Goal: Task Accomplishment & Management: Use online tool/utility

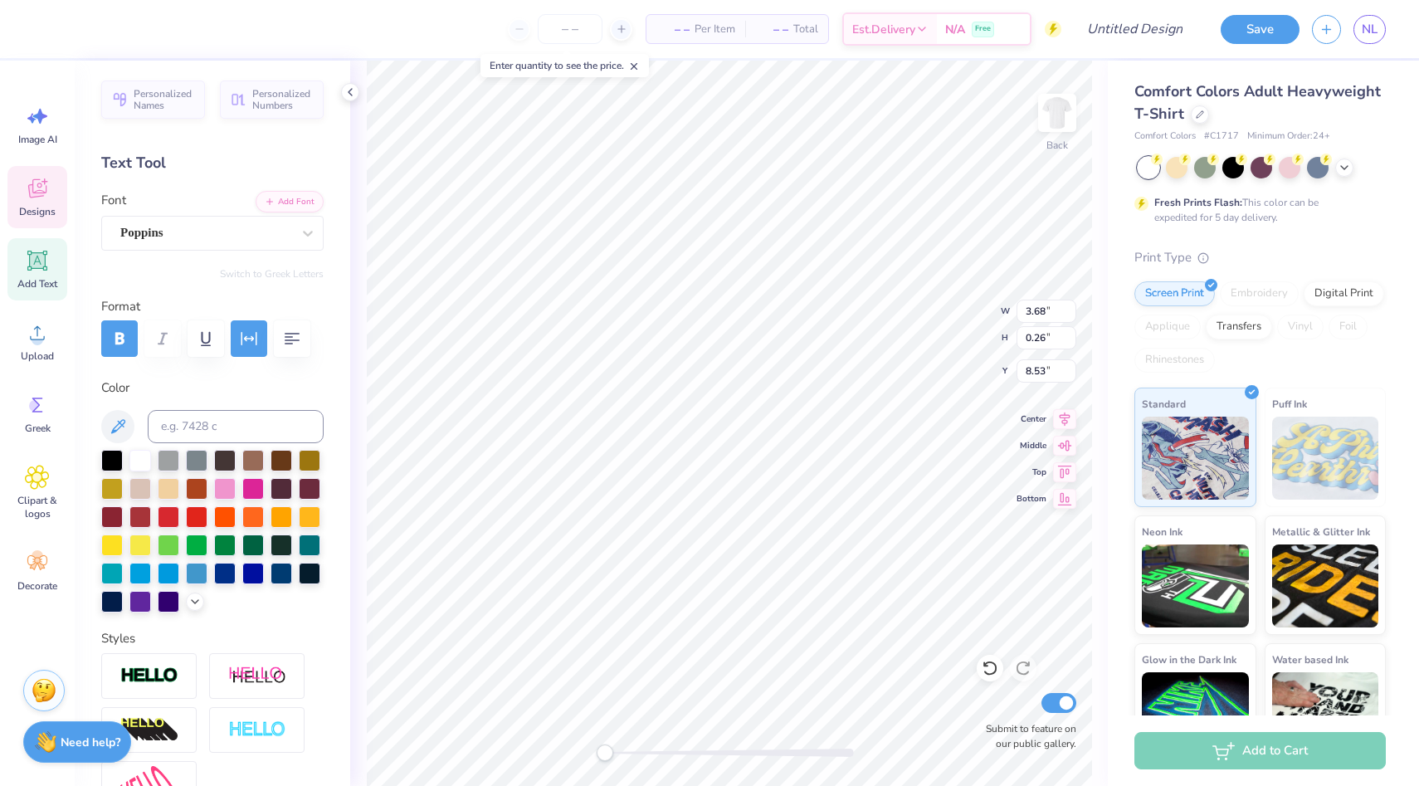
scroll to position [0, 7]
type textarea "Rumors and allegations"
click at [1070, 112] on img at bounding box center [1057, 113] width 66 height 66
type textarea "RUMORS AND ALLEGATIONS"
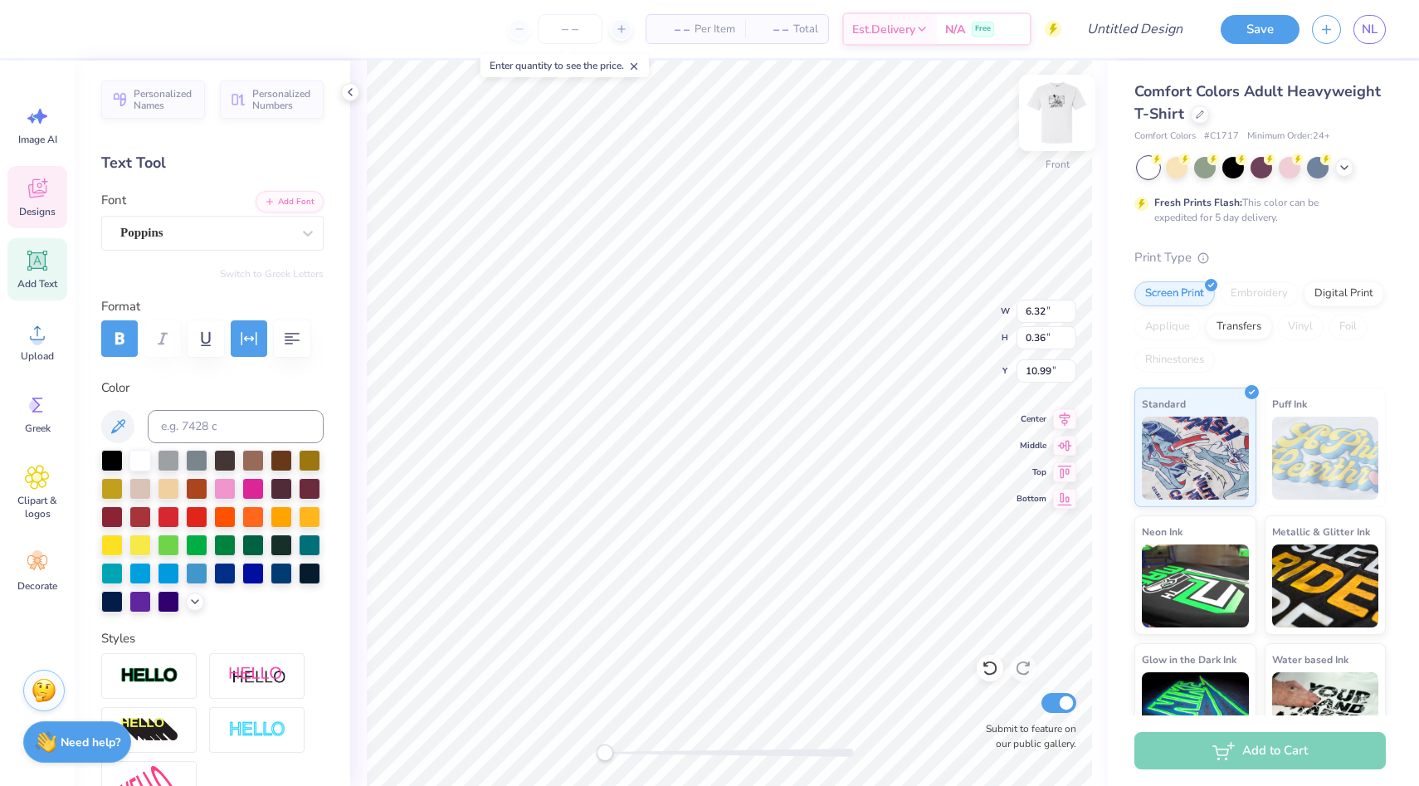
scroll to position [0, 9]
click at [349, 85] on icon at bounding box center [350, 91] width 13 height 13
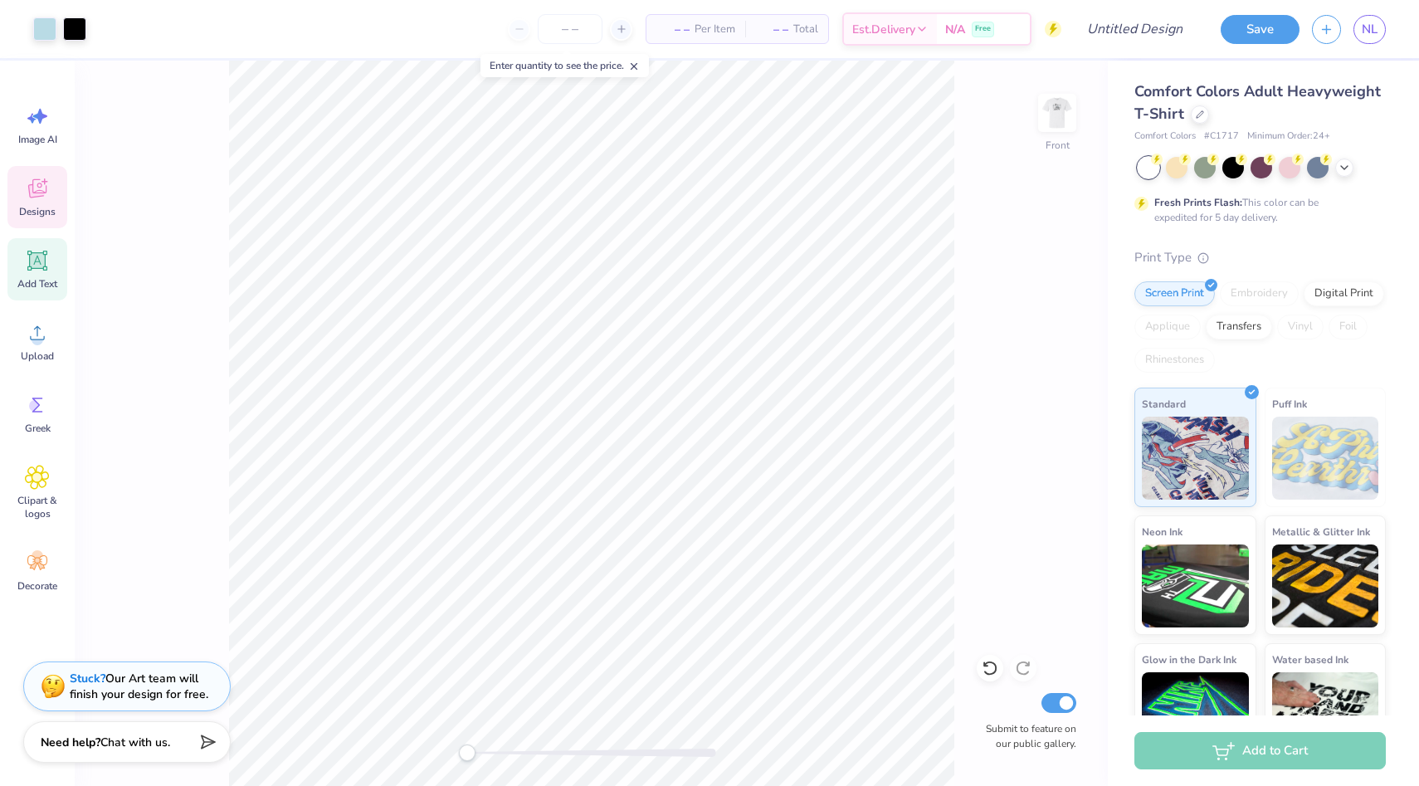
click at [36, 193] on icon at bounding box center [37, 190] width 16 height 13
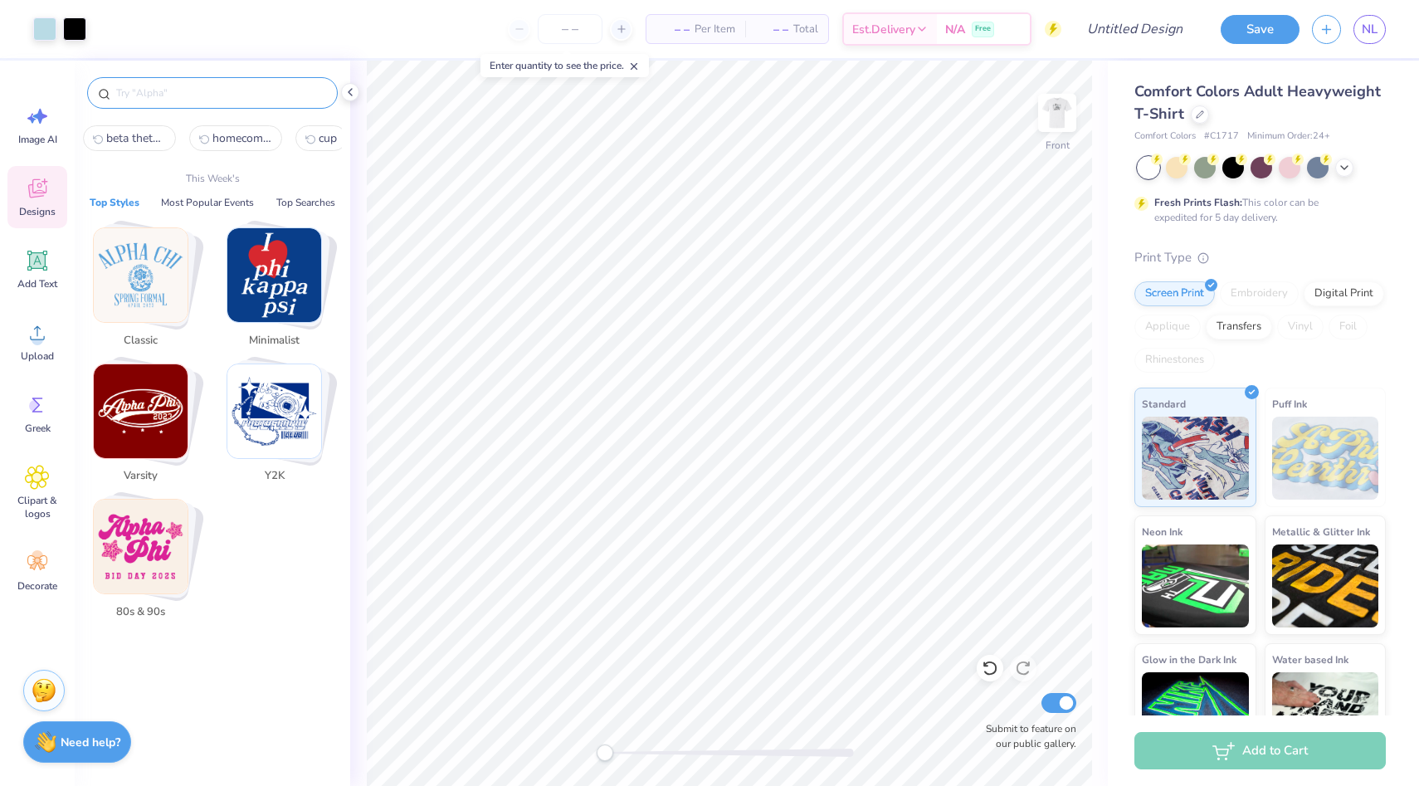
click at [198, 90] on input "text" at bounding box center [221, 93] width 212 height 17
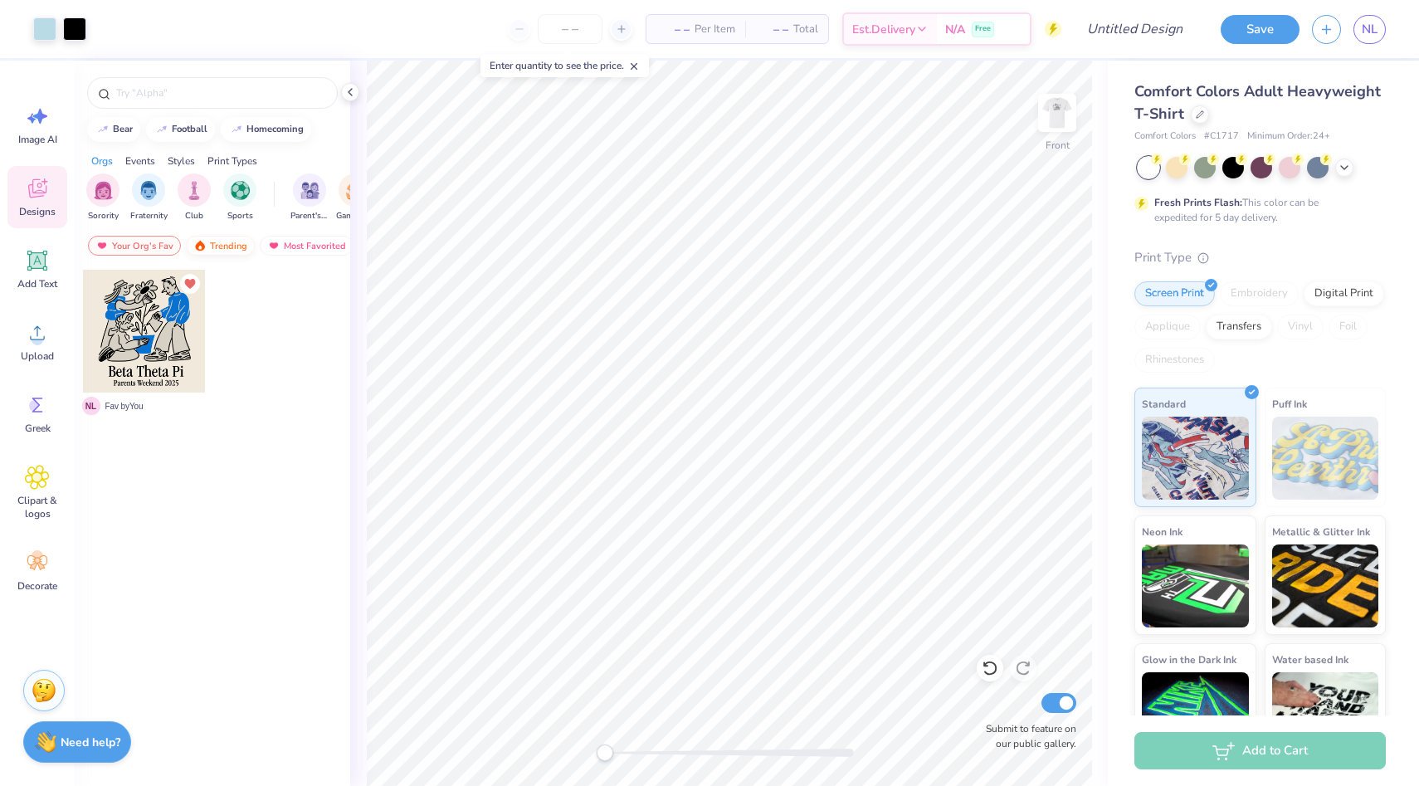
click at [227, 242] on div "Trending" at bounding box center [220, 246] width 69 height 20
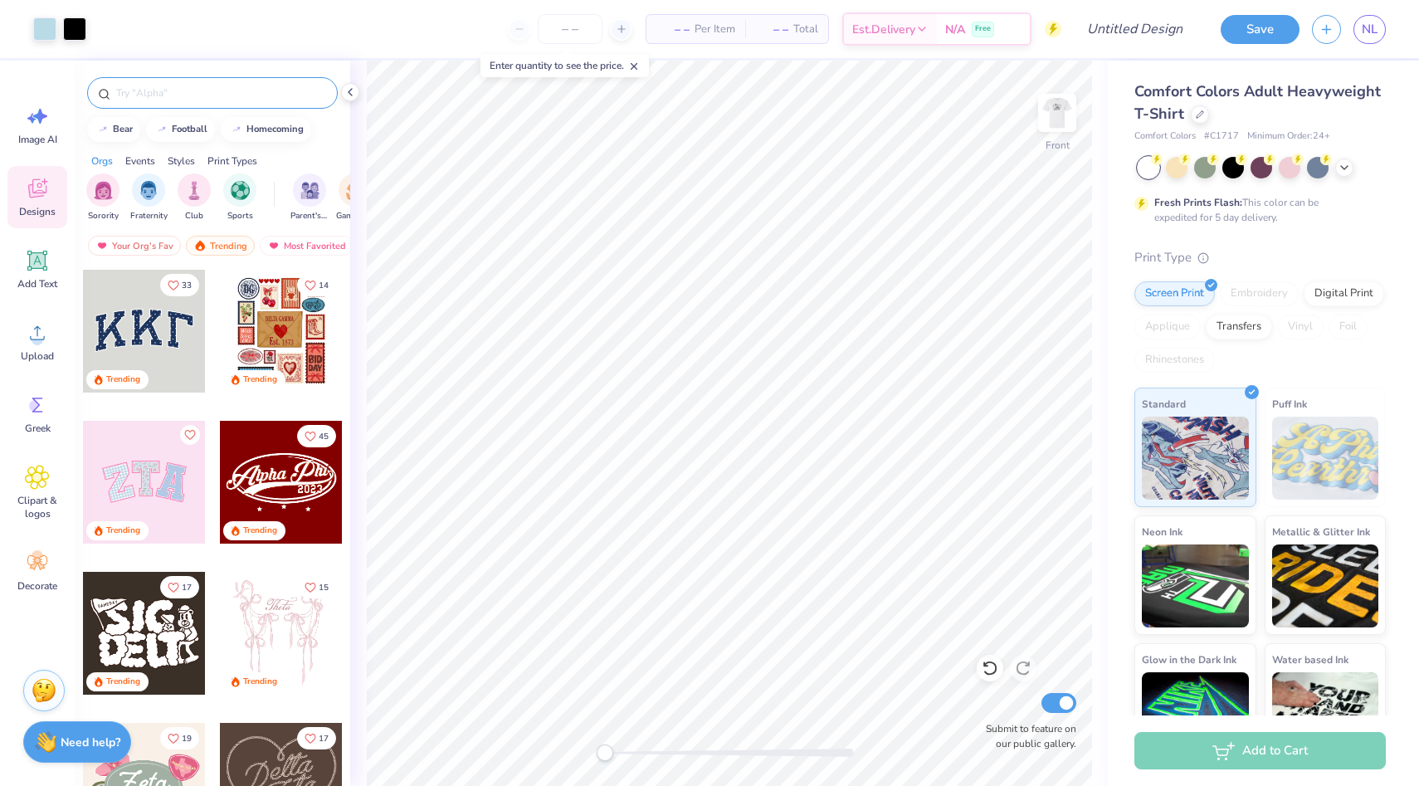
click at [226, 93] on input "text" at bounding box center [221, 93] width 212 height 17
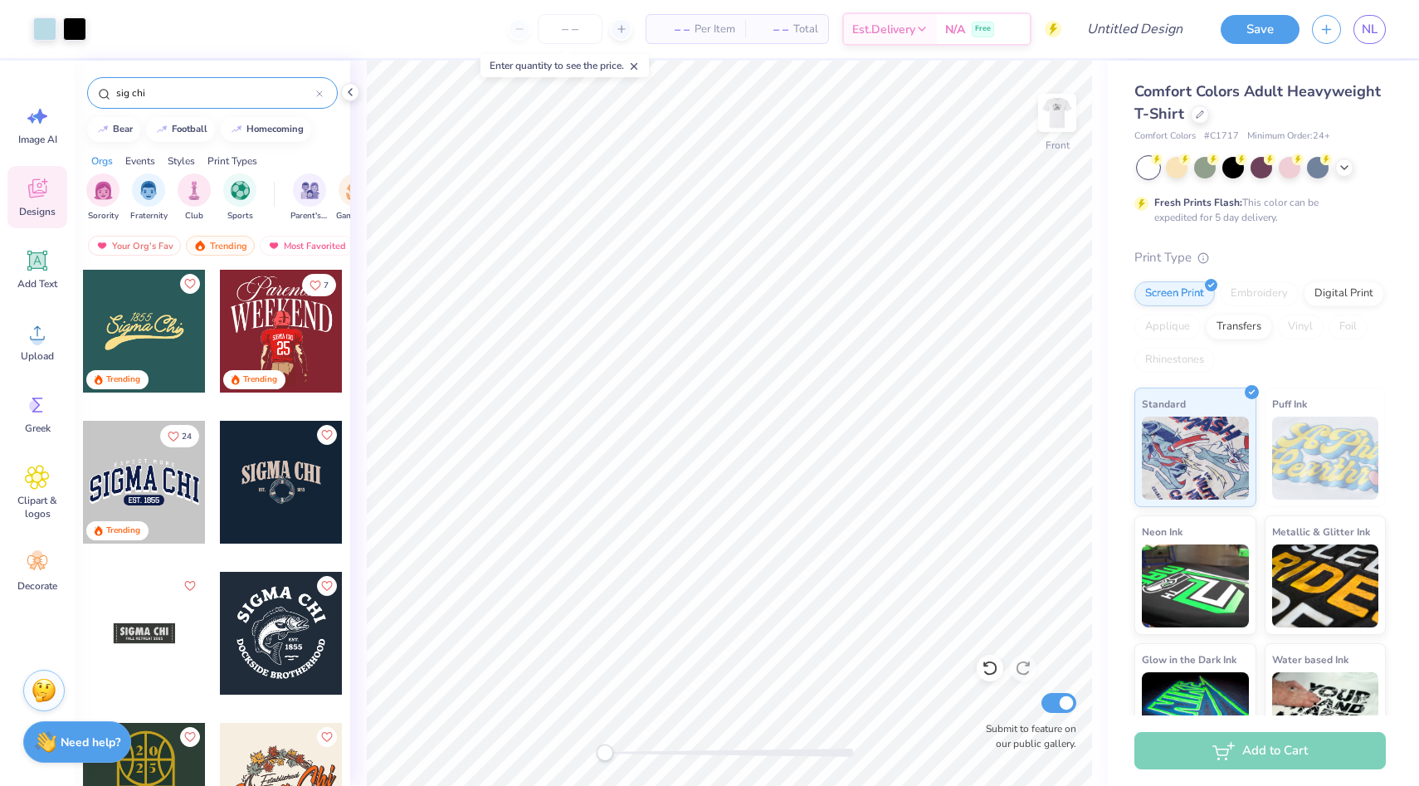
type input "sig chi"
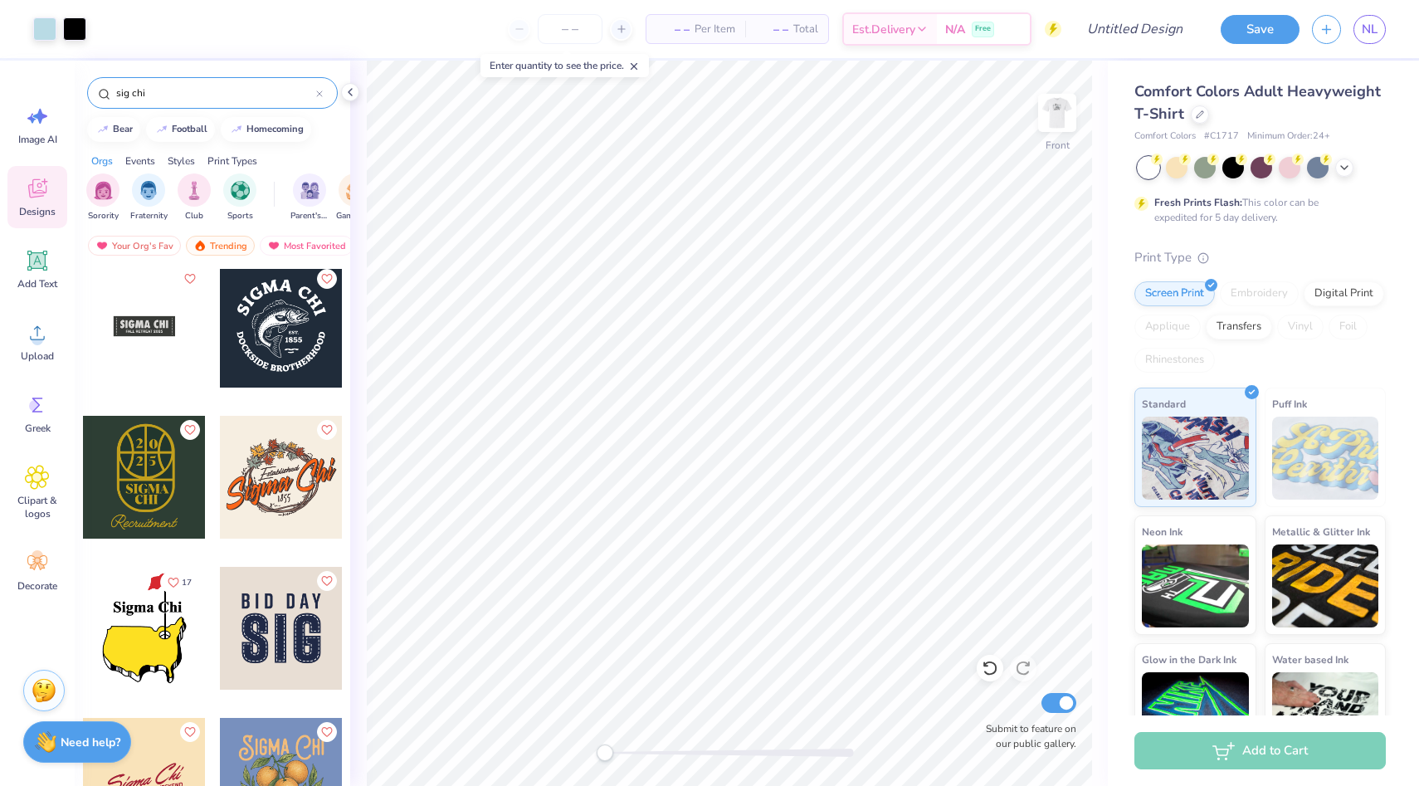
scroll to position [308, 0]
click at [1067, 115] on img at bounding box center [1057, 113] width 66 height 66
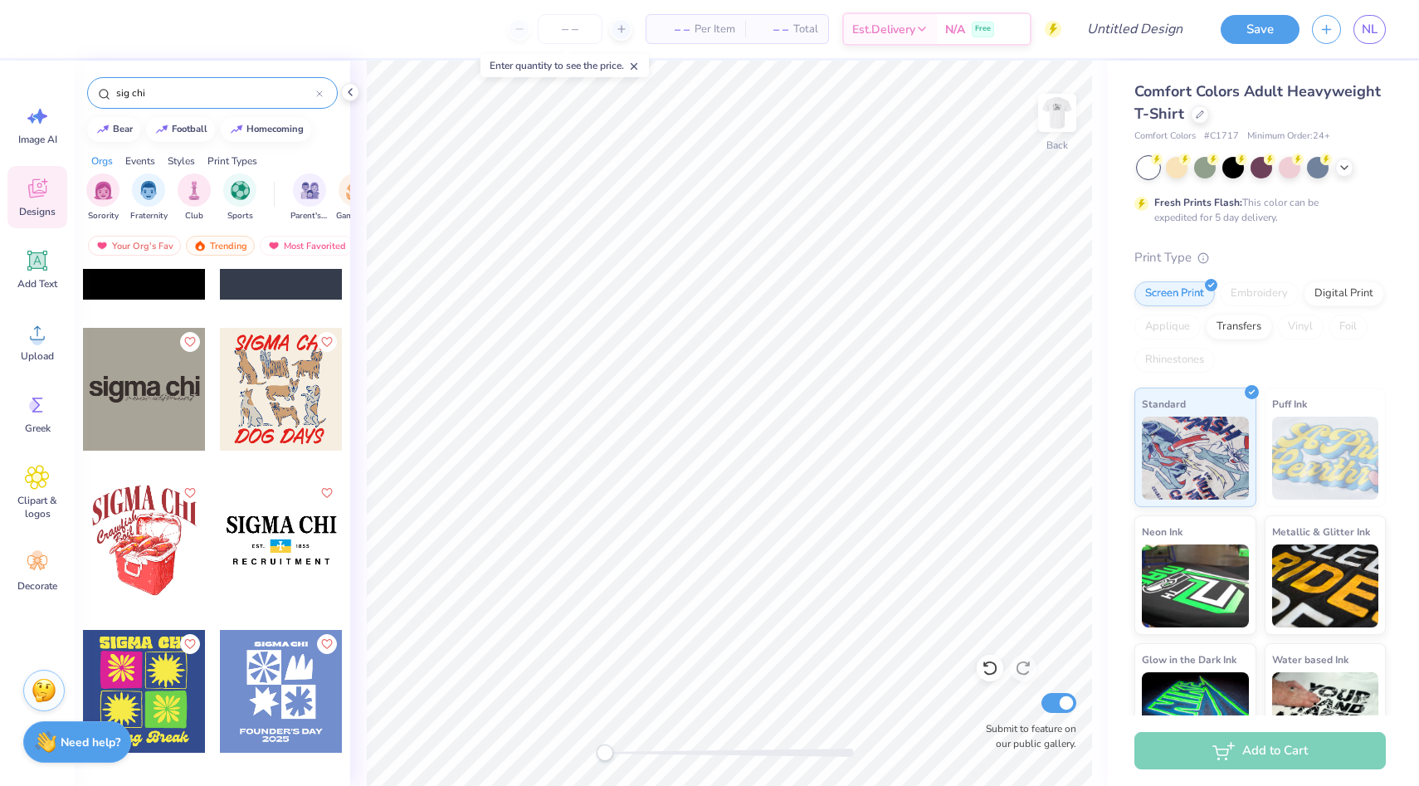
scroll to position [1904, 0]
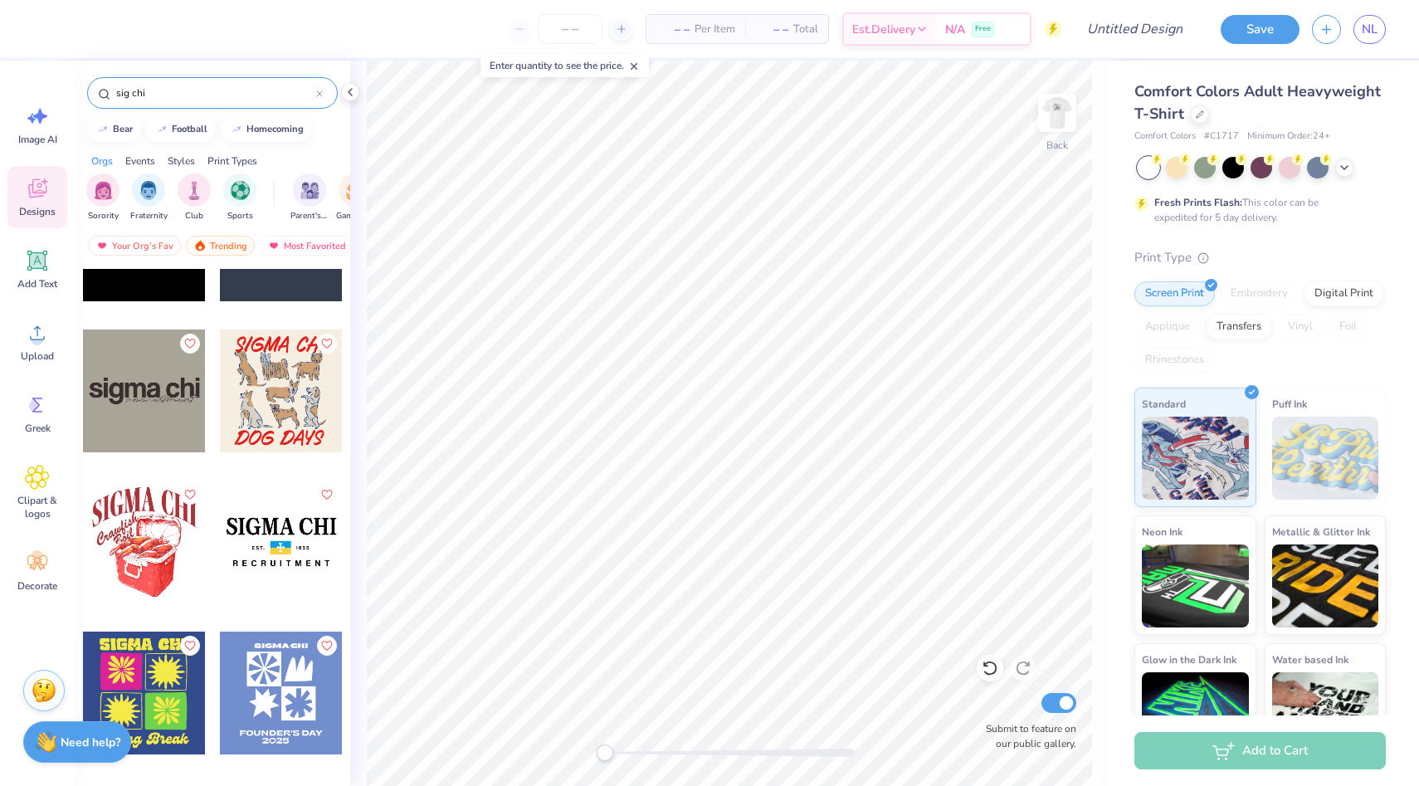
click at [270, 543] on div at bounding box center [281, 542] width 123 height 123
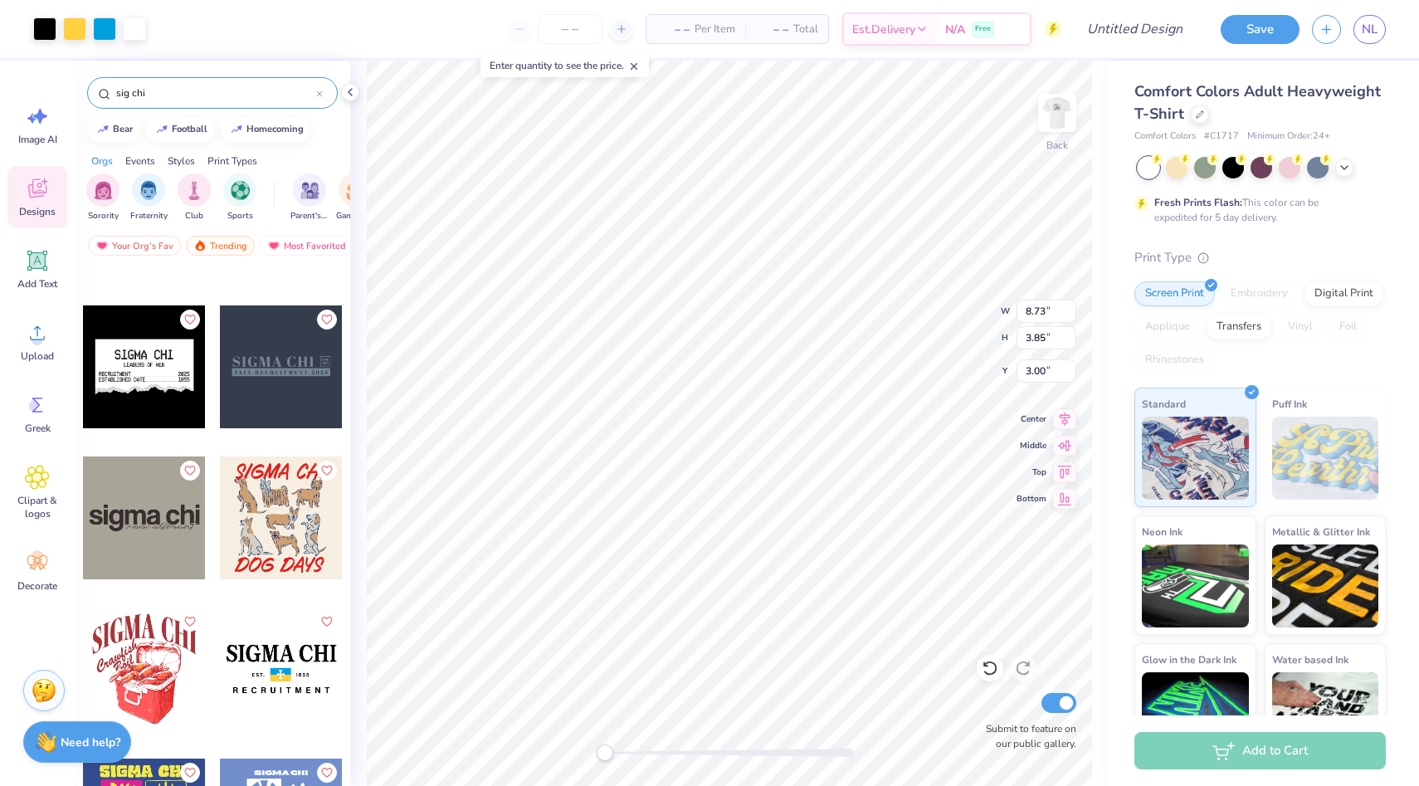
scroll to position [1603, 0]
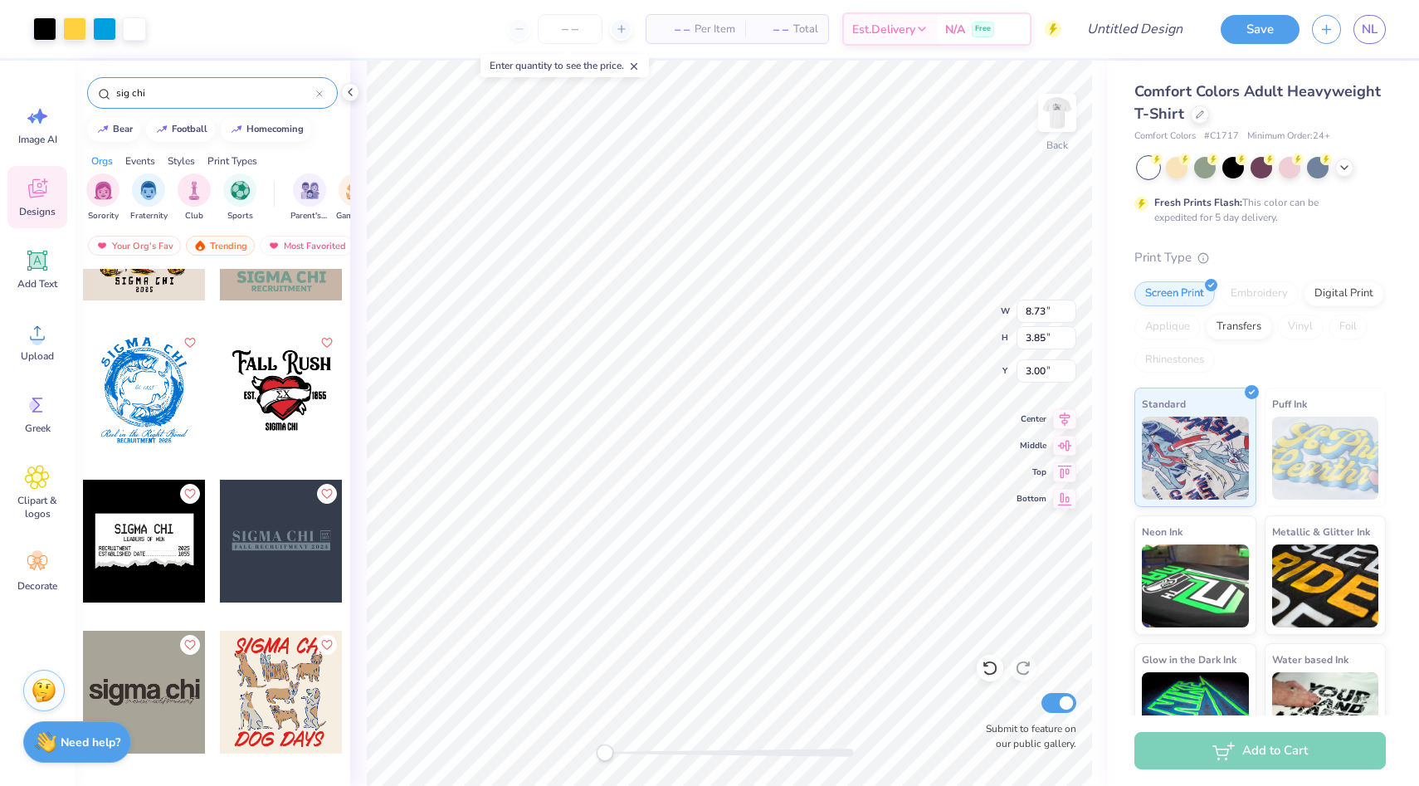
click at [268, 384] on div at bounding box center [281, 390] width 123 height 123
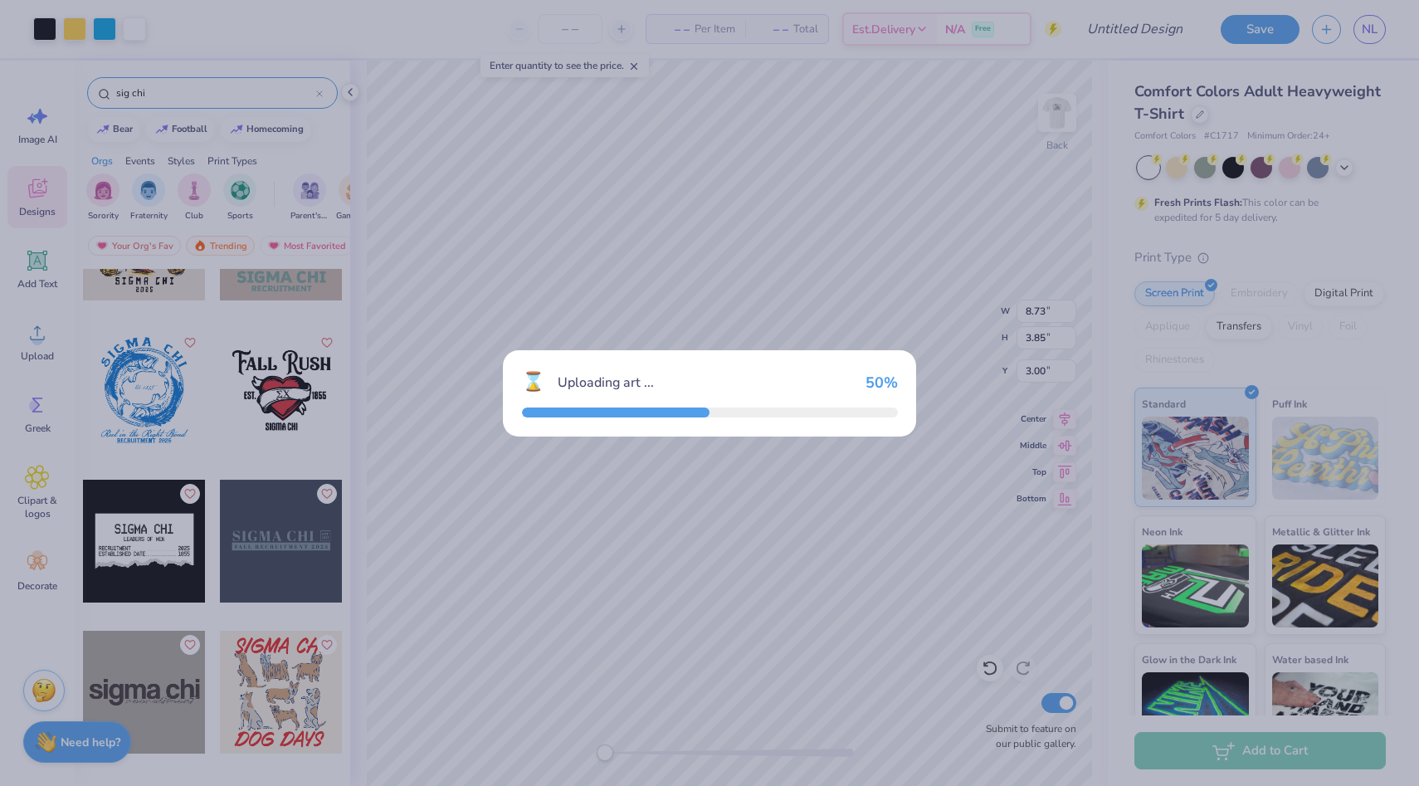
type input "12.30"
type input "10.03"
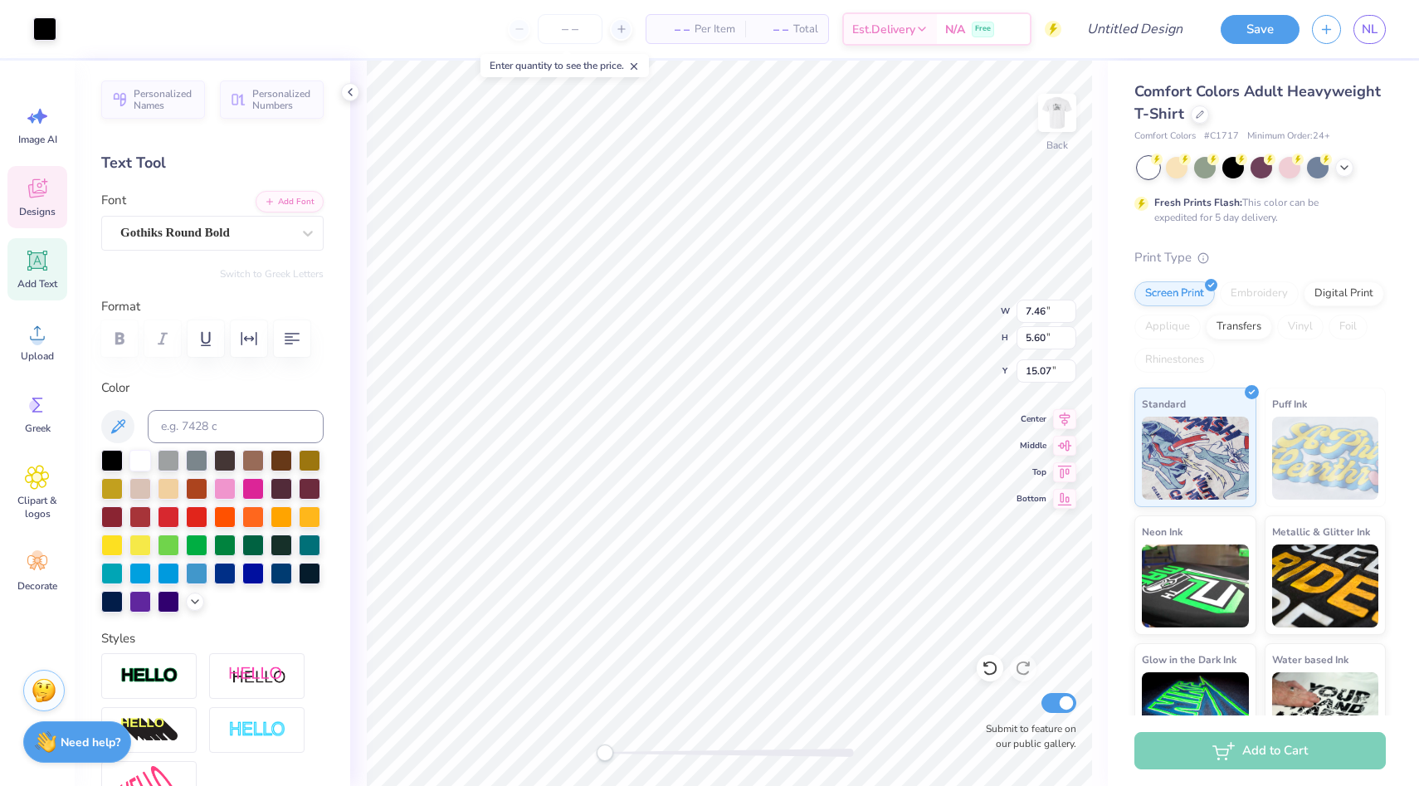
type input "7.11"
type input "4.55"
type input "15.26"
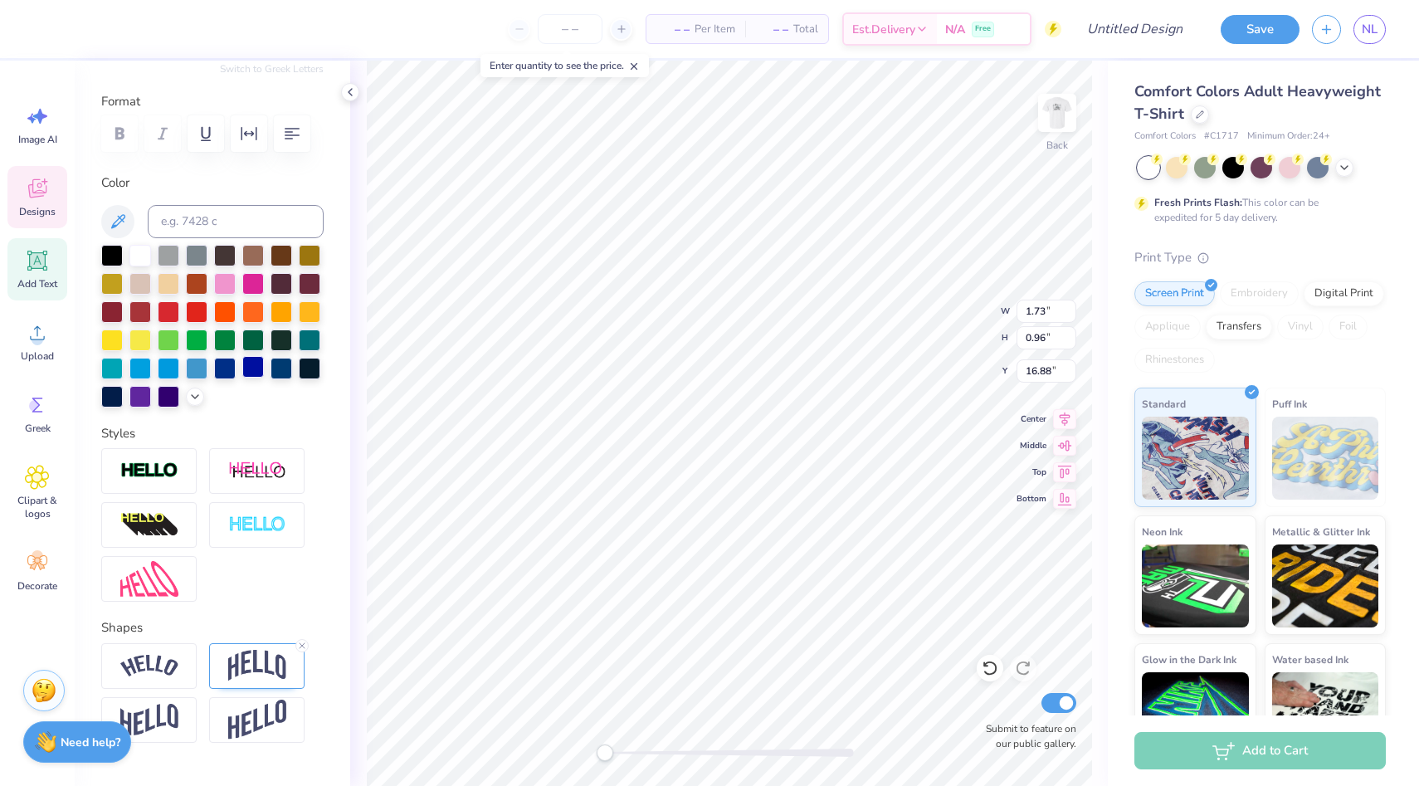
scroll to position [244, 0]
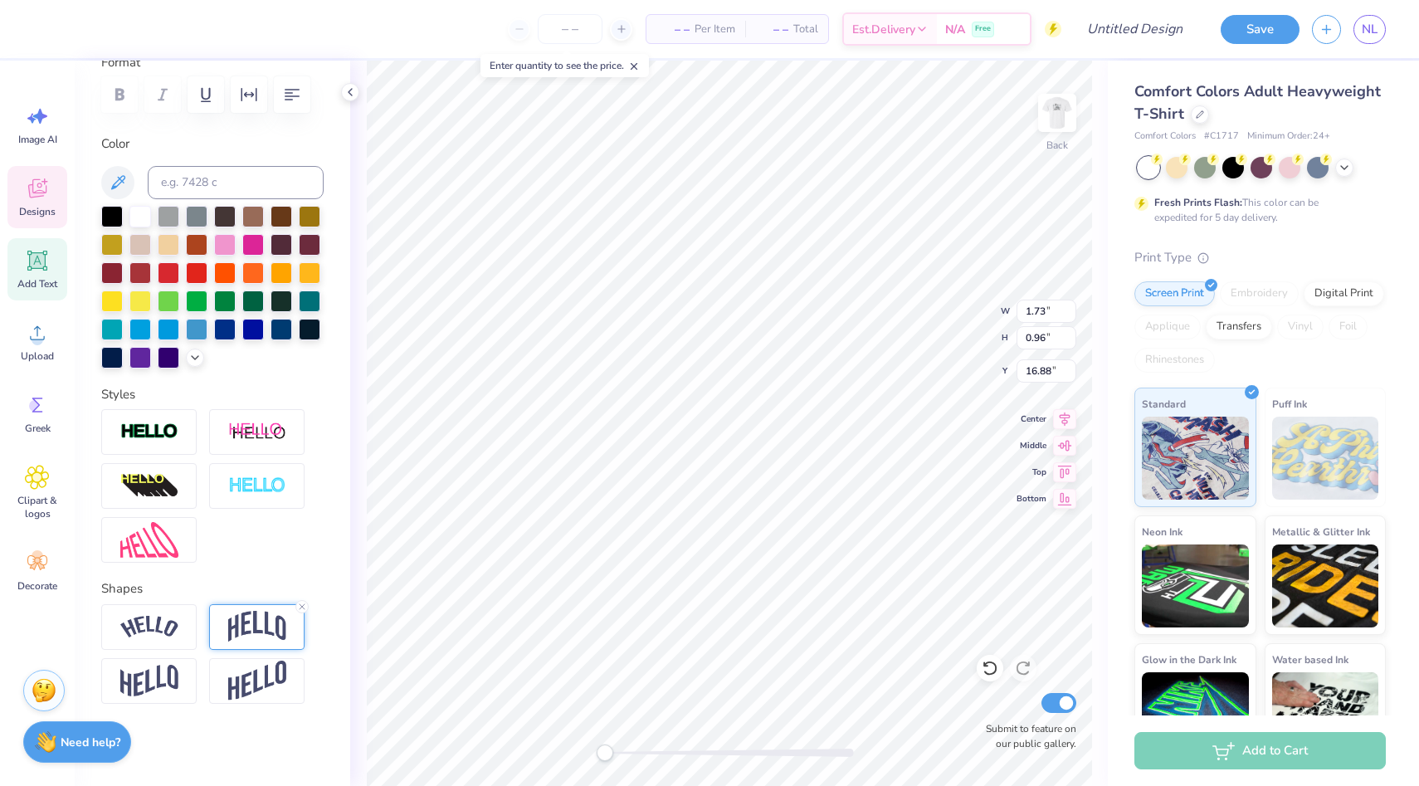
click at [247, 627] on img at bounding box center [257, 627] width 58 height 32
click at [303, 604] on line at bounding box center [302, 606] width 5 height 5
type input "3.00"
type input "1.43"
type input "1.62"
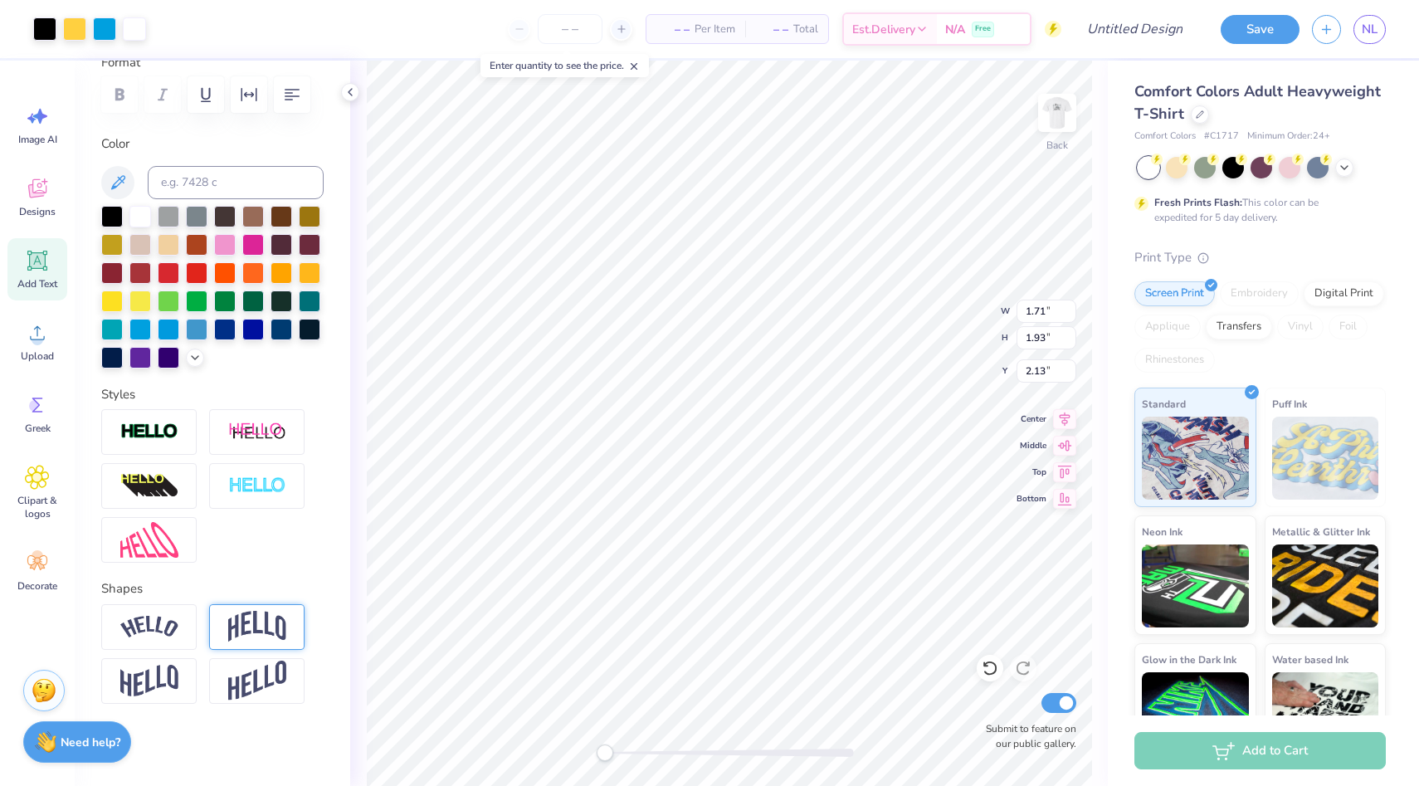
type input "2.43"
drag, startPoint x: 607, startPoint y: 756, endPoint x: 642, endPoint y: 755, distance: 35.7
click at [642, 755] on div "Accessibility label" at bounding box center [642, 753] width 17 height 17
type input "3.67"
type input "3.52"
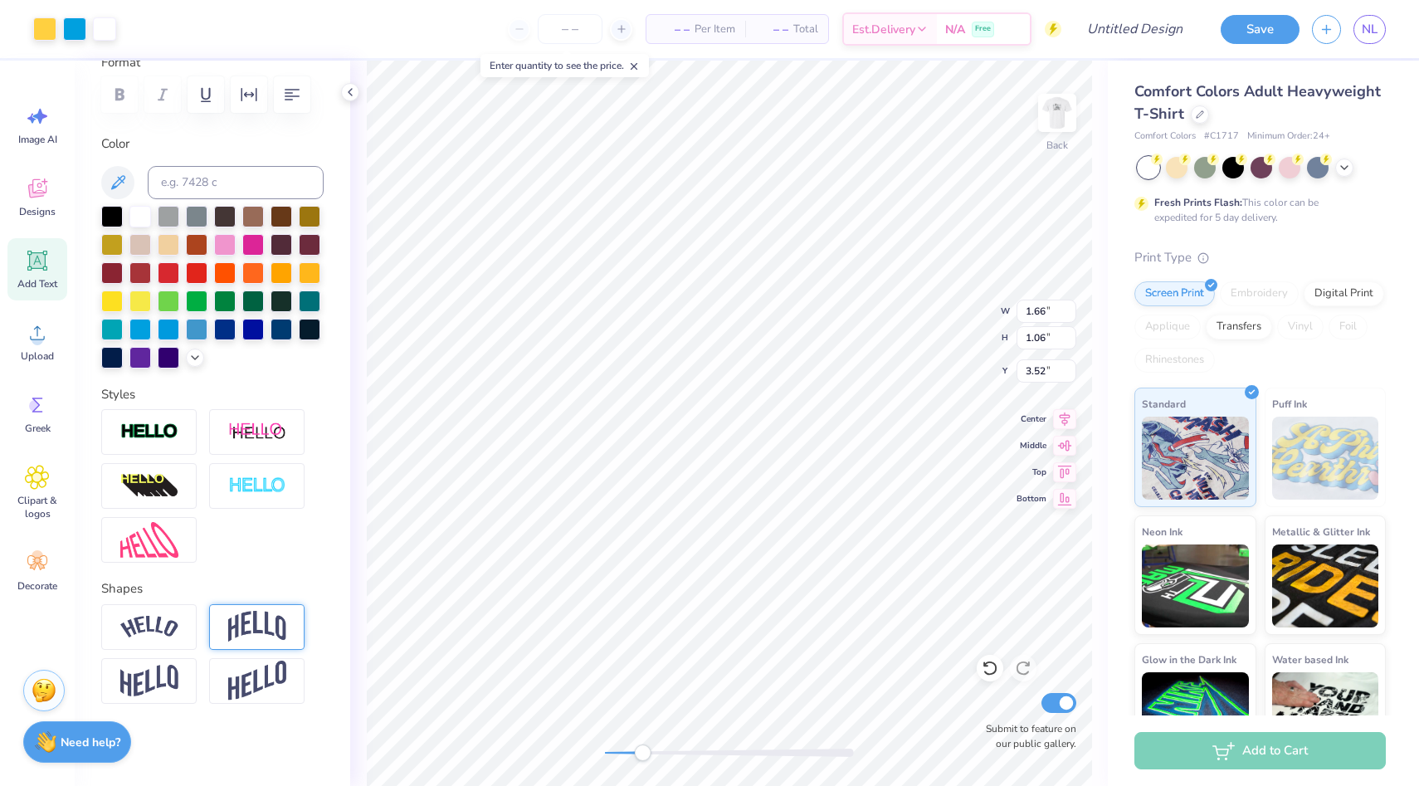
type input "1.66"
type input "1.06"
type input "3.34"
type input "3.16"
drag, startPoint x: 650, startPoint y: 748, endPoint x: 598, endPoint y: 748, distance: 51.5
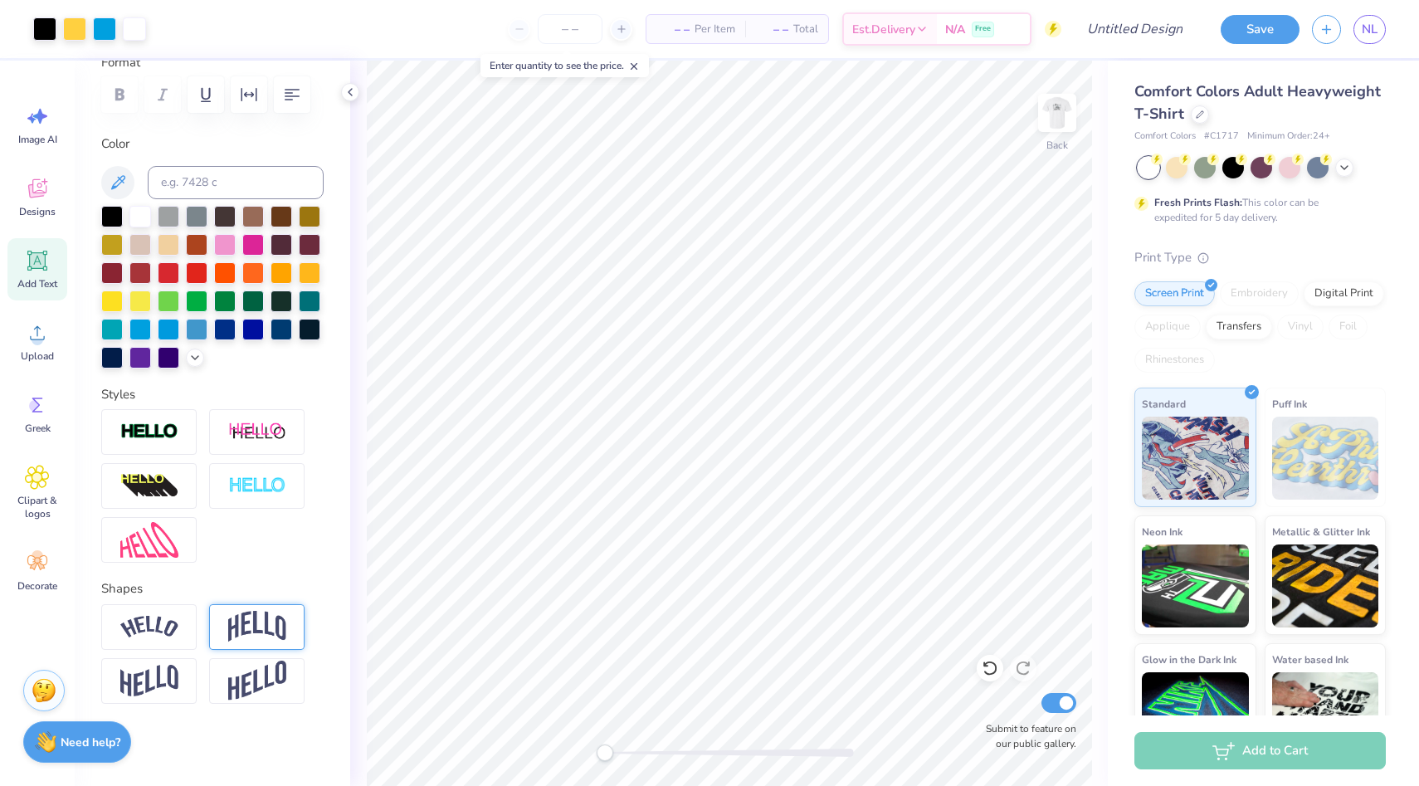
click at [605, 748] on div at bounding box center [729, 753] width 249 height 17
type input "3.00"
click at [1062, 95] on img at bounding box center [1057, 113] width 66 height 66
click at [1054, 115] on img at bounding box center [1057, 113] width 66 height 66
click at [1053, 118] on img at bounding box center [1057, 113] width 66 height 66
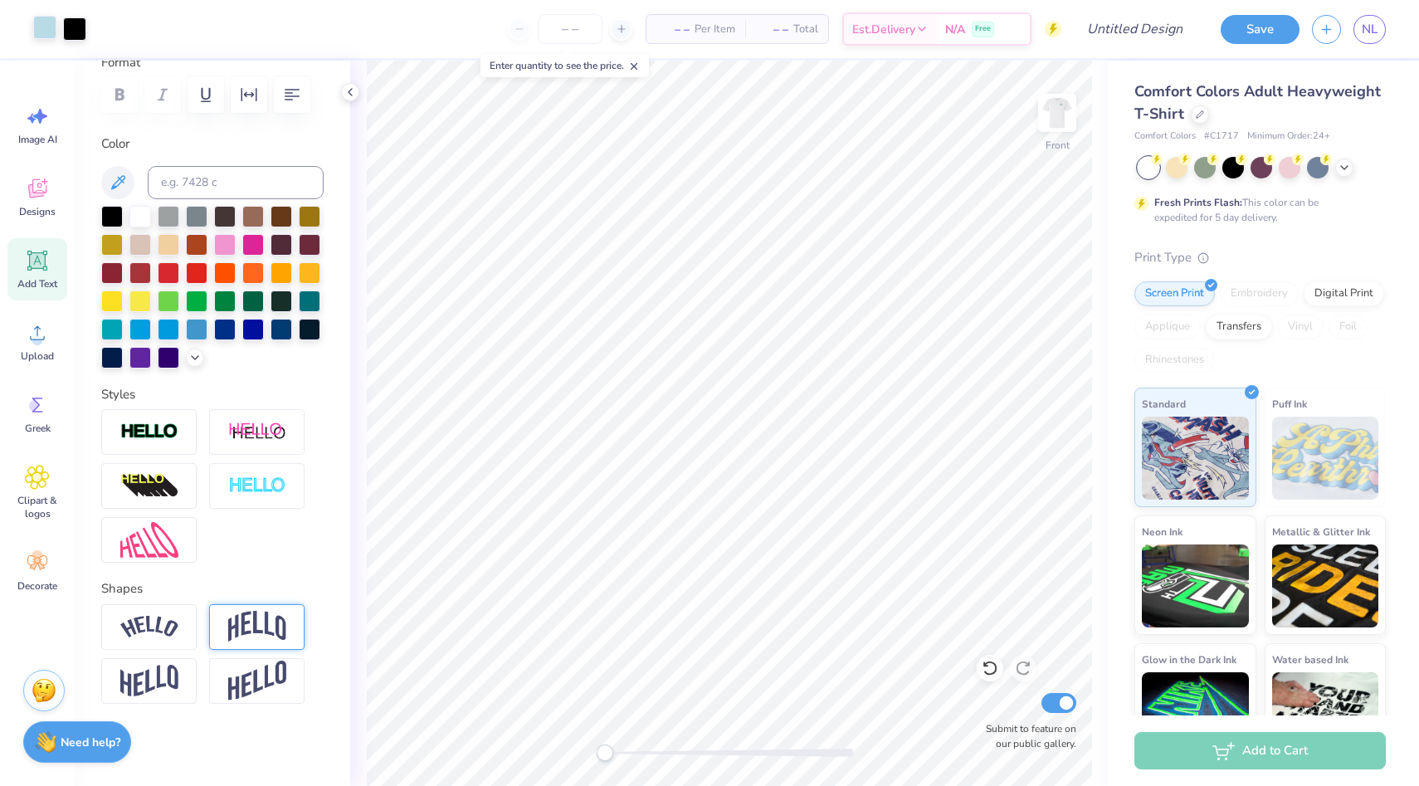
click at [53, 28] on div at bounding box center [44, 27] width 23 height 23
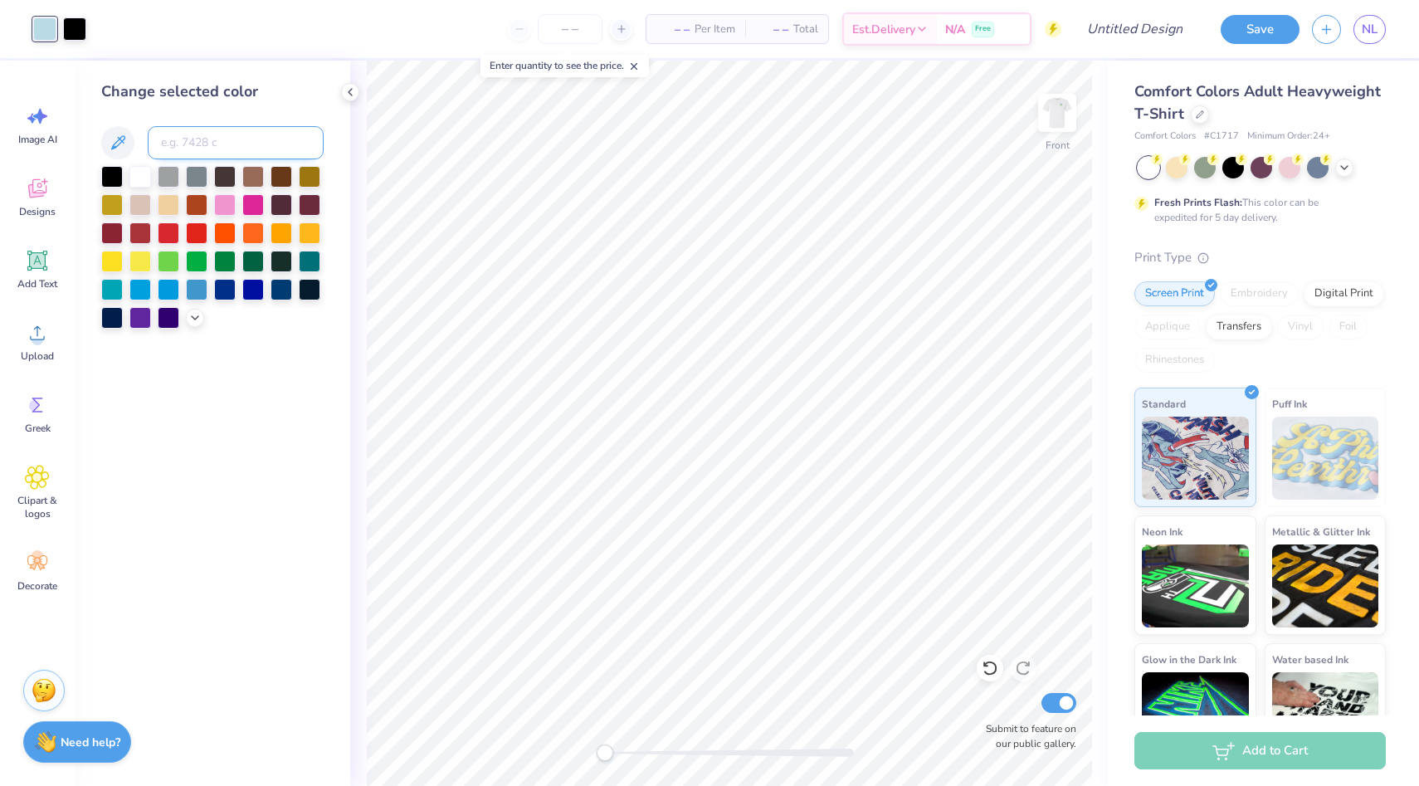
click at [207, 151] on input at bounding box center [236, 142] width 176 height 33
type input "288"
click at [81, 33] on div at bounding box center [74, 27] width 23 height 23
click at [119, 261] on div at bounding box center [112, 260] width 22 height 22
click at [117, 179] on div at bounding box center [112, 175] width 22 height 22
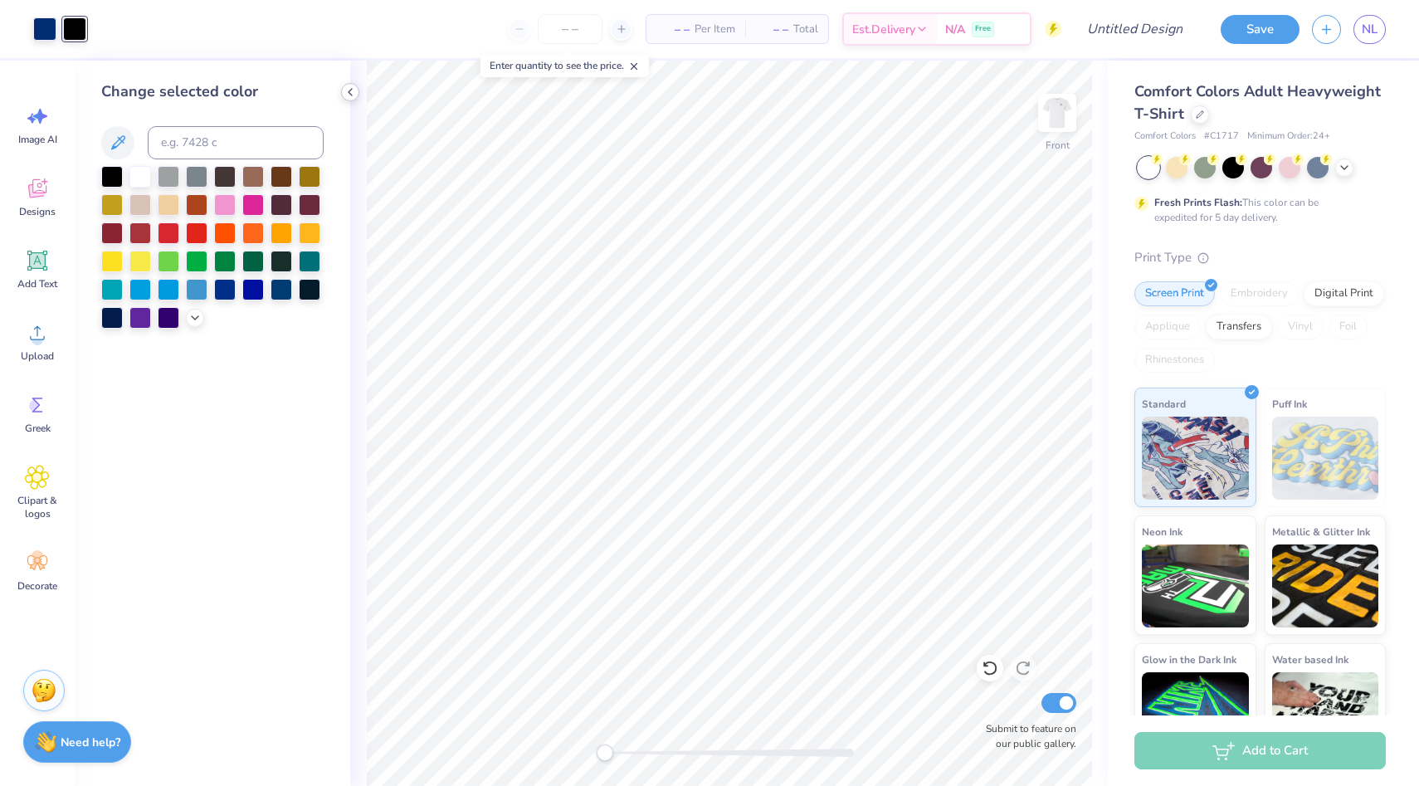
click at [351, 100] on div at bounding box center [350, 92] width 18 height 18
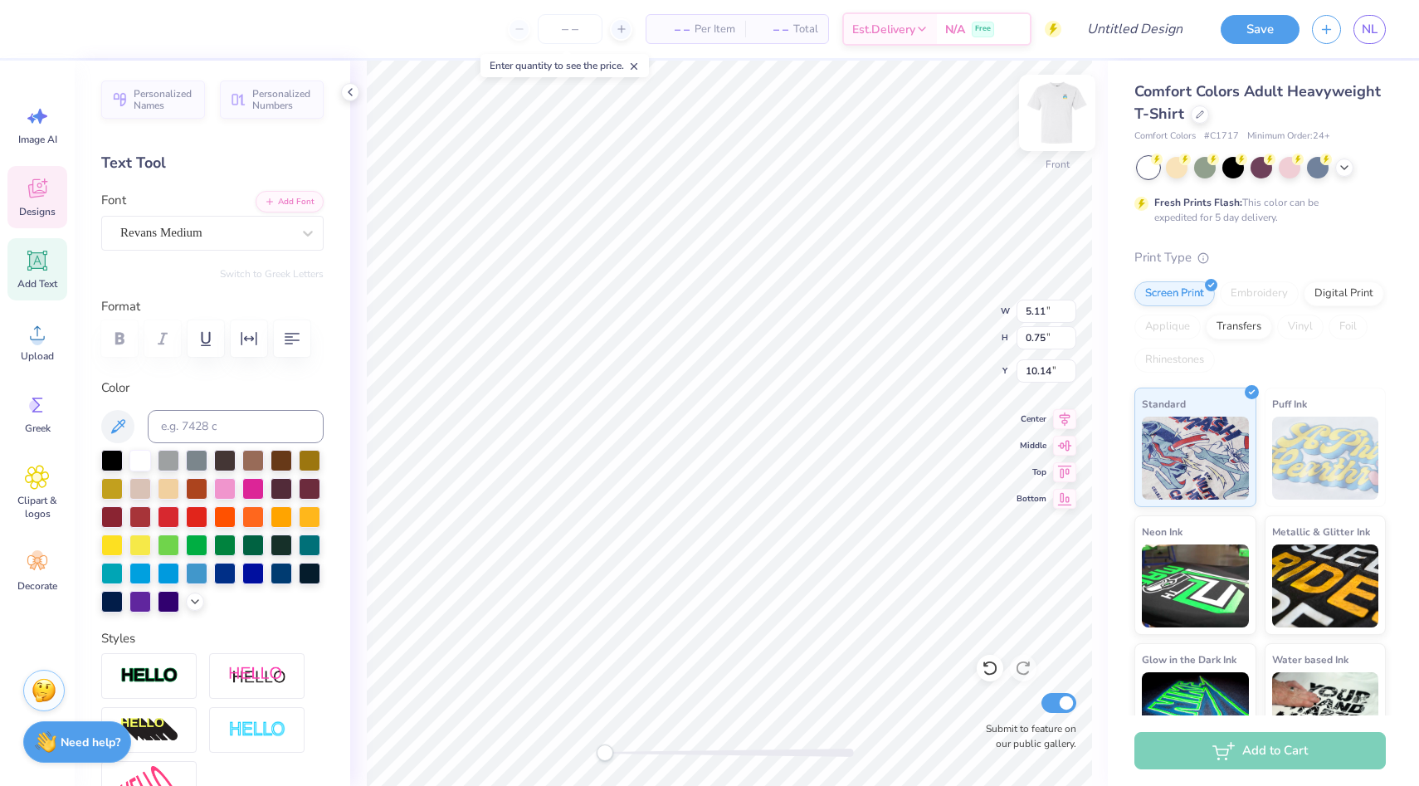
click at [1052, 108] on img at bounding box center [1057, 113] width 66 height 66
type input "5.02"
type input "0.74"
type input "7.67"
click at [276, 45] on div "– – Per Item – – Total Est. Delivery N/A Free" at bounding box center [554, 29] width 1016 height 58
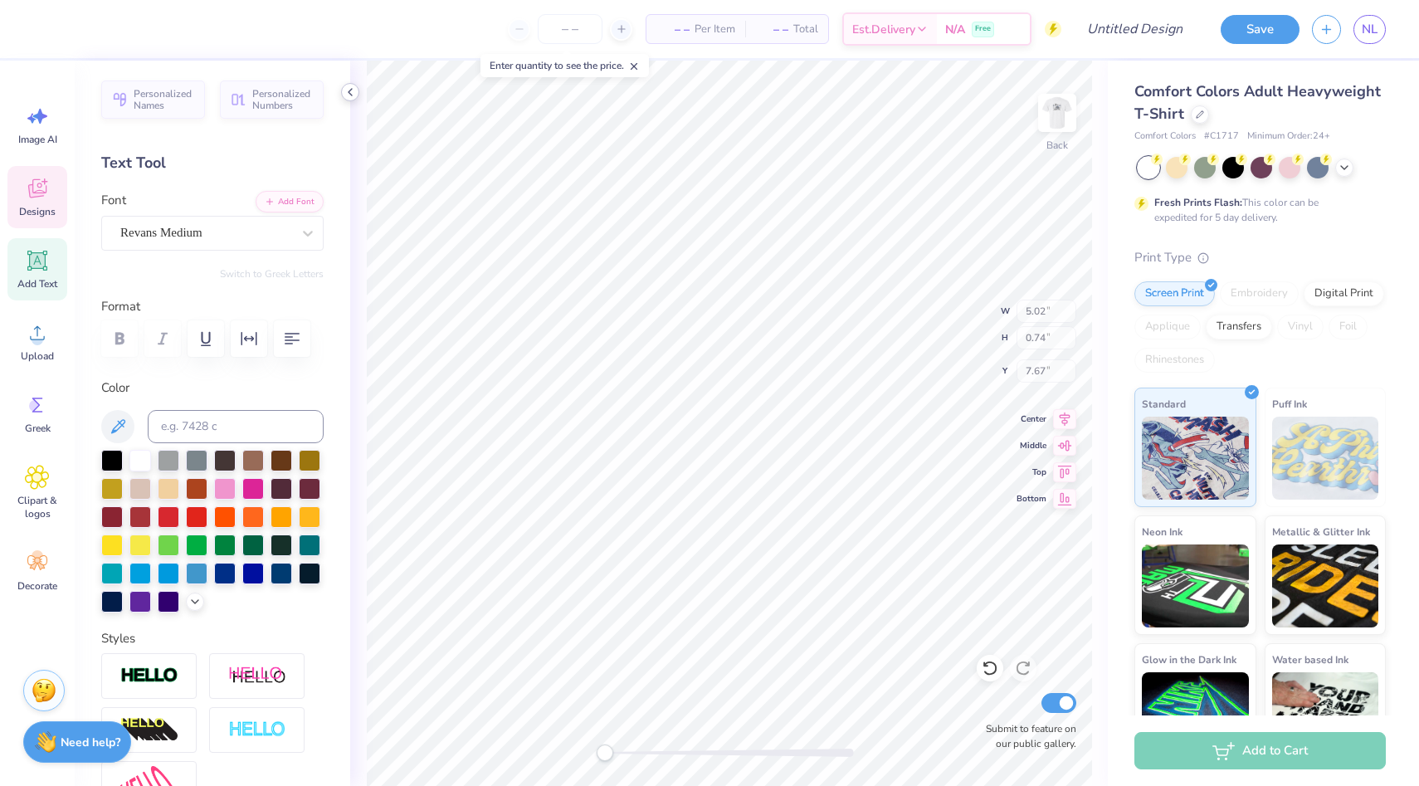
click at [354, 88] on icon at bounding box center [350, 91] width 13 height 13
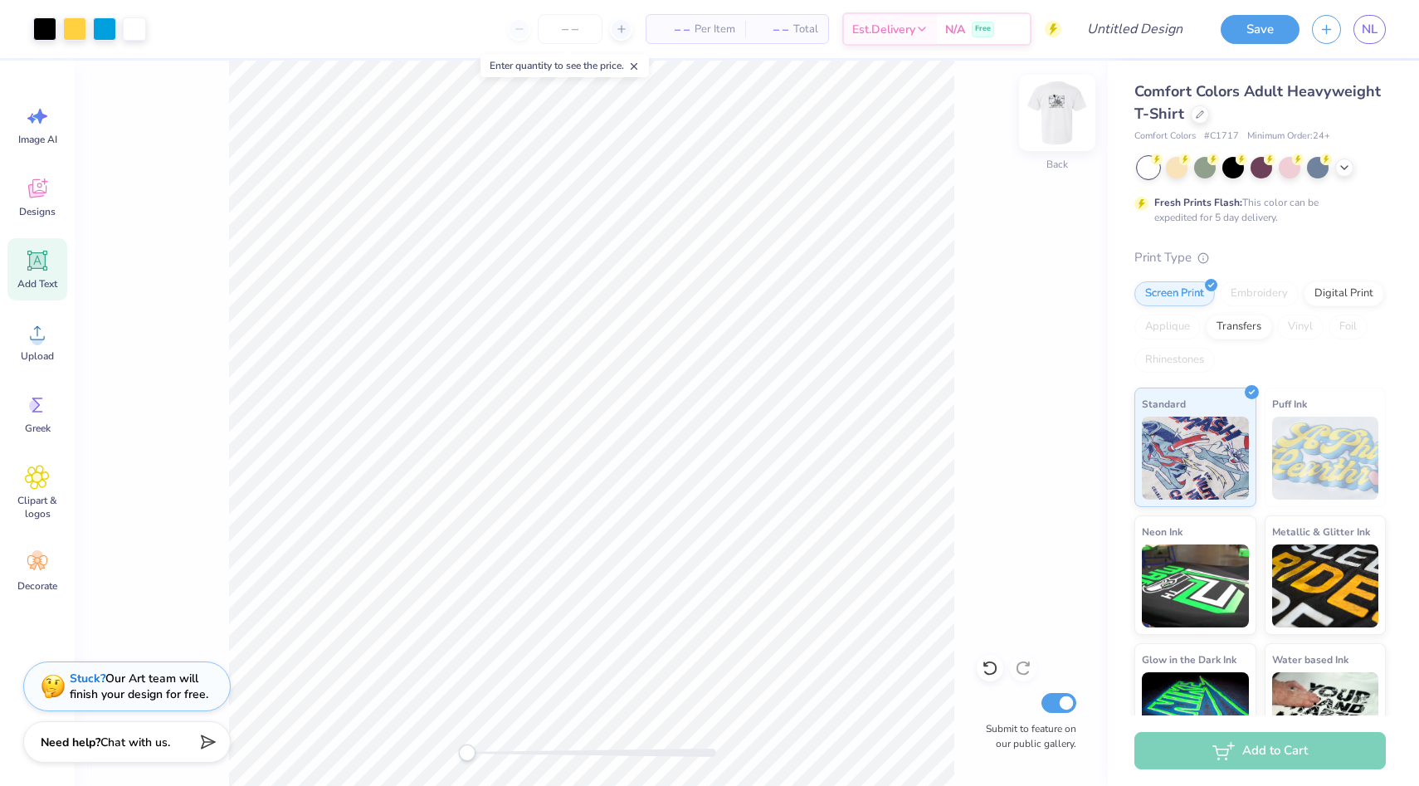
click at [1042, 120] on img at bounding box center [1057, 113] width 66 height 66
click at [42, 28] on div at bounding box center [44, 27] width 23 height 23
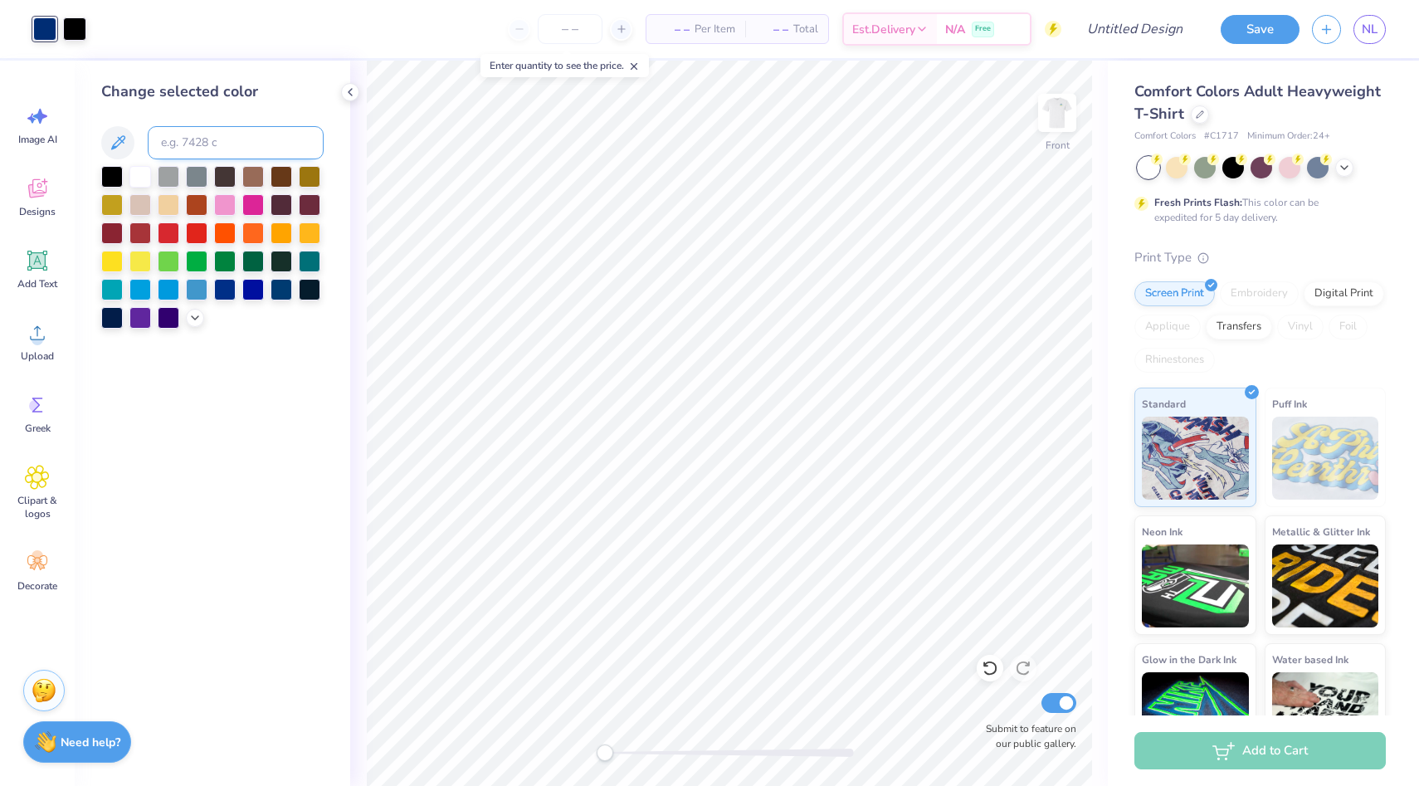
click at [221, 138] on input at bounding box center [236, 142] width 176 height 33
type input "299"
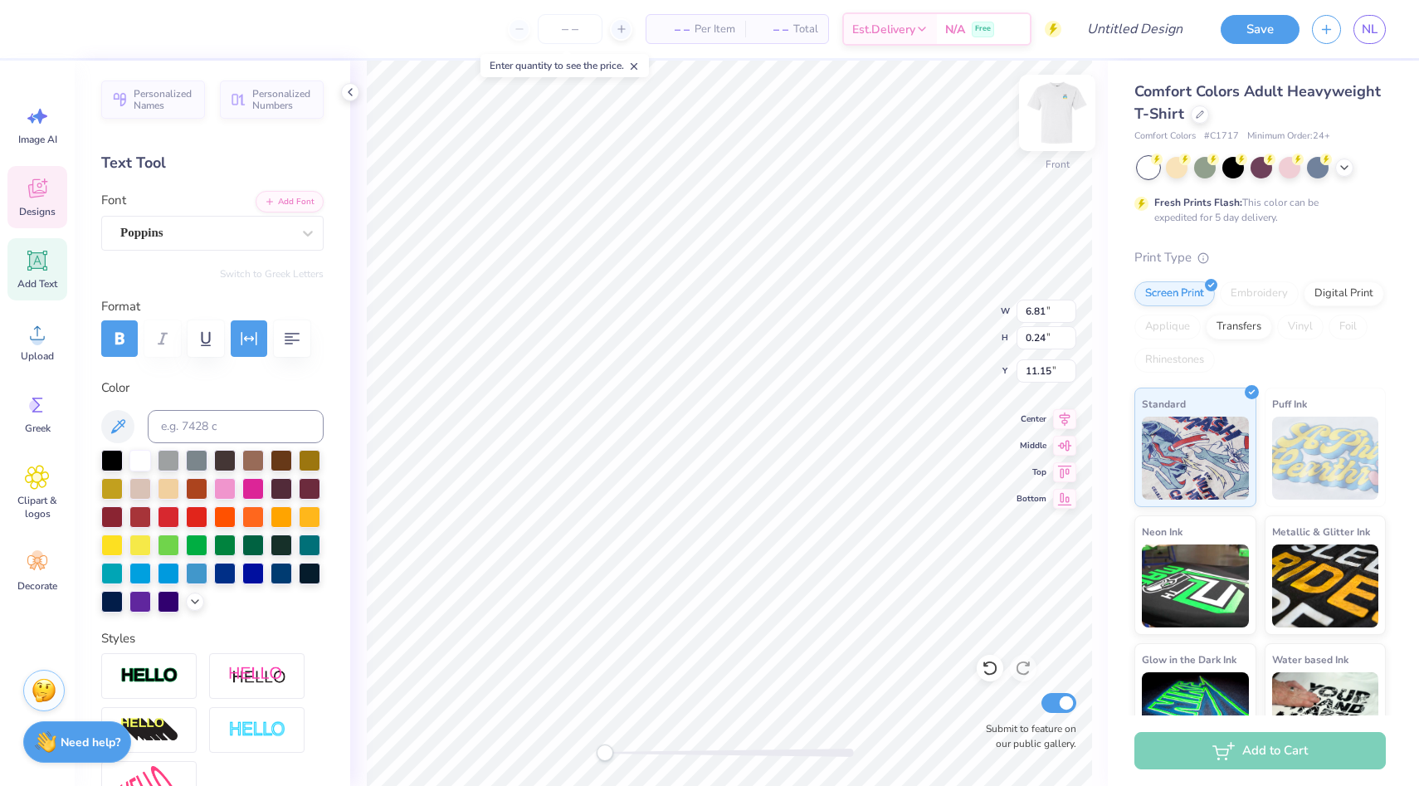
click at [1061, 124] on img at bounding box center [1057, 113] width 66 height 66
type input "6.70"
type input "8.78"
click at [56, 212] on div "Designs" at bounding box center [37, 197] width 60 height 62
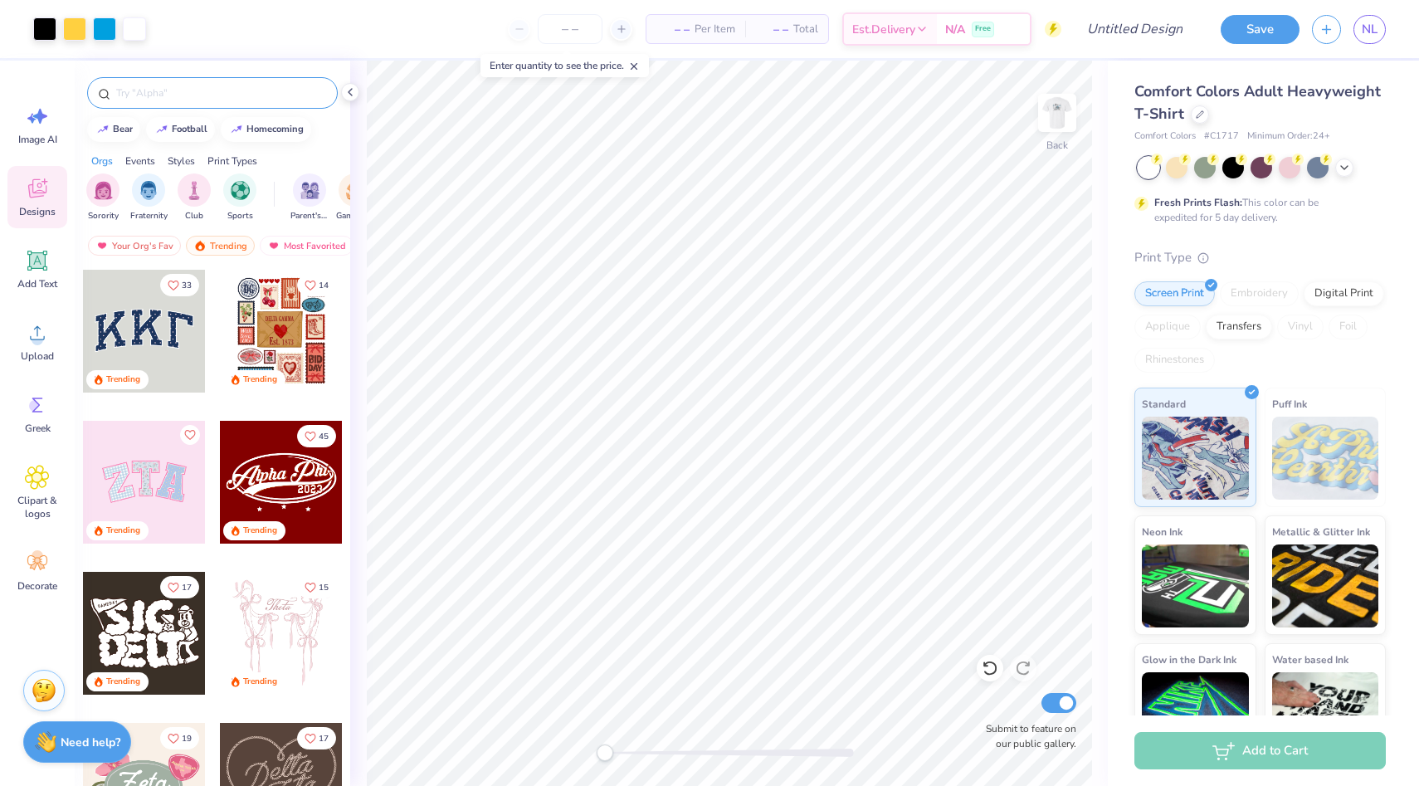
click at [228, 96] on input "text" at bounding box center [221, 93] width 212 height 17
type input "sig chi"
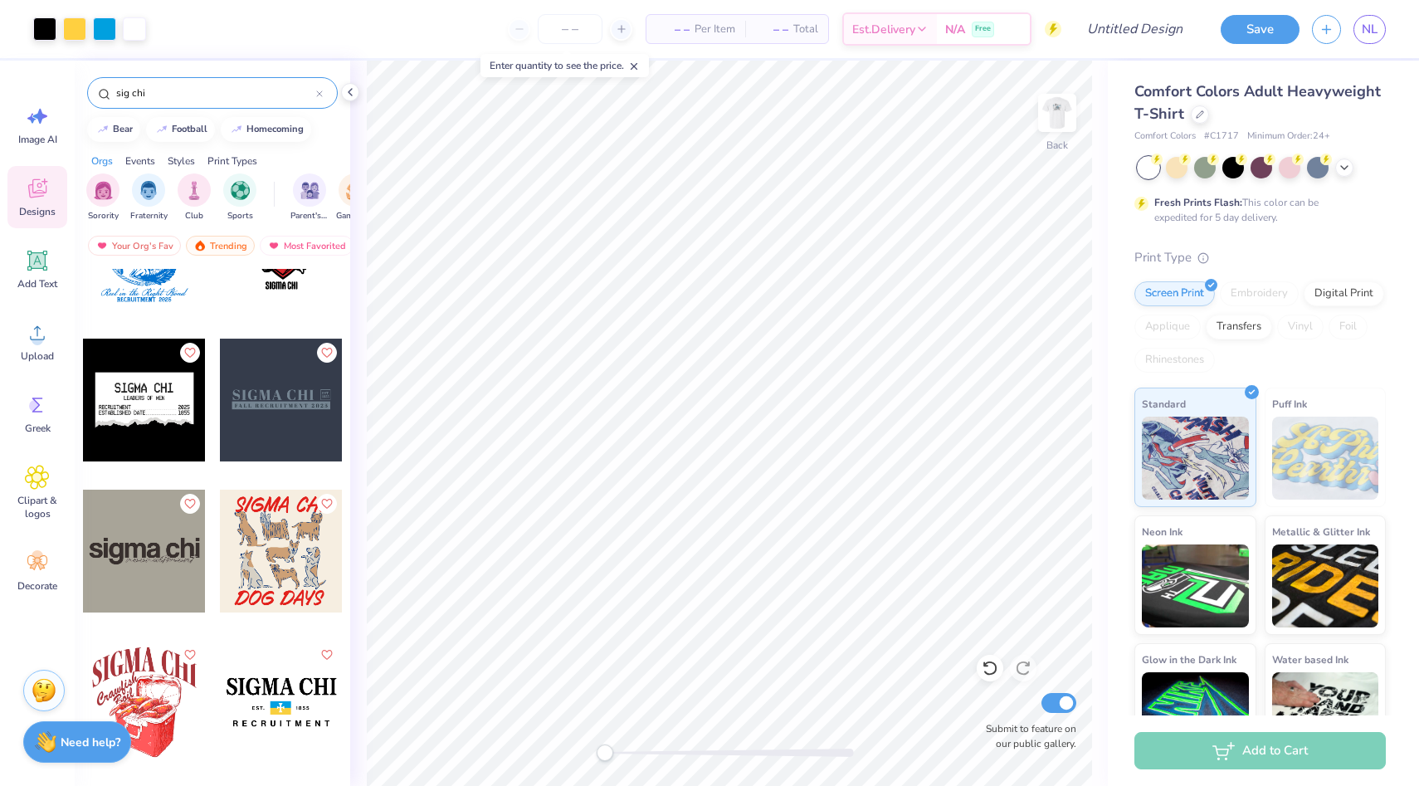
scroll to position [1930, 0]
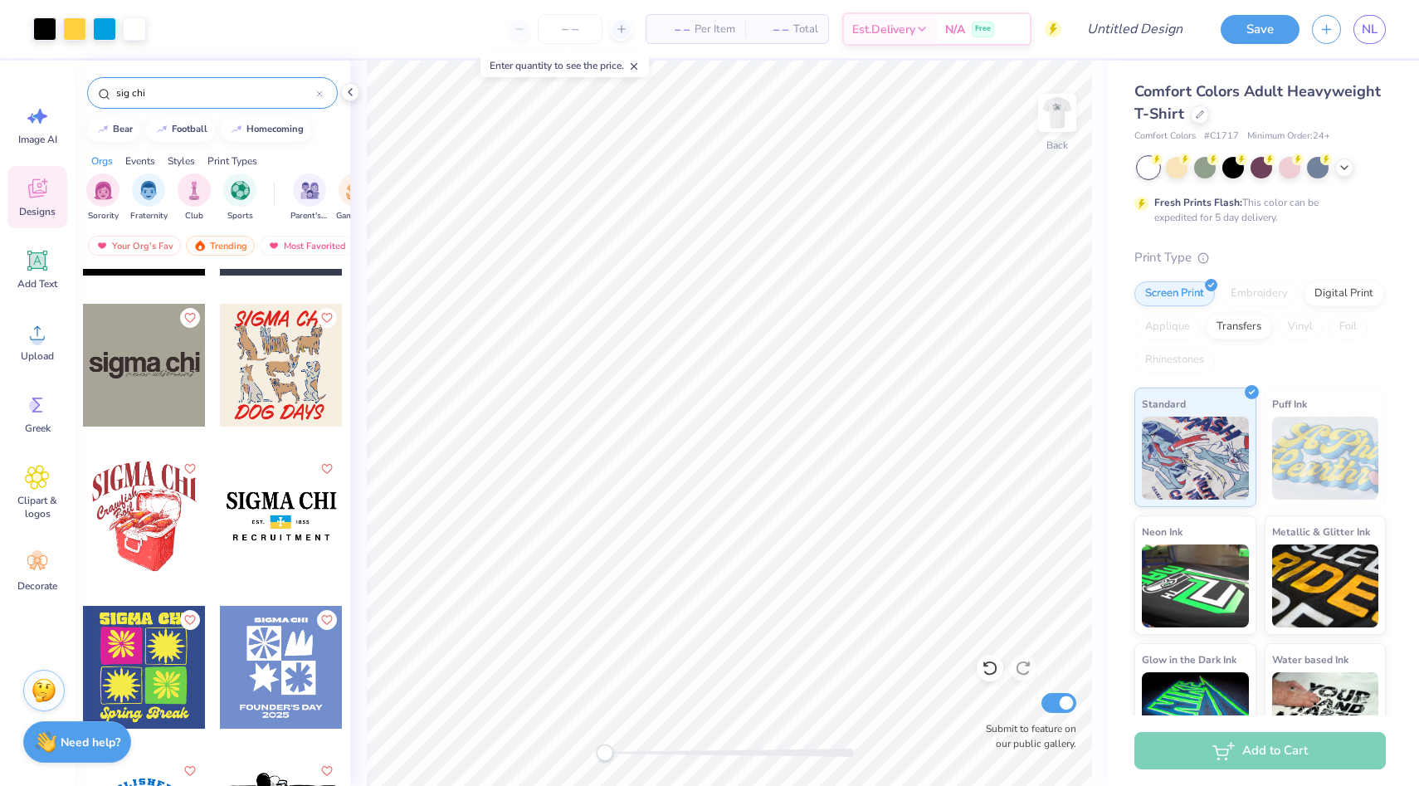
click at [291, 501] on div at bounding box center [281, 516] width 123 height 123
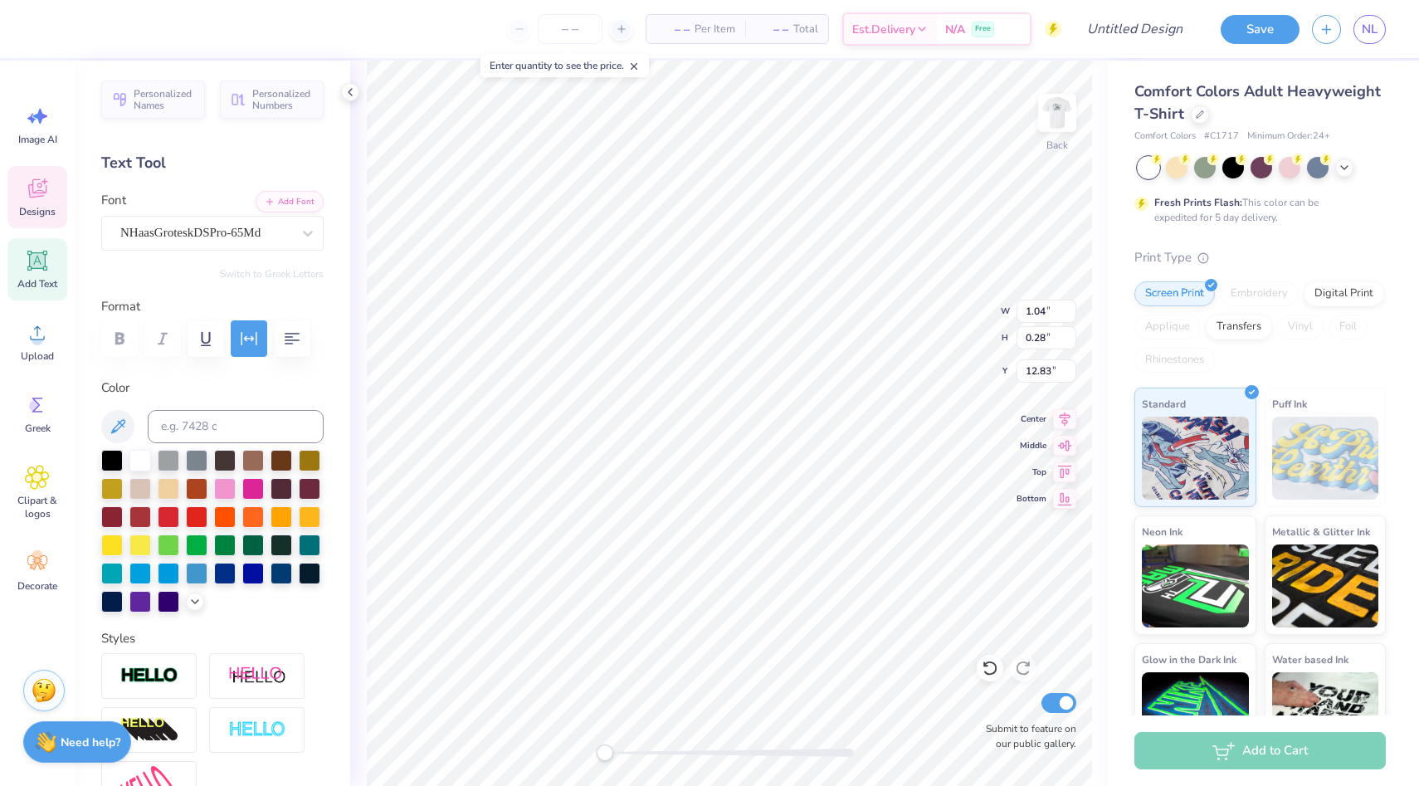
type textarea "2025"
type input "17.59"
type input "4.44"
type input "1.48"
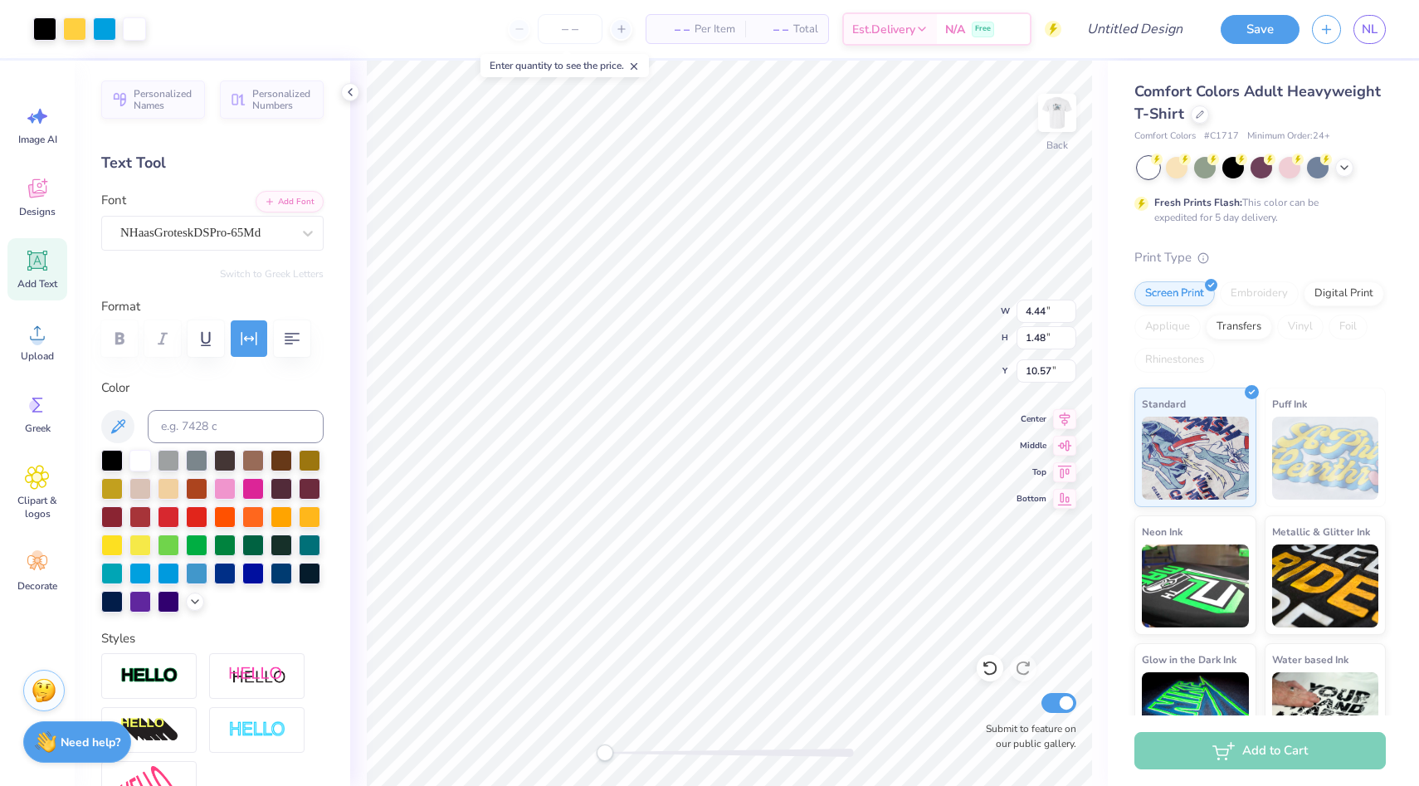
type input "3.00"
click at [1048, 111] on img at bounding box center [1057, 113] width 66 height 66
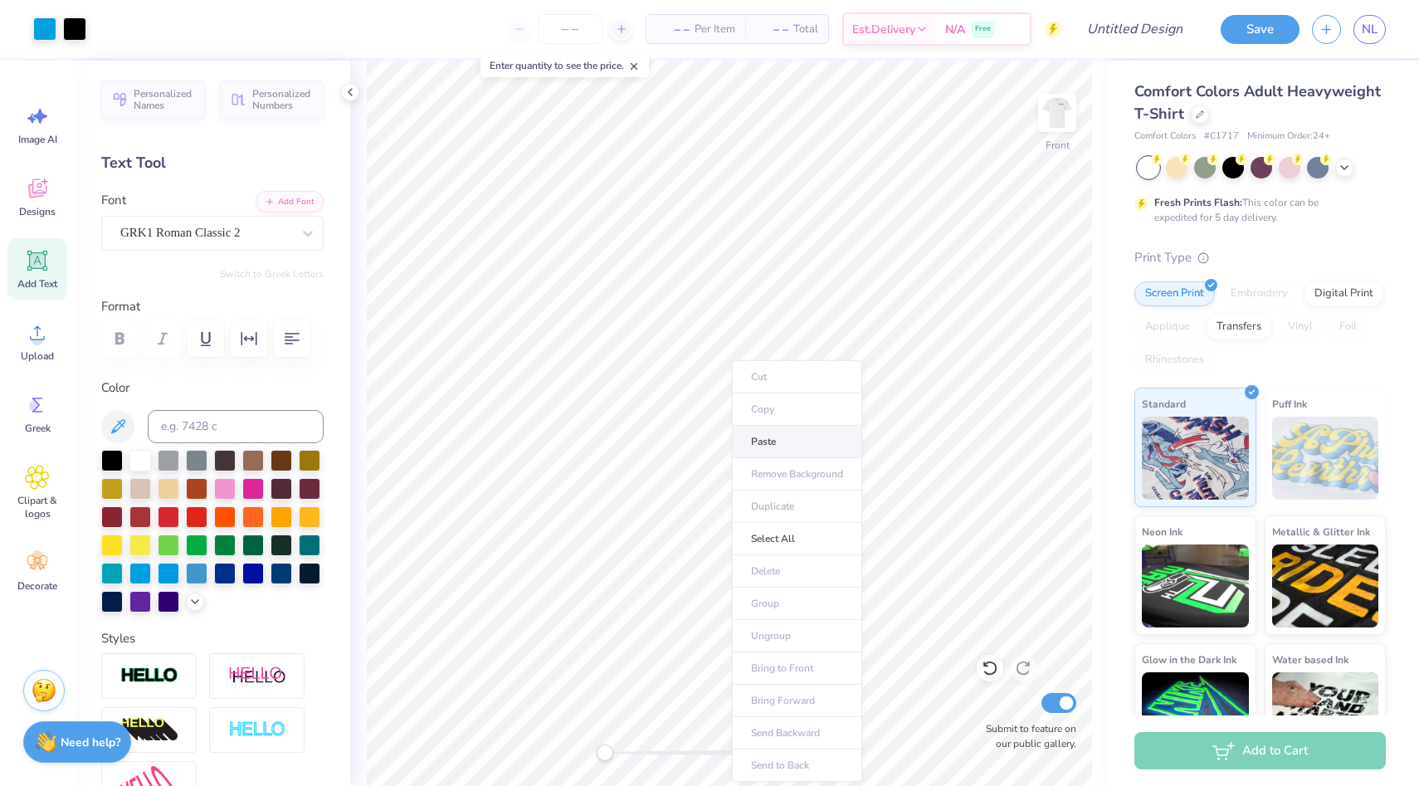
click at [784, 427] on li "Paste" at bounding box center [797, 442] width 130 height 32
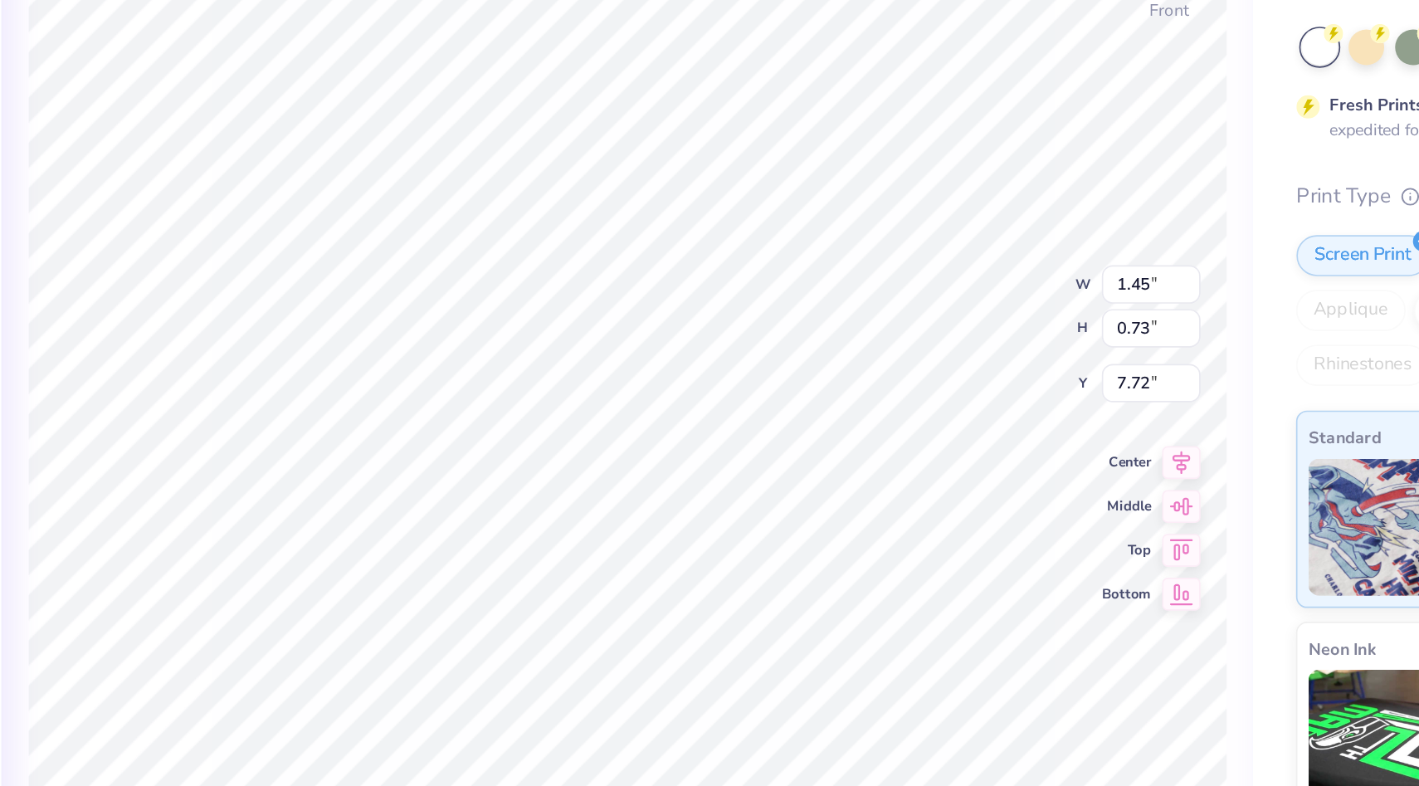
type input "0.88"
type input "0.44"
type input "8.00"
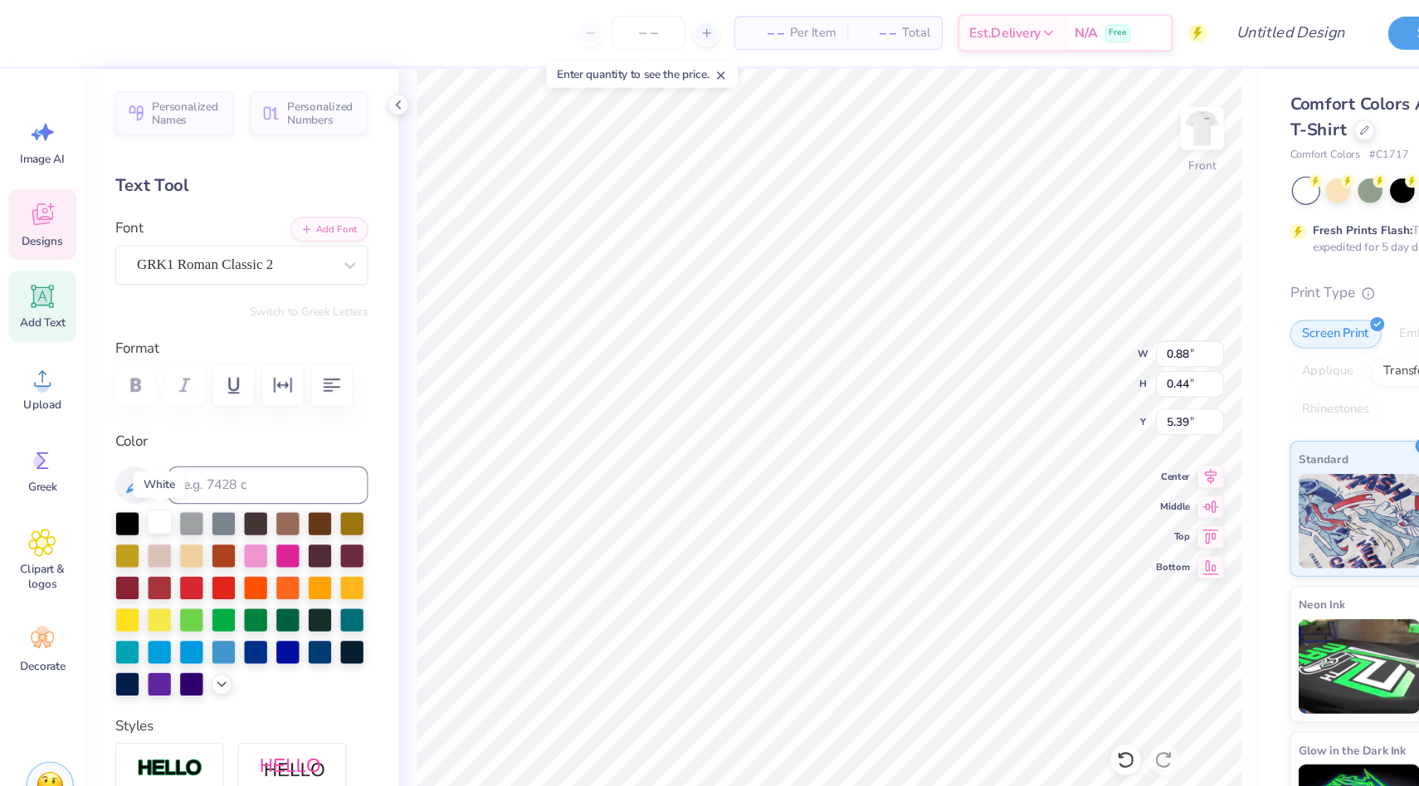
click at [140, 467] on div at bounding box center [140, 459] width 22 height 22
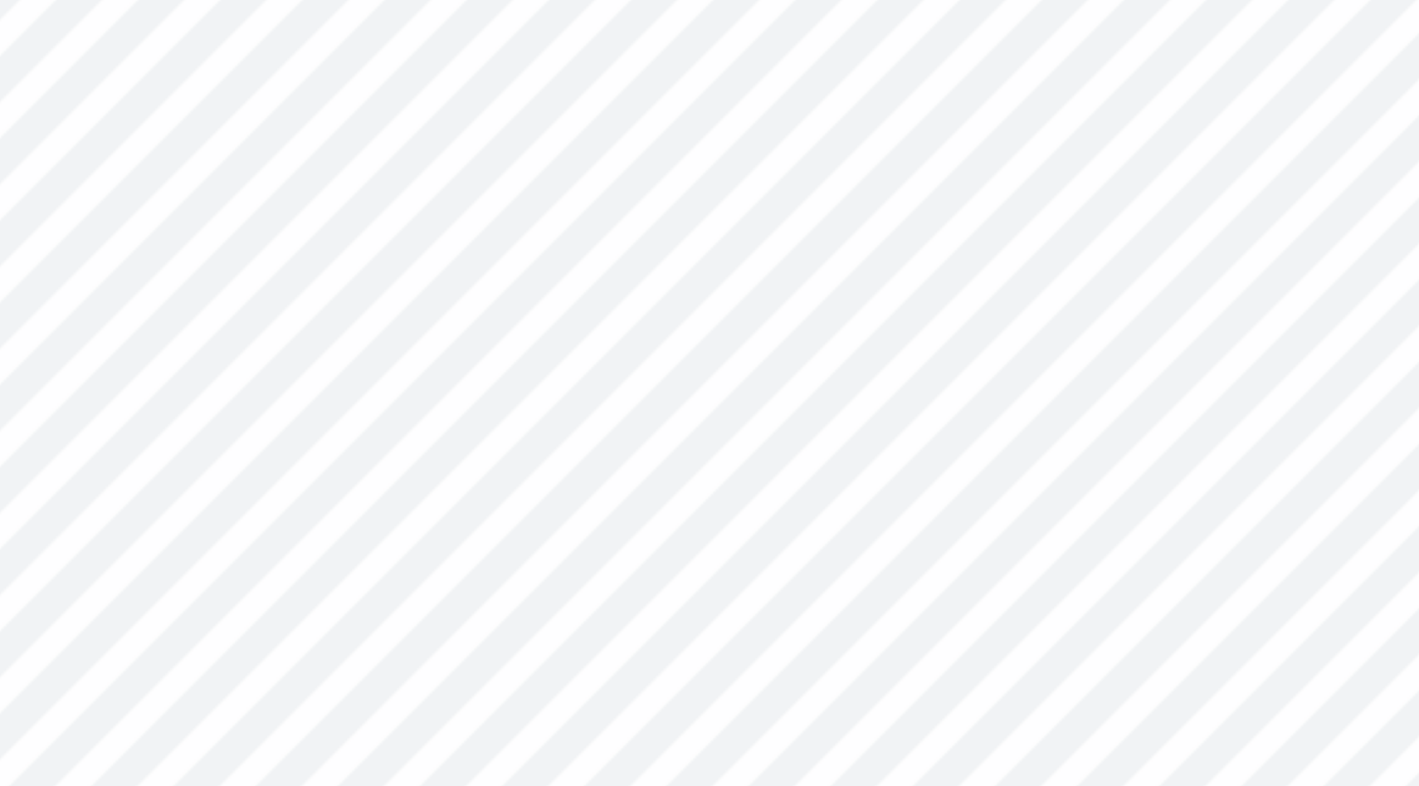
type input "0.53"
type input "0.27"
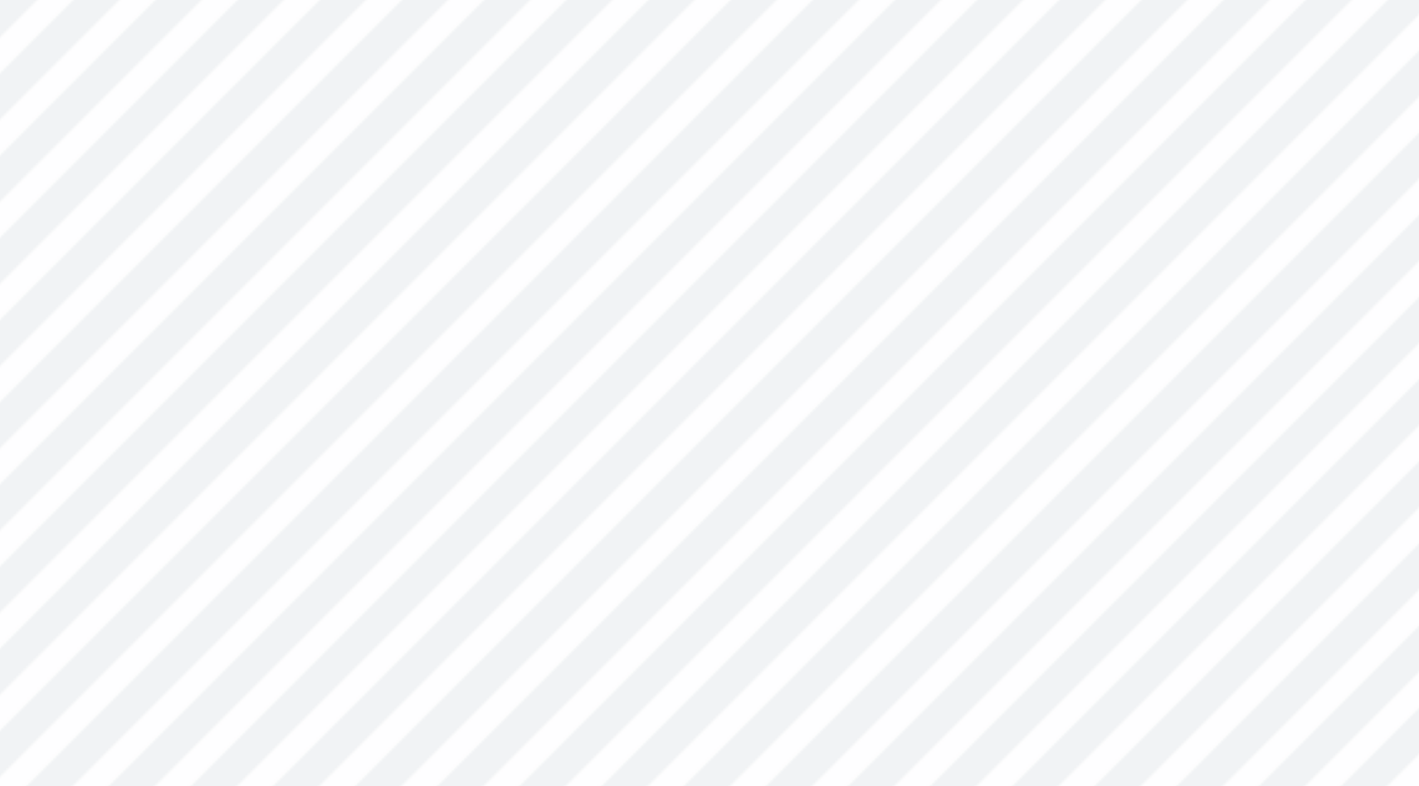
type input "7.12"
type input "4.65"
type input "5.39"
type input "0.53"
type input "0.27"
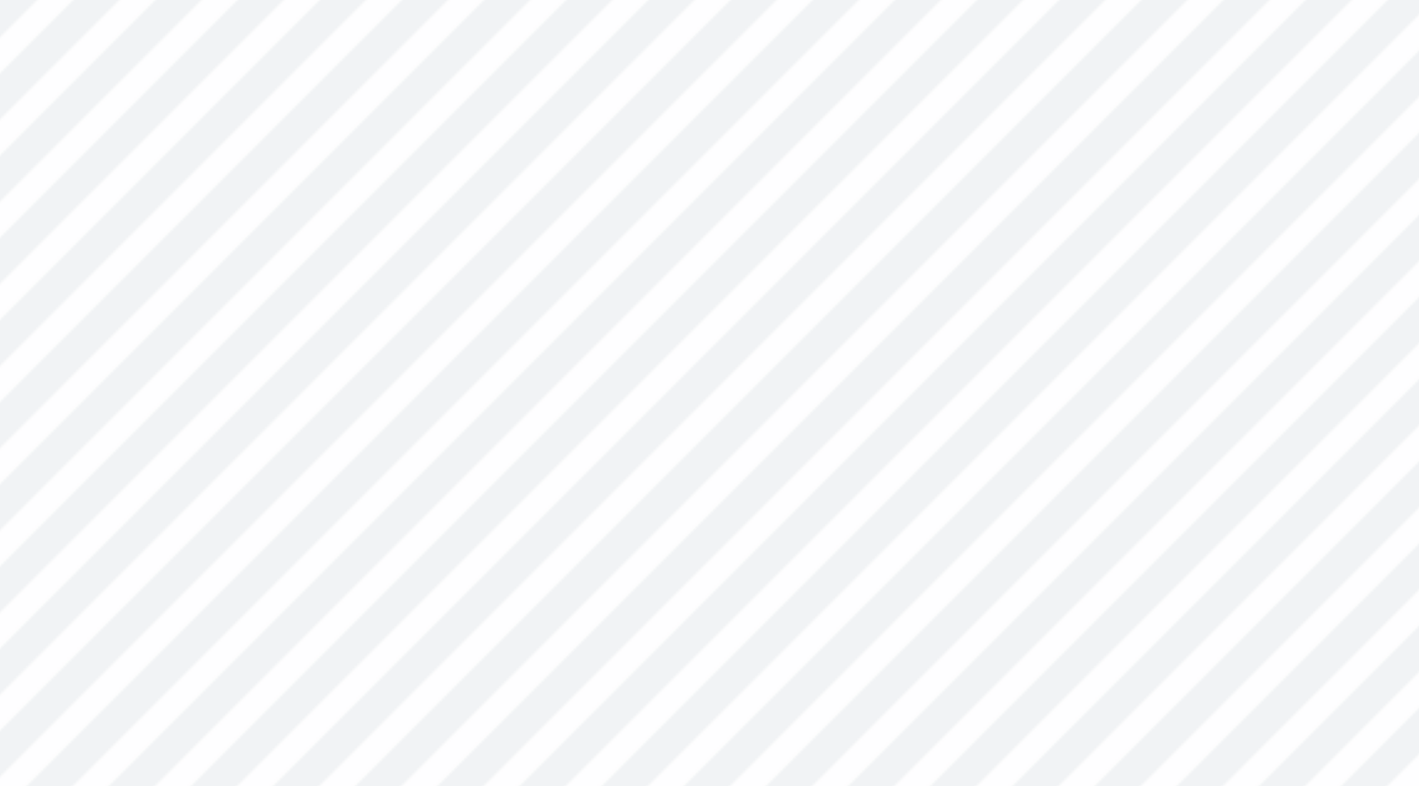
type input "5.80"
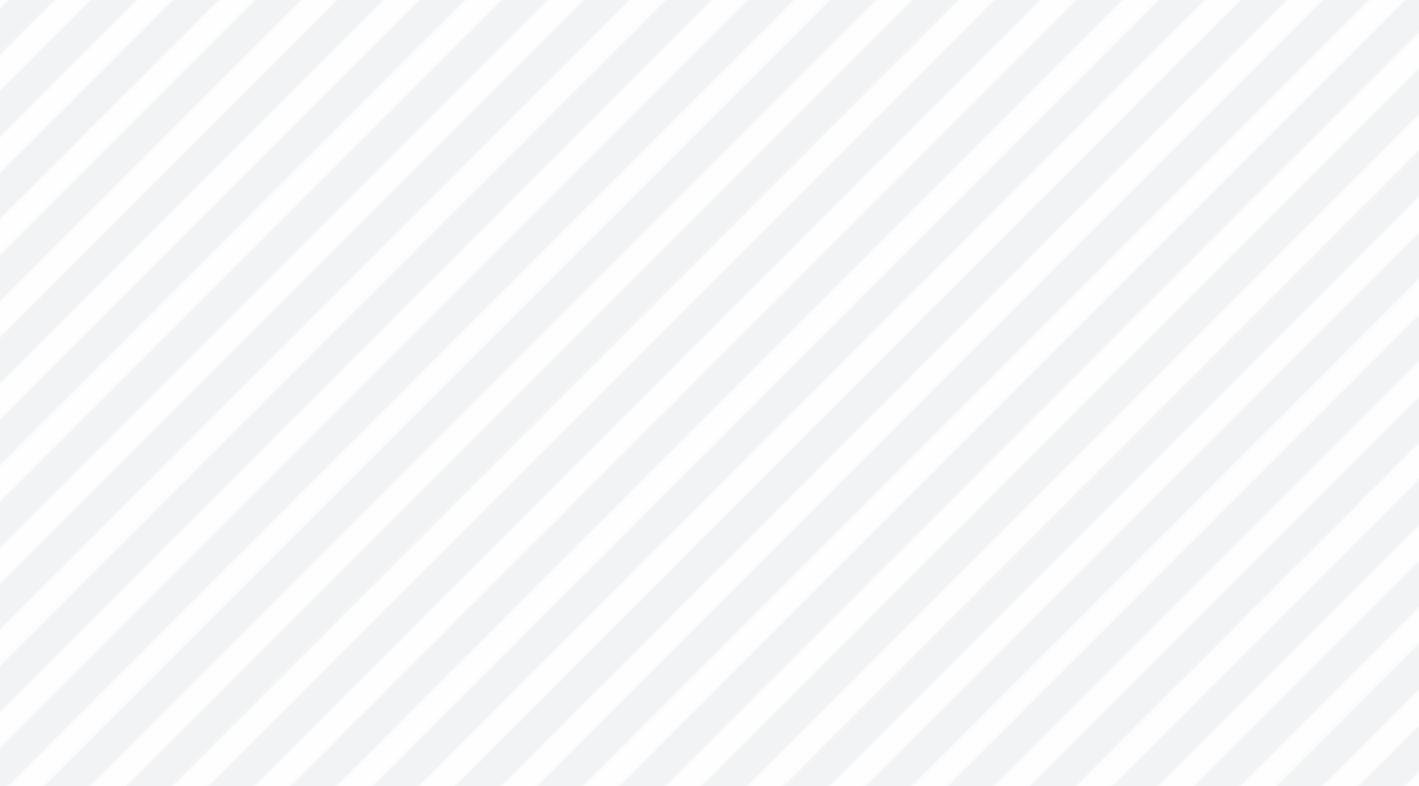
type input "7.12"
type input "4.65"
type input "5.39"
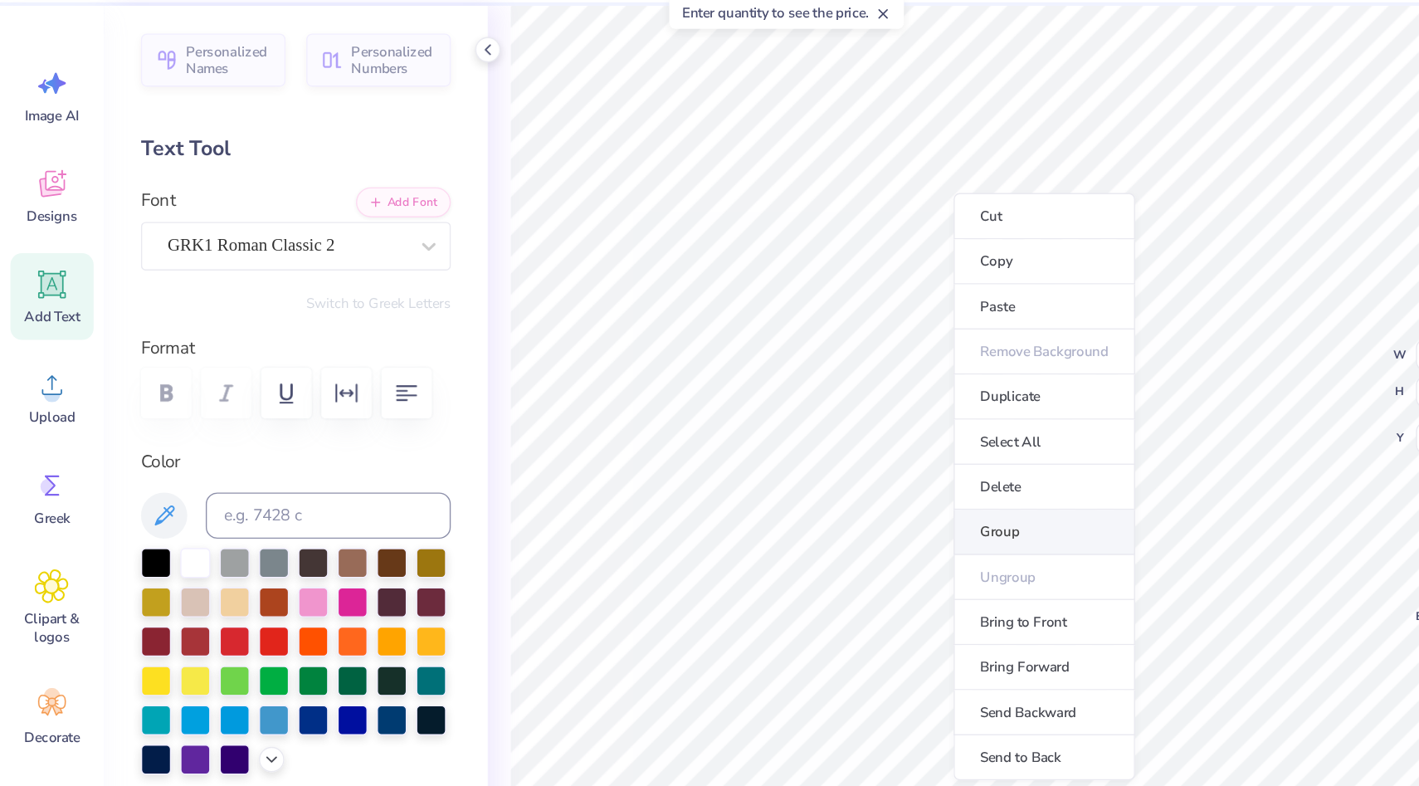
click at [723, 432] on li "Group" at bounding box center [750, 438] width 130 height 32
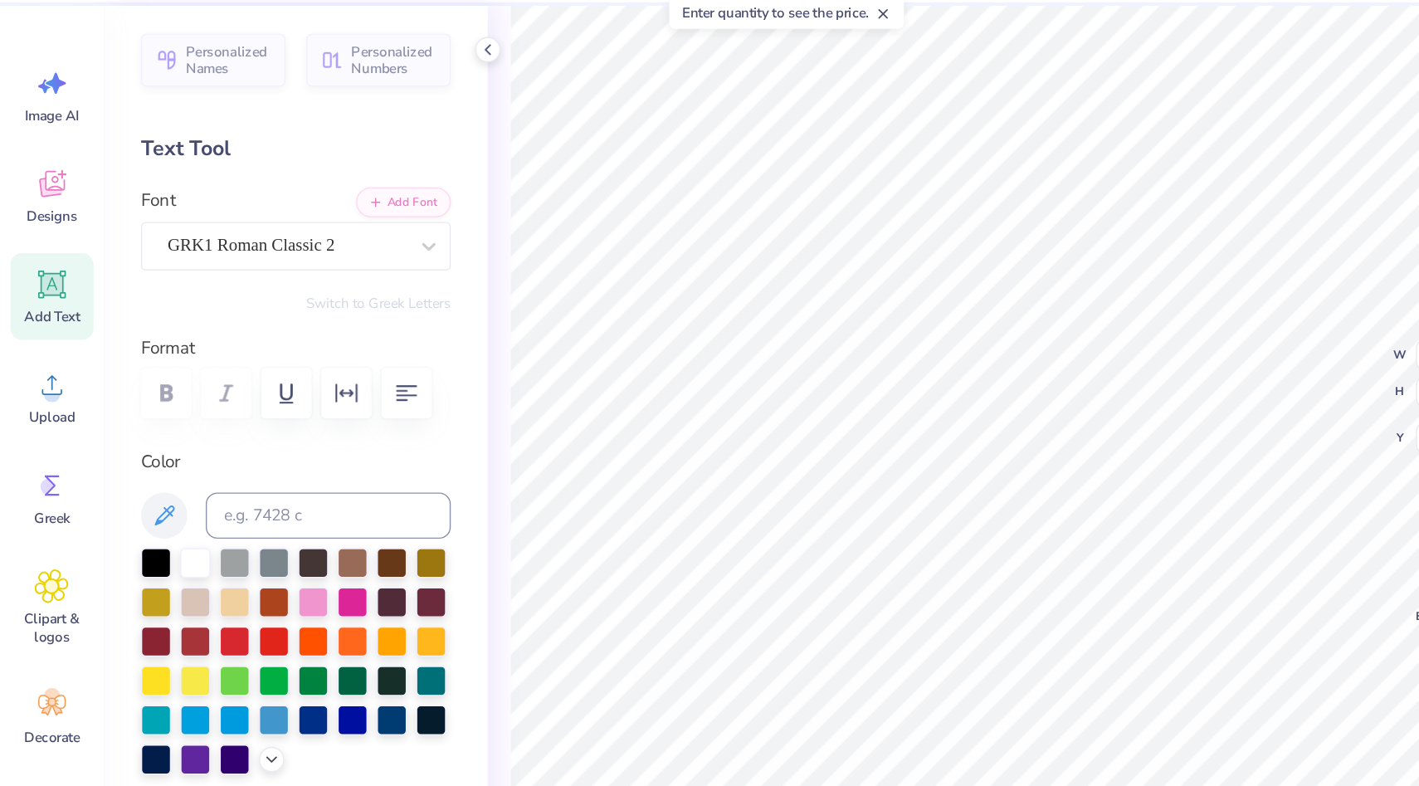
type input "7.16"
type input "4.65"
type input "5.48"
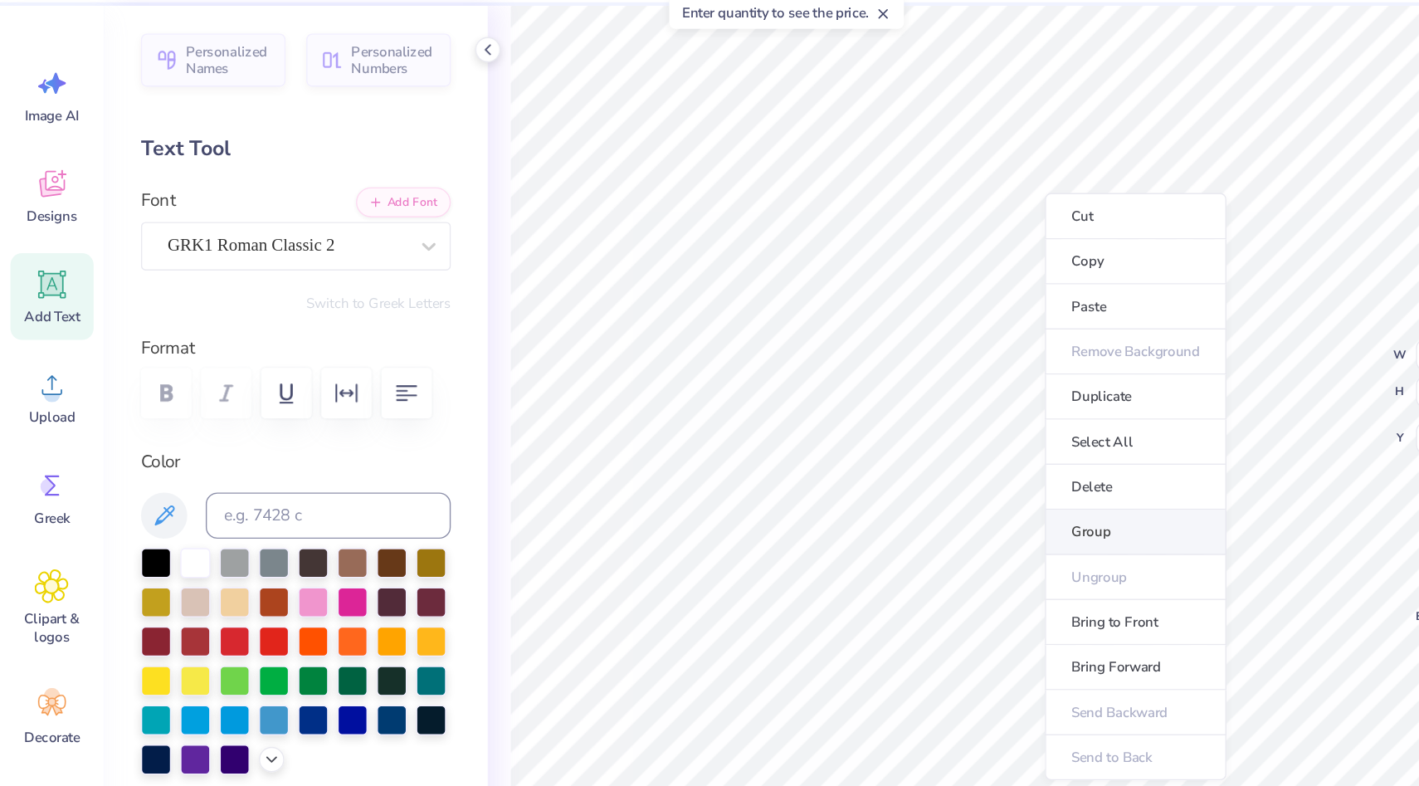
click at [775, 434] on li "Group" at bounding box center [815, 438] width 130 height 32
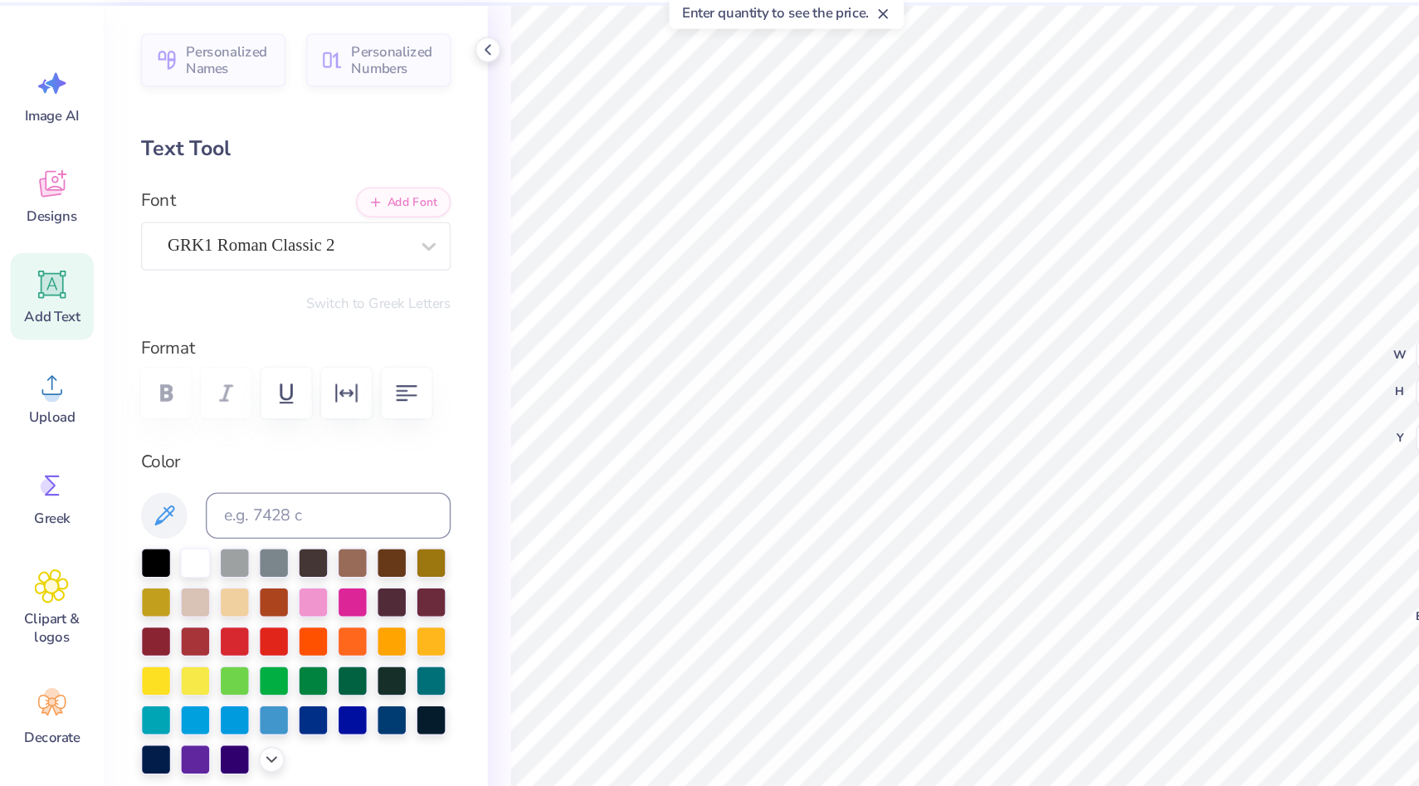
type input "0.53"
type input "0.27"
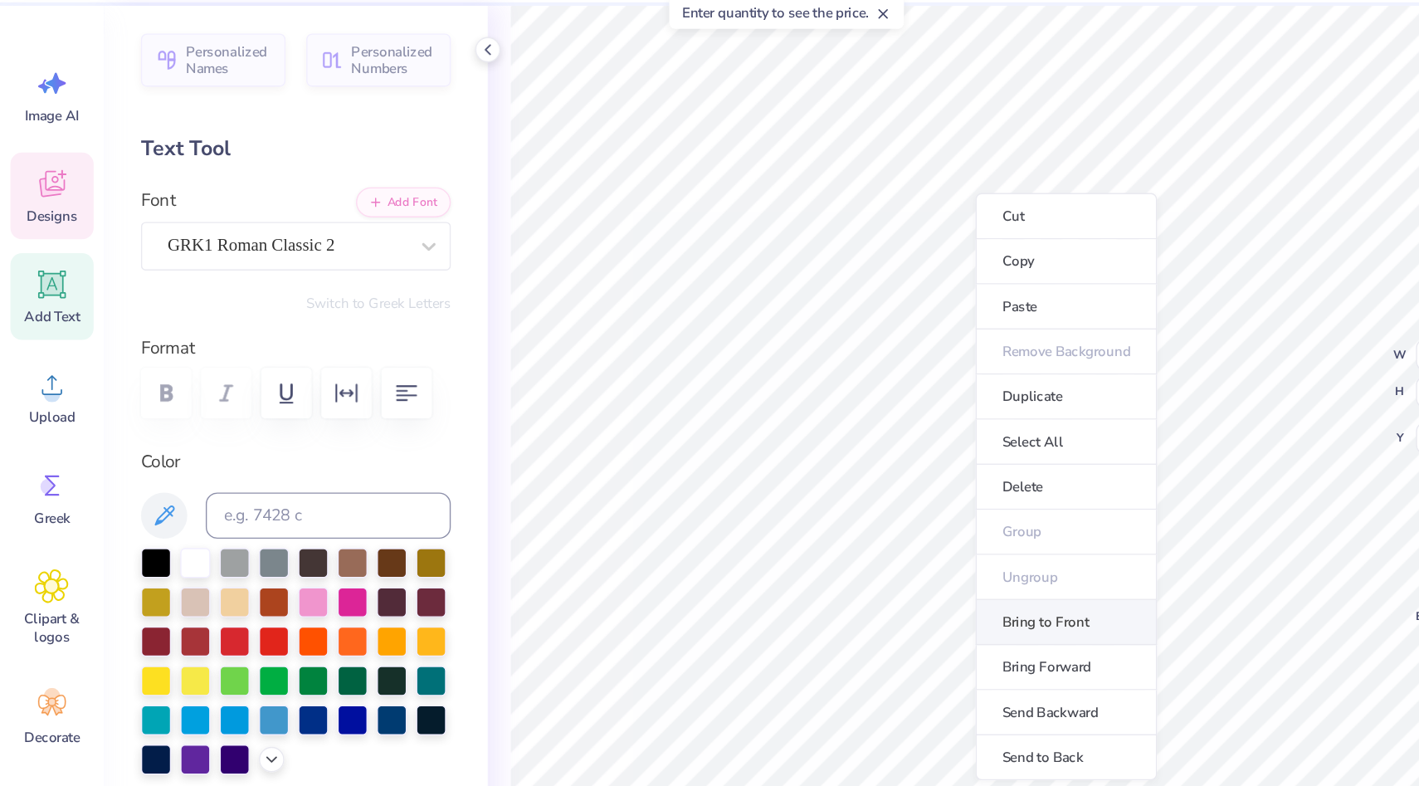
click at [729, 497] on li "Bring to Front" at bounding box center [766, 503] width 130 height 32
type input "5.92"
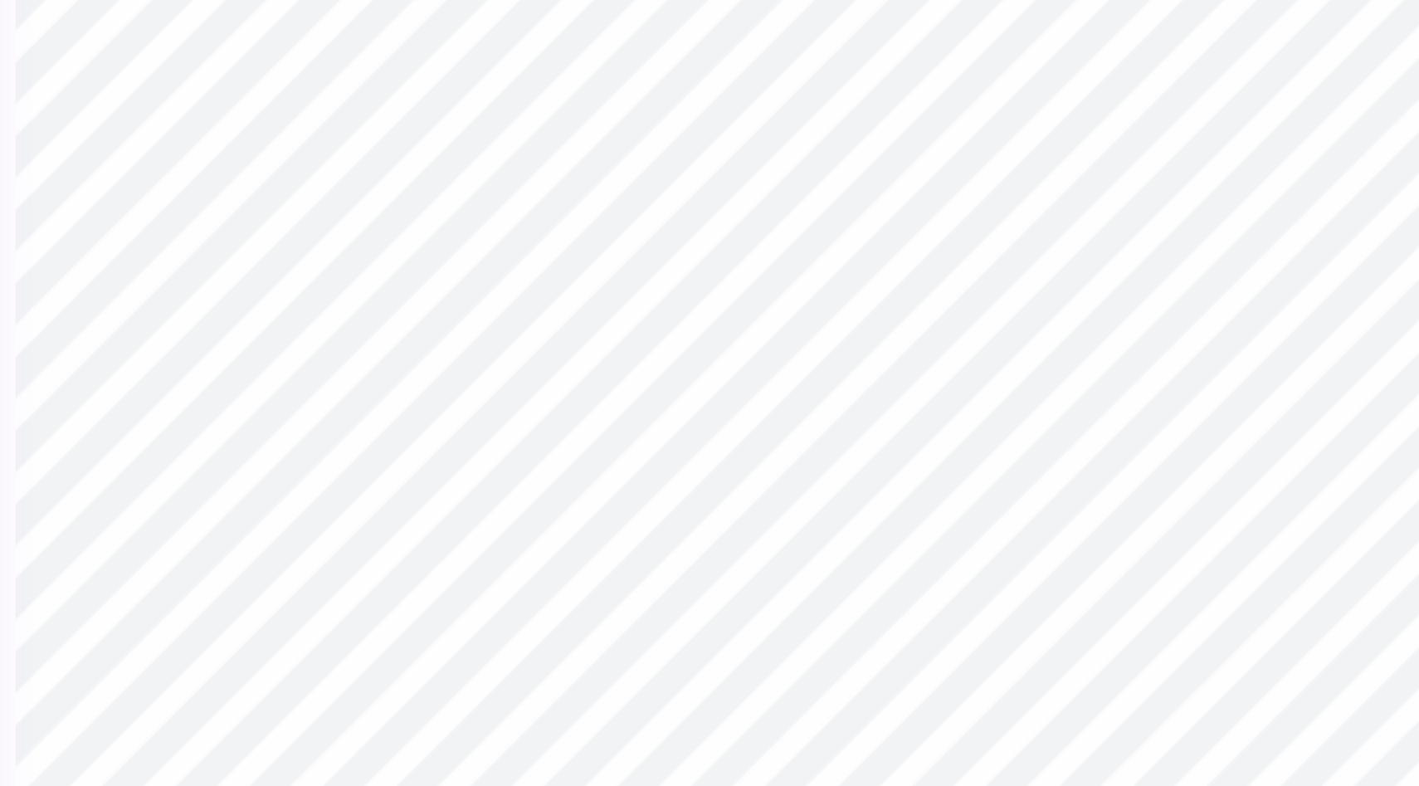
type input "0.62"
type input "0.31"
type input "5.87"
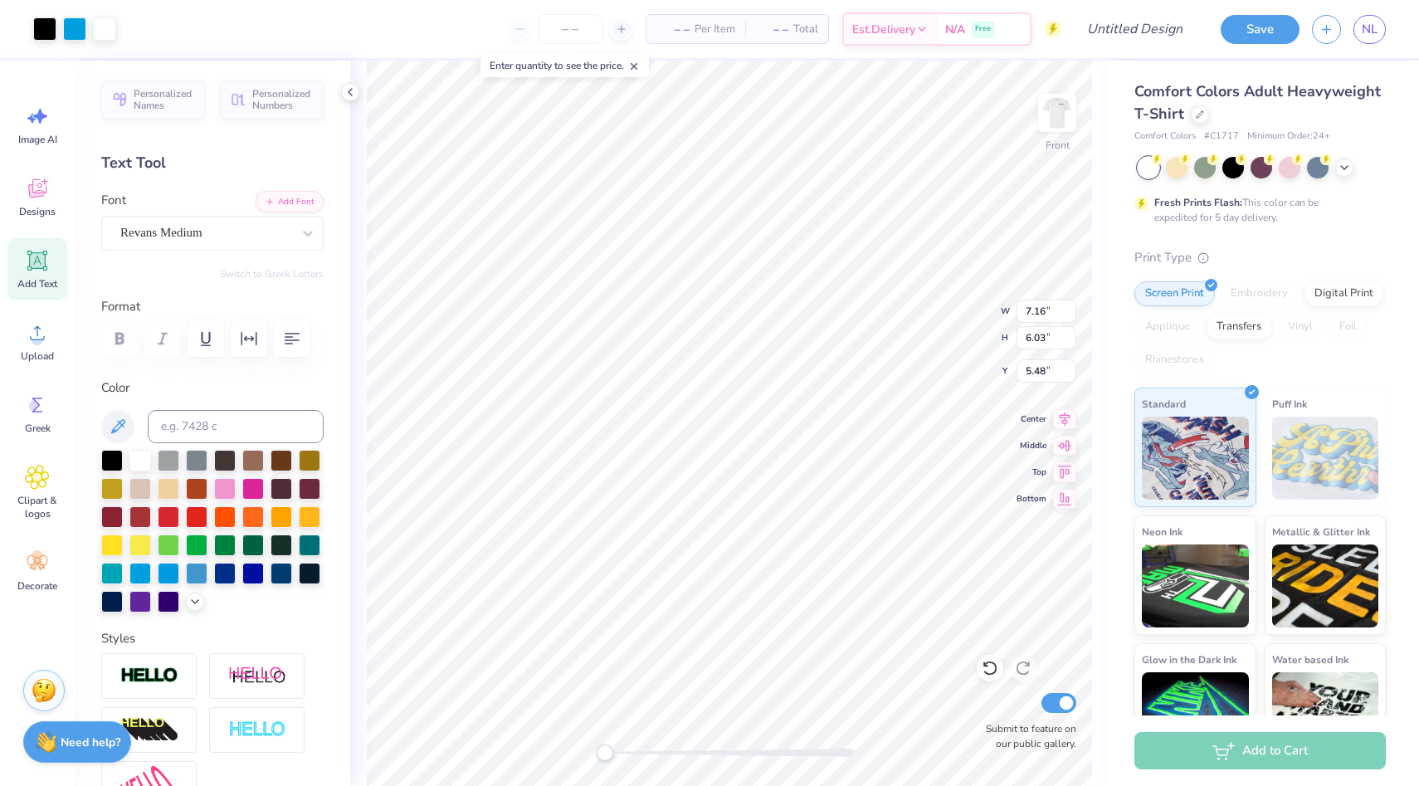
type input "9.85"
type input "8.29"
type input "4.34"
click at [1068, 112] on img at bounding box center [1057, 113] width 66 height 66
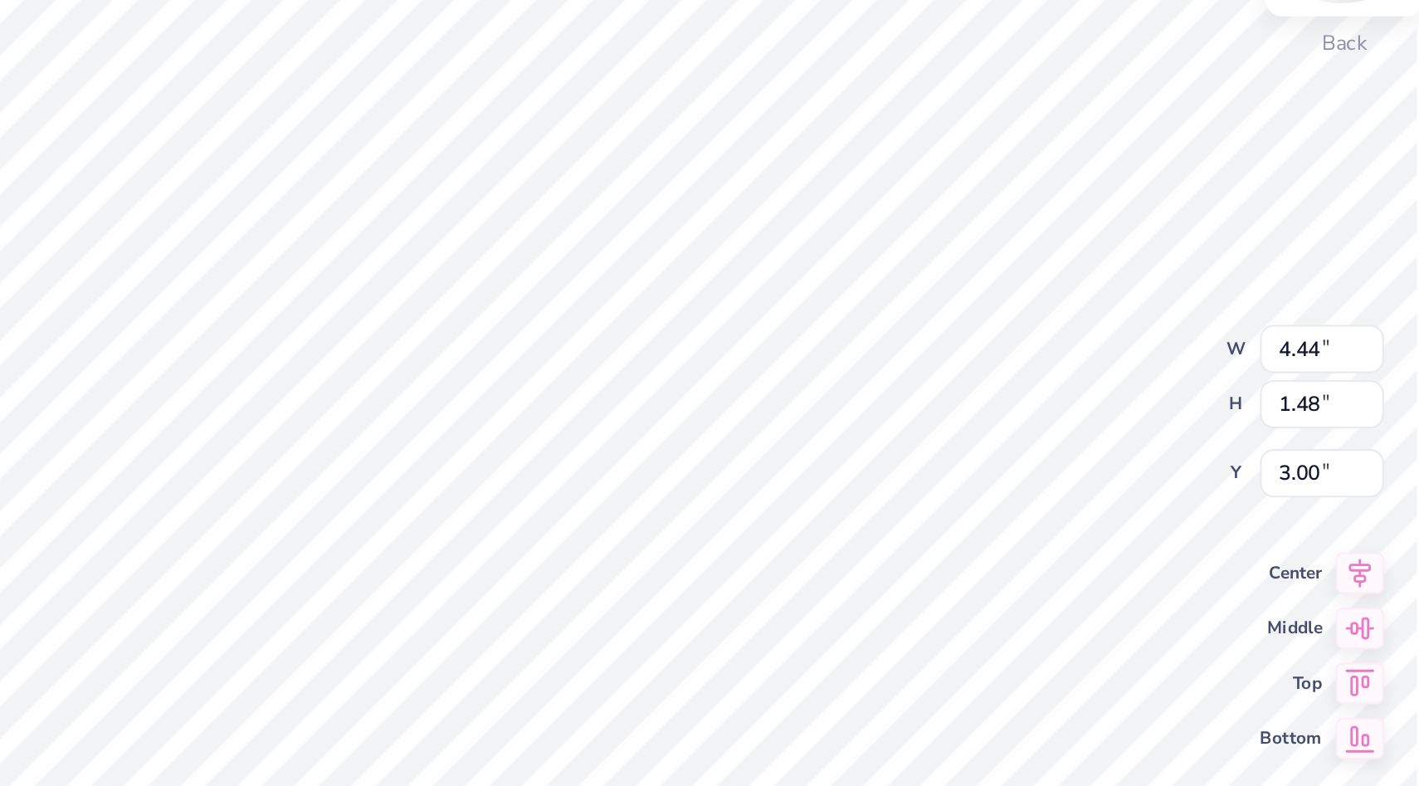
type input "3.84"
type input "1.28"
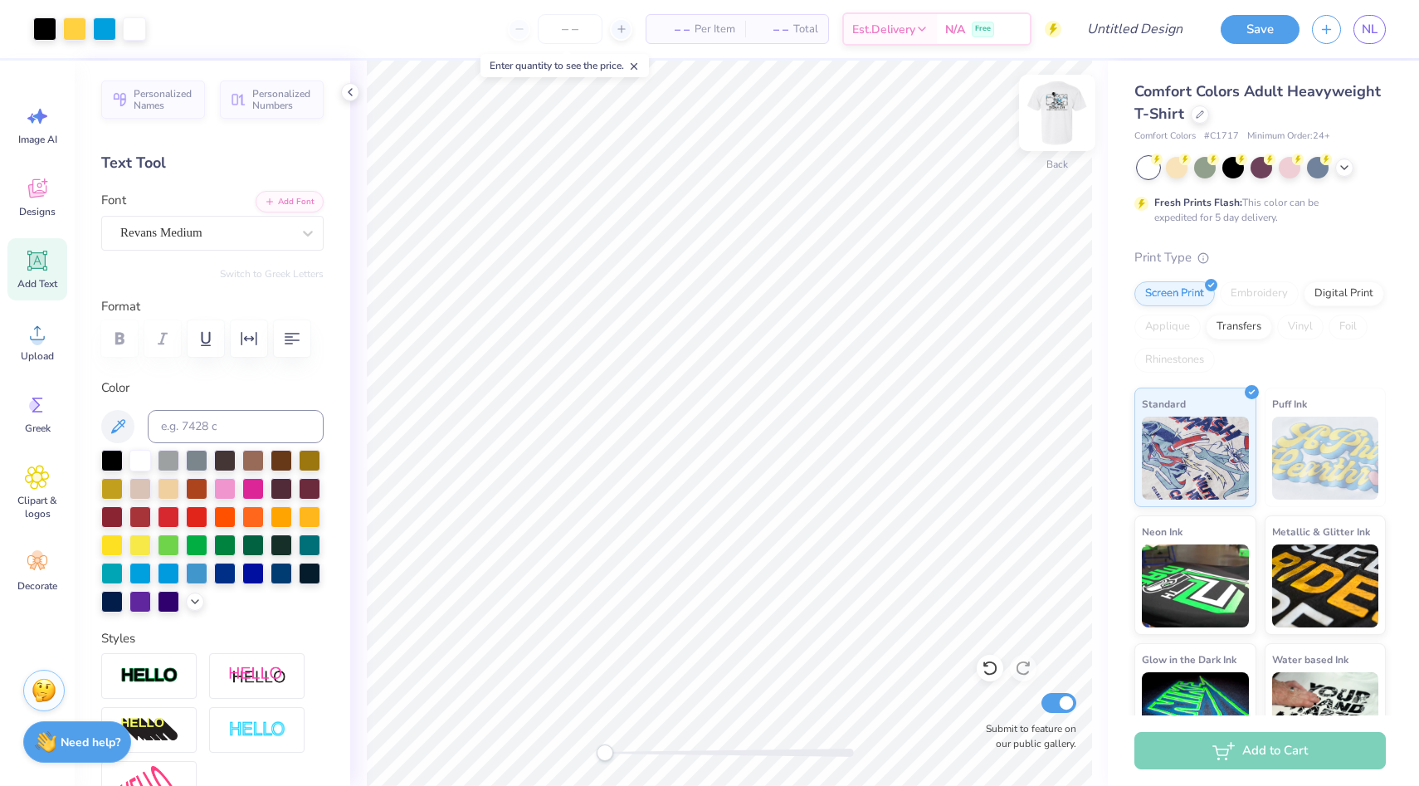
click at [1049, 123] on img at bounding box center [1057, 113] width 66 height 66
click at [1049, 123] on img at bounding box center [1057, 112] width 33 height 33
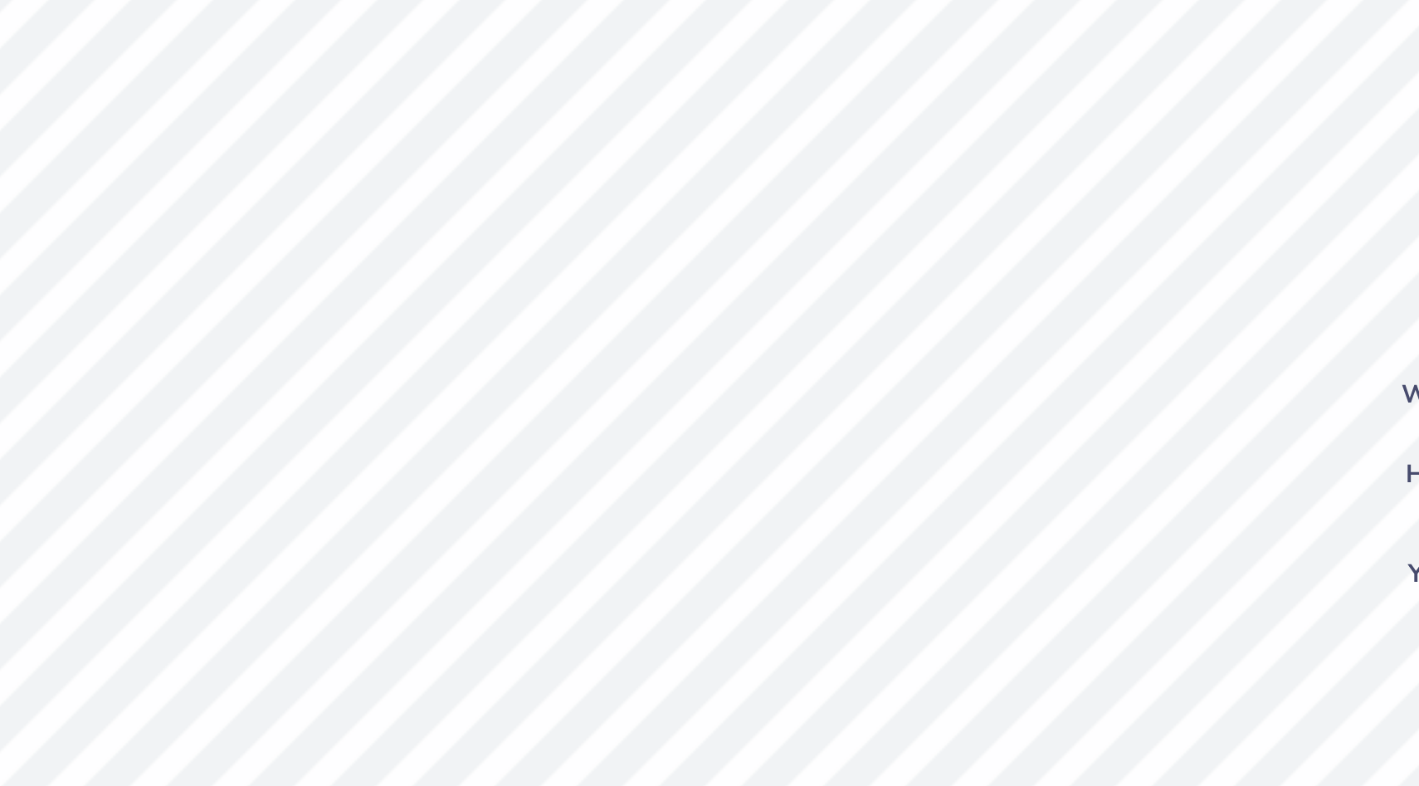
type input "0.59"
type input "0.18"
type input "0.42"
type input "0.13"
type input "2.48"
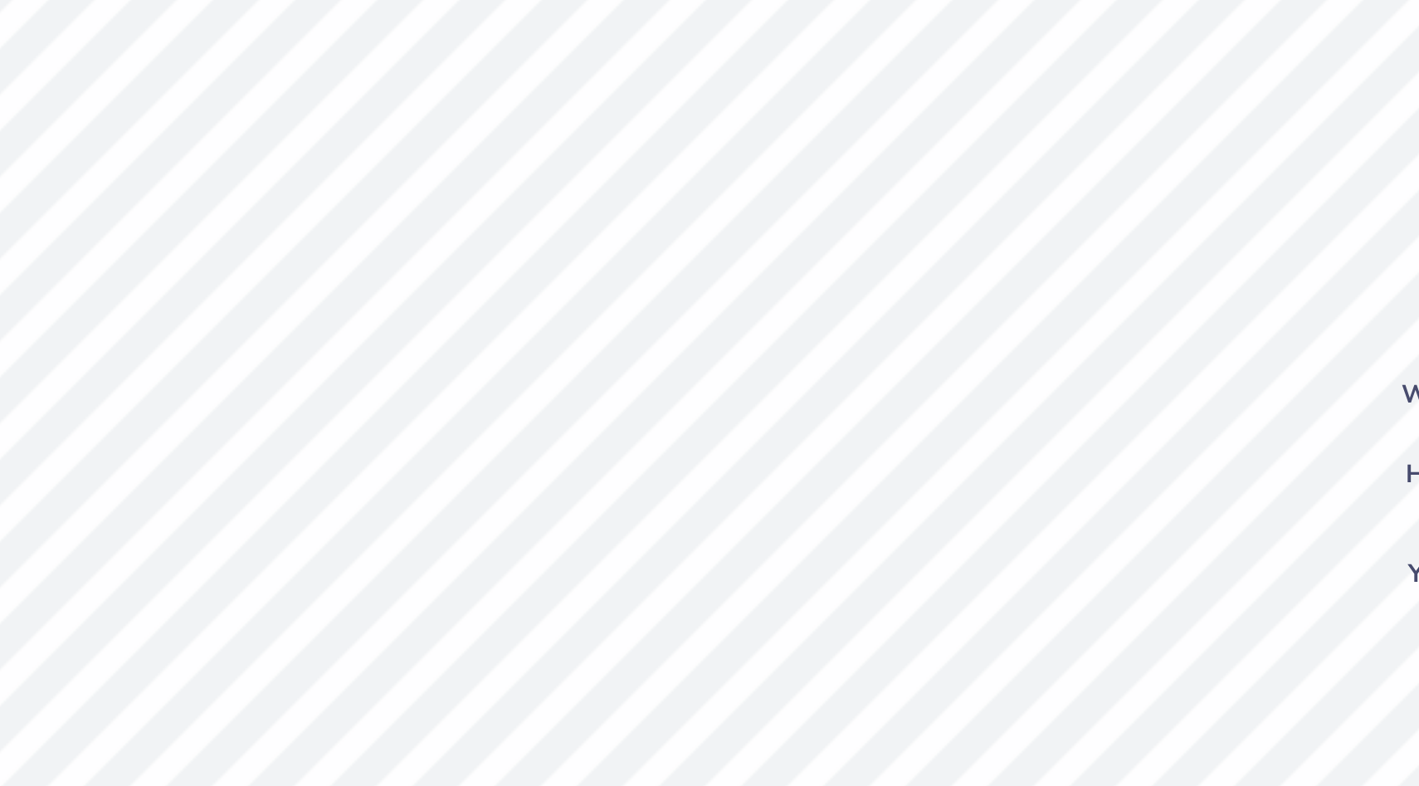
type input "0.58"
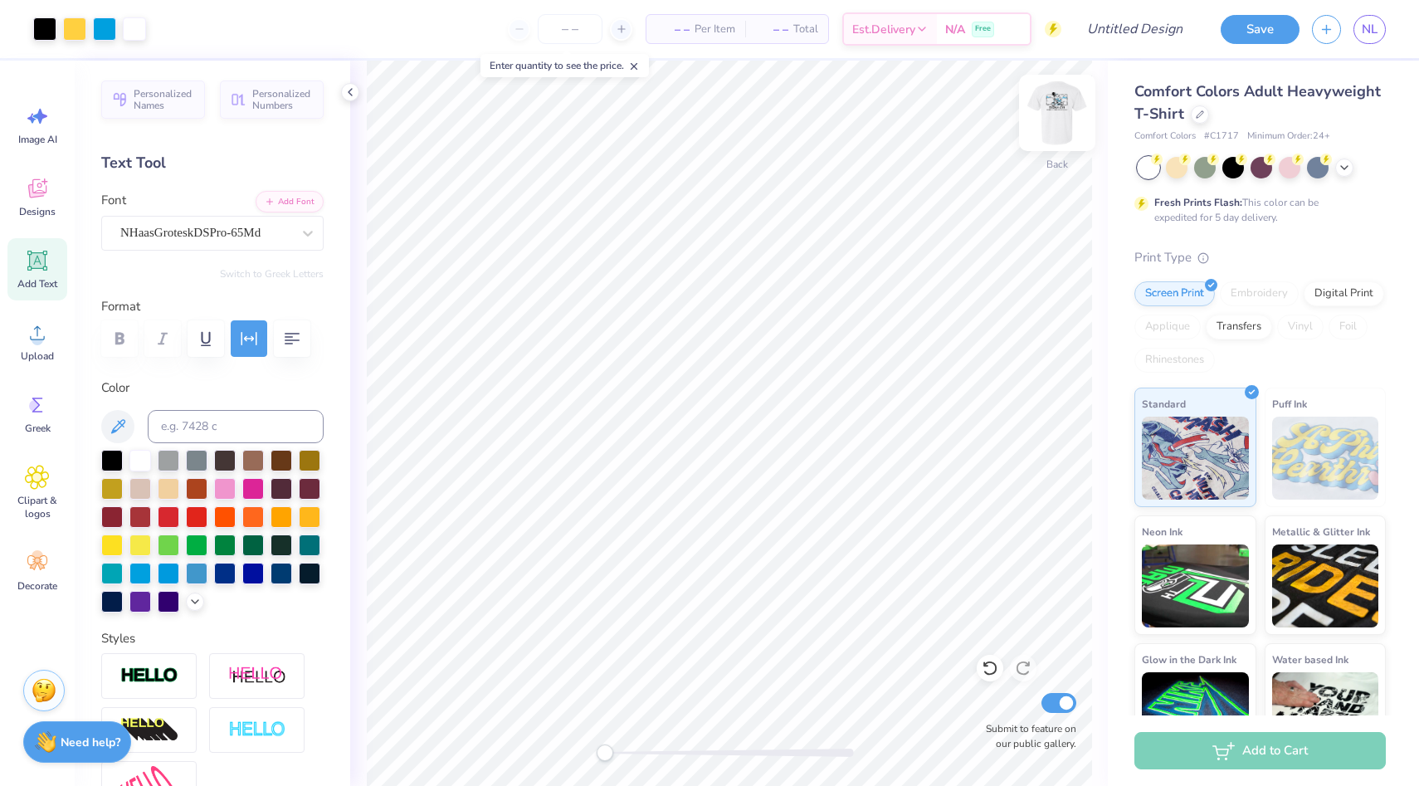
click at [1057, 120] on img at bounding box center [1057, 113] width 66 height 66
click at [1148, 35] on input "Design Title" at bounding box center [1114, 28] width 163 height 33
type input "SIGCHI"
click at [352, 93] on icon at bounding box center [350, 91] width 13 height 13
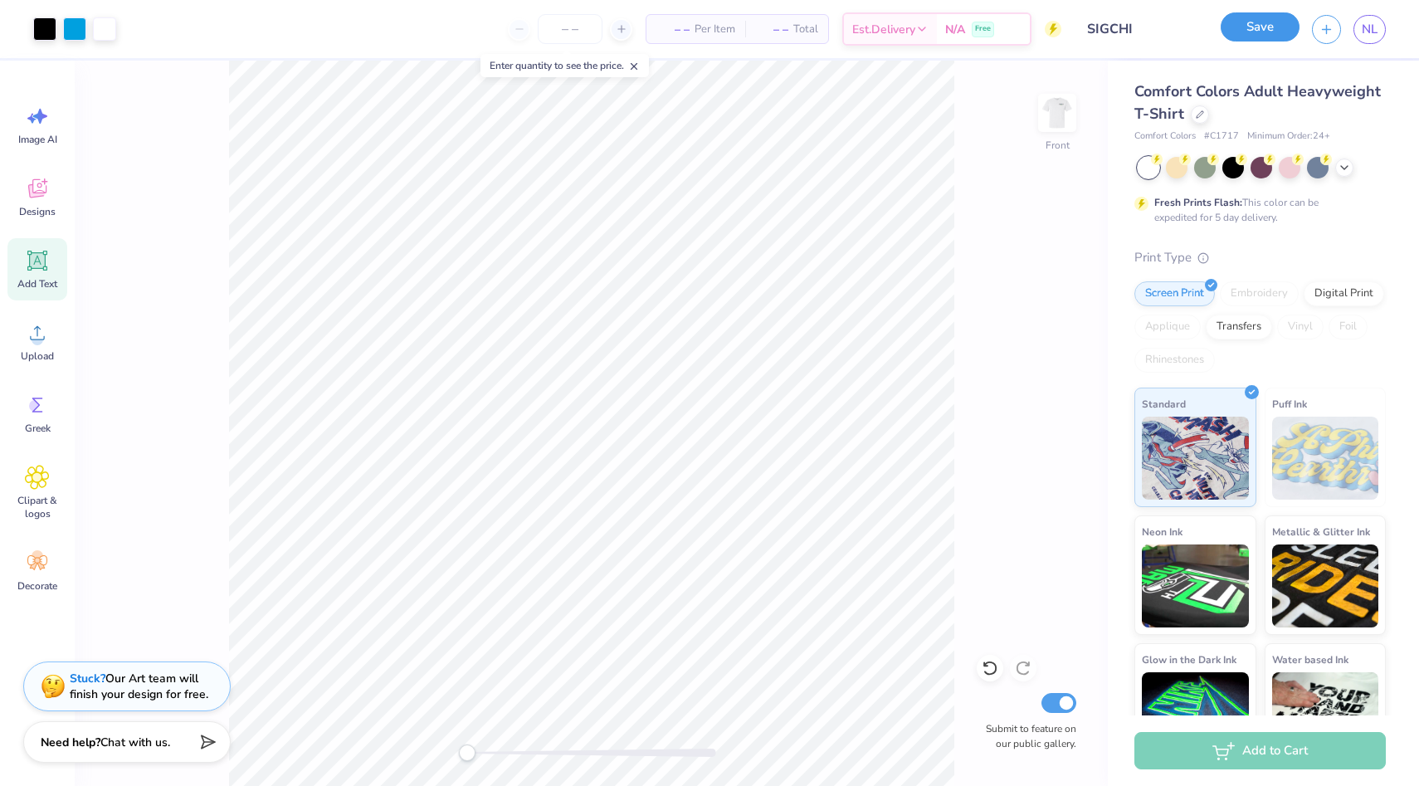
click at [1247, 40] on button "Save" at bounding box center [1260, 26] width 79 height 29
click at [640, 67] on icon at bounding box center [634, 67] width 12 height 12
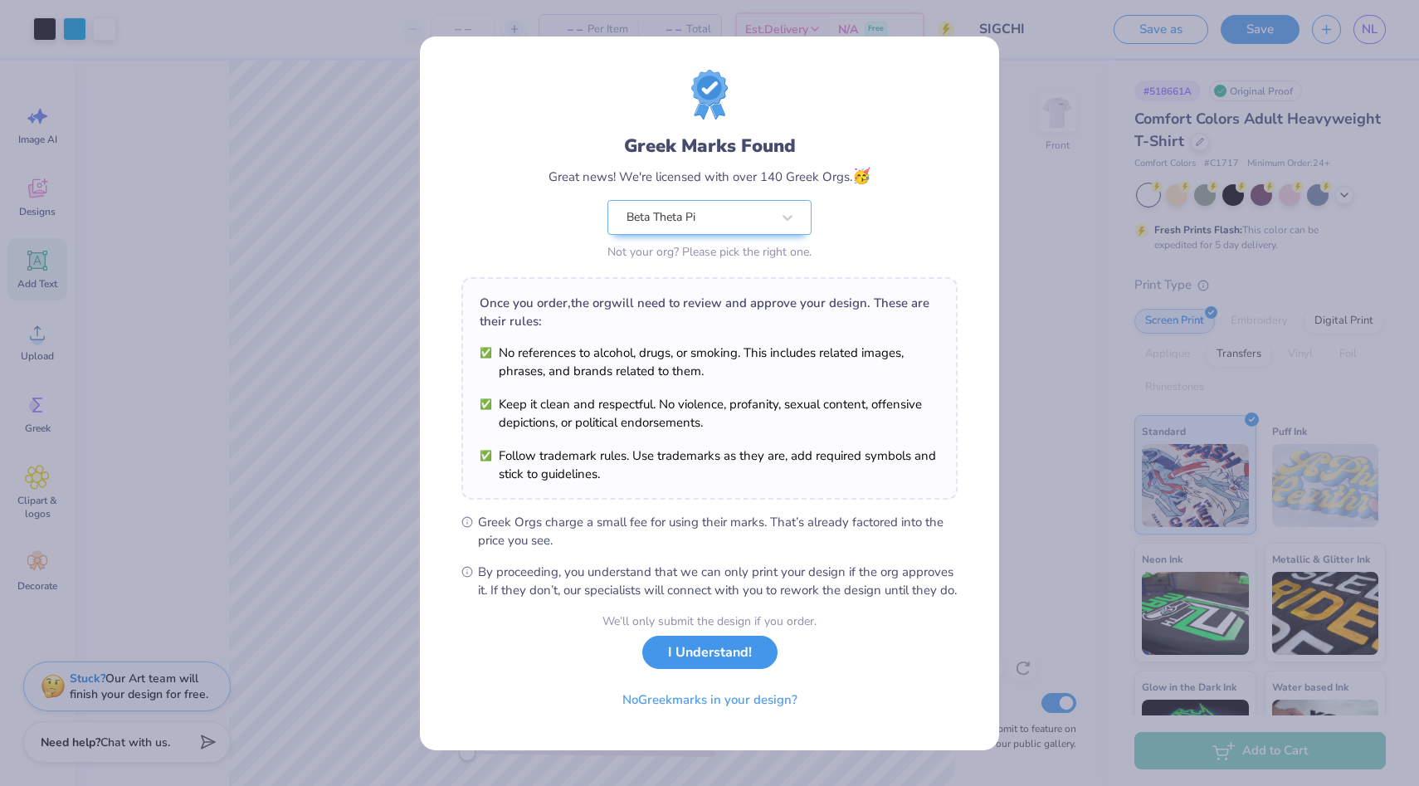
click at [725, 665] on button "I Understand!" at bounding box center [709, 653] width 135 height 34
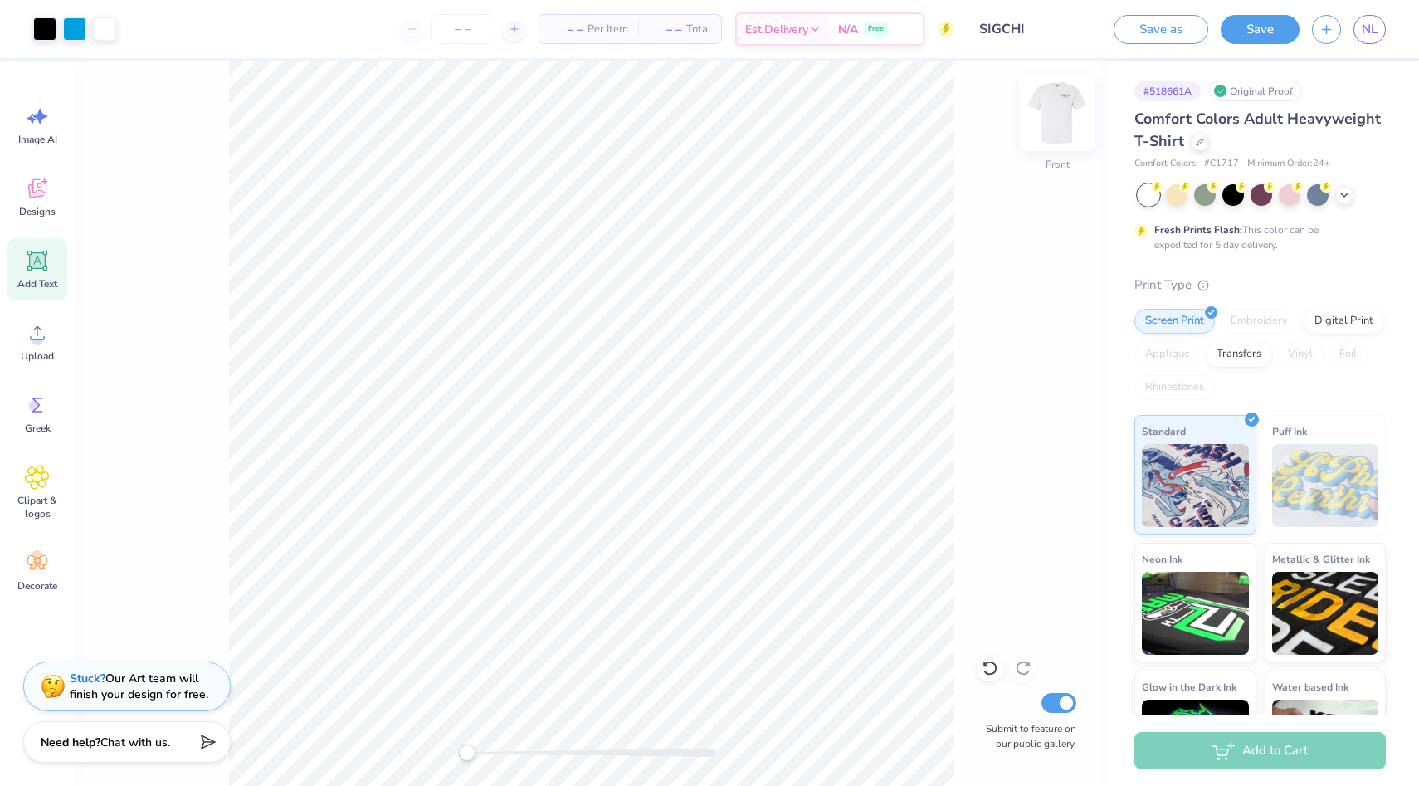
click at [1048, 124] on img at bounding box center [1057, 113] width 66 height 66
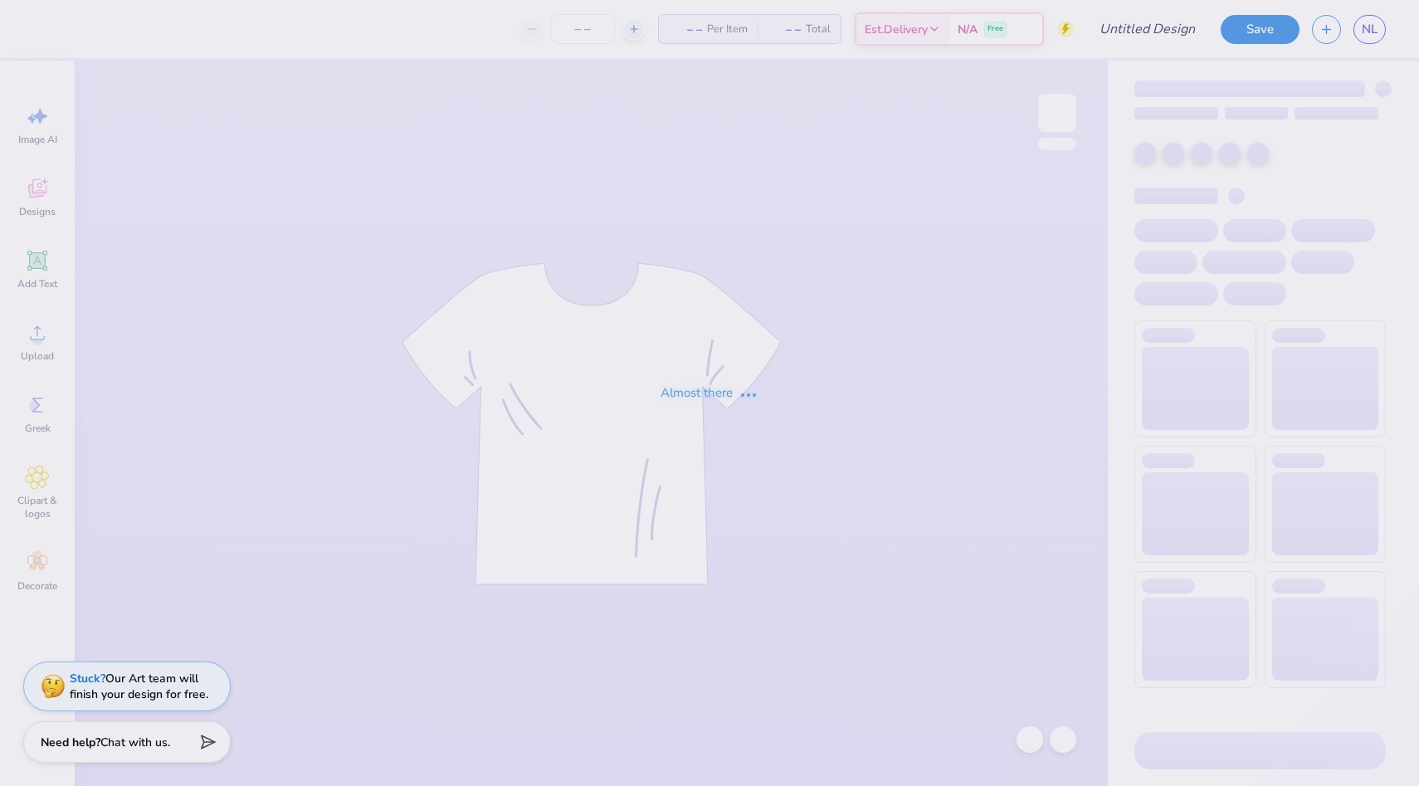
type input "SIGCHI"
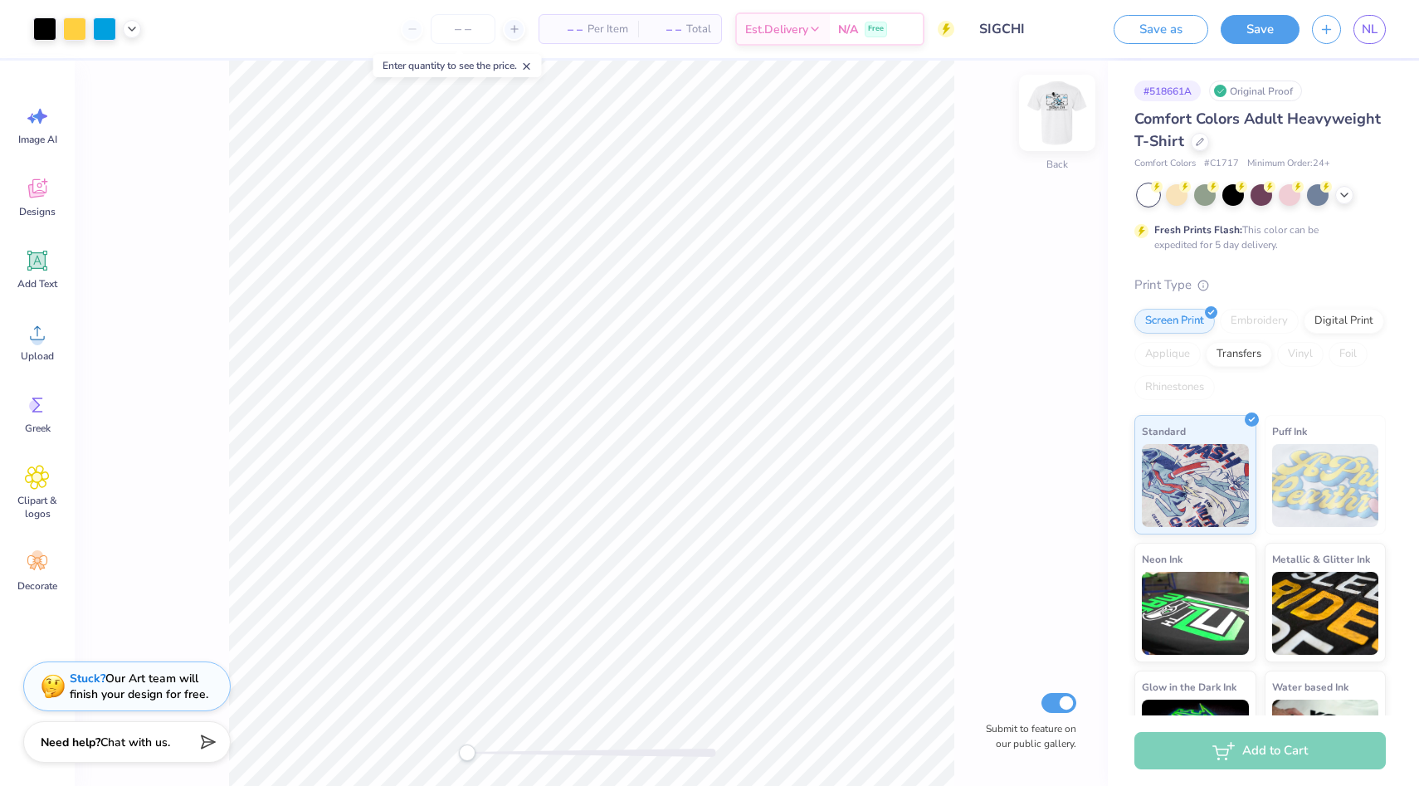
click at [1060, 126] on img at bounding box center [1057, 113] width 66 height 66
type input "4.35"
type input "3.66"
type input "1.89"
click at [25, 203] on div "Designs" at bounding box center [37, 197] width 60 height 62
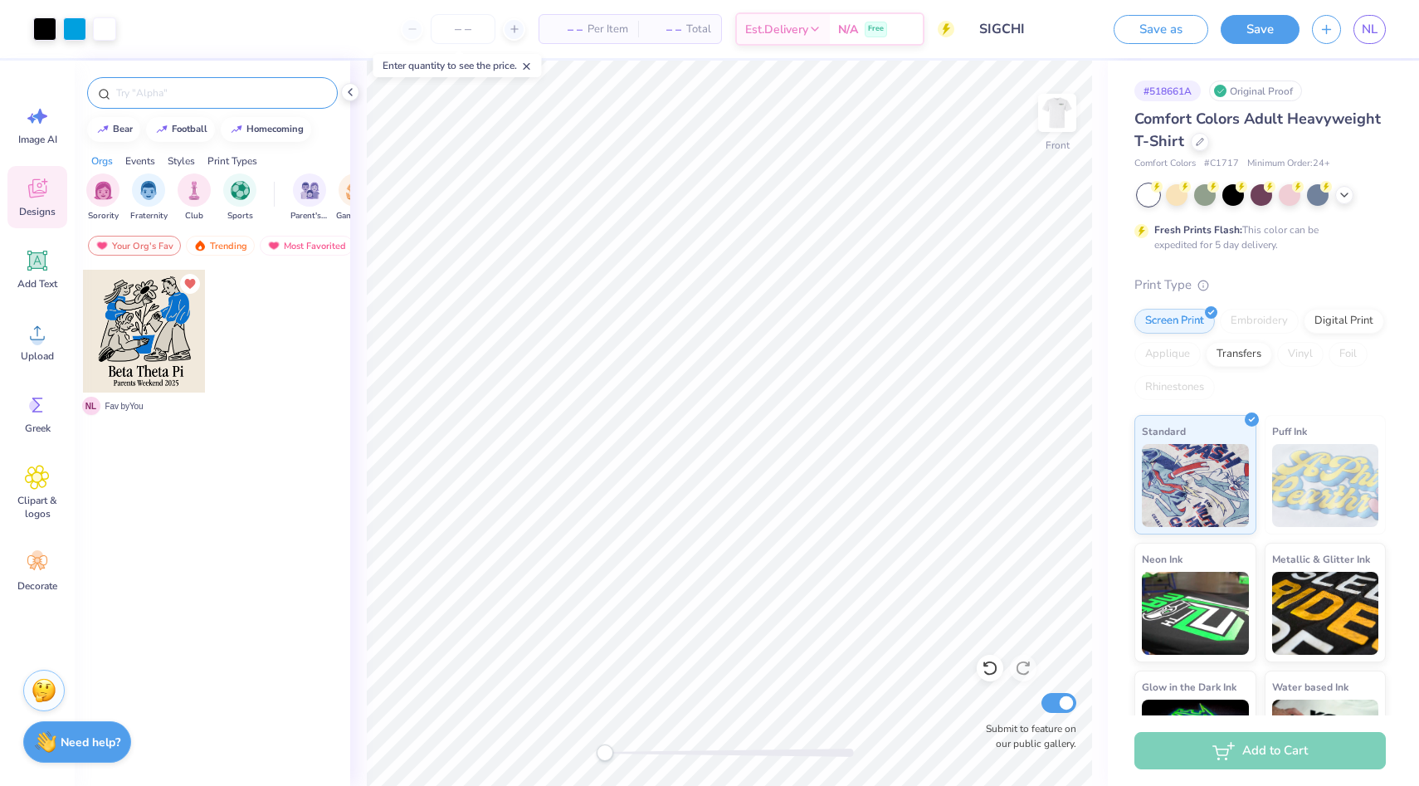
click at [190, 102] on div at bounding box center [212, 93] width 251 height 32
click at [214, 261] on div "Your Org's Fav Trending Most Favorited Newest" at bounding box center [213, 250] width 276 height 38
click at [214, 254] on div "Trending" at bounding box center [220, 246] width 69 height 20
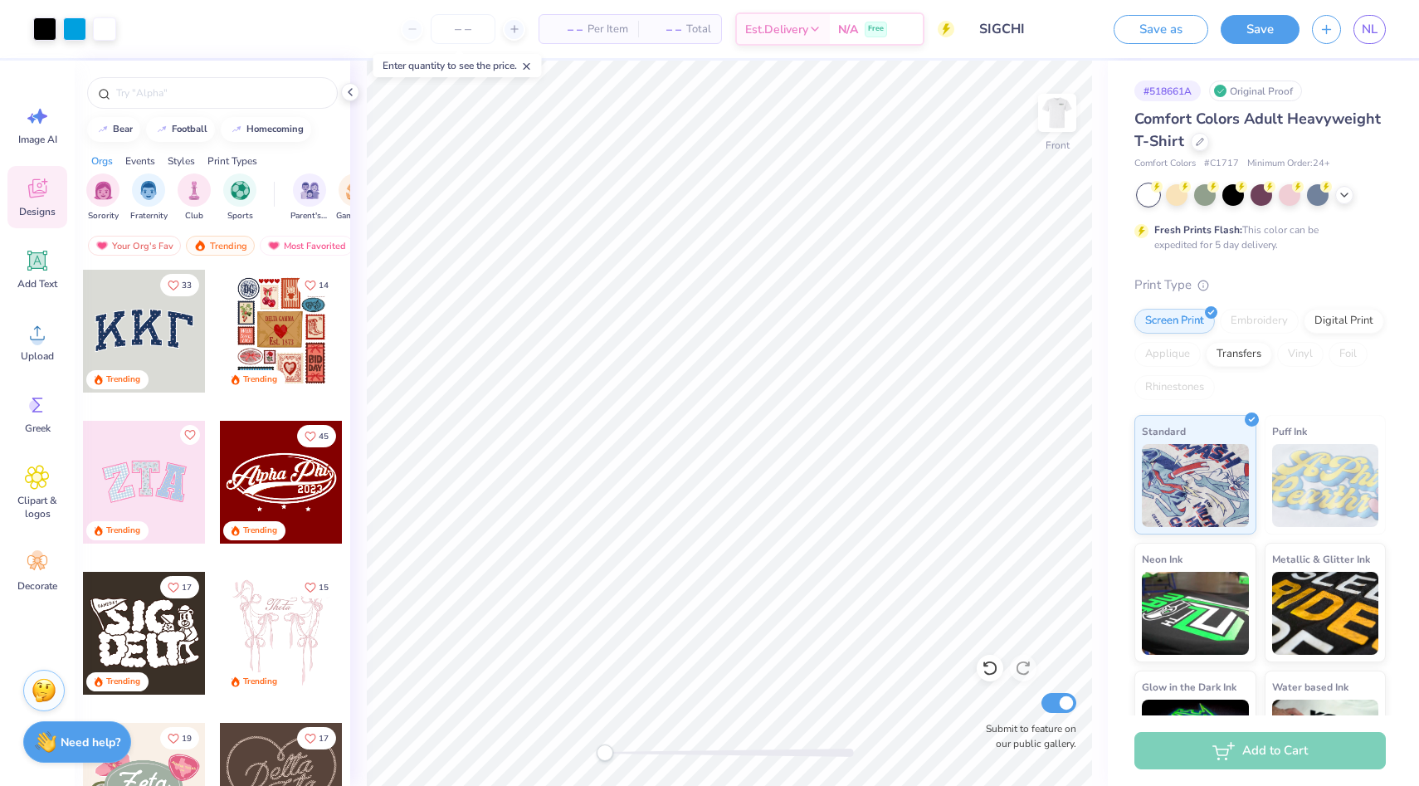
click at [201, 110] on div at bounding box center [213, 89] width 276 height 56
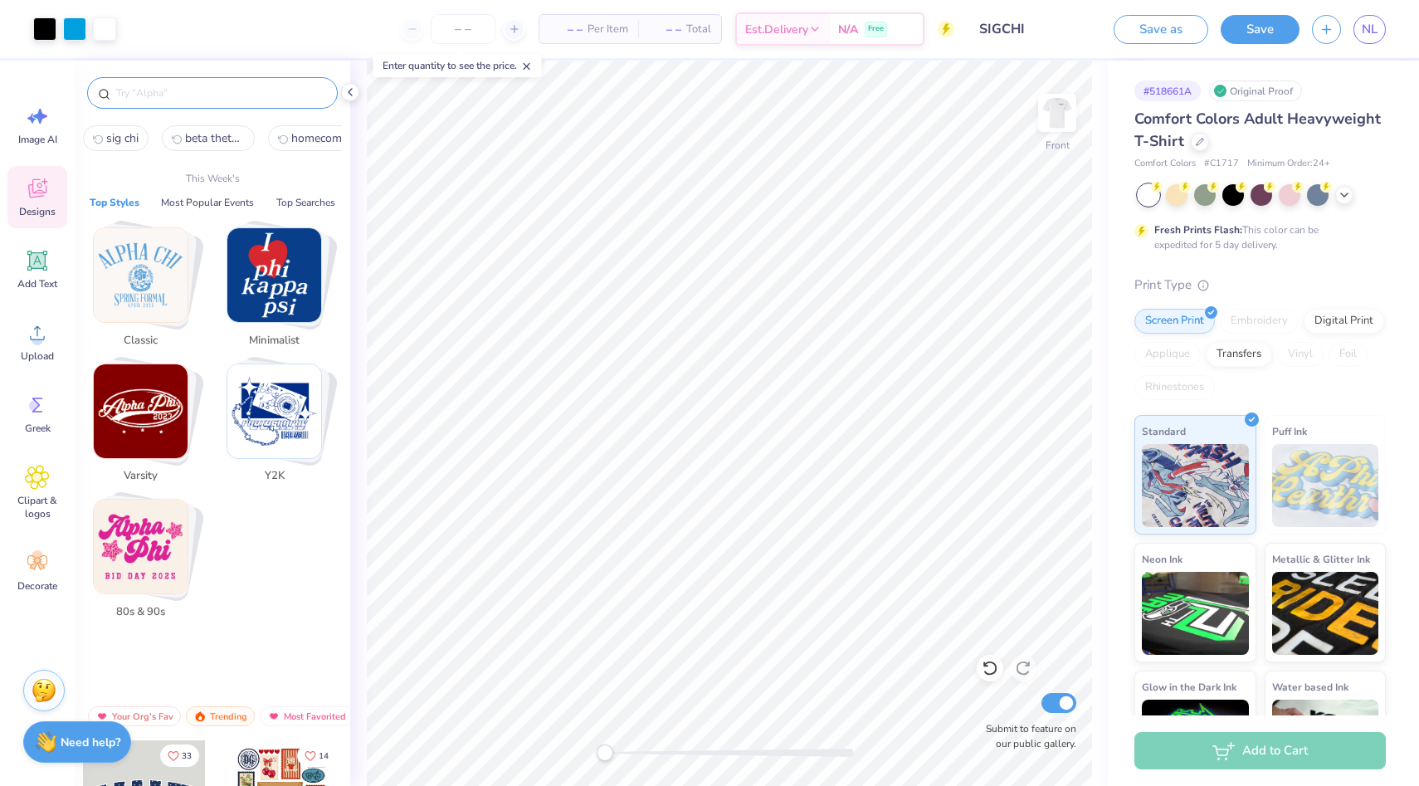
click at [201, 97] on input "text" at bounding box center [221, 93] width 212 height 17
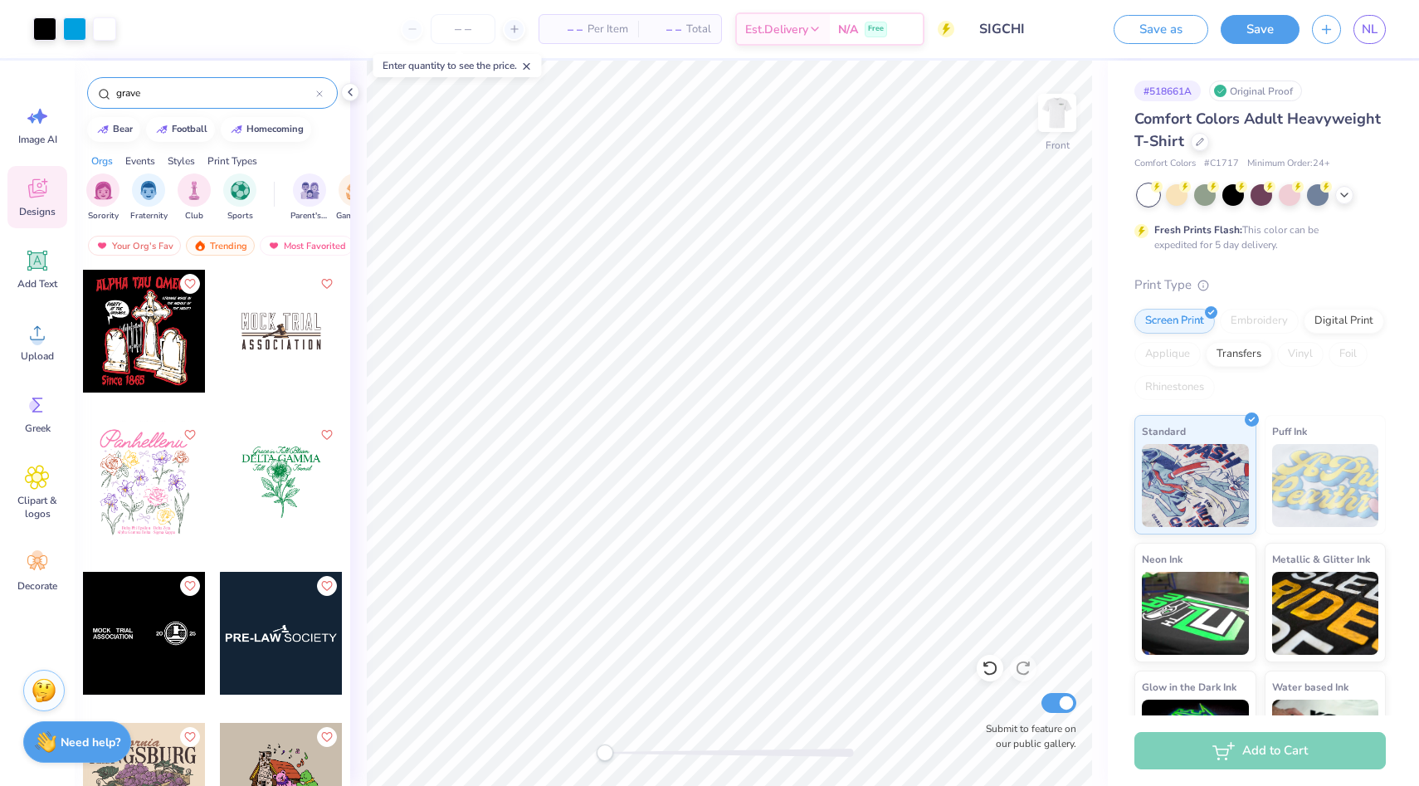
type input "grave"
click at [144, 316] on div at bounding box center [144, 331] width 123 height 123
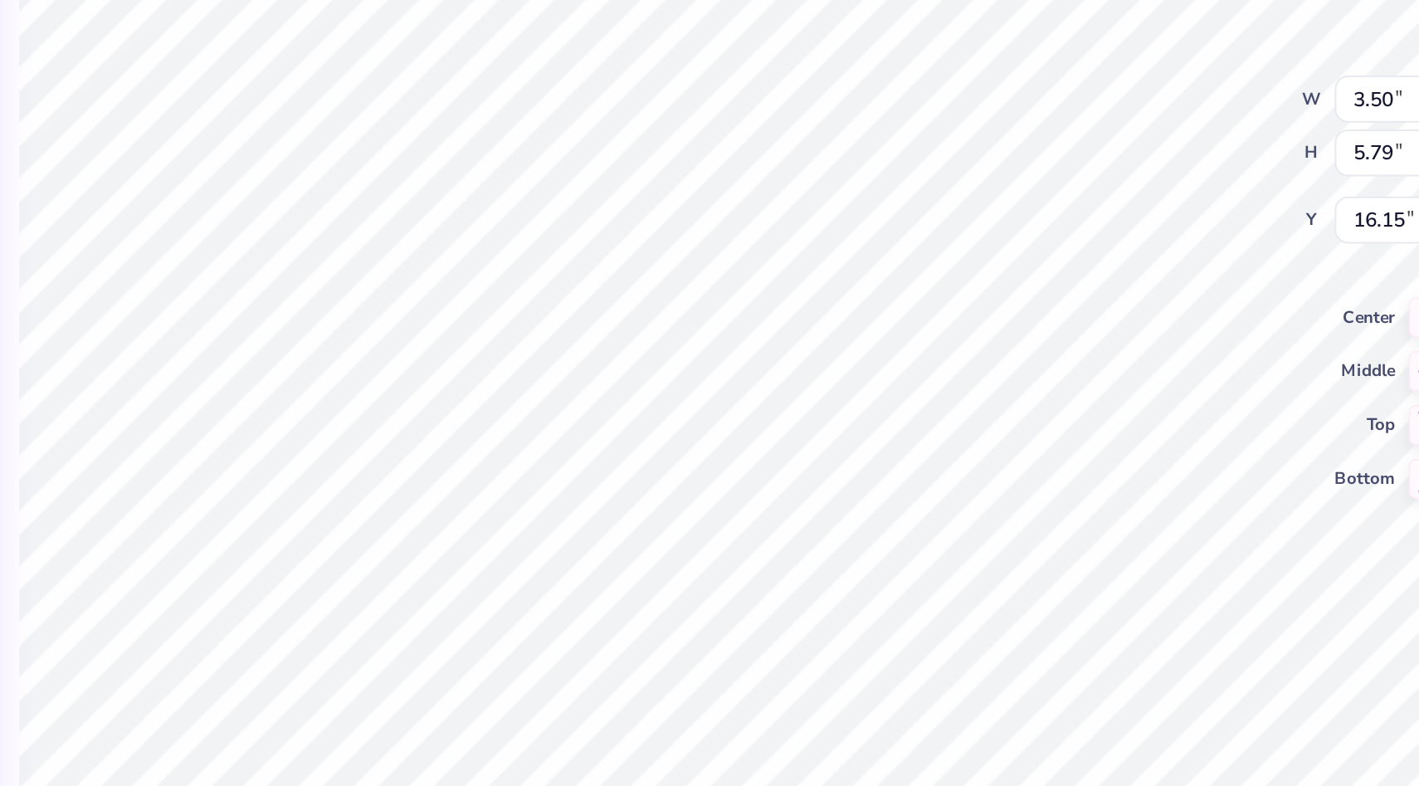
type input "13.08"
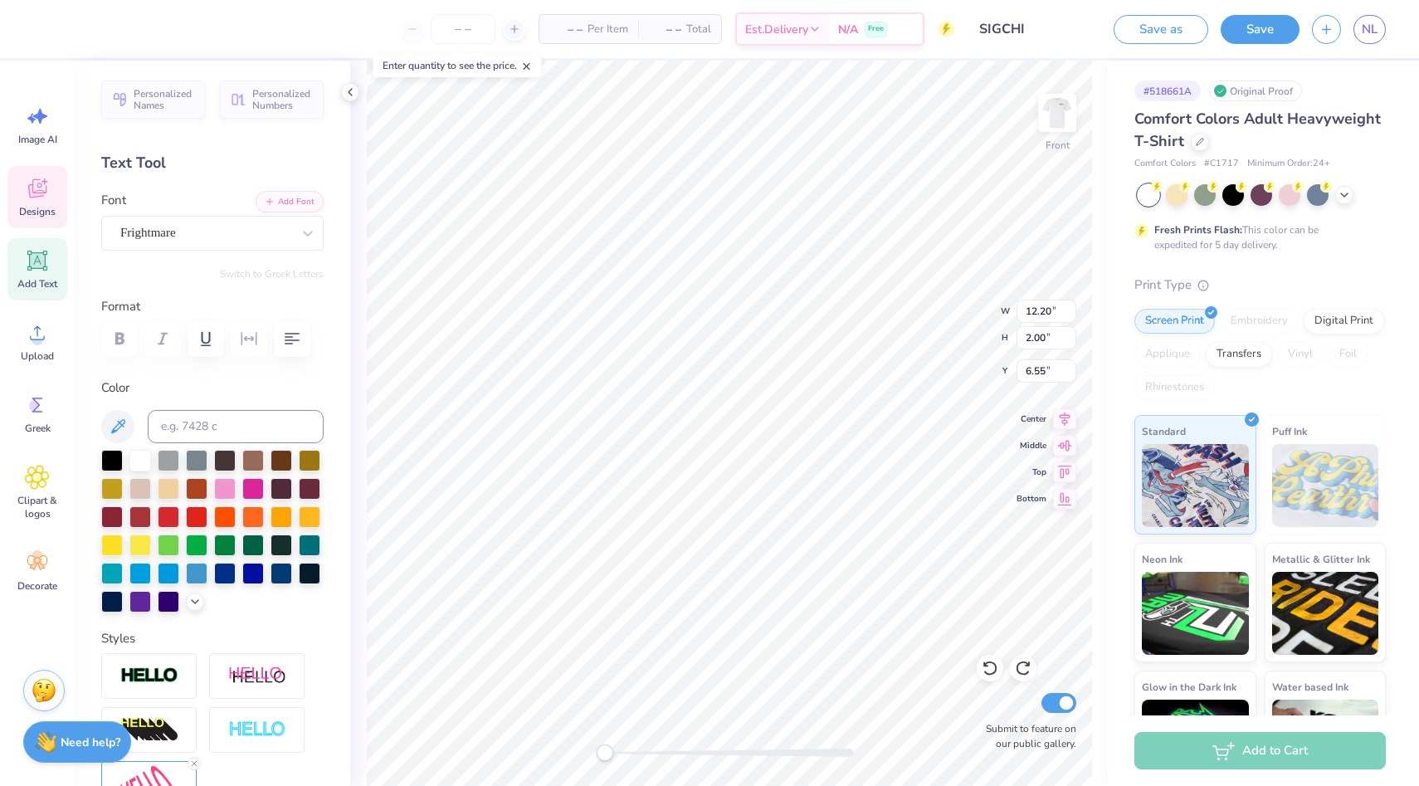
scroll to position [0, 6]
type textarea "Rumors and Allegations"
type input "3.66"
type input "1.66"
type input "9.15"
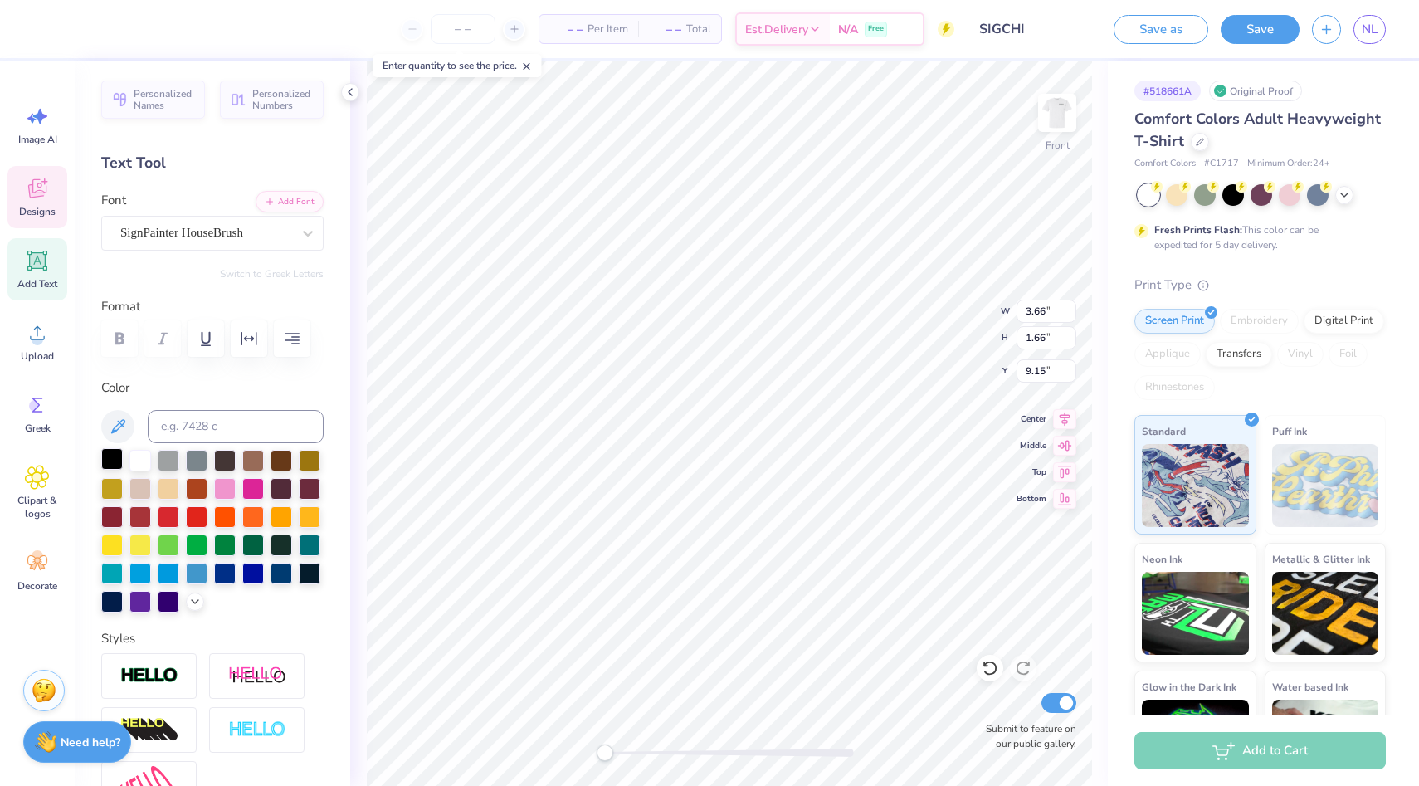
click at [116, 455] on div at bounding box center [112, 459] width 22 height 22
type textarea "1870-2025"
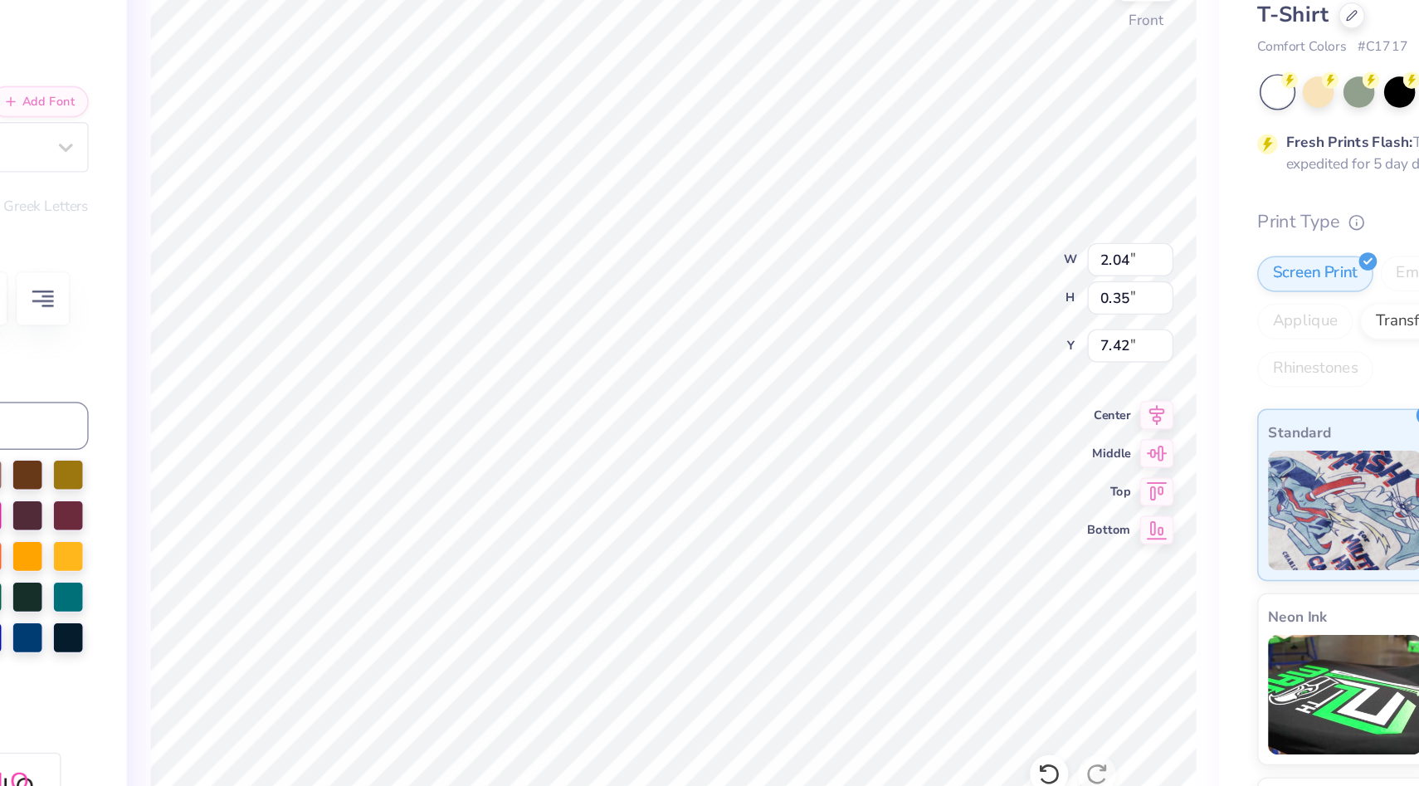
type input "1.81"
type input "0.48"
type input "16.53"
type input "3.54"
type input "1.78"
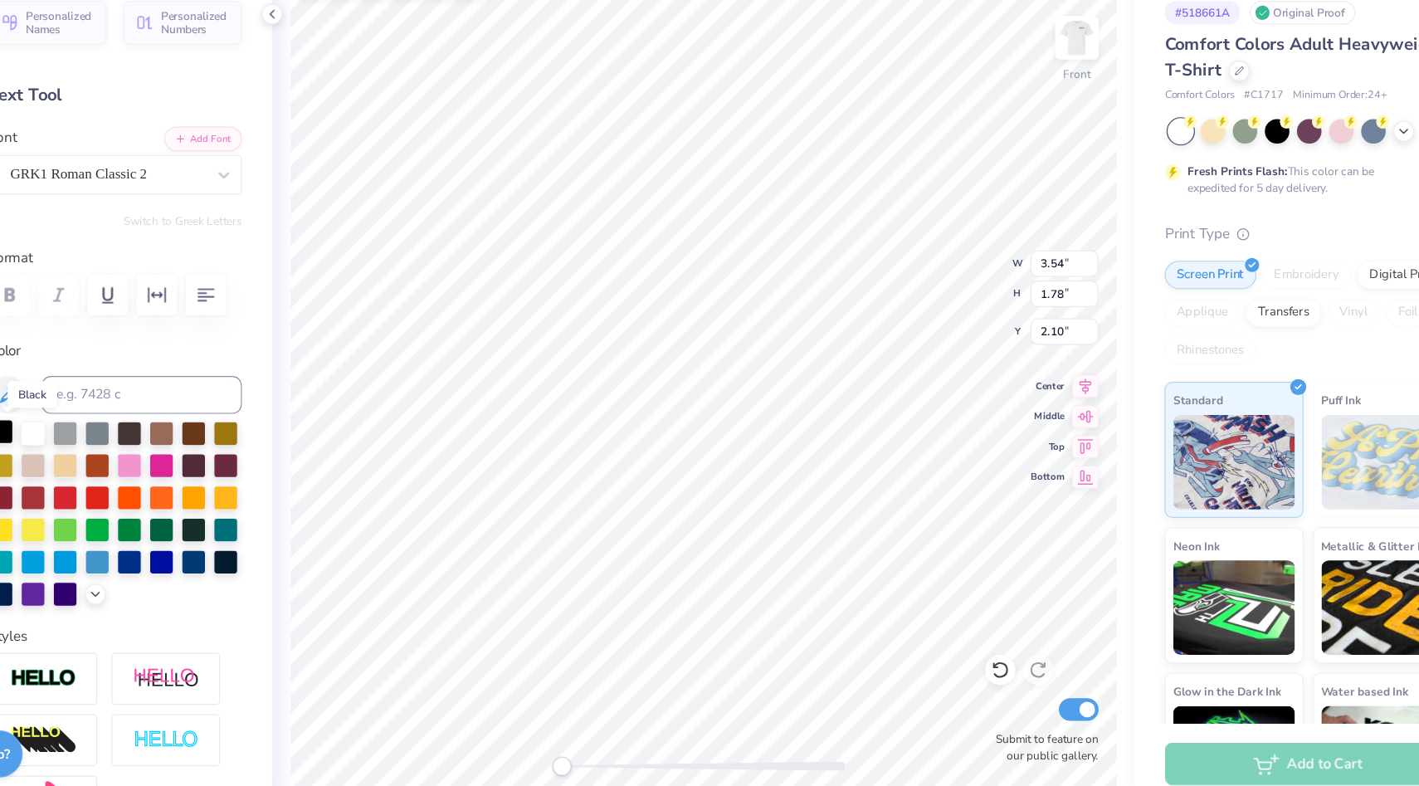
click at [115, 456] on div at bounding box center [112, 459] width 22 height 22
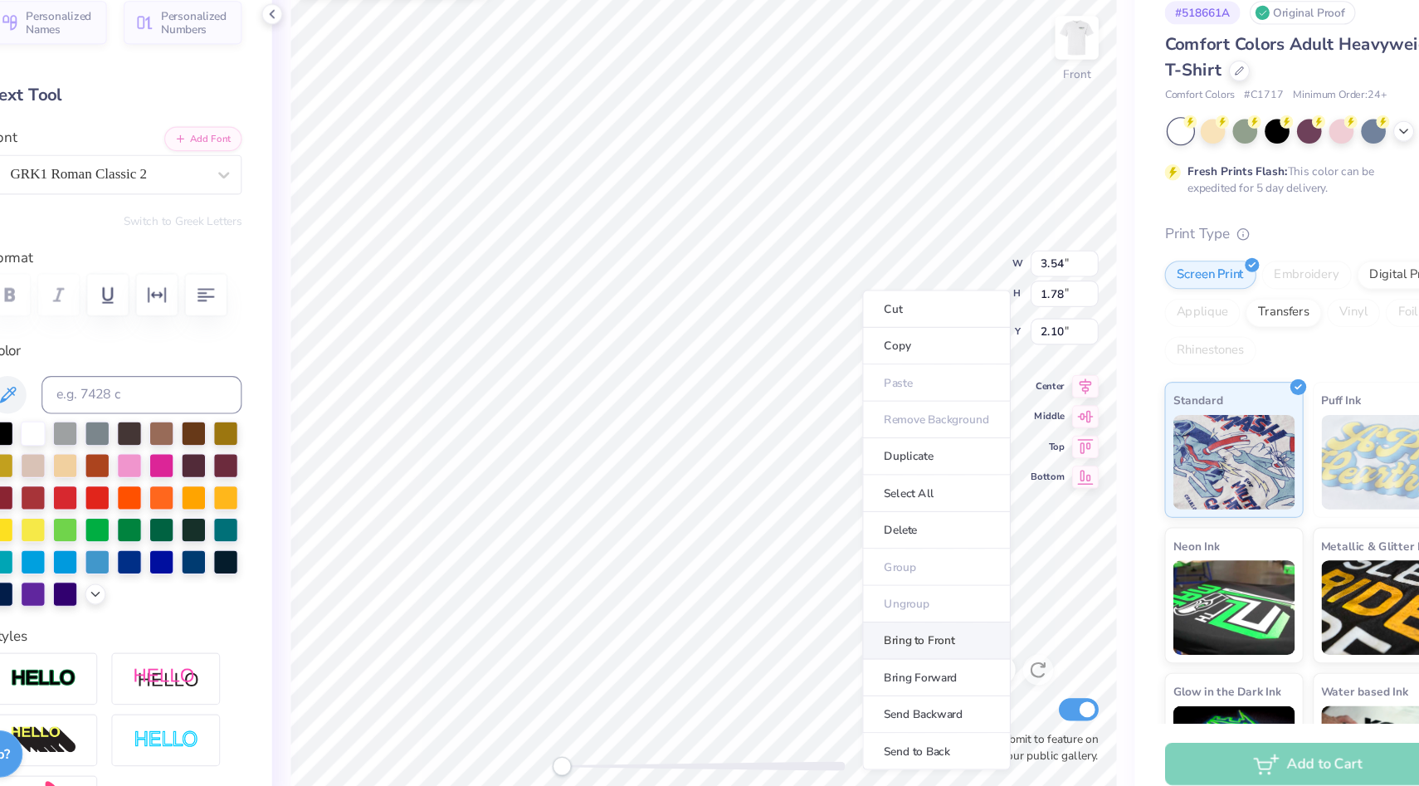
click at [932, 634] on li "Bring to Front" at bounding box center [934, 643] width 130 height 32
type input "8.66"
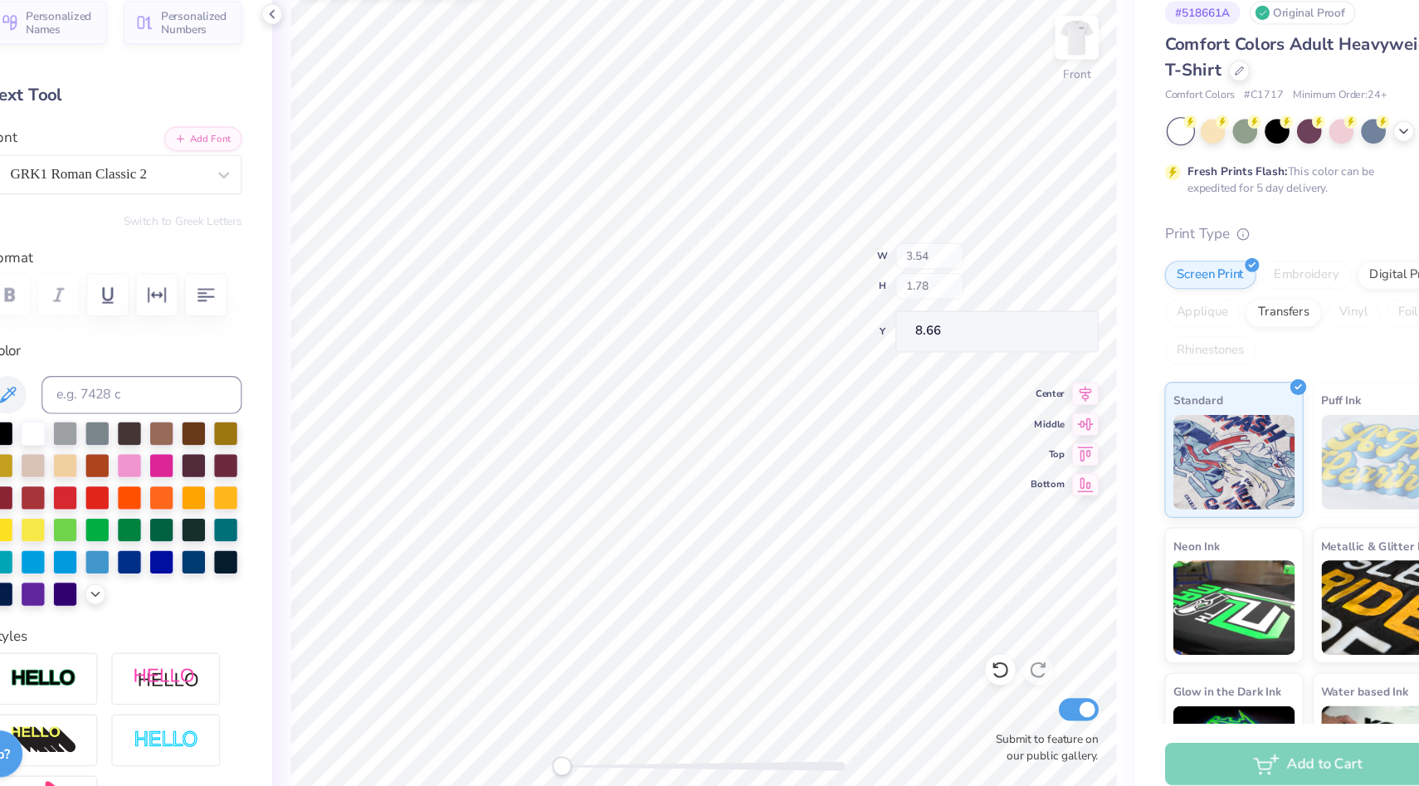
type input "2.38"
type input "1.19"
type input "14.38"
type input "1.87"
type input "1.11"
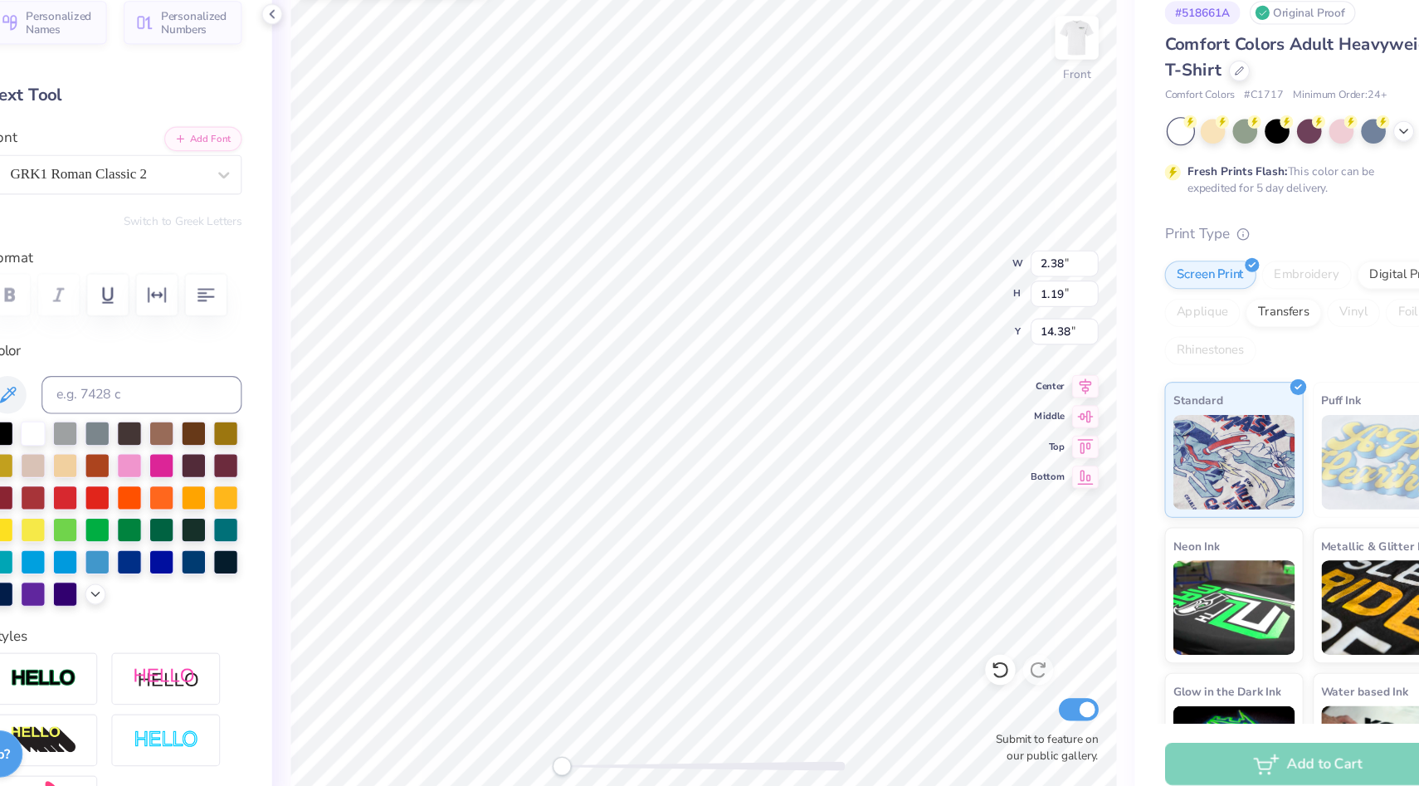
type input "15.17"
type input "3.71"
type input "6.79"
type input "13.22"
type input "1.87"
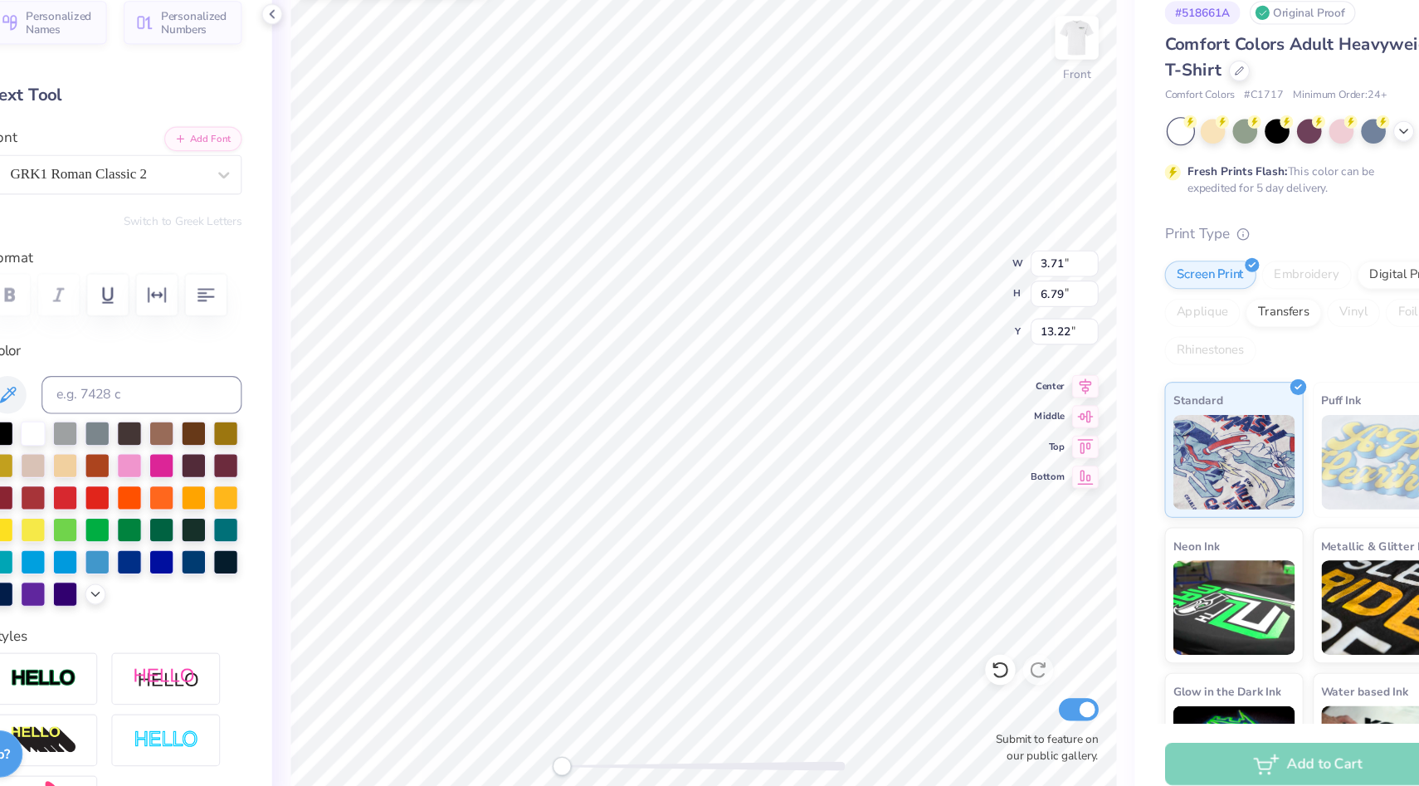
type input "1.11"
type input "15.17"
type input "1.64"
type input "0.98"
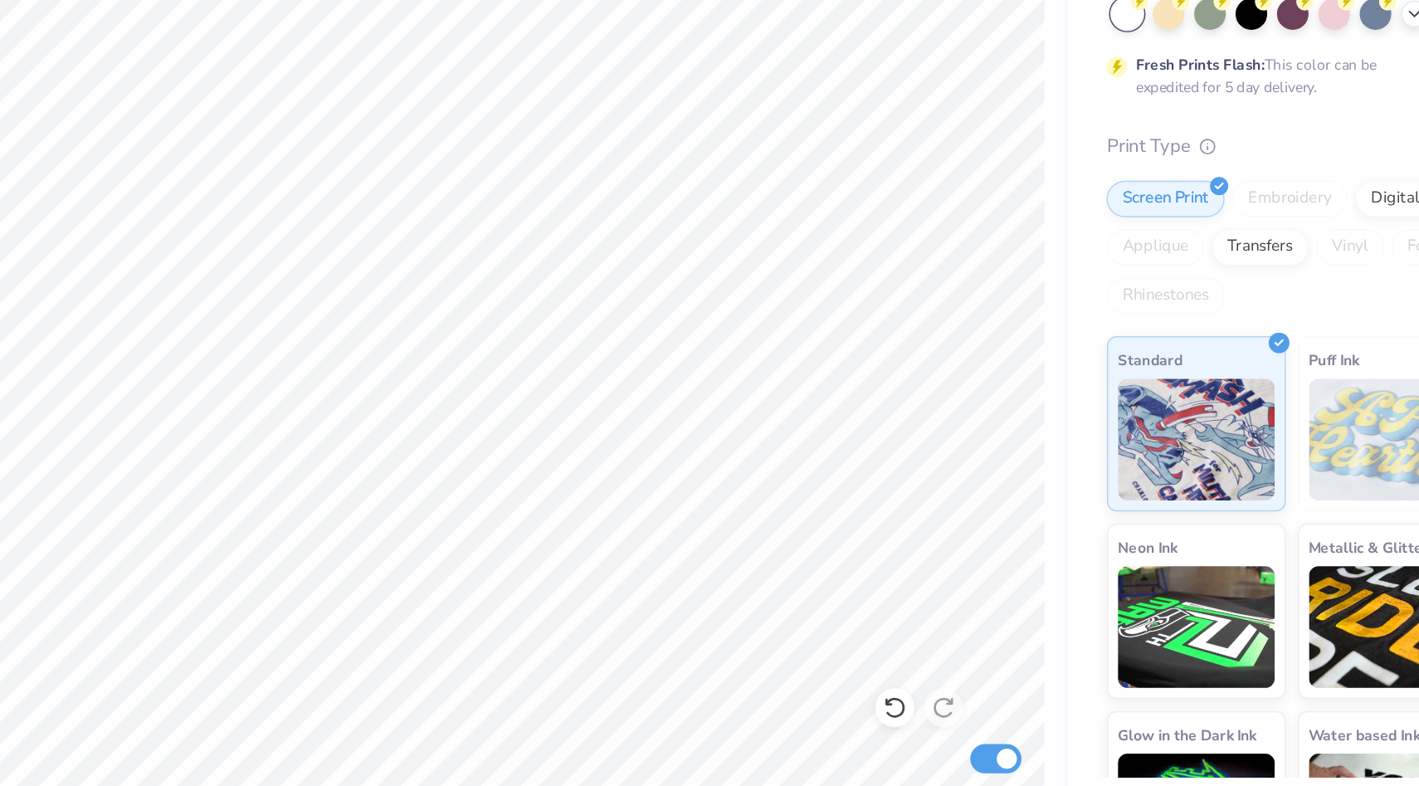
scroll to position [0, 0]
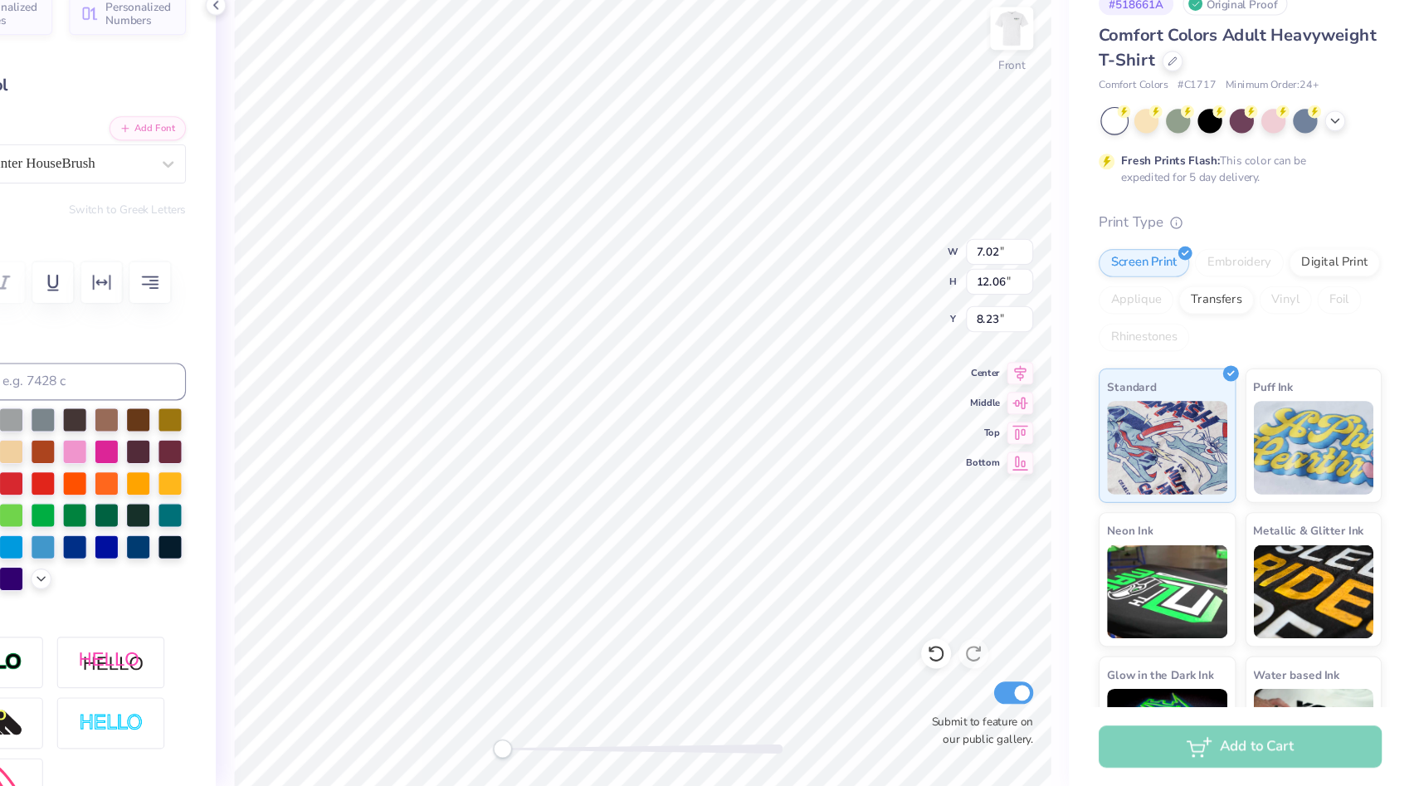
type input "2.12"
type input "0.36"
type input "10.99"
type input "1.44"
type input "4.78"
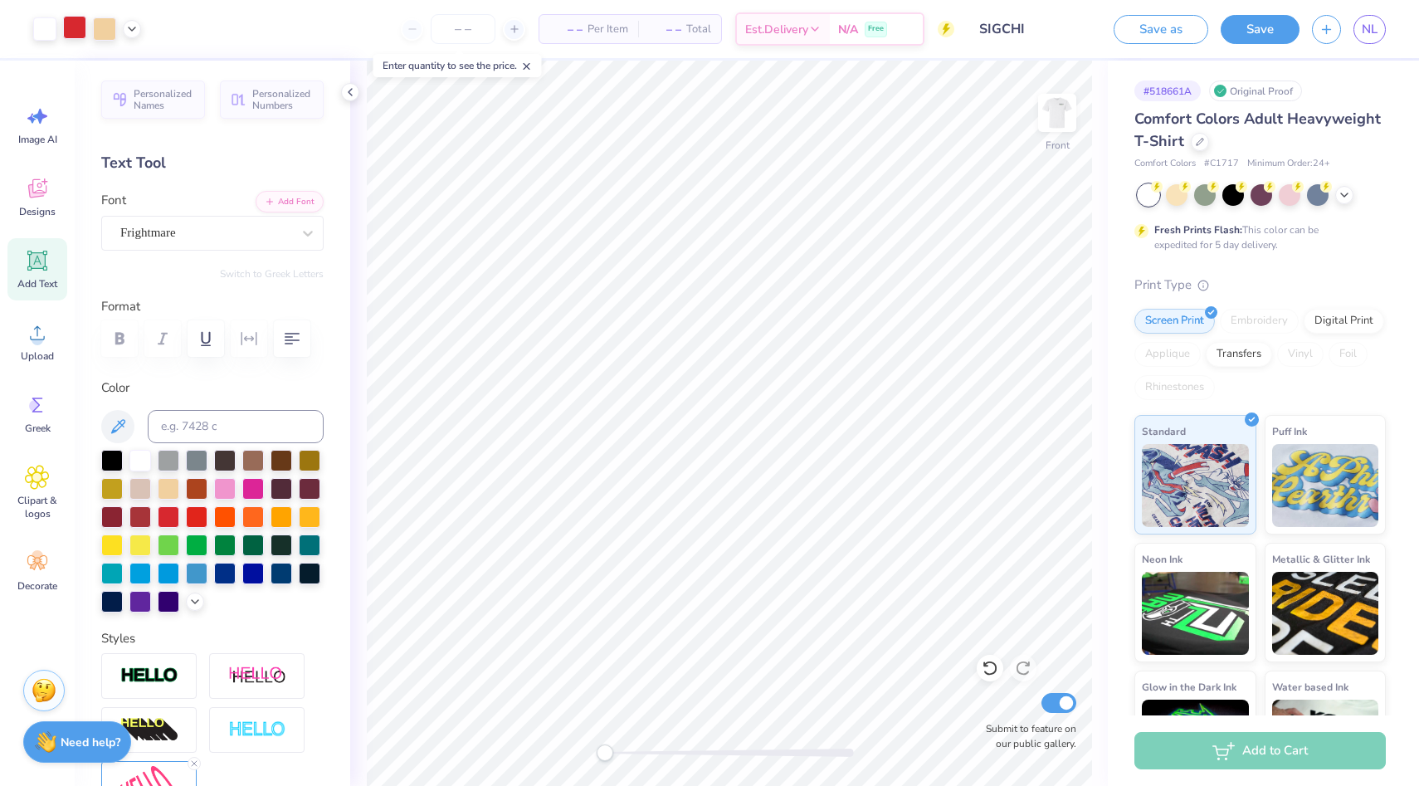
click at [76, 28] on div at bounding box center [74, 27] width 23 height 23
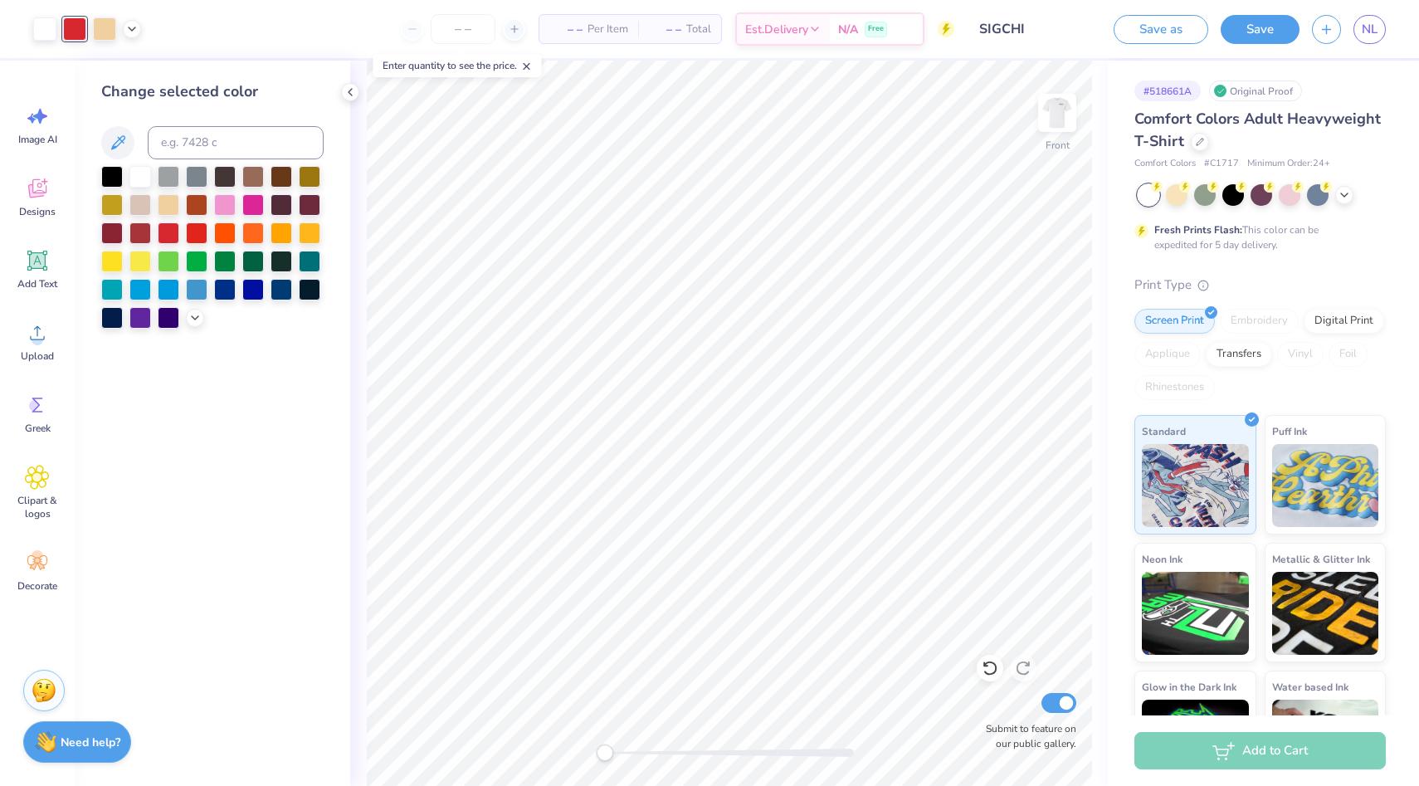
click at [188, 122] on div "Change selected color" at bounding box center [212, 205] width 222 height 248
click at [188, 132] on input at bounding box center [236, 142] width 176 height 33
type input "299"
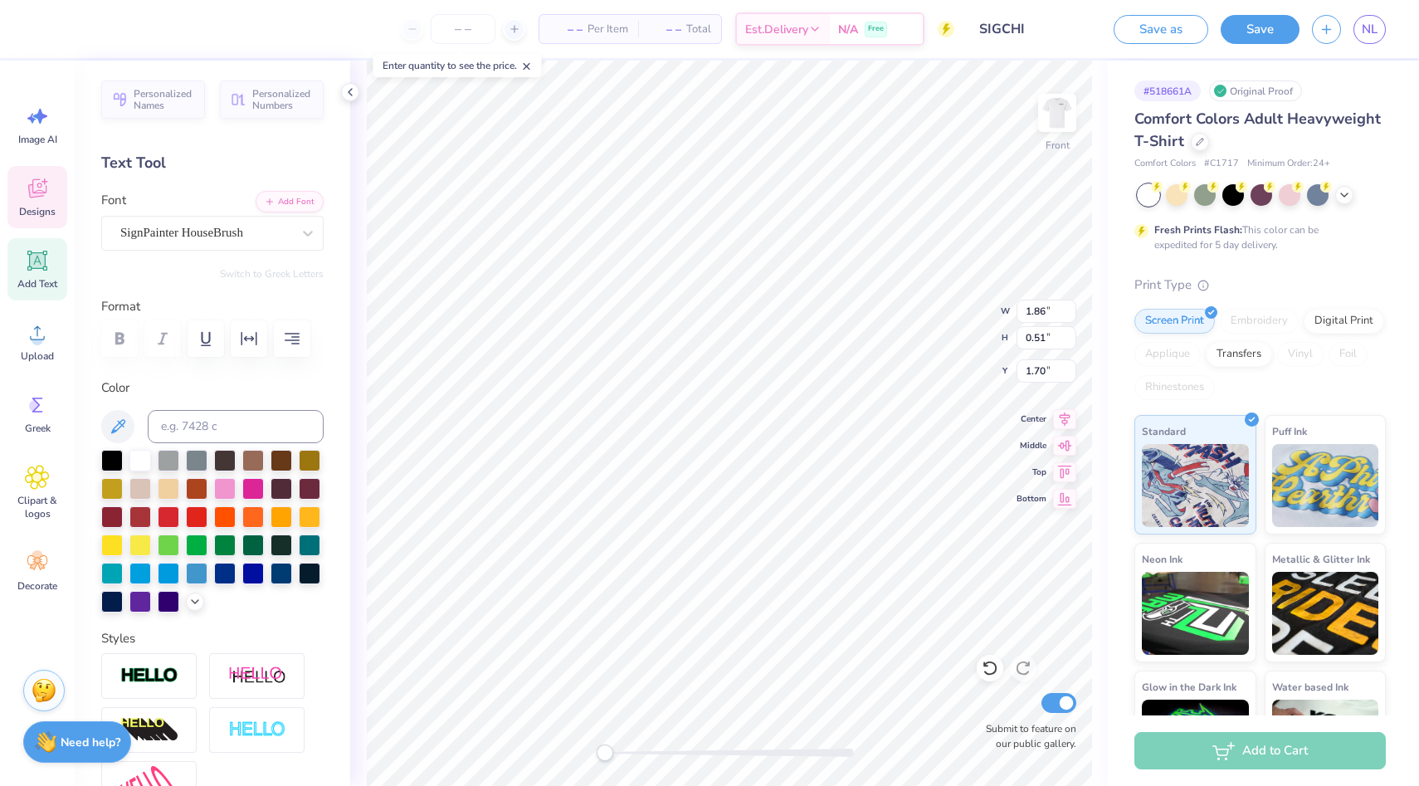
scroll to position [0, 2]
type textarea "RUMORS AND ALLEGATIONS"
type input "12.24"
type input "2.00"
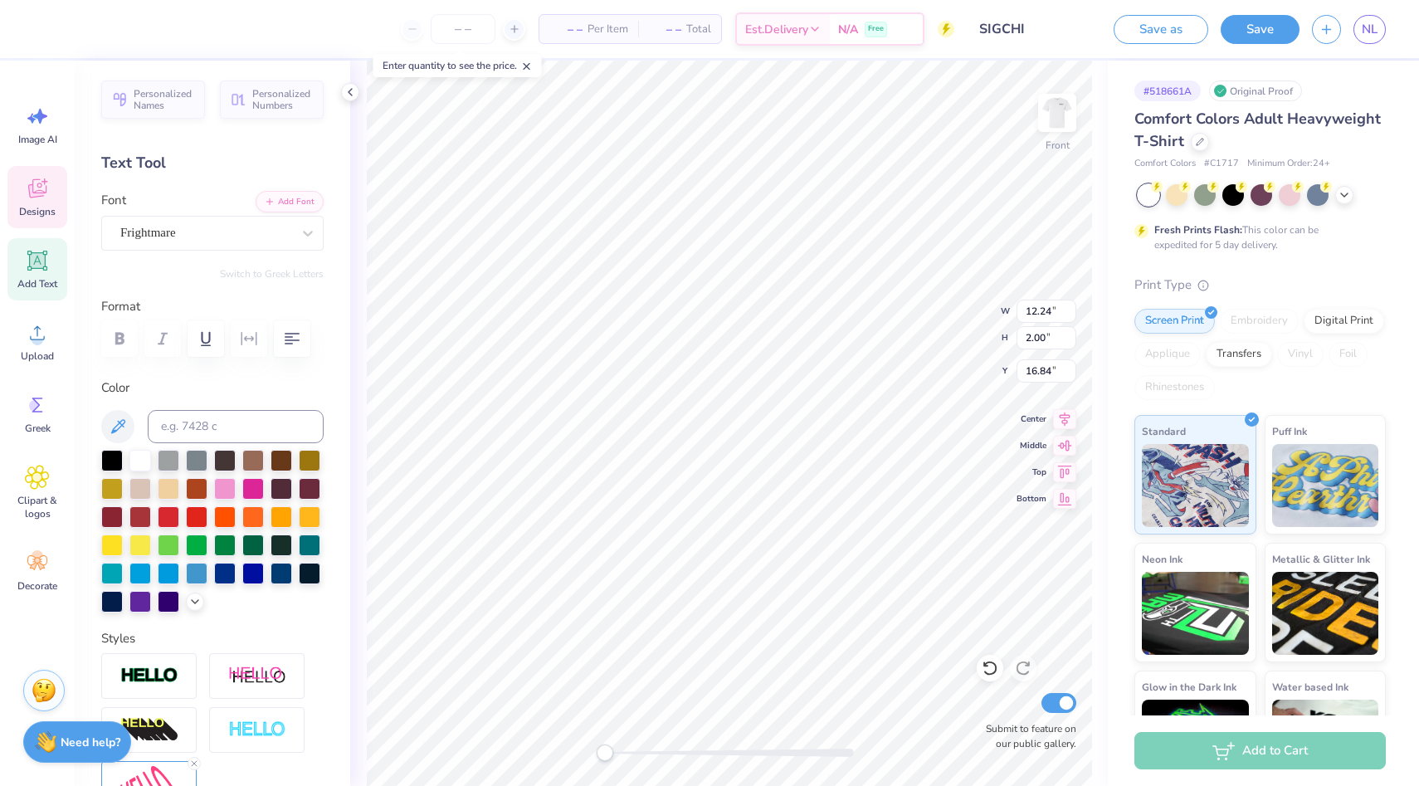
type input "16.84"
type input "5.01"
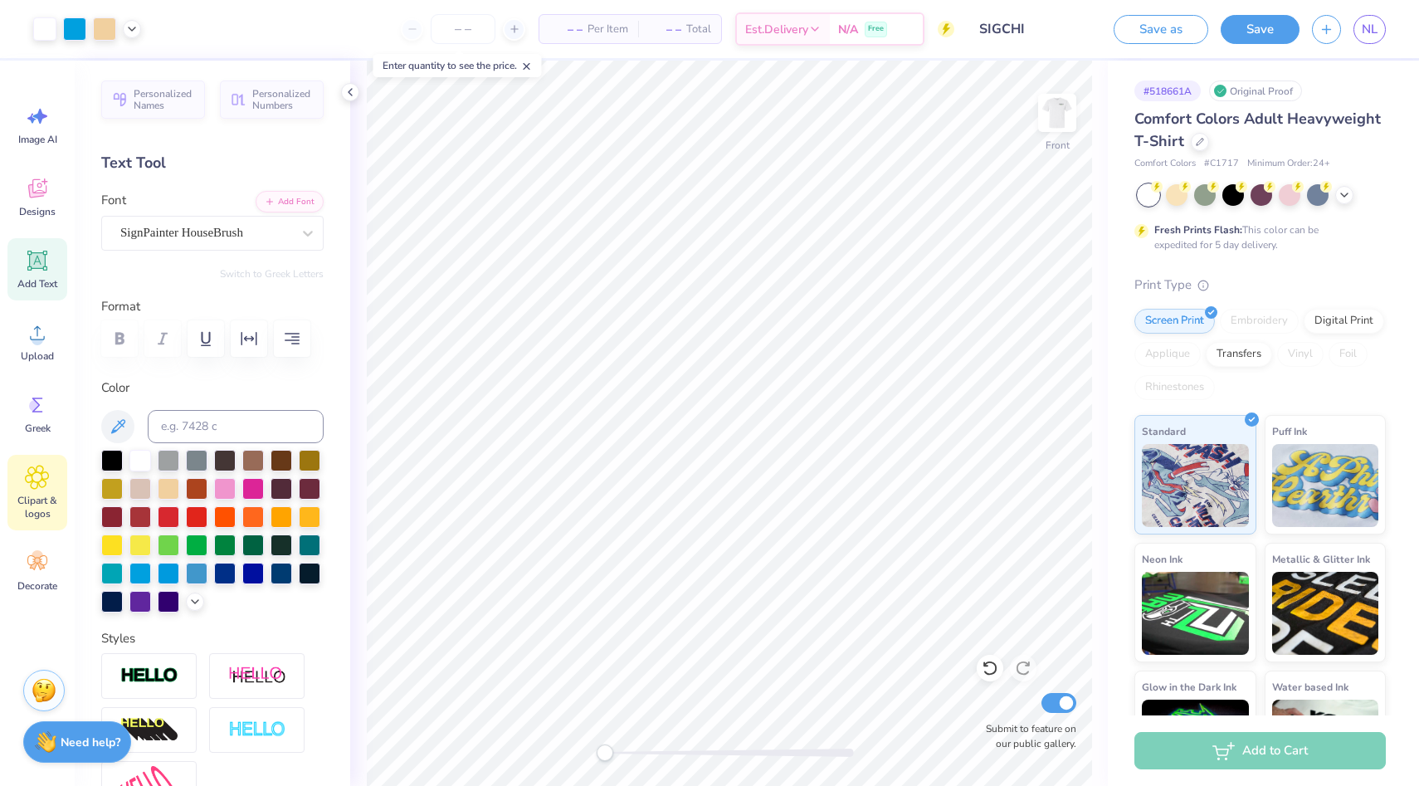
click at [39, 483] on icon at bounding box center [37, 477] width 23 height 23
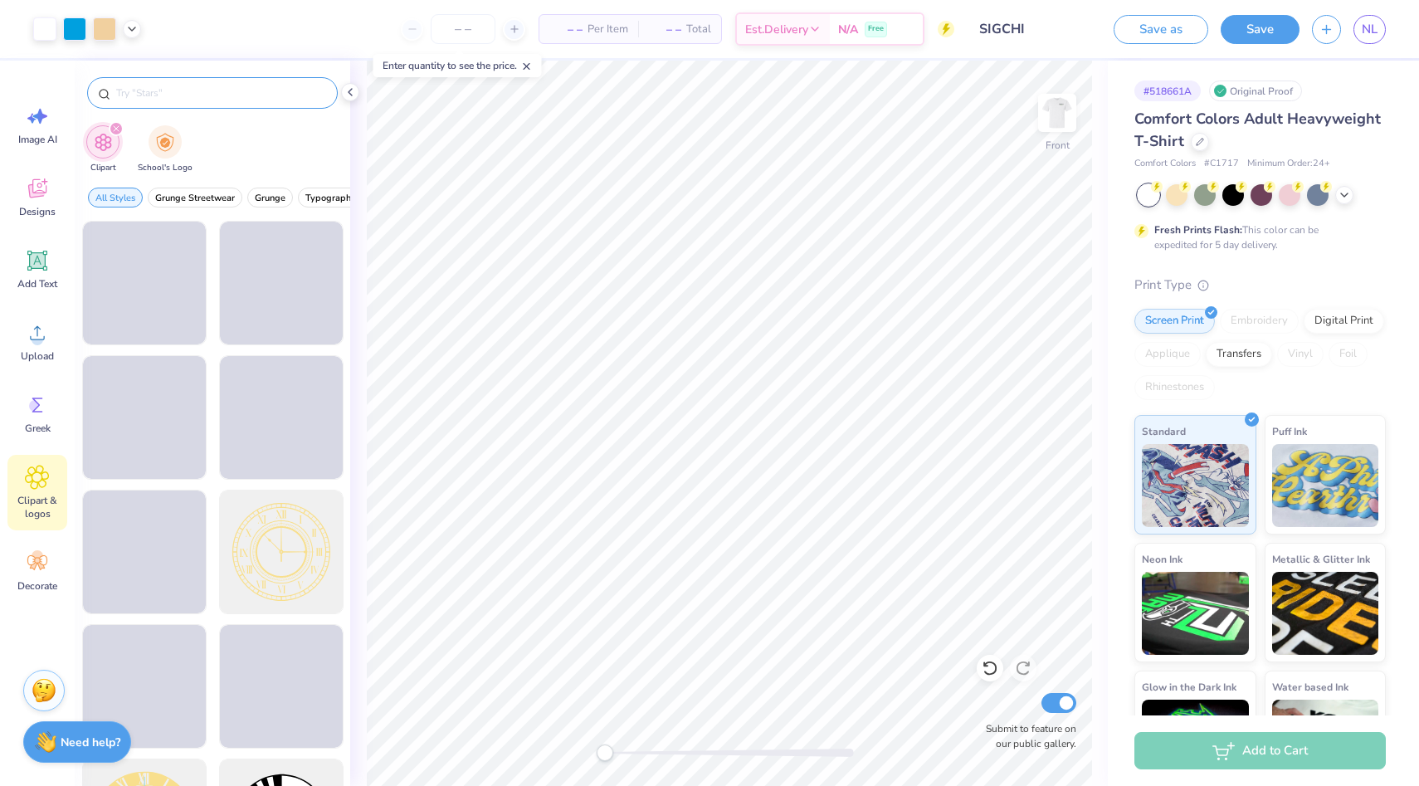
click at [242, 104] on div at bounding box center [212, 93] width 251 height 32
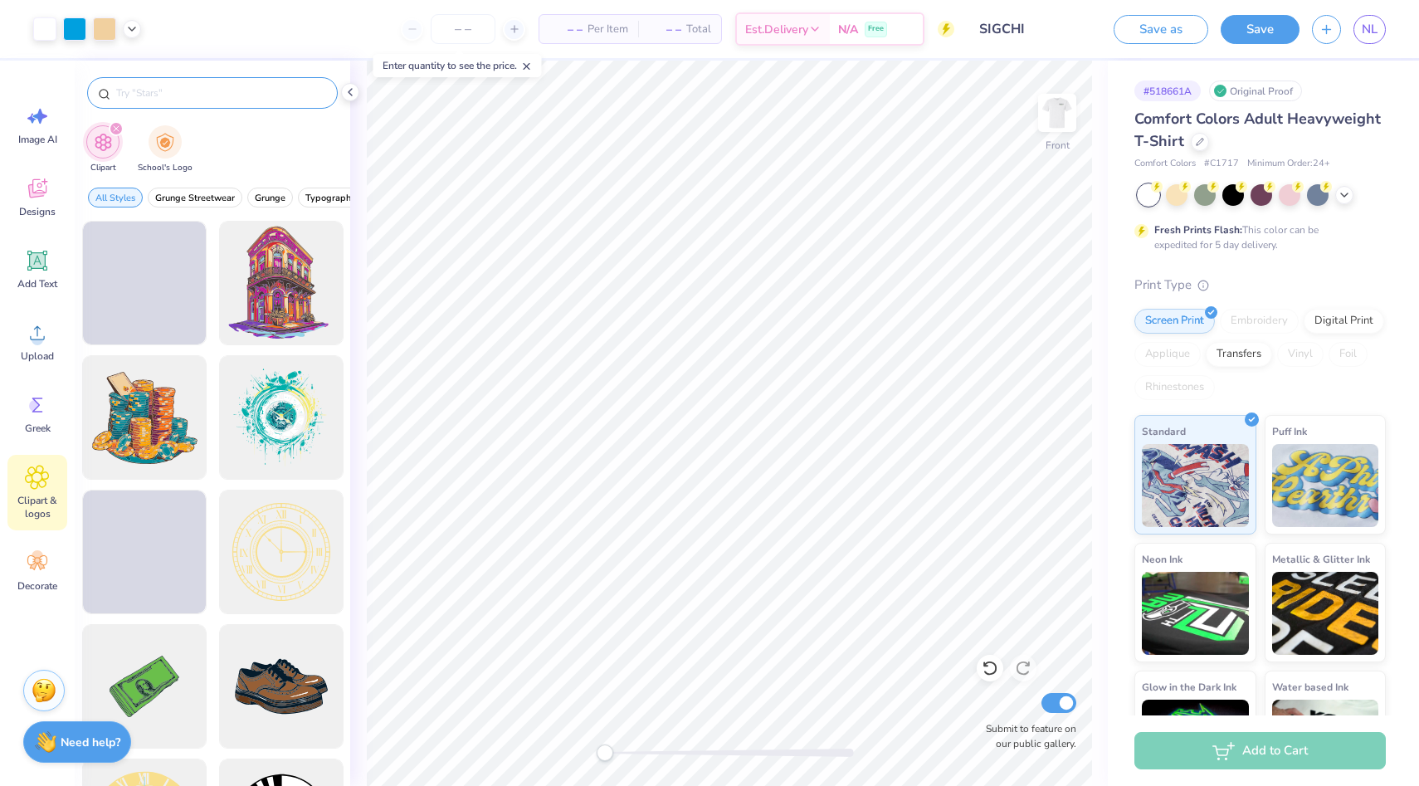
click at [244, 83] on div at bounding box center [212, 93] width 251 height 32
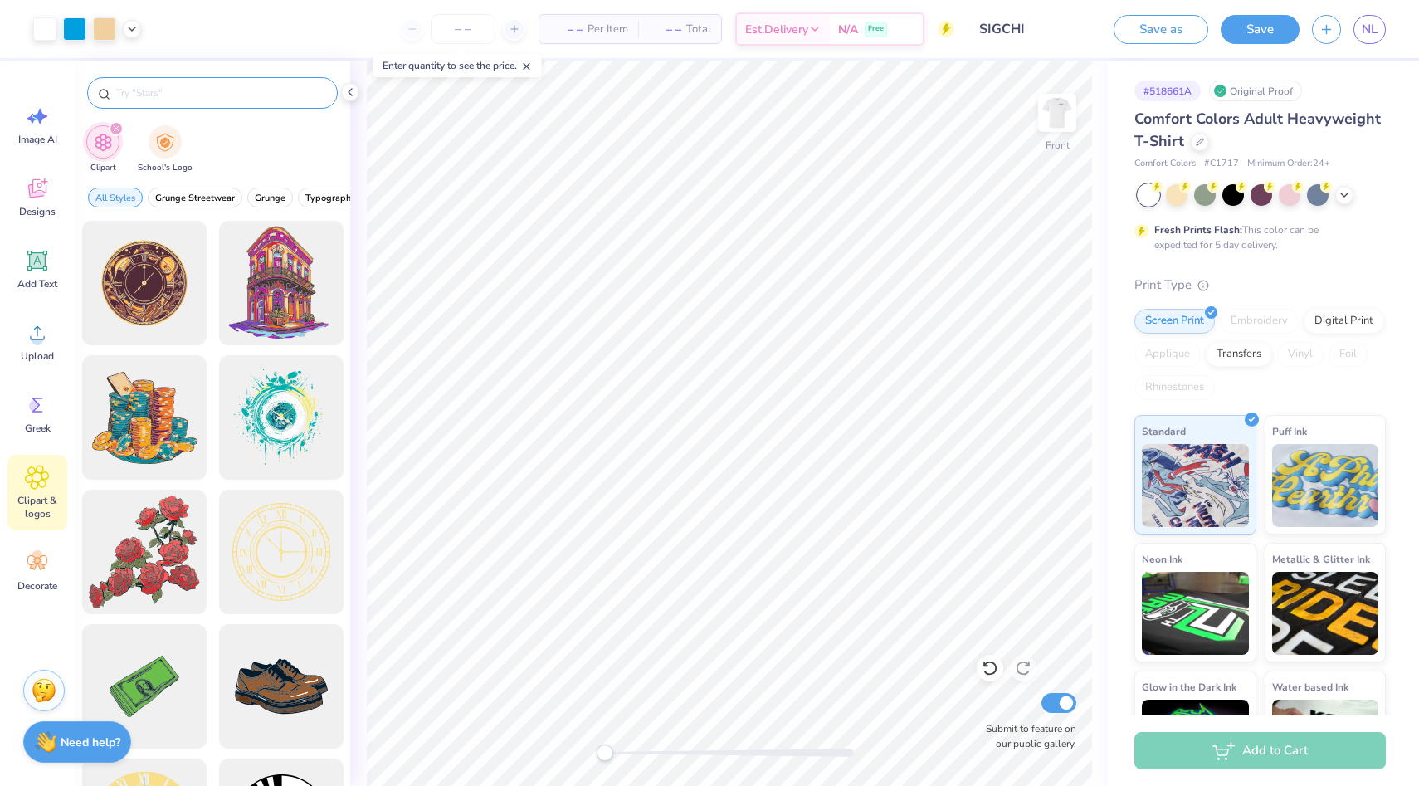
click at [244, 83] on div at bounding box center [212, 93] width 251 height 32
click at [243, 103] on div at bounding box center [212, 93] width 251 height 32
click at [247, 98] on input "text" at bounding box center [221, 93] width 212 height 17
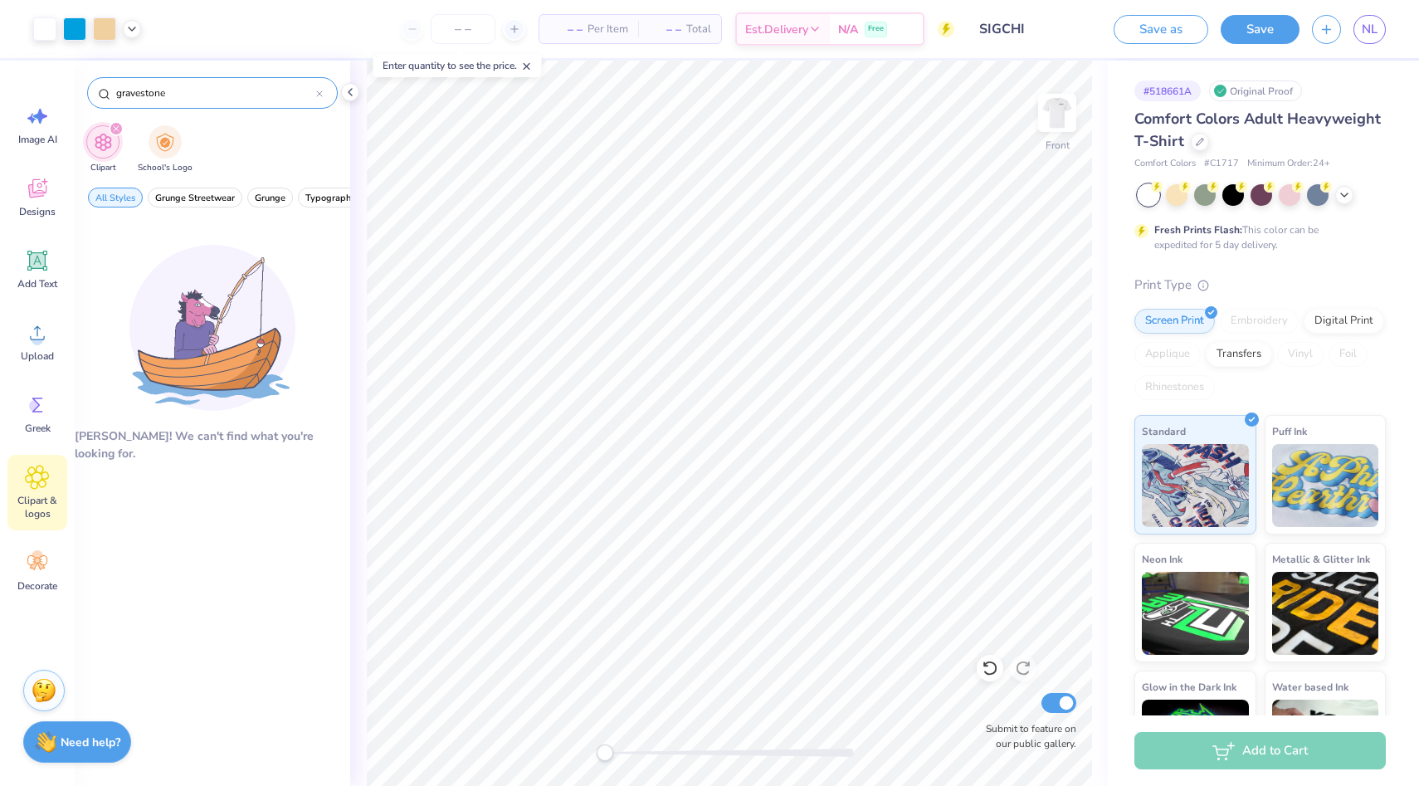
type input "gravestone"
click at [323, 92] on div "gravestone" at bounding box center [212, 93] width 251 height 32
click at [318, 93] on icon at bounding box center [319, 93] width 5 height 5
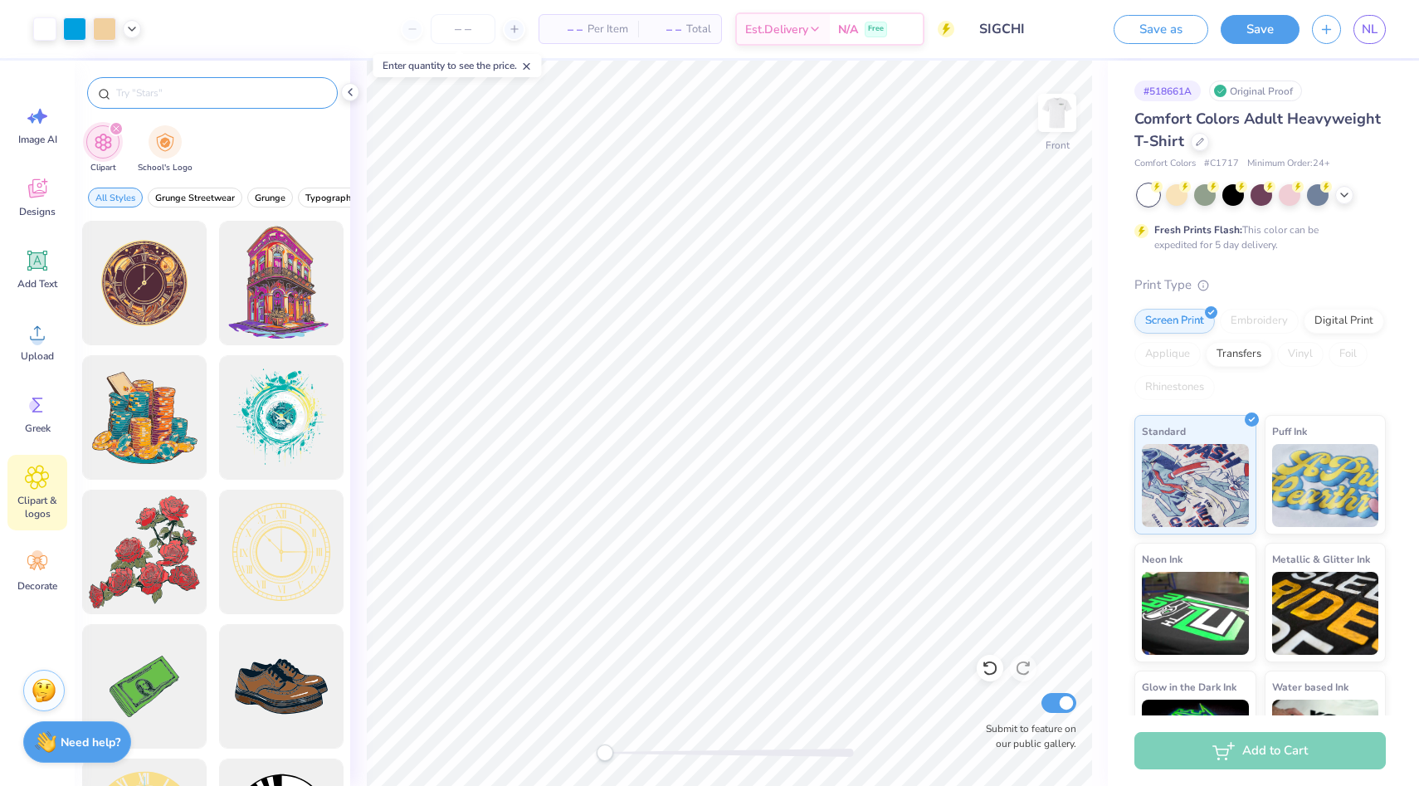
click at [321, 92] on input "text" at bounding box center [221, 93] width 212 height 17
click at [179, 197] on span "Grunge Streetwear" at bounding box center [195, 198] width 80 height 12
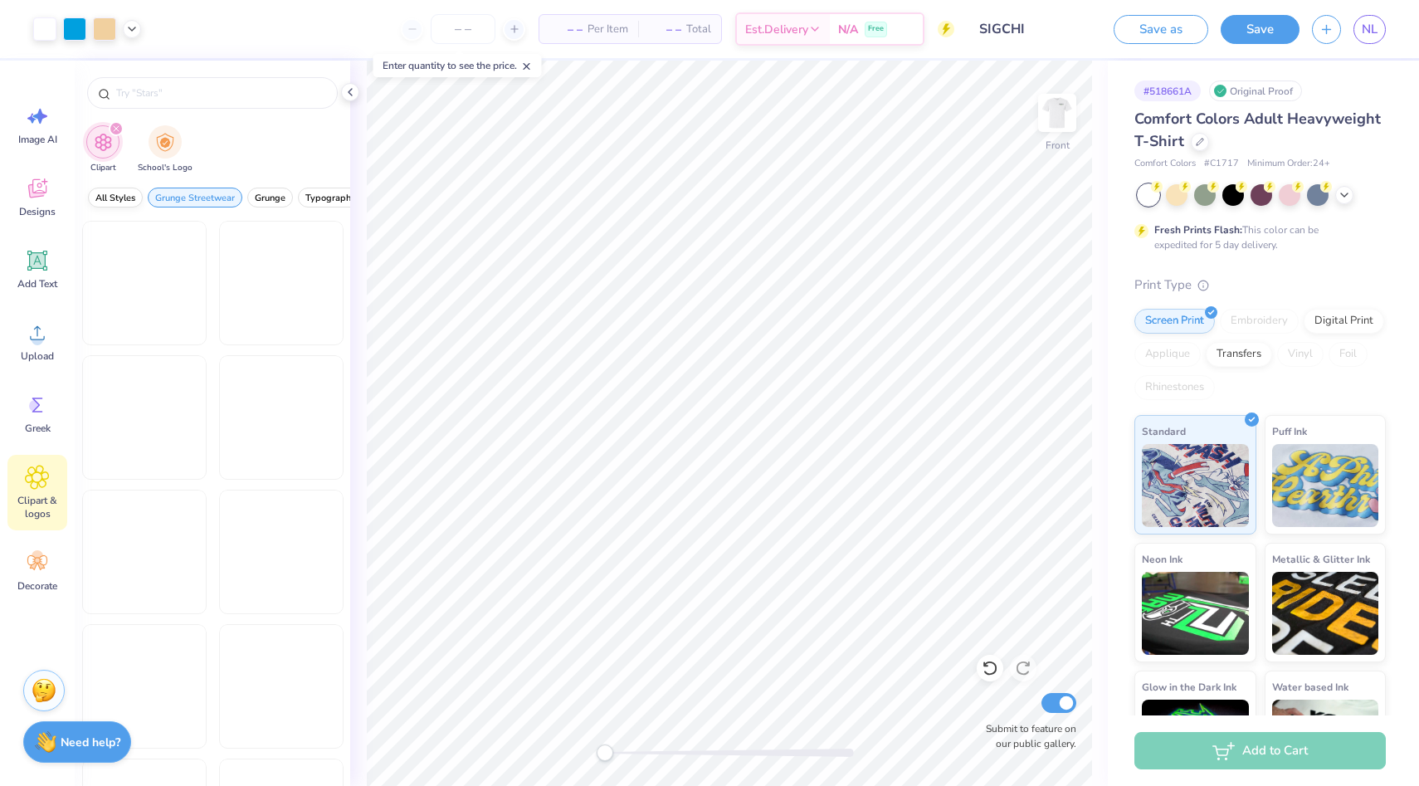
click at [125, 197] on span "All Styles" at bounding box center [115, 198] width 40 height 12
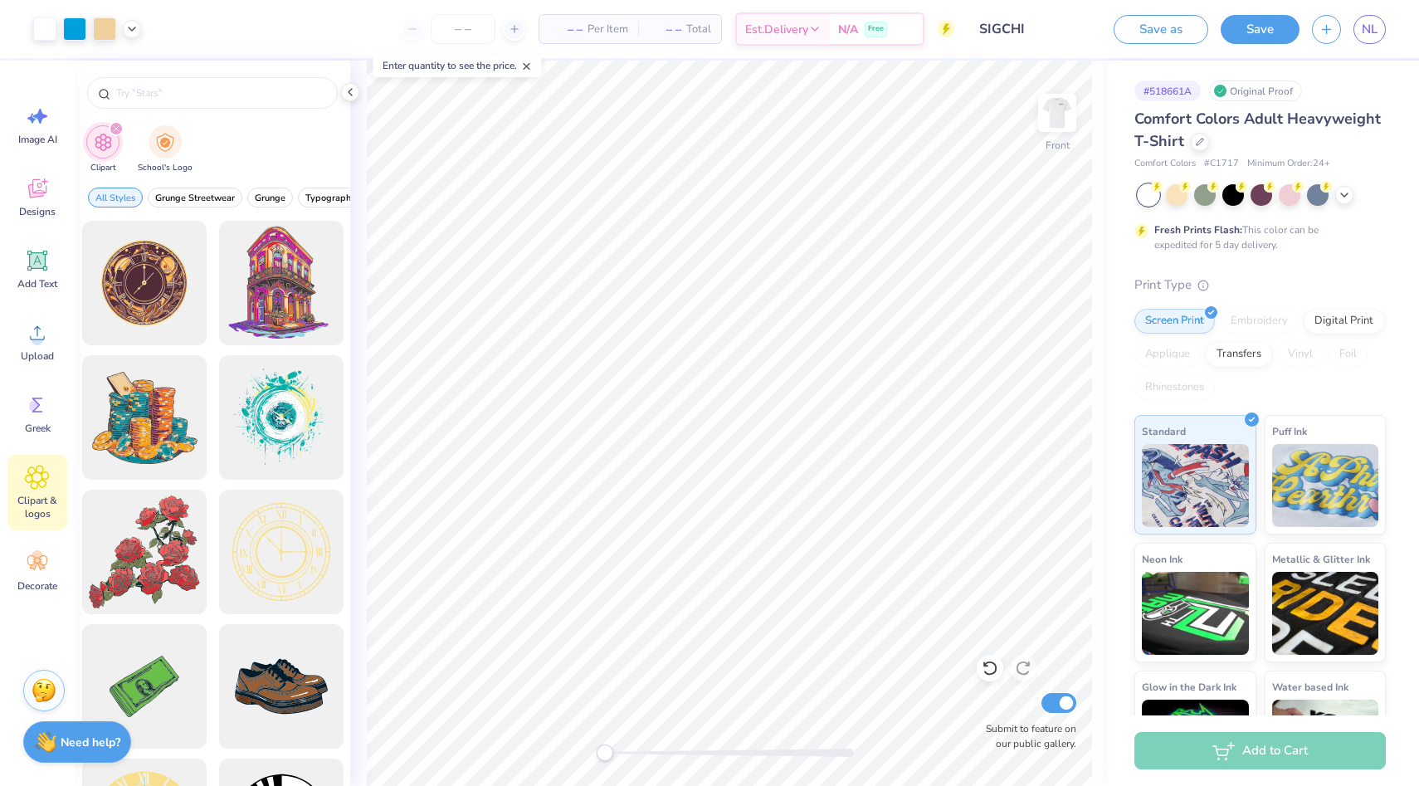
click at [117, 133] on div "filter for Clipart" at bounding box center [116, 128] width 15 height 15
click at [115, 123] on div "filter for Clipart" at bounding box center [116, 128] width 15 height 15
click at [159, 85] on input "text" at bounding box center [221, 93] width 212 height 17
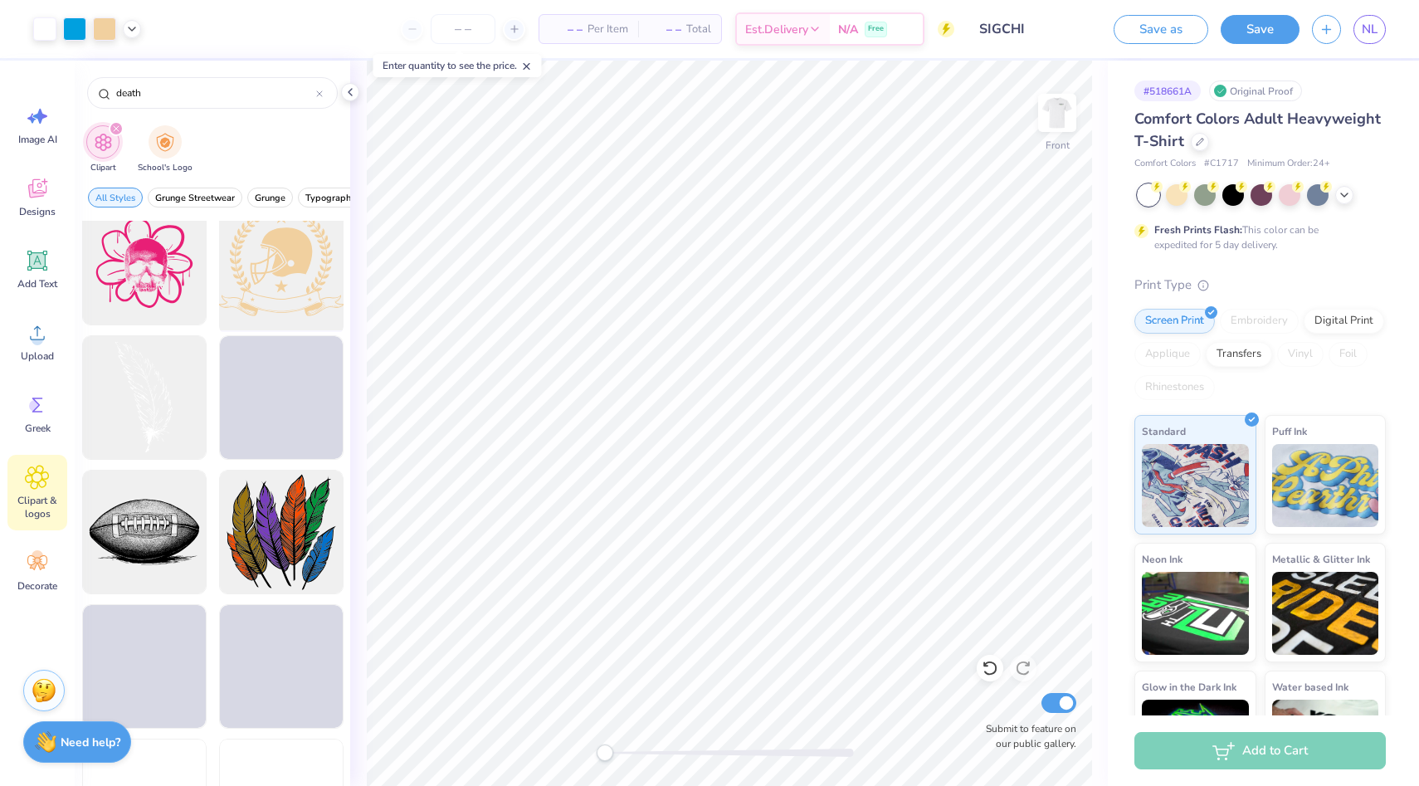
scroll to position [964, 0]
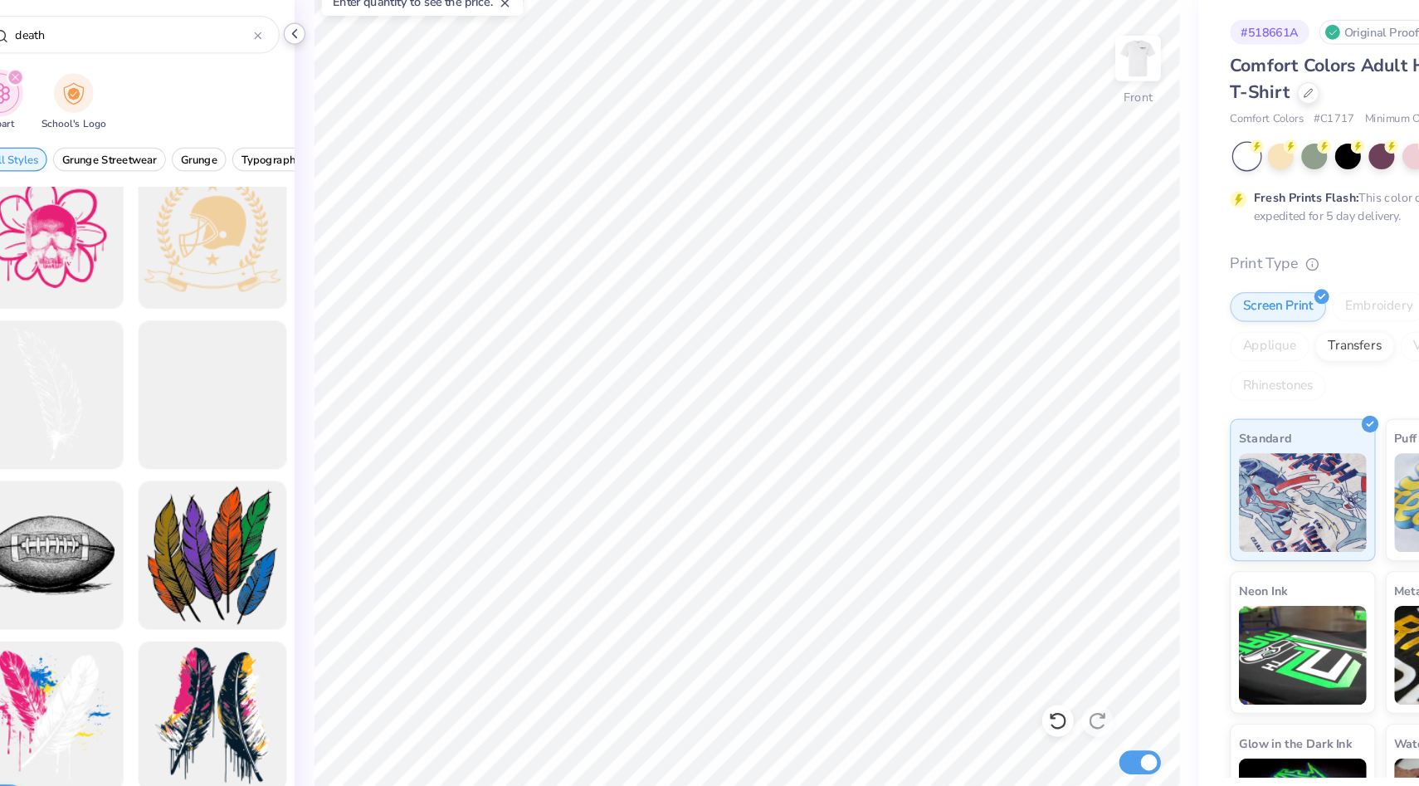
type input "death"
click at [349, 90] on icon at bounding box center [350, 91] width 13 height 13
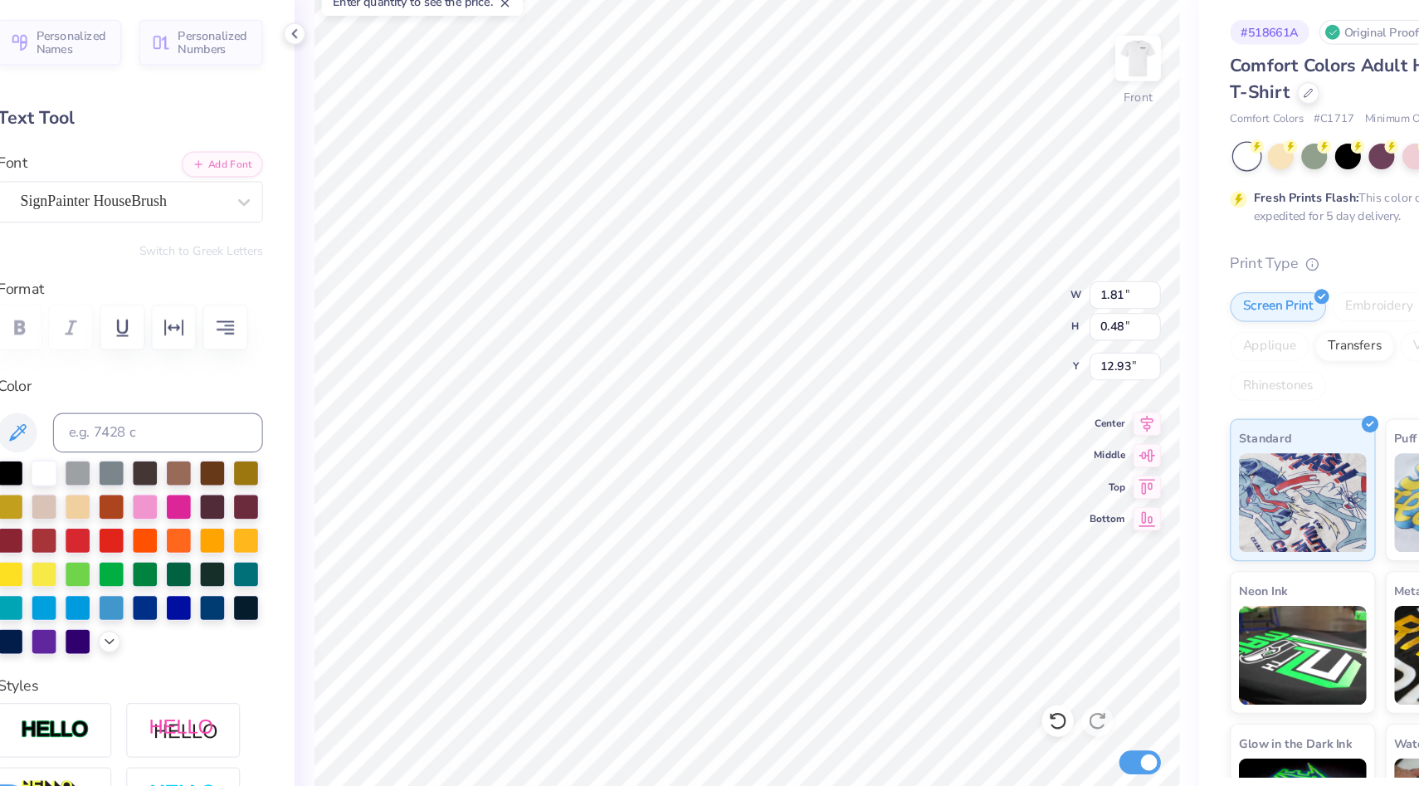
scroll to position [0, 0]
click at [247, 233] on div "SignPainter HouseBrush" at bounding box center [206, 233] width 174 height 26
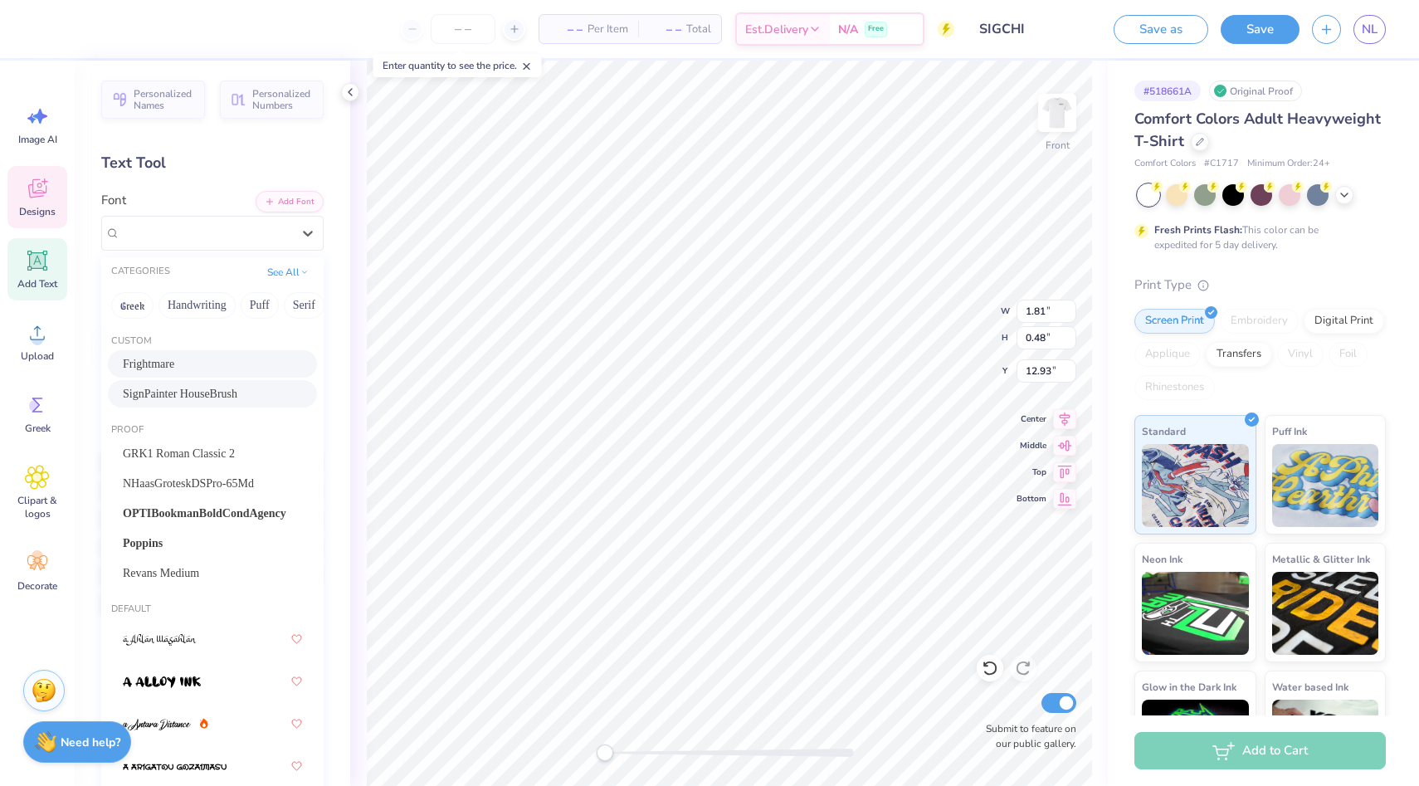
click at [234, 349] on div "Custom Frightmare SignPainter HouseBrush" at bounding box center [212, 373] width 222 height 90
click at [238, 361] on div "Frightmare" at bounding box center [212, 363] width 179 height 17
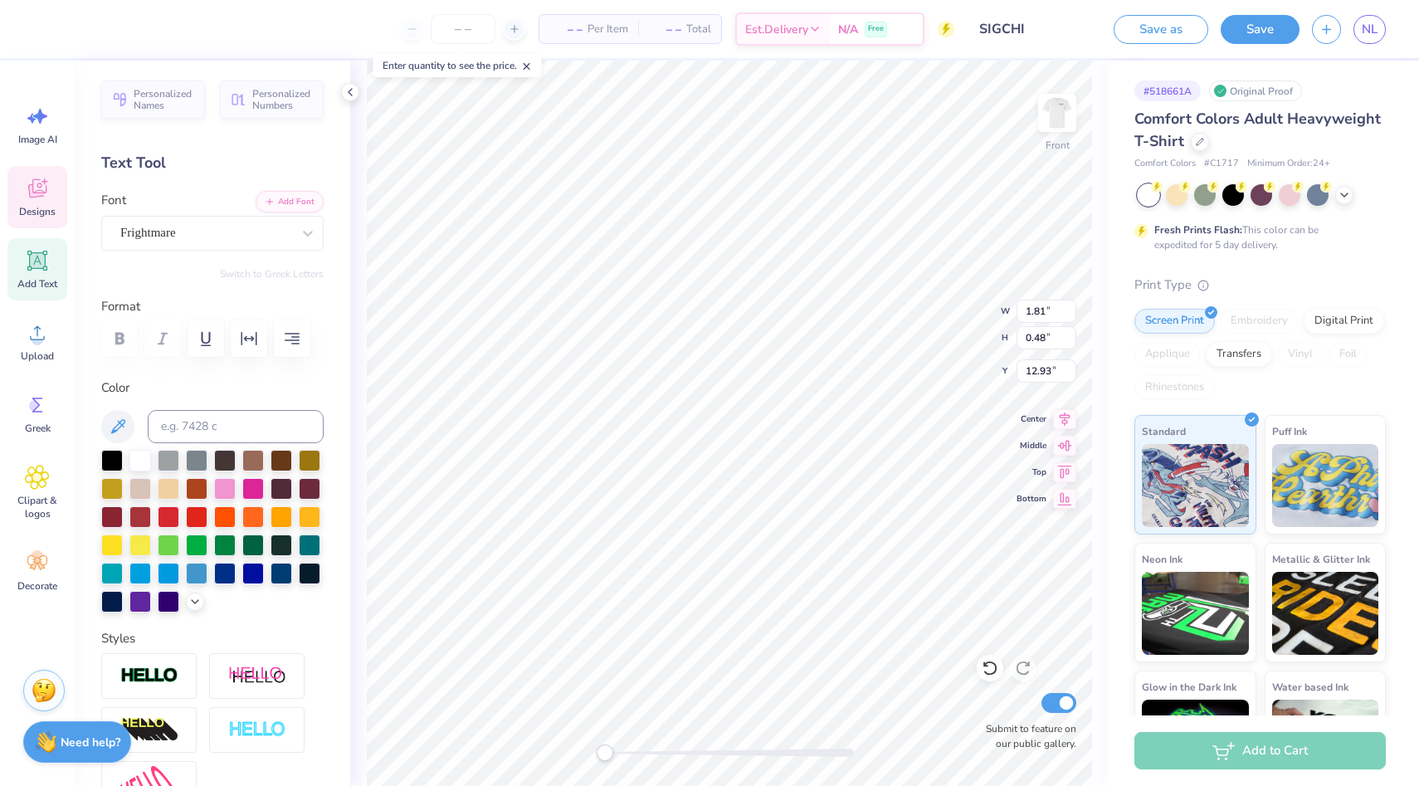
scroll to position [0, 5]
type textarea "Here lies the Lambda chapter"
drag, startPoint x: 613, startPoint y: 759, endPoint x: 690, endPoint y: 748, distance: 77.1
click at [690, 748] on div at bounding box center [729, 753] width 249 height 17
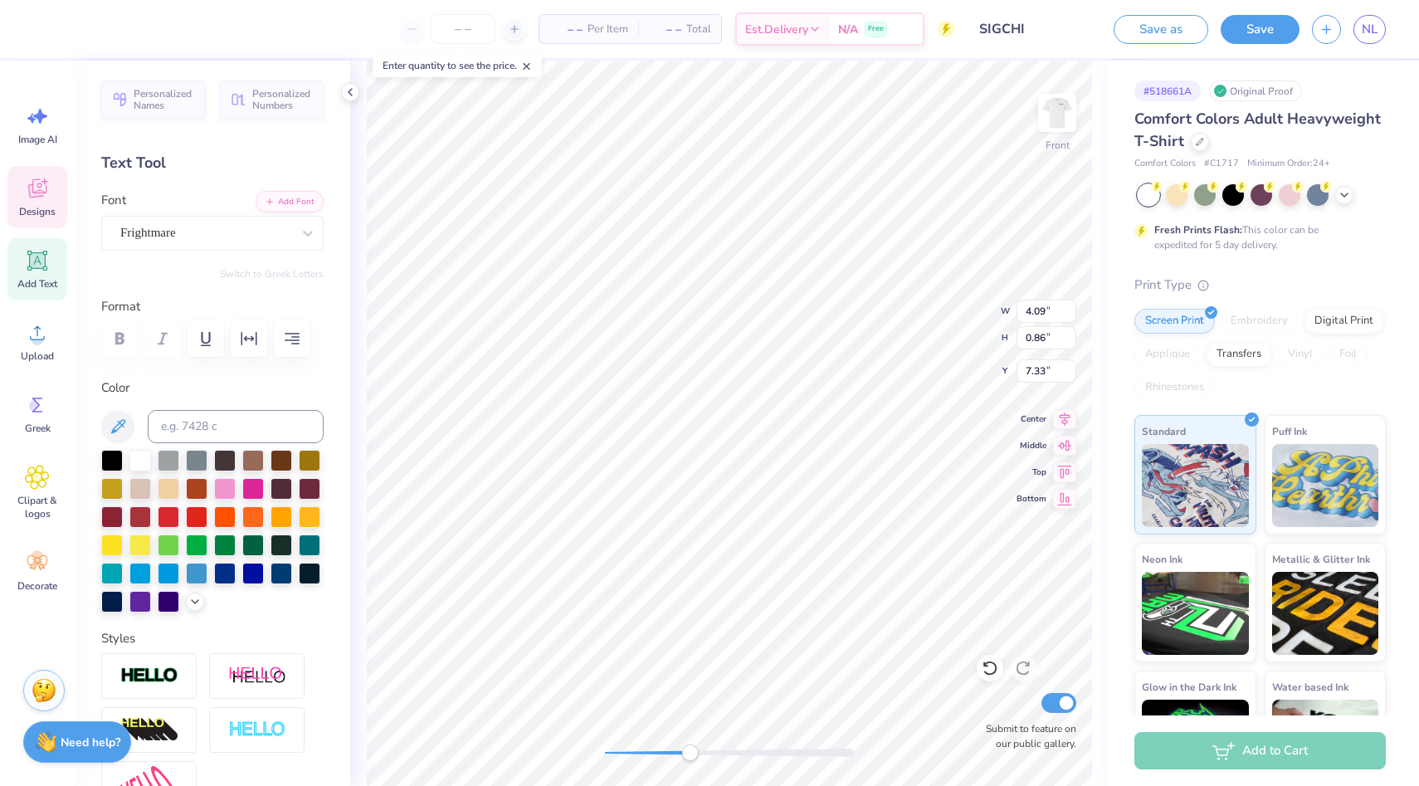
type textarea "Here lies the Lambda chapter"
type input "2.24"
type input "1.17"
type input "11.63"
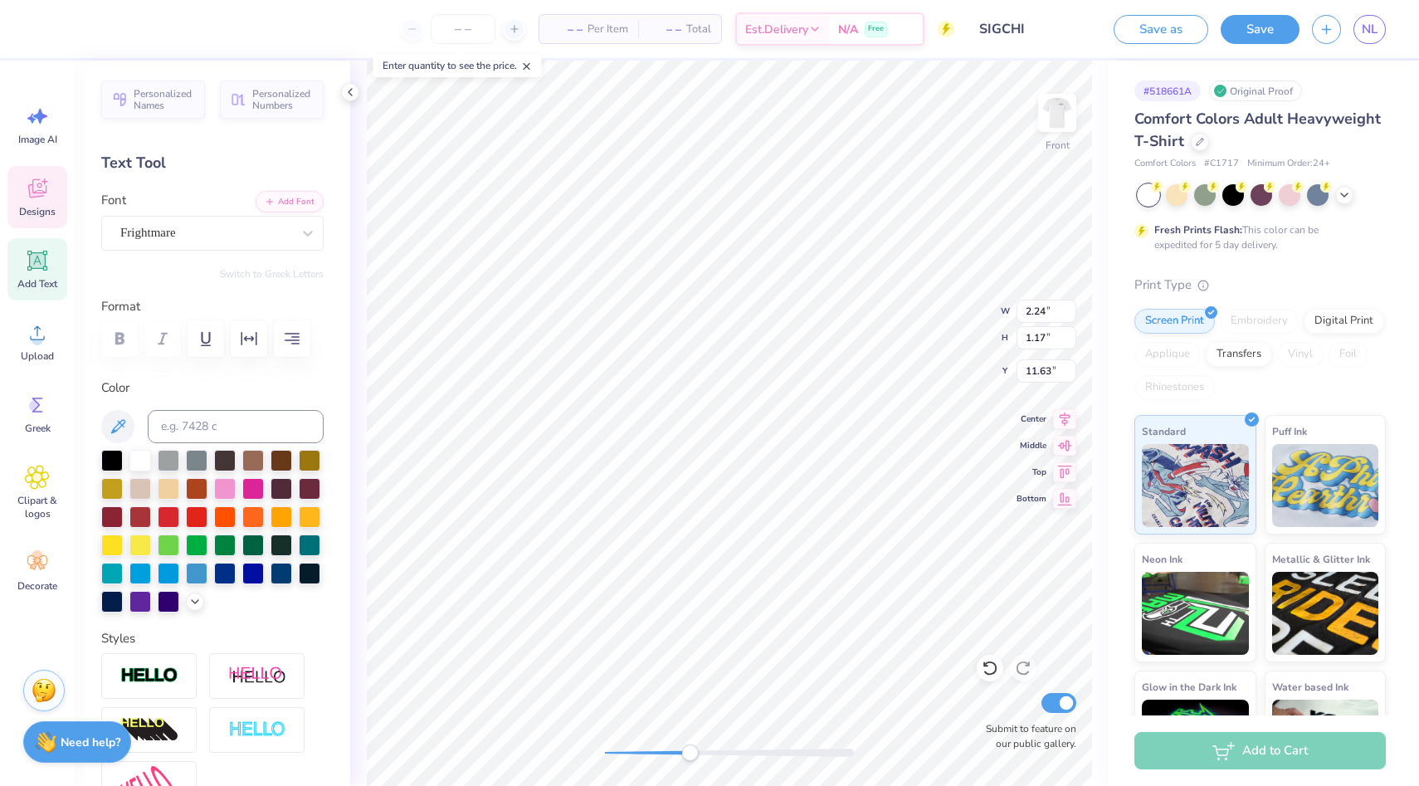
scroll to position [3, 0]
type textarea "Here lies the Lambda chapter of the Sigma Chi fraternity"
type input "2.92"
type input "5.19"
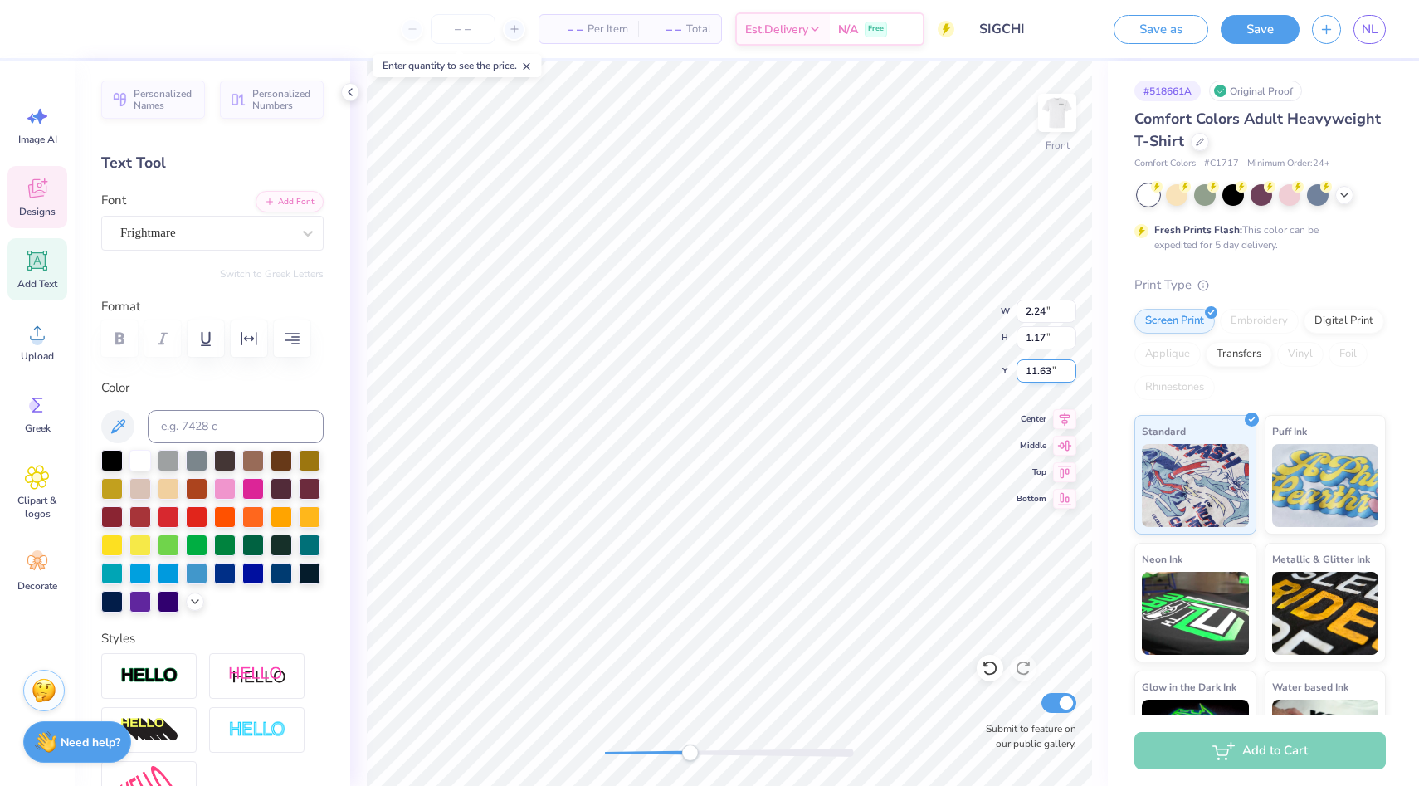
type input "10.08"
type textarea "Here lies the Lambda chapter of the Sigma Chi fraternity"
type input "1.62"
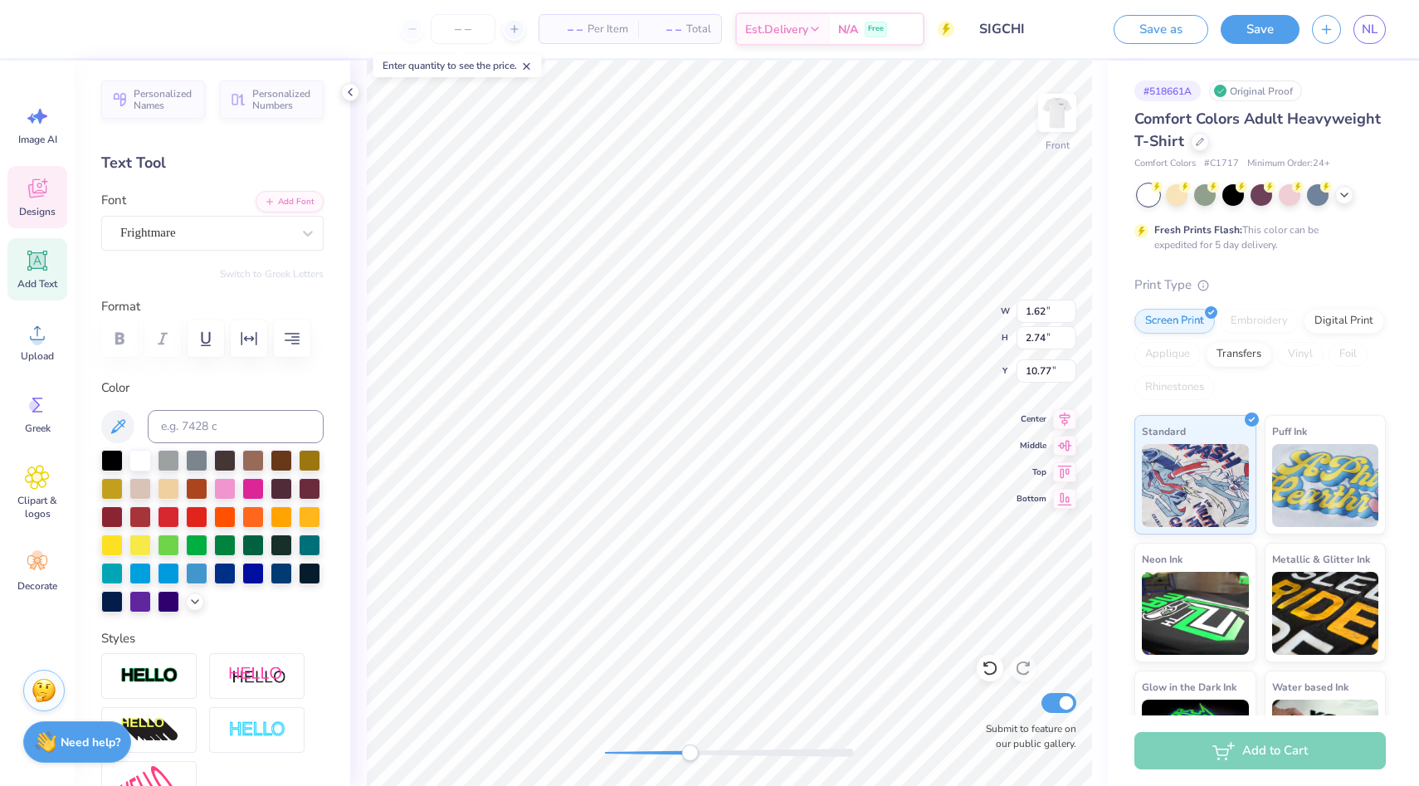
type input "2.74"
type input "10.77"
type input "1.47"
type input "2.49"
type input "11.36"
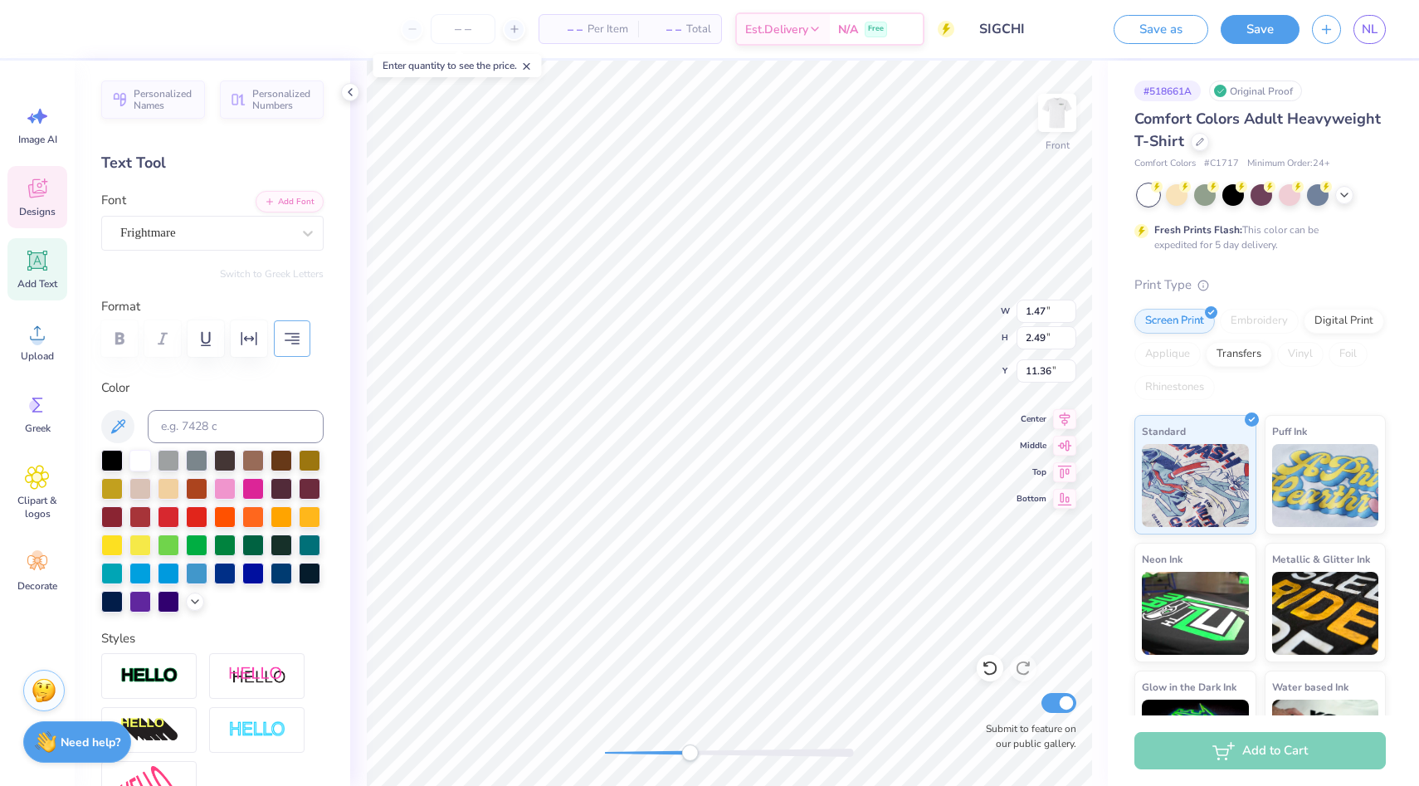
click at [291, 333] on icon "button" at bounding box center [292, 339] width 15 height 12
click at [354, 90] on icon at bounding box center [350, 91] width 13 height 13
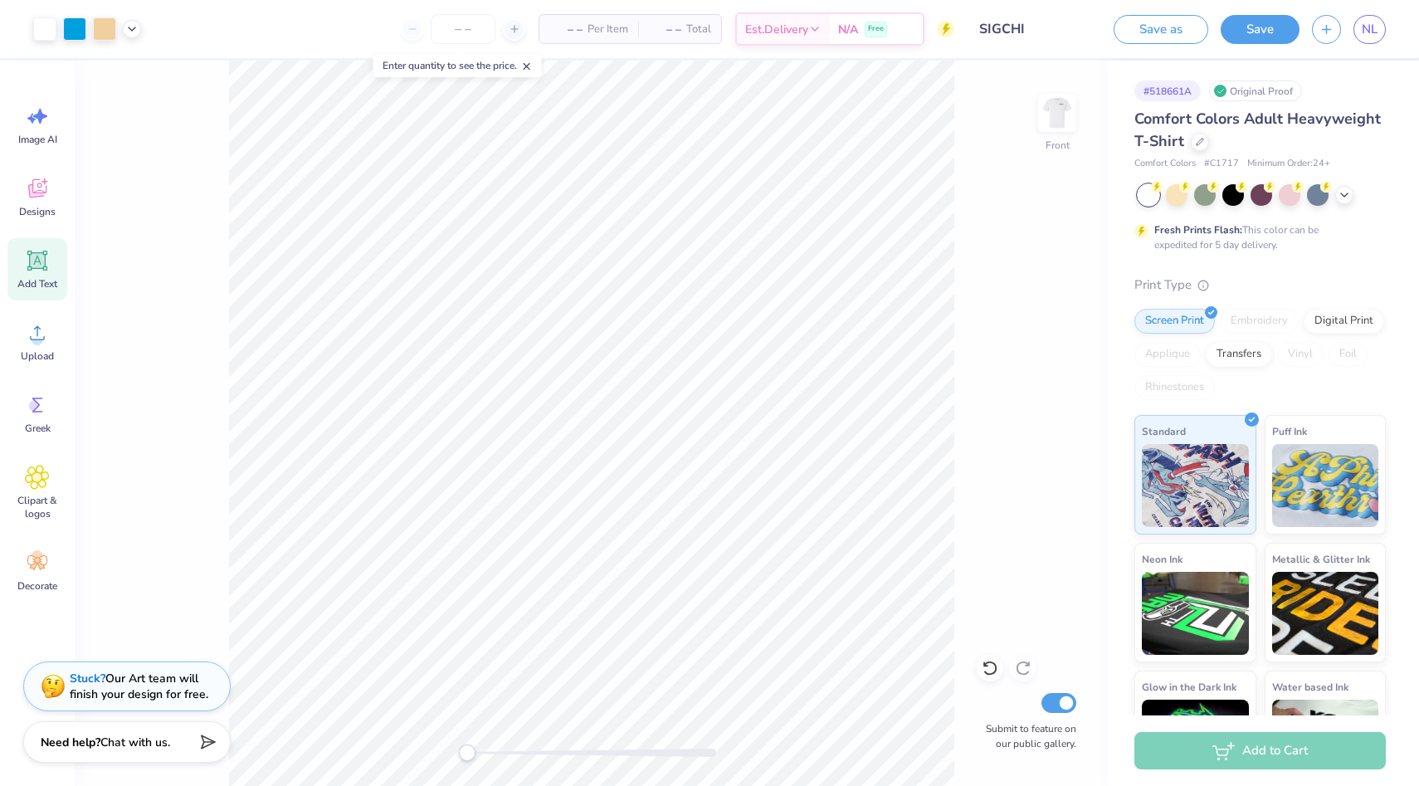
click at [398, 754] on div "Front Submit to feature on our public gallery." at bounding box center [591, 423] width 1033 height 725
type input "3.00"
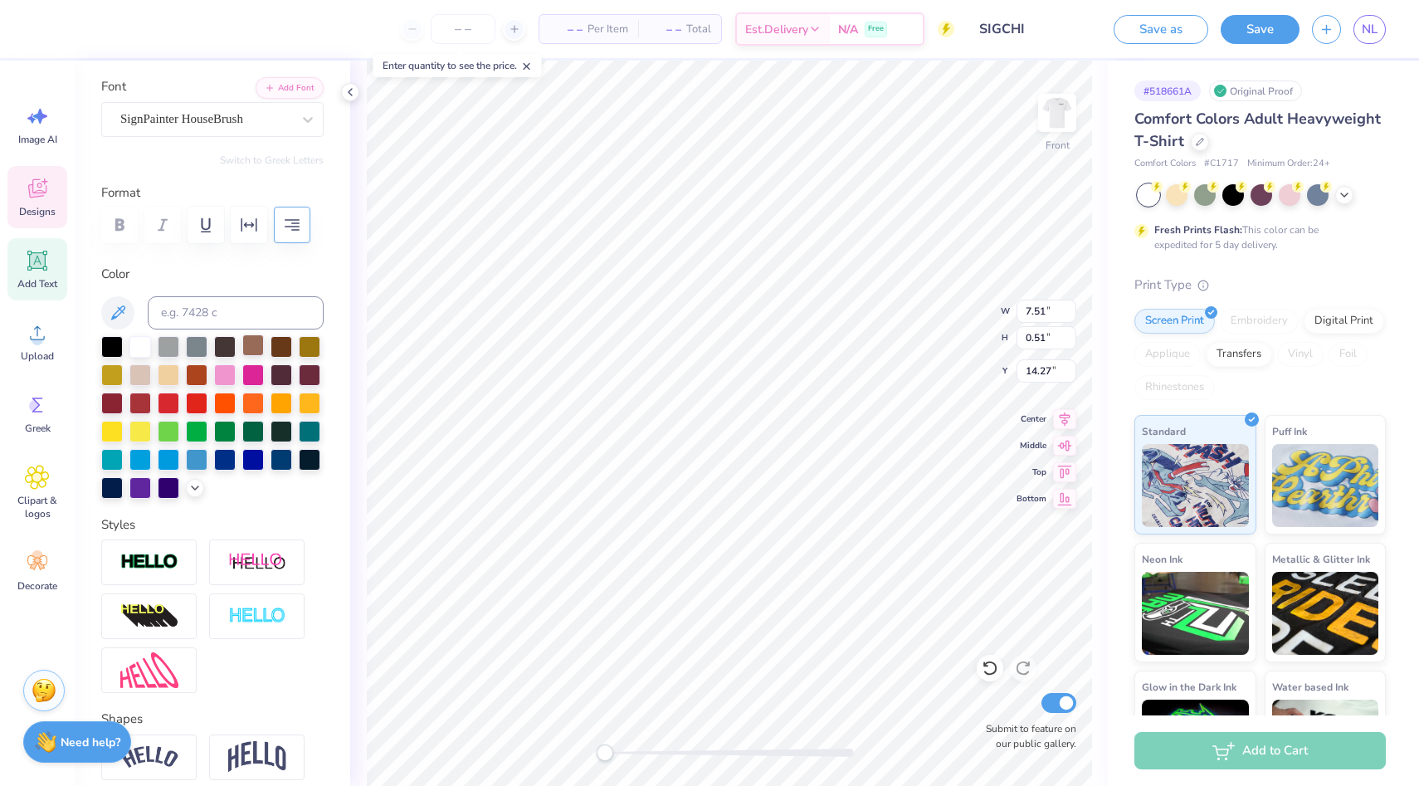
scroll to position [157, 0]
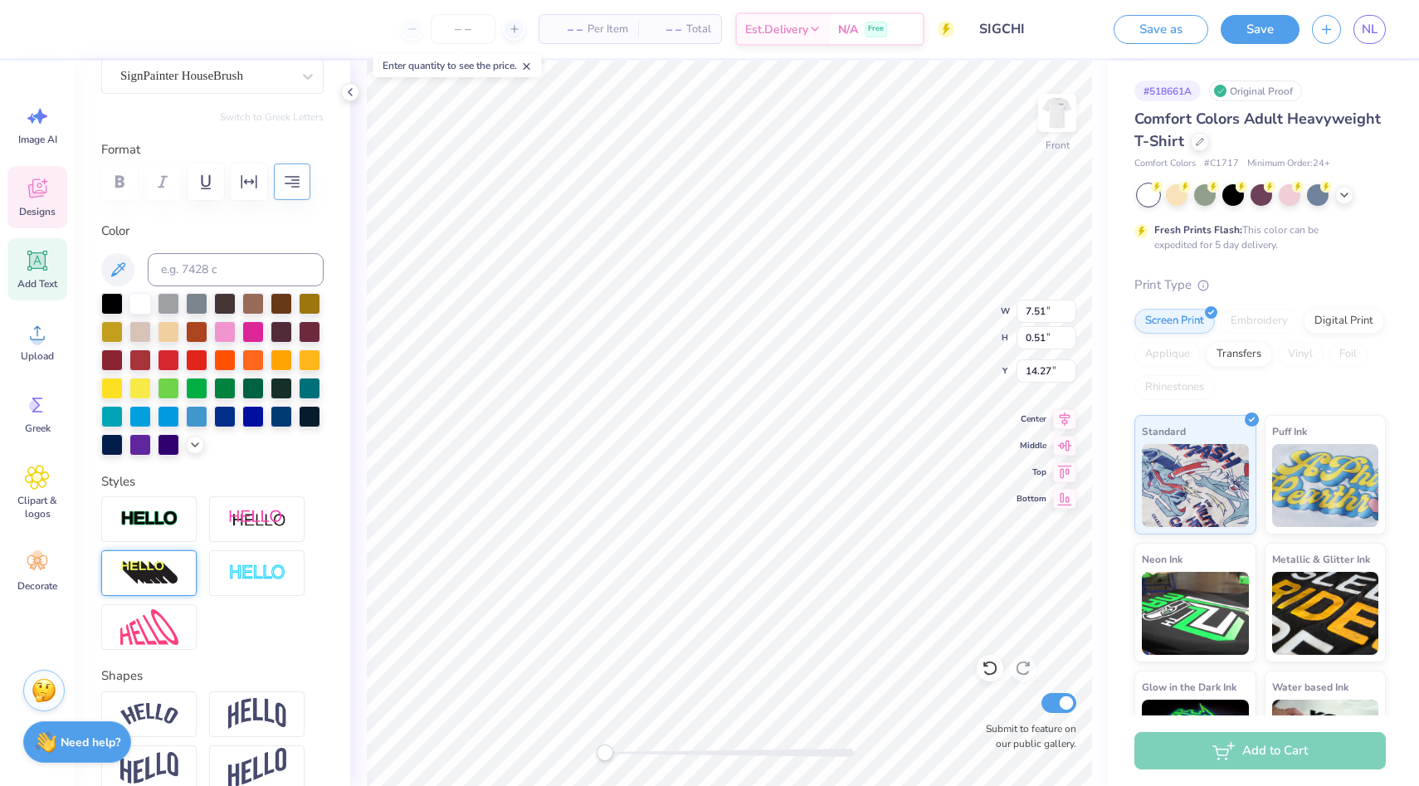
click at [168, 571] on img at bounding box center [149, 573] width 58 height 27
click at [313, 606] on div at bounding box center [315, 611] width 17 height 17
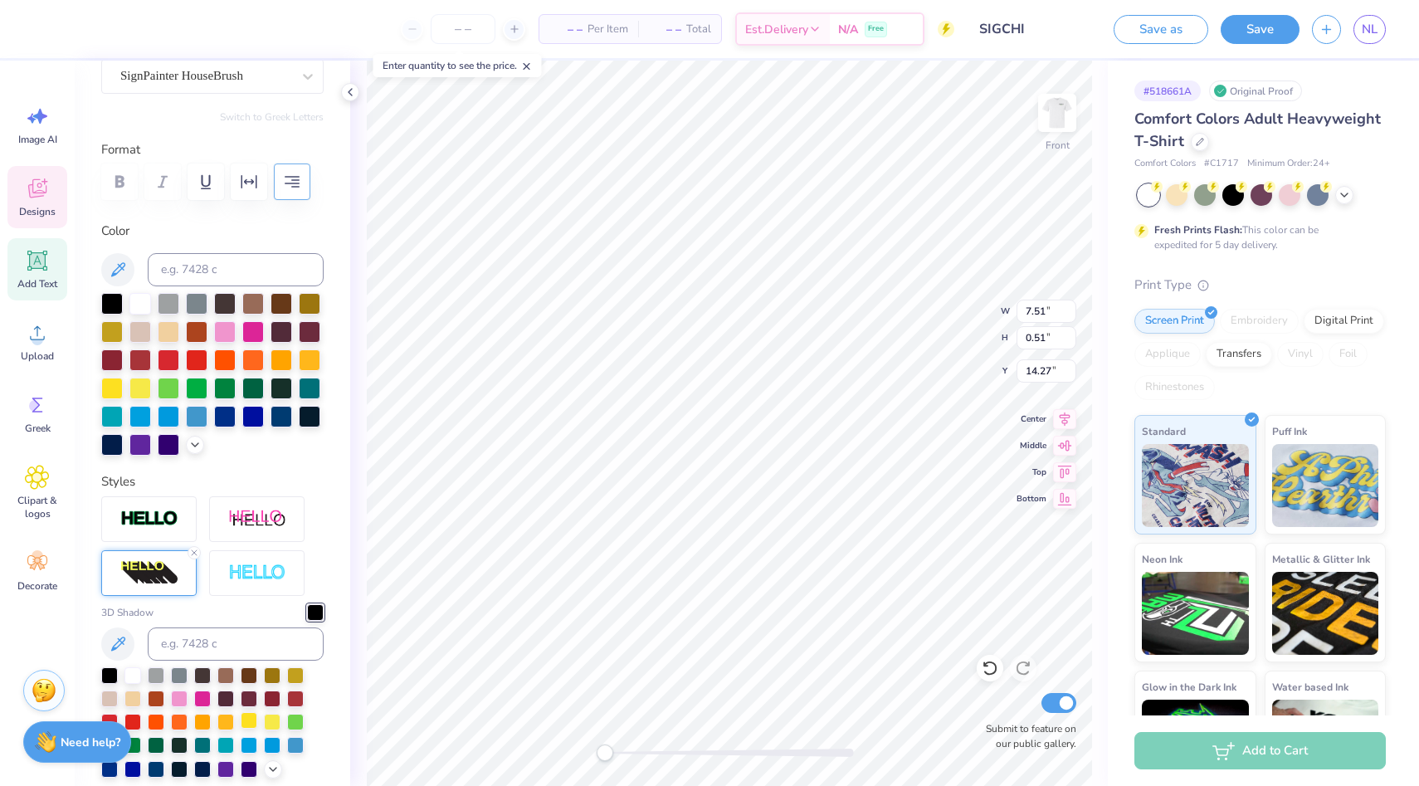
click at [247, 723] on div at bounding box center [249, 720] width 17 height 17
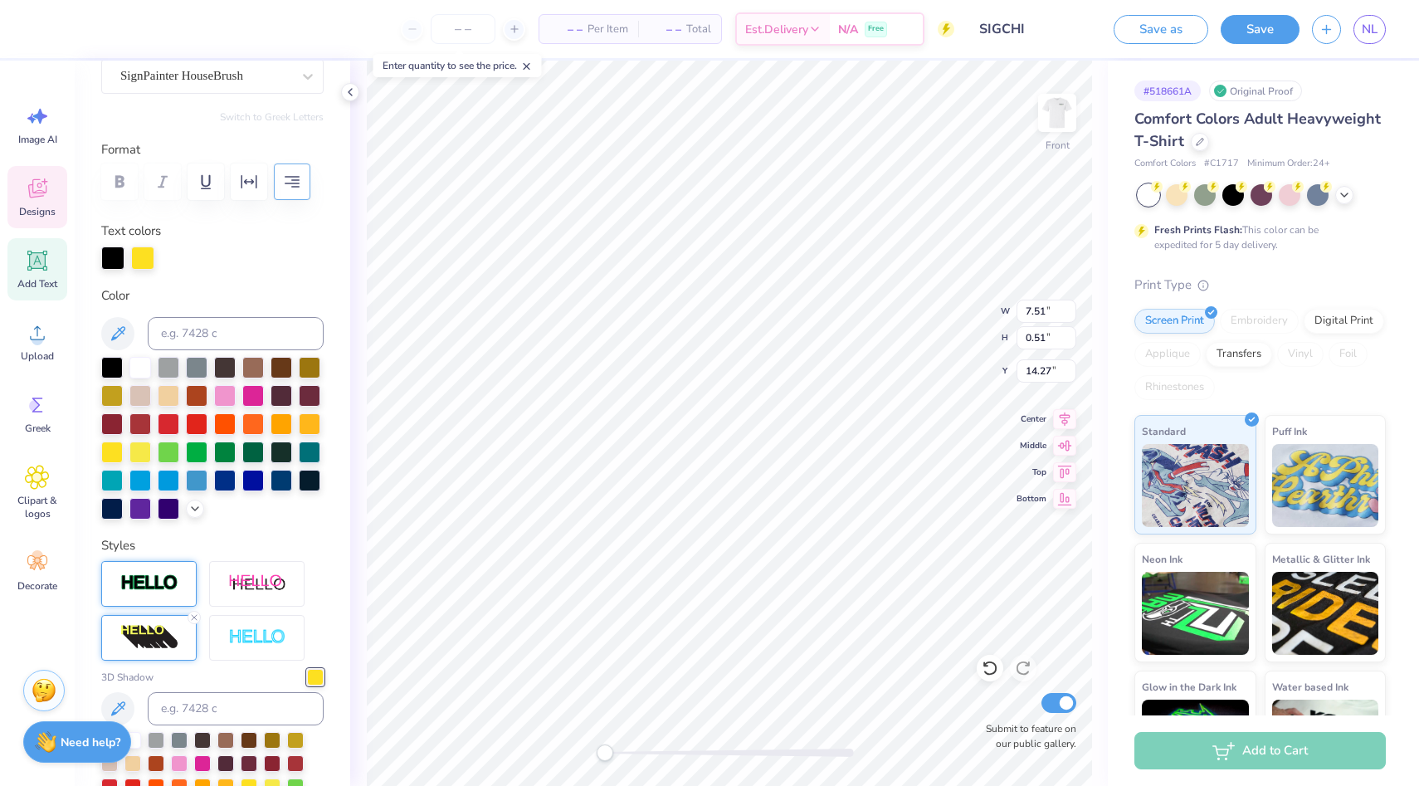
scroll to position [216, 0]
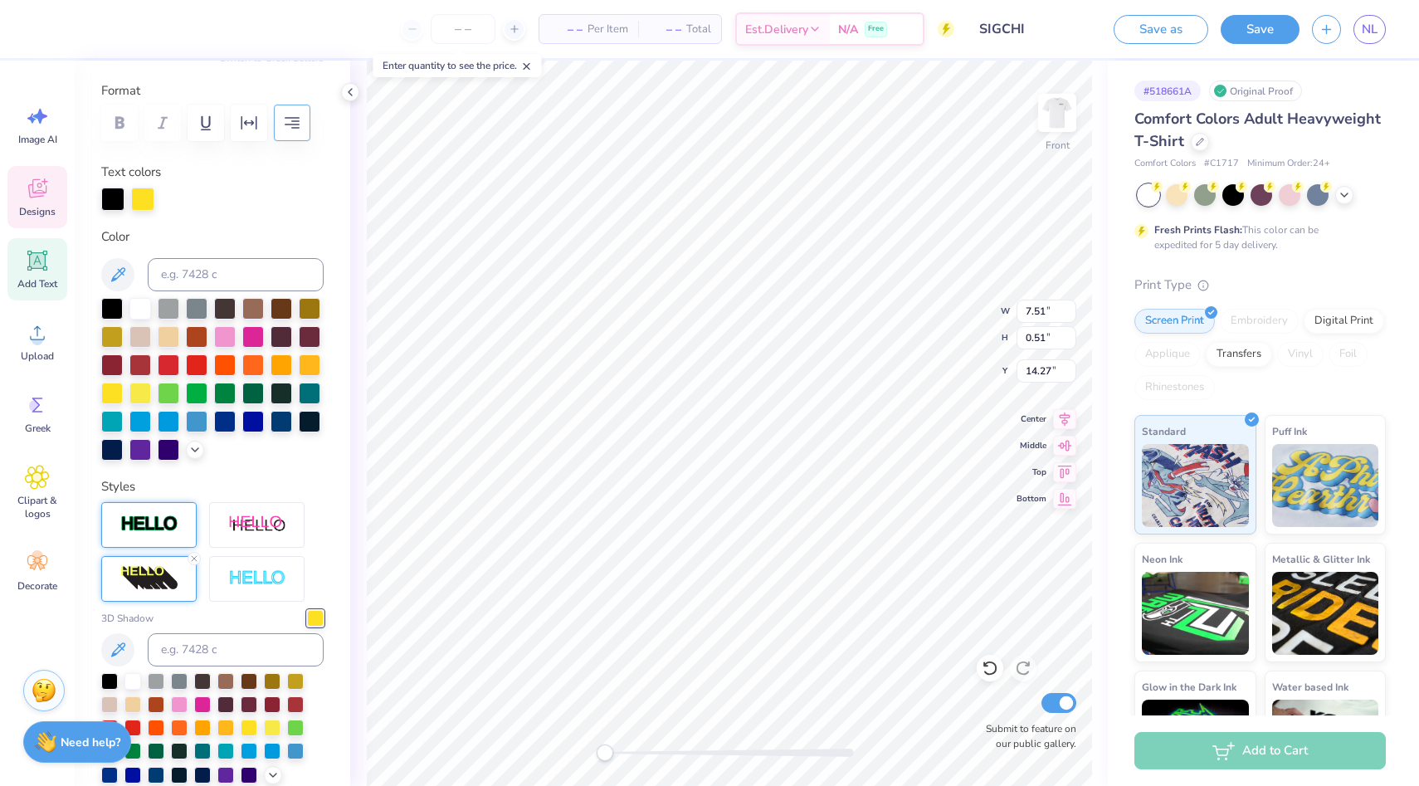
click at [156, 508] on div at bounding box center [148, 525] width 95 height 46
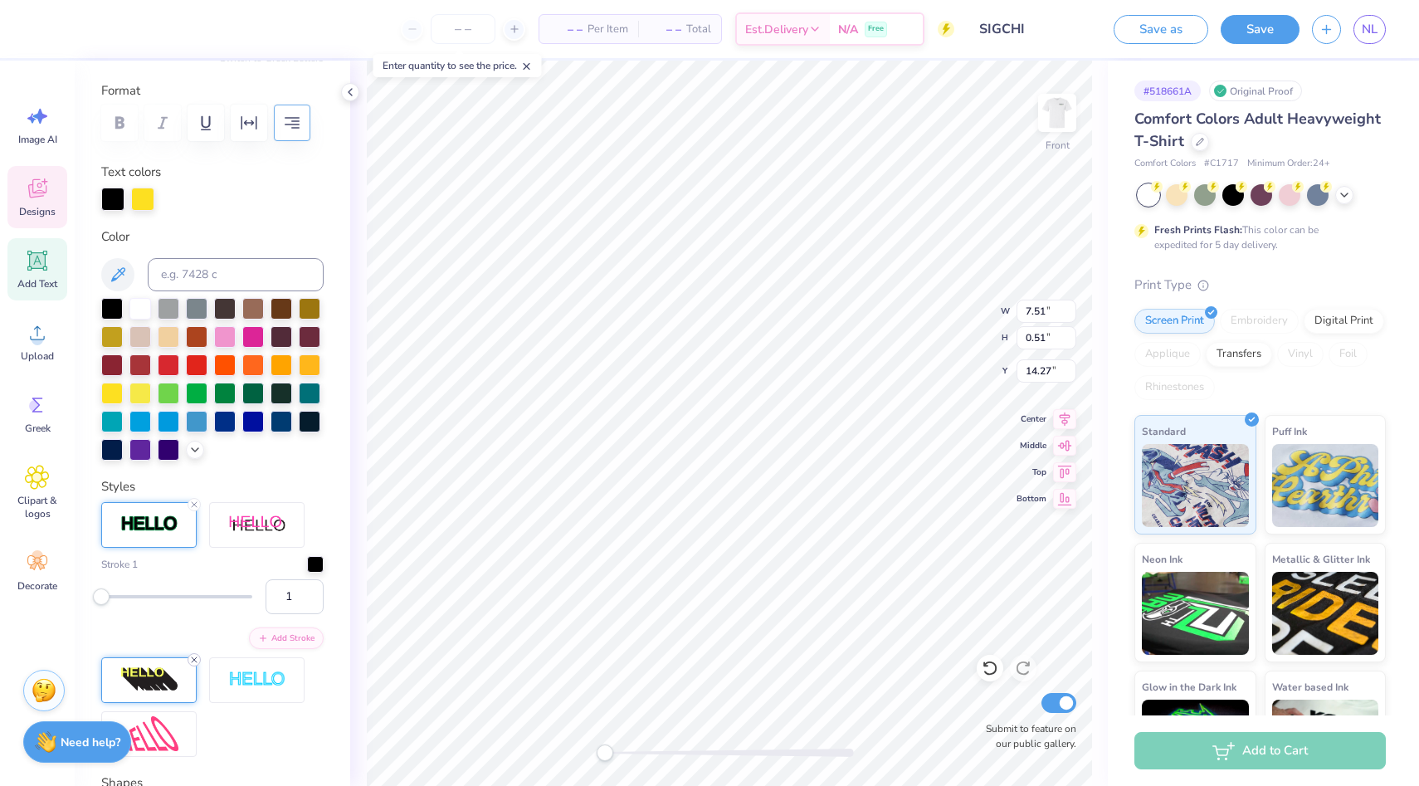
click at [193, 657] on icon at bounding box center [194, 660] width 10 height 10
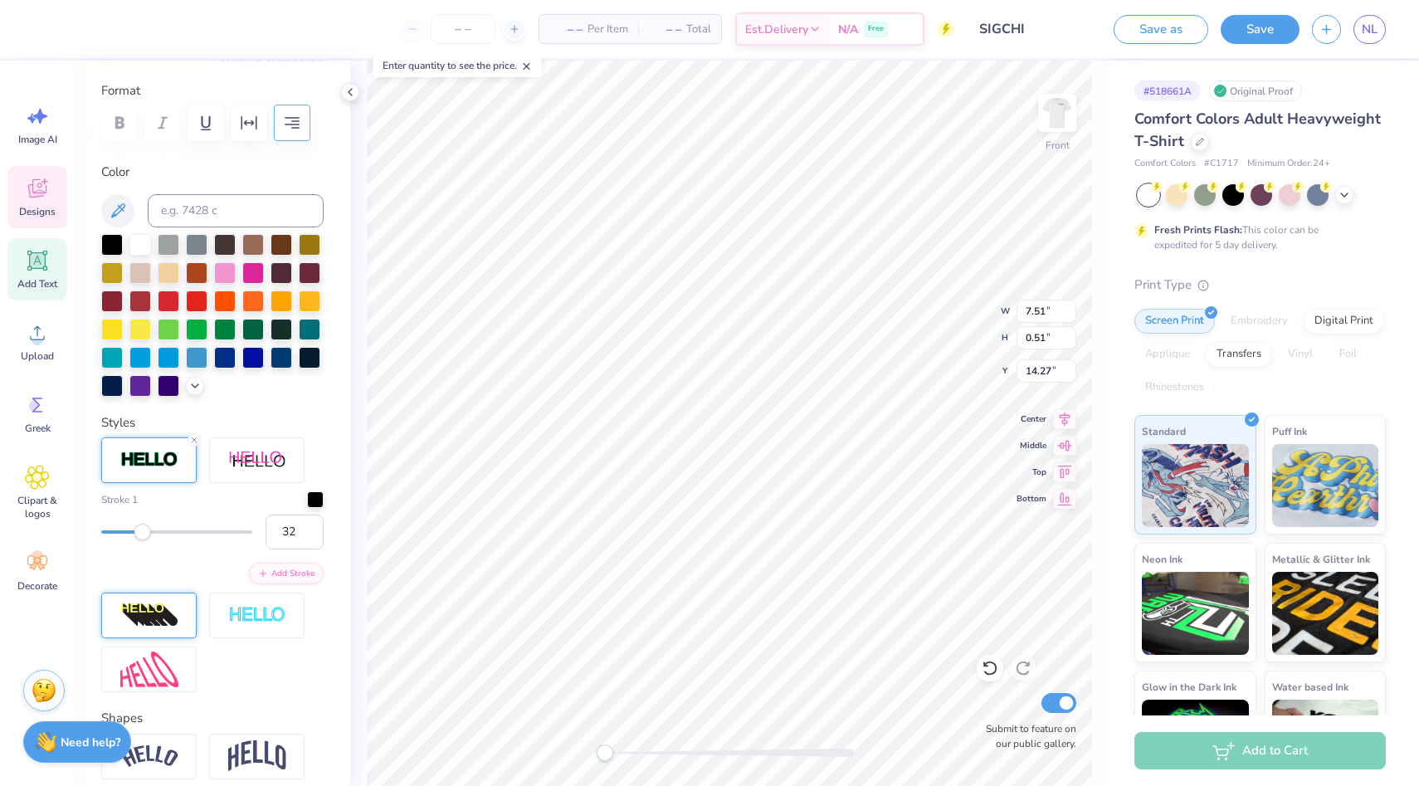
type input "33"
drag, startPoint x: 110, startPoint y: 526, endPoint x: 149, endPoint y: 526, distance: 39.8
click at [149, 526] on div at bounding box center [176, 532] width 151 height 17
type input "40"
drag, startPoint x: 149, startPoint y: 526, endPoint x: 160, endPoint y: 526, distance: 10.8
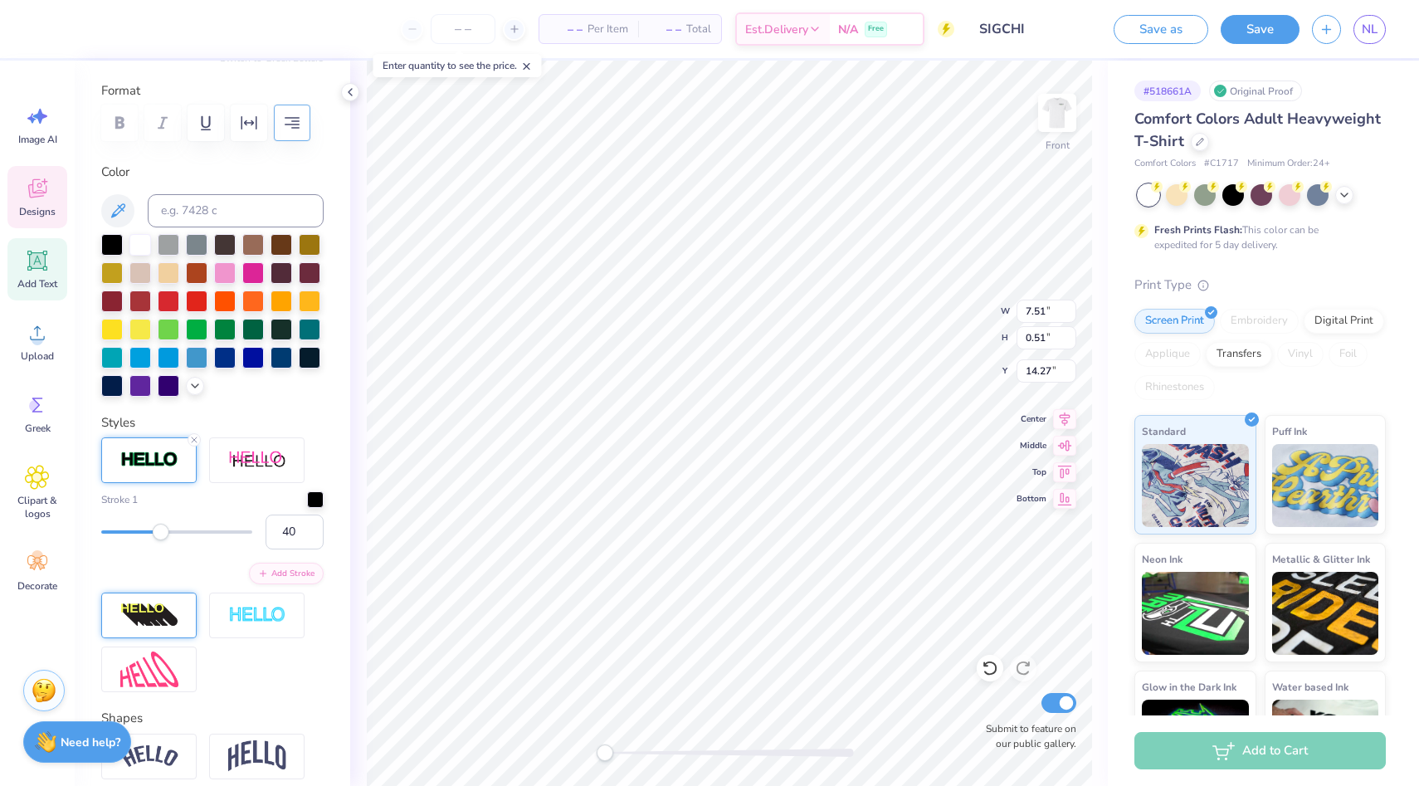
click at [160, 526] on div "Accessibility label" at bounding box center [161, 532] width 17 height 17
click at [318, 497] on div at bounding box center [315, 498] width 17 height 17
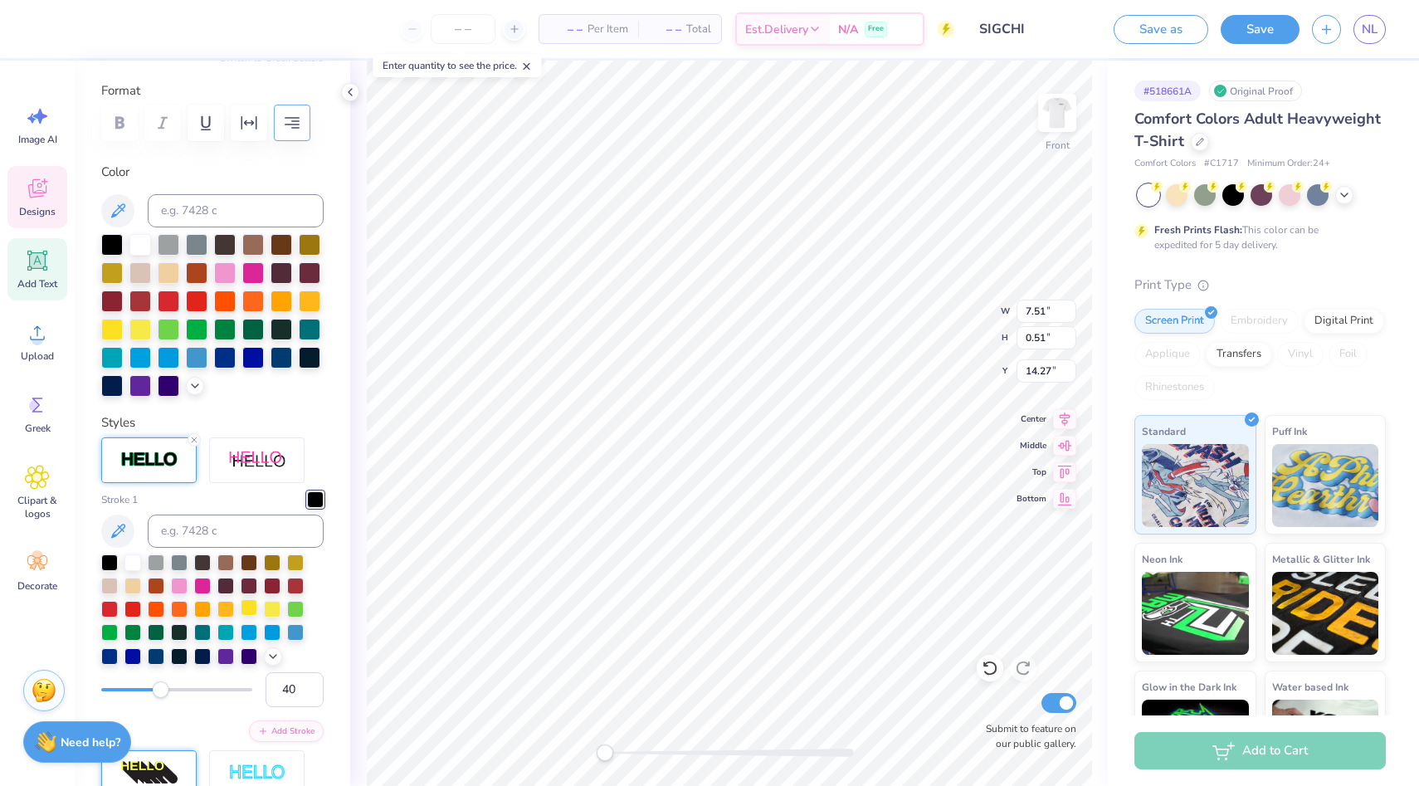
click at [247, 609] on div at bounding box center [249, 607] width 17 height 17
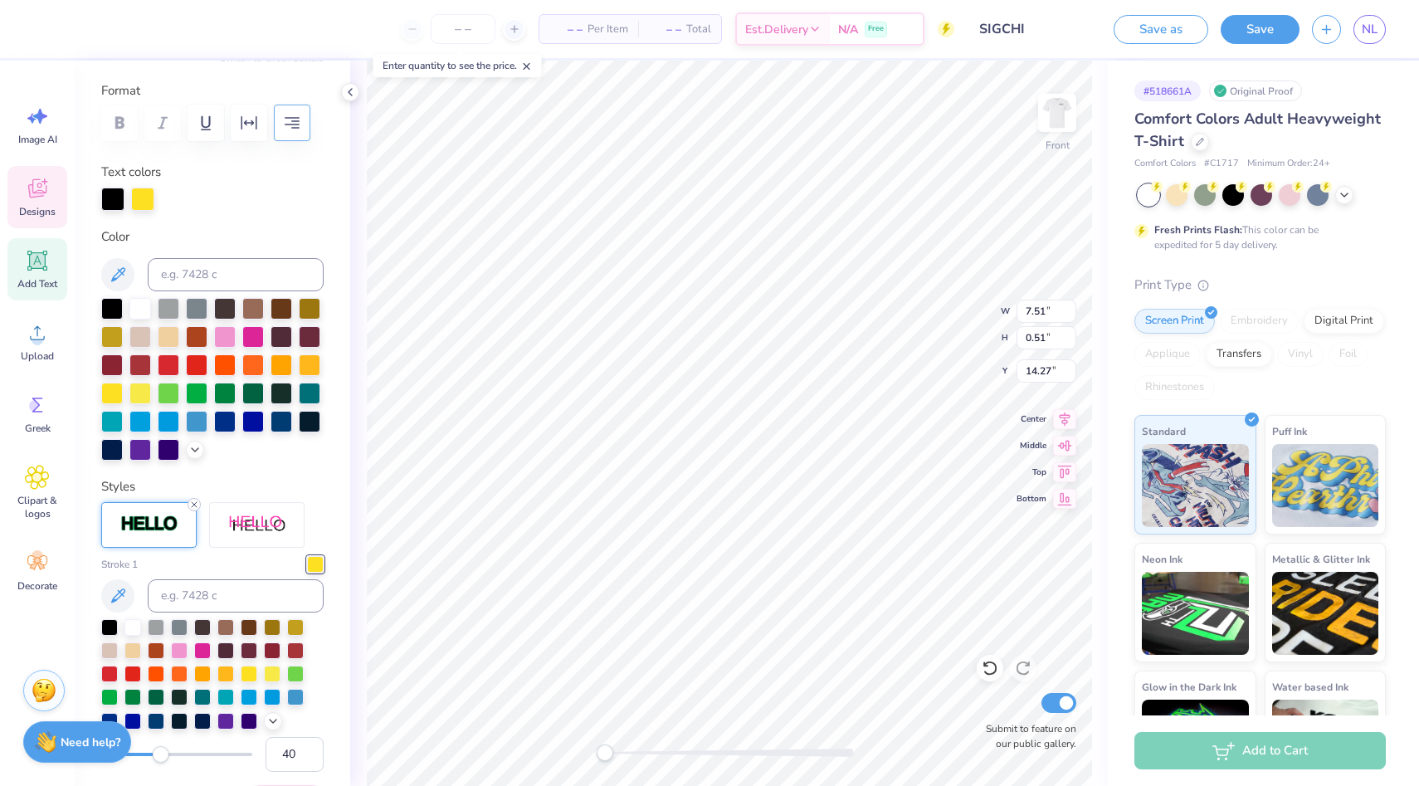
click at [193, 505] on line at bounding box center [194, 504] width 5 height 5
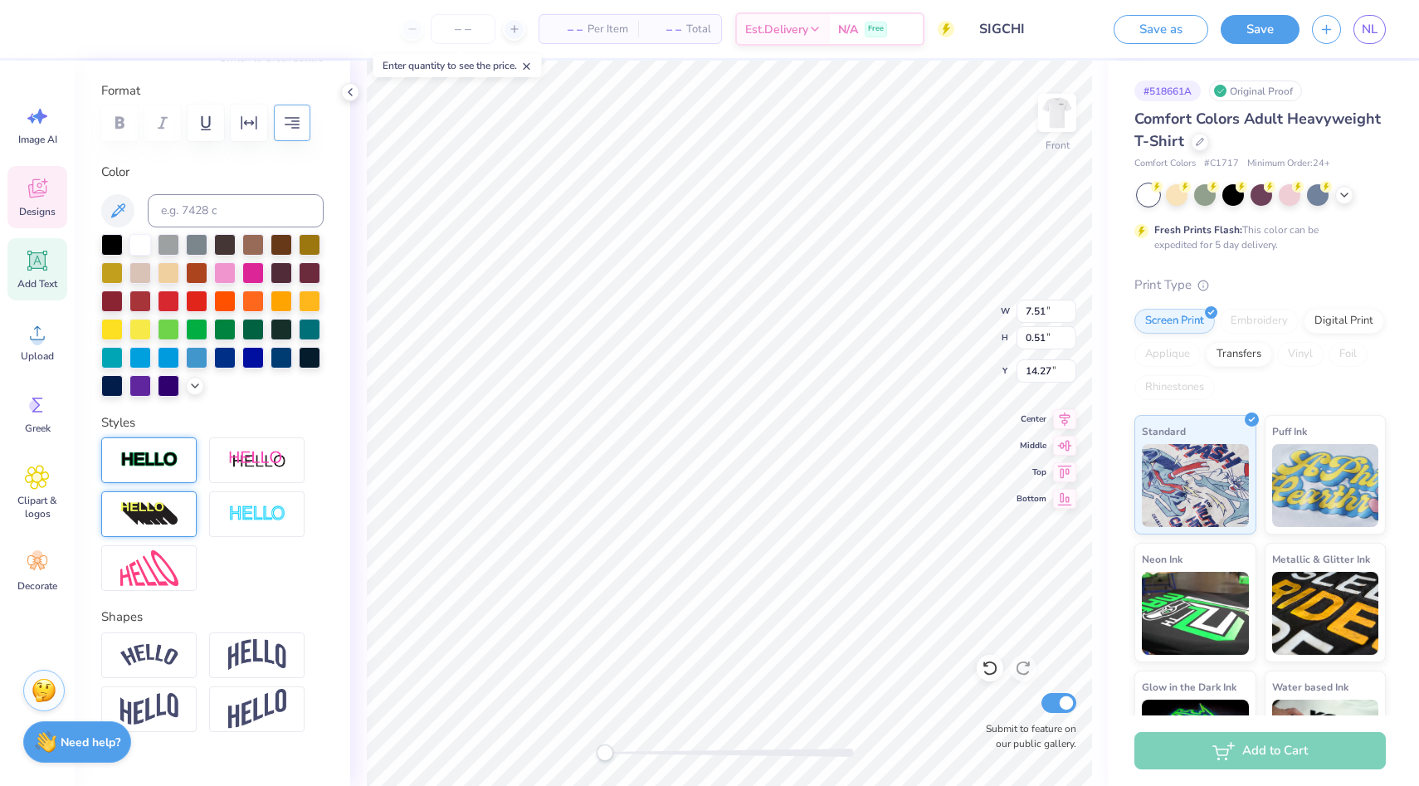
scroll to position [244, 0]
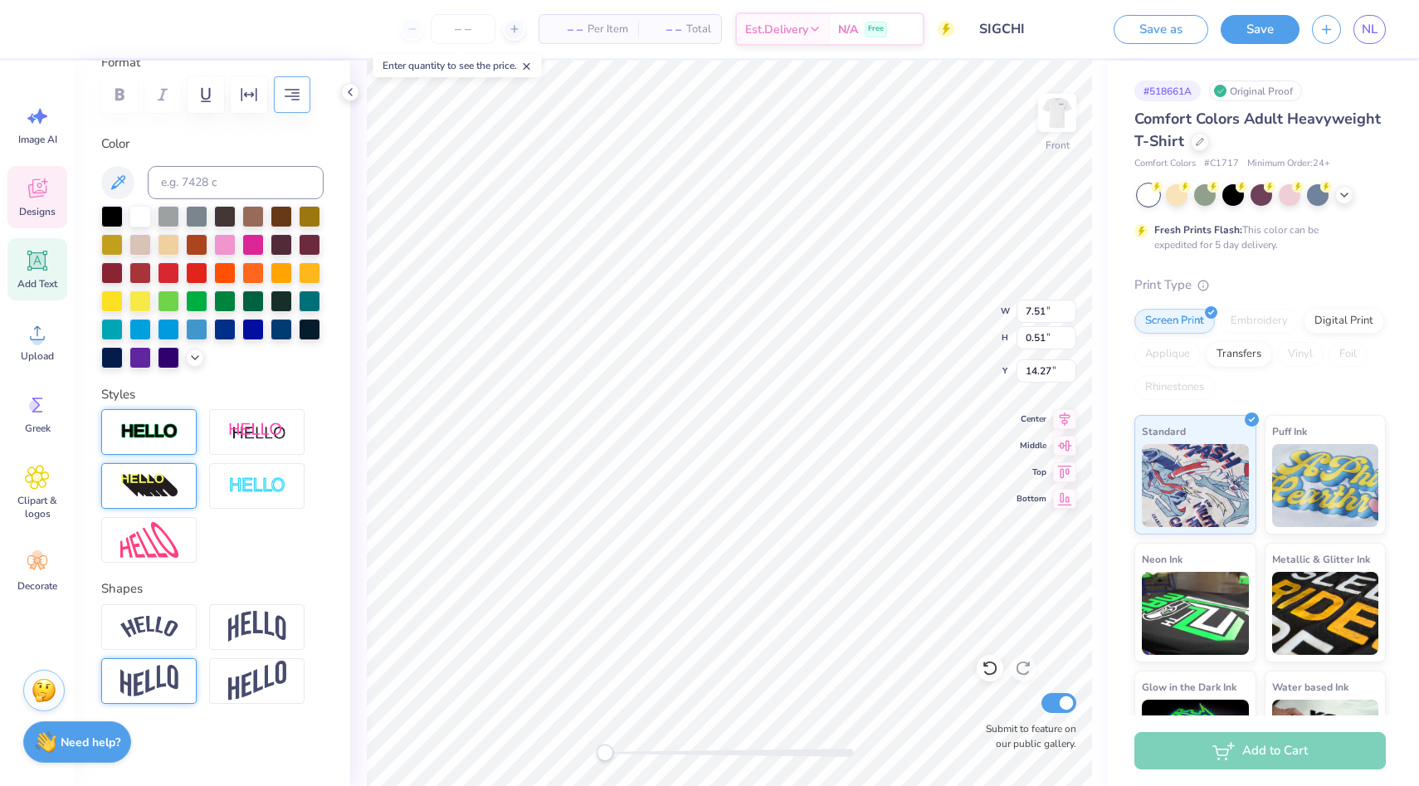
click at [168, 675] on img at bounding box center [149, 681] width 58 height 32
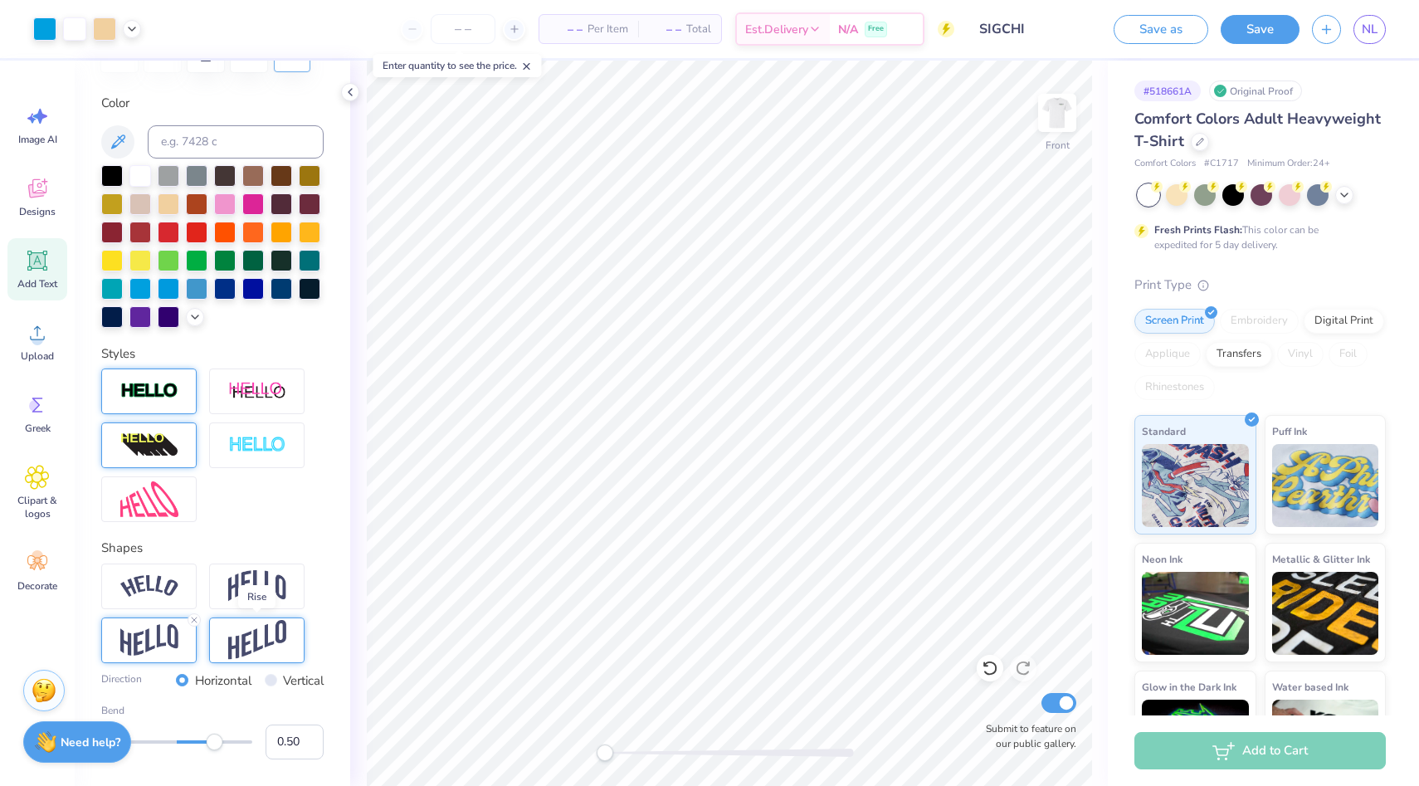
scroll to position [286, 0]
click at [273, 684] on div "Vertical" at bounding box center [295, 680] width 60 height 19
click at [271, 684] on input "Vertical" at bounding box center [271, 679] width 12 height 12
radio input "true"
type input "0.15"
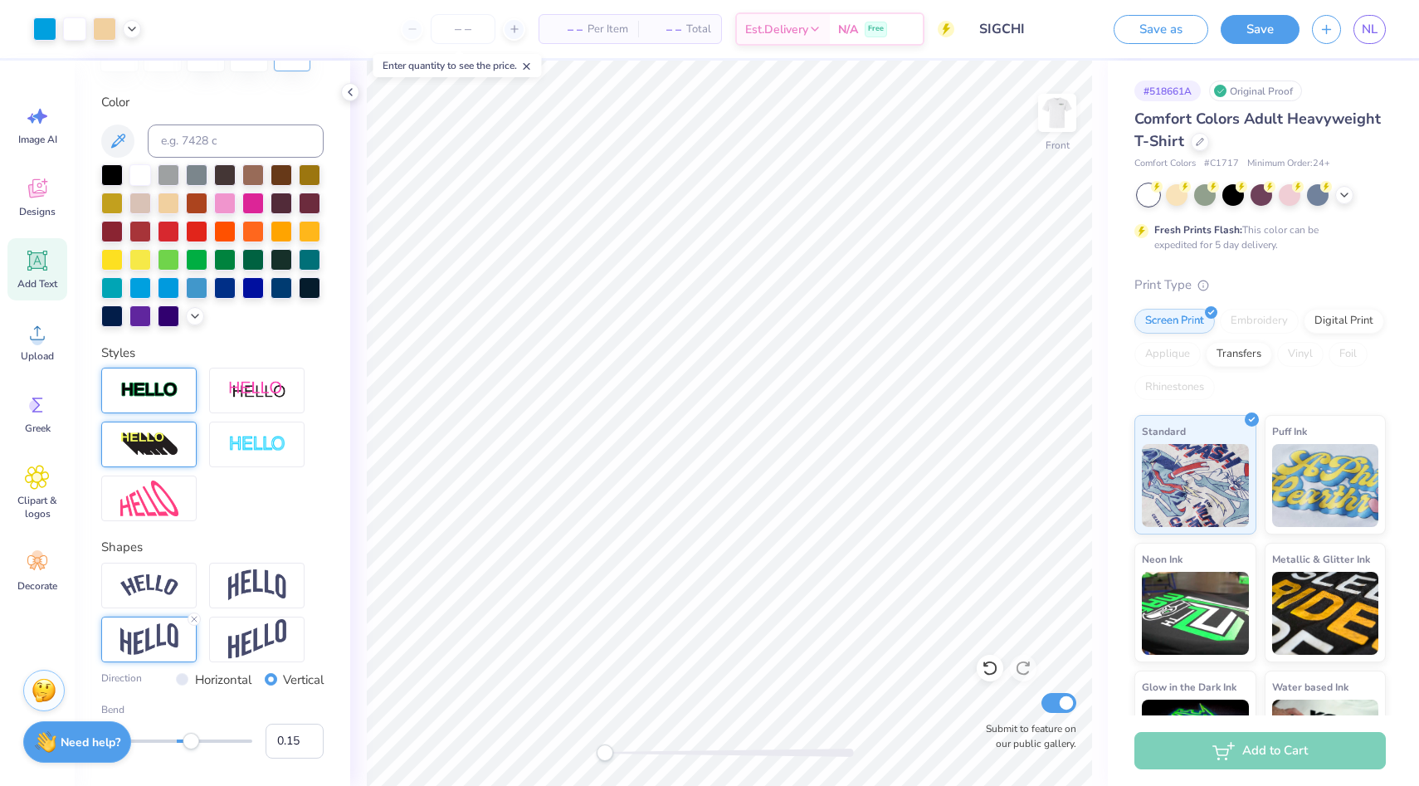
drag, startPoint x: 208, startPoint y: 738, endPoint x: 188, endPoint y: 738, distance: 19.9
click at [188, 738] on div "Accessibility label" at bounding box center [191, 741] width 17 height 17
type input "-0.18"
drag, startPoint x: 192, startPoint y: 740, endPoint x: 164, endPoint y: 740, distance: 28.2
click at [164, 740] on div "Accessibility label" at bounding box center [163, 741] width 17 height 17
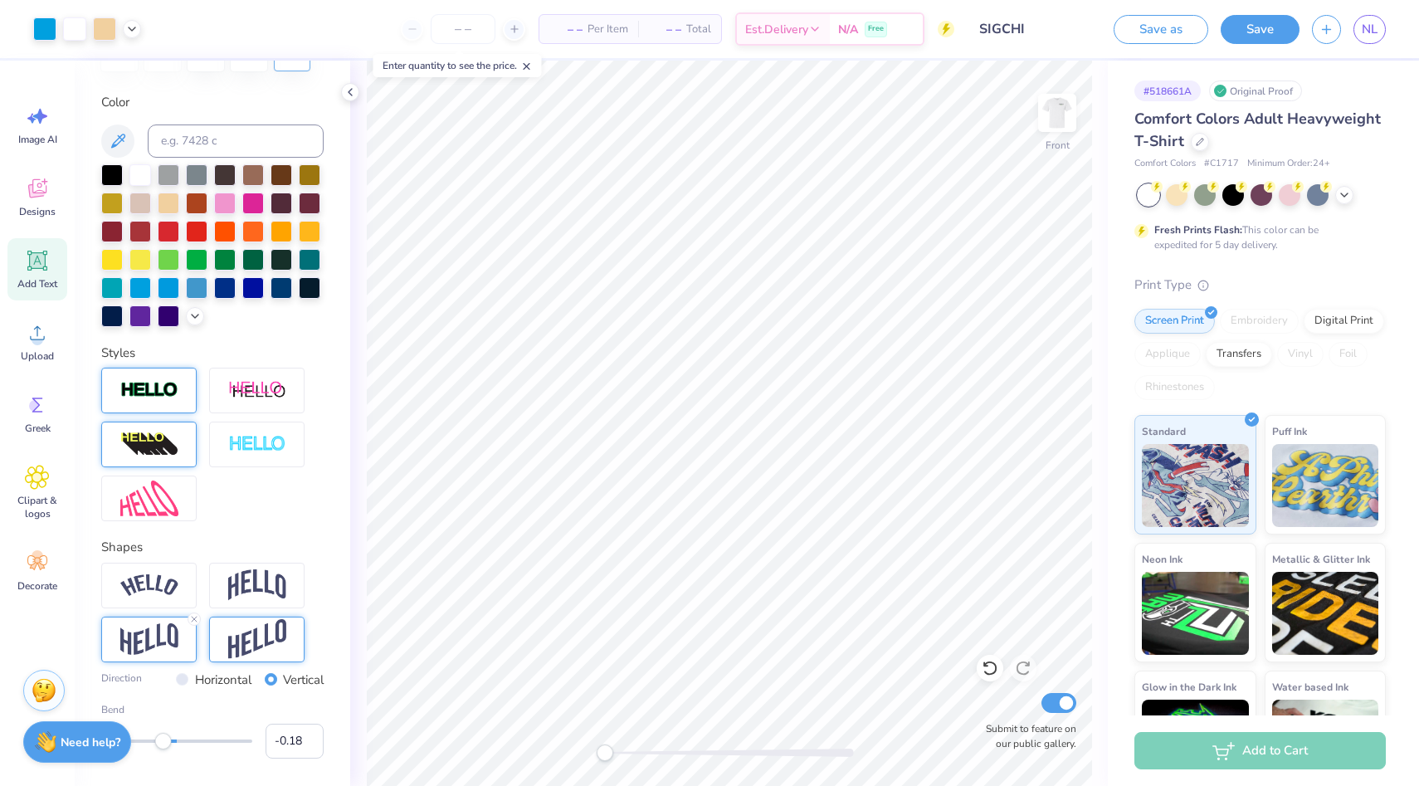
click at [228, 630] on img at bounding box center [257, 639] width 58 height 41
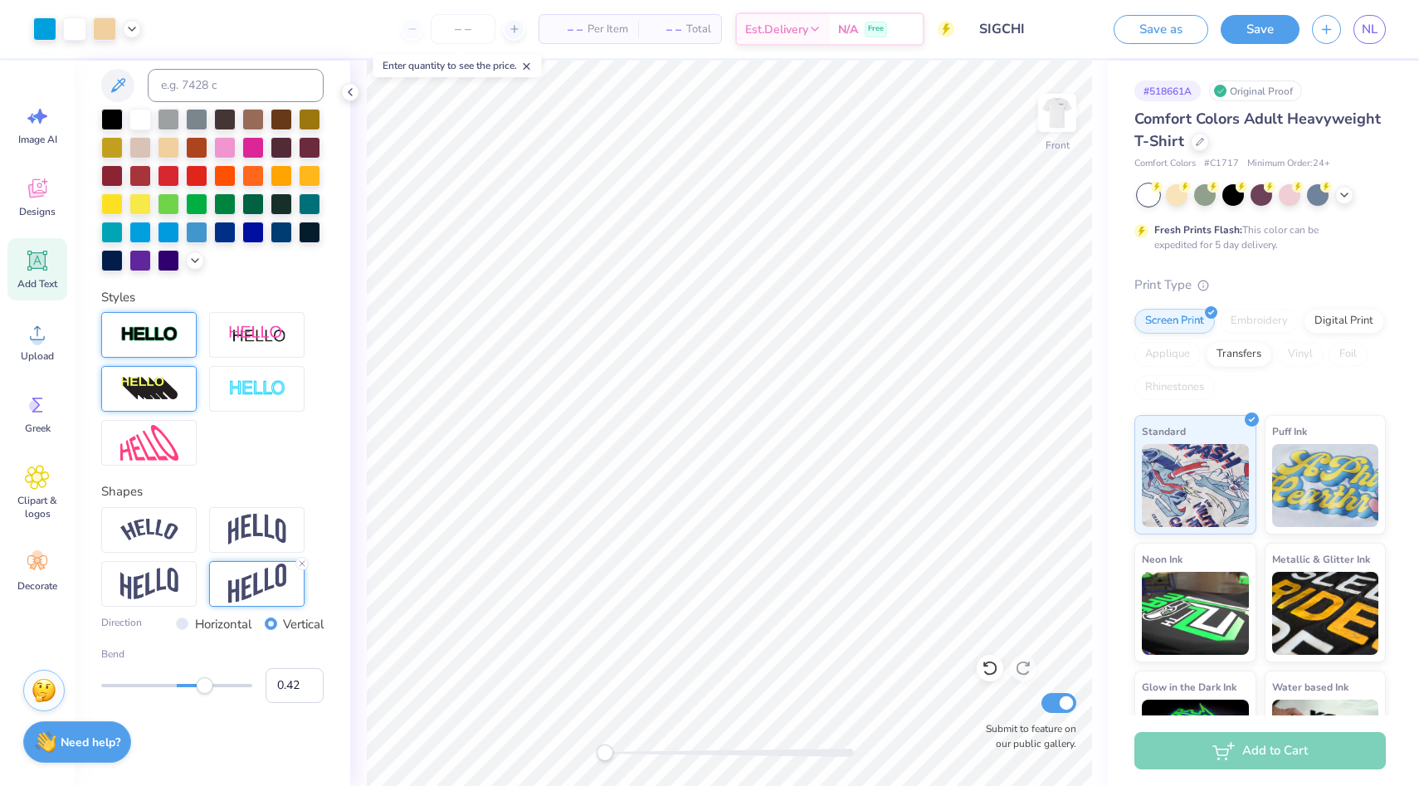
type input "0.43"
drag, startPoint x: 164, startPoint y: 686, endPoint x: 209, endPoint y: 686, distance: 45.7
click at [209, 686] on div "Accessibility label" at bounding box center [205, 685] width 17 height 17
type input "-0.45"
drag, startPoint x: 209, startPoint y: 686, endPoint x: 142, endPoint y: 662, distance: 71.1
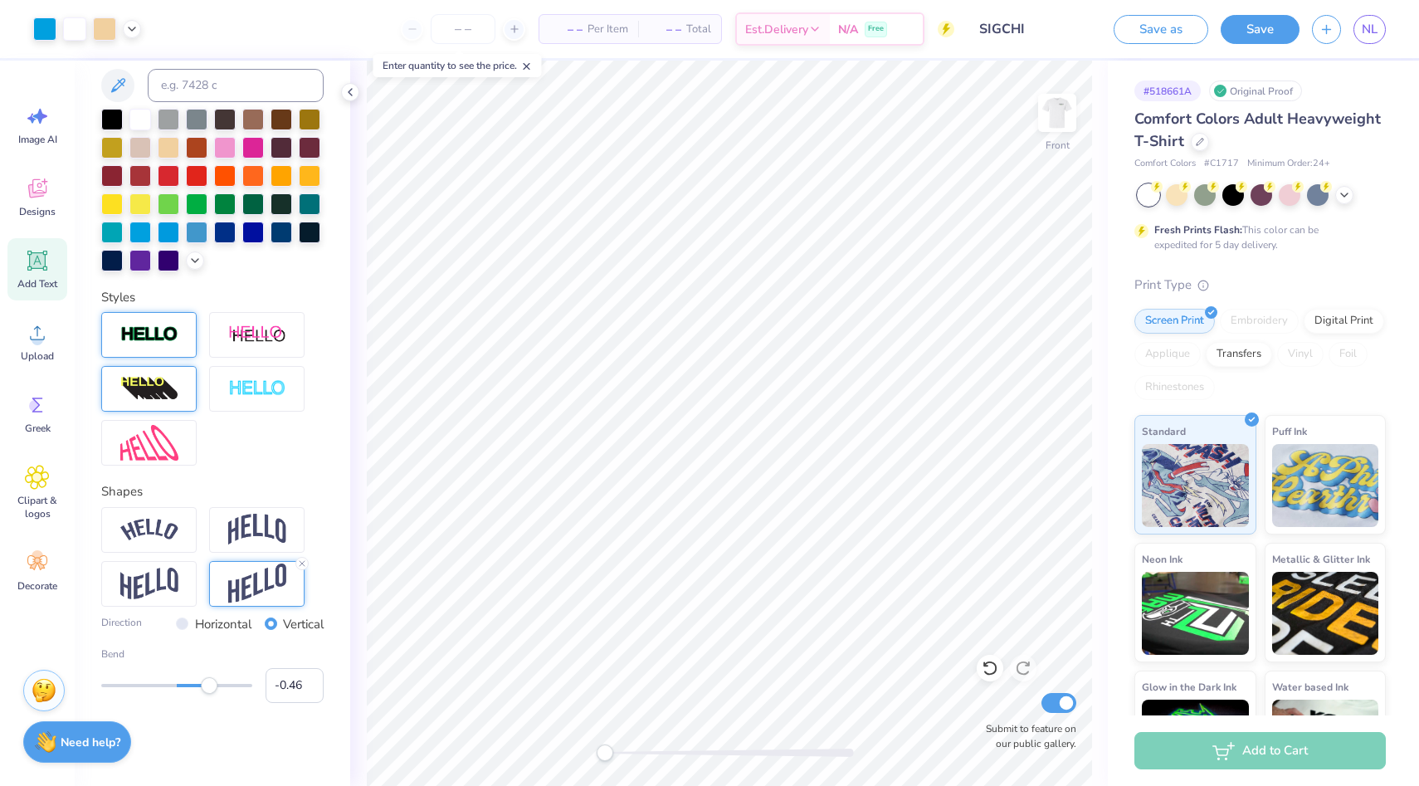
click at [201, 686] on div "Accessibility label" at bounding box center [209, 685] width 17 height 17
click at [164, 584] on img at bounding box center [149, 584] width 58 height 32
click at [167, 537] on img at bounding box center [149, 530] width 58 height 22
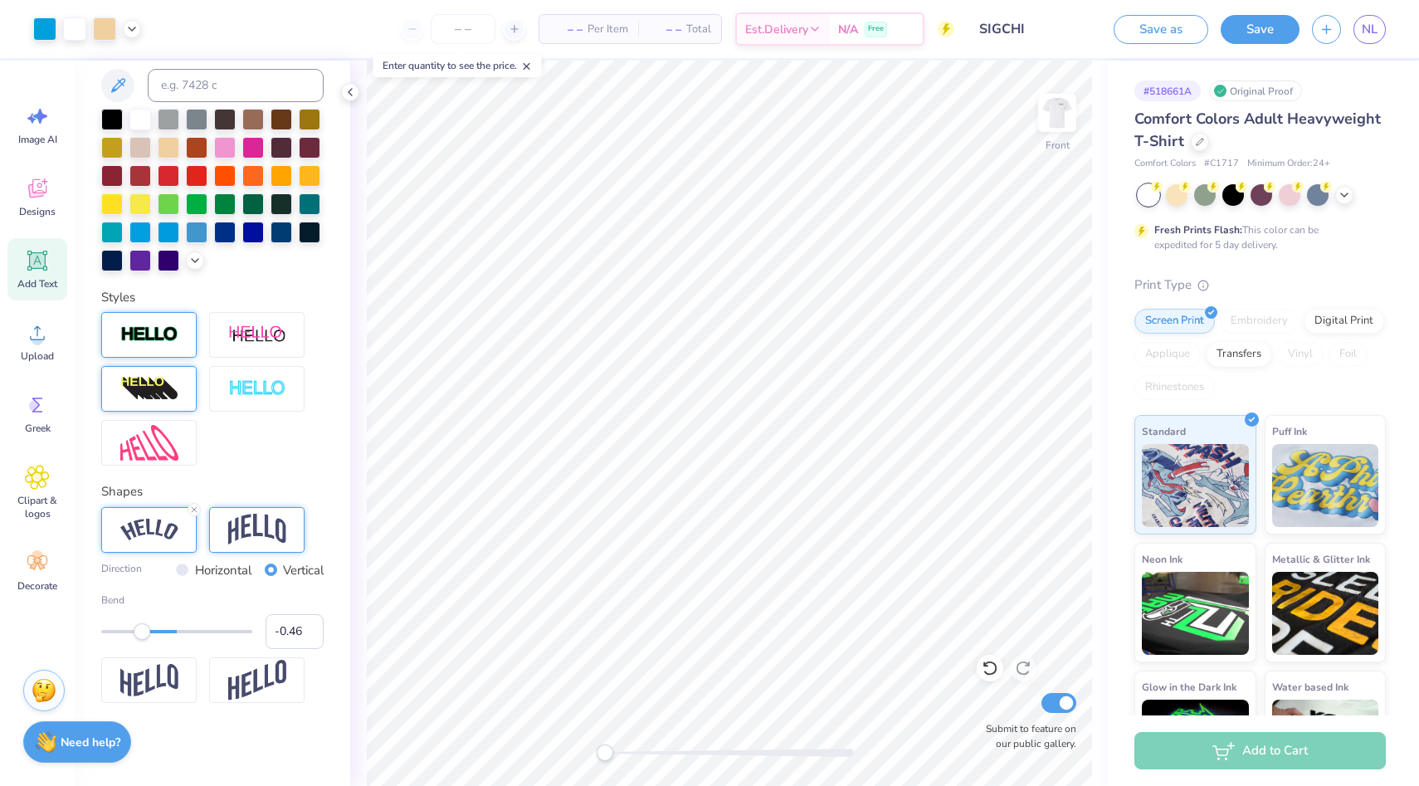
click at [222, 529] on div at bounding box center [256, 530] width 95 height 46
drag, startPoint x: 1265, startPoint y: 23, endPoint x: 343, endPoint y: 90, distance: 924.6
click at [1265, 23] on button "Save" at bounding box center [1260, 29] width 79 height 29
click at [349, 98] on icon at bounding box center [350, 91] width 13 height 13
click at [349, 90] on div "Personalized Names Personalized Numbers Text Tool Add Font Font SignPainter Hou…" at bounding box center [213, 423] width 276 height 725
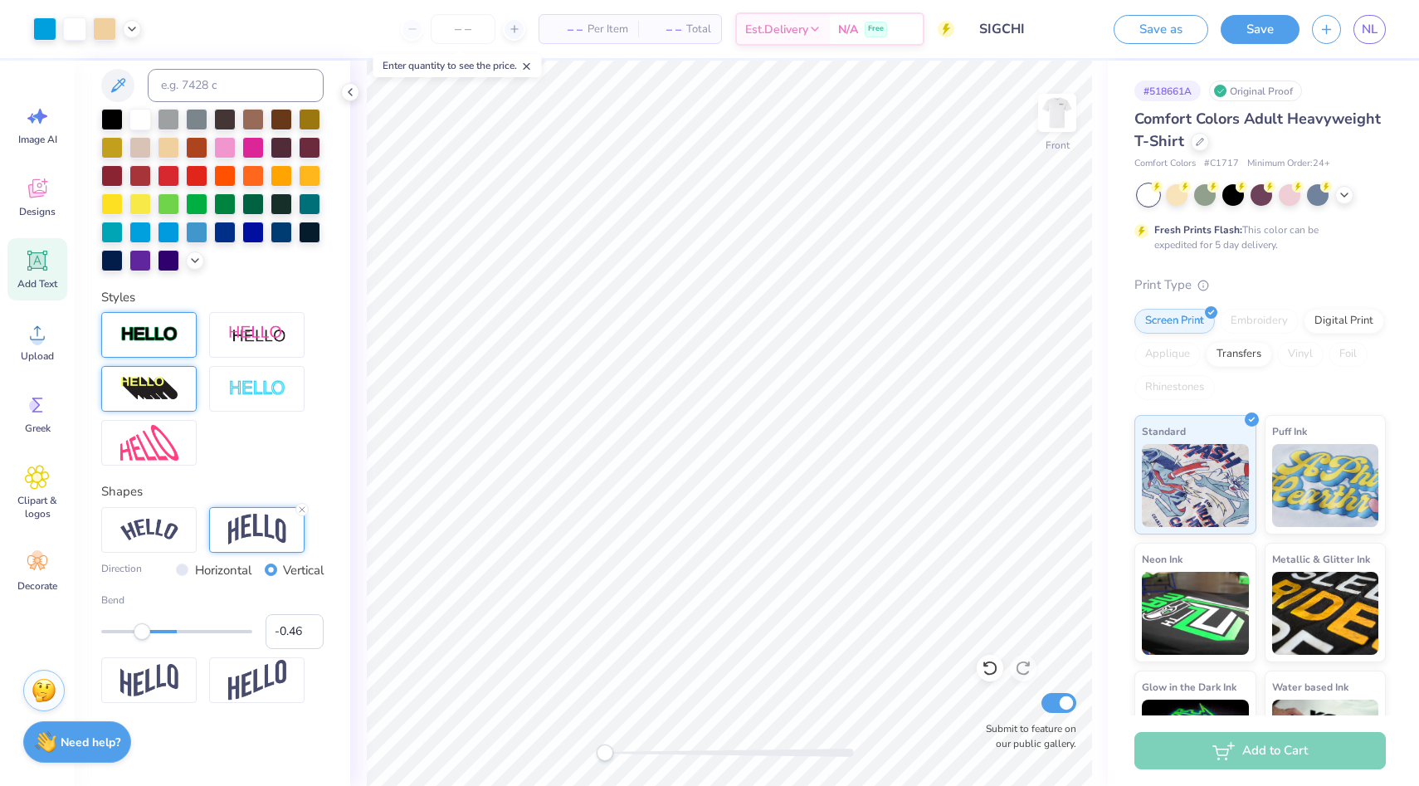
click at [349, 90] on div "Personalized Names Personalized Numbers Text Tool Add Font Font SignPainter Hou…" at bounding box center [213, 423] width 276 height 725
click at [339, 90] on div "Personalized Names Personalized Numbers Text Tool Add Font Font SignPainter Hou…" at bounding box center [213, 423] width 276 height 725
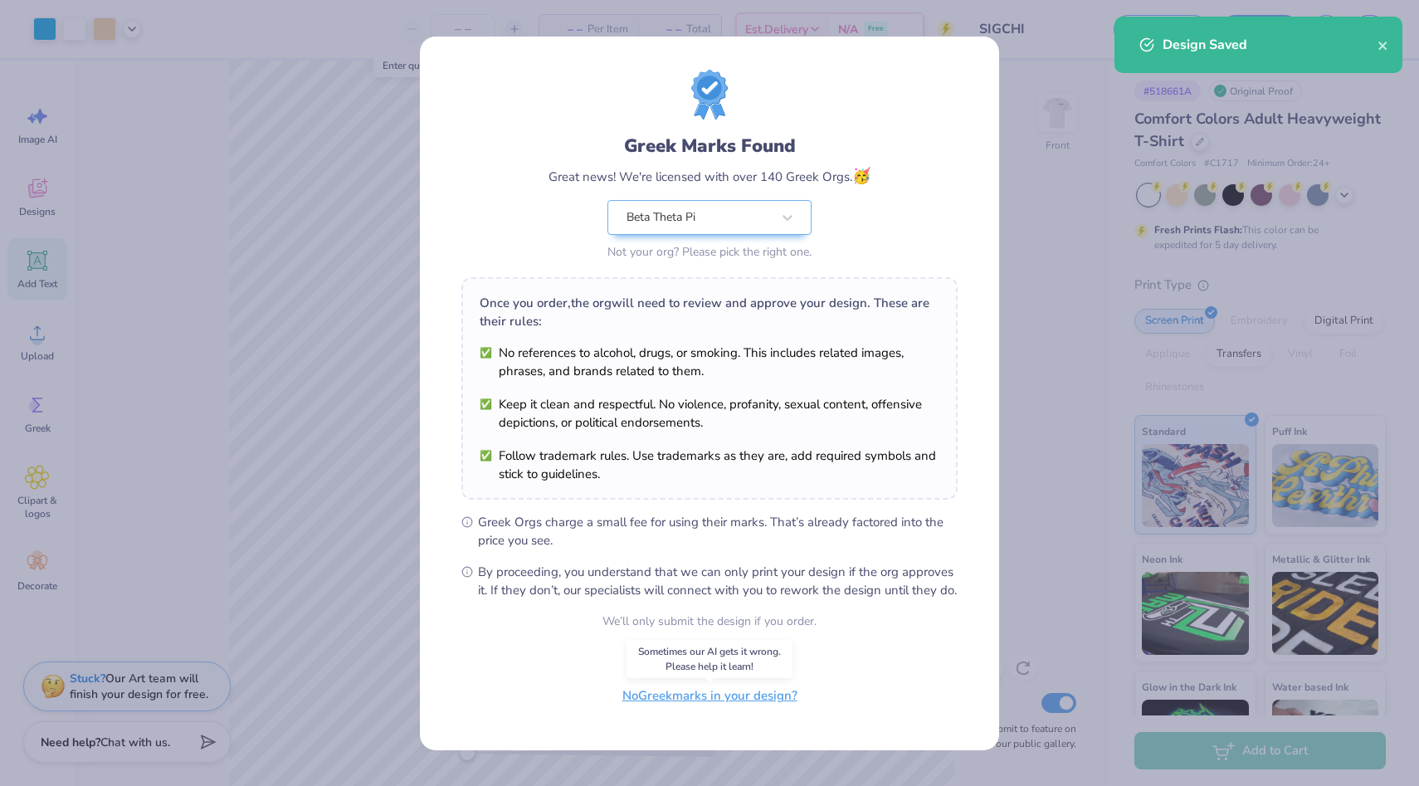
click at [715, 698] on button "No Greek marks in your design?" at bounding box center [709, 696] width 203 height 34
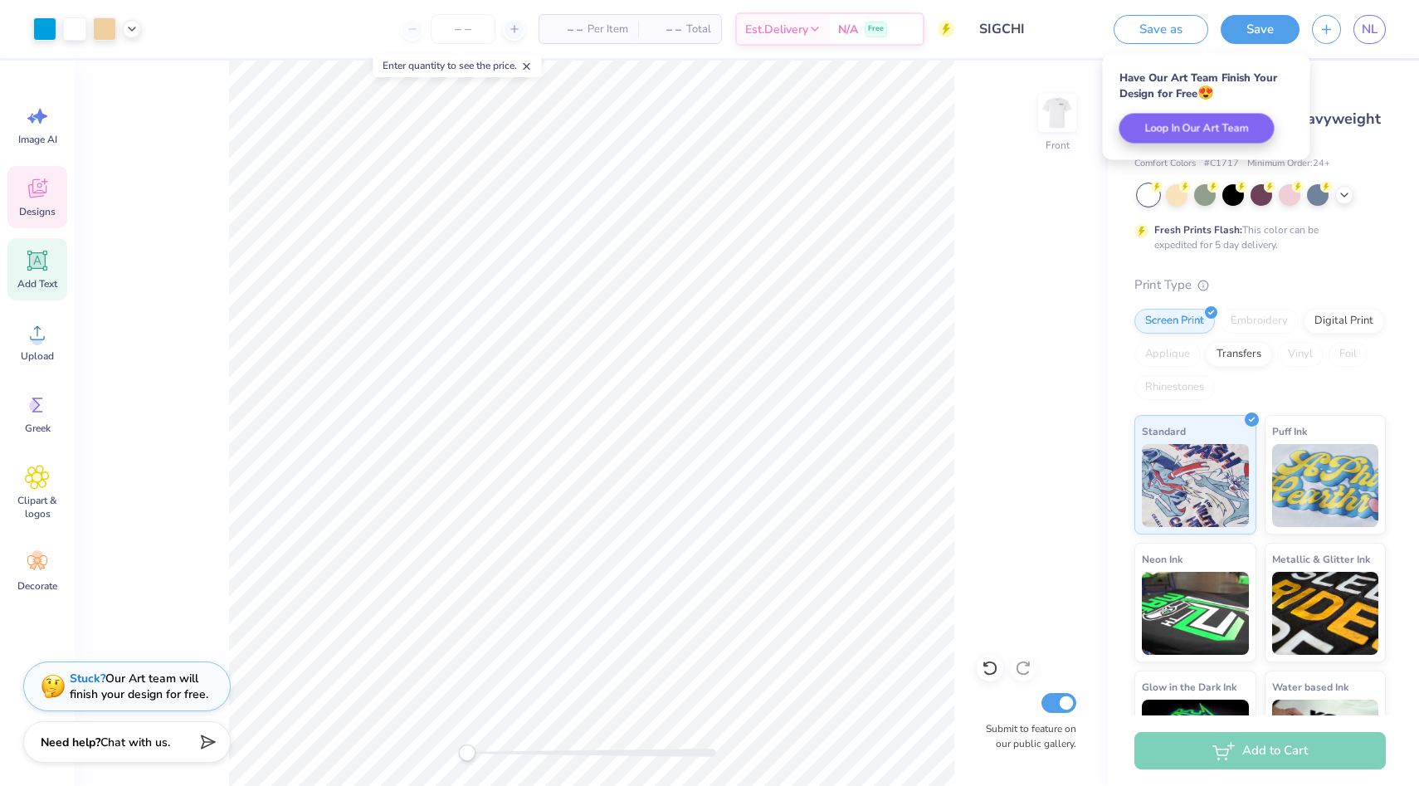
click at [49, 201] on div "Designs" at bounding box center [37, 197] width 60 height 62
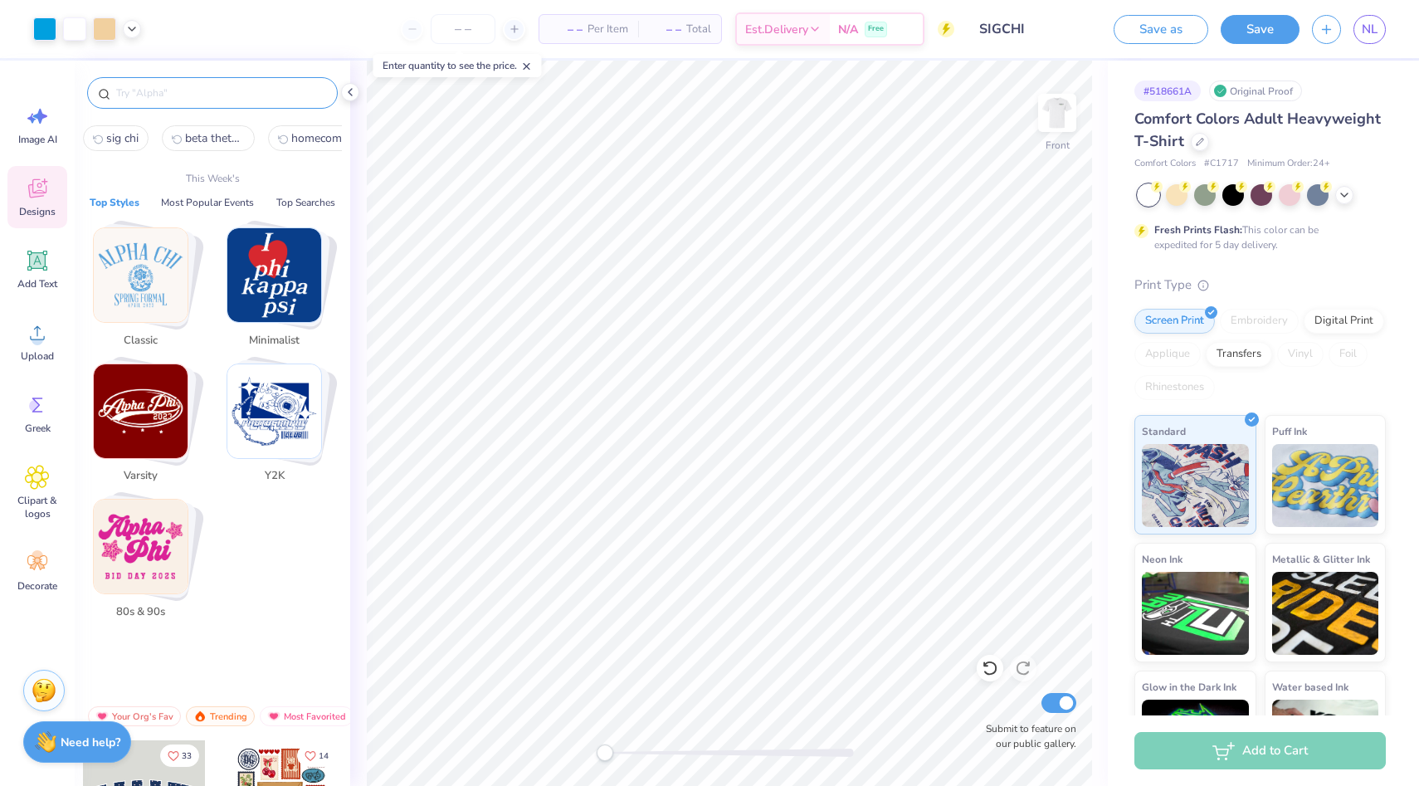
click at [229, 100] on input "text" at bounding box center [221, 93] width 212 height 17
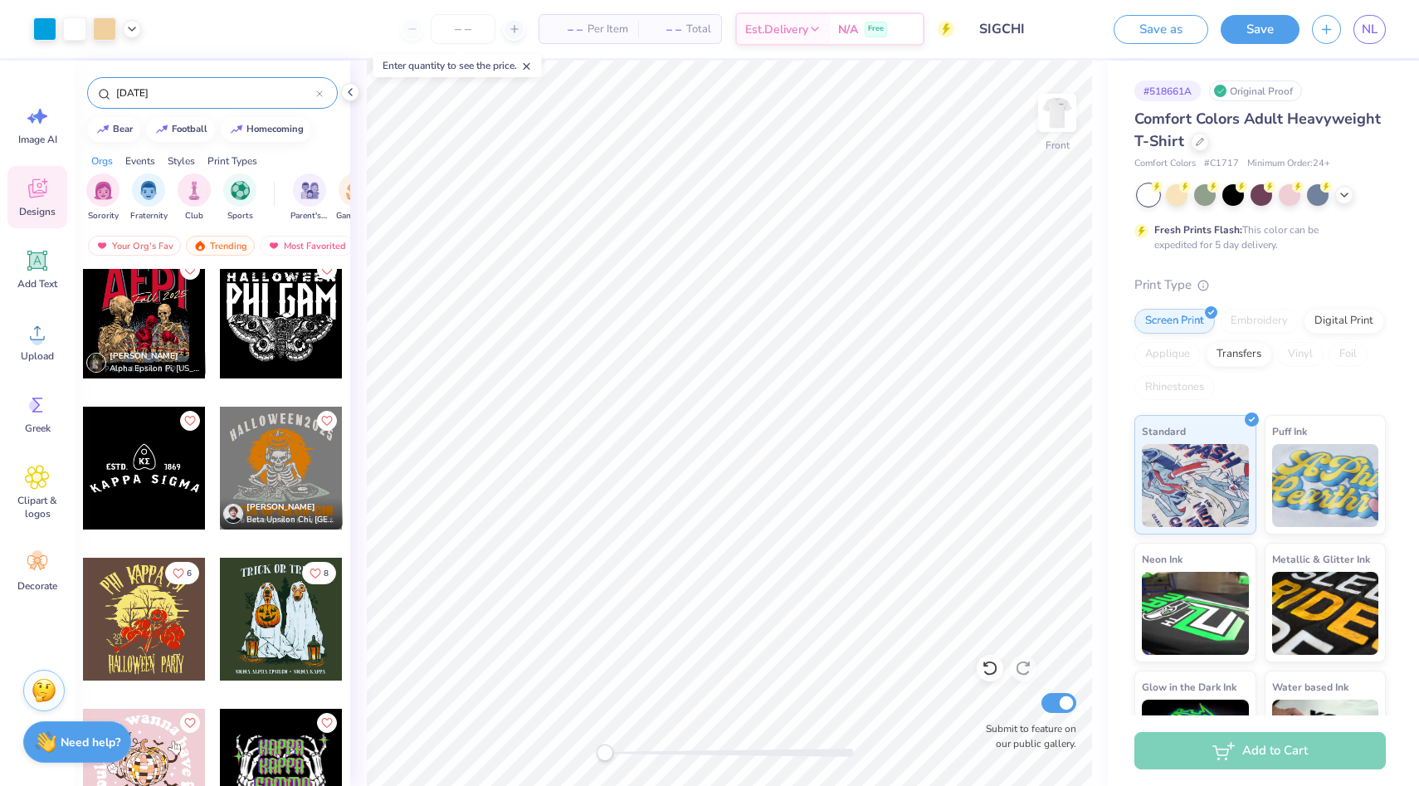
scroll to position [0, 0]
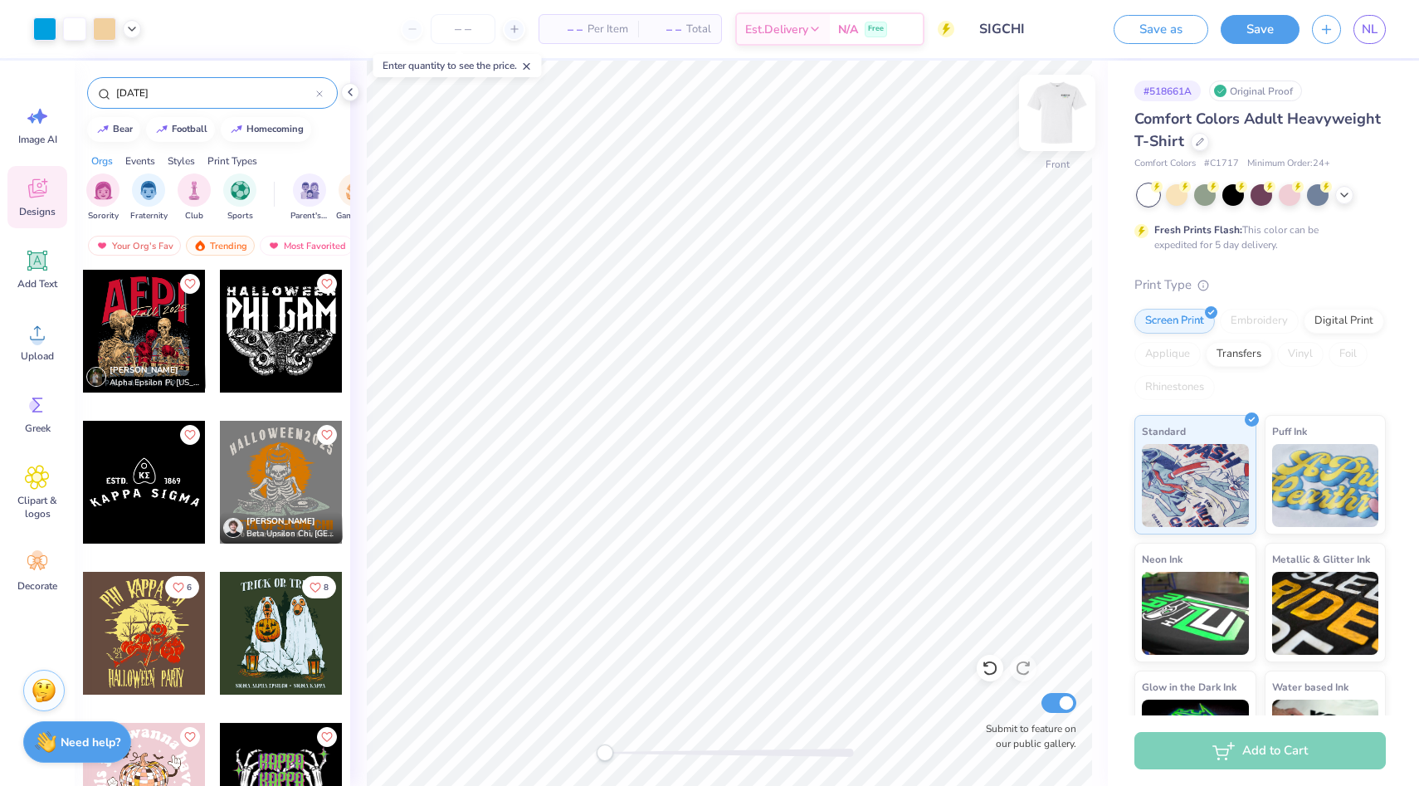
type input "halloween"
click at [1057, 116] on img at bounding box center [1057, 113] width 66 height 66
click at [1057, 115] on img at bounding box center [1057, 113] width 66 height 66
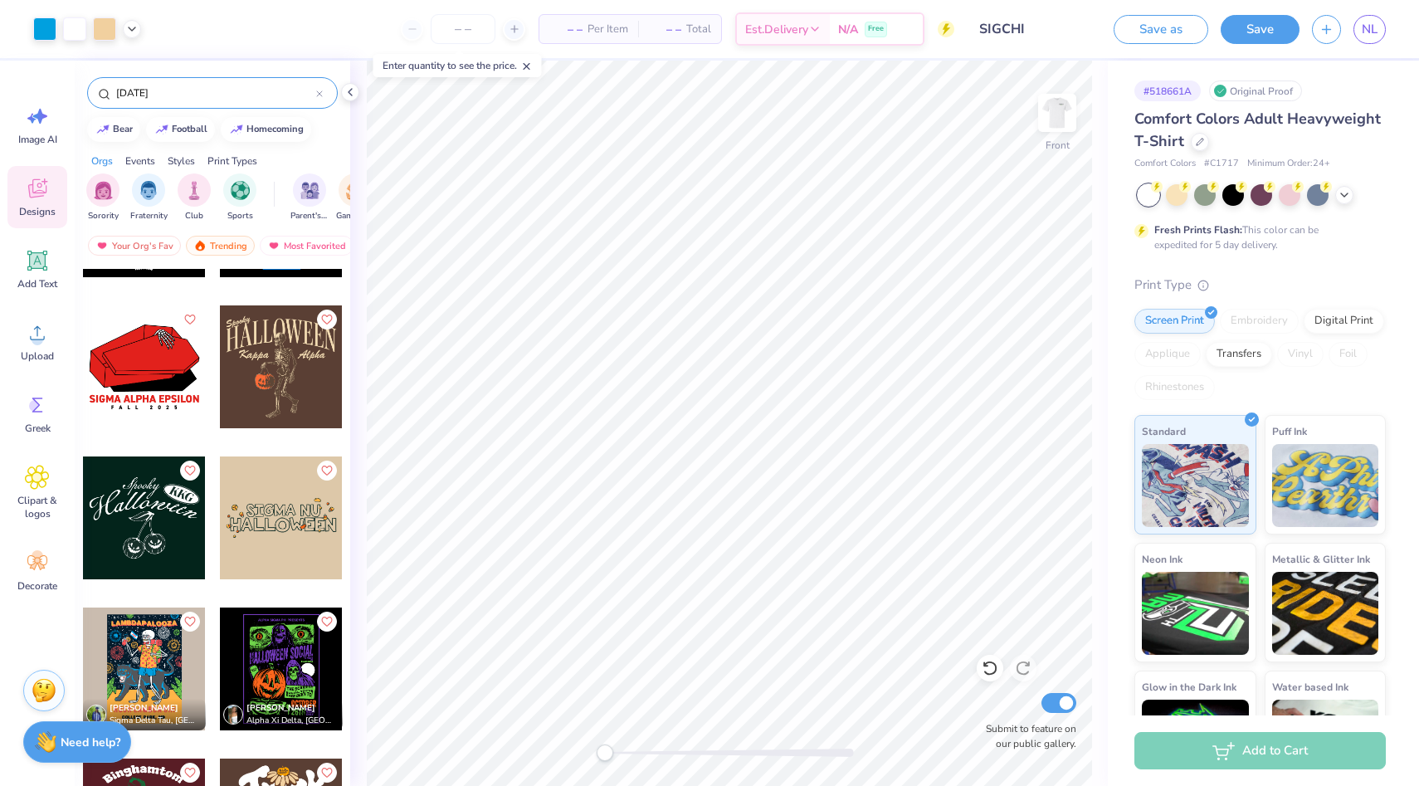
scroll to position [741, 0]
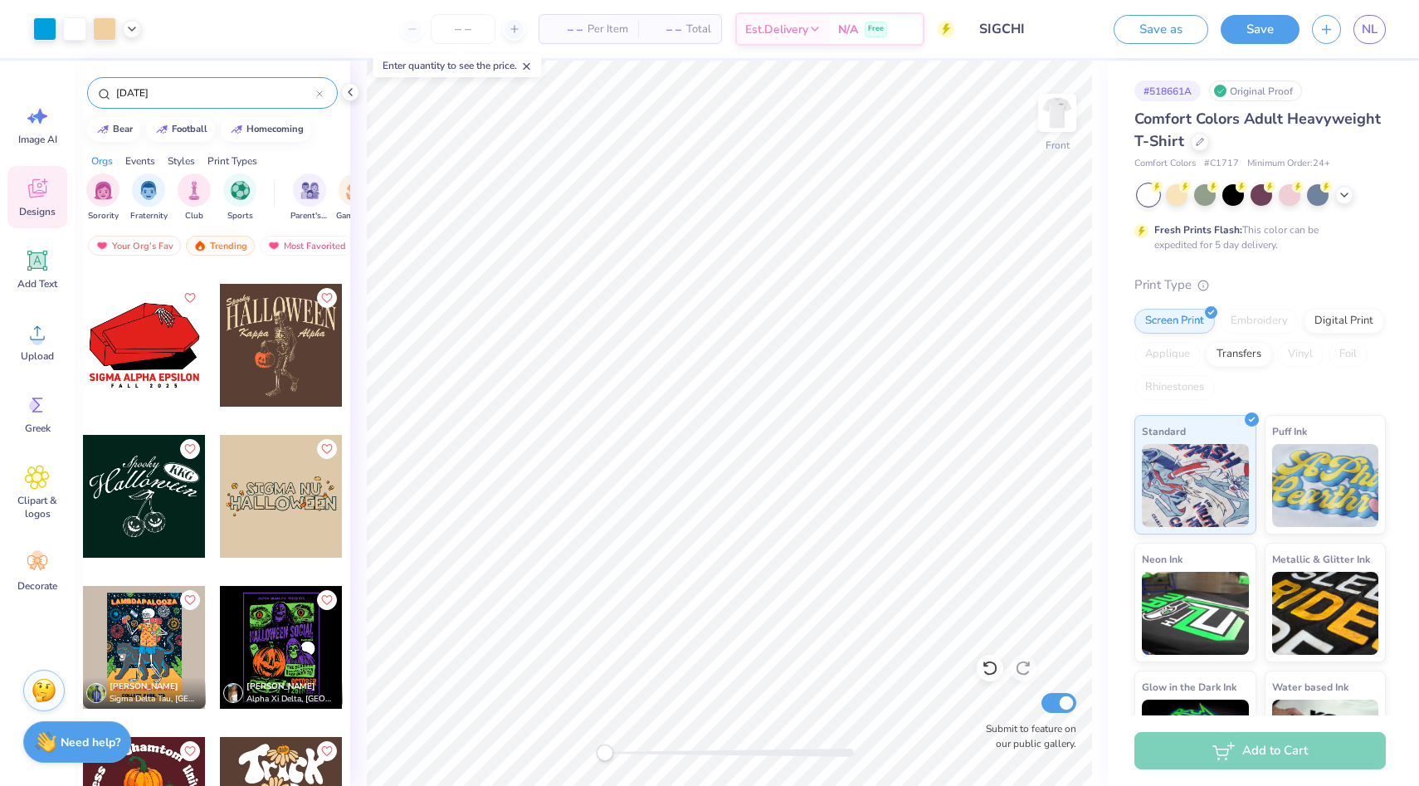
click at [141, 330] on div at bounding box center [144, 345] width 123 height 123
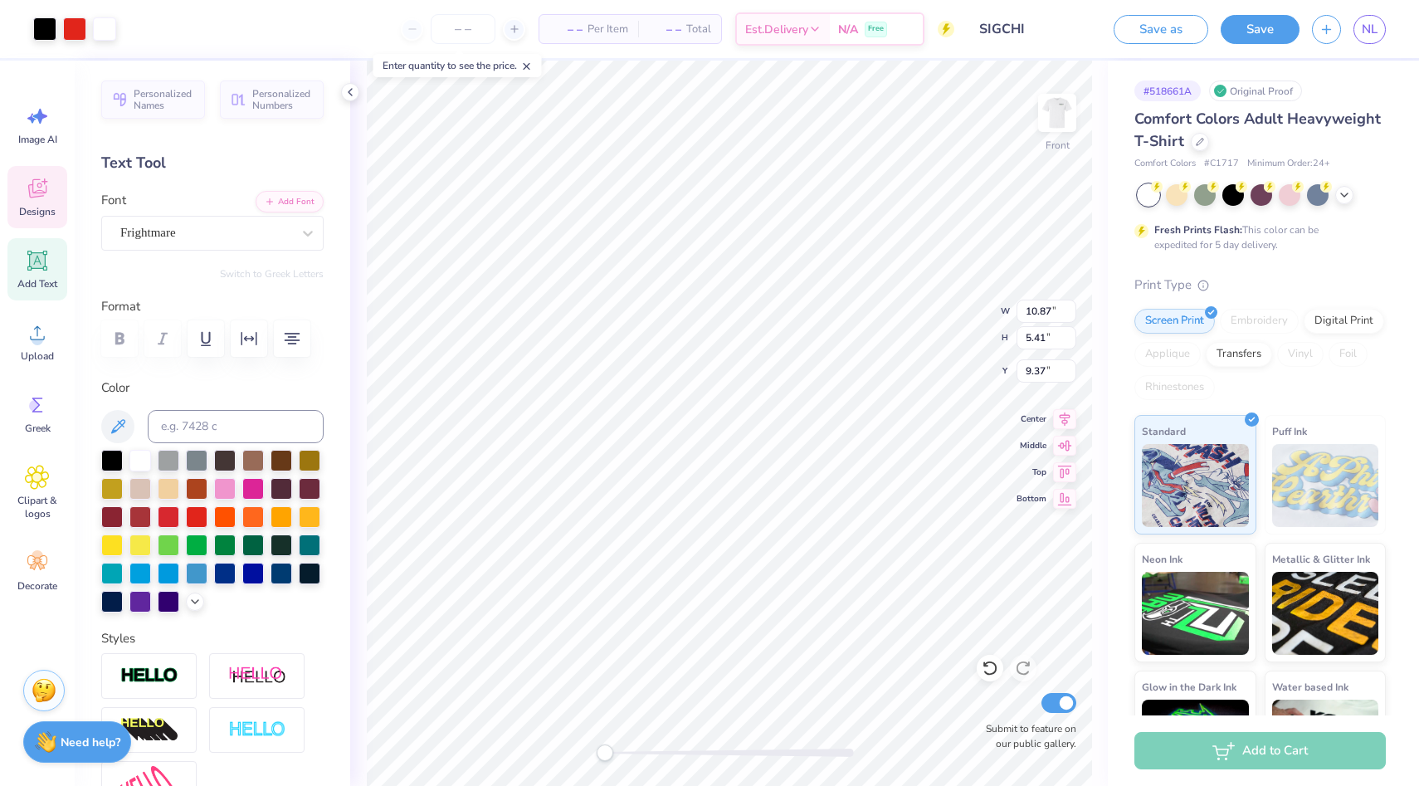
type input "4.03"
type input "3.10"
type input "19.07"
type input "1.20"
type input "5.19"
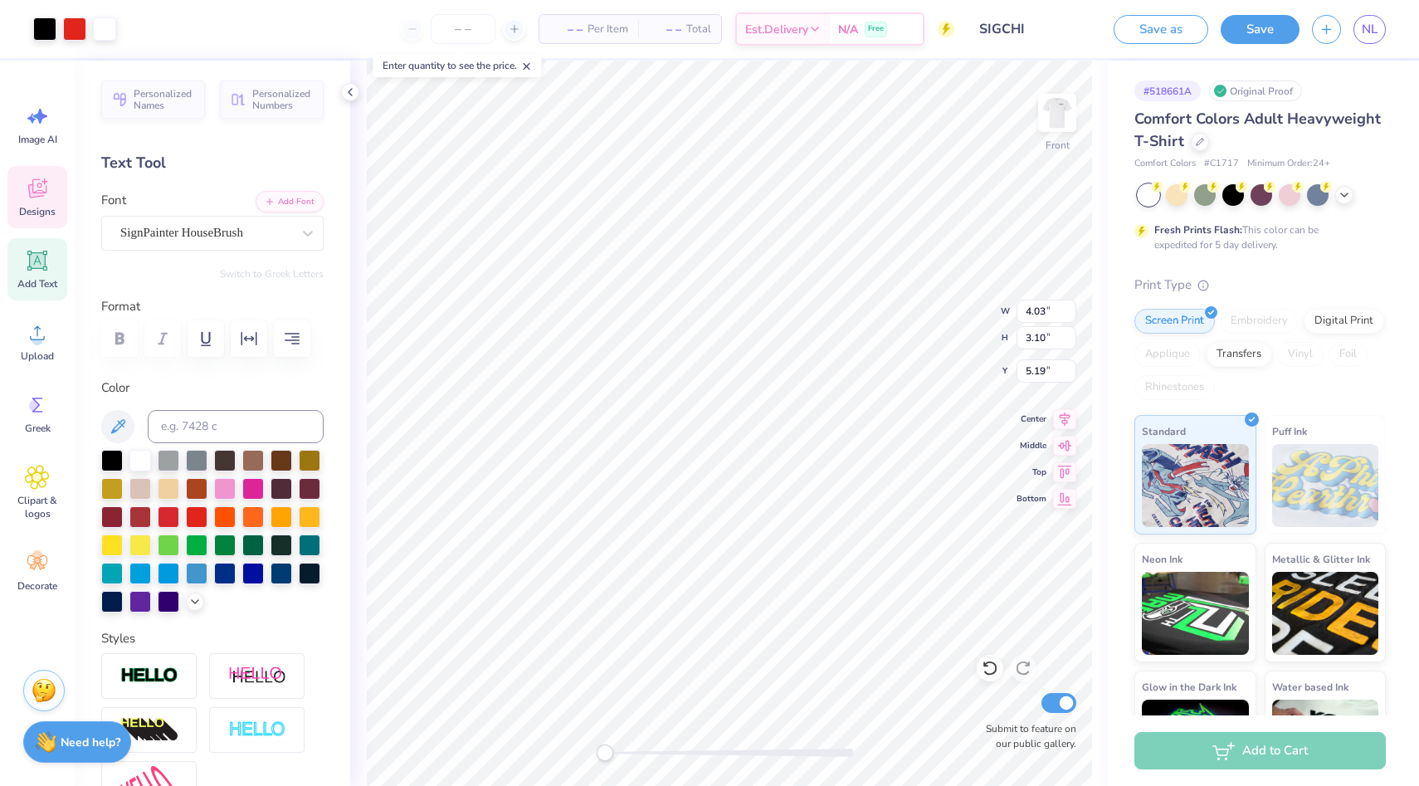
type input "9.34"
type input "7.18"
type input "5.77"
type textarea "RUMORS AND ALLEGATIONS"
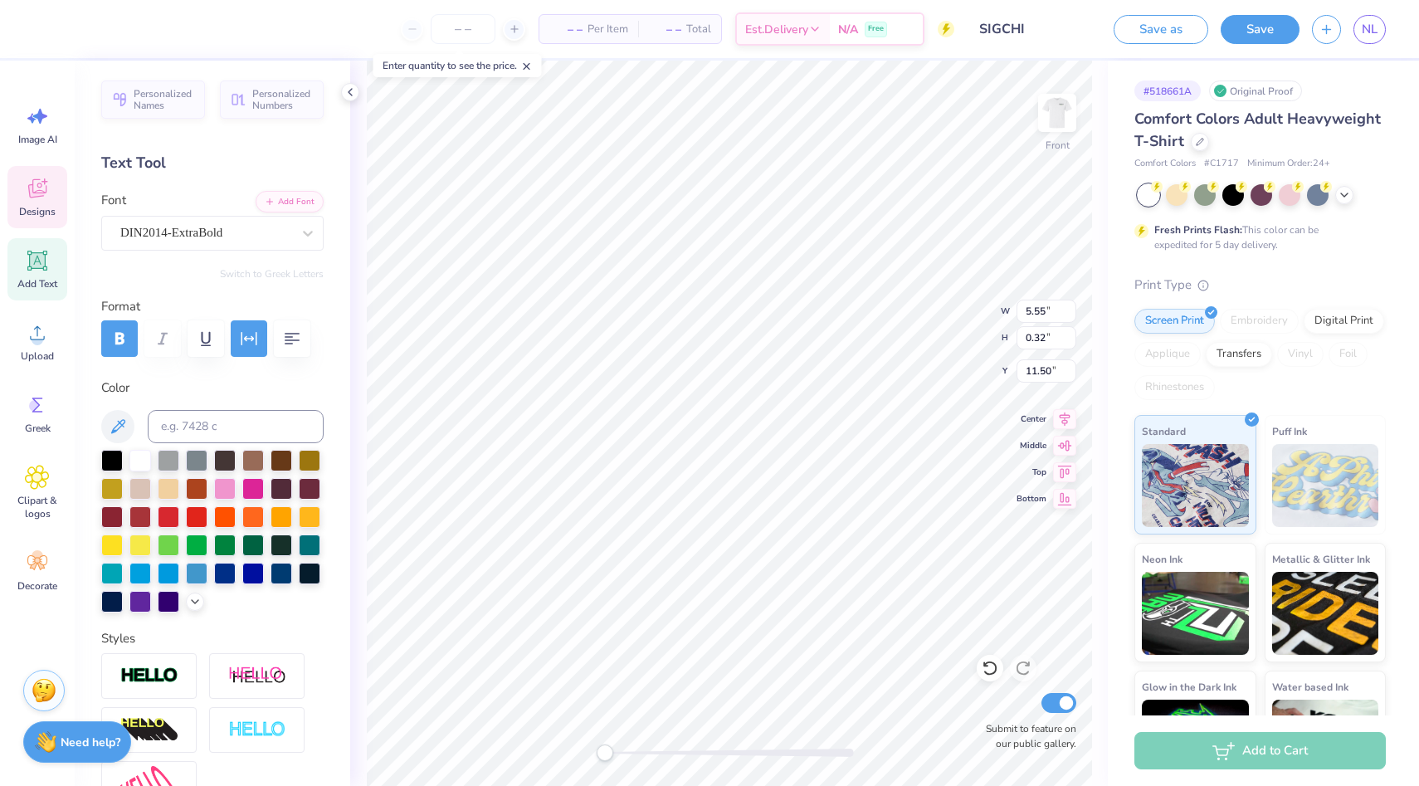
scroll to position [0, 0]
type textarea "SIGMA CHI"
click at [349, 97] on icon at bounding box center [350, 91] width 13 height 13
click at [349, 94] on div "Personalized Names Personalized Numbers Text Tool Add Font Font DIN2014-ExtraBo…" at bounding box center [213, 423] width 276 height 725
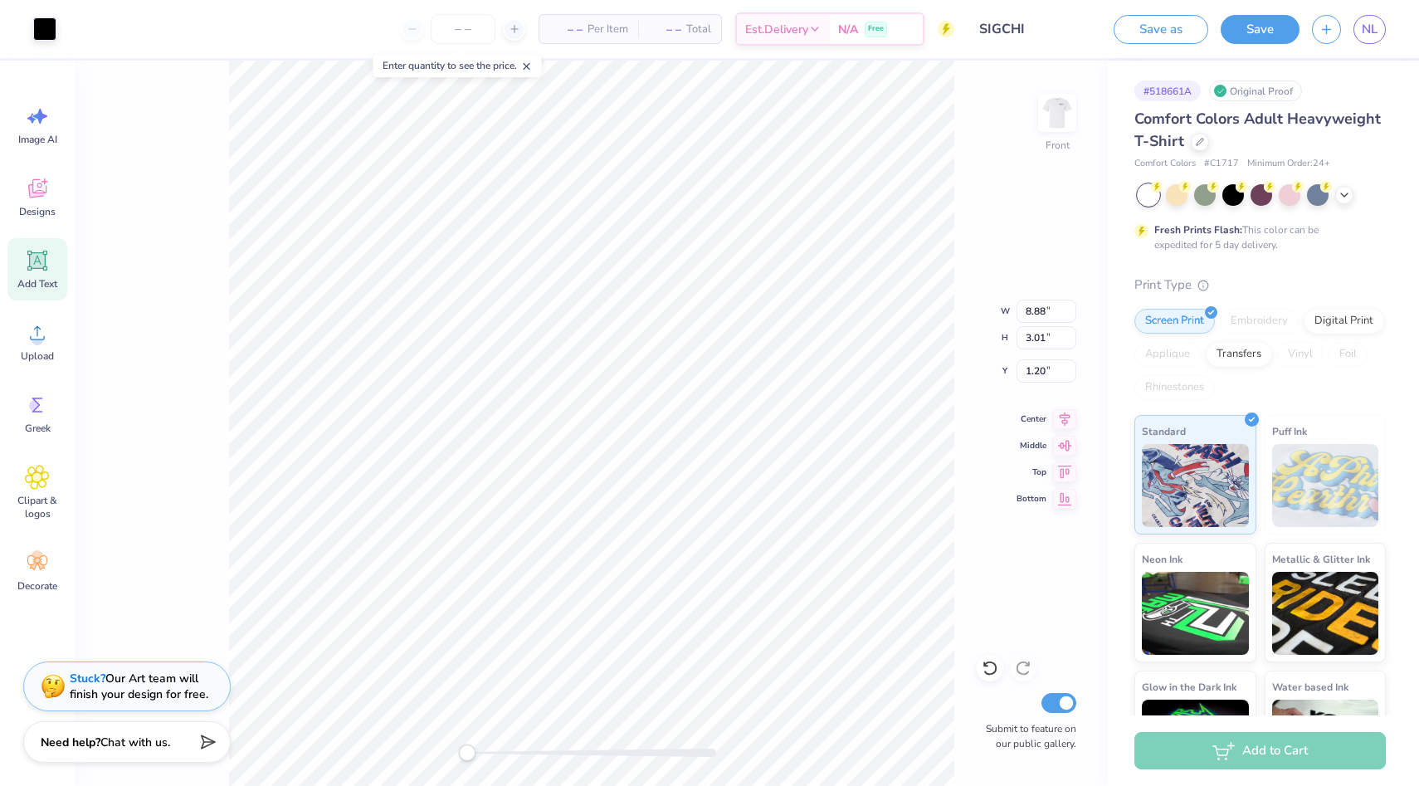
type input "7.54"
type input "0.51"
type input "3.70"
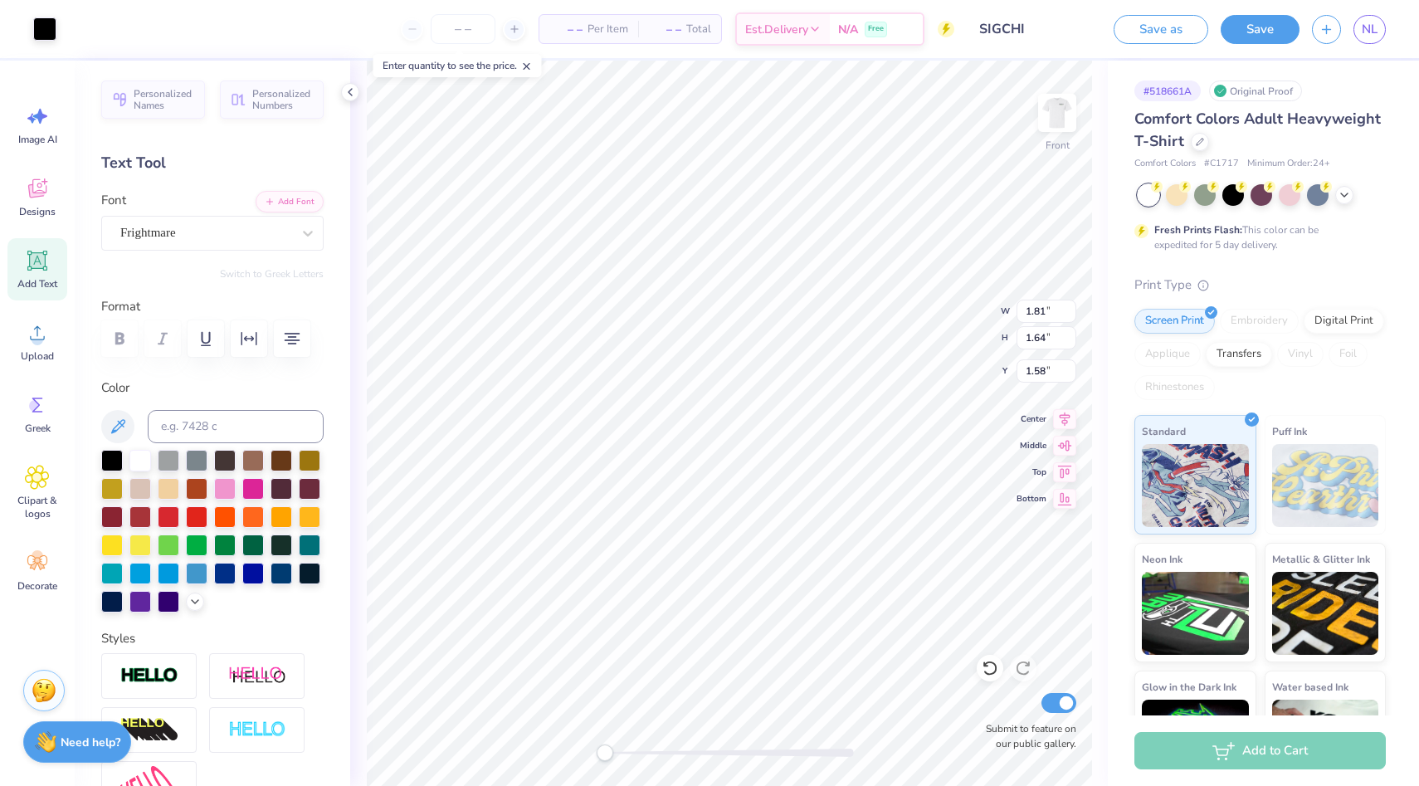
type input "6.49"
click at [807, 563] on li "Bring to Front" at bounding box center [810, 570] width 130 height 32
type input "1.82"
type input "1.73"
type input "6.45"
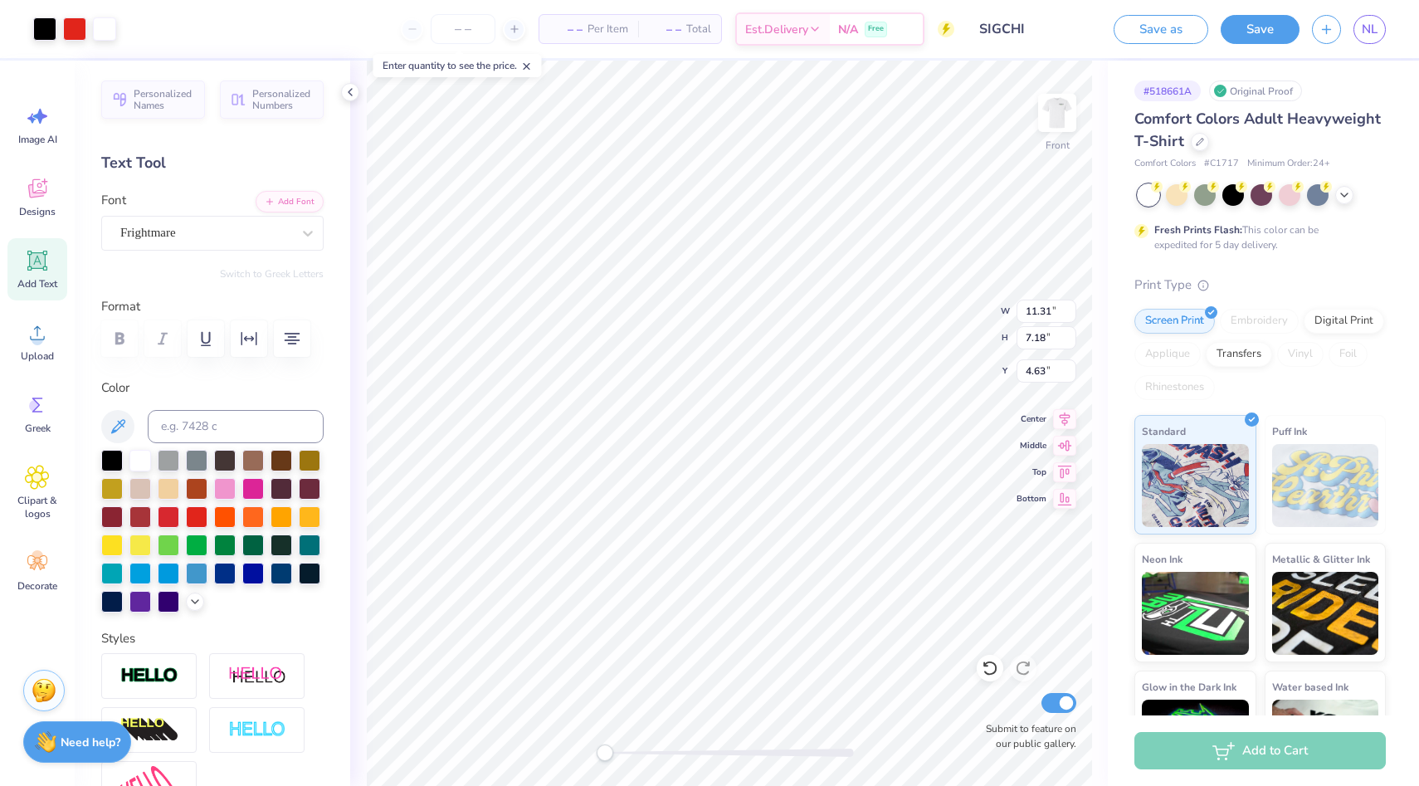
type input "3.00"
click at [90, 27] on div at bounding box center [74, 28] width 83 height 23
click at [85, 27] on div at bounding box center [74, 27] width 23 height 23
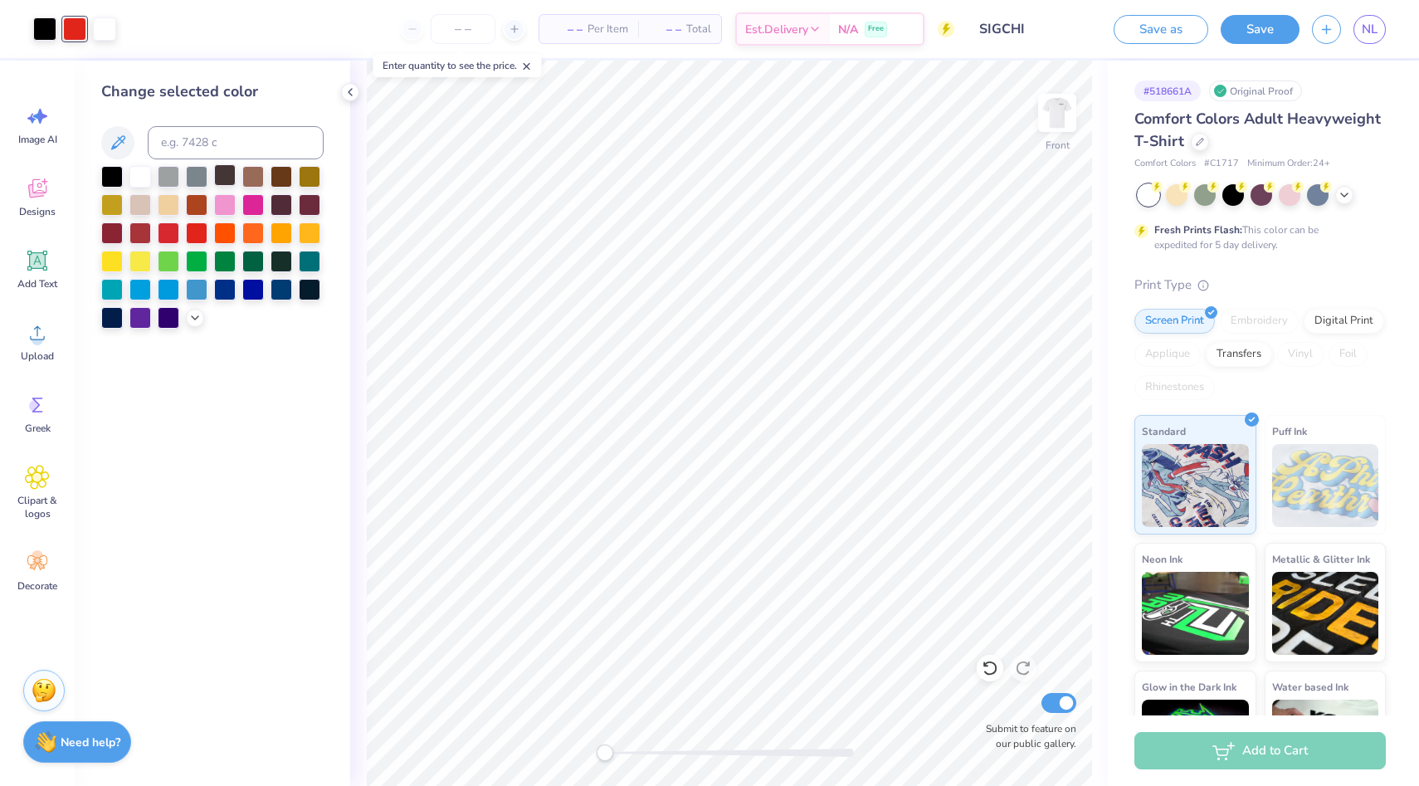
click at [234, 167] on div at bounding box center [225, 175] width 22 height 22
click at [234, 142] on input at bounding box center [236, 142] width 176 height 33
type input "299"
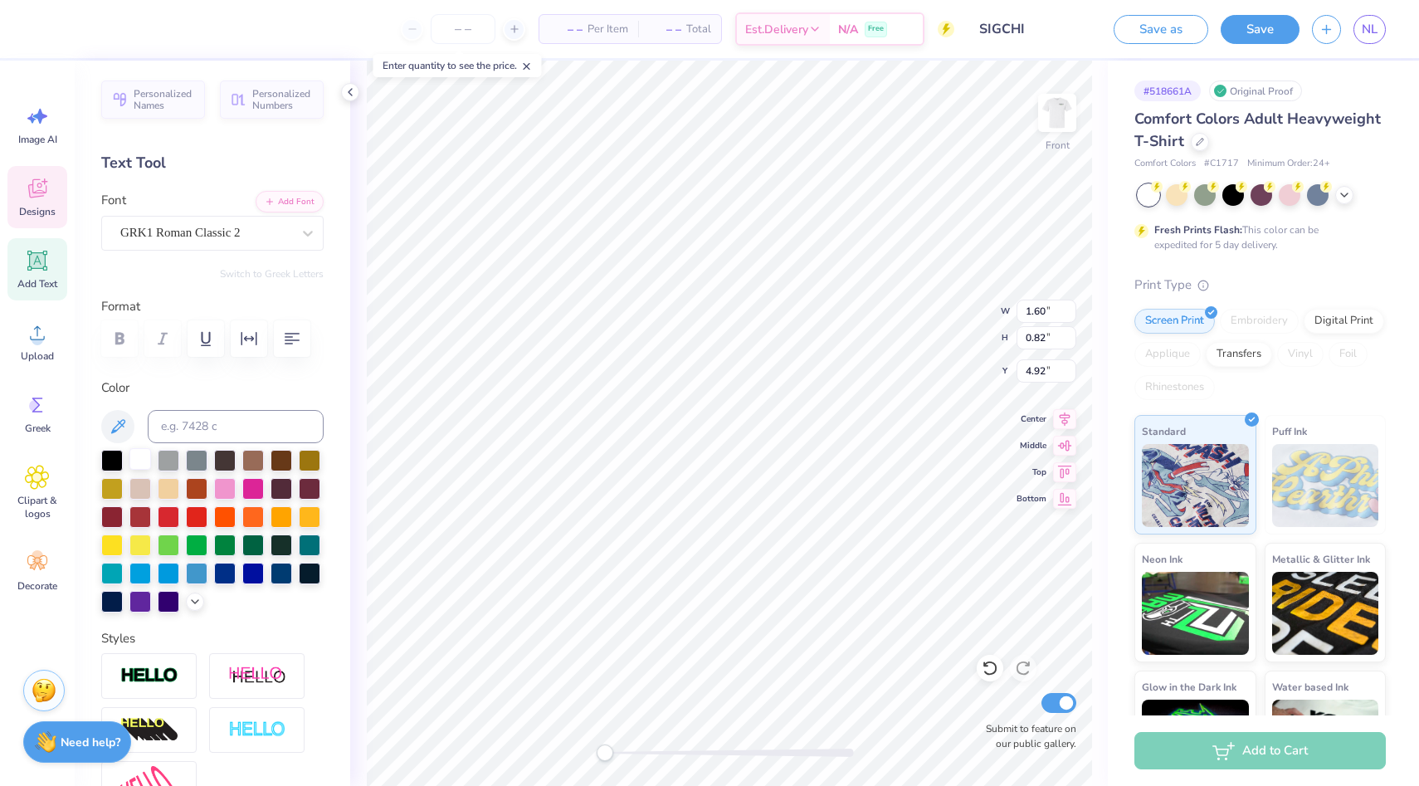
click at [142, 460] on div at bounding box center [140, 459] width 22 height 22
click at [139, 457] on div at bounding box center [140, 459] width 22 height 22
click at [1344, 187] on icon at bounding box center [1344, 193] width 13 height 13
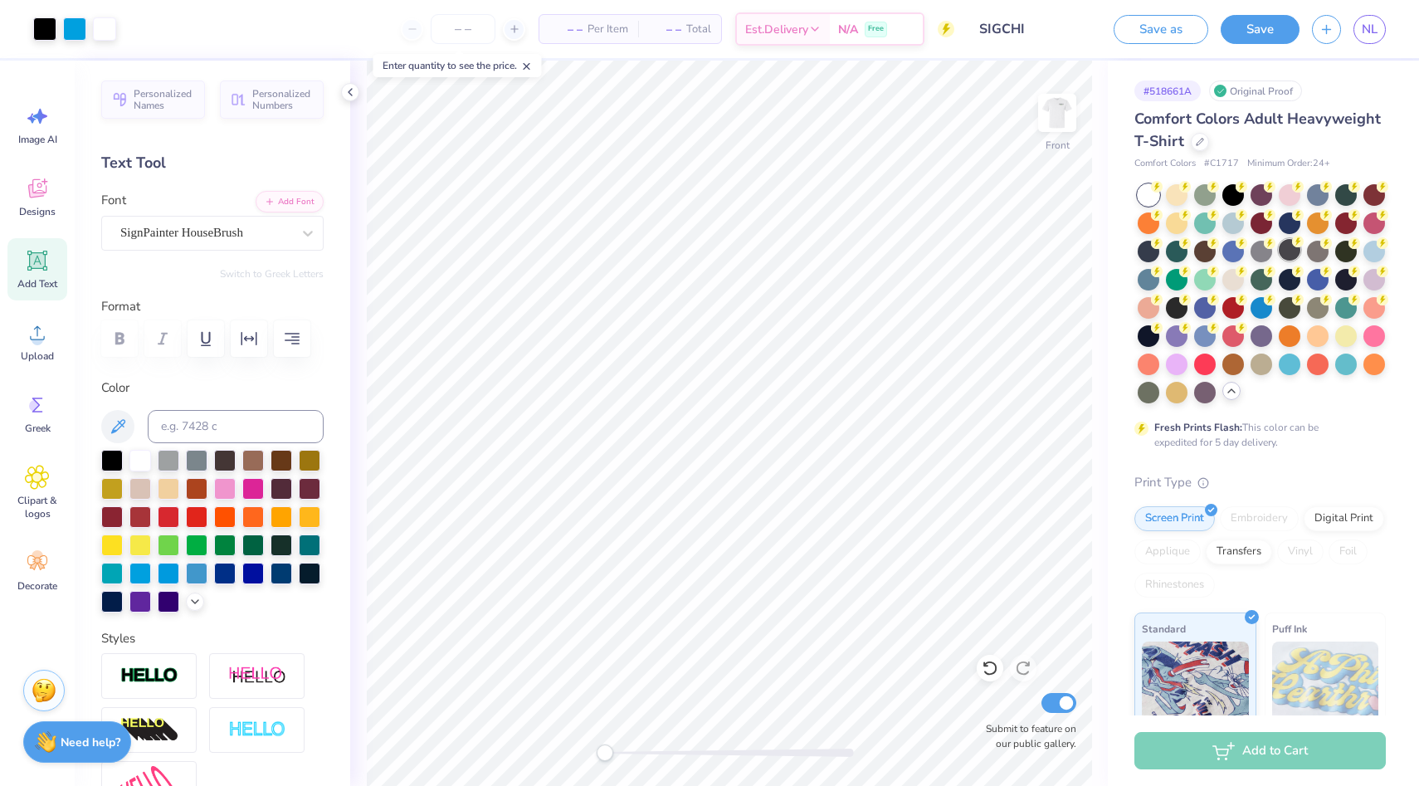
click at [1292, 254] on div at bounding box center [1290, 250] width 22 height 22
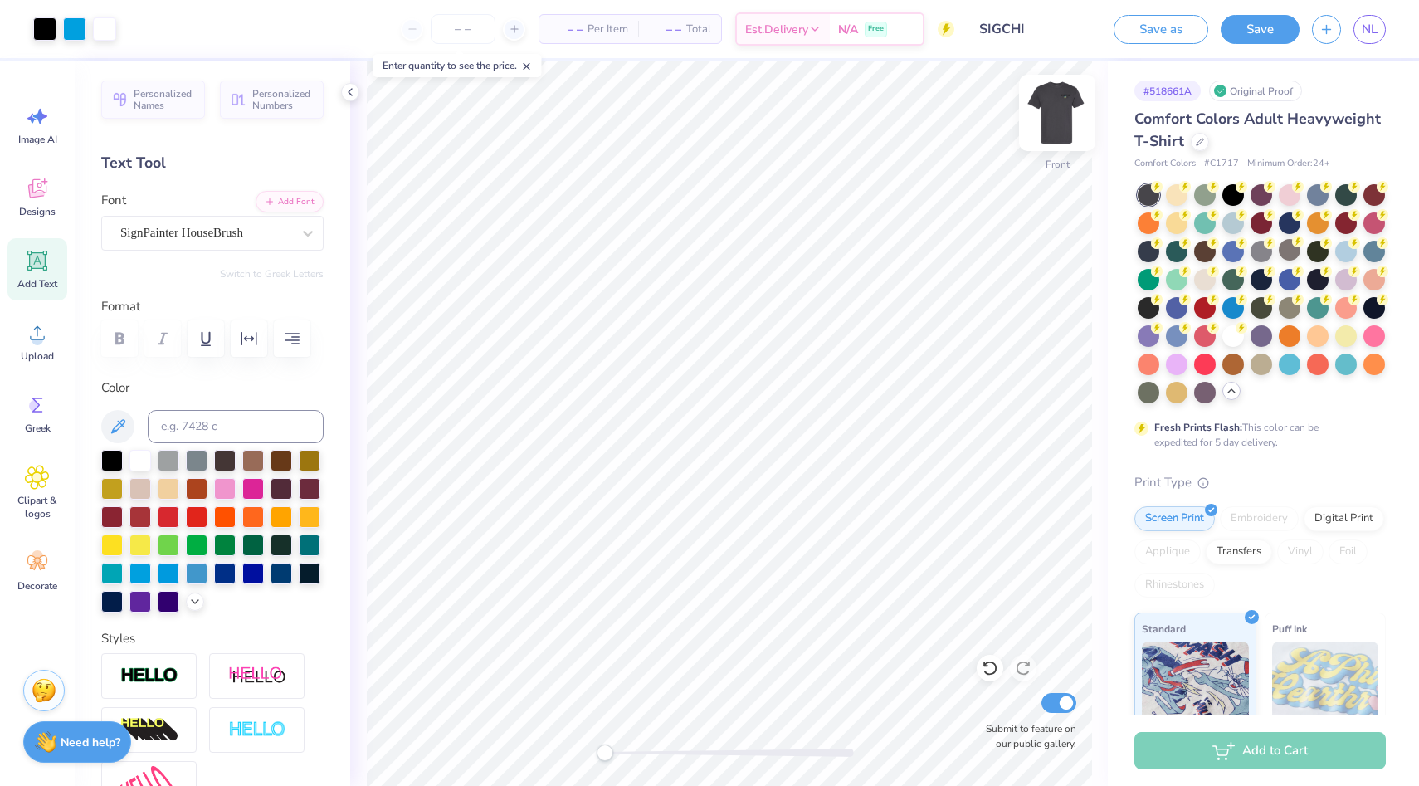
click at [1066, 111] on img at bounding box center [1057, 113] width 66 height 66
click at [354, 84] on div at bounding box center [350, 92] width 18 height 18
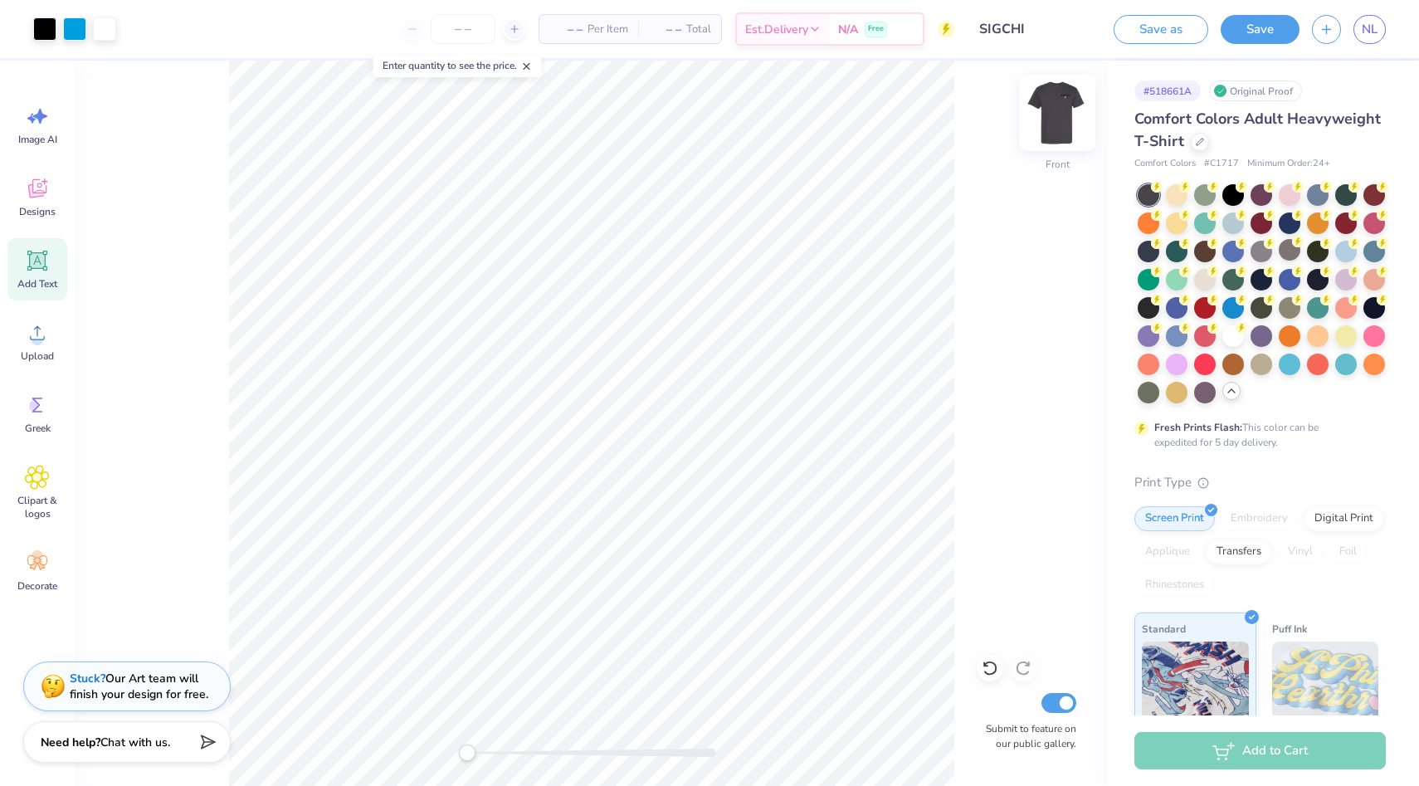
click at [1057, 110] on img at bounding box center [1057, 113] width 66 height 66
click at [50, 24] on div at bounding box center [44, 27] width 23 height 23
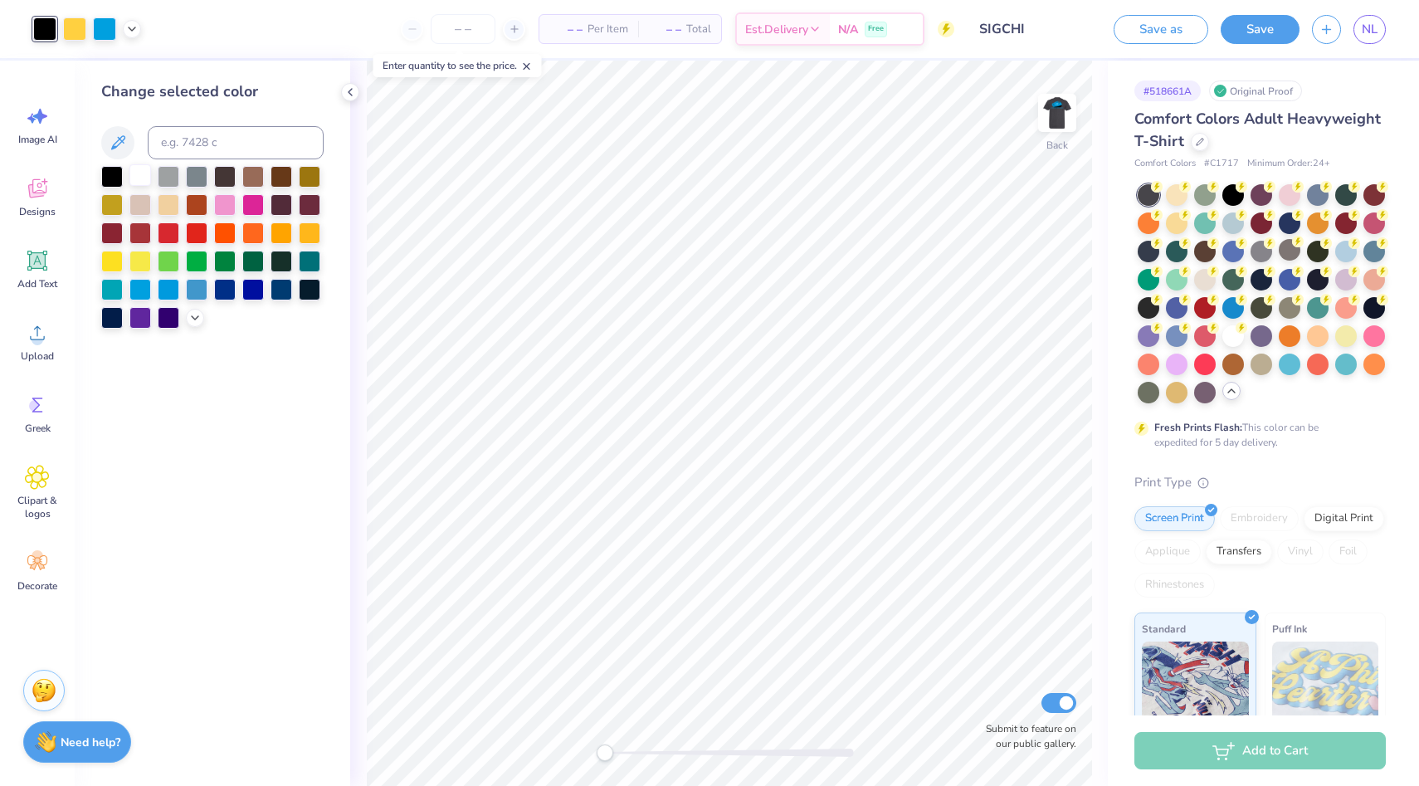
click at [147, 178] on div at bounding box center [140, 175] width 22 height 22
click at [347, 99] on div at bounding box center [350, 92] width 18 height 18
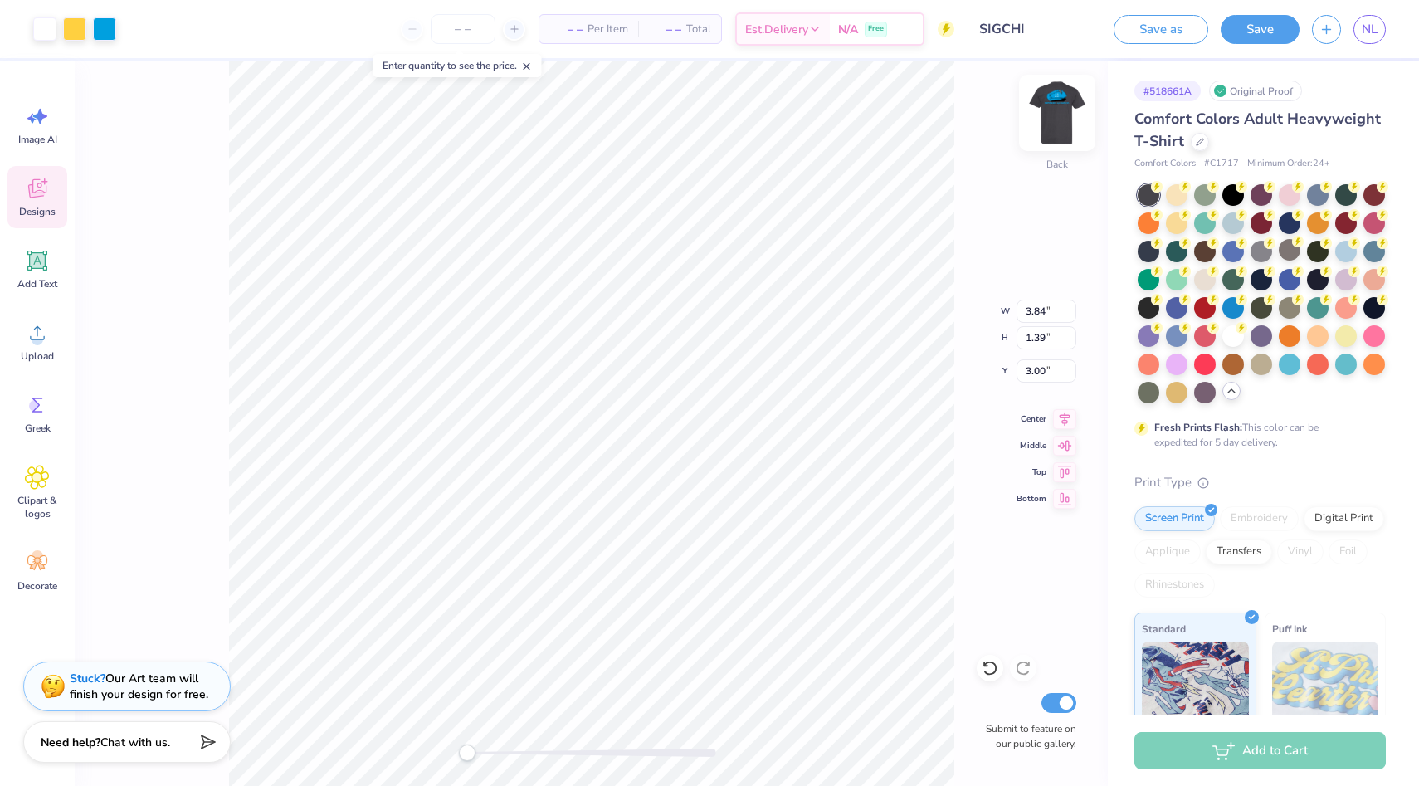
click at [1061, 117] on img at bounding box center [1057, 113] width 66 height 66
type input "3.91"
type input "1.41"
type input "5.39"
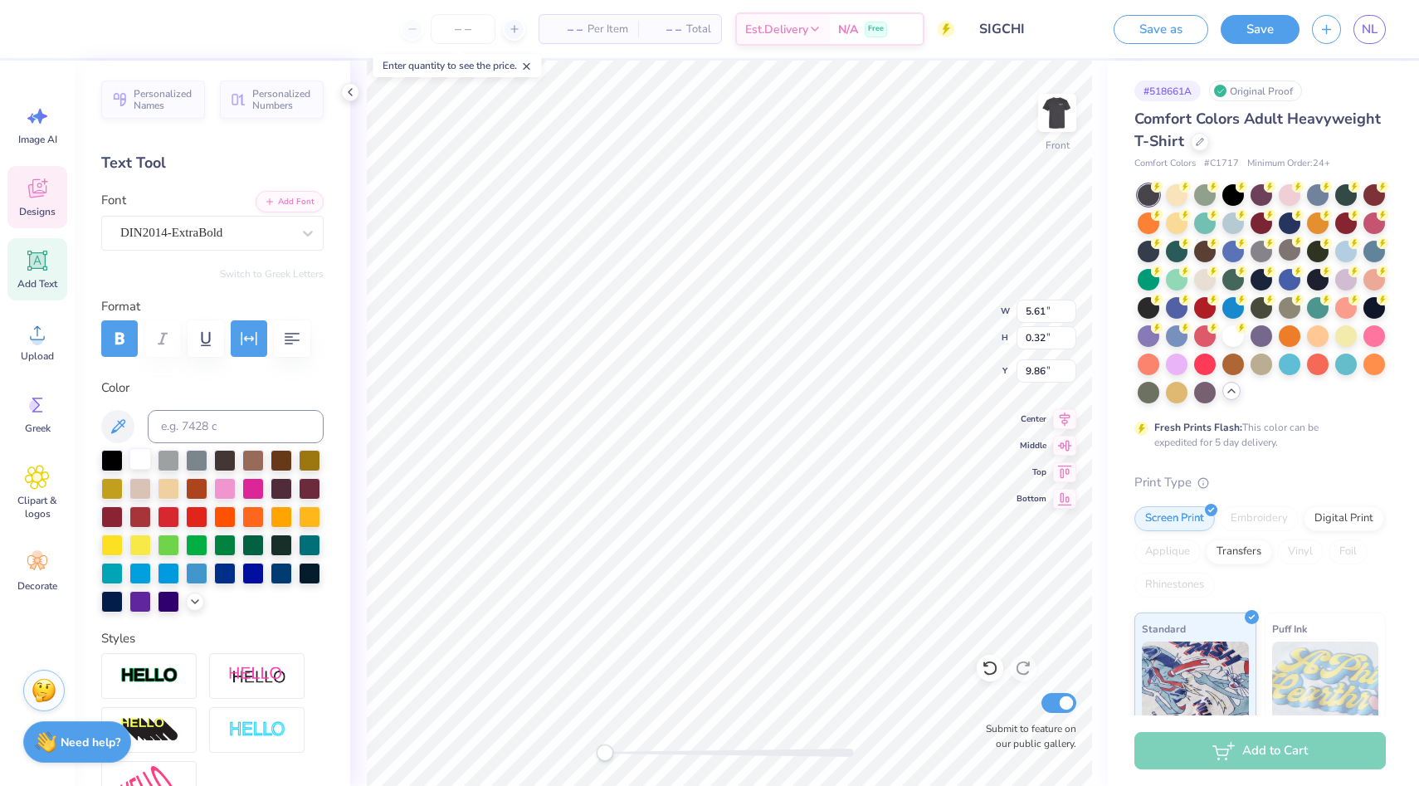
click at [139, 461] on div at bounding box center [140, 459] width 22 height 22
click at [348, 105] on div "Personalized Names Personalized Numbers Text Tool Add Font Font DIN2014-ExtraBo…" at bounding box center [213, 423] width 276 height 725
click at [348, 100] on div at bounding box center [350, 92] width 18 height 18
click at [135, 455] on div at bounding box center [140, 459] width 22 height 22
click at [354, 98] on icon at bounding box center [350, 91] width 13 height 13
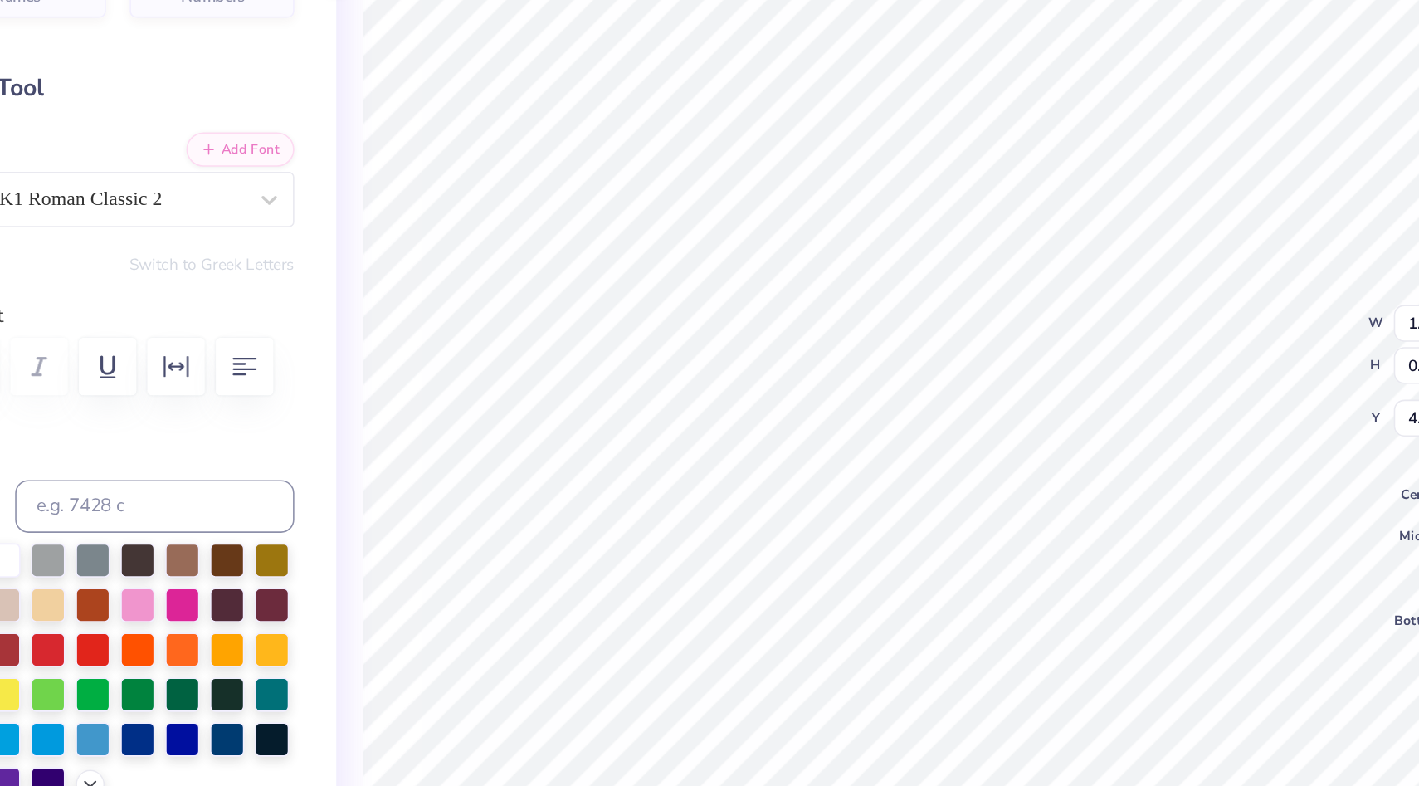
type input "1.88"
type input "0.97"
type input "4.91"
type input "2.41"
type input "0.48"
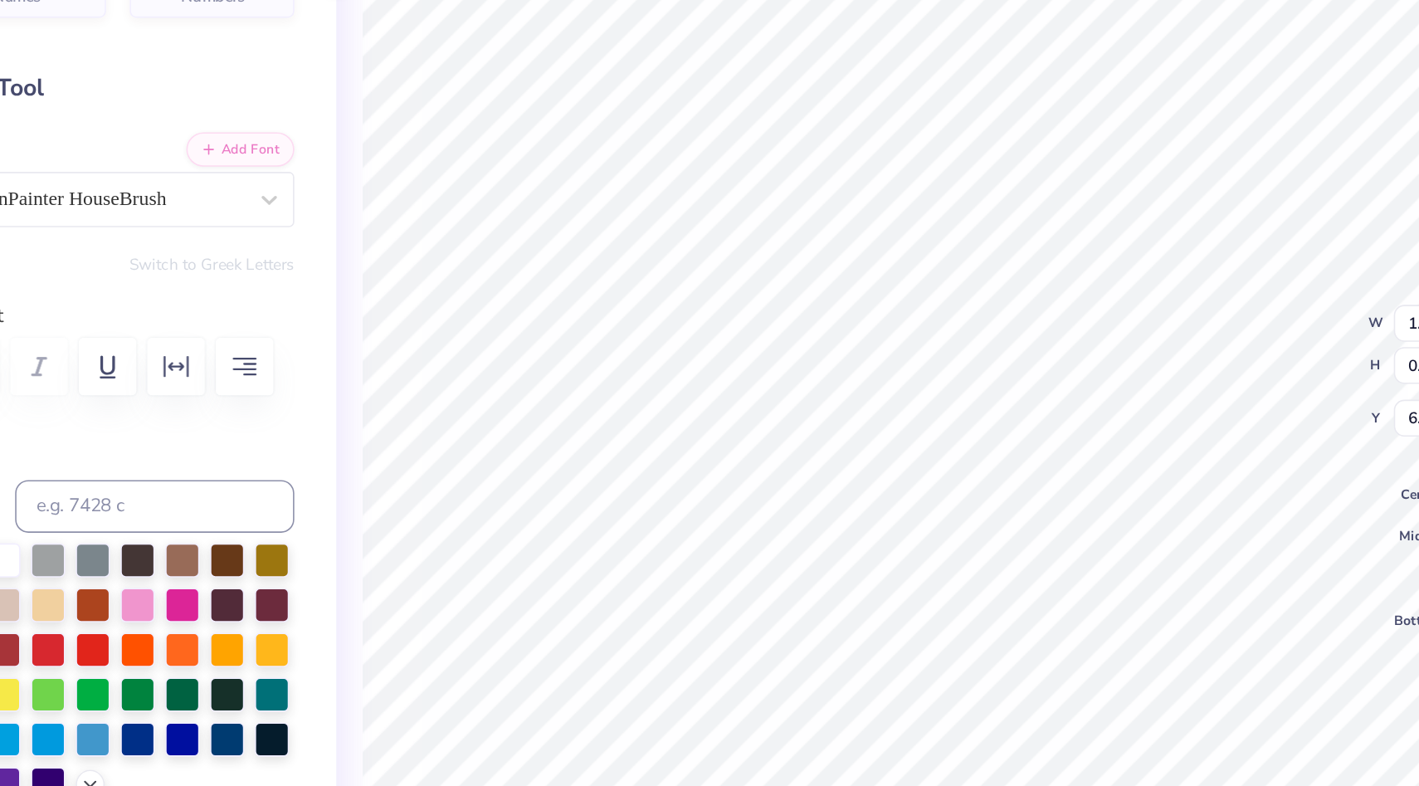
type input "6.17"
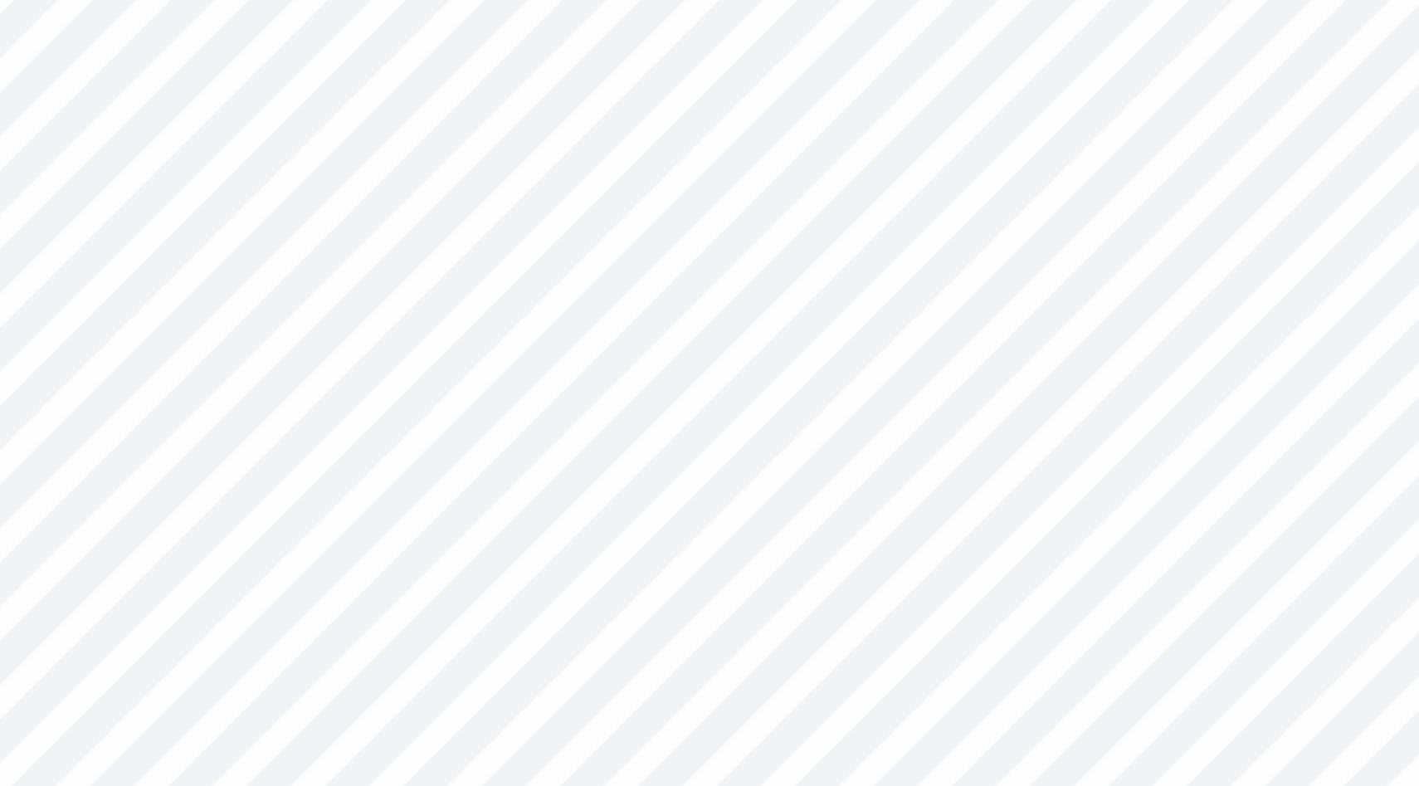
type input "1.56"
type input "0.80"
type input "5.22"
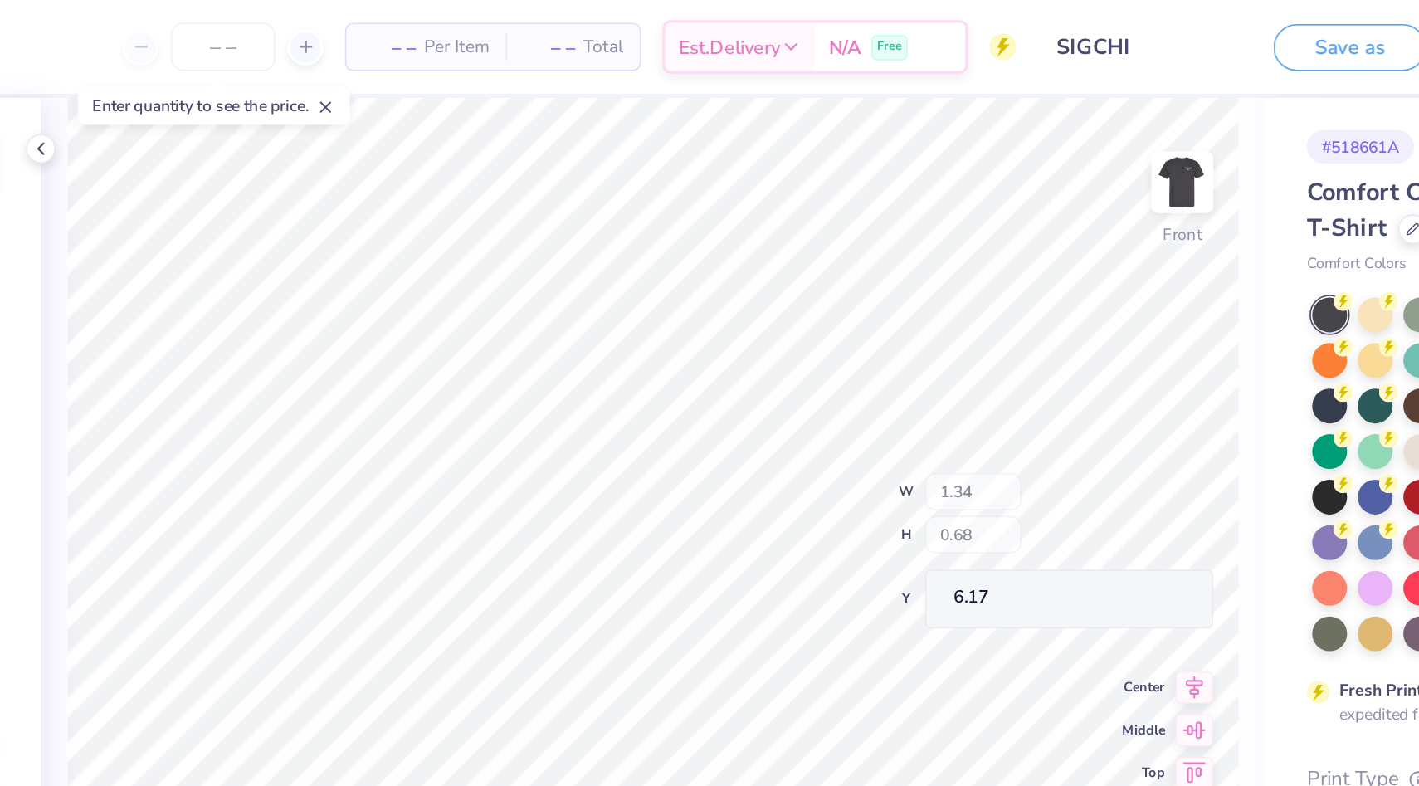
type input "1.34"
type input "0.68"
type input "6.17"
type input "9.34"
type input "5.36"
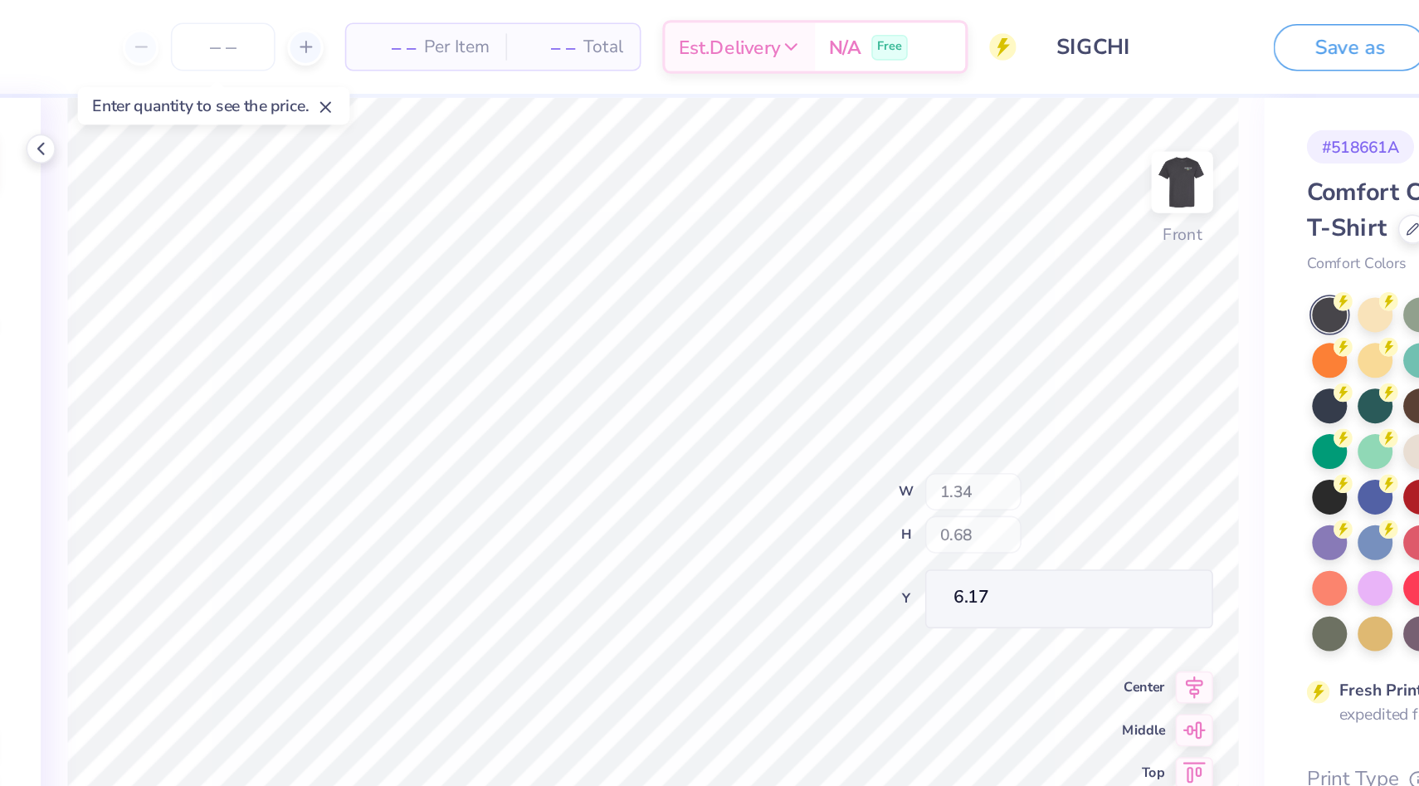
type input "3.00"
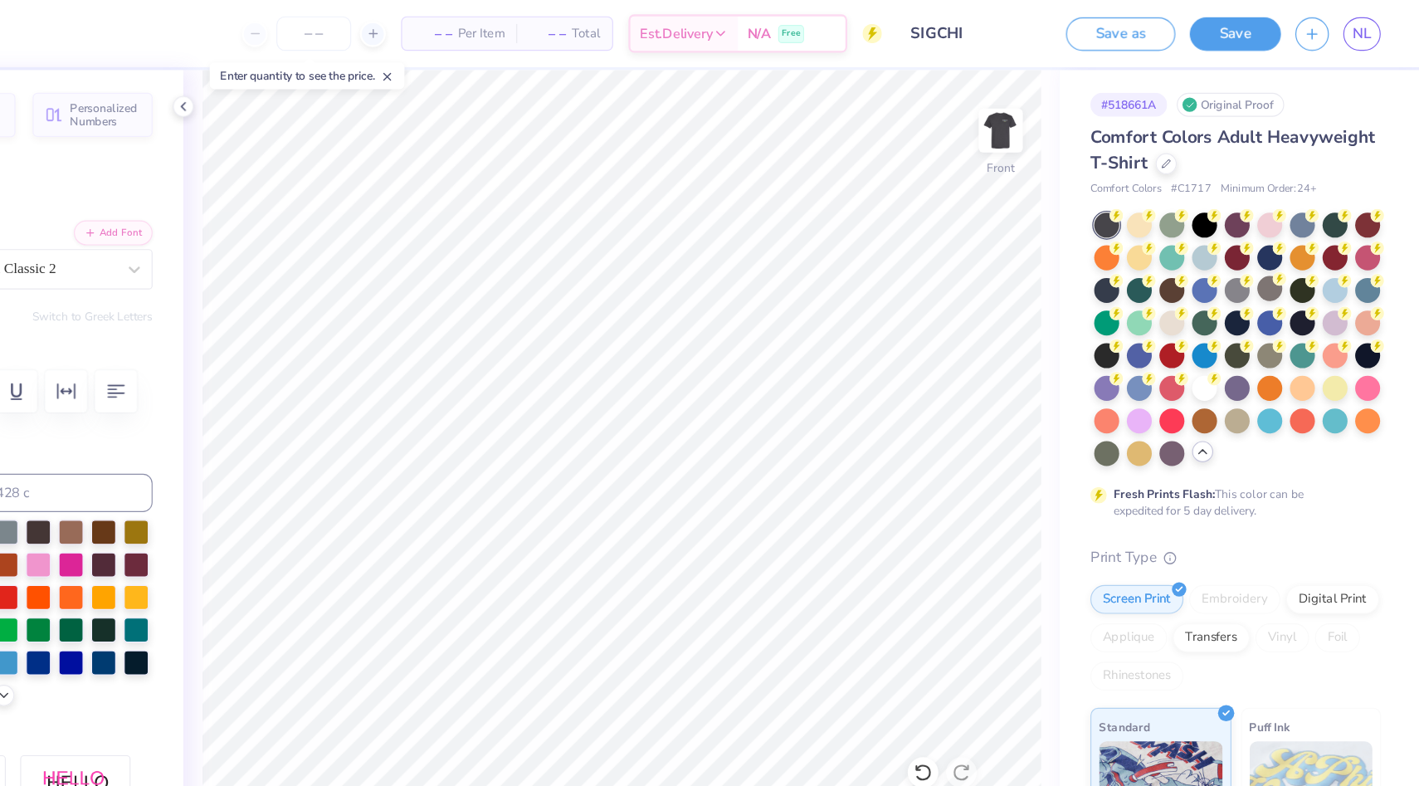
scroll to position [0, 0]
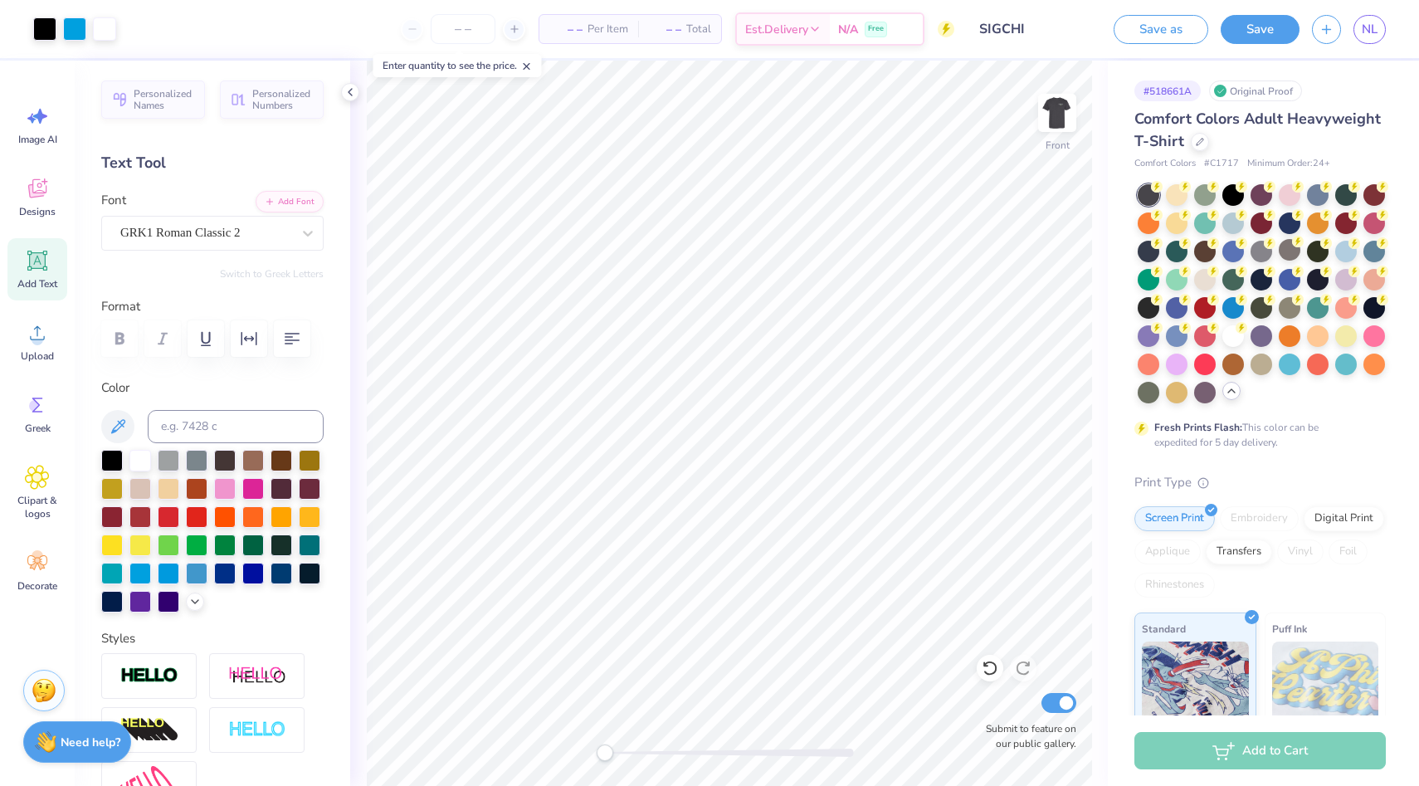
click at [524, 756] on div "Front Submit to feature on our public gallery." at bounding box center [729, 423] width 758 height 725
click at [1053, 96] on img at bounding box center [1057, 113] width 66 height 66
click at [1065, 127] on img at bounding box center [1057, 113] width 66 height 66
click at [1270, 37] on button "Save" at bounding box center [1260, 26] width 79 height 29
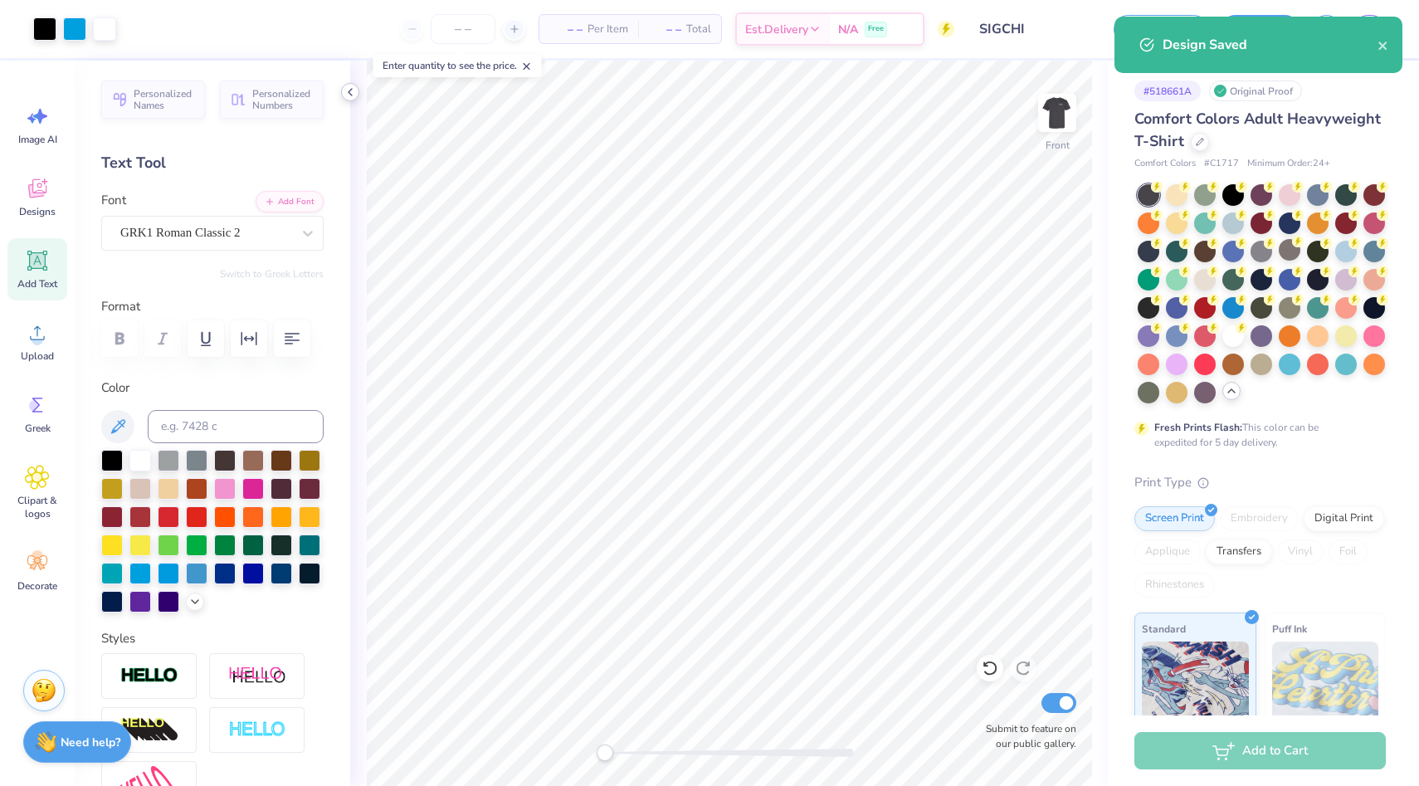
click at [355, 95] on icon at bounding box center [350, 91] width 13 height 13
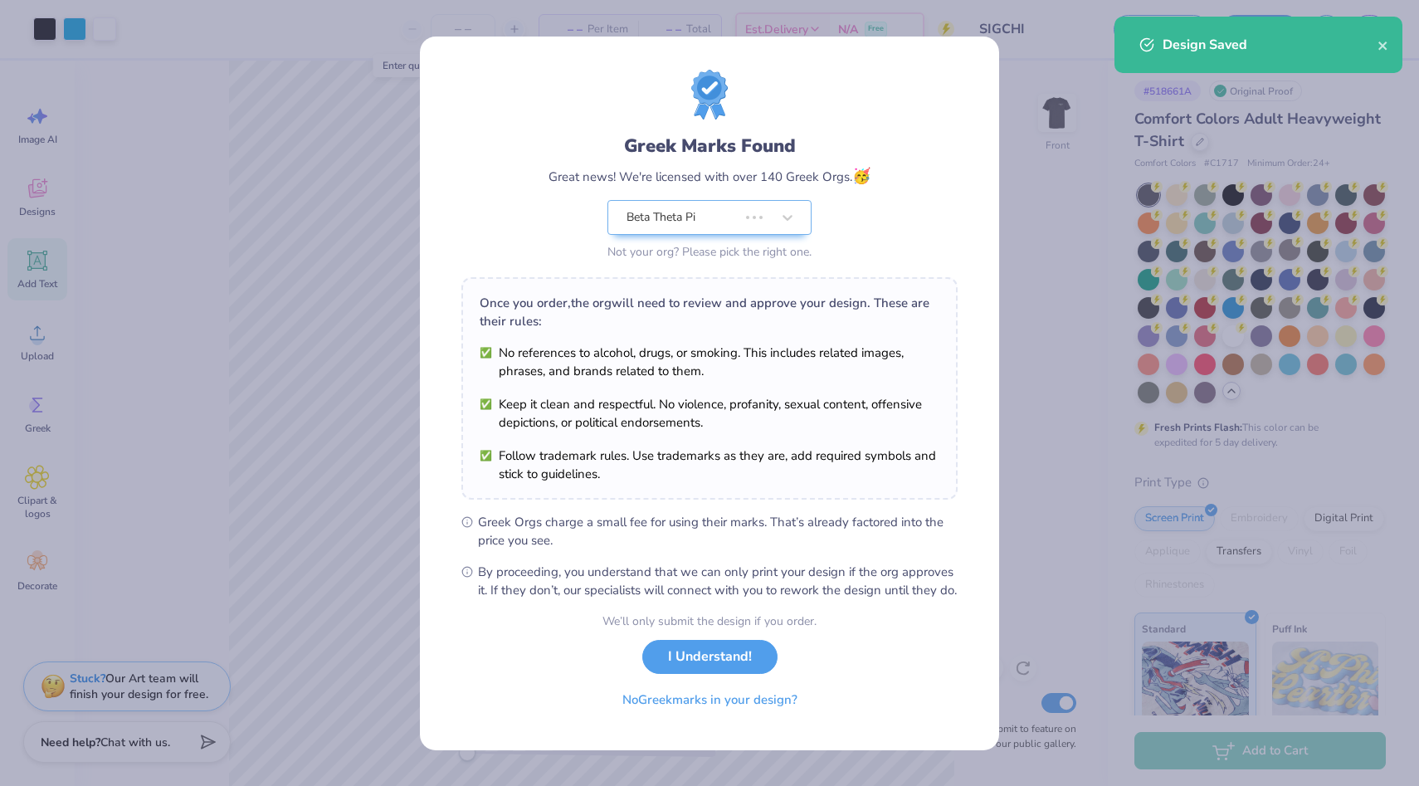
click at [1384, 22] on div "Design Saved" at bounding box center [1259, 45] width 288 height 56
click at [1384, 38] on button "close" at bounding box center [1384, 45] width 12 height 20
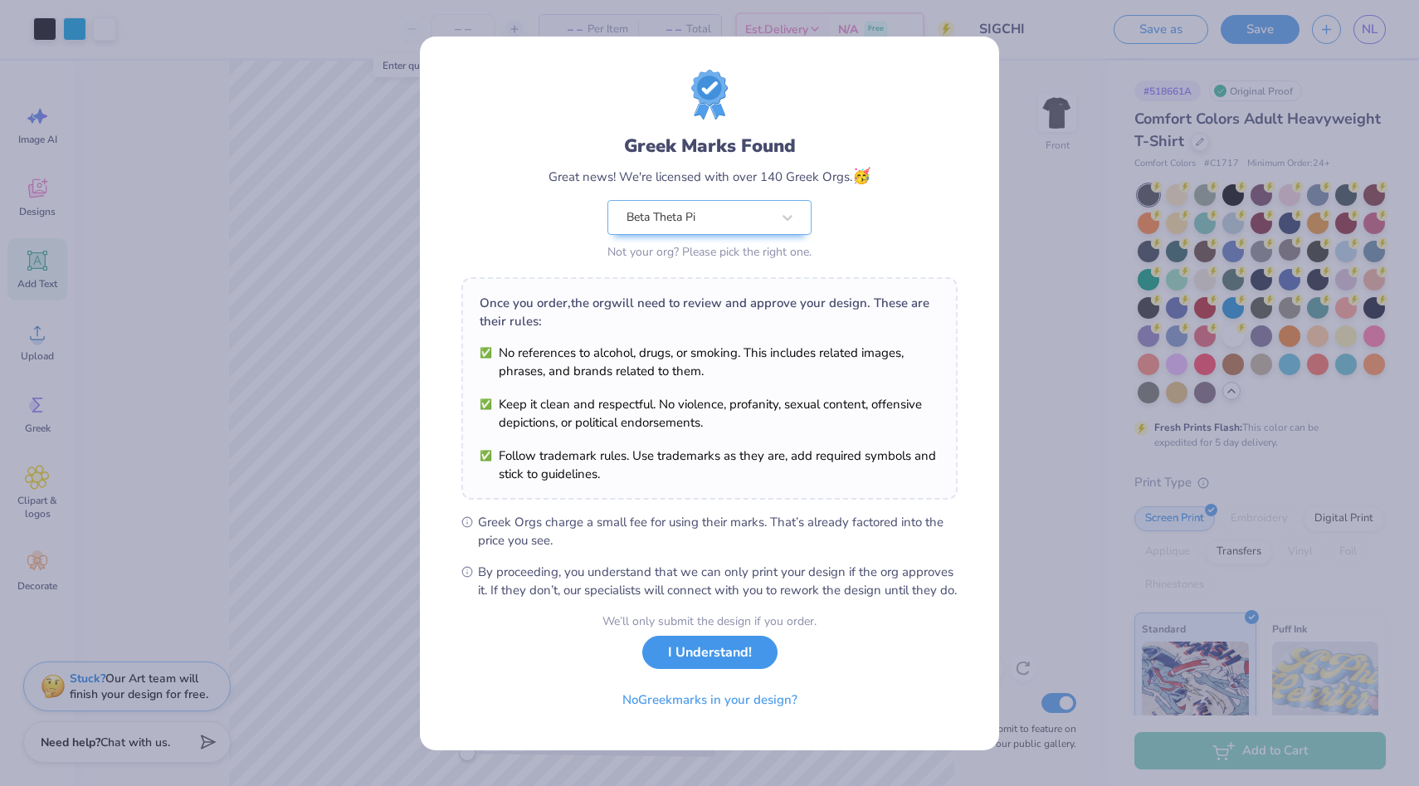
click at [689, 665] on button "I Understand!" at bounding box center [709, 653] width 135 height 34
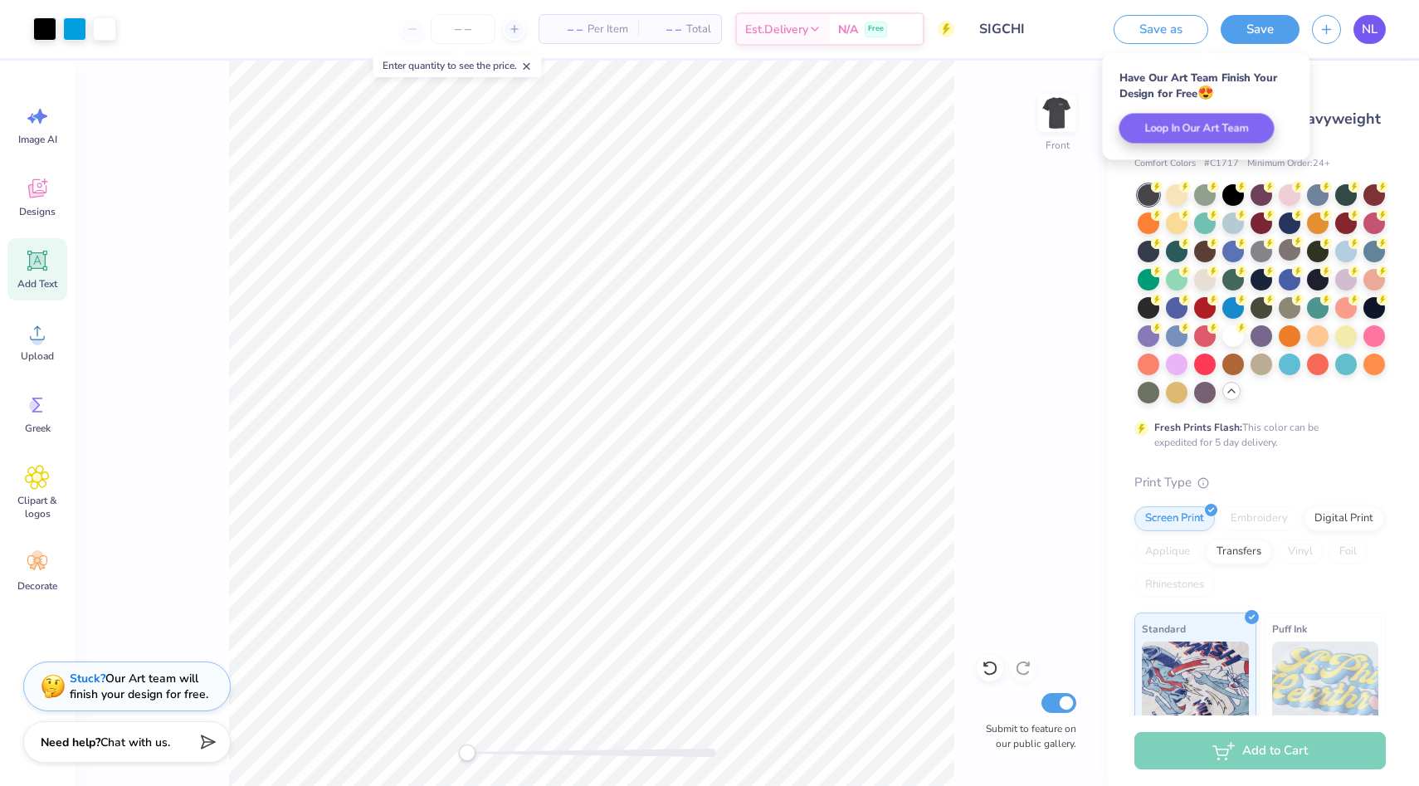
click at [1377, 26] on span "NL" at bounding box center [1370, 29] width 16 height 19
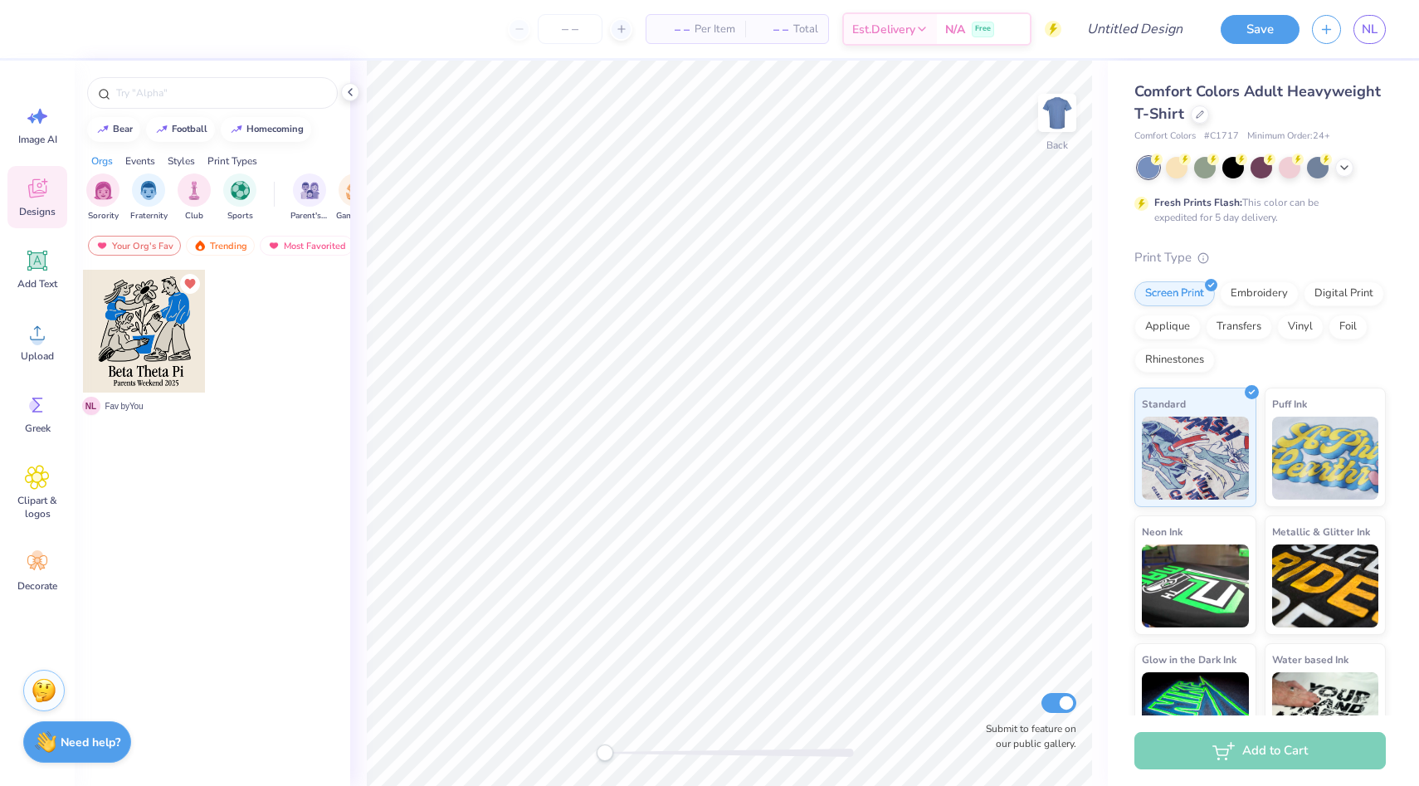
click at [192, 112] on div at bounding box center [213, 89] width 276 height 56
click at [193, 97] on input "text" at bounding box center [221, 93] width 212 height 17
type input "grave"
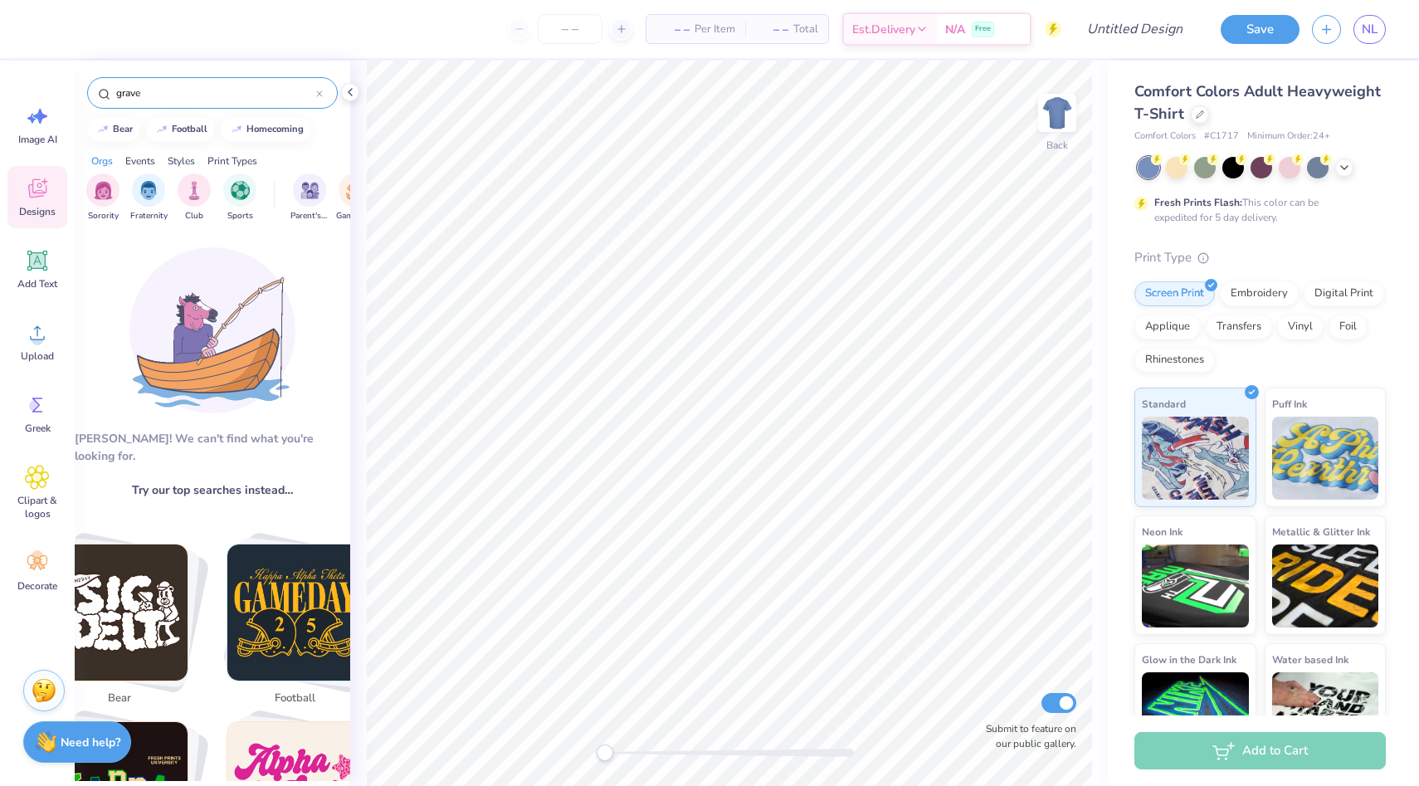
click at [319, 90] on icon at bounding box center [319, 93] width 7 height 7
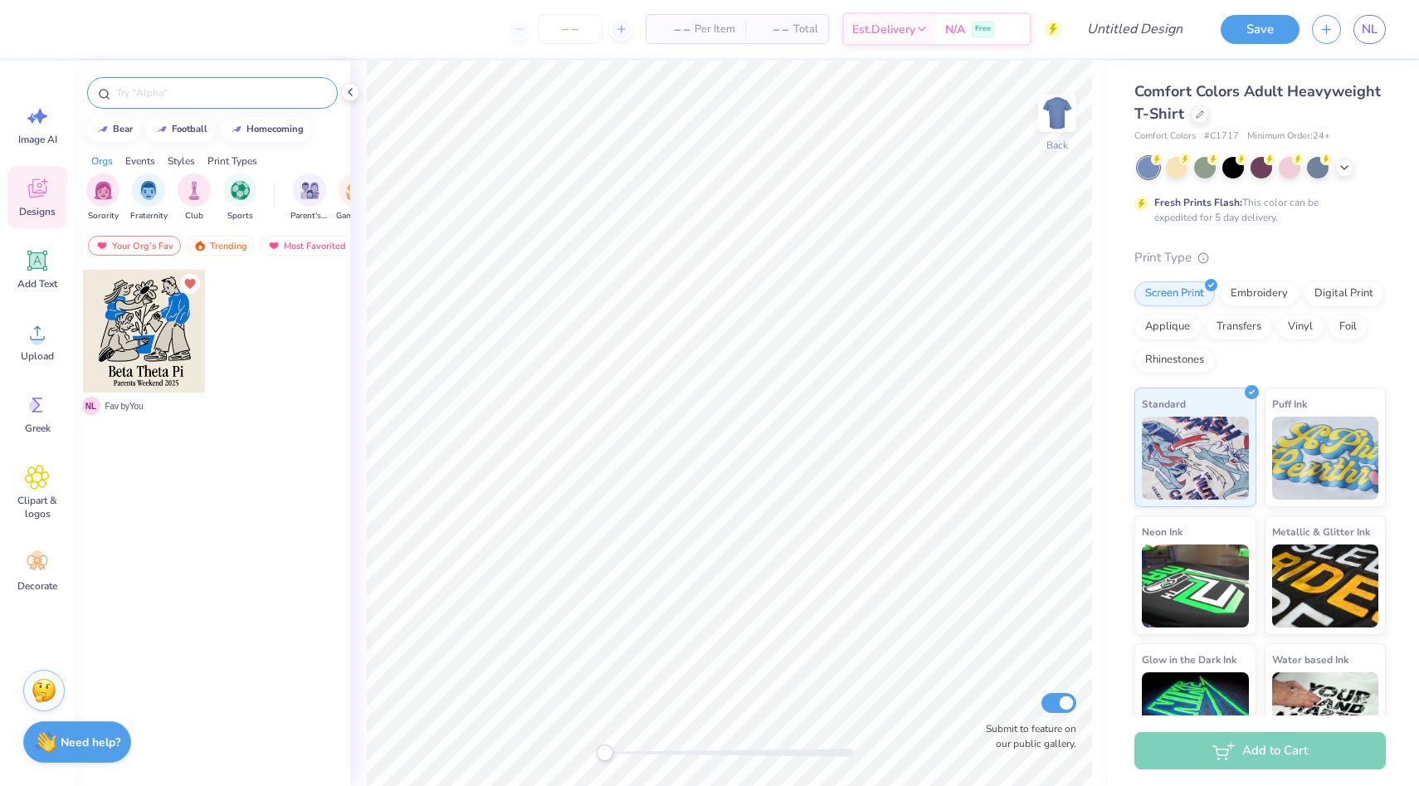
click at [197, 235] on div "Your Org's Fav Trending Most Favorited Newest" at bounding box center [213, 250] width 276 height 38
click at [208, 247] on div "Trending" at bounding box center [220, 246] width 69 height 20
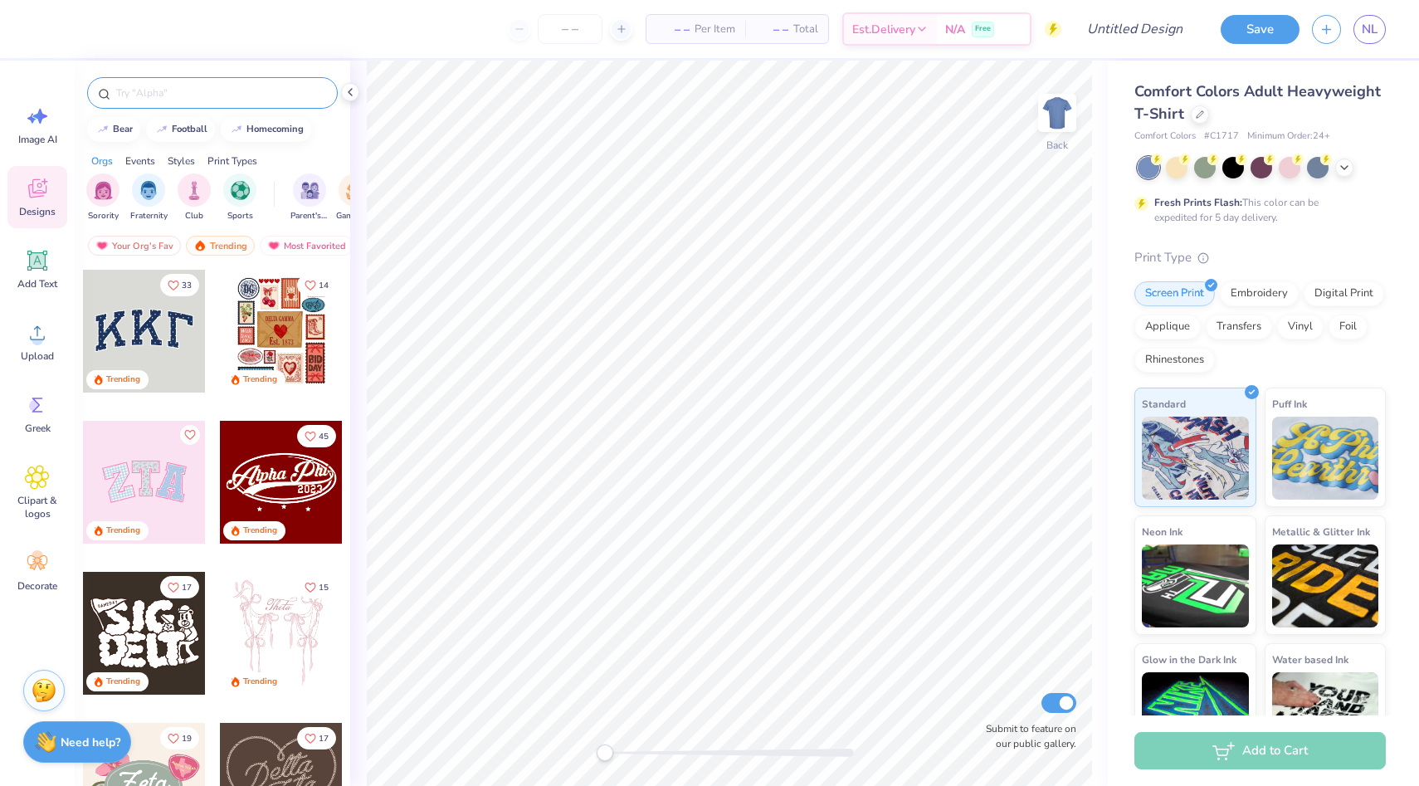
click at [194, 98] on input "text" at bounding box center [221, 93] width 212 height 17
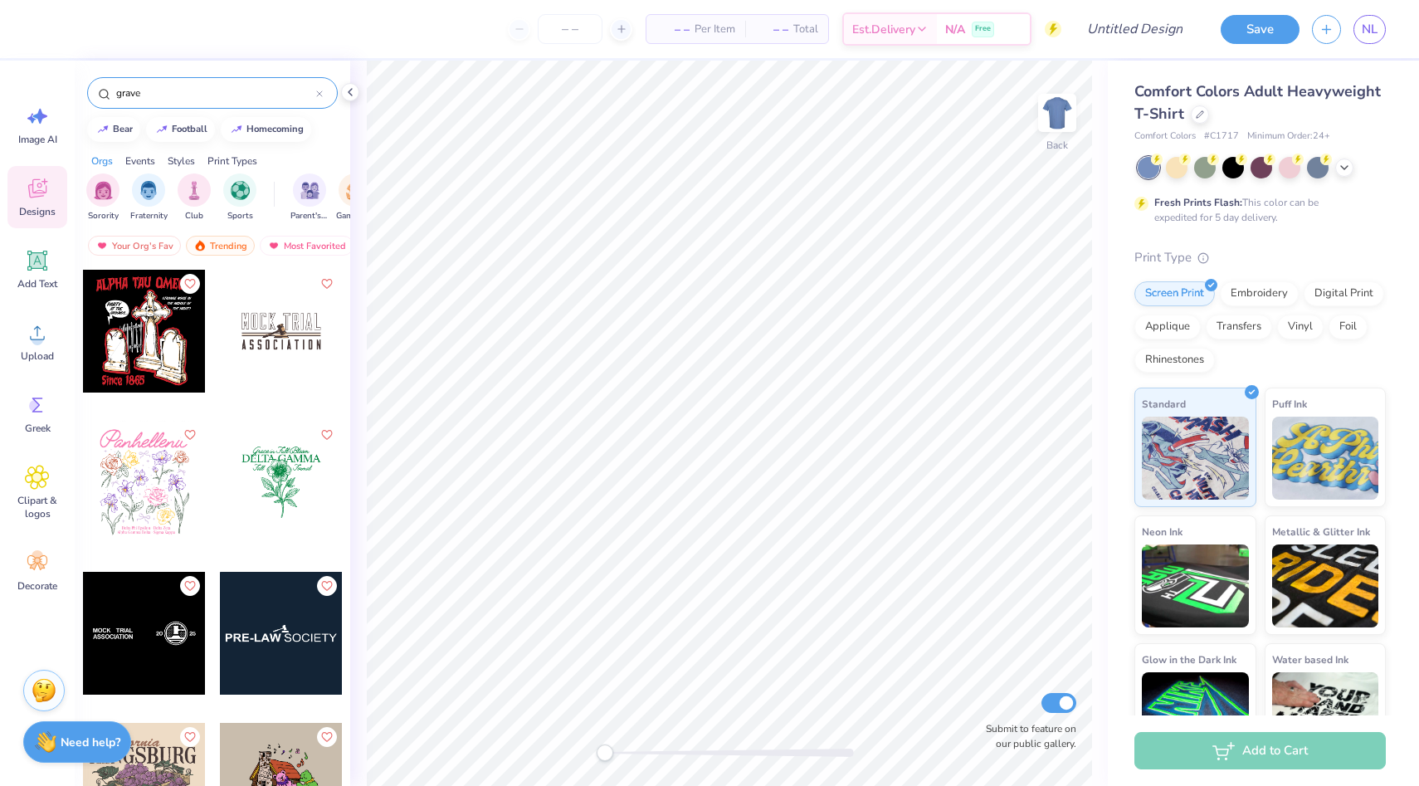
type input "grave"
click at [159, 371] on div at bounding box center [144, 331] width 123 height 123
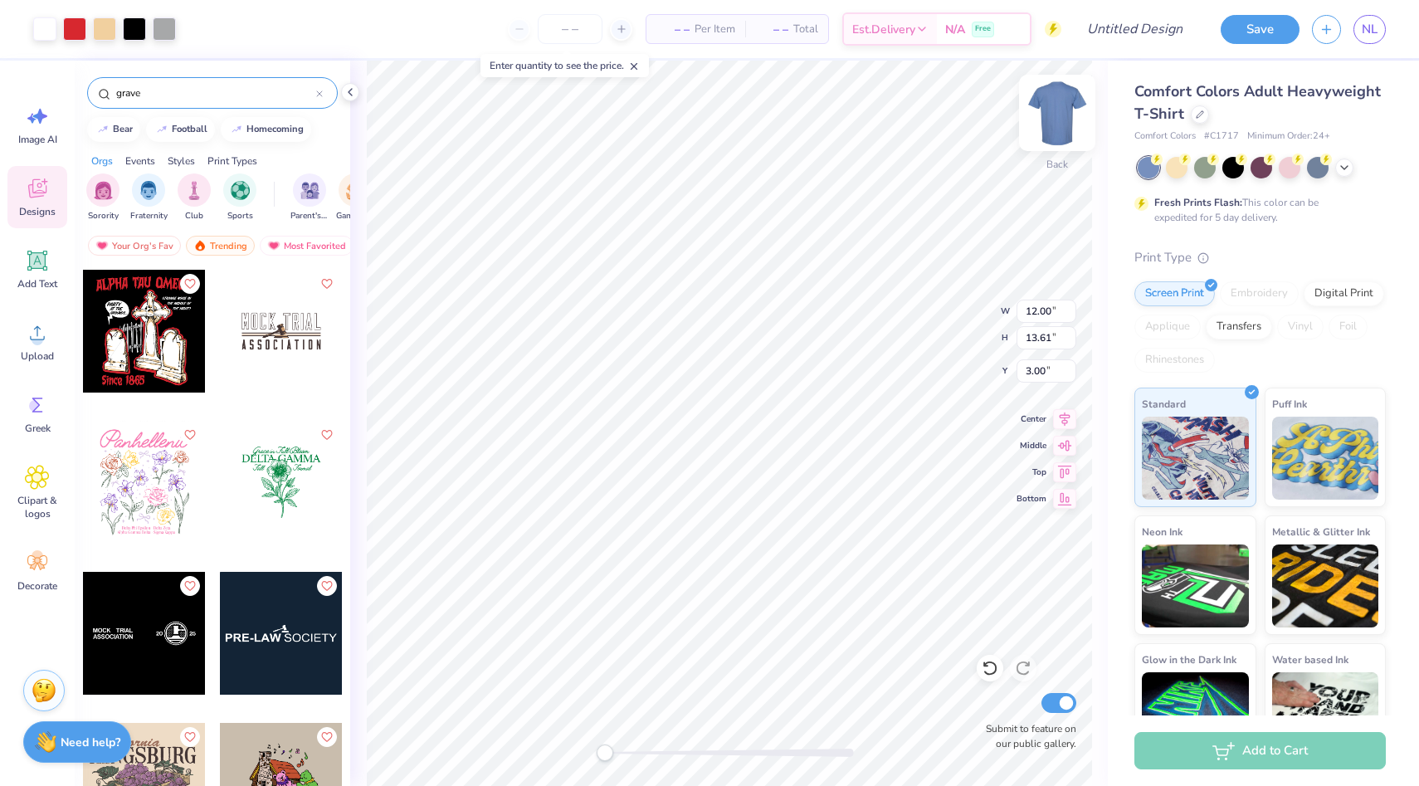
click at [1052, 100] on img at bounding box center [1057, 113] width 66 height 66
click at [350, 92] on icon at bounding box center [350, 91] width 13 height 13
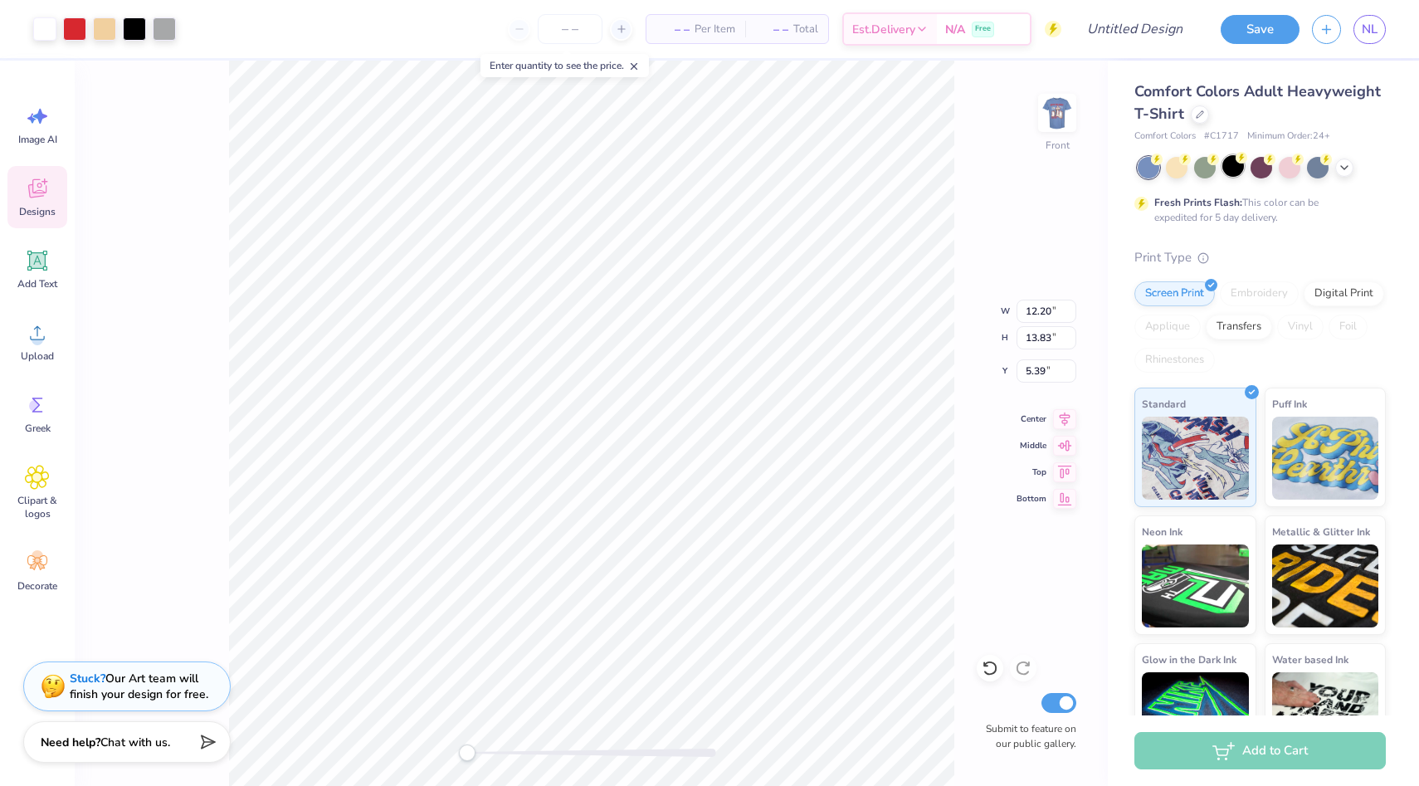
click at [1233, 165] on div at bounding box center [1234, 166] width 22 height 22
type input "3.00"
click at [1335, 162] on div at bounding box center [1262, 168] width 248 height 22
click at [1347, 164] on polyline at bounding box center [1344, 165] width 7 height 3
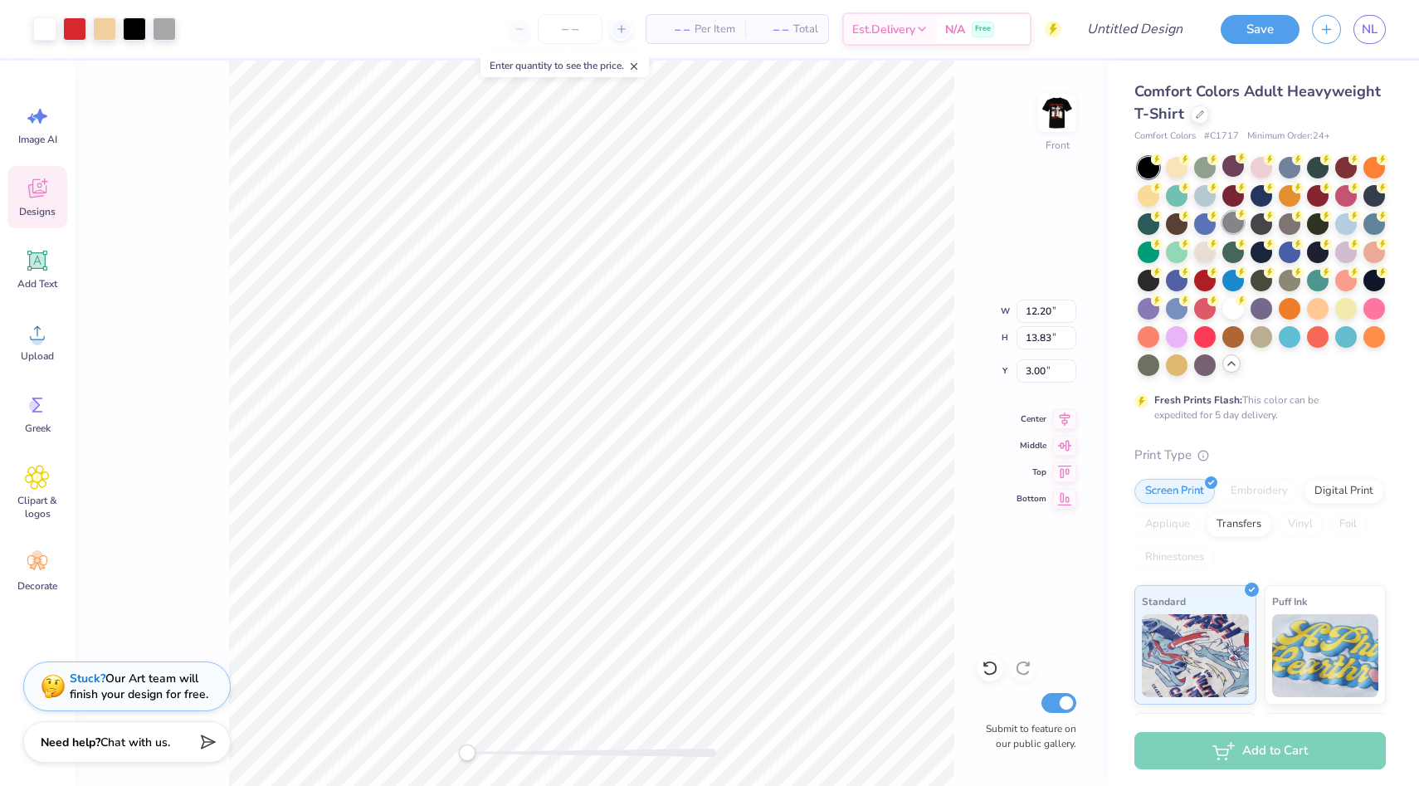
click at [1234, 224] on div at bounding box center [1234, 223] width 22 height 22
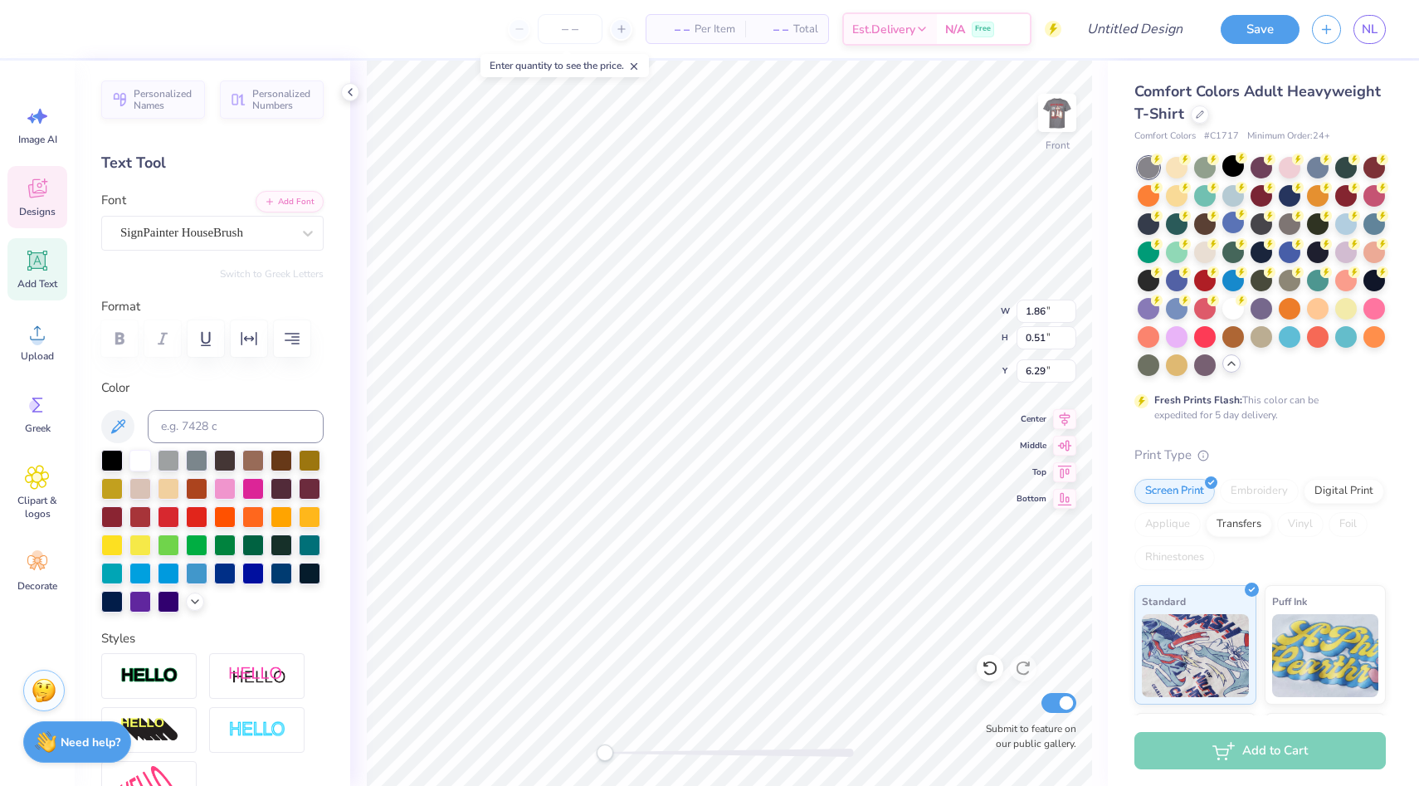
scroll to position [0, 2]
type textarea "1870 - 2025"
type input "3.38"
type input "0.50"
type input "13.50"
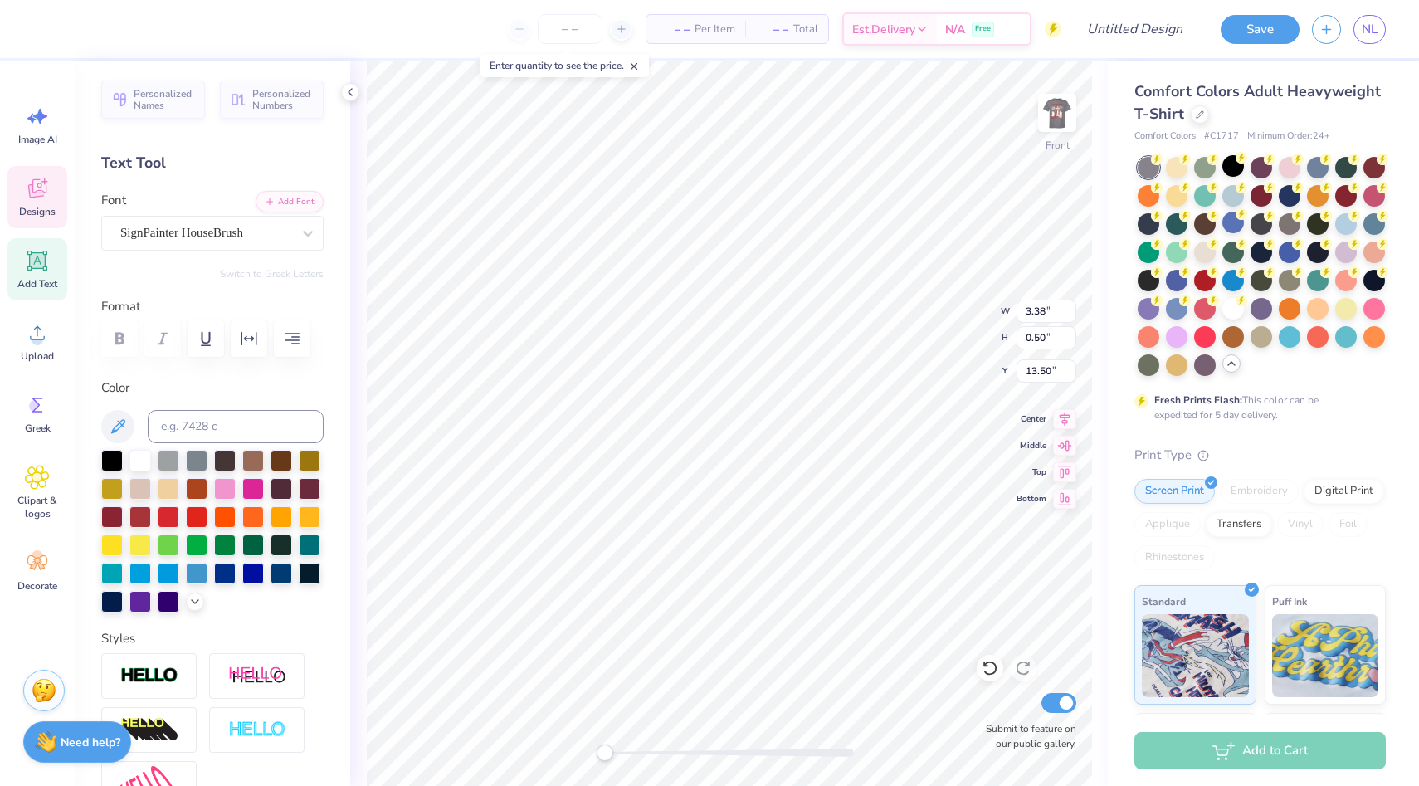
type input "2.49"
type input "0.37"
type input "4.77"
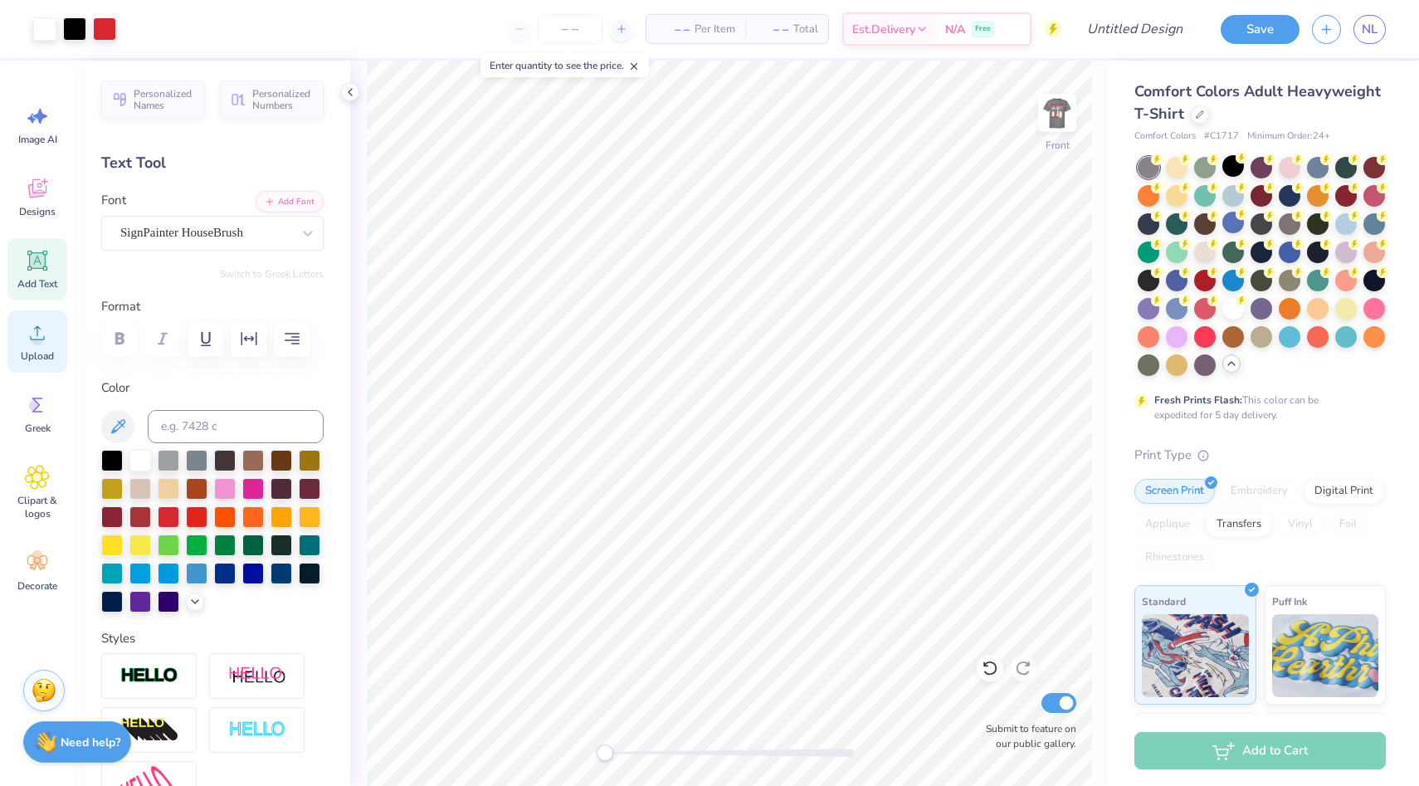
click at [37, 349] on div "Upload" at bounding box center [37, 341] width 60 height 62
click at [27, 321] on icon at bounding box center [37, 332] width 25 height 25
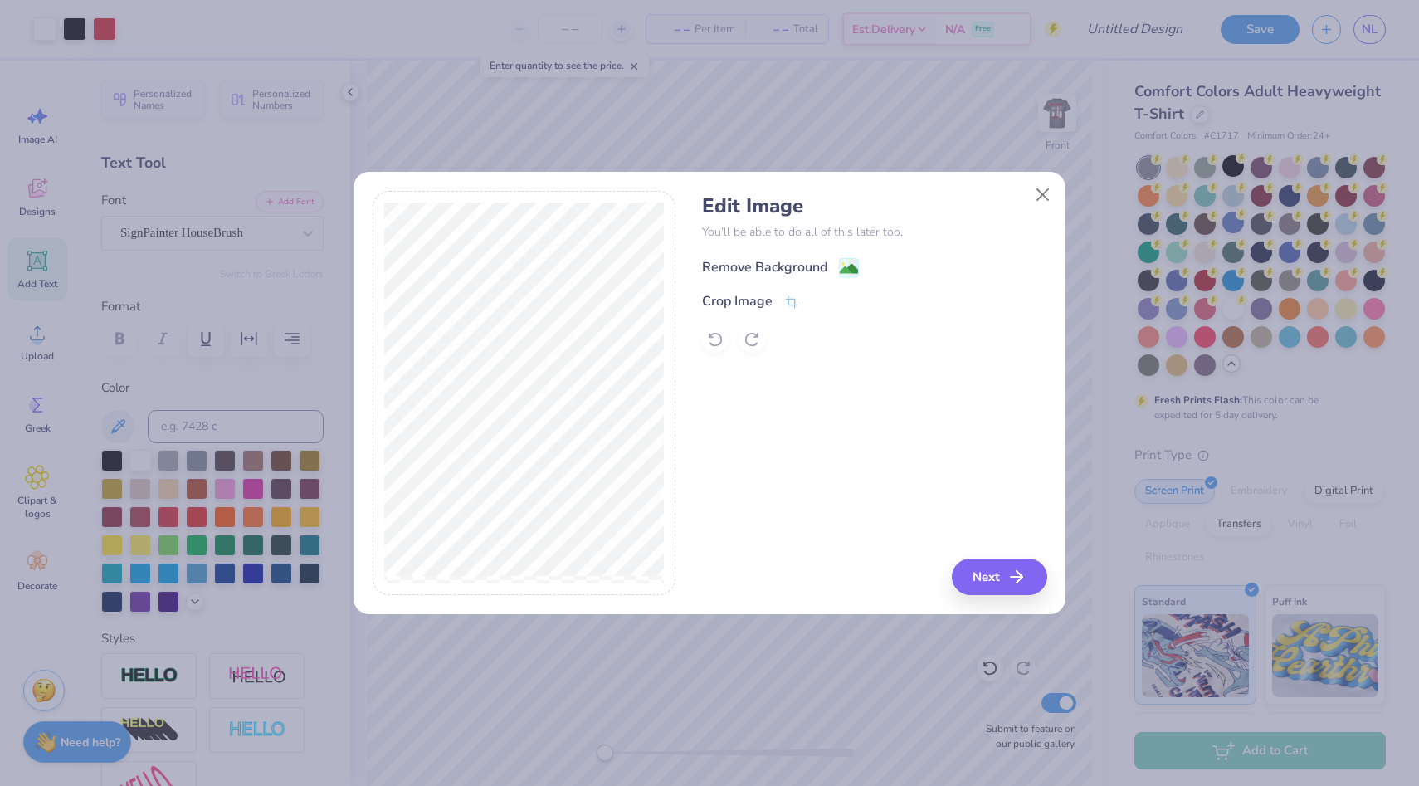
click at [765, 266] on div "Remove Background" at bounding box center [764, 267] width 125 height 20
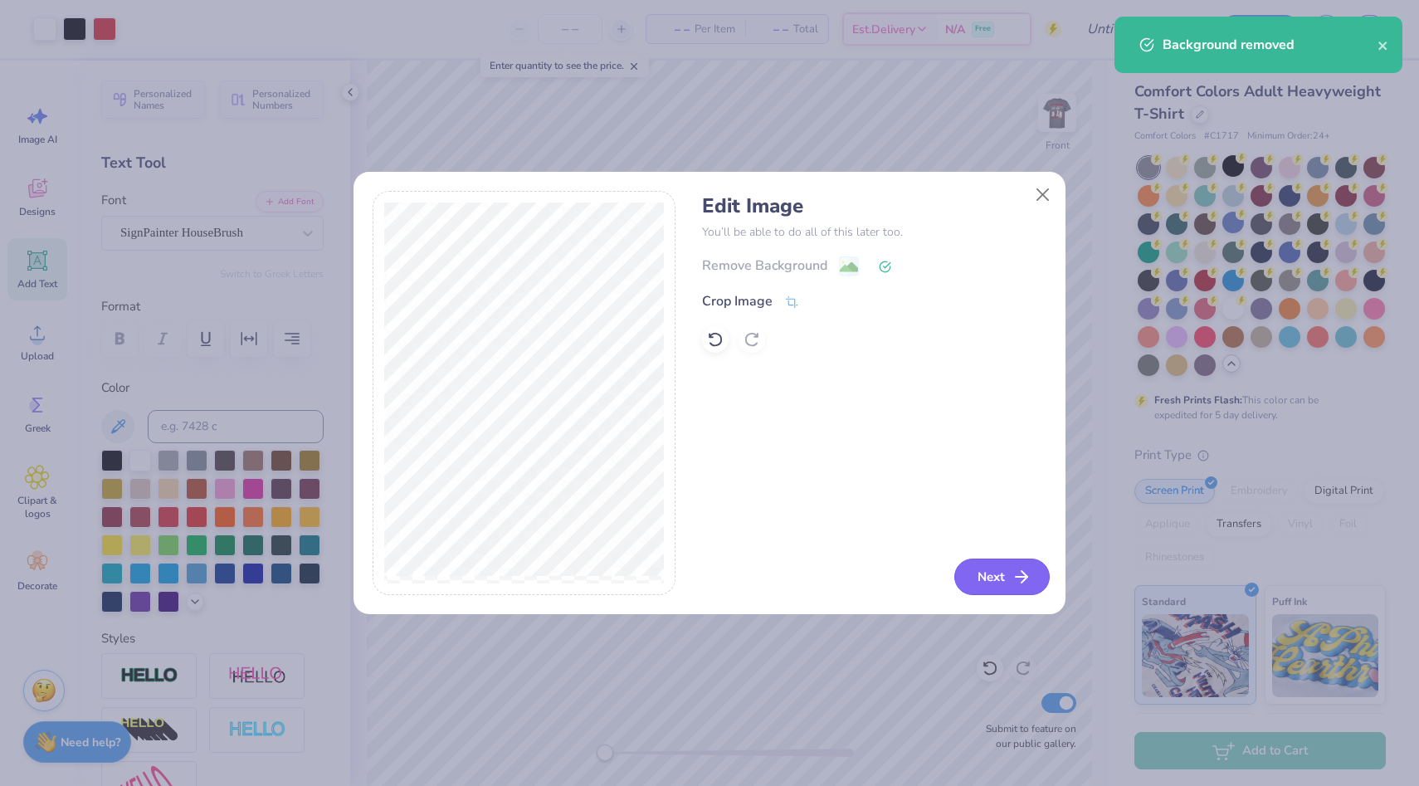
click at [984, 580] on button "Next" at bounding box center [1002, 577] width 95 height 37
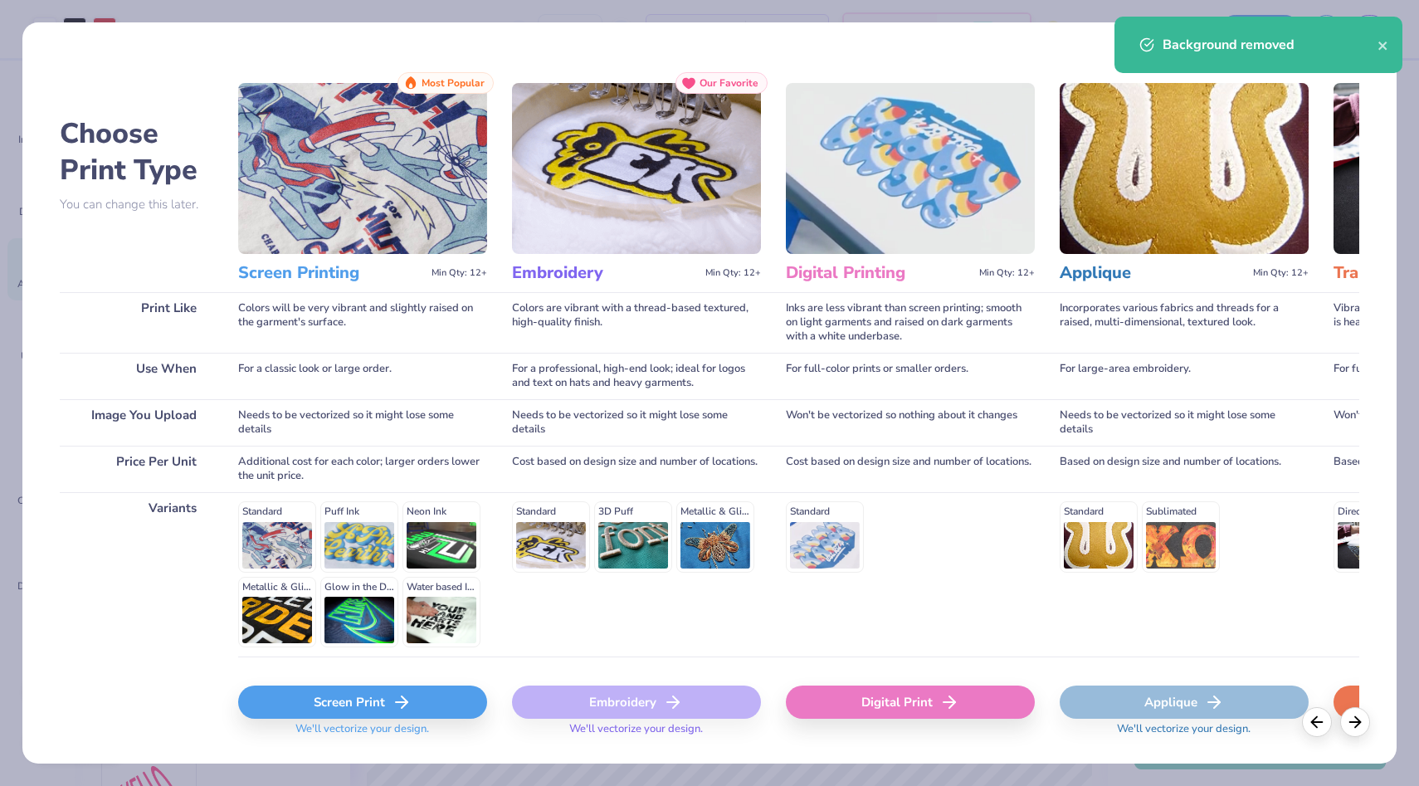
click at [431, 706] on div "Screen Print" at bounding box center [362, 702] width 249 height 33
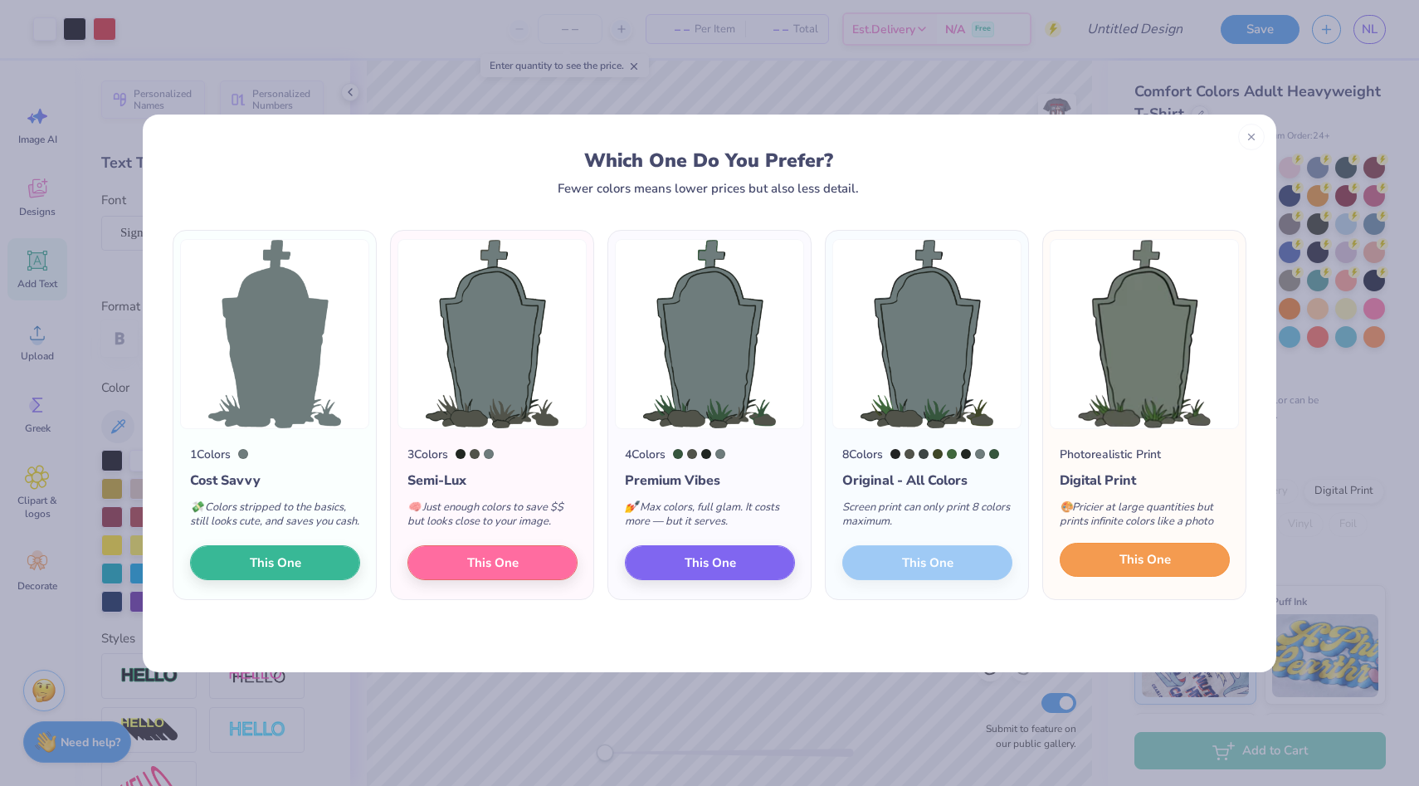
click at [1127, 569] on span "This One" at bounding box center [1145, 559] width 51 height 19
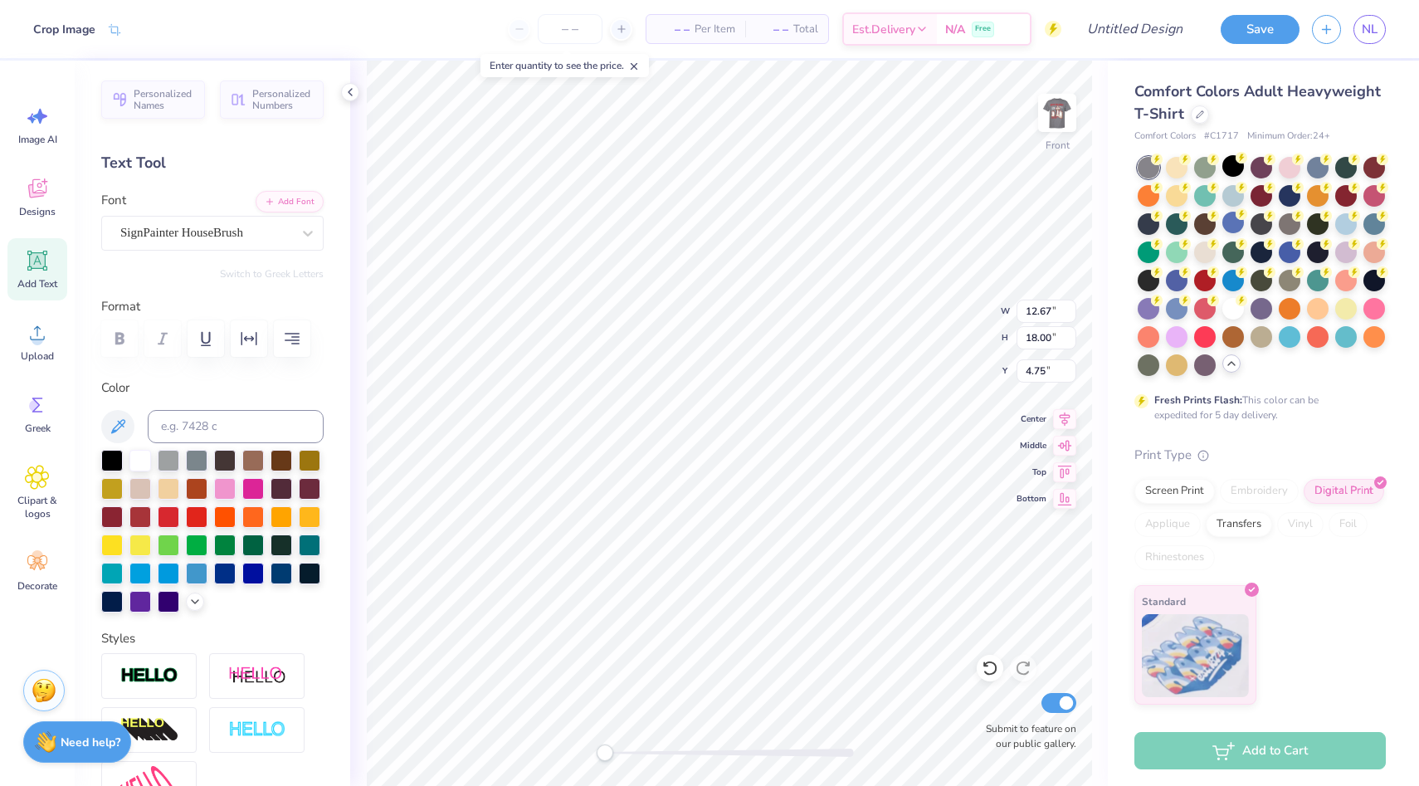
type input "6.58"
type input "9.35"
type input "2.80"
type input "18.41"
click at [1179, 483] on div "Screen Print" at bounding box center [1175, 488] width 81 height 25
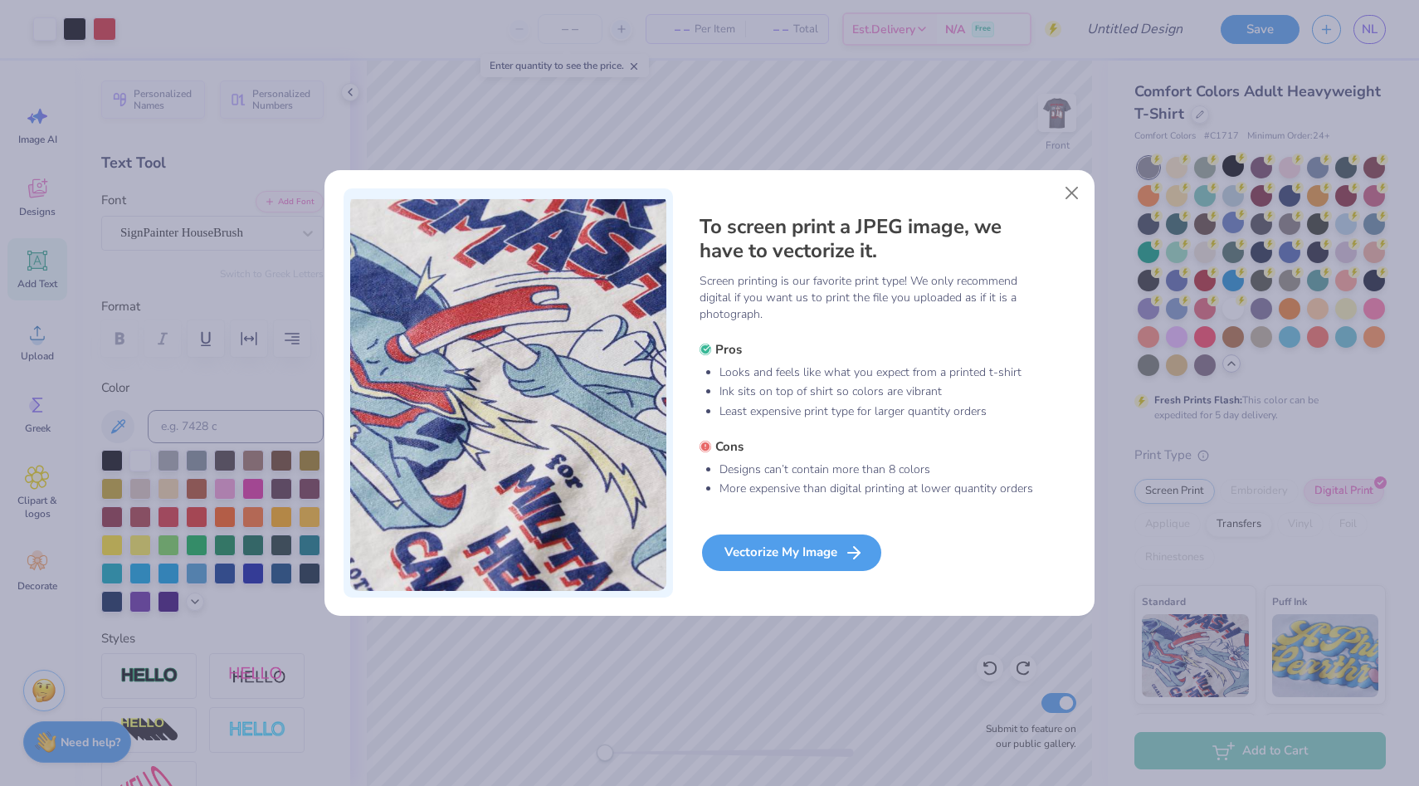
click at [789, 561] on div "Vectorize My Image" at bounding box center [791, 553] width 179 height 37
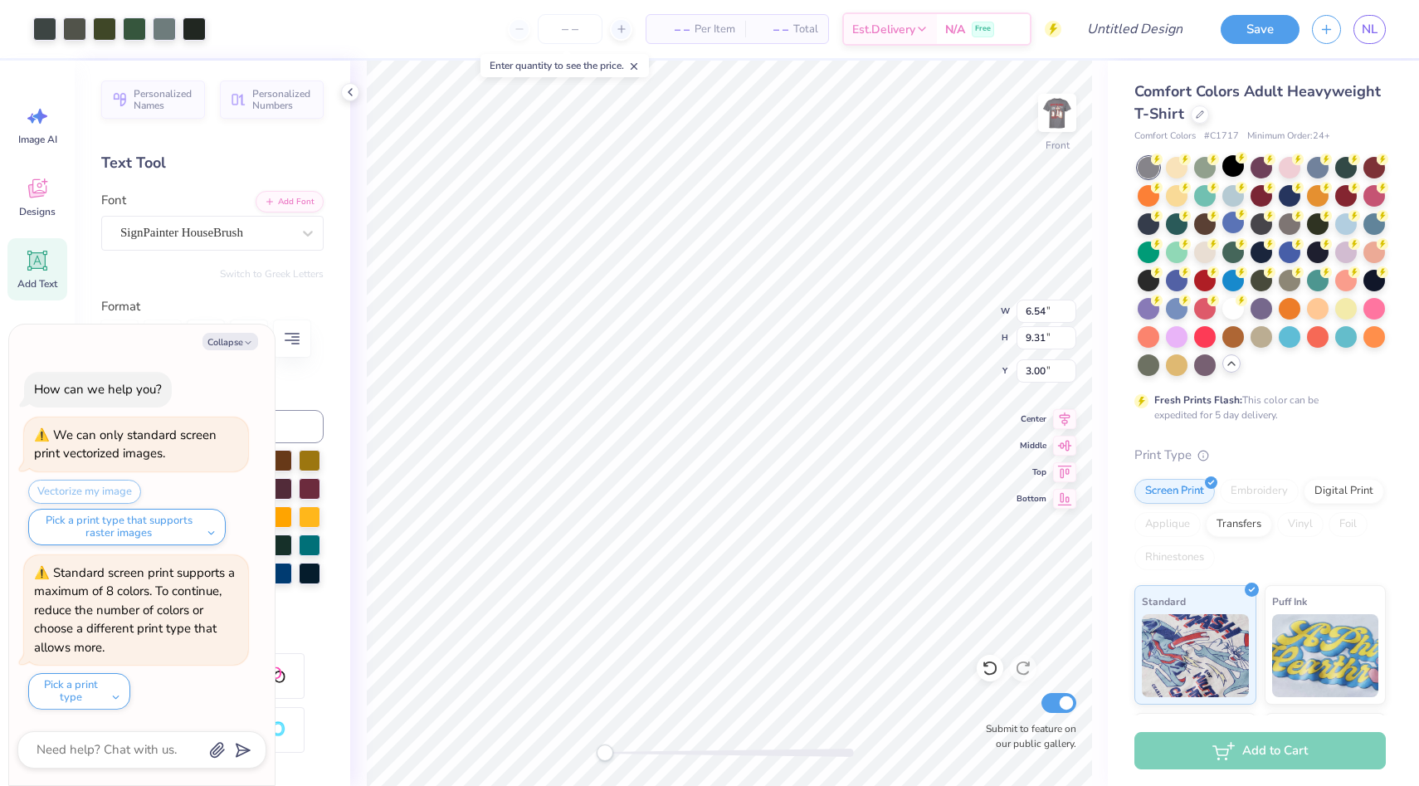
type textarea "x"
type input "7.79"
type input "11.10"
click at [232, 350] on div "Collapse How can we help you? We can only standard screen print vectorized imag…" at bounding box center [142, 555] width 266 height 461
click at [233, 344] on button "Collapse" at bounding box center [231, 341] width 56 height 17
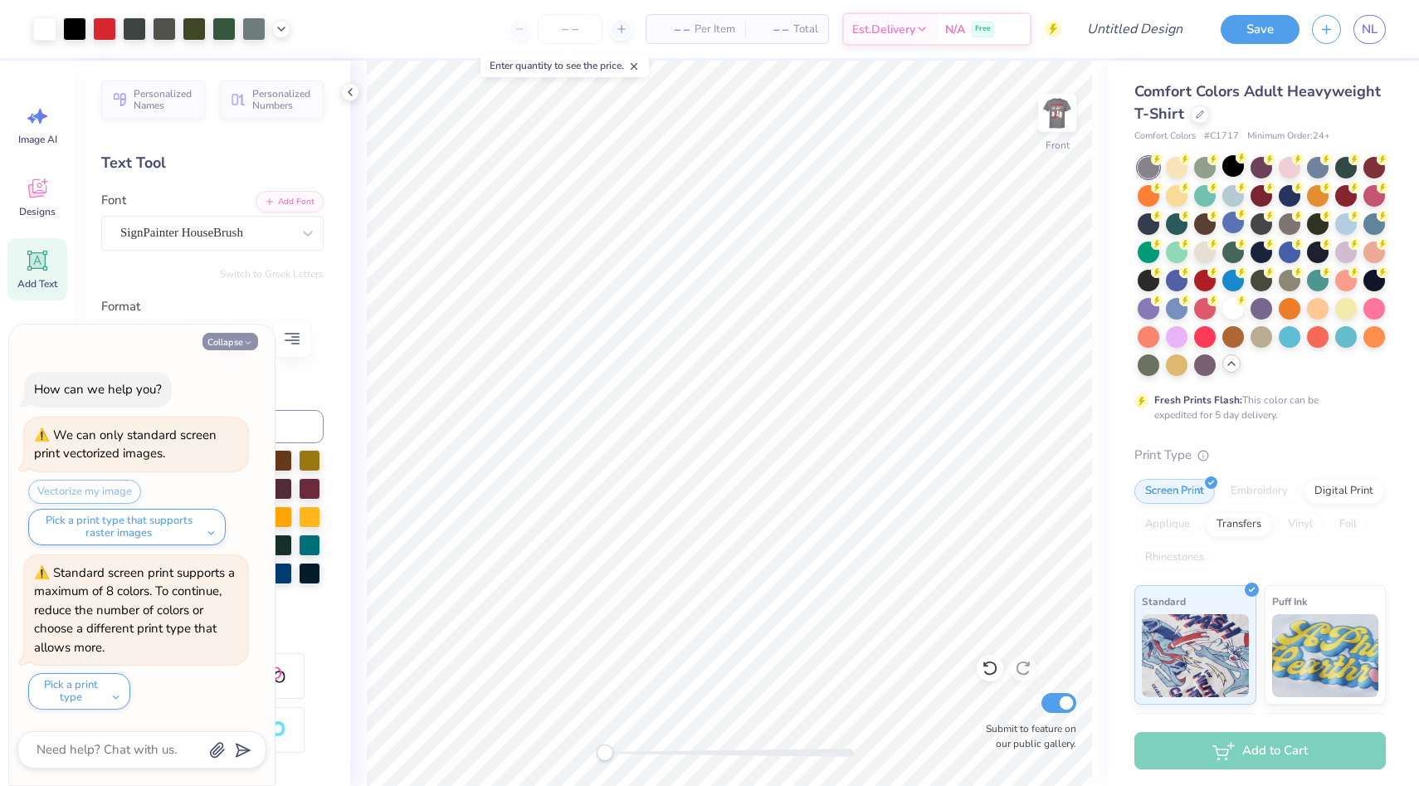
type textarea "x"
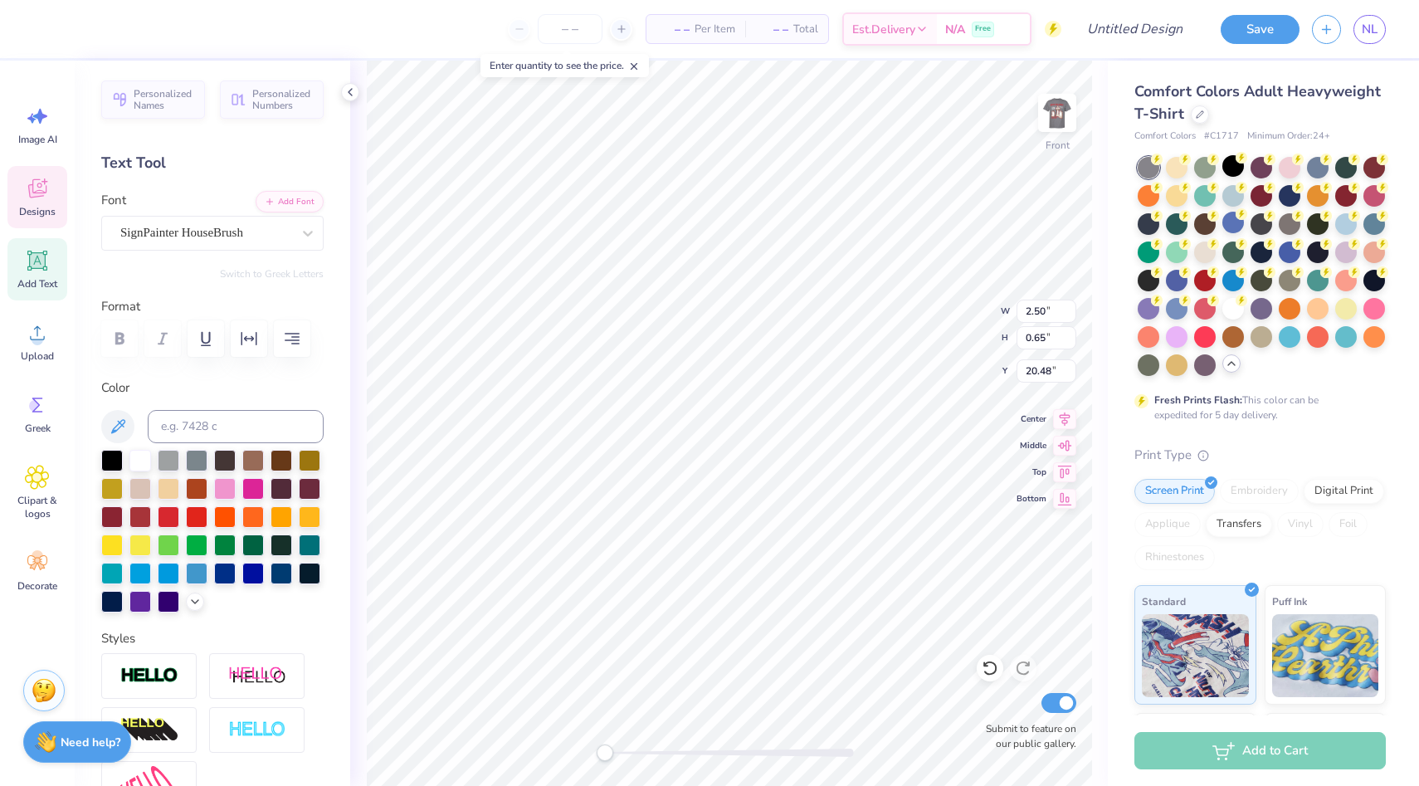
type input "7.79"
type input "11.10"
type input "3.00"
click at [797, 642] on li "Send to Back" at bounding box center [806, 653] width 130 height 32
click at [145, 457] on div at bounding box center [140, 459] width 22 height 22
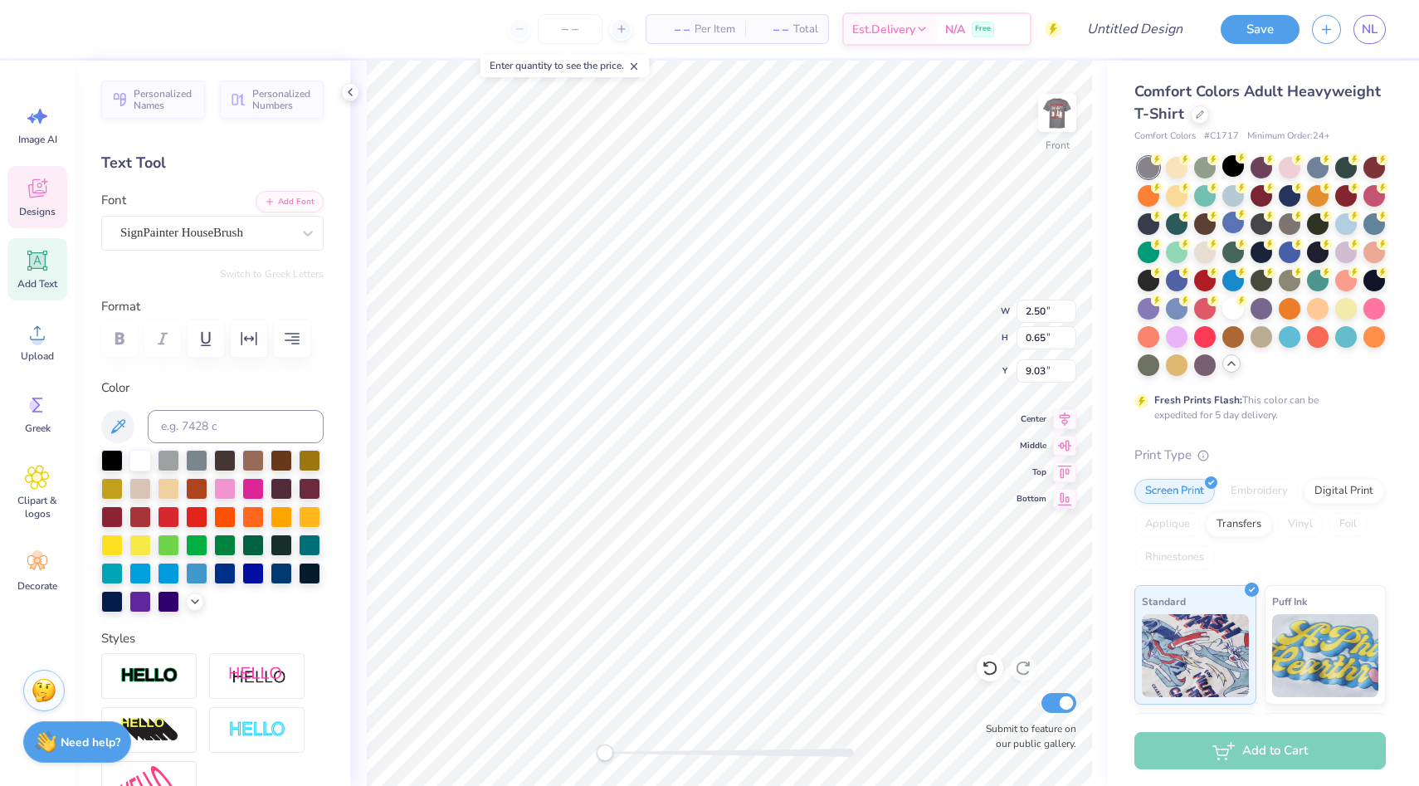
type input "7.79"
type input "11.10"
type input "3.00"
type input "2.50"
type input "0.65"
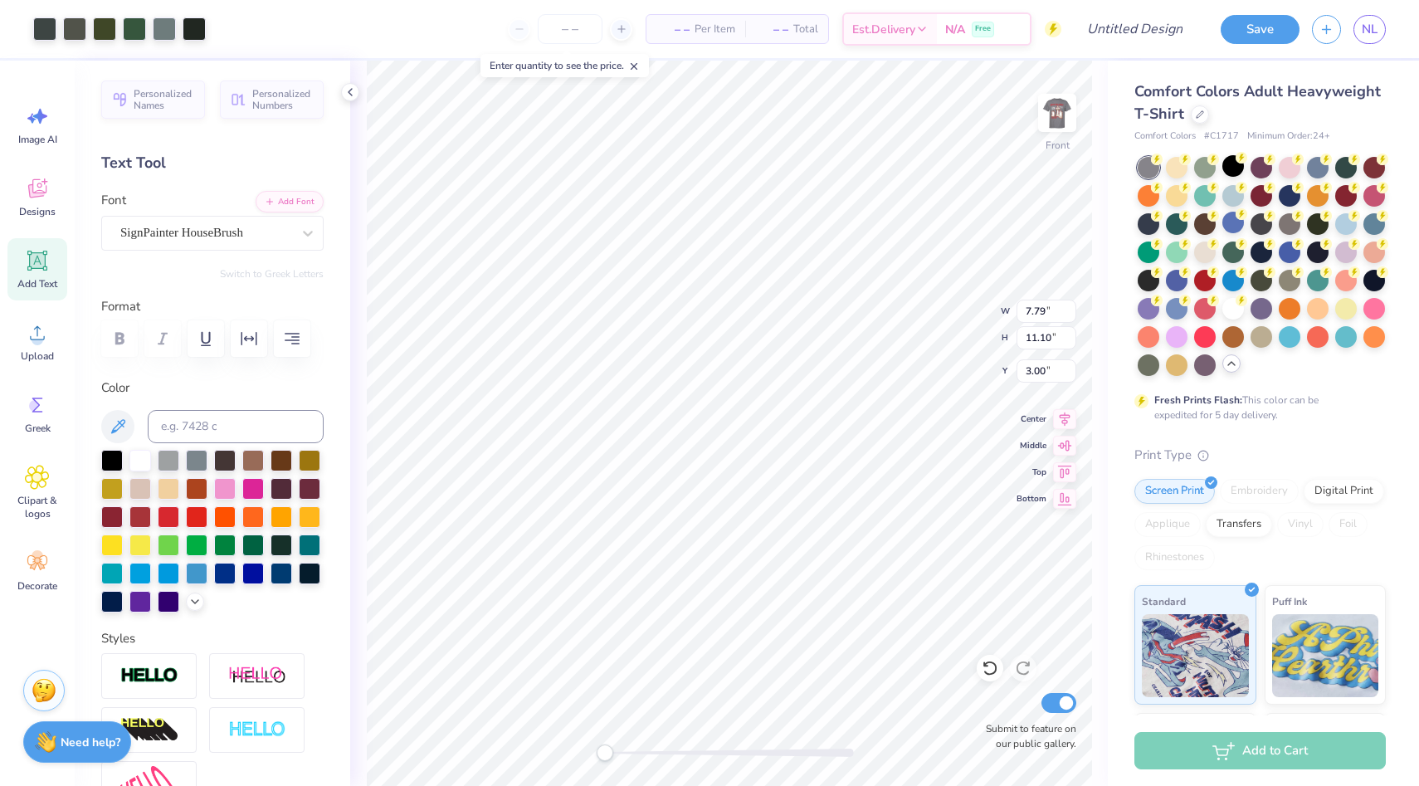
type input "9.02"
click at [29, 217] on span "Designs" at bounding box center [37, 211] width 37 height 13
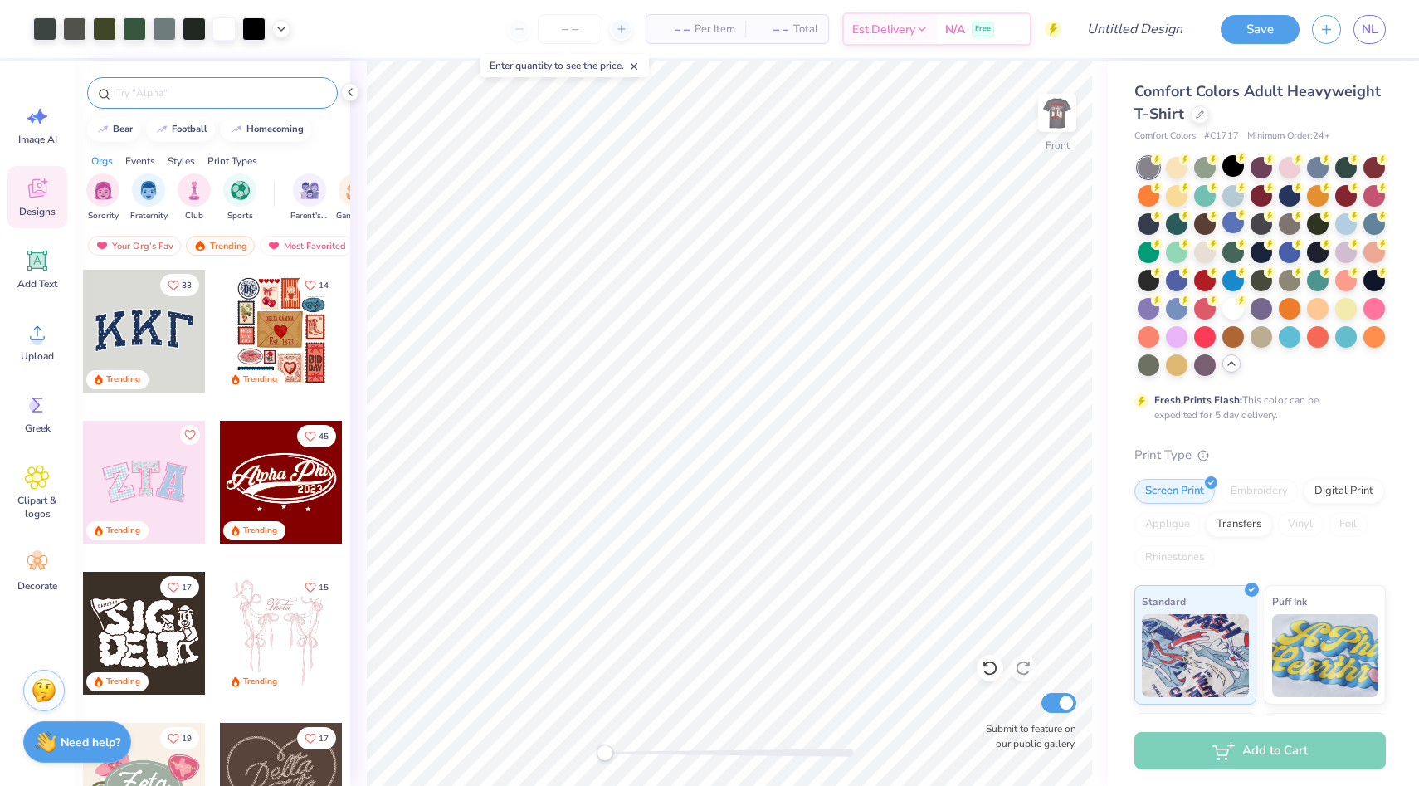
click at [194, 102] on div at bounding box center [212, 93] width 251 height 32
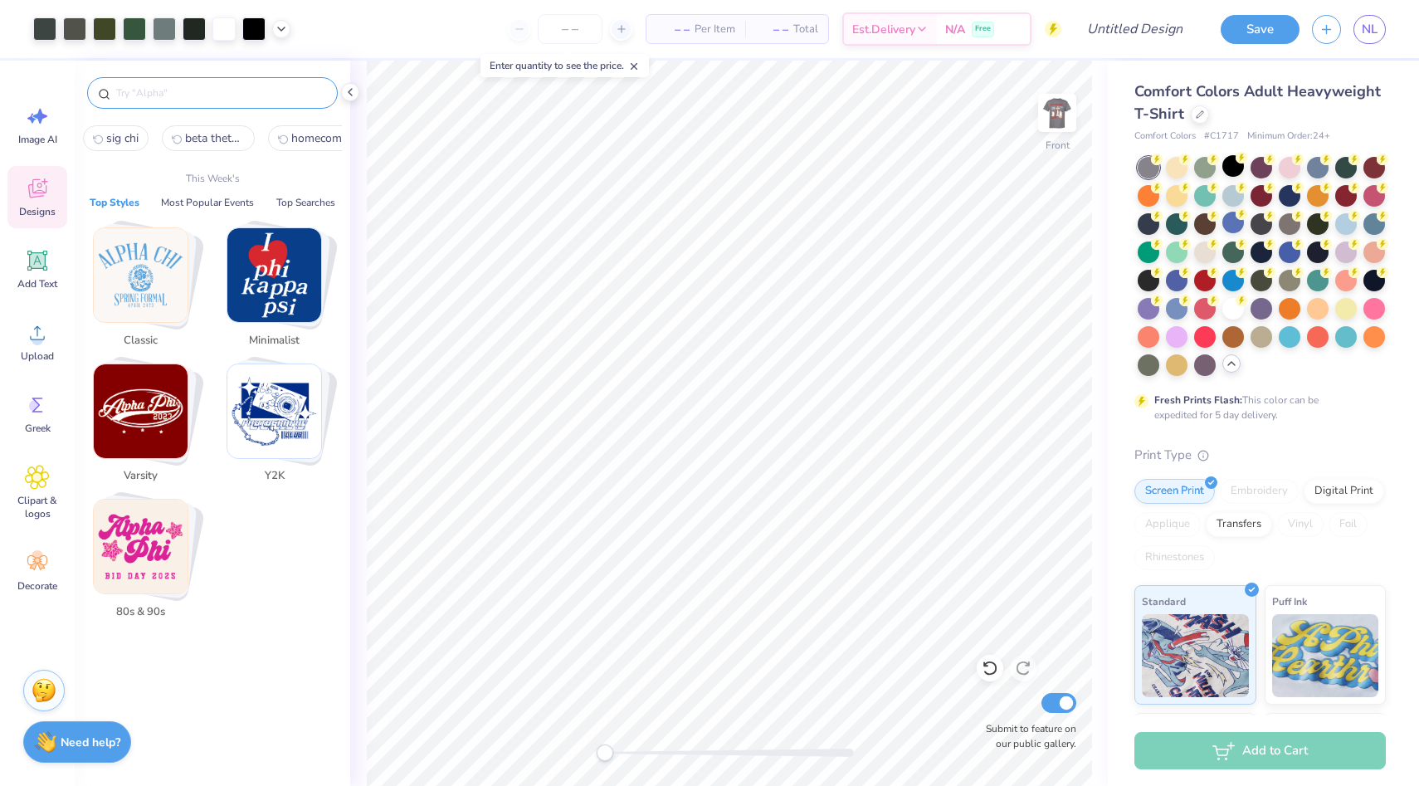
click at [195, 99] on input "text" at bounding box center [221, 93] width 212 height 17
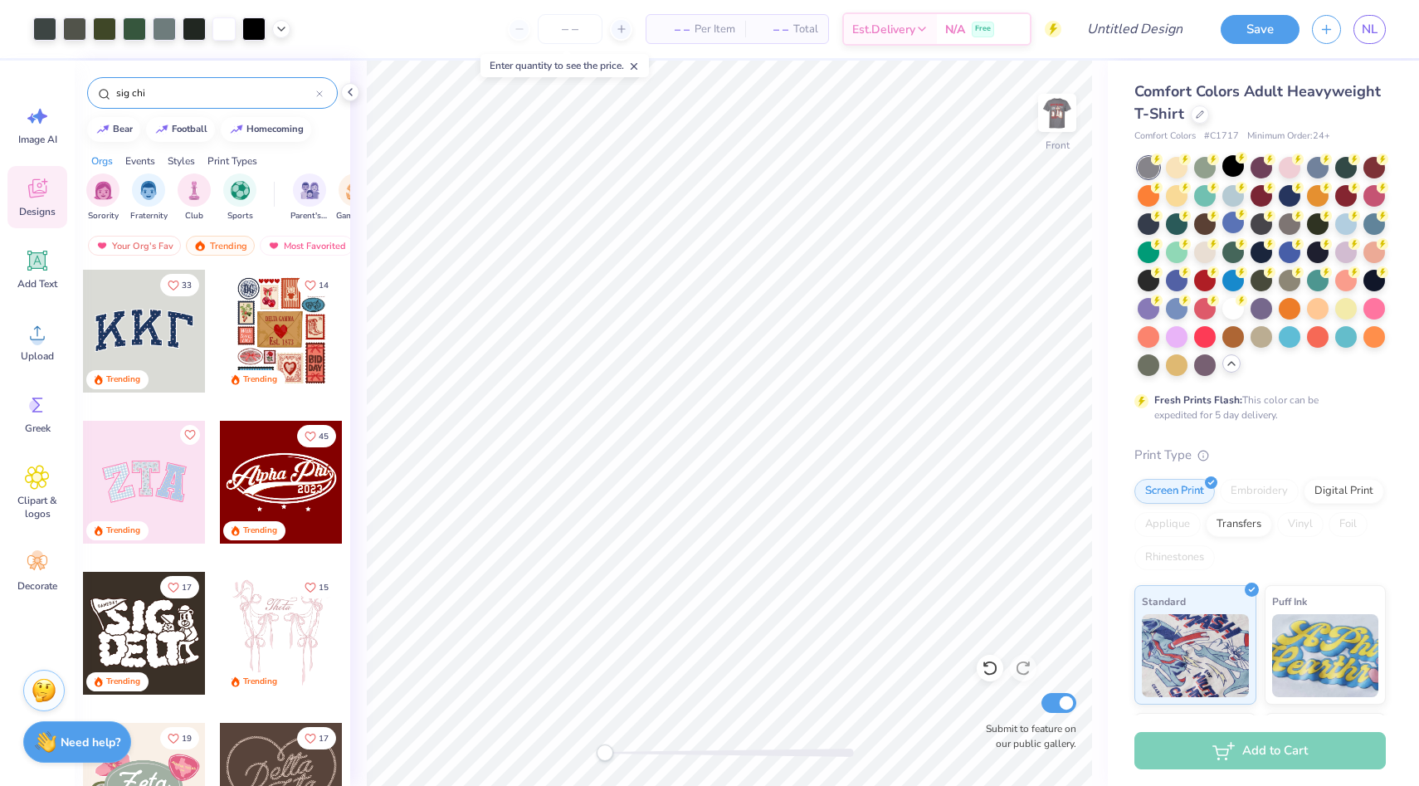
type input "sig chi"
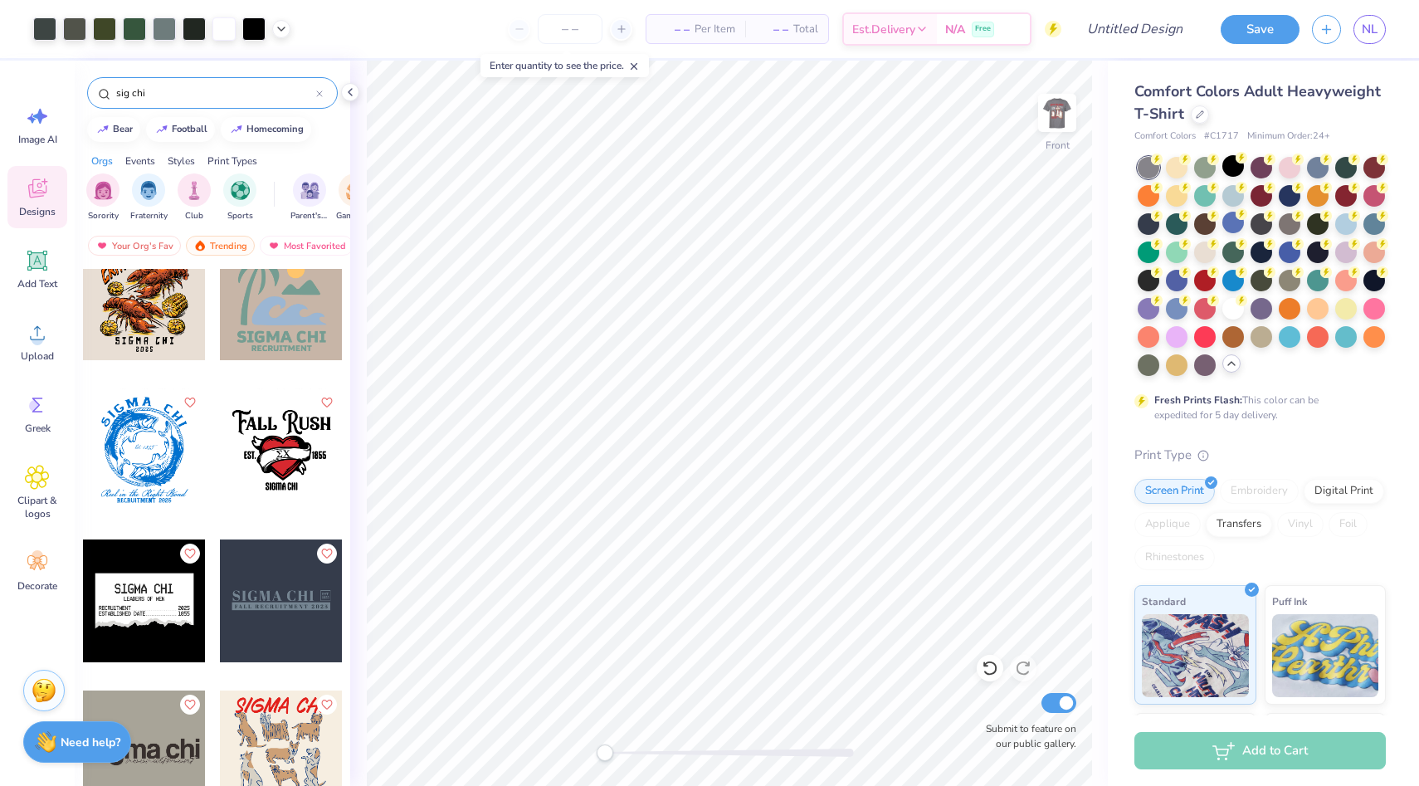
scroll to position [1565, 0]
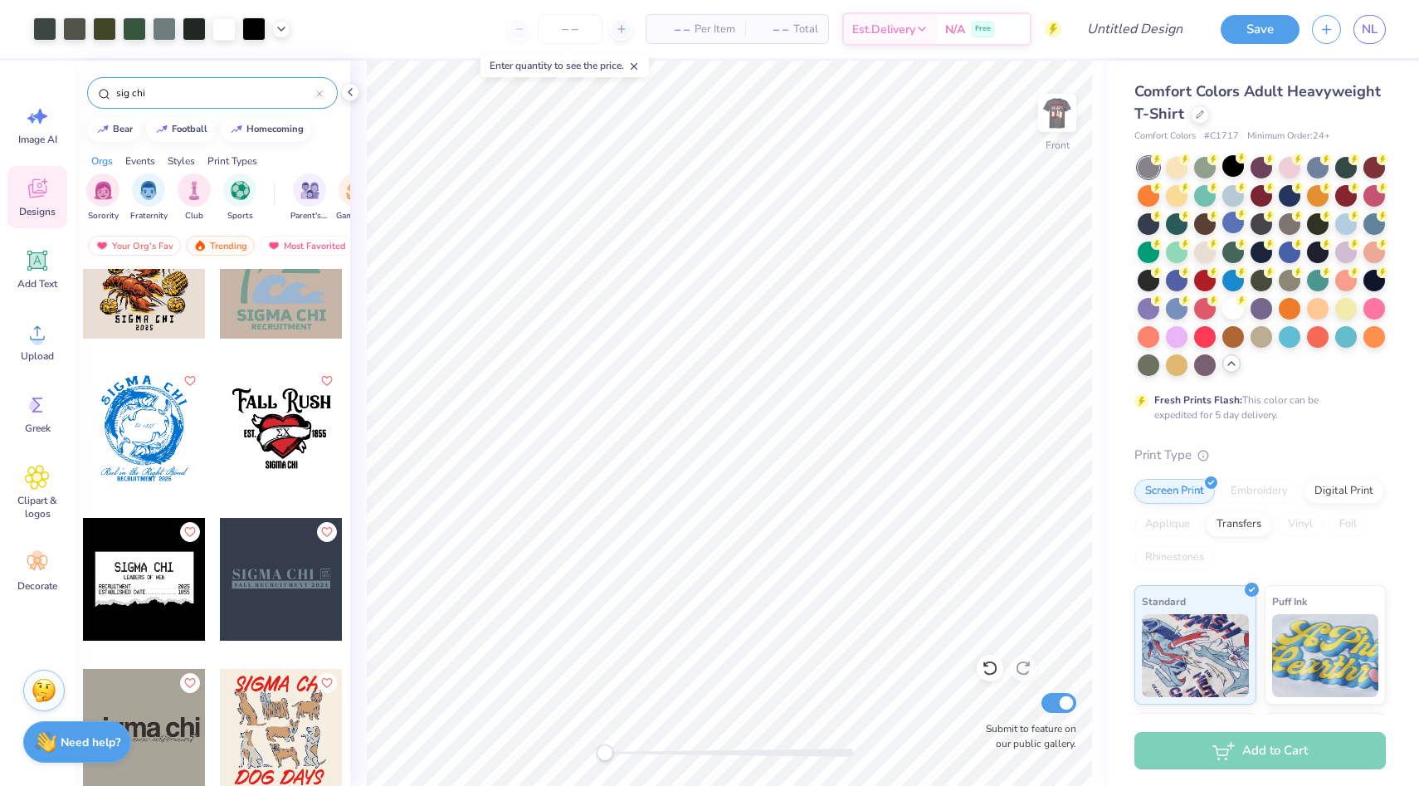
click at [278, 419] on div at bounding box center [281, 428] width 123 height 123
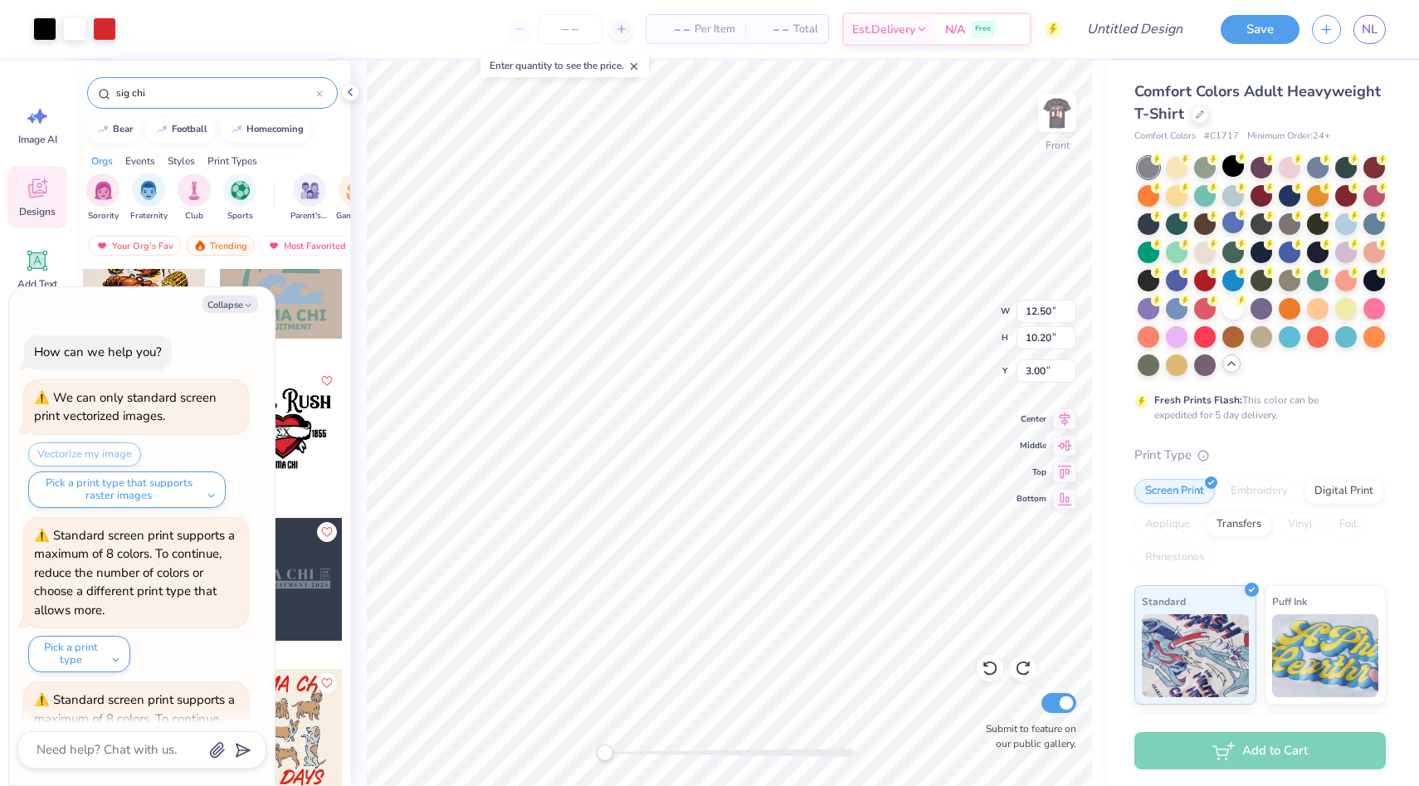
scroll to position [127, 0]
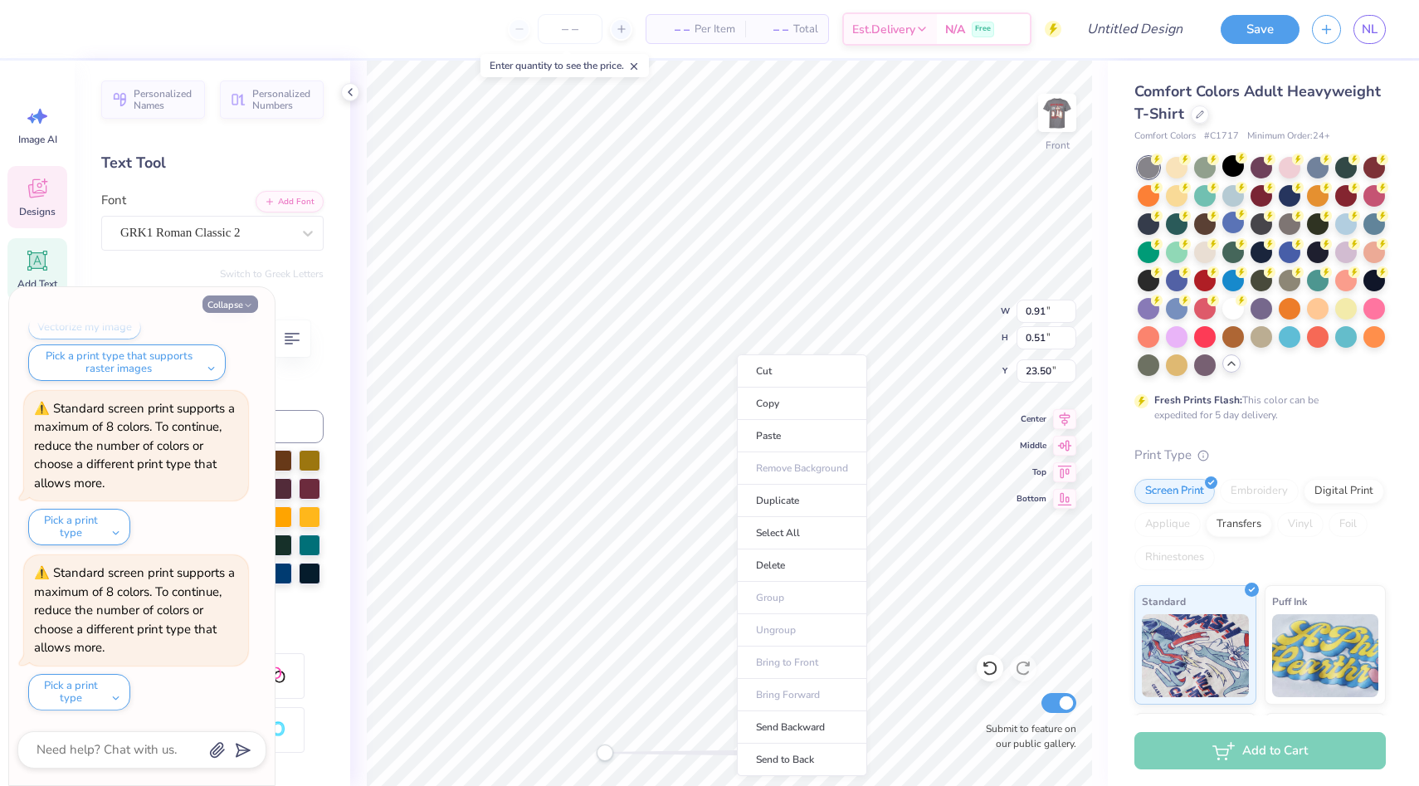
click at [229, 300] on button "Collapse" at bounding box center [231, 303] width 56 height 17
type textarea "x"
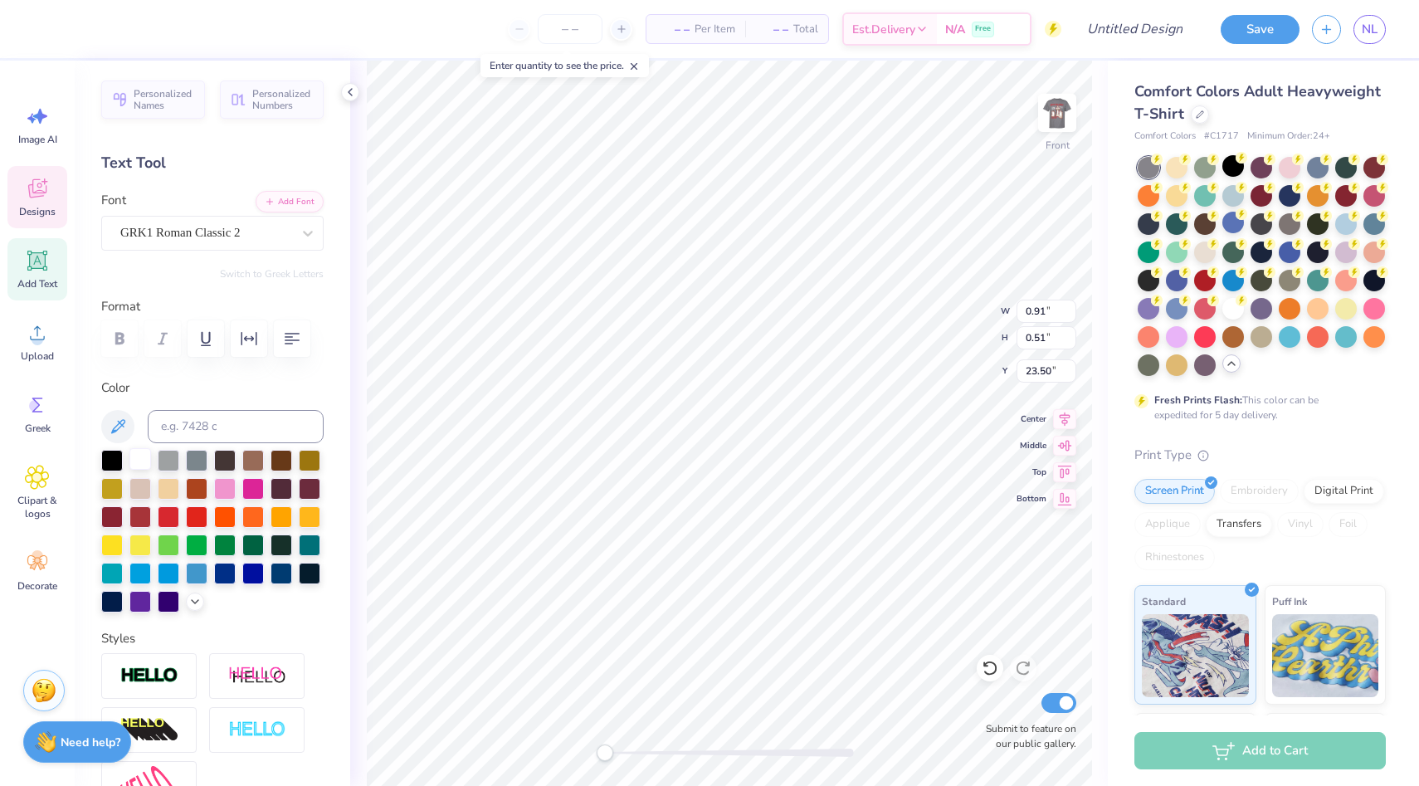
click at [144, 461] on div at bounding box center [140, 459] width 22 height 22
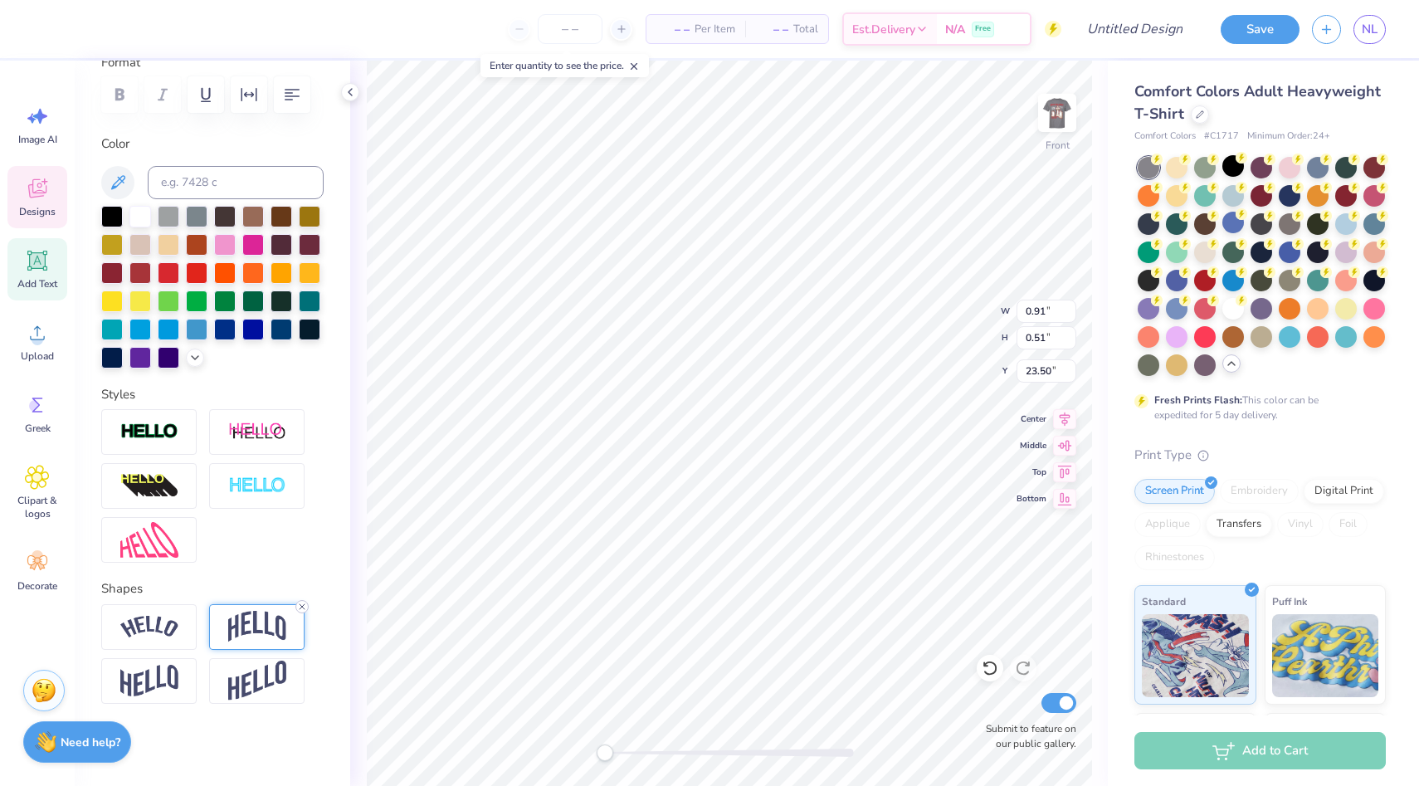
click at [300, 608] on icon at bounding box center [302, 607] width 10 height 10
type input "7.79"
type input "11.10"
type input "3.00"
type input "0.89"
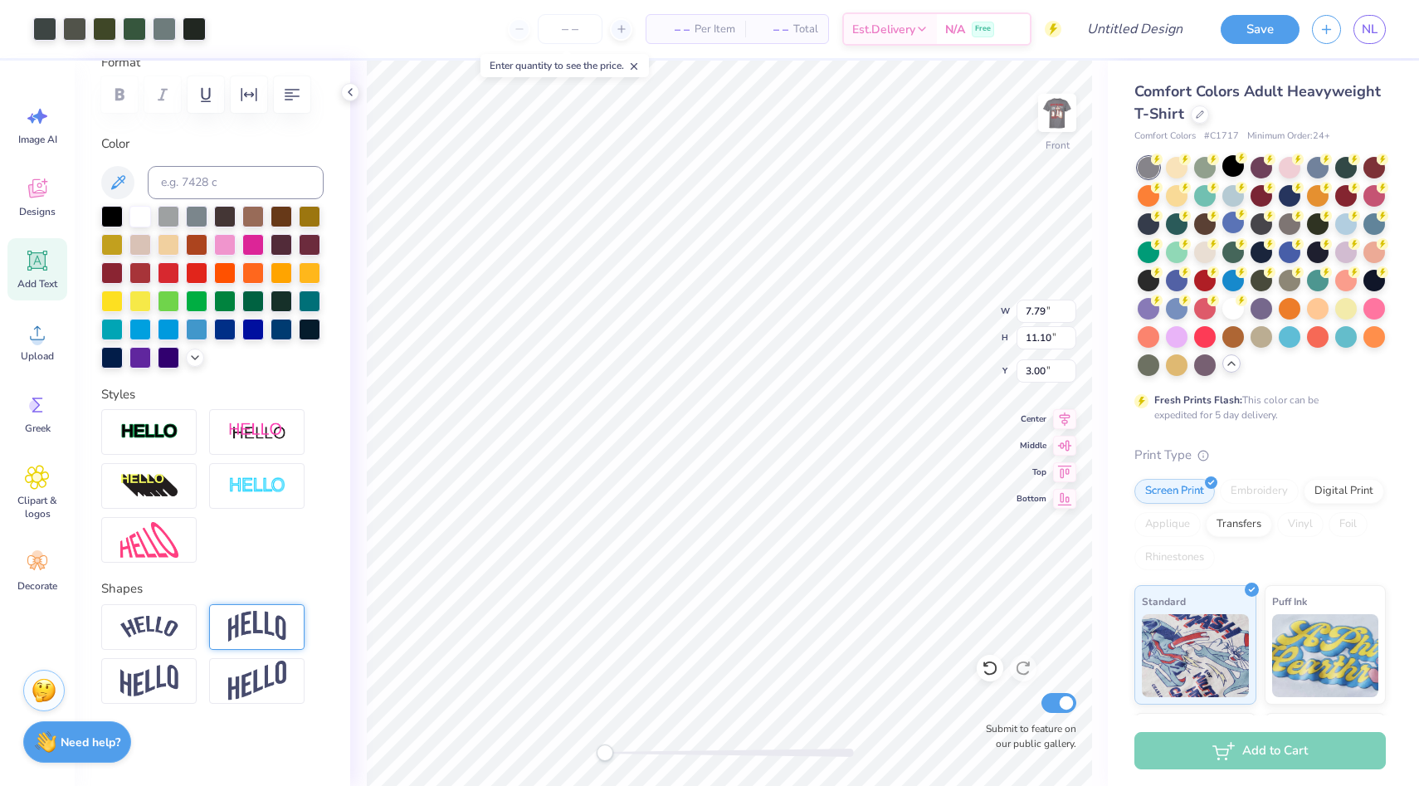
type input "0.46"
type input "10.80"
type input "2.64"
type input "1.36"
type input "6.84"
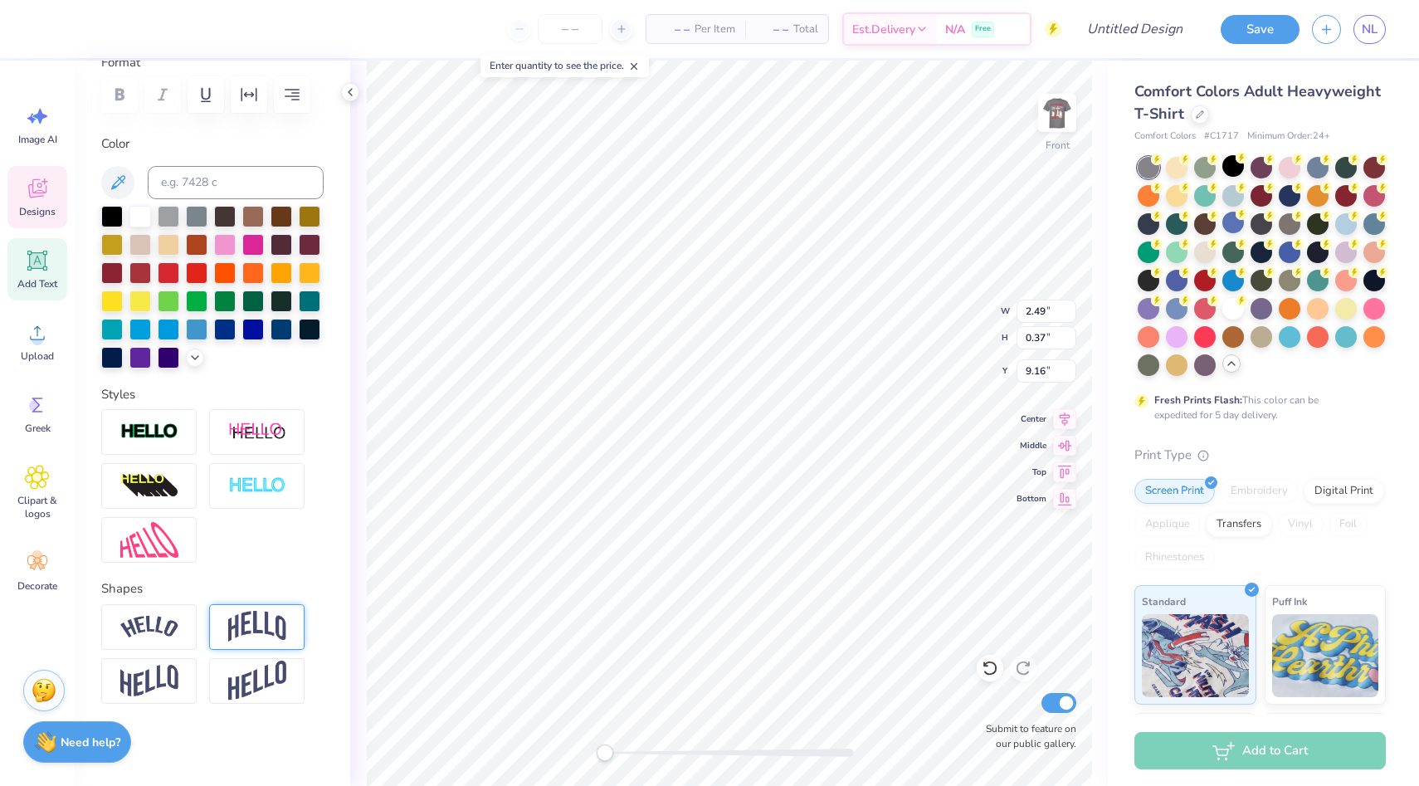
type input "2.64"
type input "1.36"
type input "6.76"
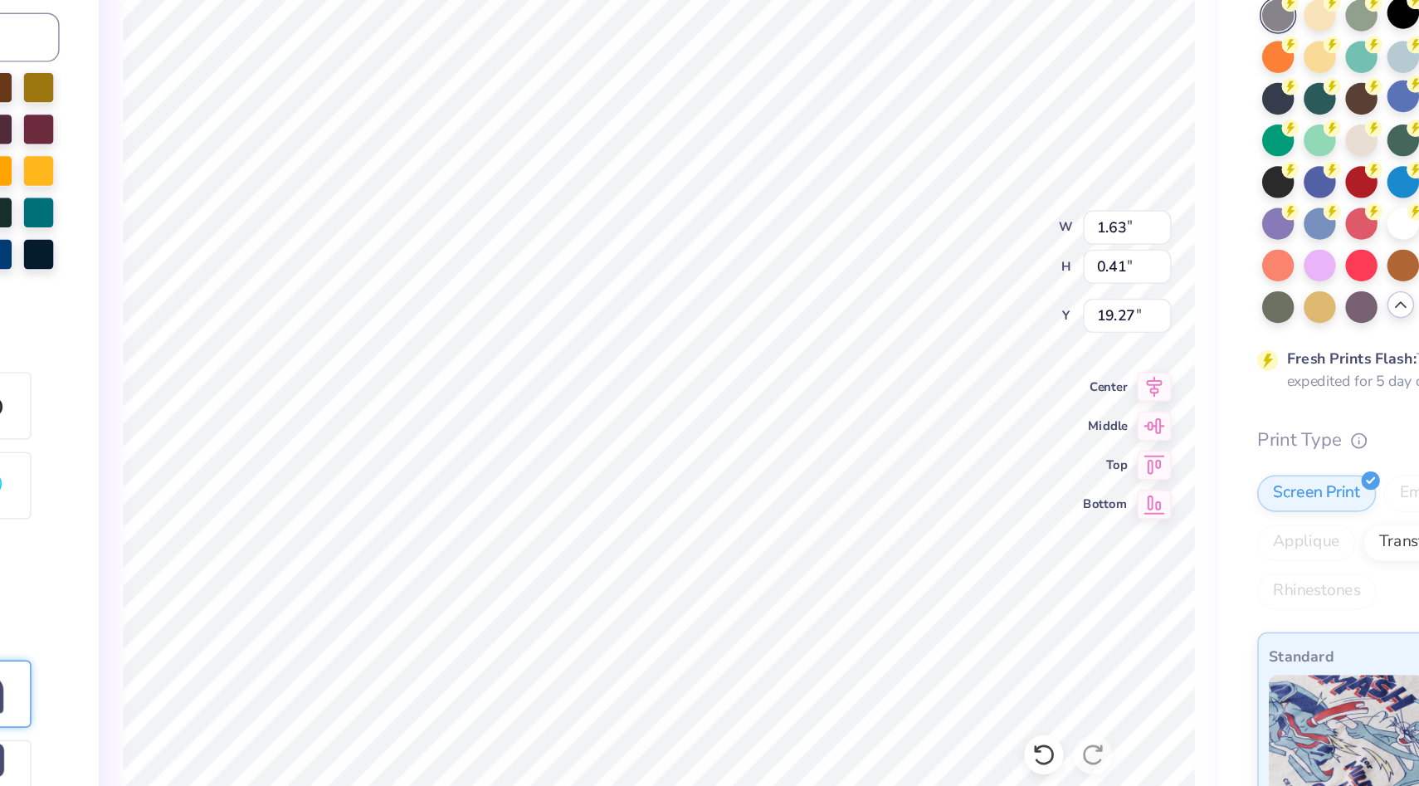
scroll to position [0, 1]
type input "2.97"
type input "3.12"
type input "18.41"
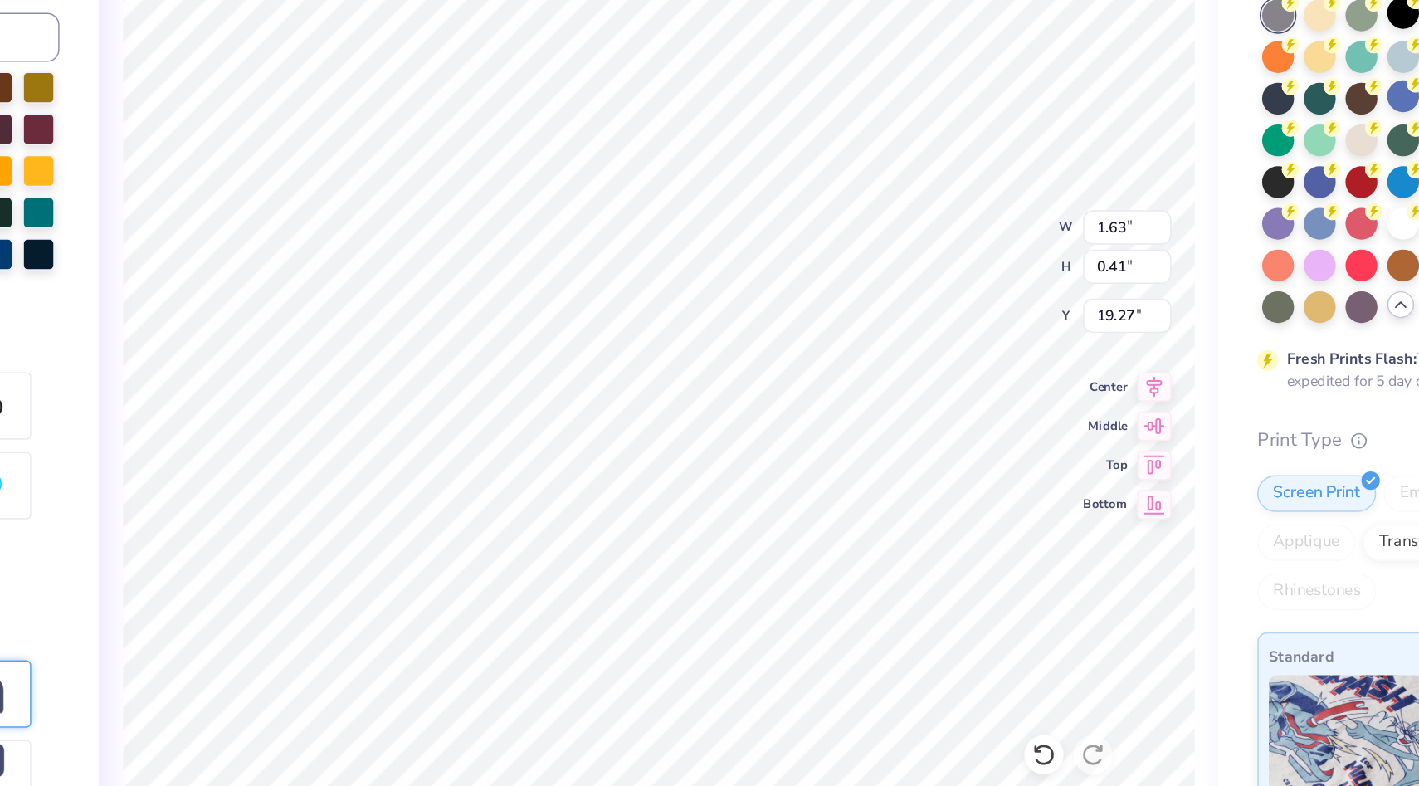
type textarea "Rumors and allegations"
type input "5.35"
type input "1.43"
type input "15.40"
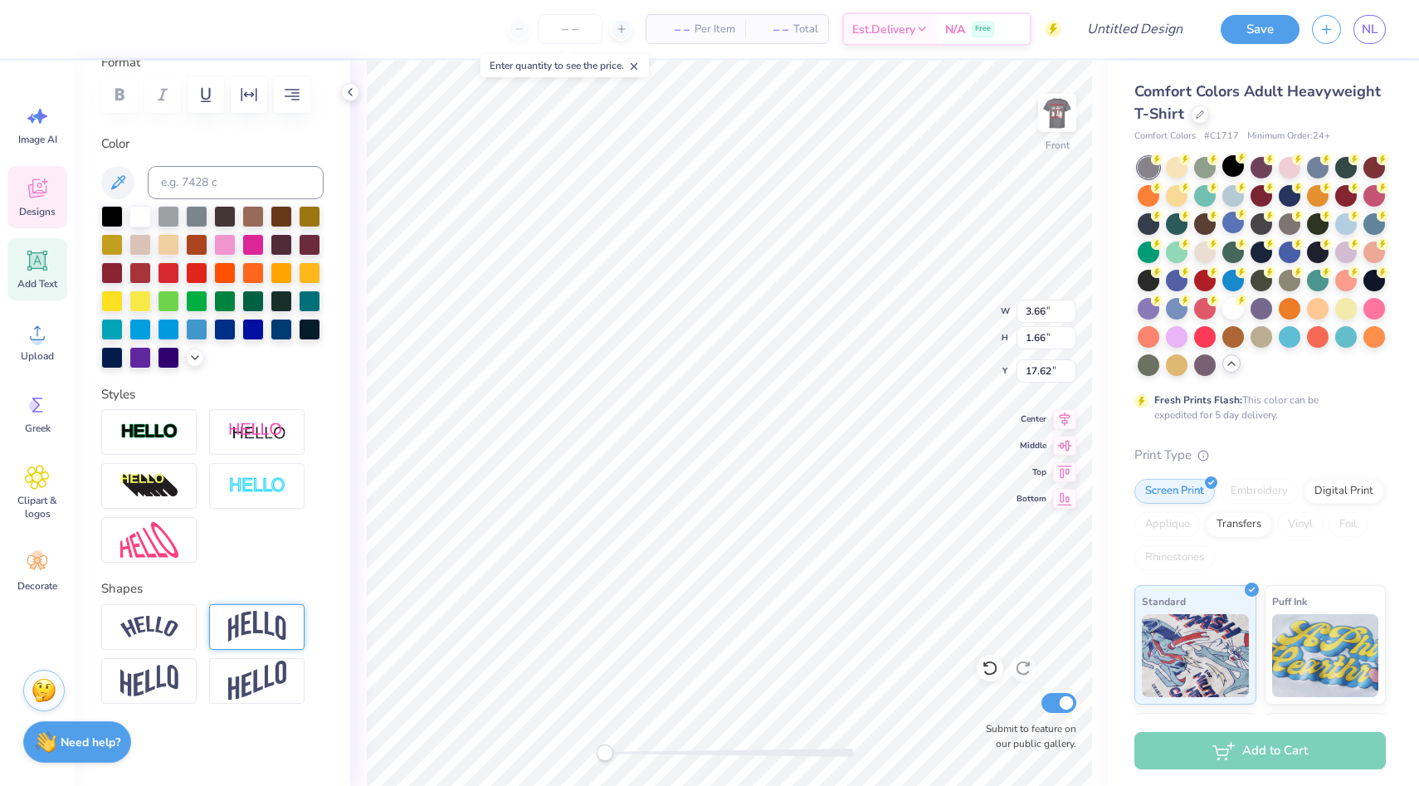
scroll to position [1, 2]
type textarea "here lies the men of the lambda chapter of sigma chi"
type input "9.40"
type input "16.27"
type input "3.00"
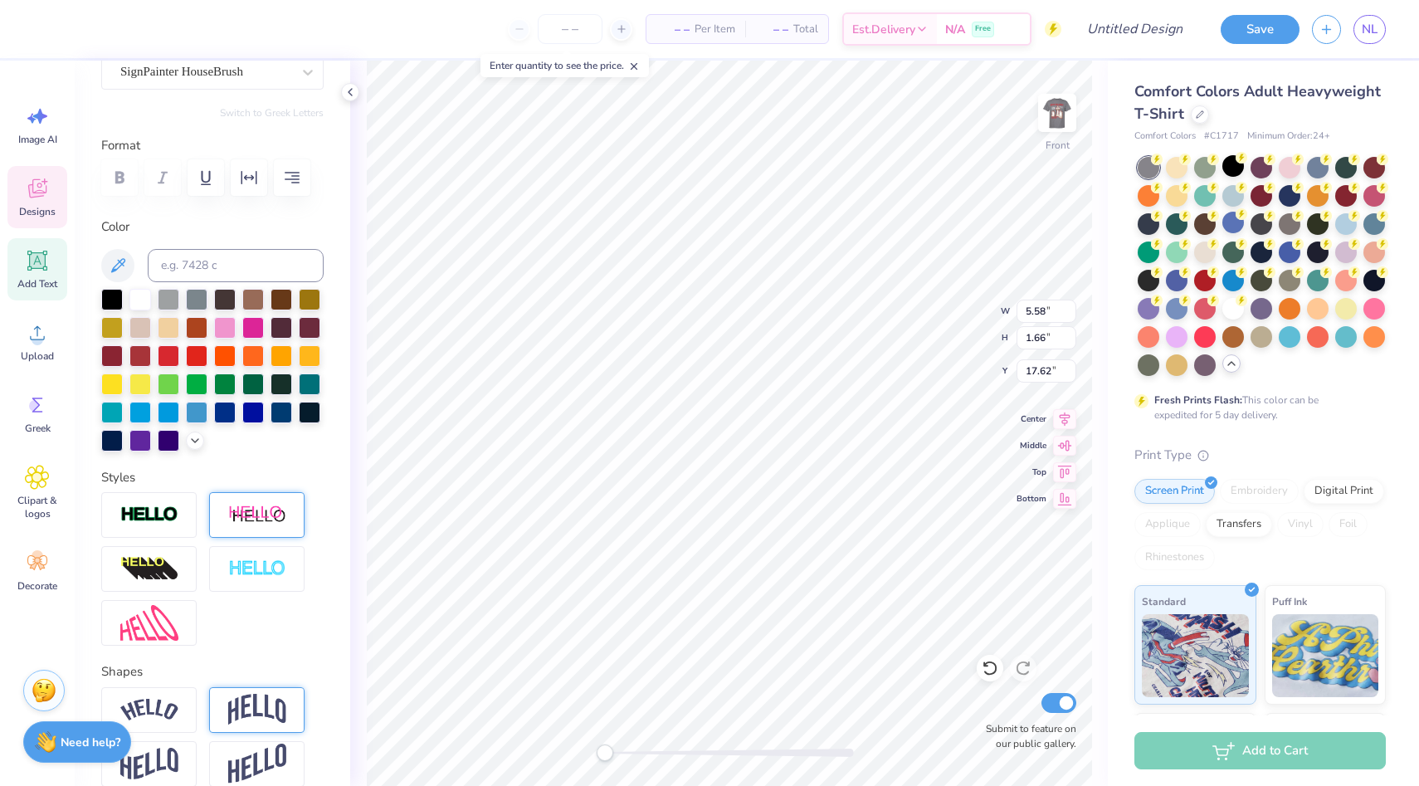
scroll to position [156, 0]
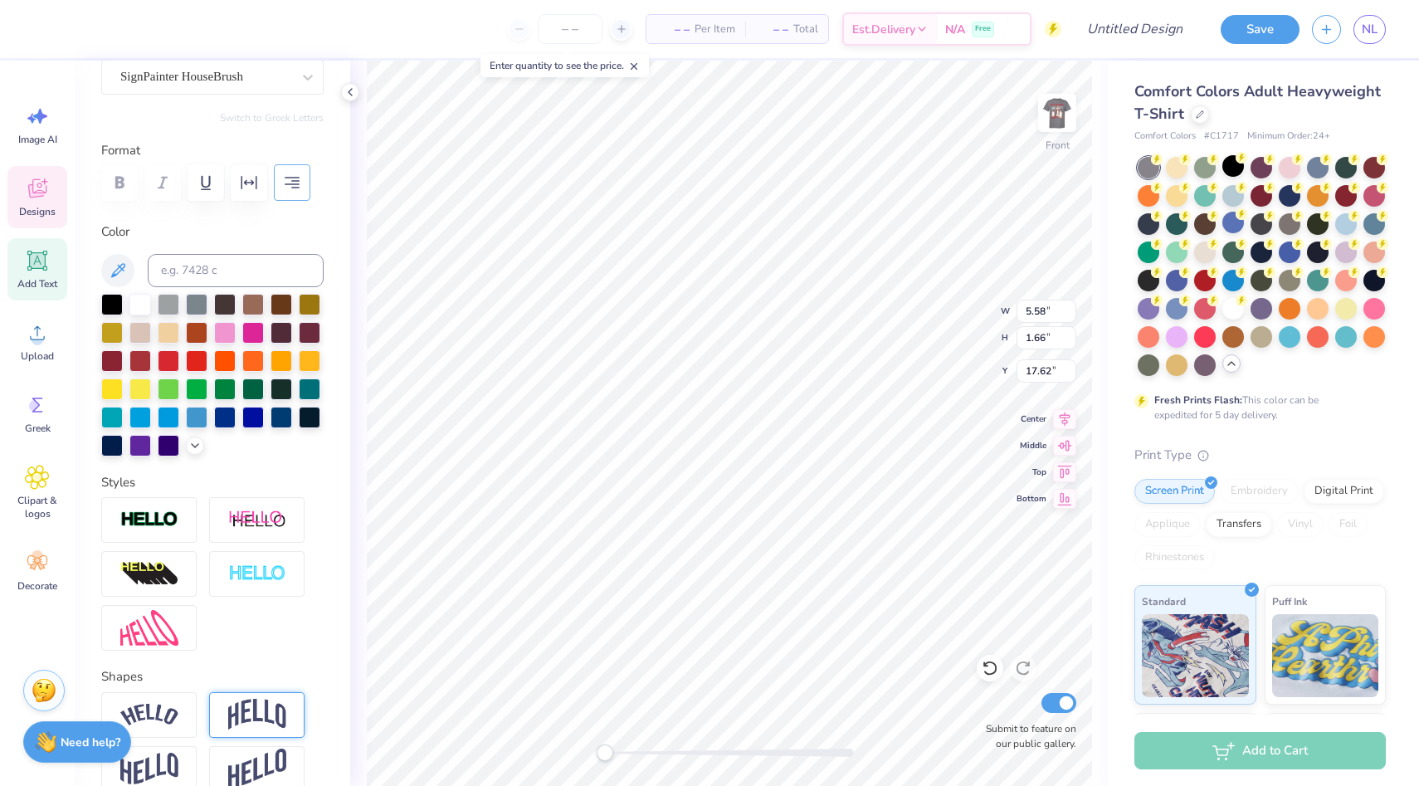
click at [293, 185] on icon "button" at bounding box center [292, 183] width 20 height 20
type input "7.79"
type input "11.10"
type input "3.00"
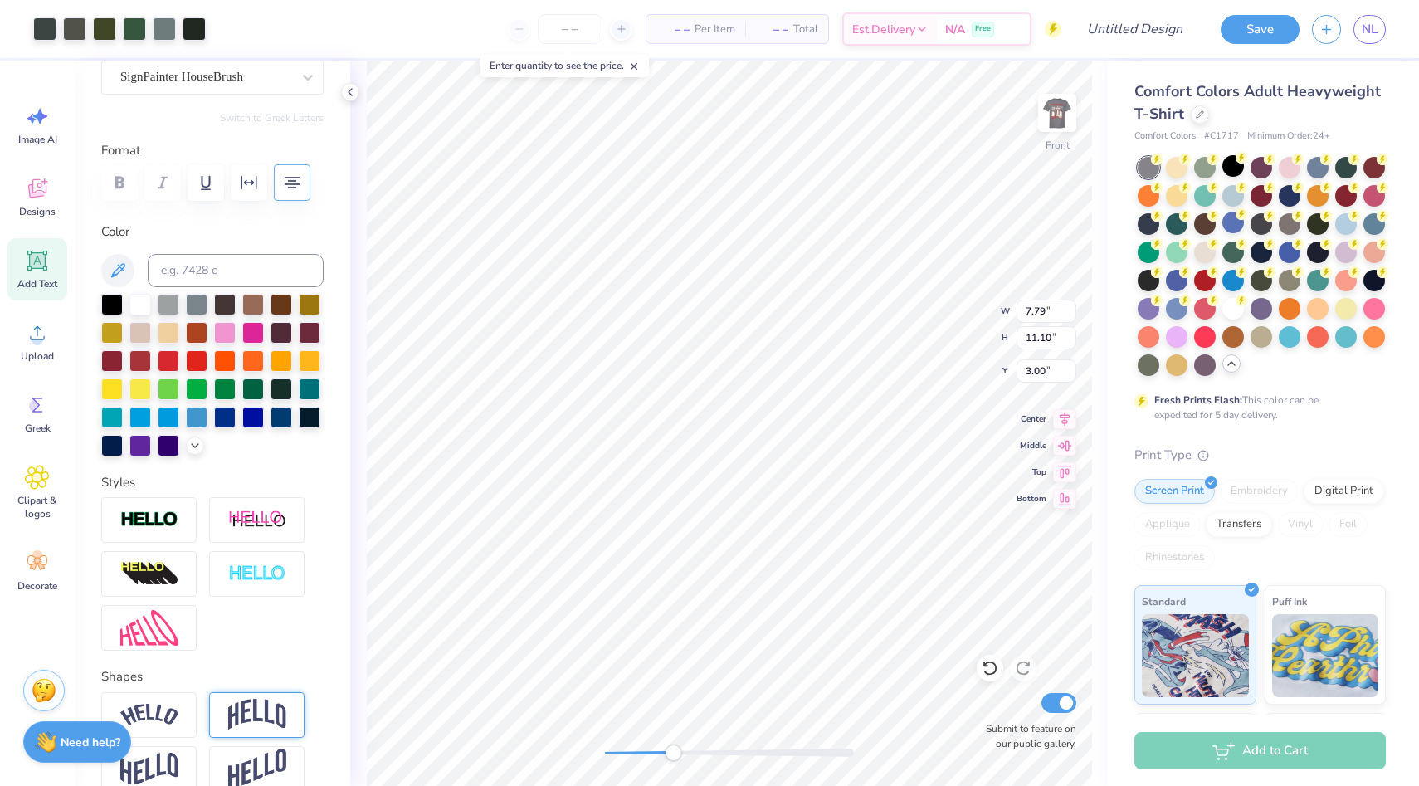
drag, startPoint x: 617, startPoint y: 750, endPoint x: 685, endPoint y: 746, distance: 68.2
click at [685, 749] on div at bounding box center [729, 753] width 249 height 8
type input "3.50"
type input "1.07"
type input "10.51"
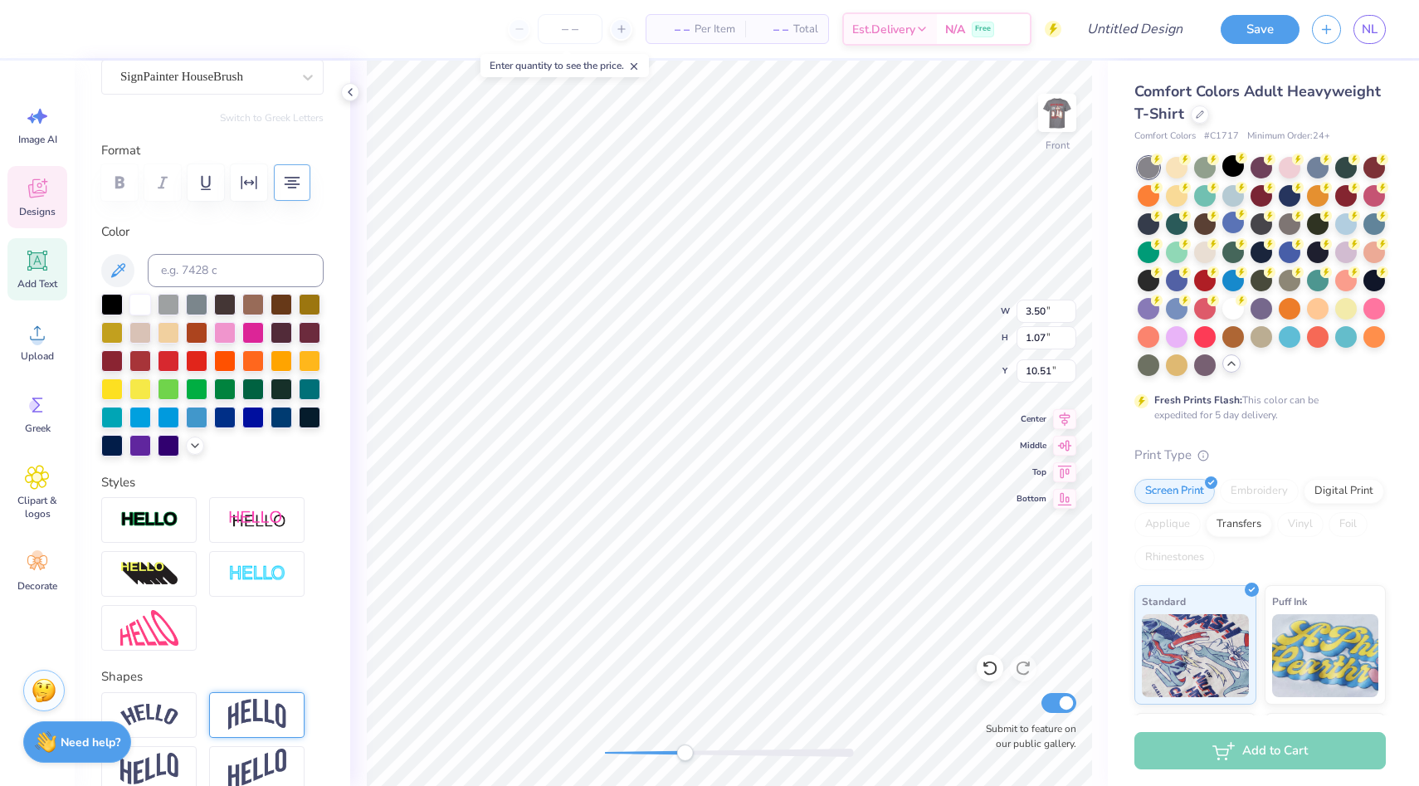
type input "7.79"
type input "11.10"
type input "3.00"
drag, startPoint x: 686, startPoint y: 745, endPoint x: 612, endPoint y: 759, distance: 75.2
click at [612, 759] on div "Accessibility label" at bounding box center [611, 753] width 17 height 17
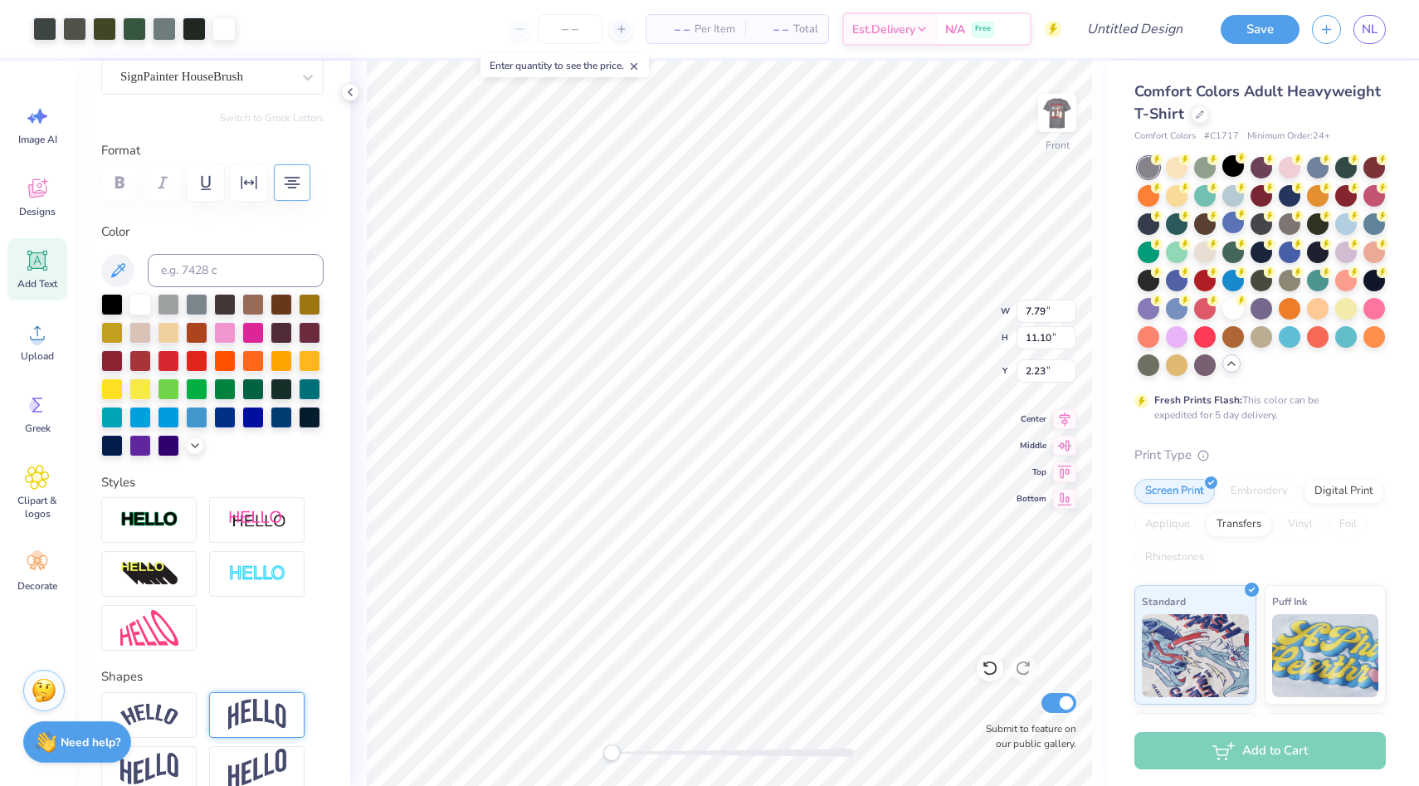
type input "3.00"
type input "2.49"
type input "0.37"
type input "9.32"
click at [70, 28] on div at bounding box center [74, 27] width 23 height 23
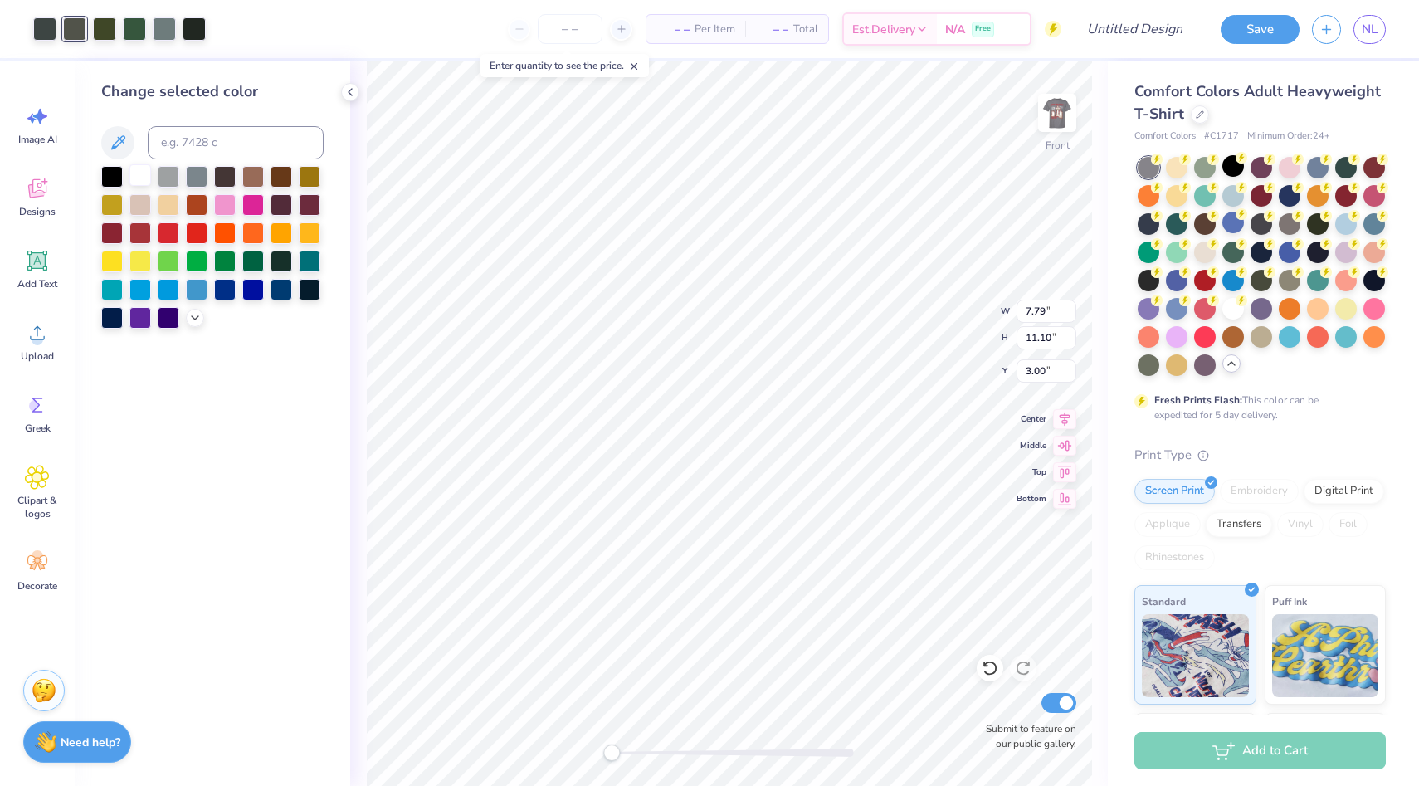
click at [138, 177] on div at bounding box center [140, 175] width 22 height 22
click at [135, 32] on div at bounding box center [134, 27] width 23 height 23
click at [222, 268] on div at bounding box center [225, 260] width 22 height 22
click at [247, 263] on div at bounding box center [253, 260] width 22 height 22
click at [160, 32] on div at bounding box center [164, 27] width 23 height 23
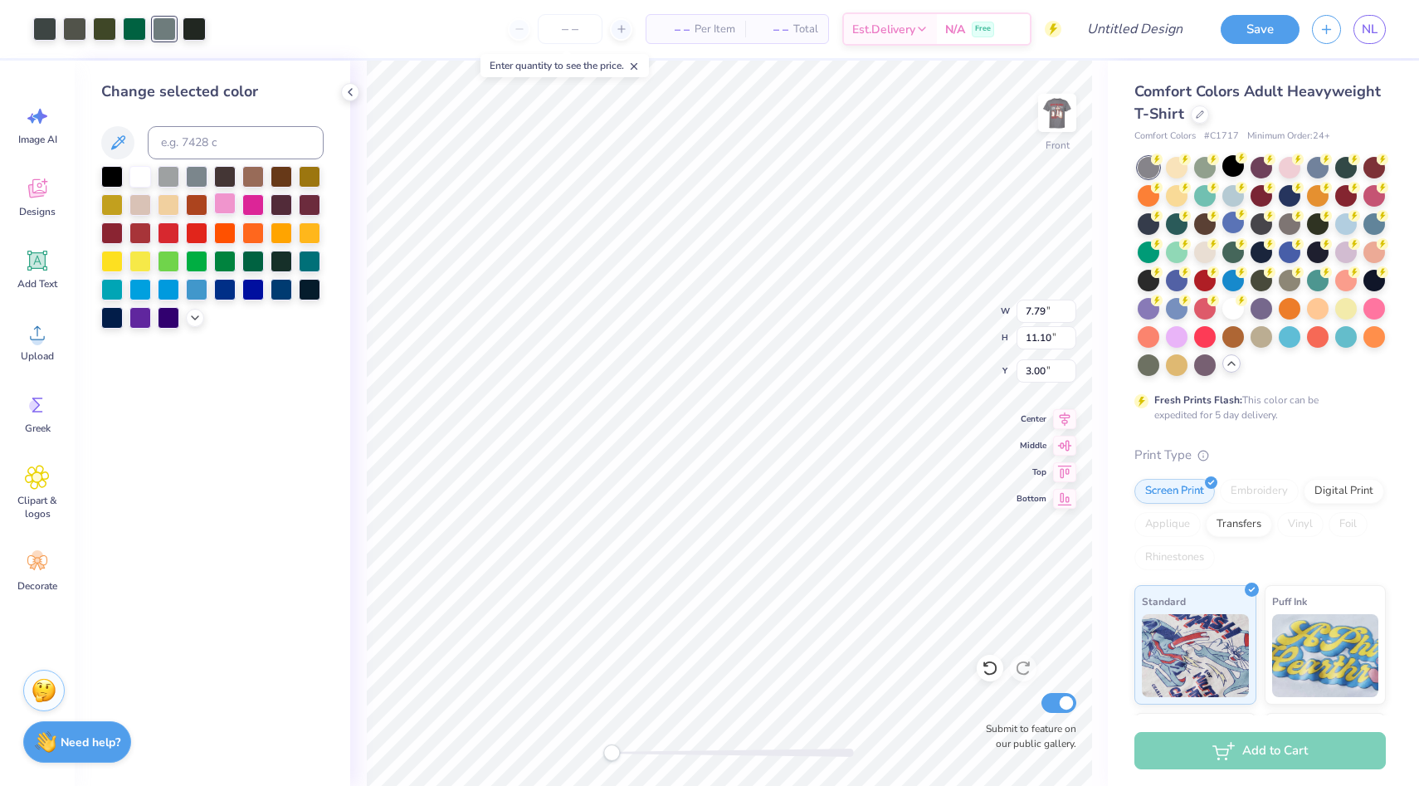
click at [221, 205] on div at bounding box center [225, 204] width 22 height 22
click at [217, 145] on input at bounding box center [236, 142] width 176 height 33
type input "299"
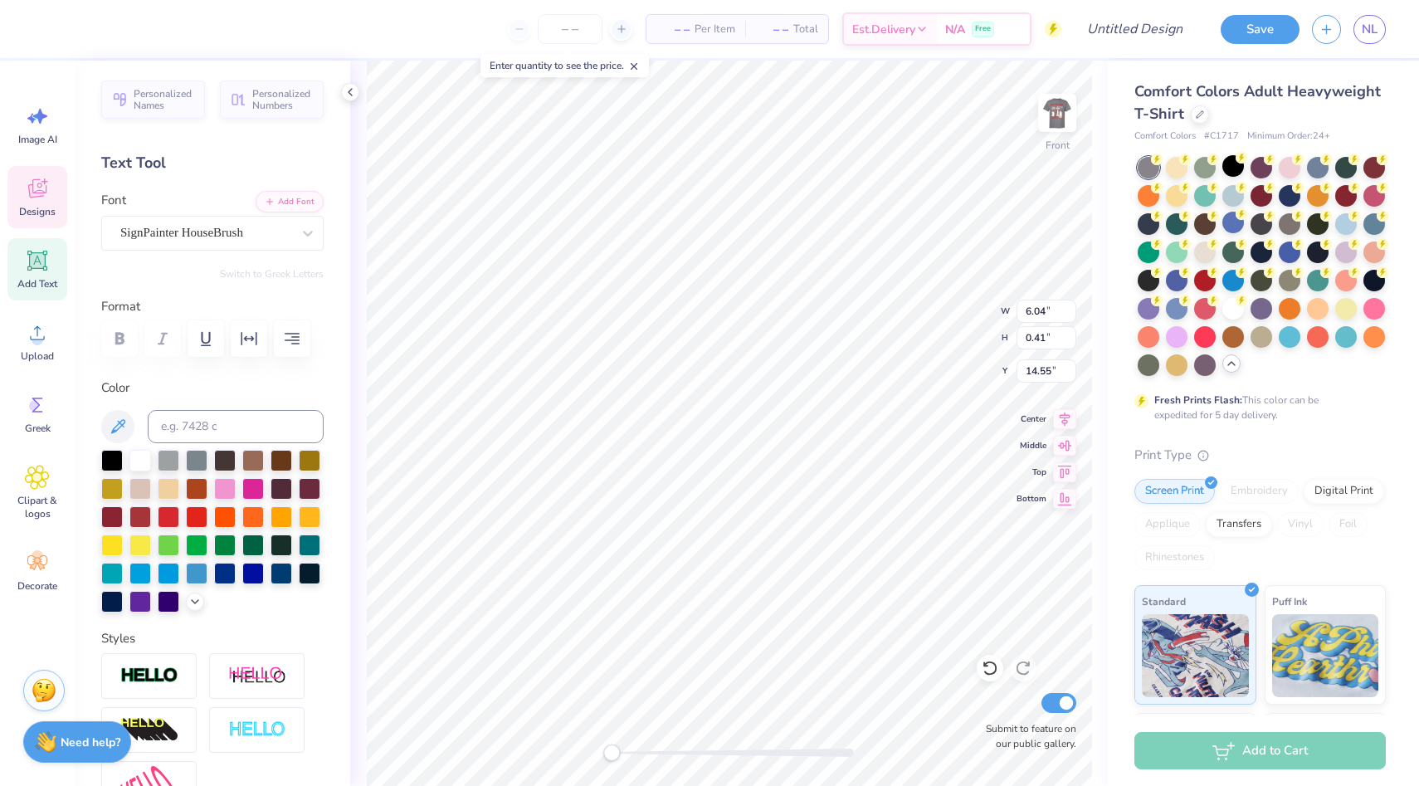
scroll to position [0, 7]
click at [142, 461] on div at bounding box center [140, 459] width 22 height 22
click at [353, 99] on div at bounding box center [350, 92] width 18 height 18
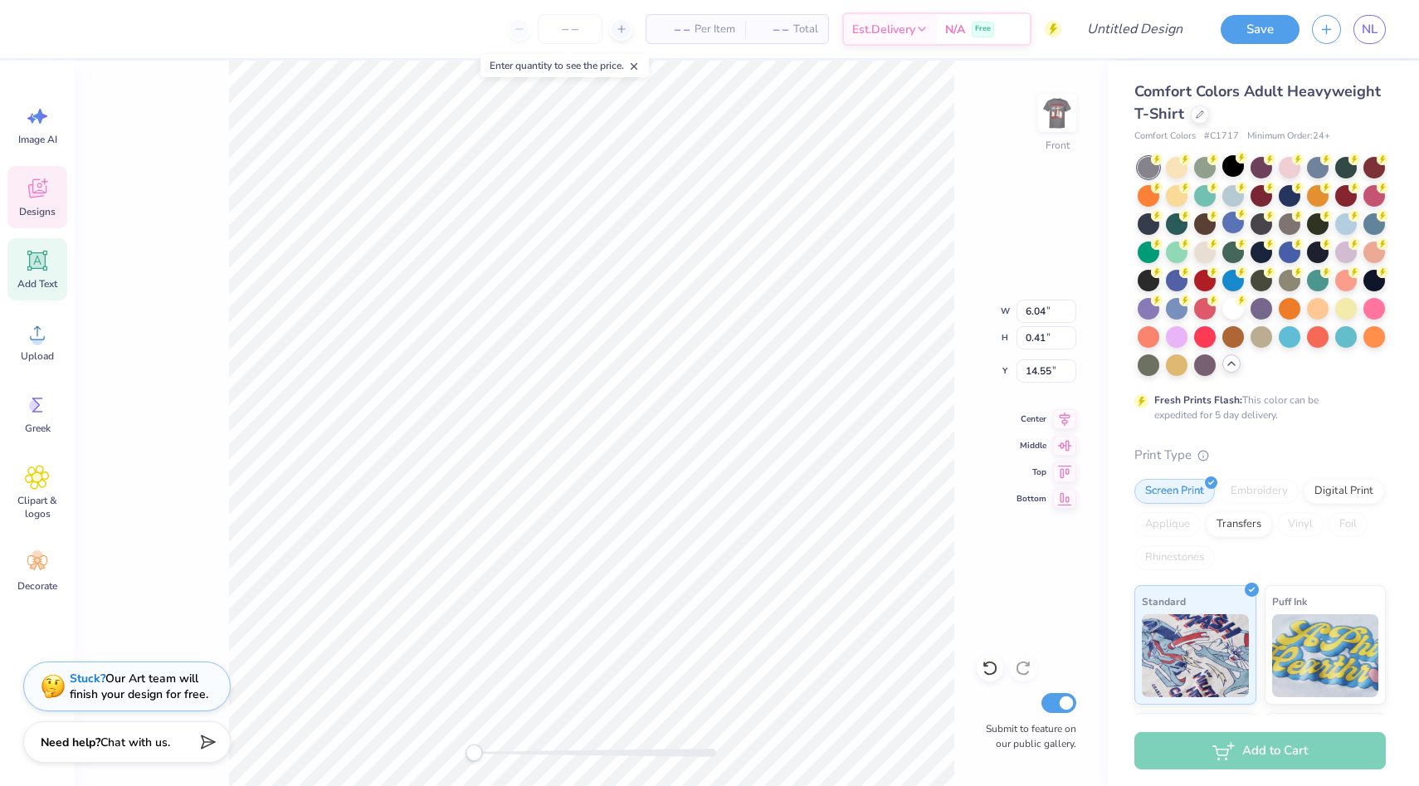
click at [364, 133] on div "Front W 6.04 6.04 " H 0.41 0.41 " Y 14.55 14.55 " Center Middle Top Bottom Subm…" at bounding box center [591, 423] width 1033 height 725
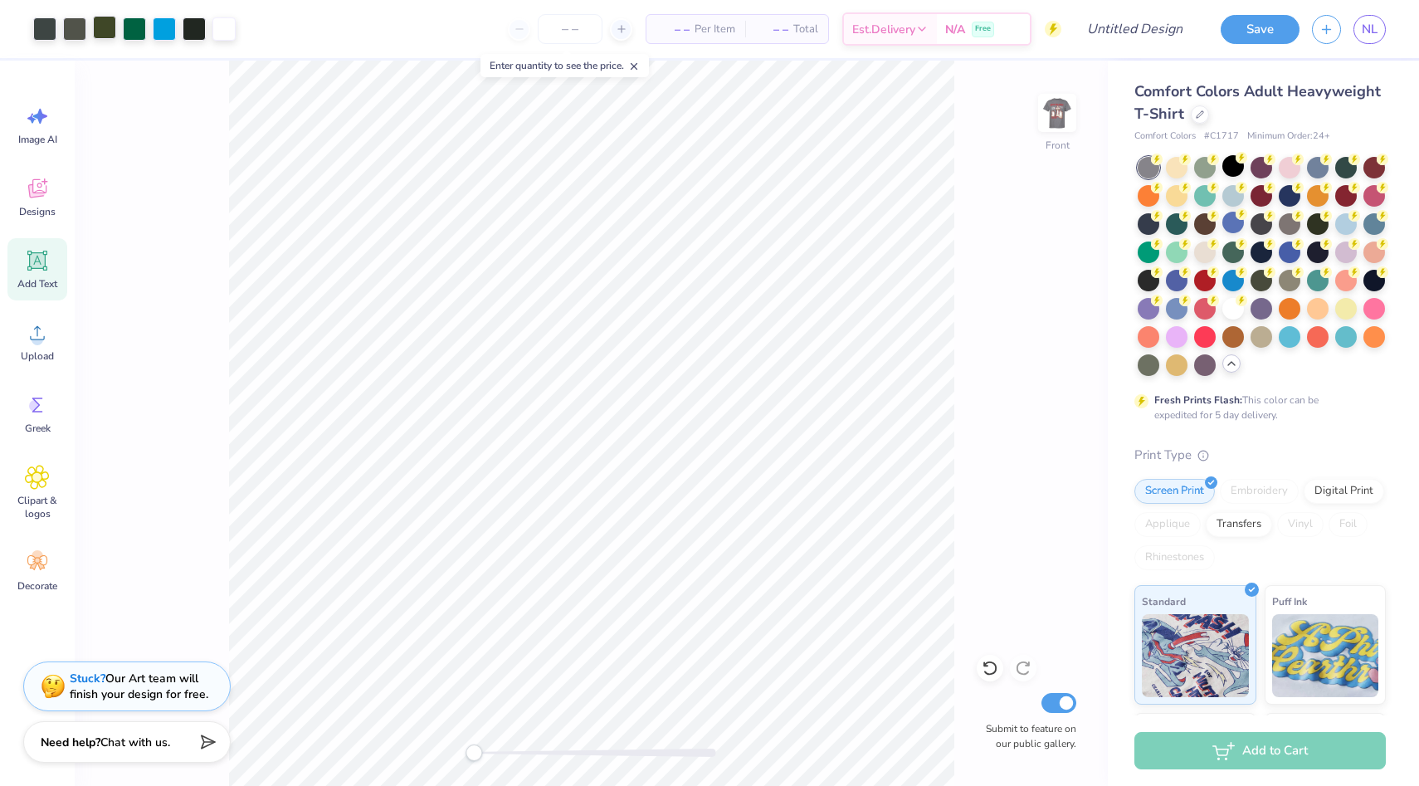
click at [97, 30] on div at bounding box center [104, 27] width 23 height 23
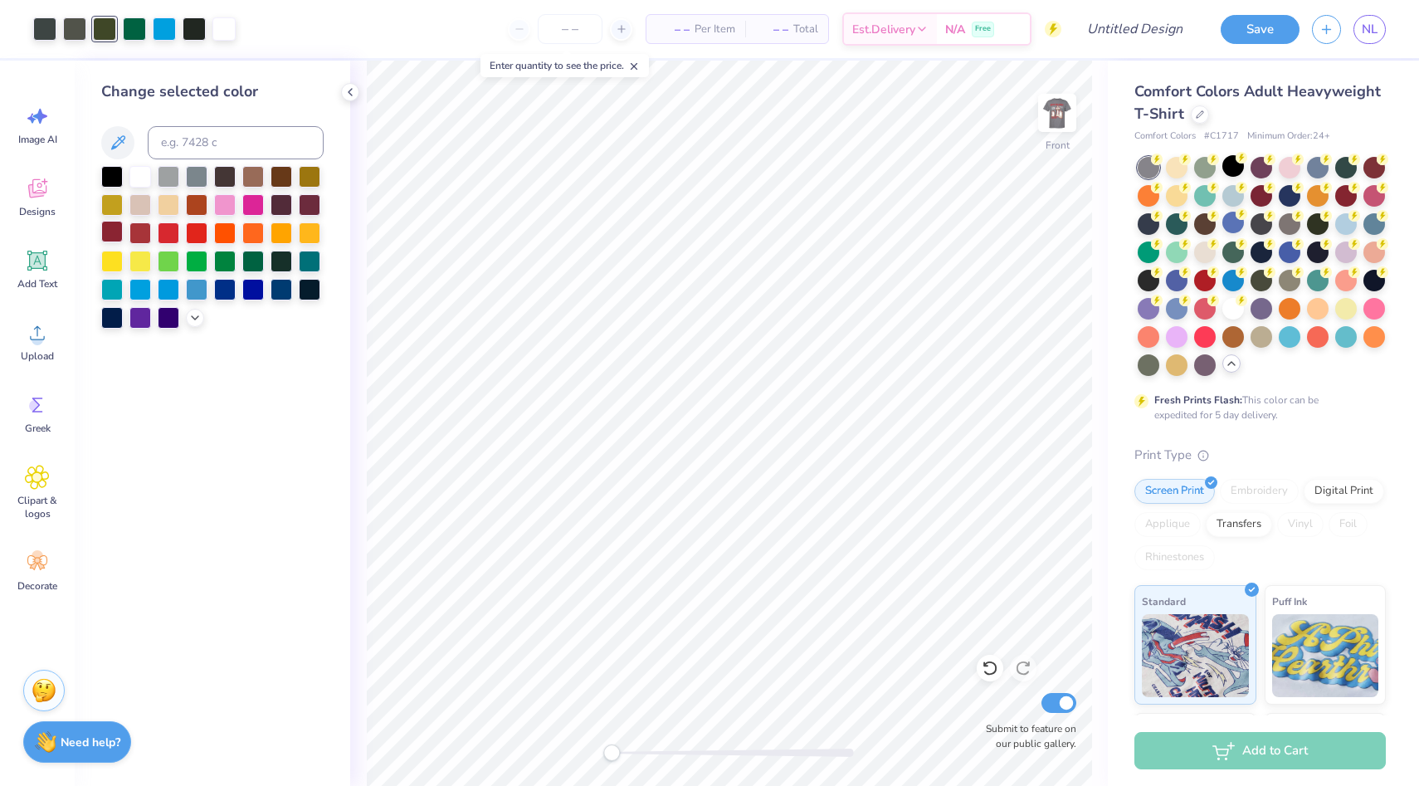
click at [115, 238] on div at bounding box center [112, 232] width 22 height 22
click at [115, 237] on div at bounding box center [112, 232] width 22 height 22
click at [115, 235] on div at bounding box center [112, 232] width 22 height 22
click at [107, 178] on div at bounding box center [112, 175] width 22 height 22
click at [227, 260] on div at bounding box center [225, 260] width 22 height 22
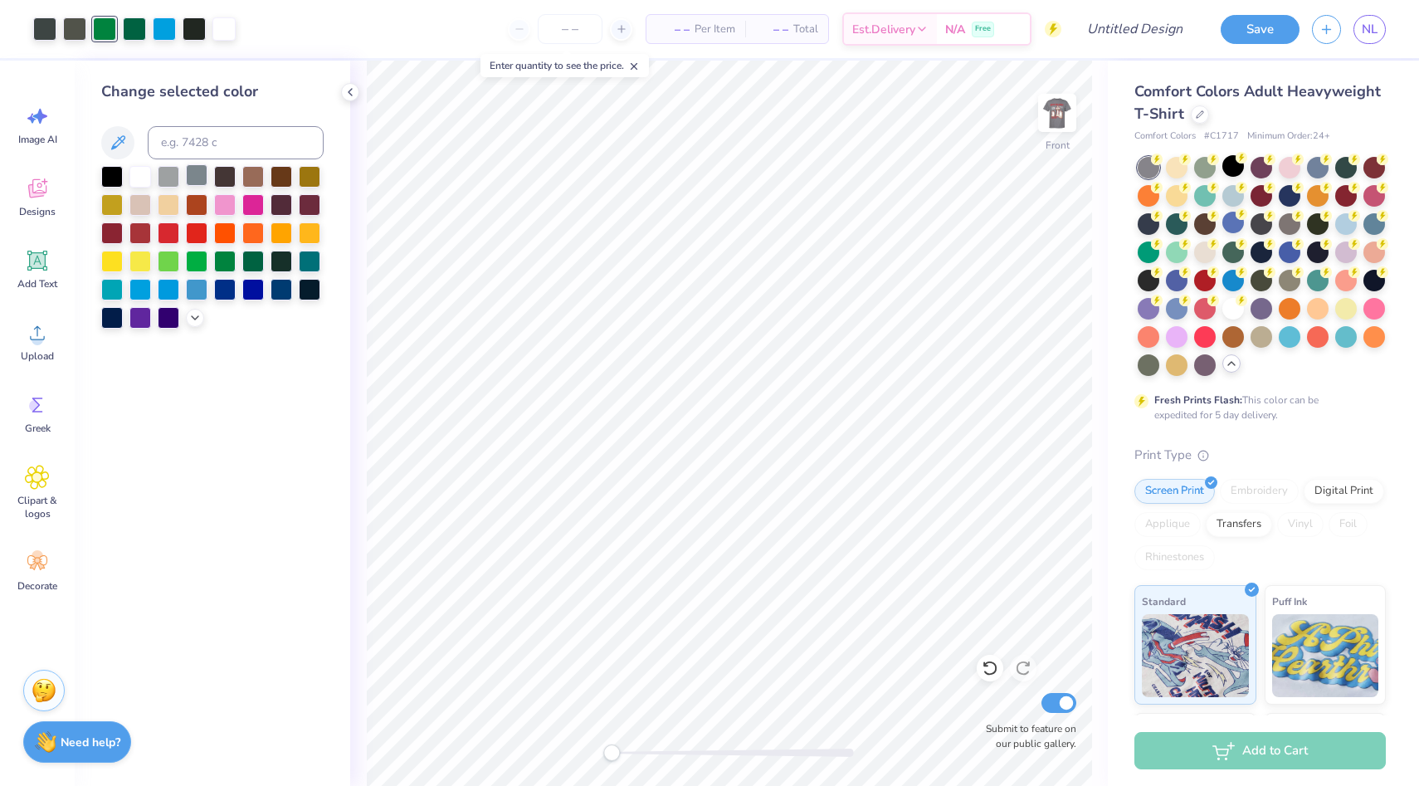
click at [195, 182] on div at bounding box center [197, 175] width 22 height 22
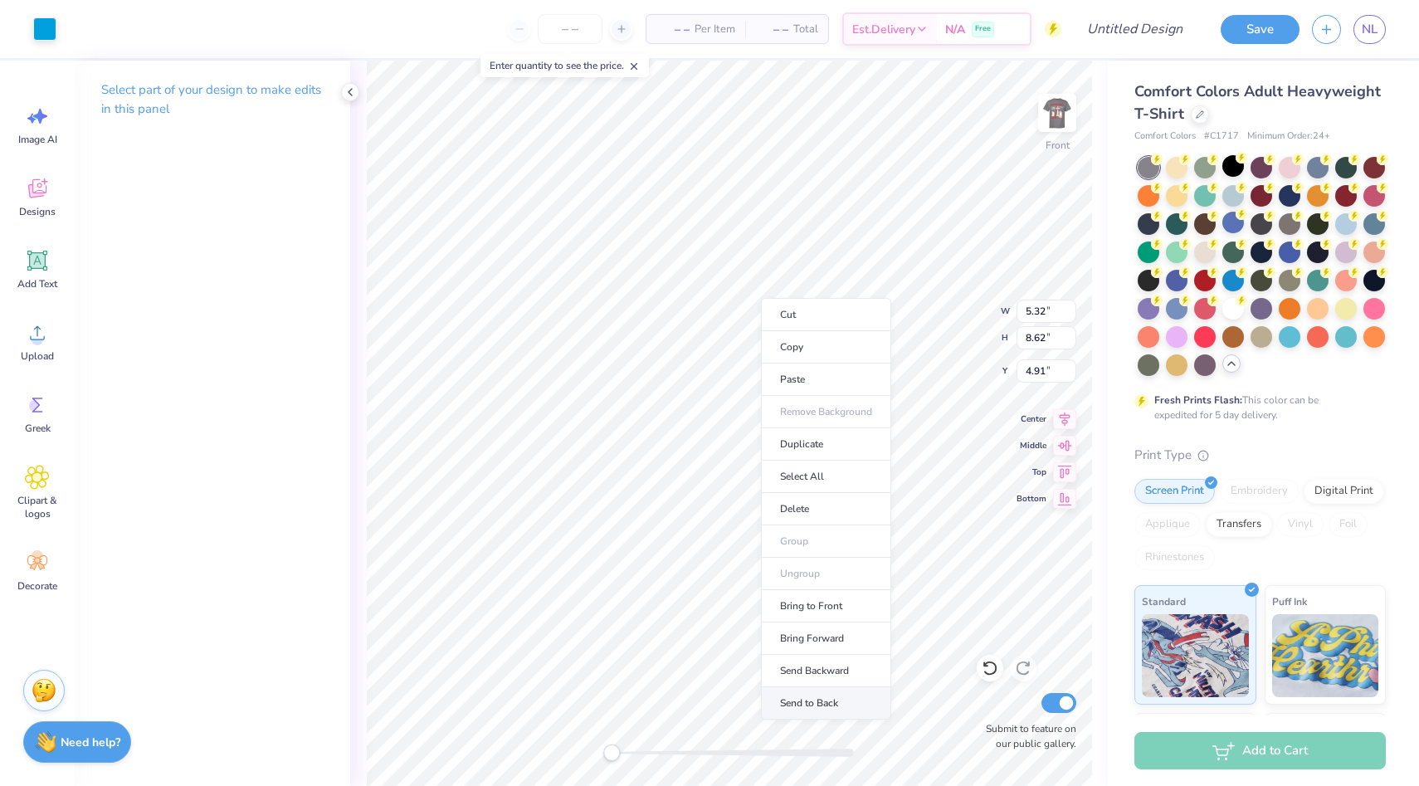
click at [813, 690] on li "Send to Back" at bounding box center [826, 703] width 130 height 32
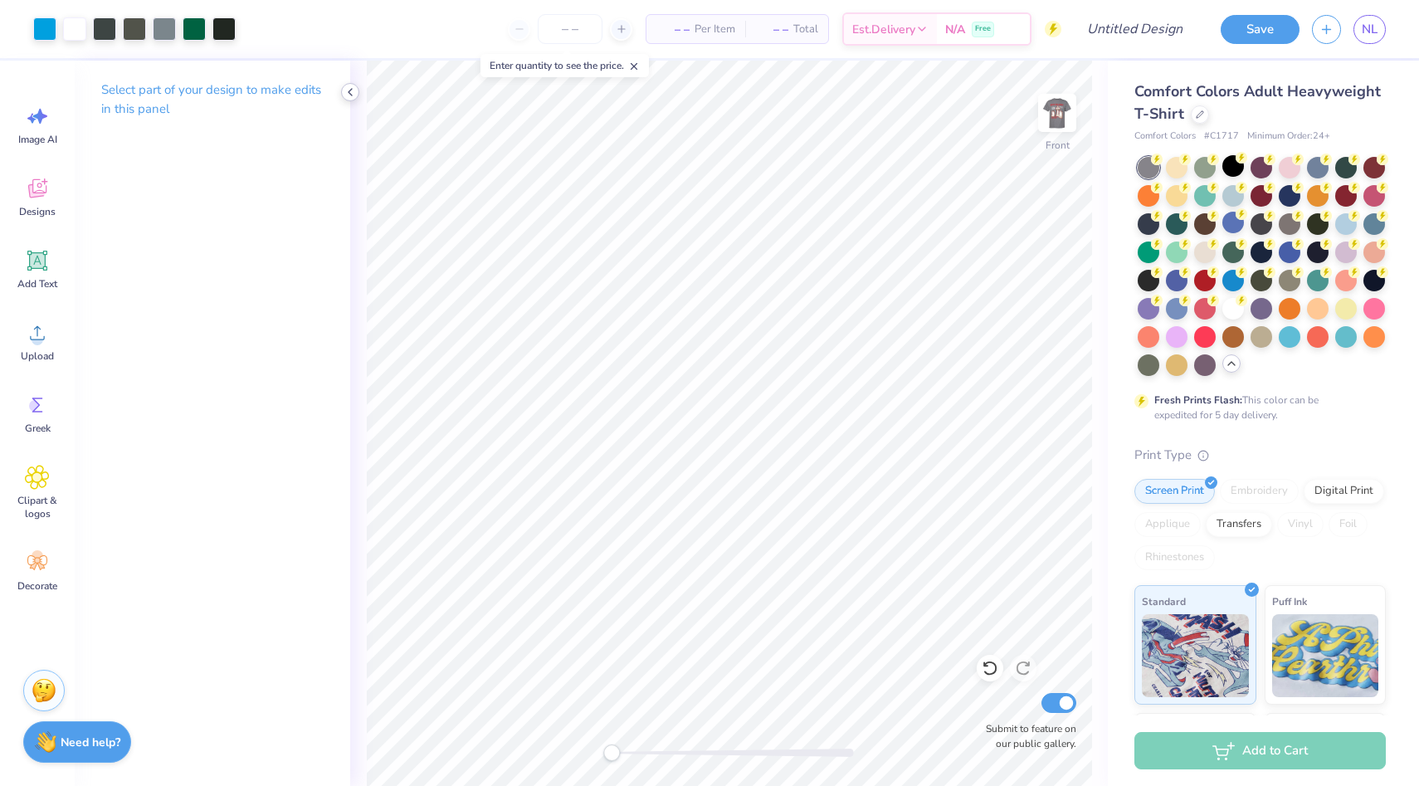
click at [351, 90] on polyline at bounding box center [350, 92] width 3 height 7
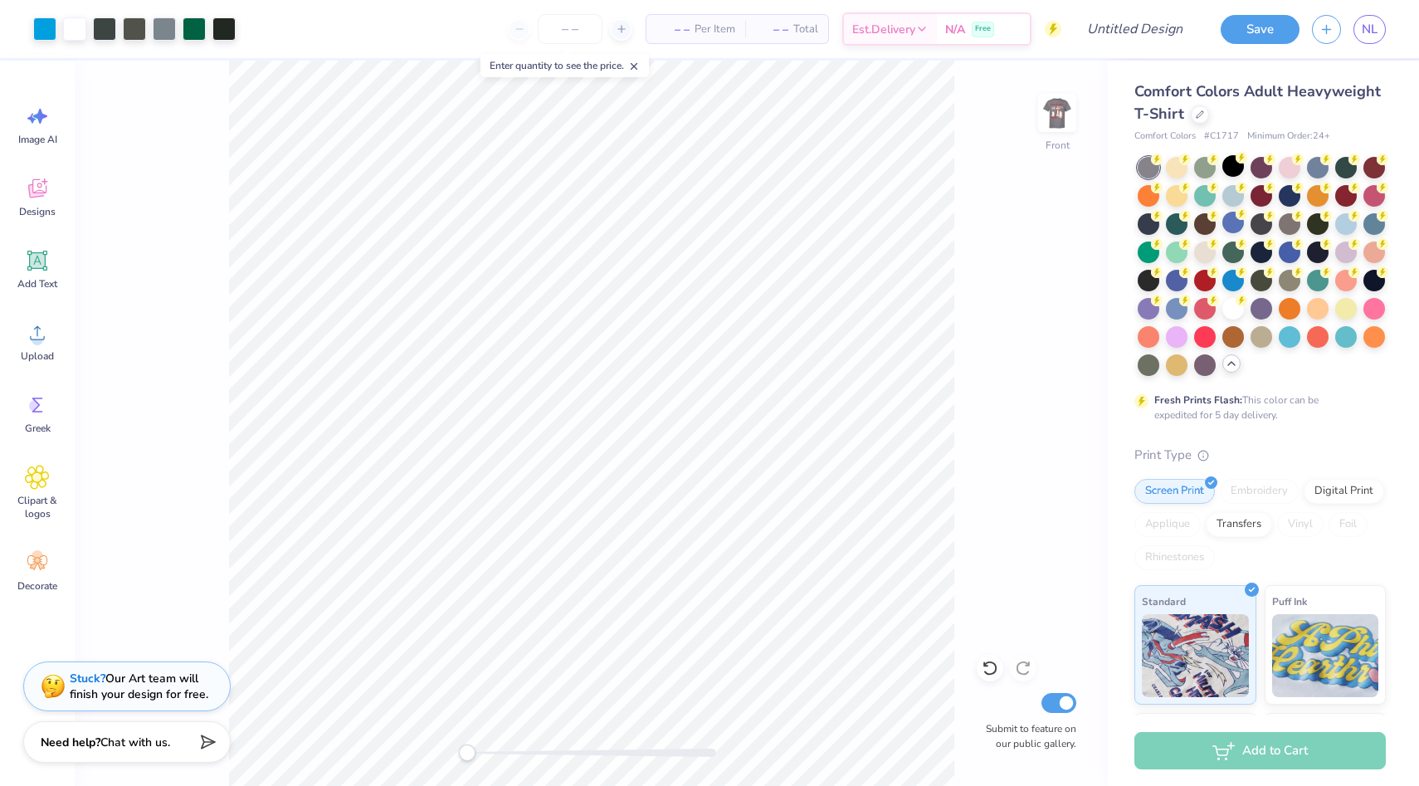
click at [393, 740] on div "Front Submit to feature on our public gallery." at bounding box center [591, 423] width 1033 height 725
click at [637, 64] on line at bounding box center [635, 67] width 6 height 6
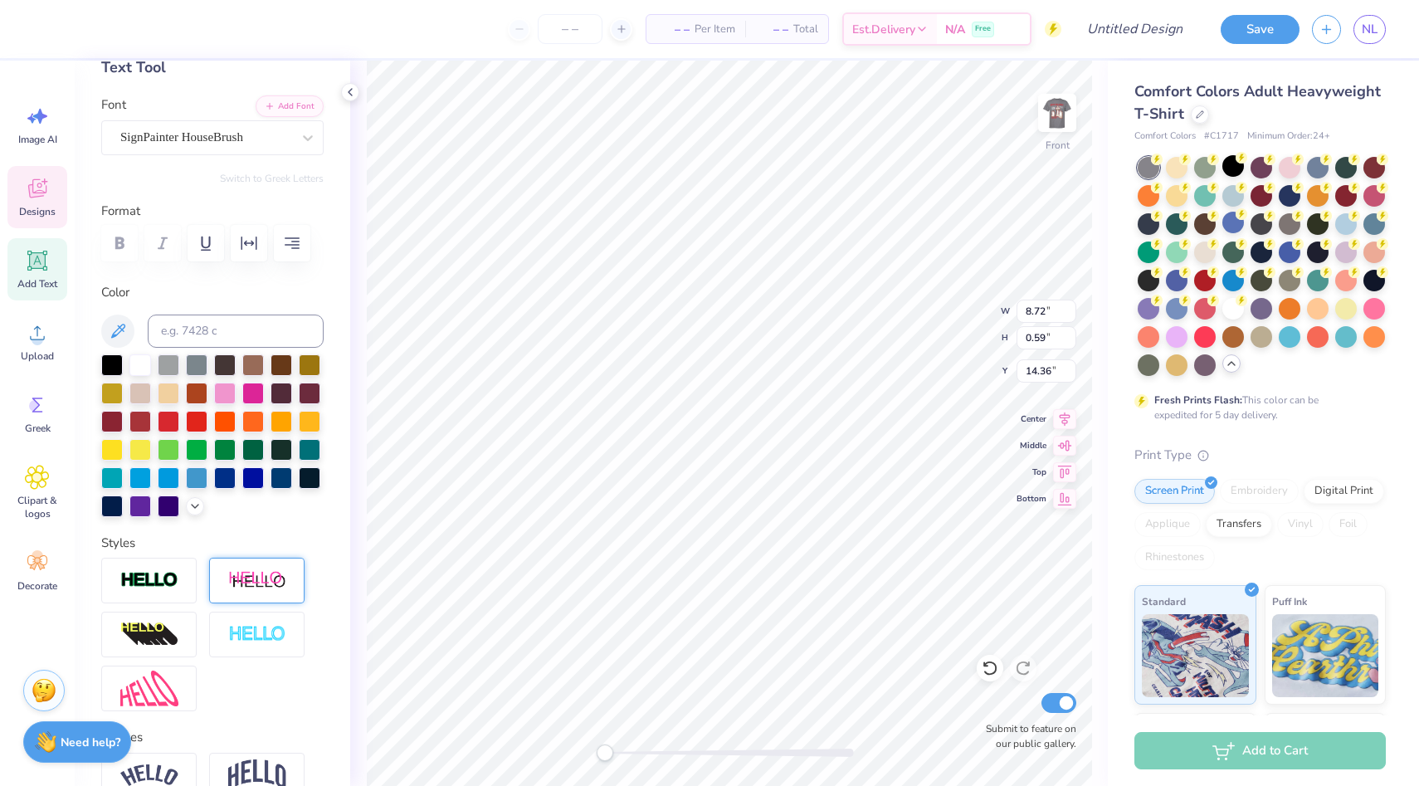
scroll to position [110, 0]
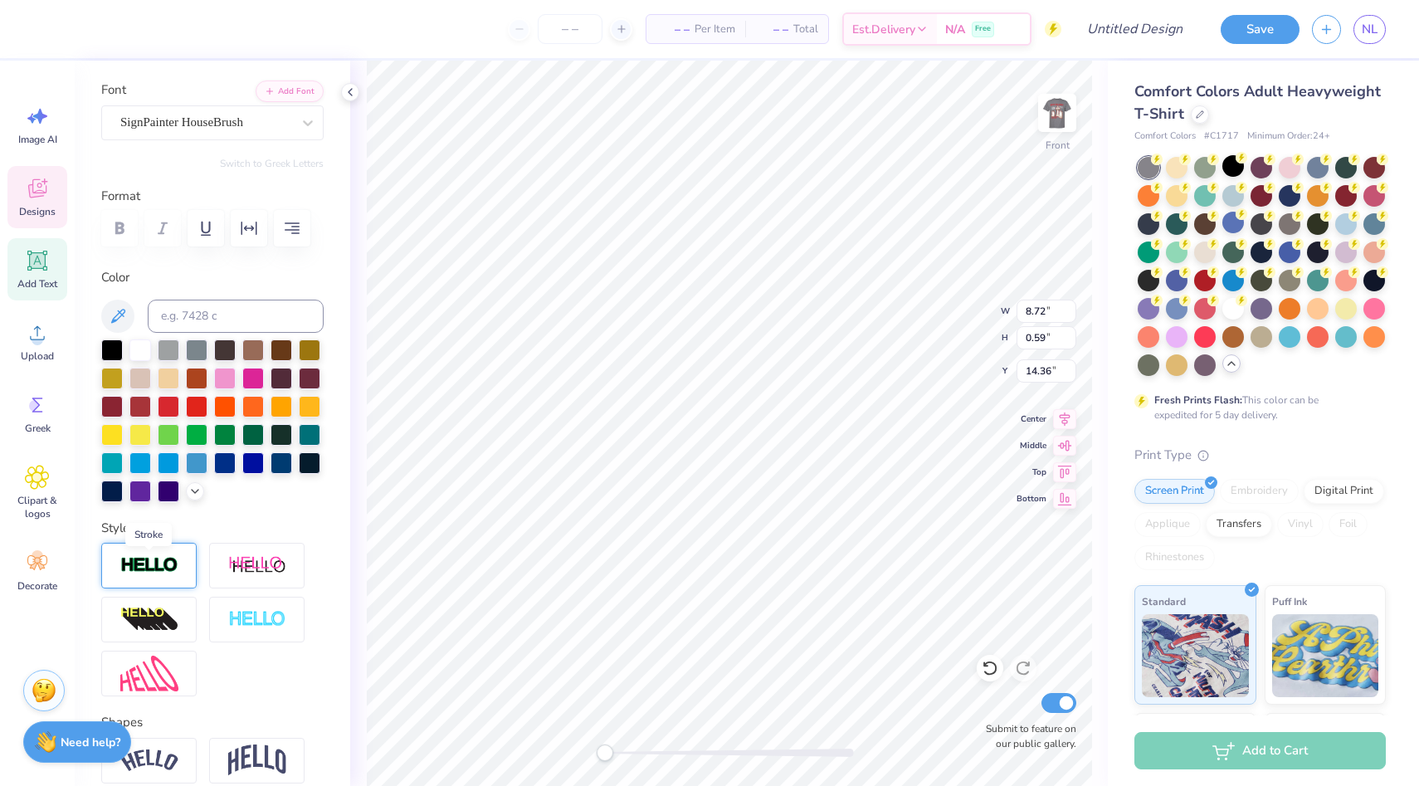
click at [166, 568] on img at bounding box center [149, 565] width 58 height 19
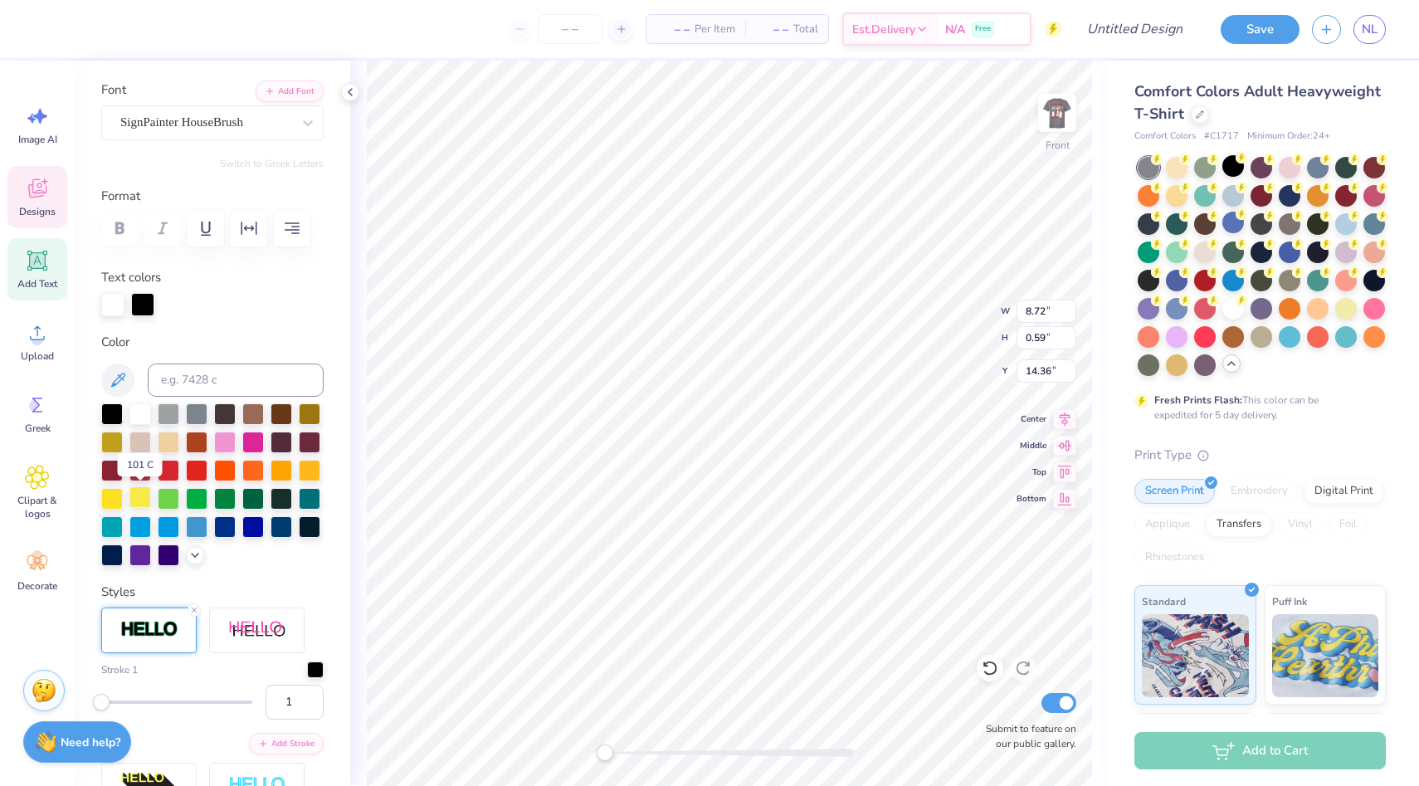
click at [139, 502] on div at bounding box center [140, 497] width 22 height 22
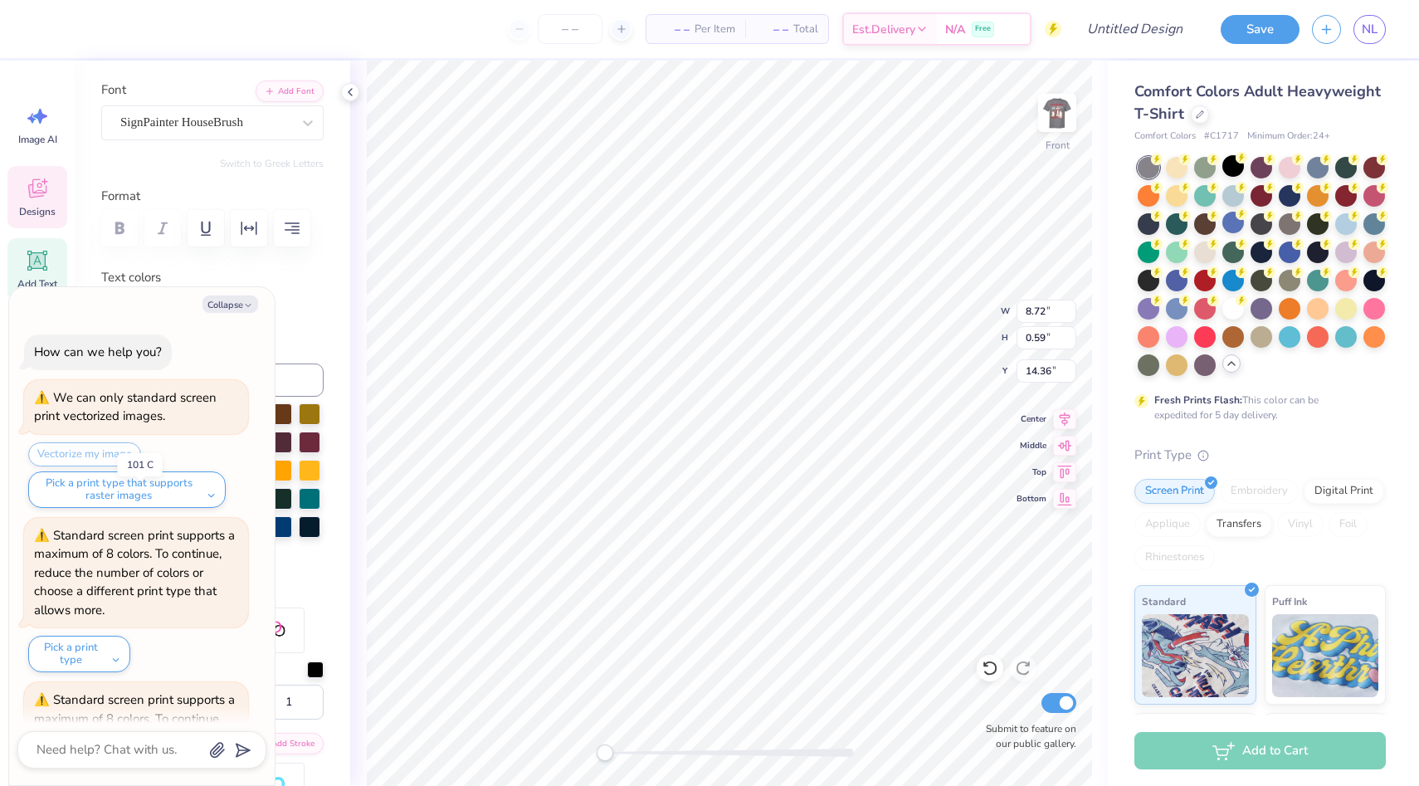
scroll to position [292, 0]
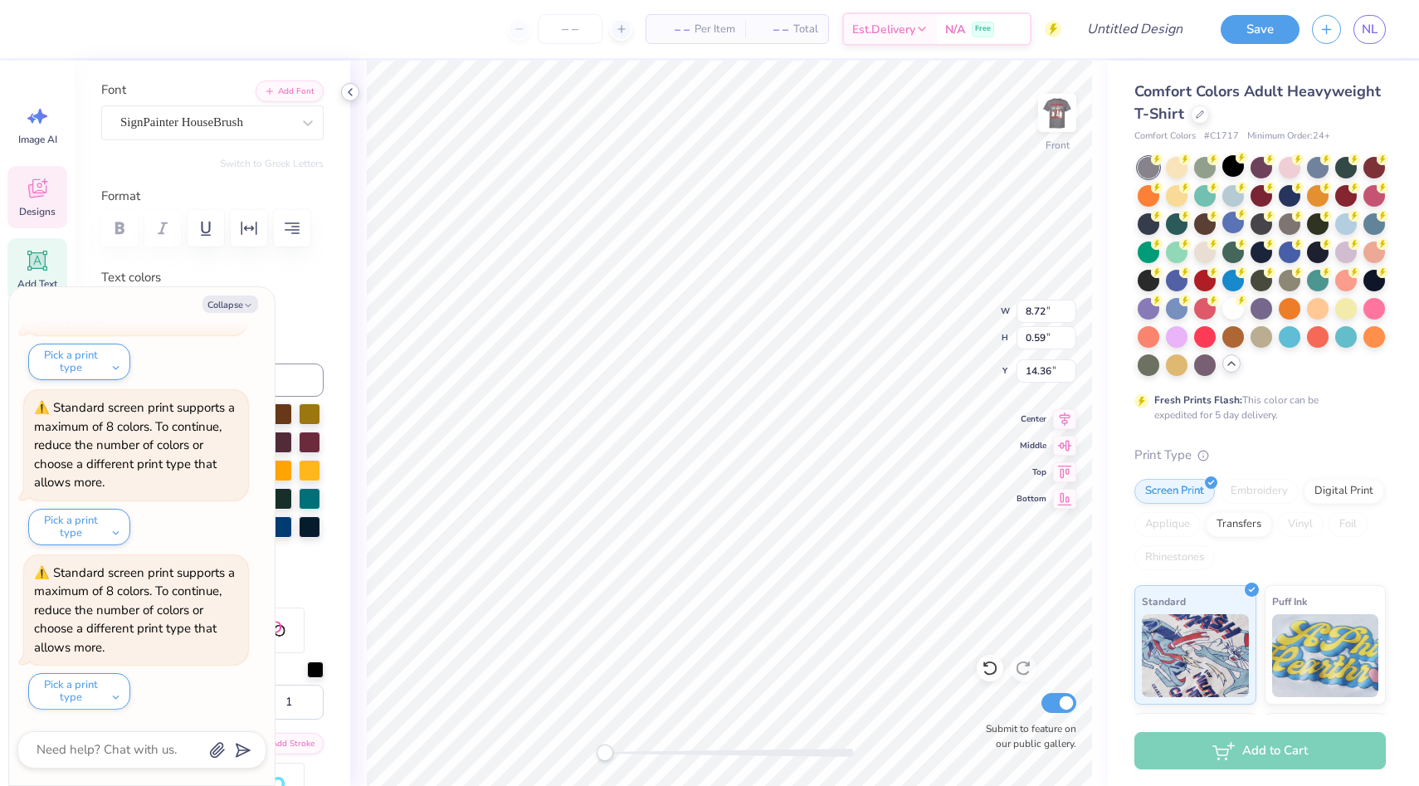
click at [349, 95] on icon at bounding box center [350, 91] width 13 height 13
click at [349, 96] on icon at bounding box center [350, 91] width 13 height 13
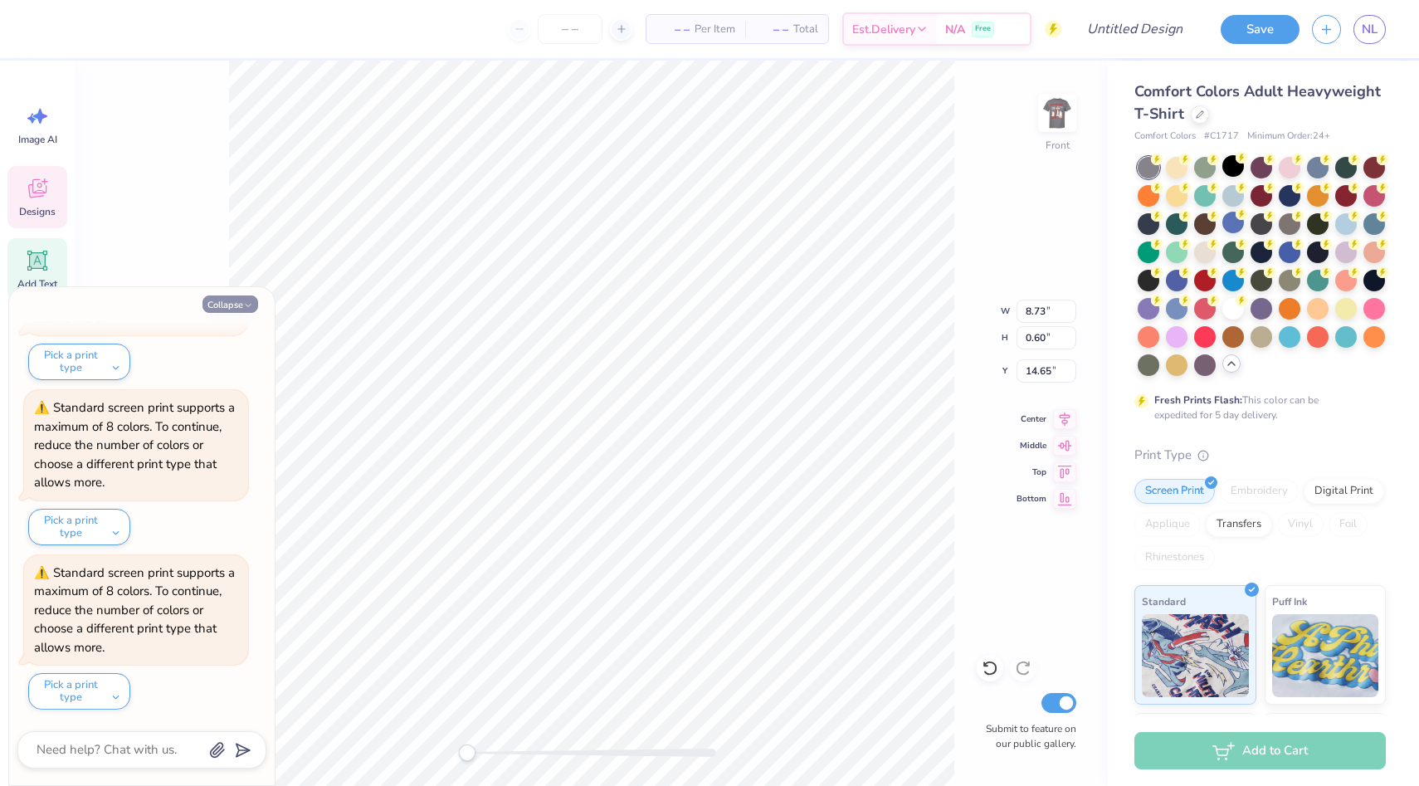
click at [318, 134] on div "Front W 8.73 8.73 " H 0.60 0.60 " Y 14.65 14.65 " Center Middle Top Bottom Subm…" at bounding box center [591, 423] width 1033 height 725
click at [226, 303] on button "Collapse" at bounding box center [231, 303] width 56 height 17
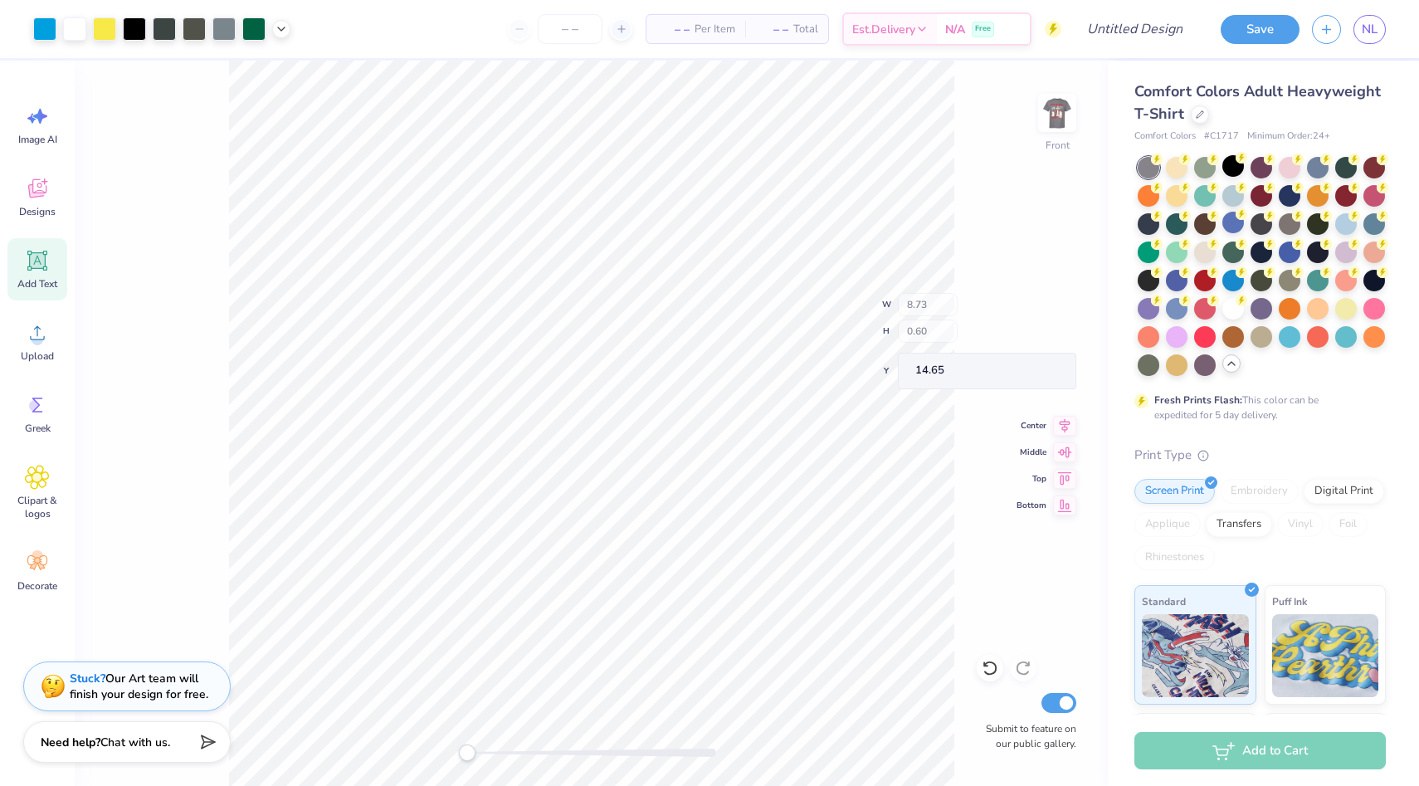
type textarea "x"
click at [32, 487] on icon at bounding box center [37, 477] width 23 height 23
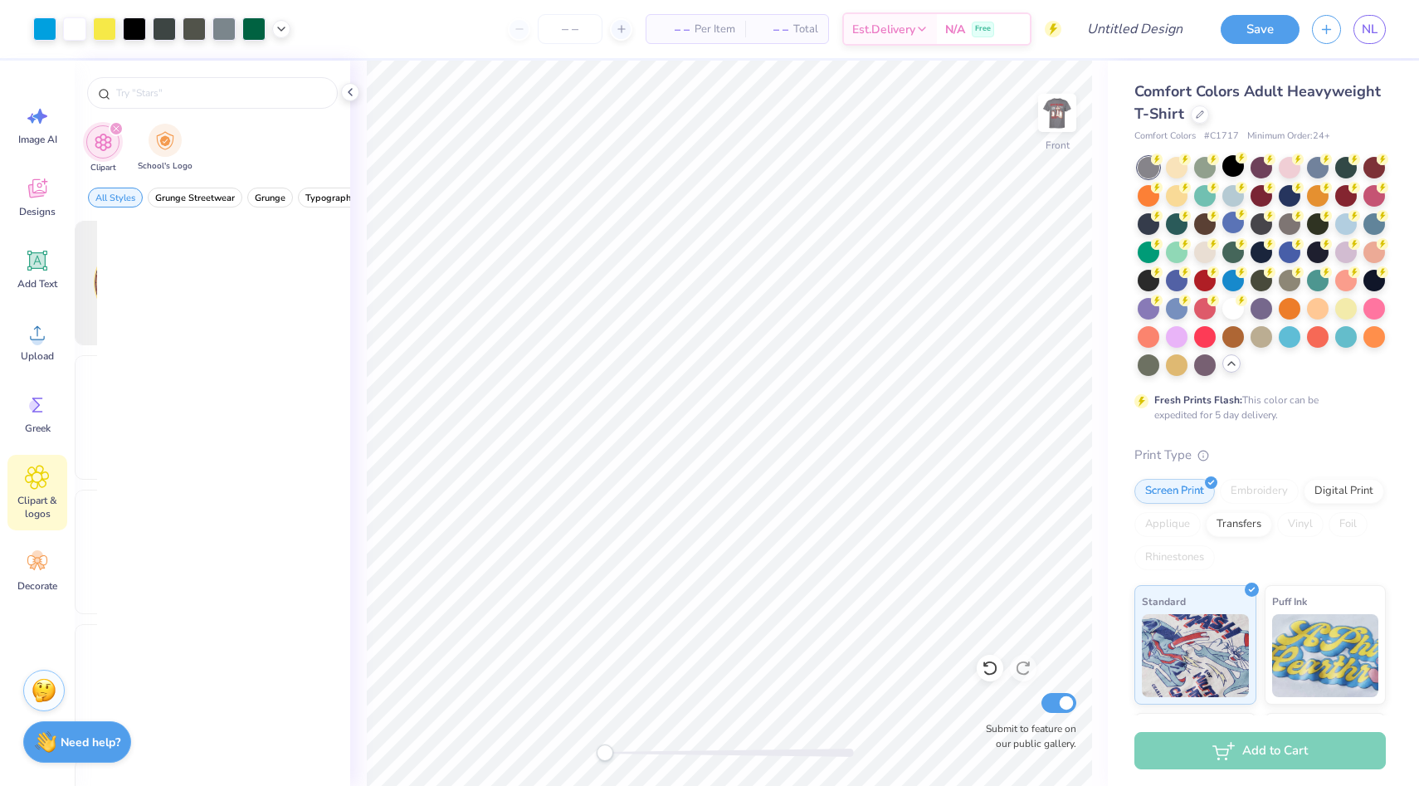
scroll to position [0, 0]
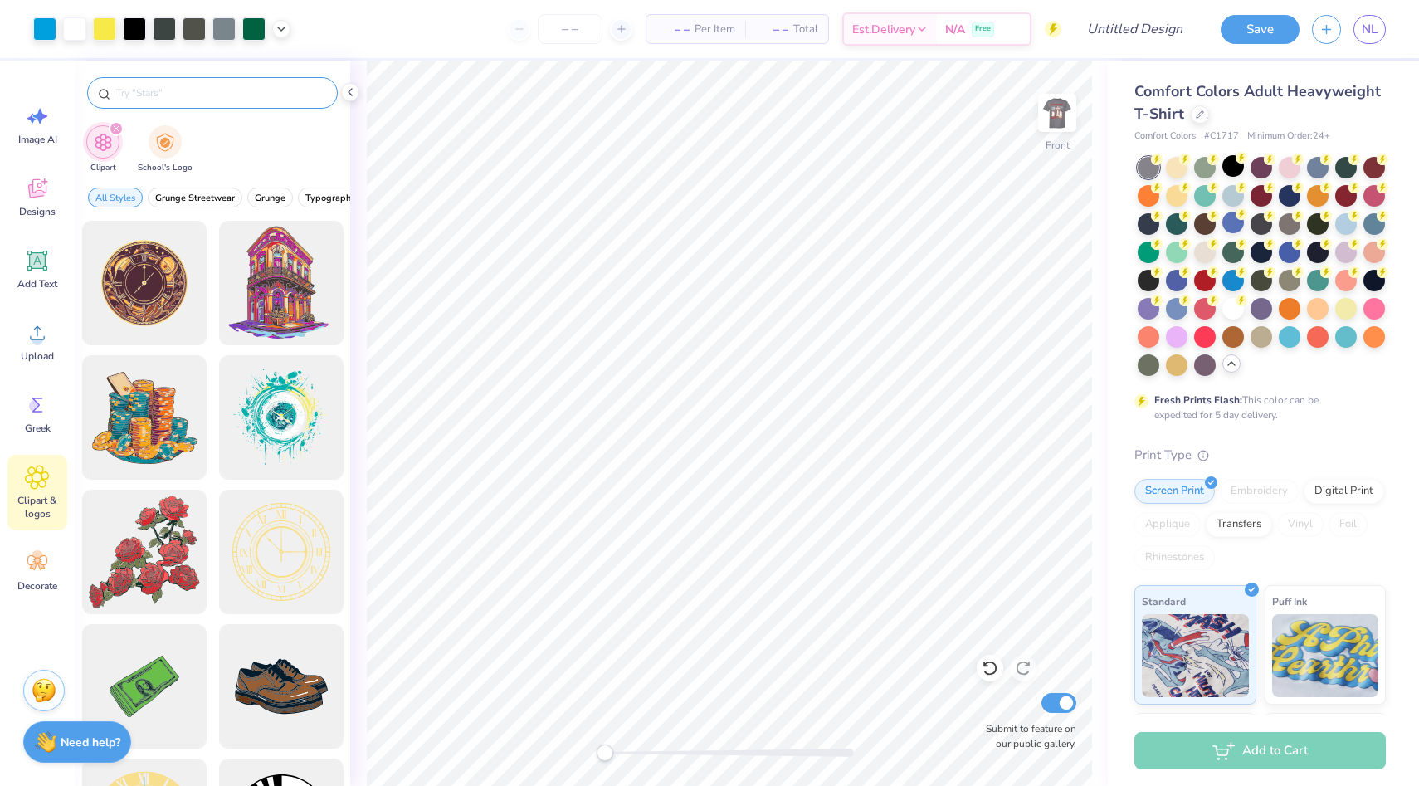
click at [199, 94] on input "text" at bounding box center [221, 93] width 212 height 17
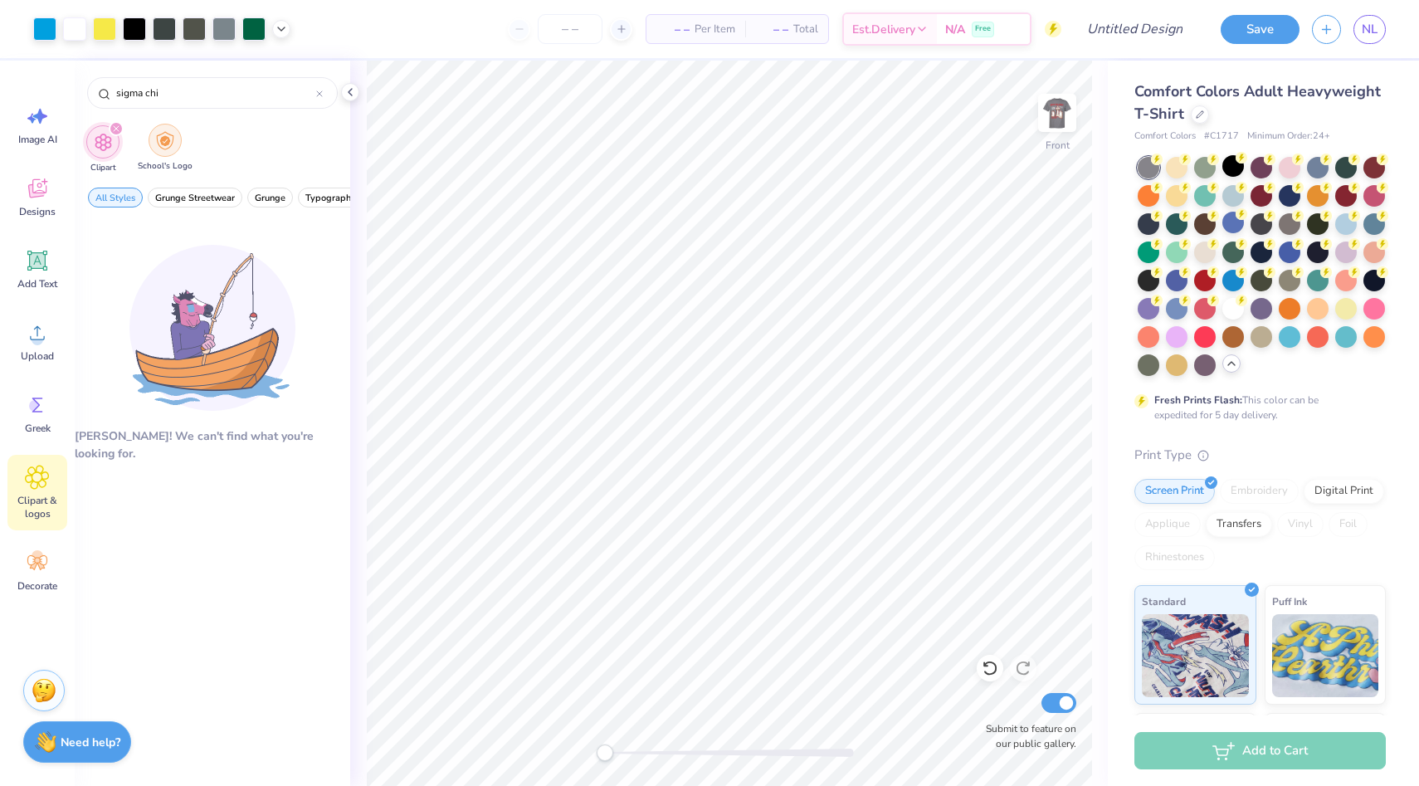
type input "sigma chi"
click at [161, 142] on img "filter for School's Logo" at bounding box center [165, 140] width 18 height 19
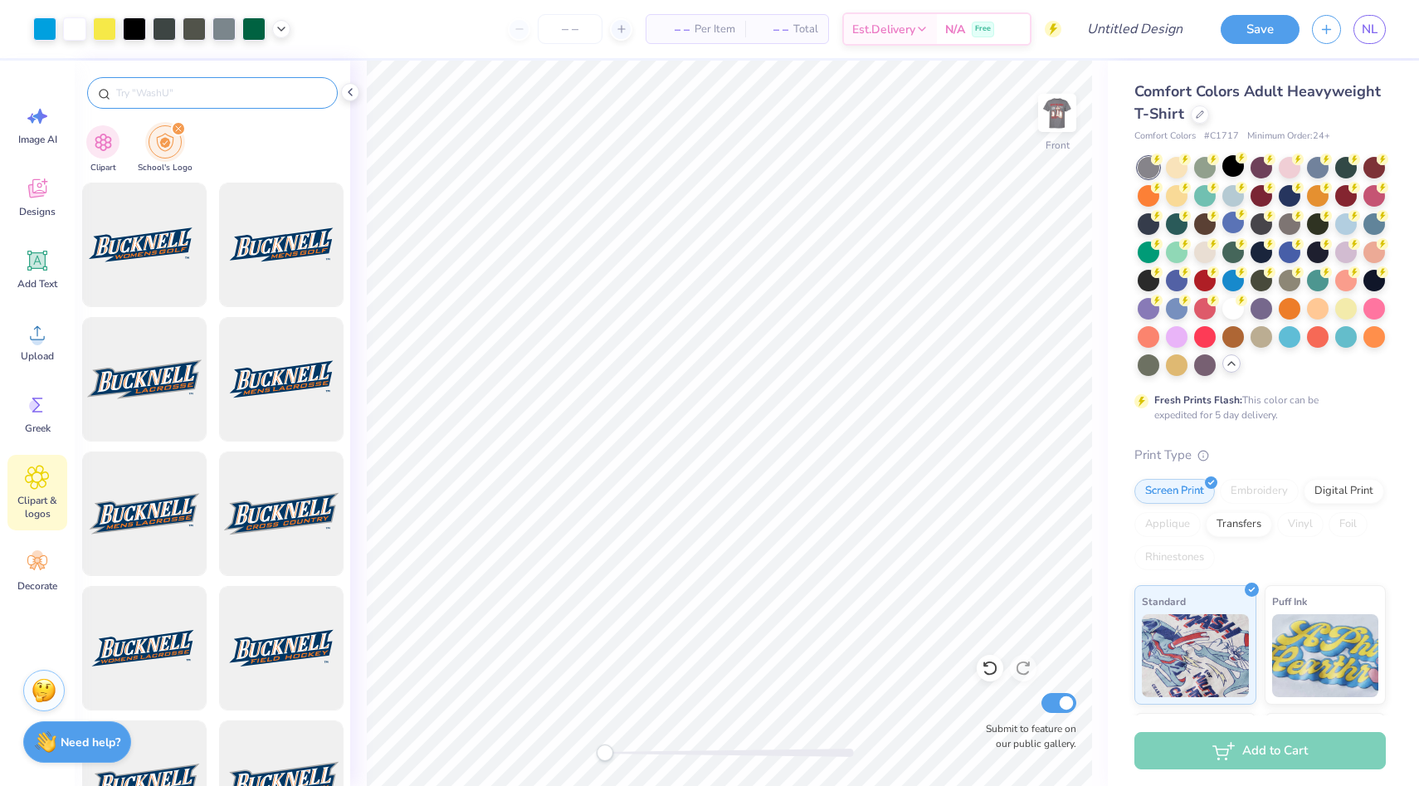
click at [192, 85] on input "text" at bounding box center [221, 93] width 212 height 17
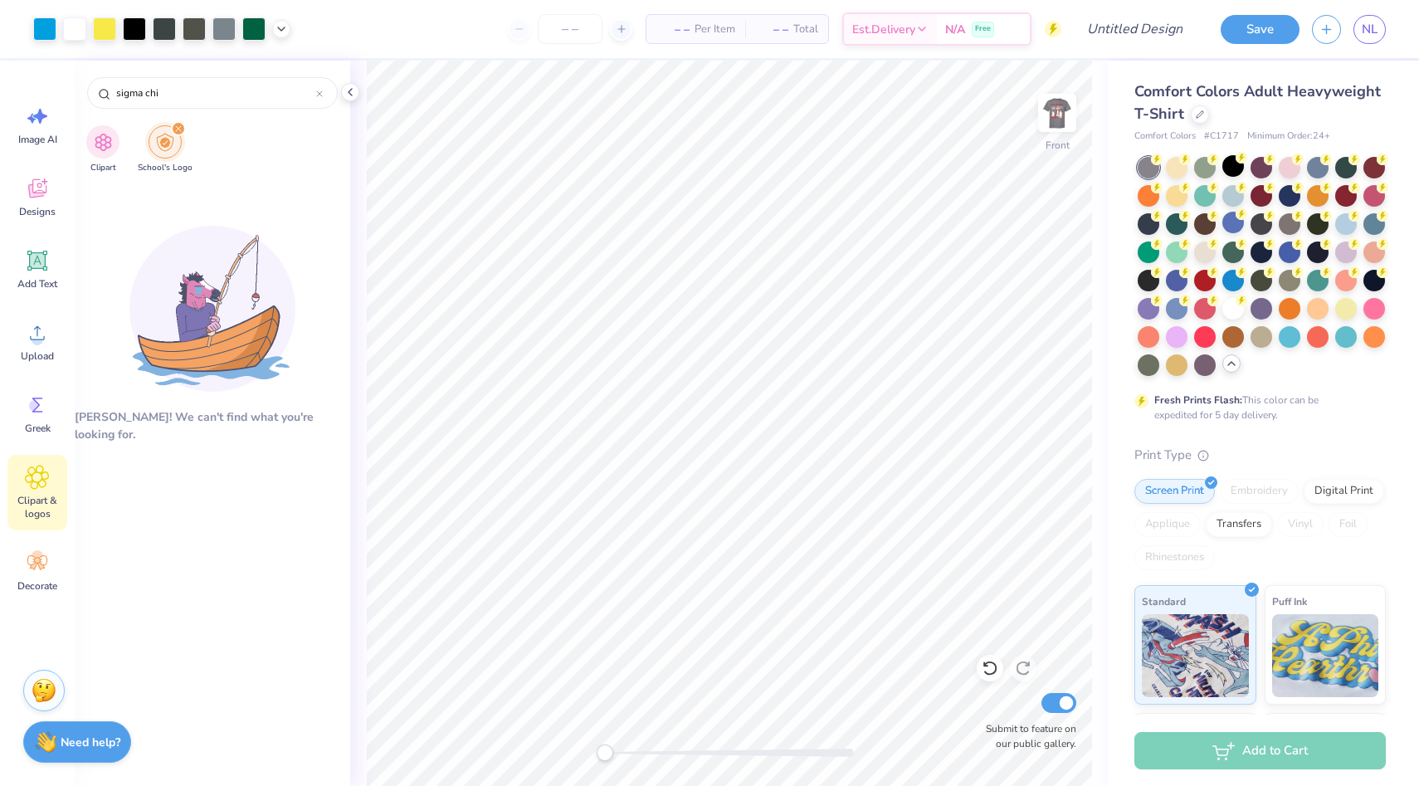
type input "sigma chi"
click at [176, 128] on icon "filter for School's Logo" at bounding box center [178, 128] width 7 height 7
click at [44, 382] on div "Image AI Designs Add Text Upload Greek Clipart & logos Decorate" at bounding box center [37, 348] width 60 height 509
click at [44, 401] on icon at bounding box center [37, 405] width 25 height 25
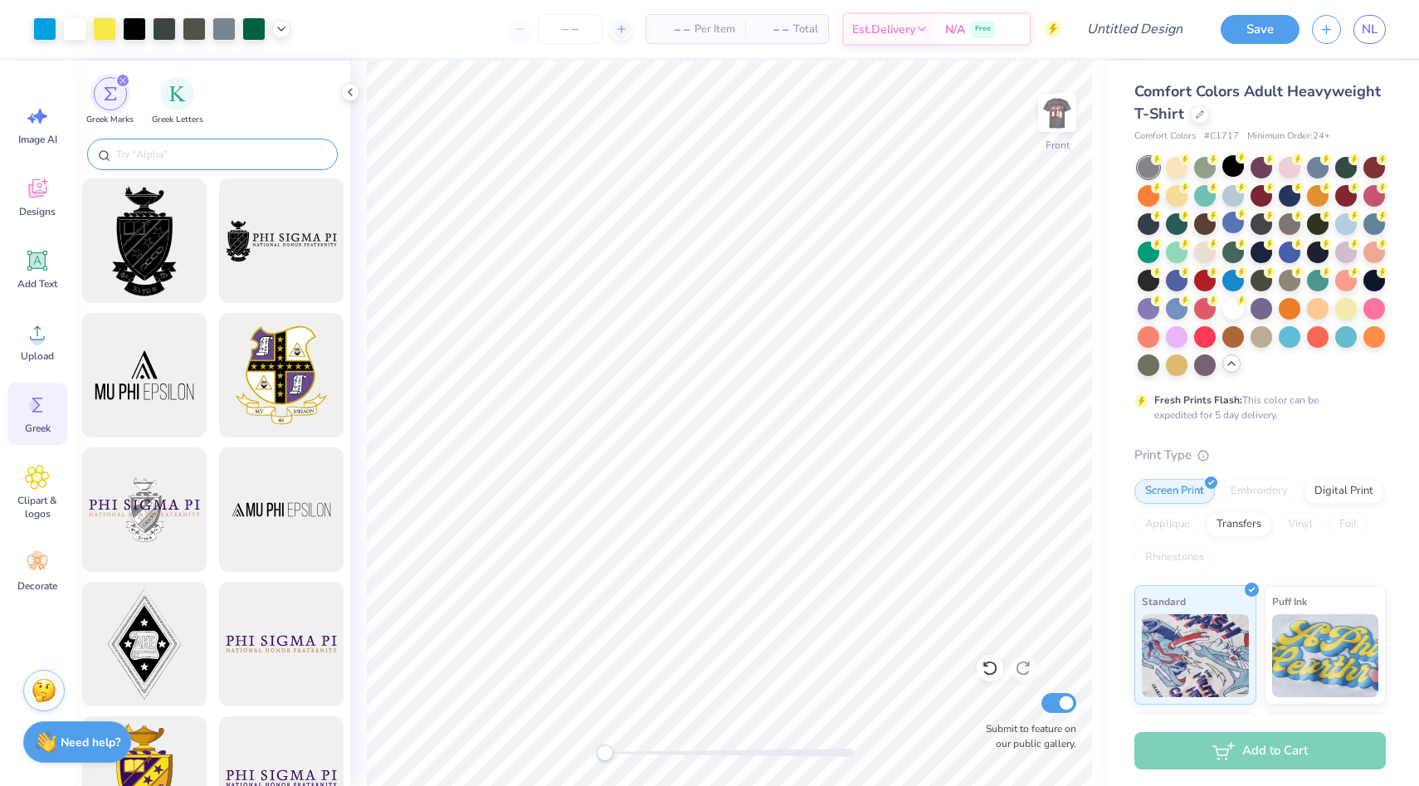
click at [162, 155] on input "text" at bounding box center [221, 154] width 212 height 17
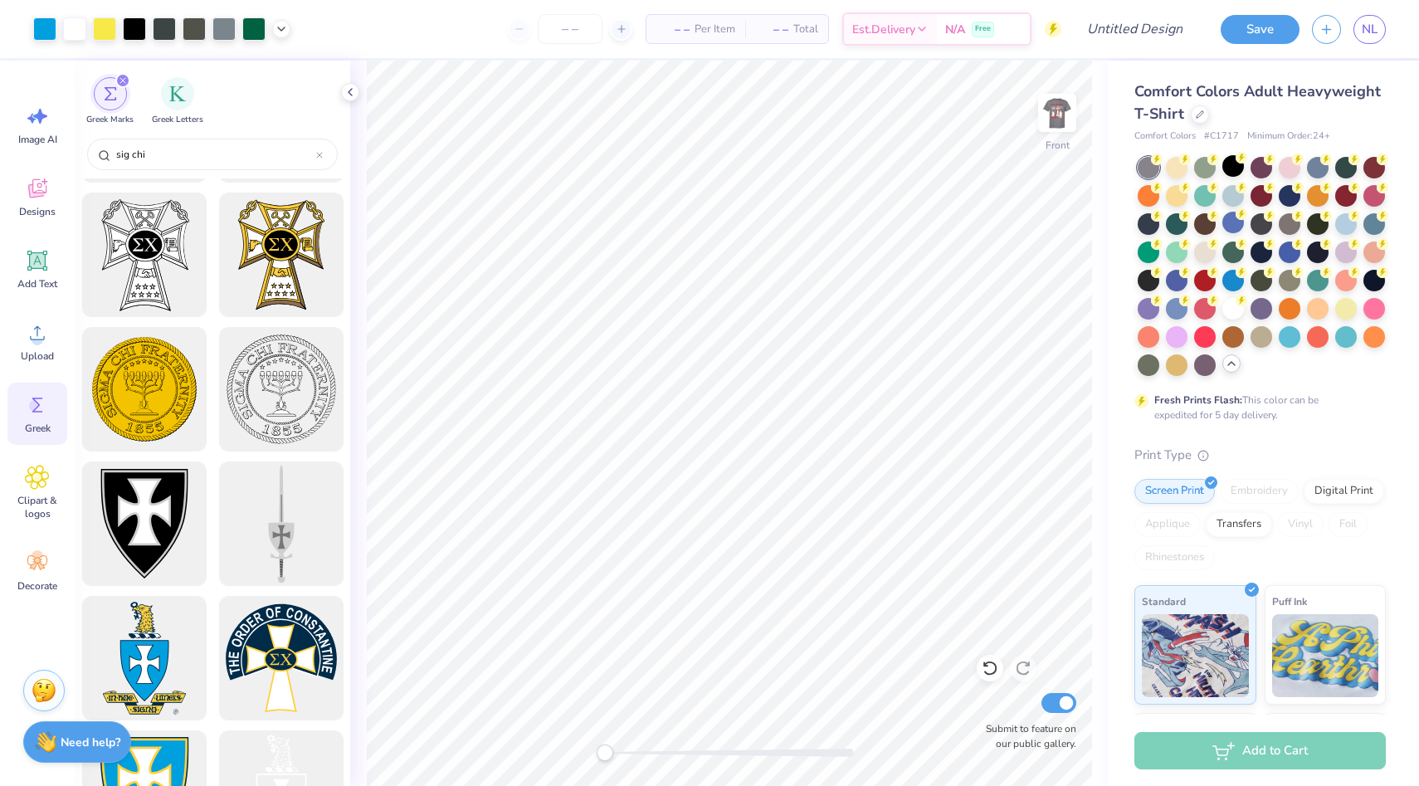
scroll to position [333, 0]
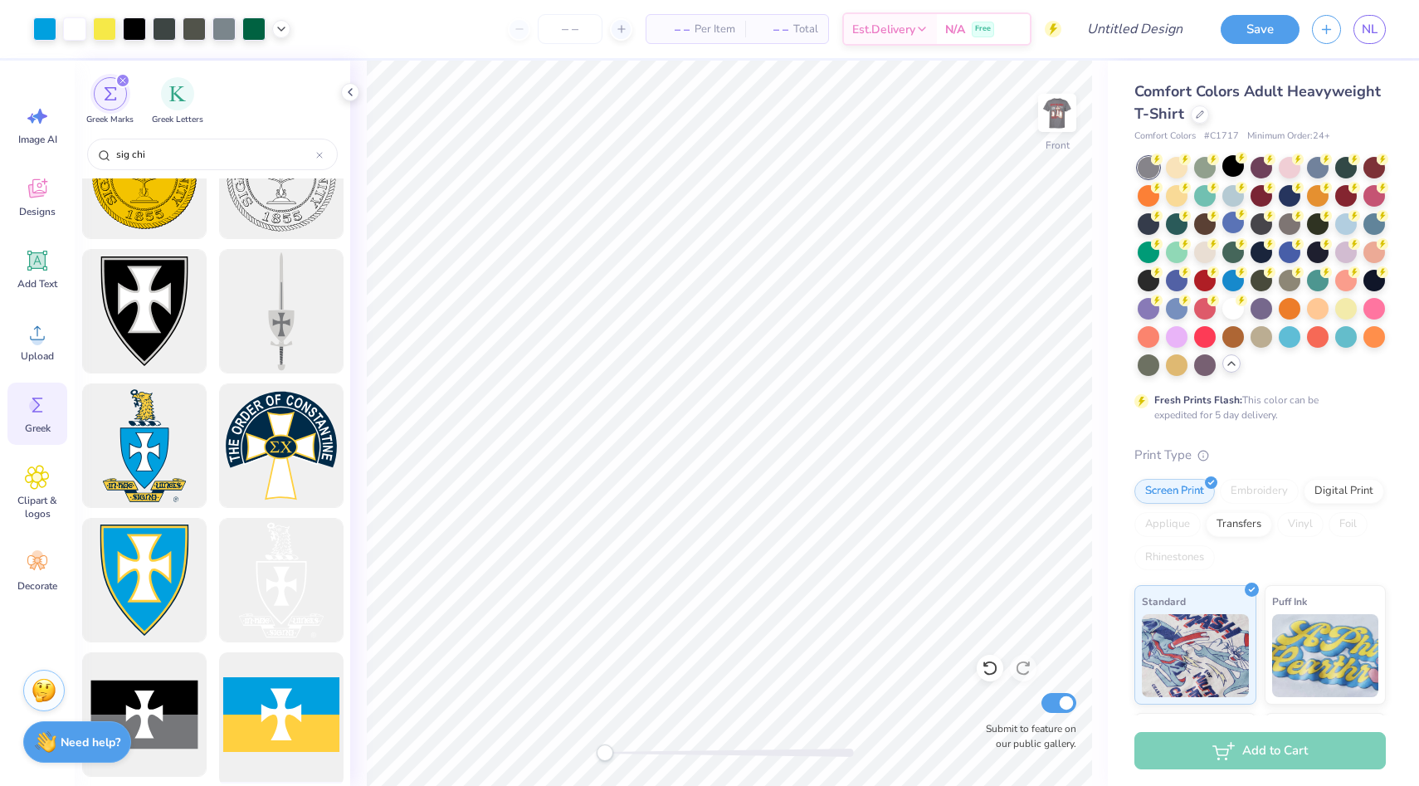
type input "sig chi"
click at [294, 717] on div at bounding box center [280, 715] width 137 height 137
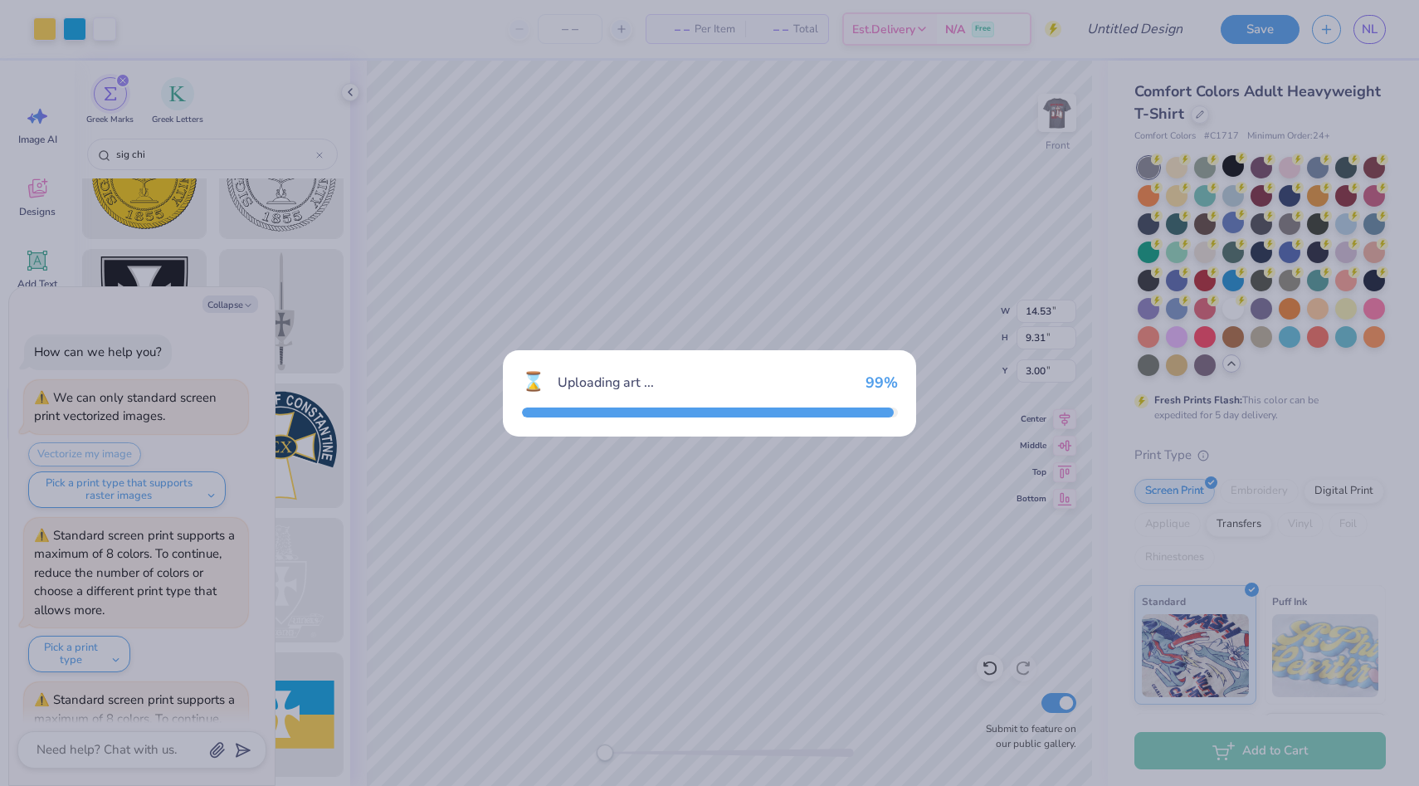
scroll to position [601, 0]
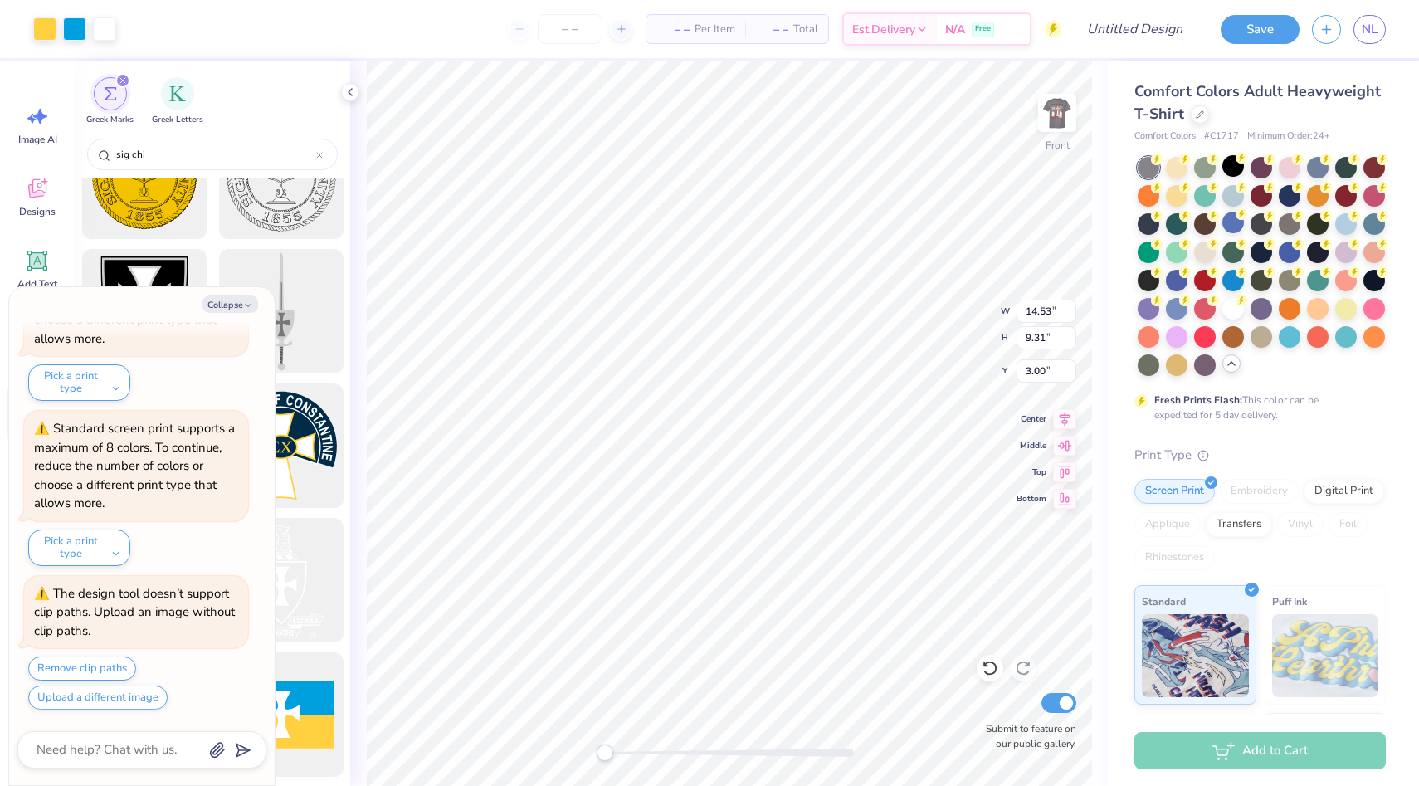
type textarea "x"
type input "2.63"
type input "1.68"
type input "10.63"
type textarea "x"
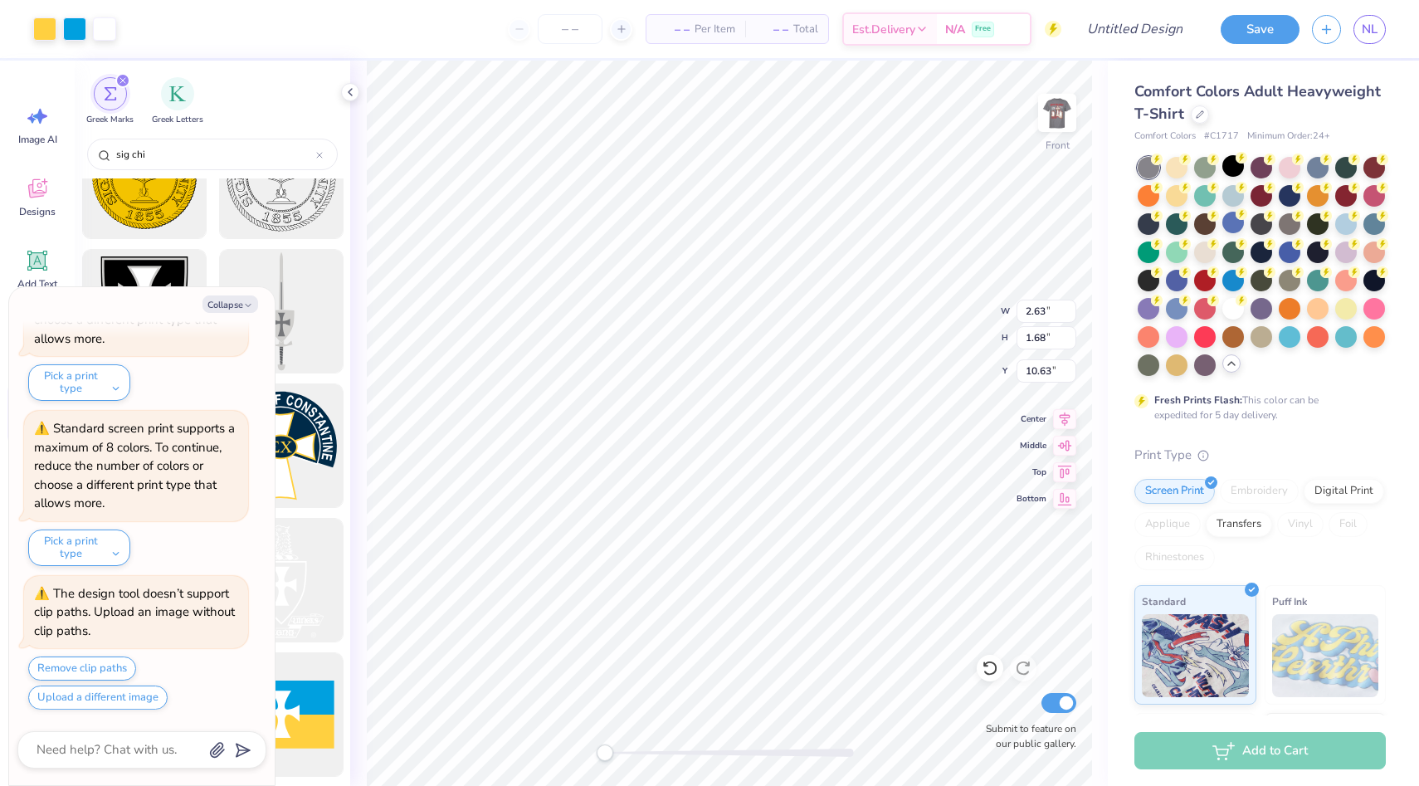
type input "1.49"
type input "0.96"
type input "5.97"
click at [240, 318] on div "Collapse How can we help you? We can only standard screen print vectorized imag…" at bounding box center [142, 536] width 266 height 498
click at [240, 309] on button "Collapse" at bounding box center [231, 303] width 56 height 17
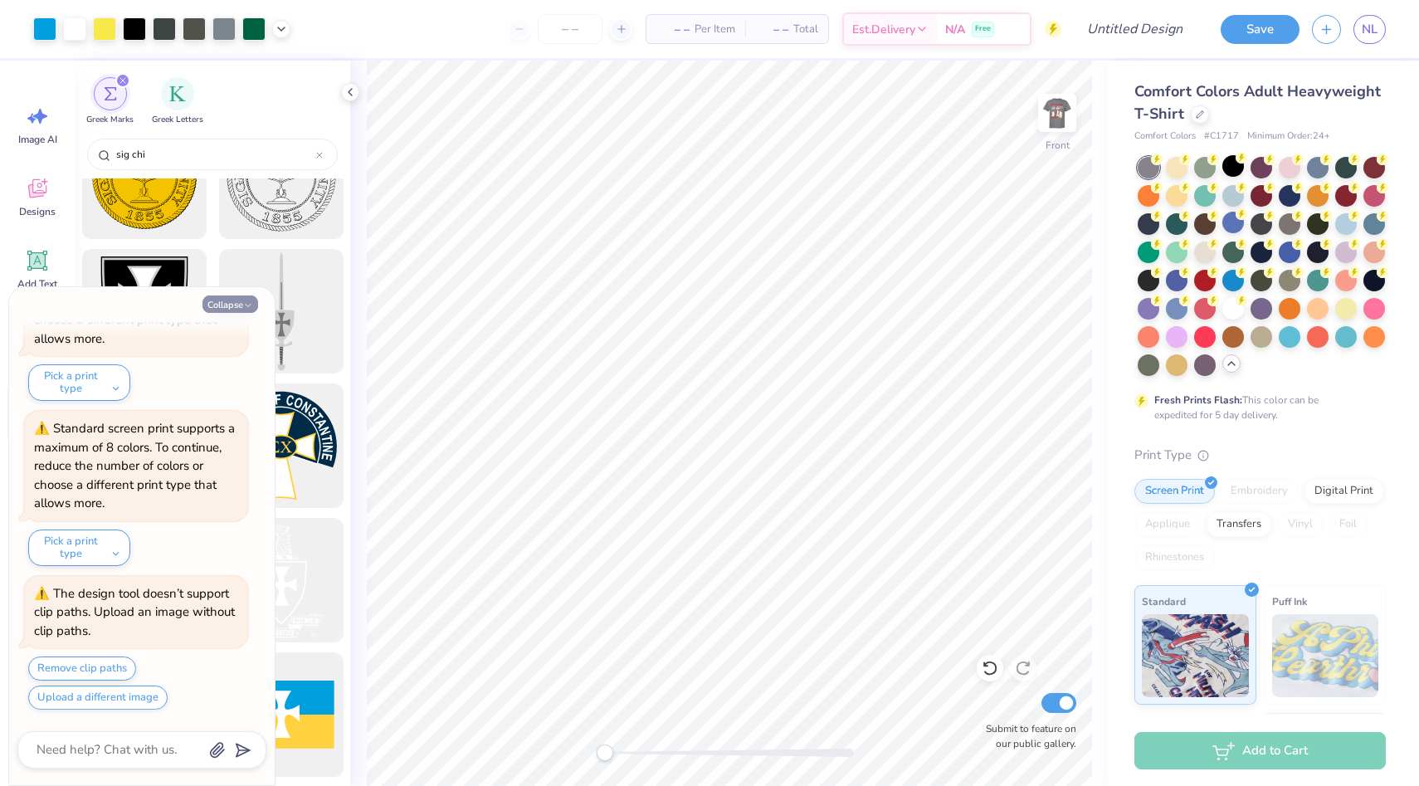
type textarea "x"
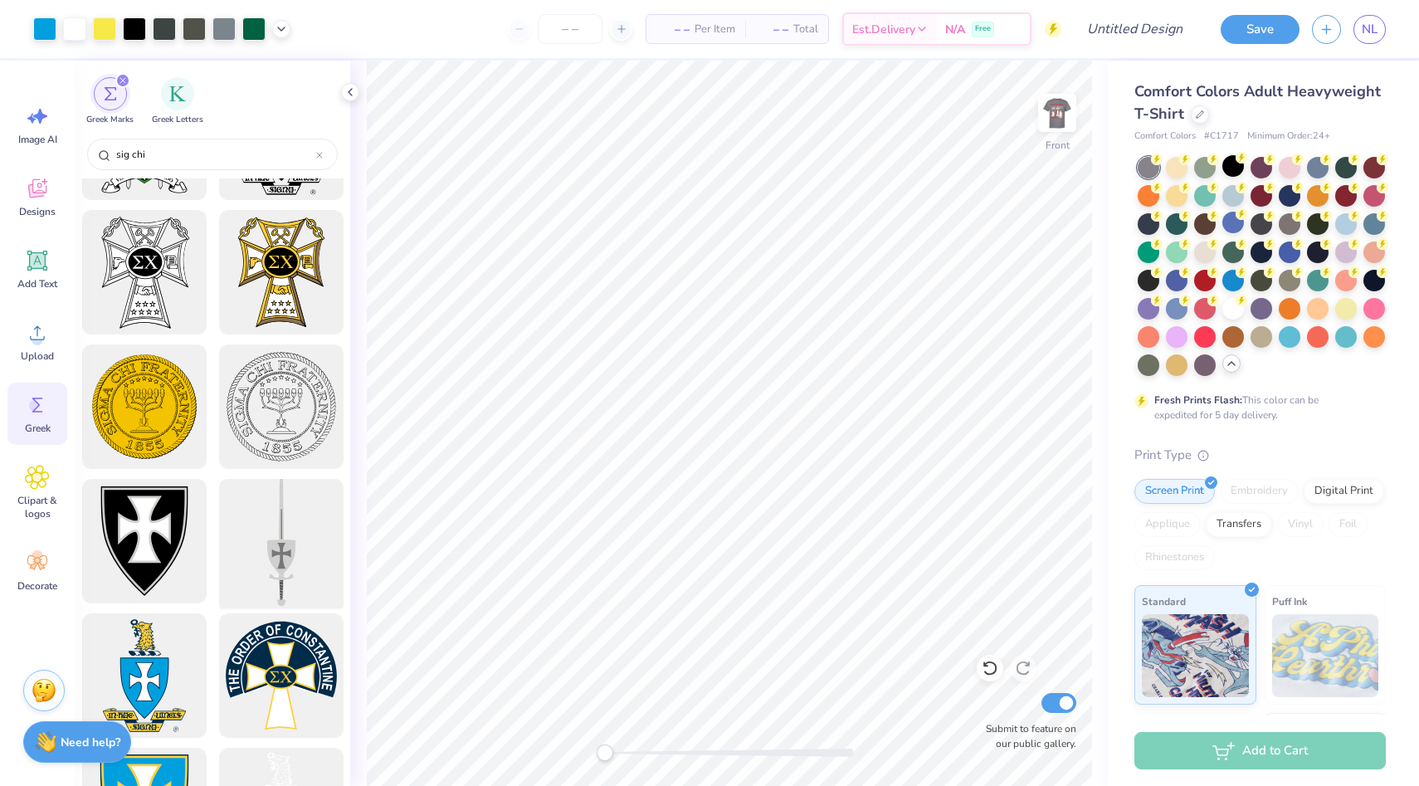
scroll to position [0, 0]
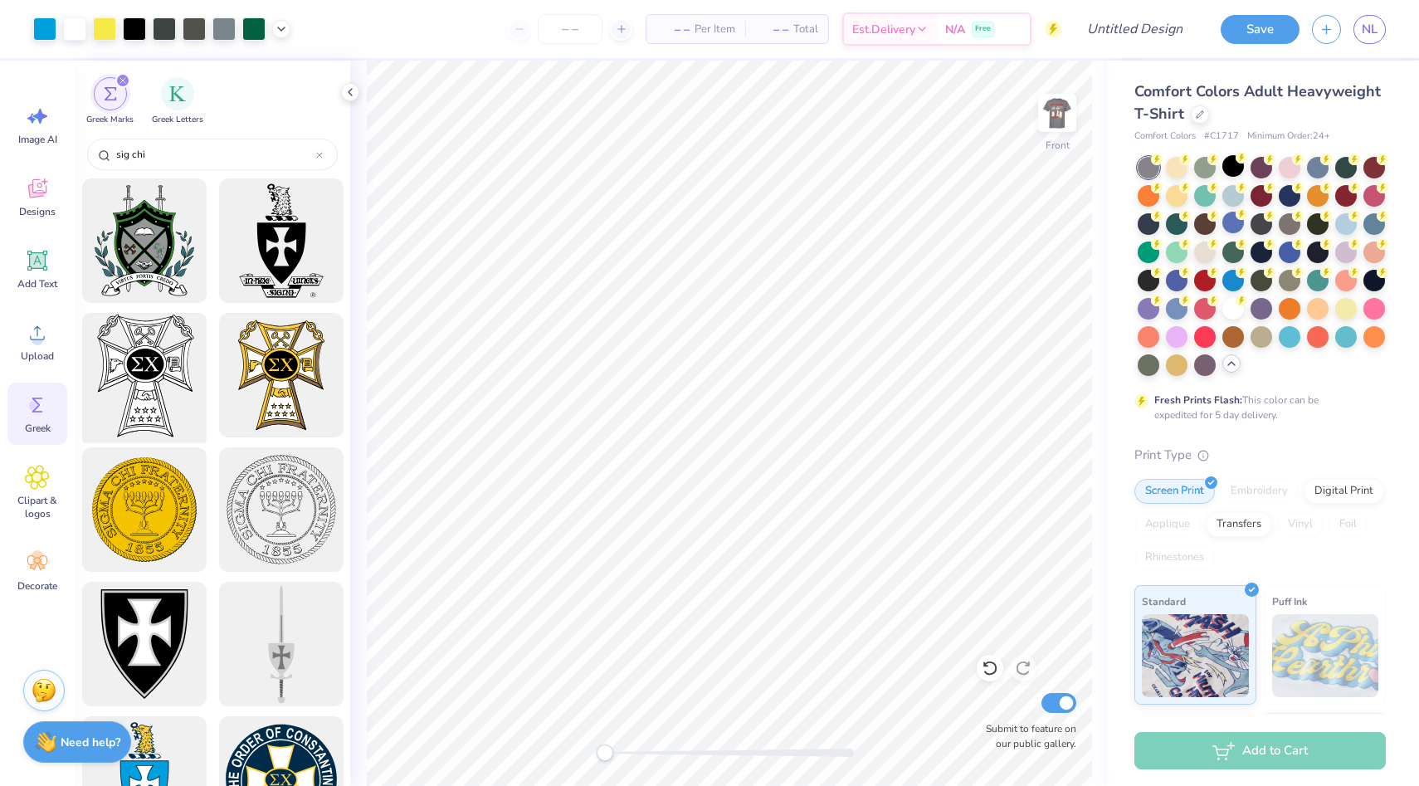
click at [156, 388] on div at bounding box center [144, 375] width 137 height 137
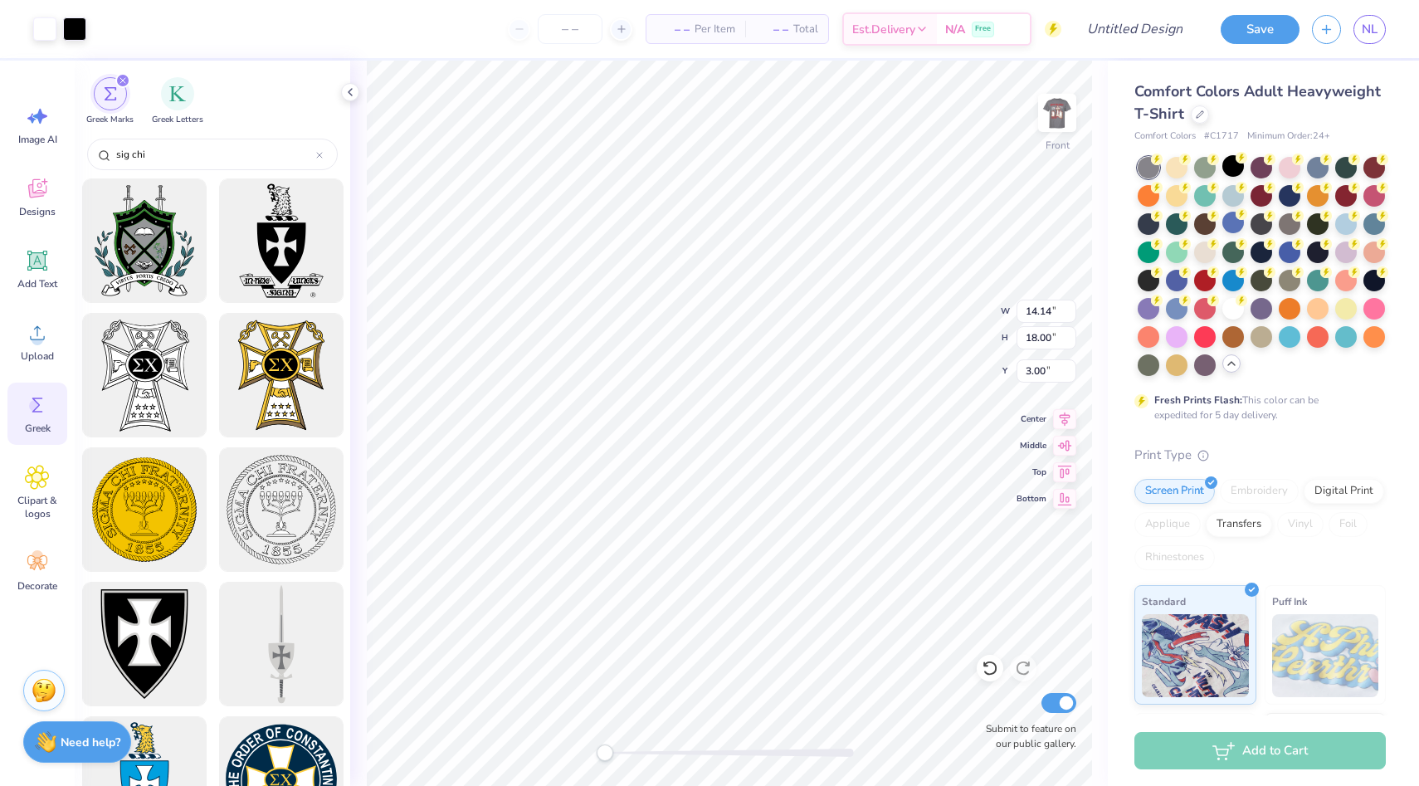
type input "3.86"
type input "4.92"
type input "16.08"
type input "1.62"
type input "2.06"
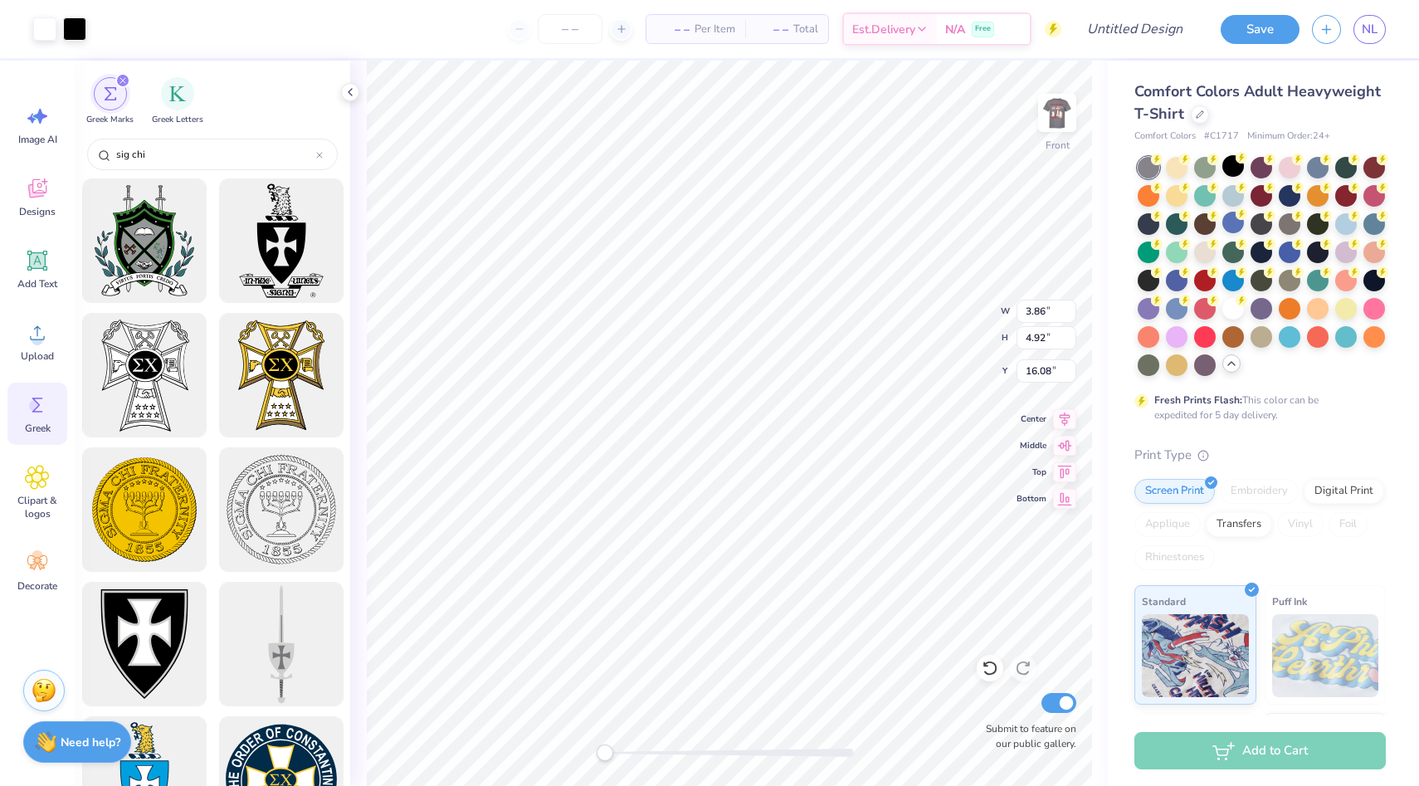
type input "18.94"
type input "1.48"
type input "1.57"
type input "3.05"
type input "6.24"
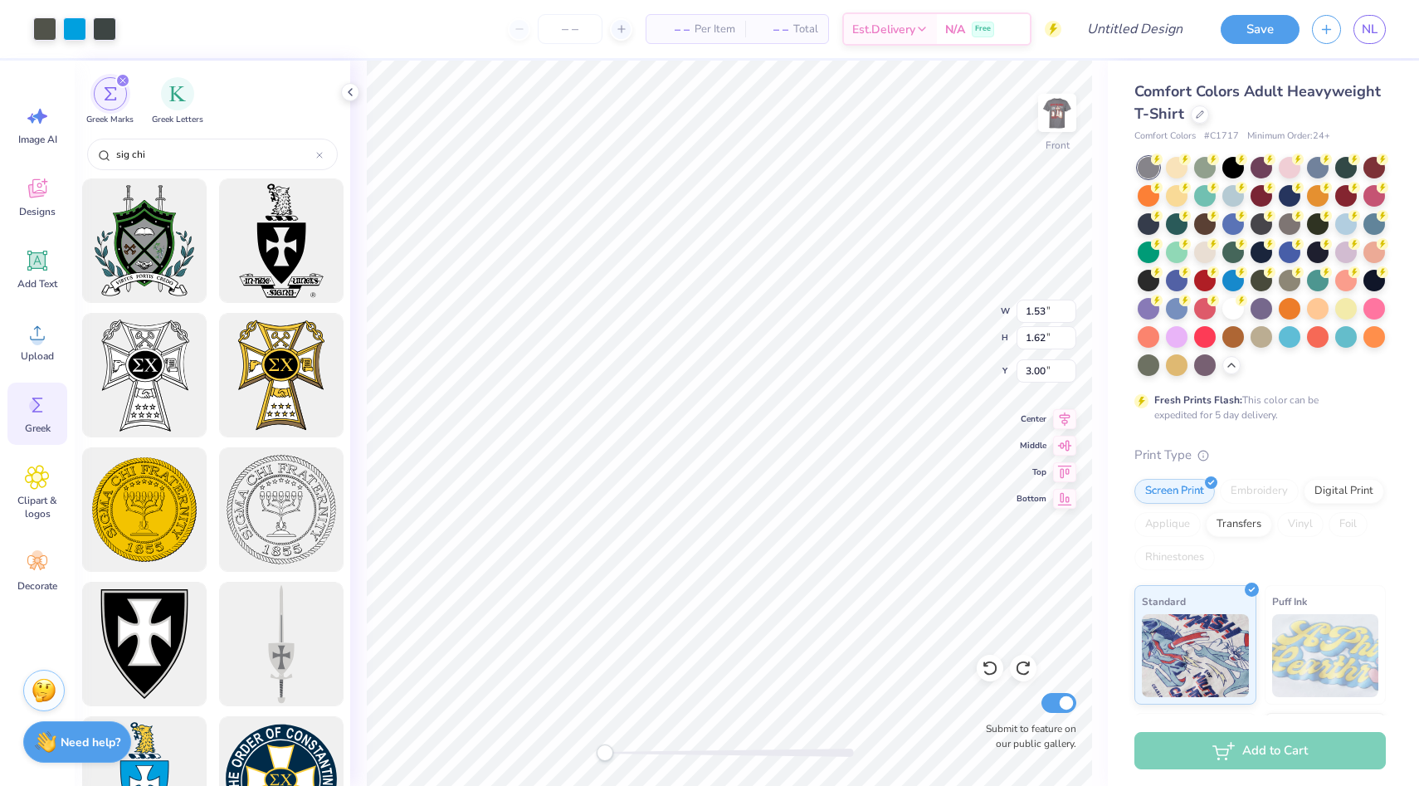
type input "9.34"
type input "3.66"
type input "1.62"
type input "2.06"
type input "2.72"
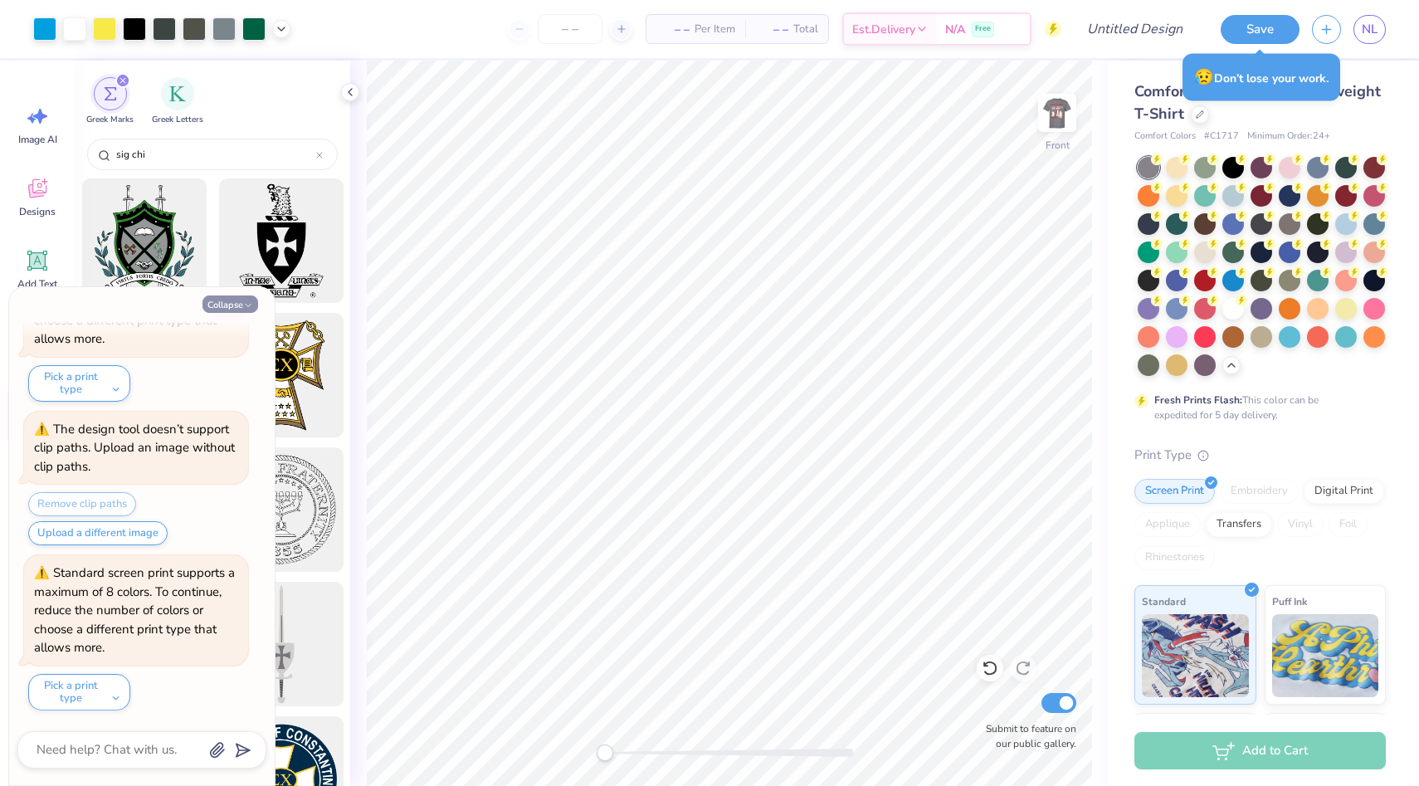
click at [248, 304] on icon "button" at bounding box center [248, 305] width 10 height 10
type textarea "x"
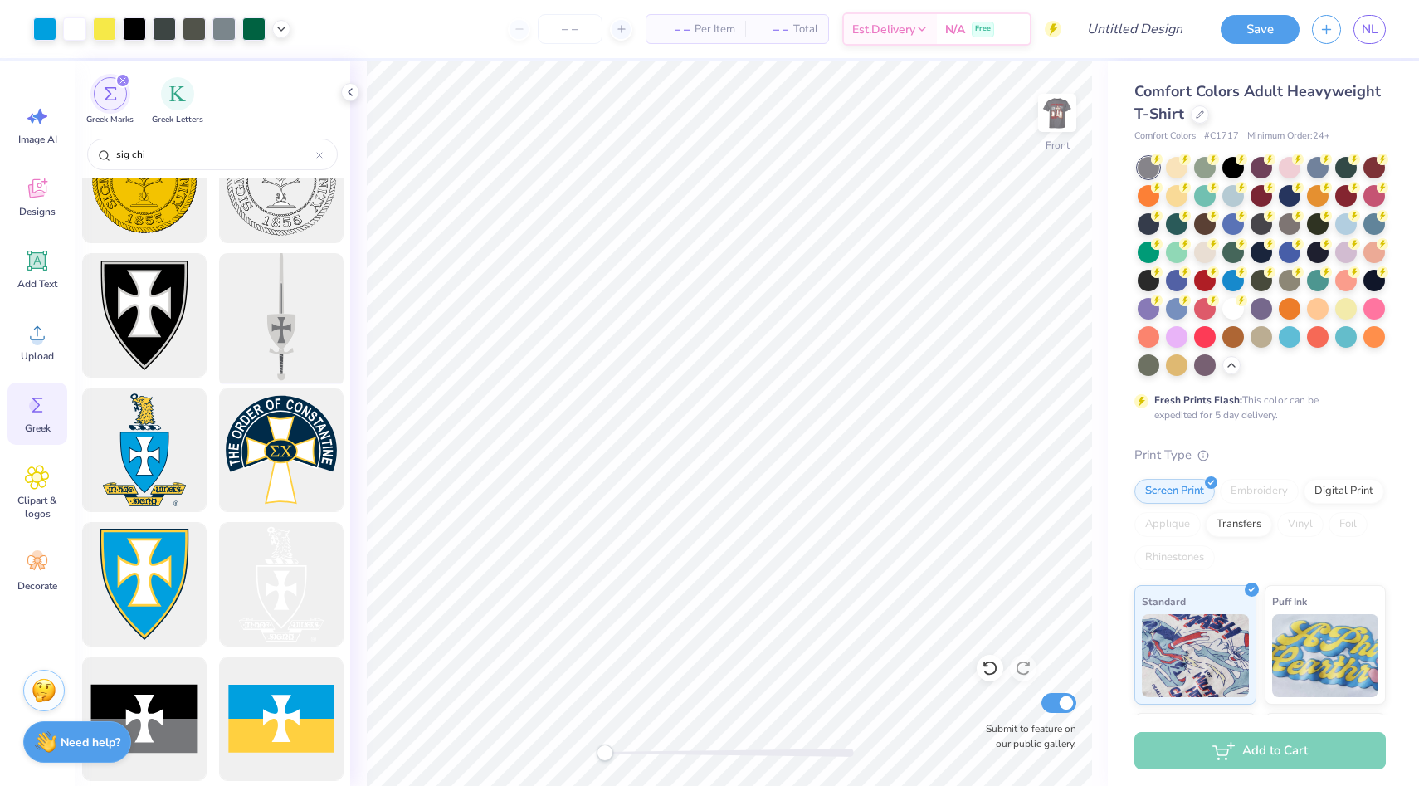
scroll to position [333, 0]
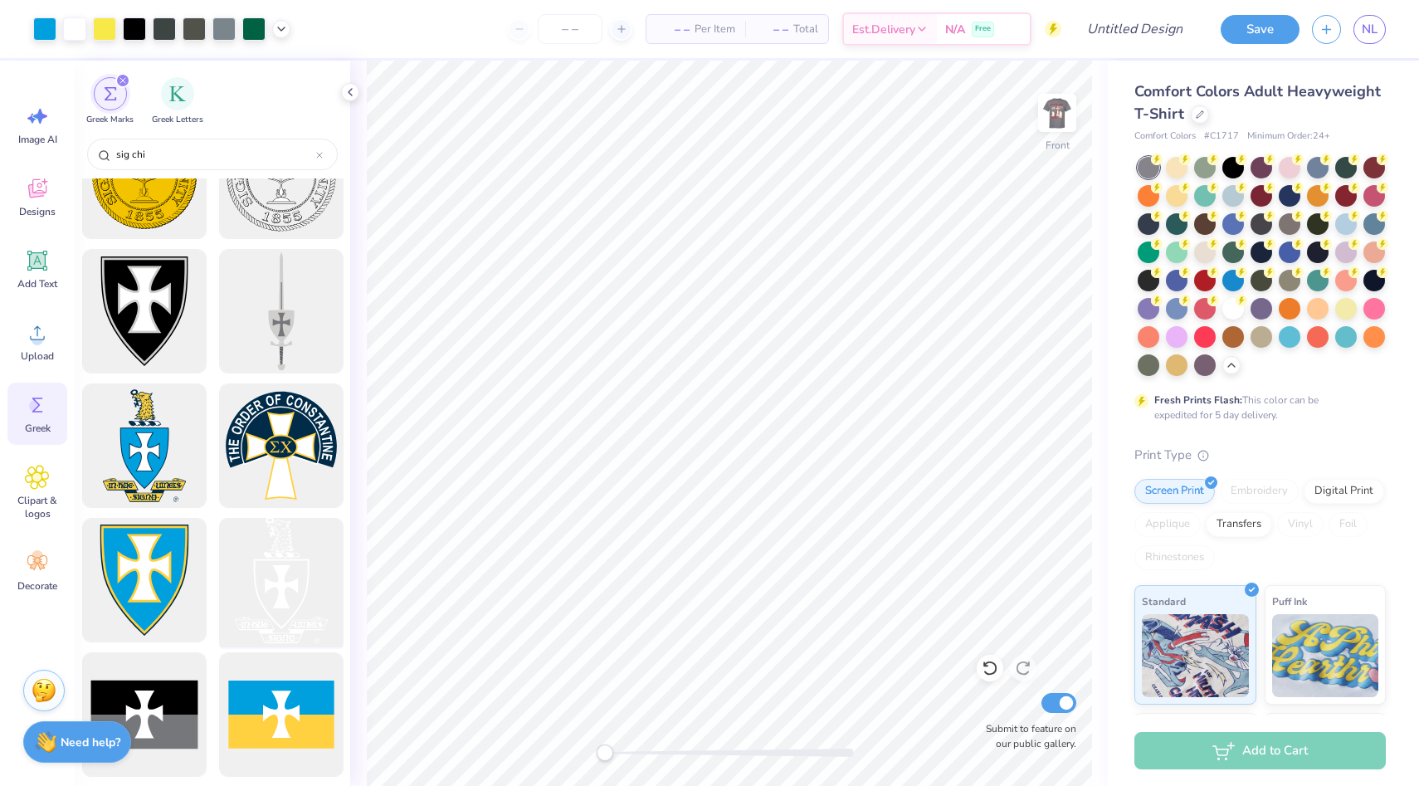
click at [270, 568] on div at bounding box center [280, 580] width 137 height 137
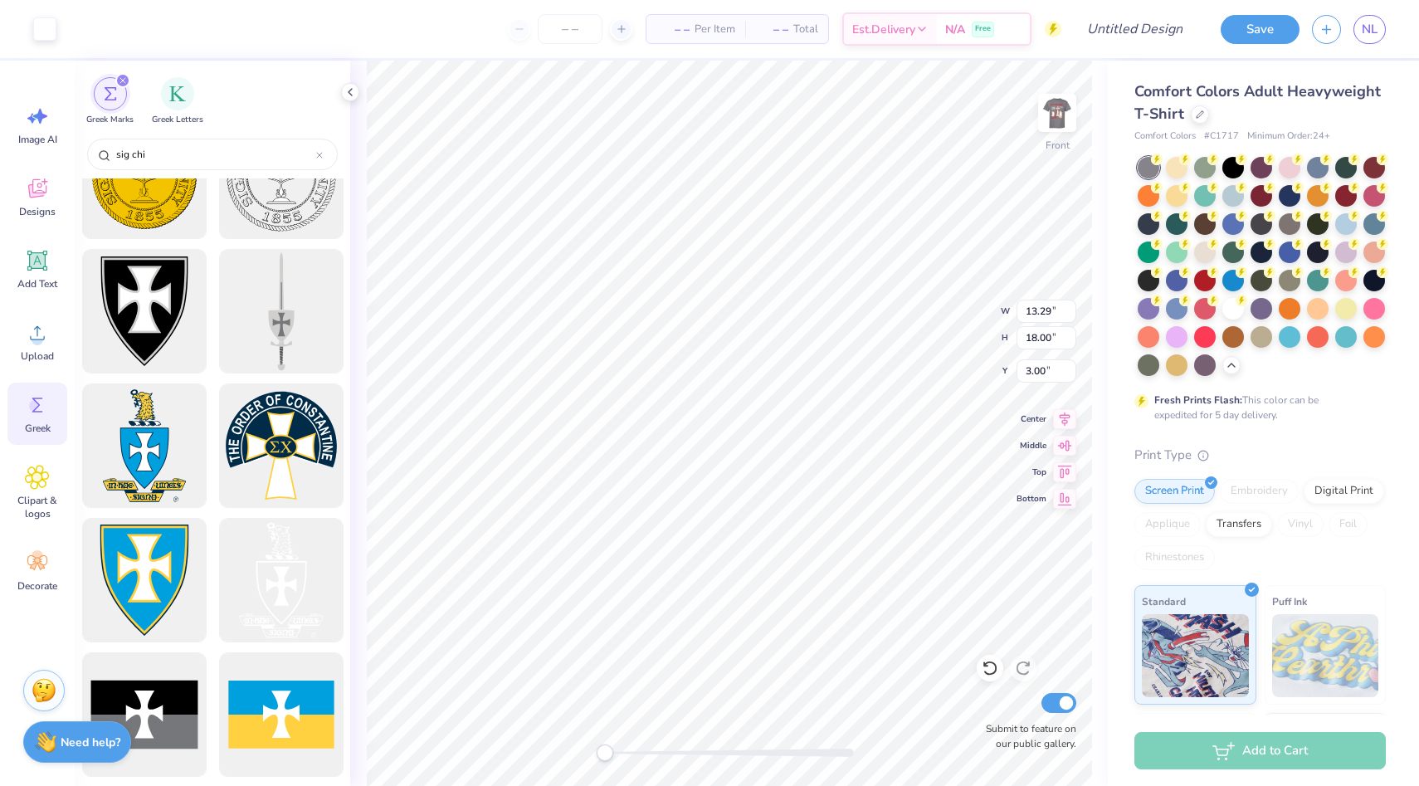
type input "1.11"
type input "1.51"
type input "19.04"
click at [720, 735] on div "Front Submit to feature on our public gallery." at bounding box center [729, 423] width 758 height 725
type input "6.24"
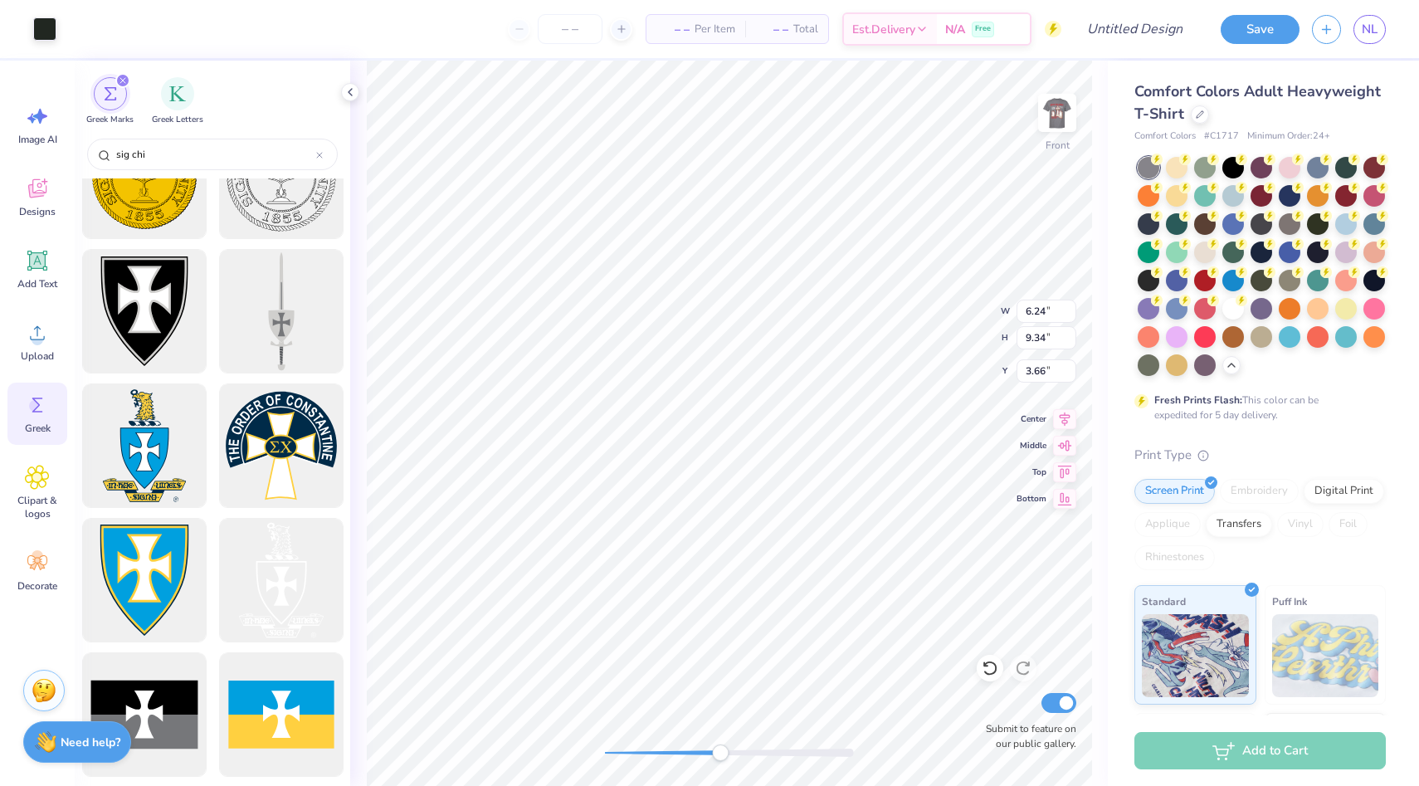
type input "9.34"
type input "3.66"
click at [579, 753] on div "Front Submit to feature on our public gallery." at bounding box center [729, 423] width 758 height 725
type input "3.66"
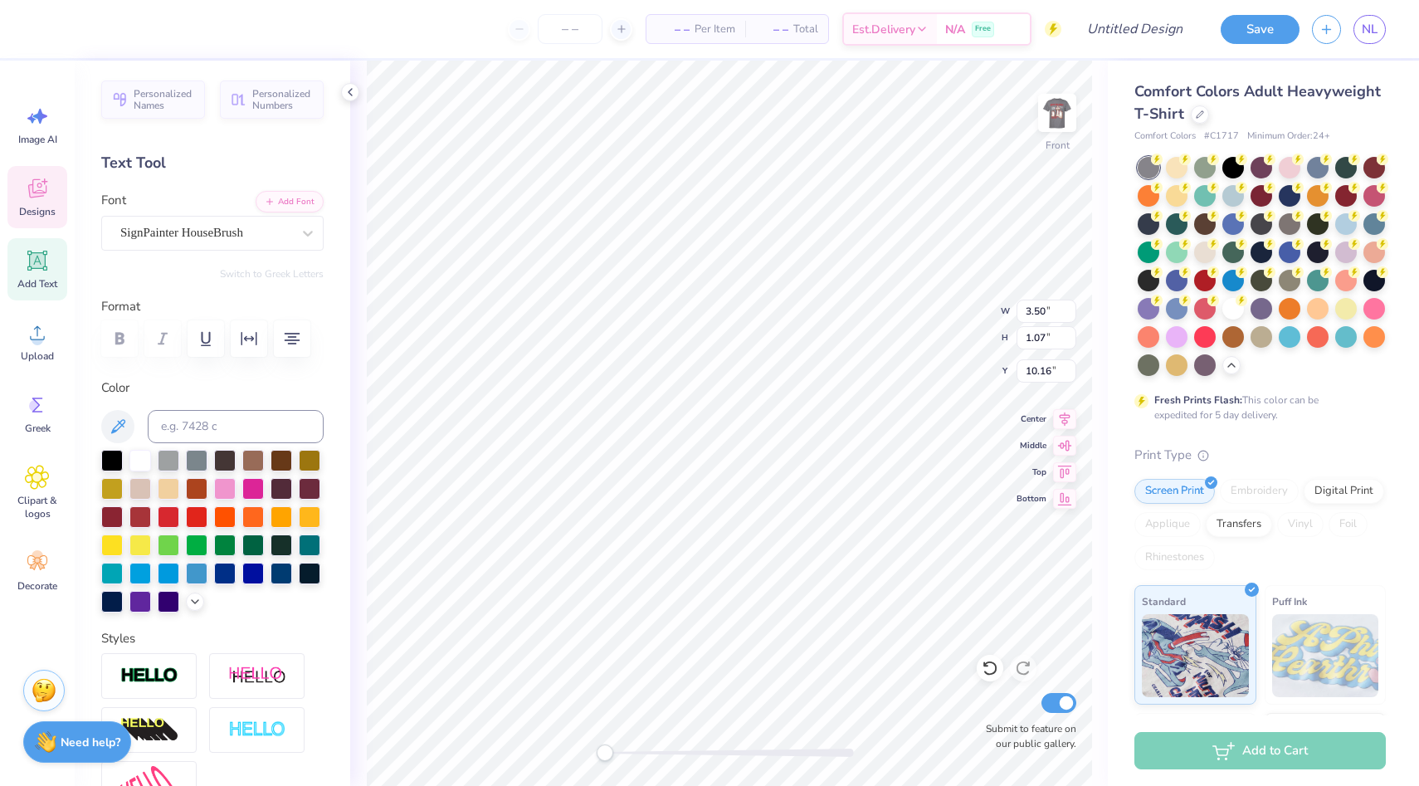
type input "2.49"
type input "0.37"
type input "9.13"
type input "3.04"
type input "1.56"
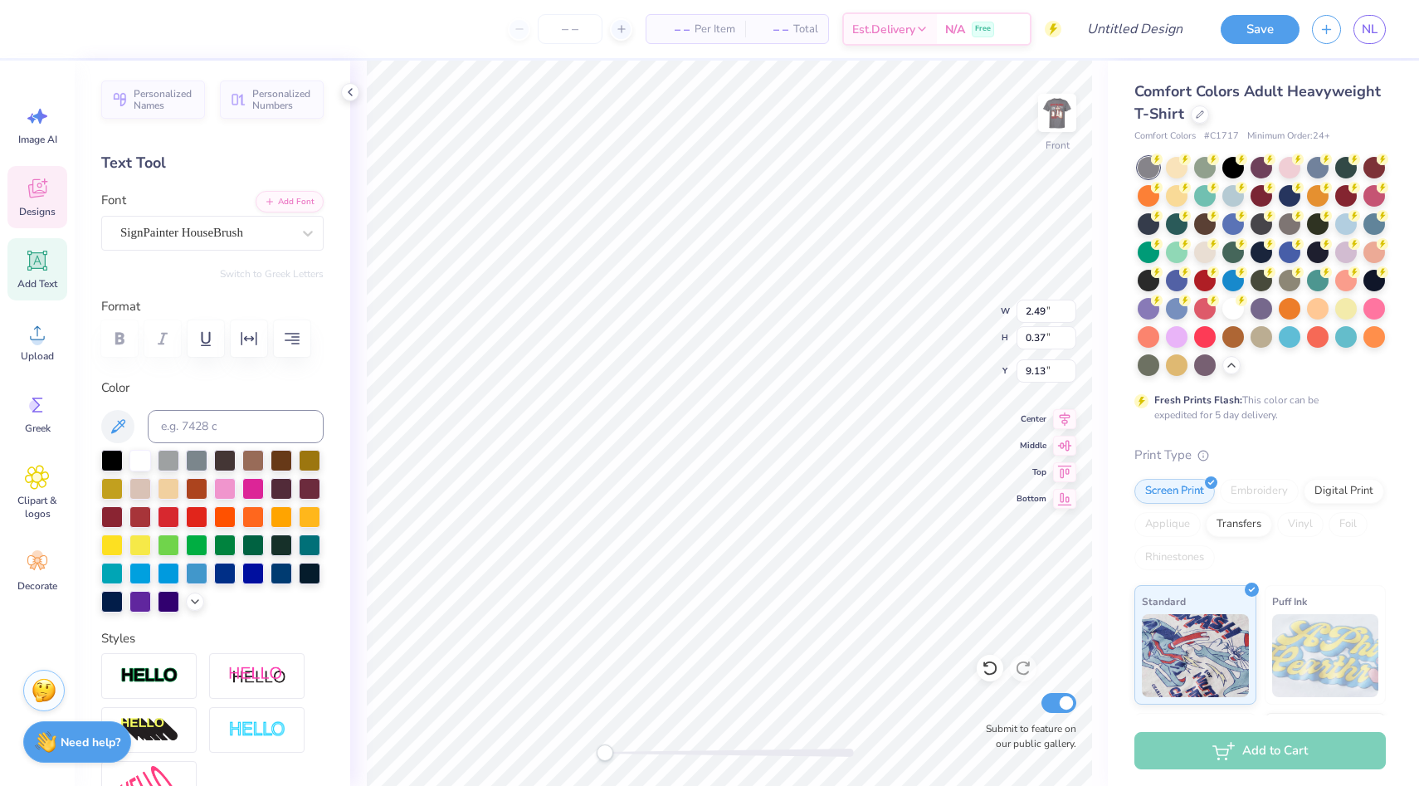
type input "6.99"
type input "1.32"
type input "1.79"
type input "5.05"
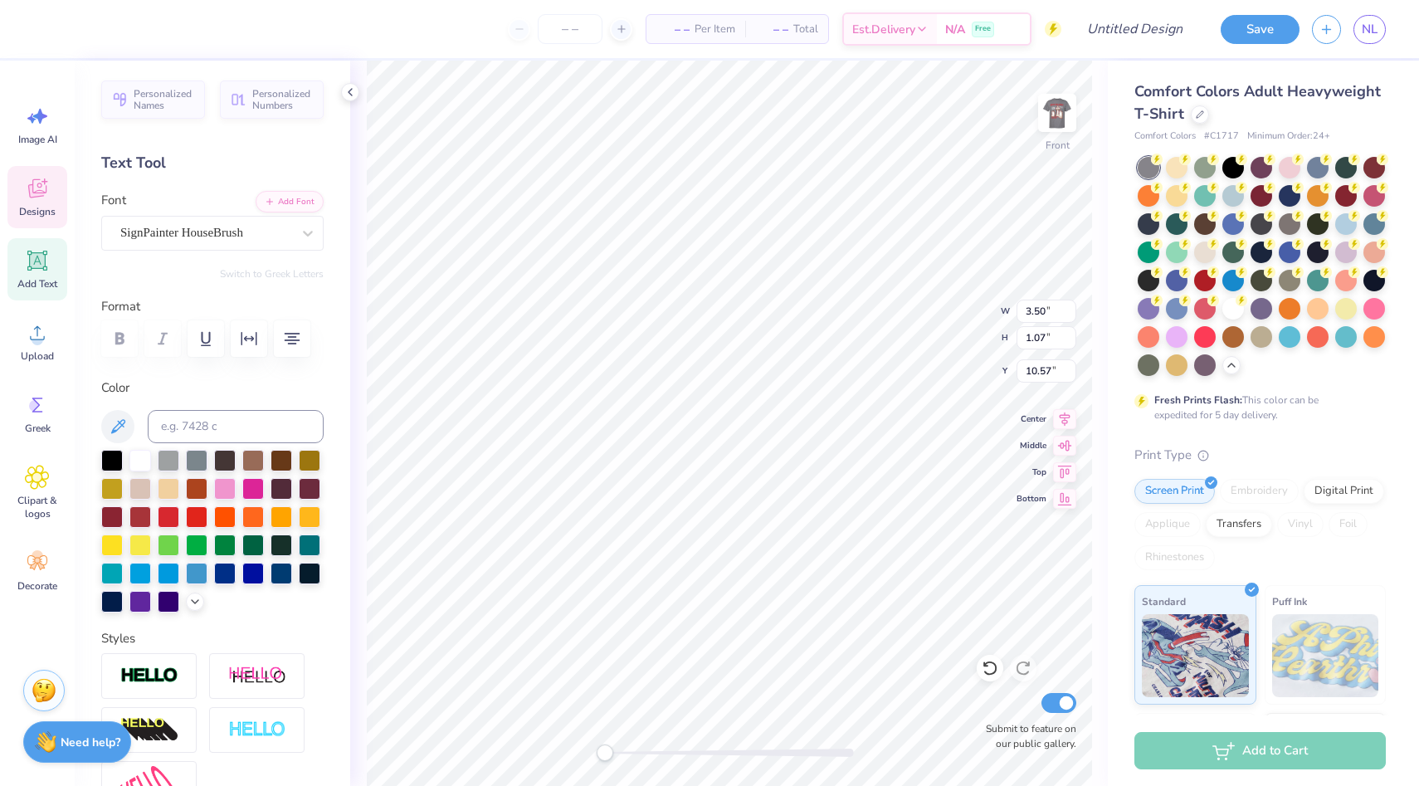
type textarea "here lies the men of the lambda chapter of sigma chi"
type input "5.32"
type input "8.62"
type input "4.91"
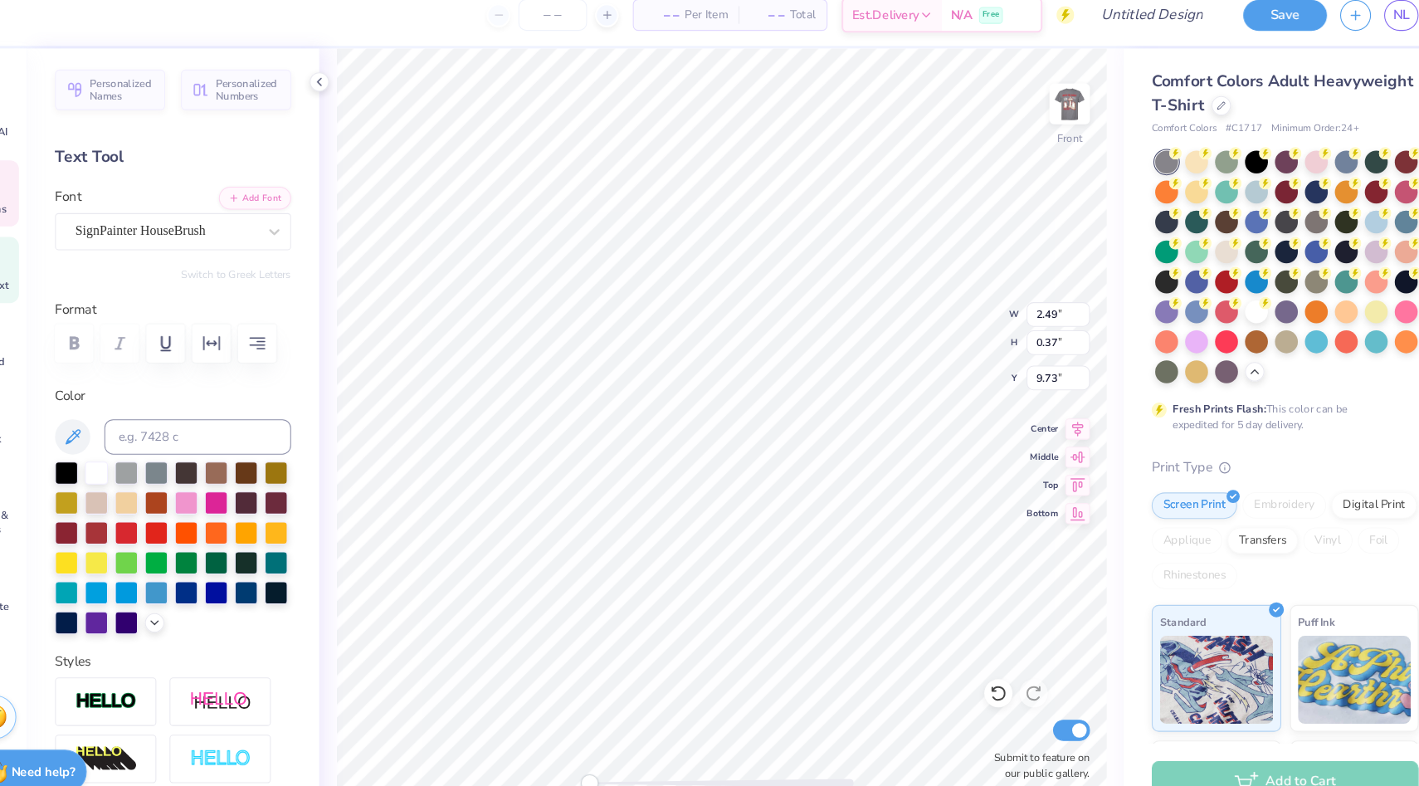
type input "3.50"
type input "1.07"
type input "10.57"
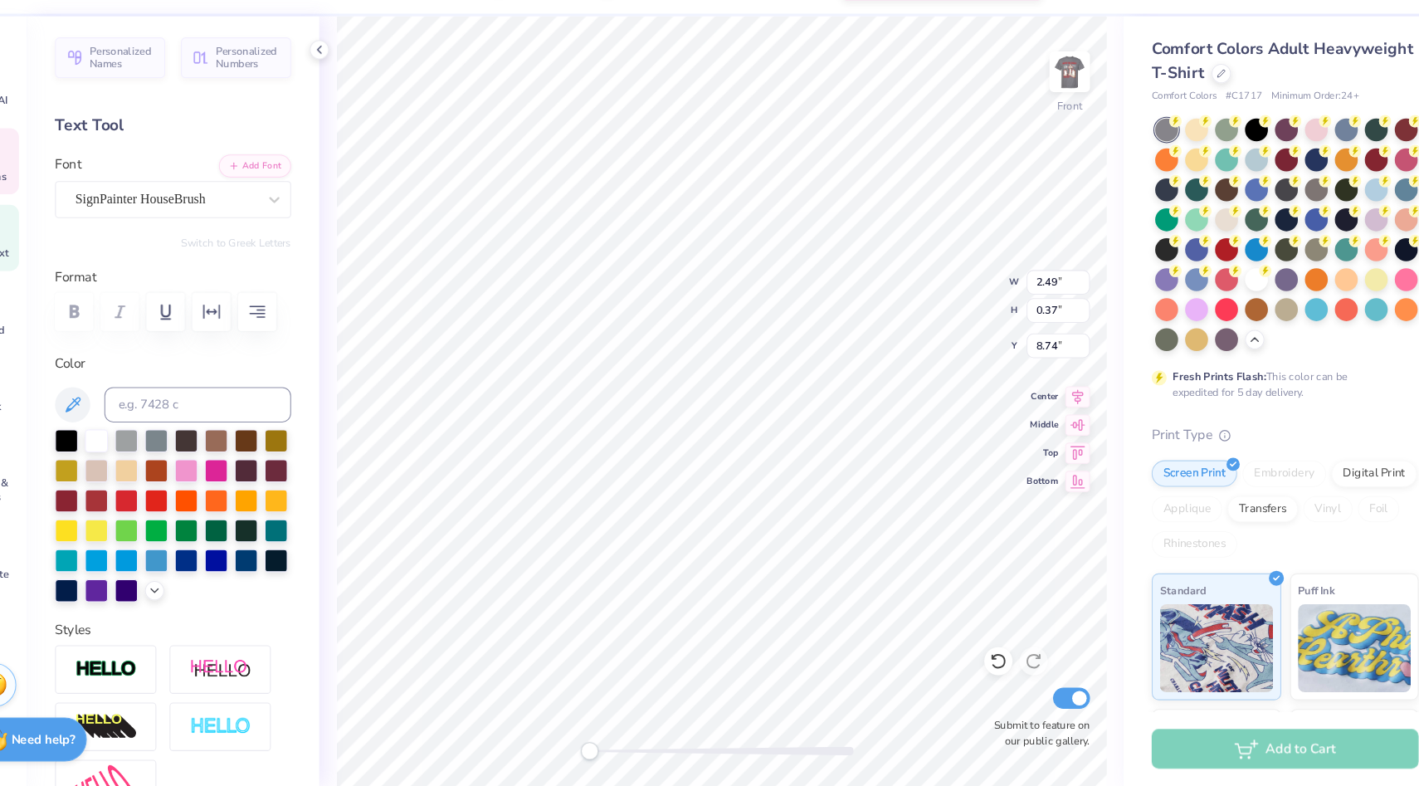
type input "3.04"
type input "1.56"
type input "6.49"
type input "4.40"
type input "1.34"
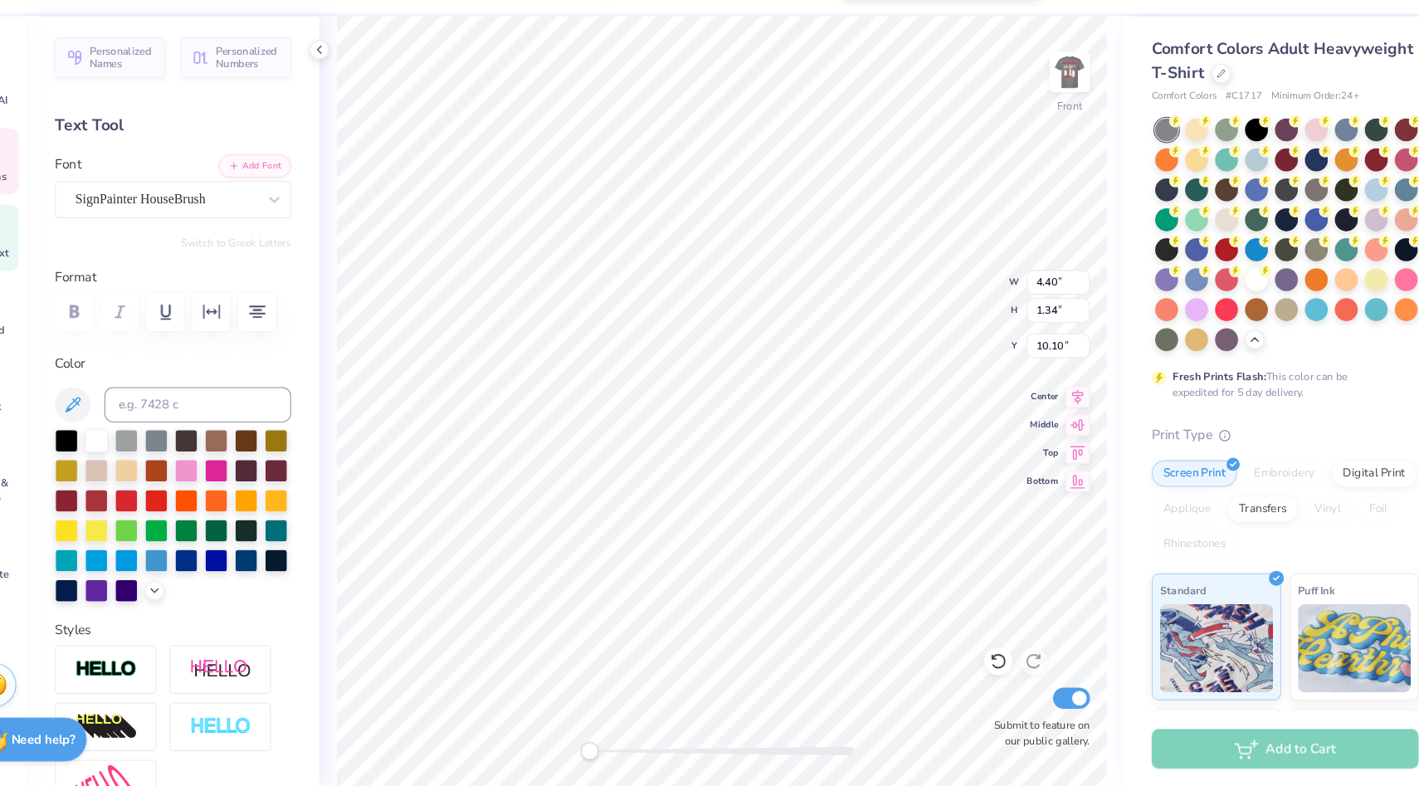
type input "4.11"
type input "1.26"
type input "10.19"
click at [344, 89] on icon at bounding box center [350, 91] width 13 height 13
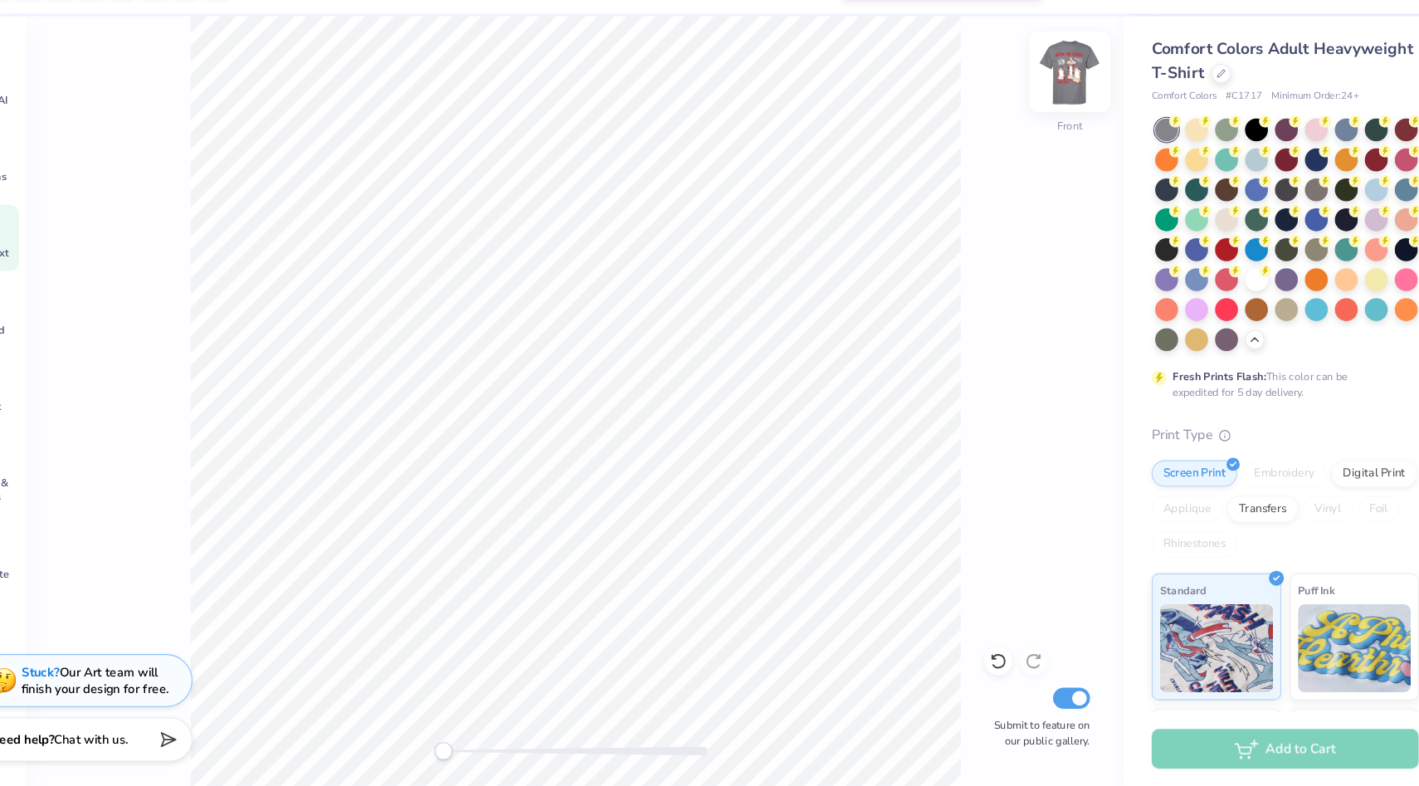
click at [1064, 111] on img at bounding box center [1057, 113] width 66 height 66
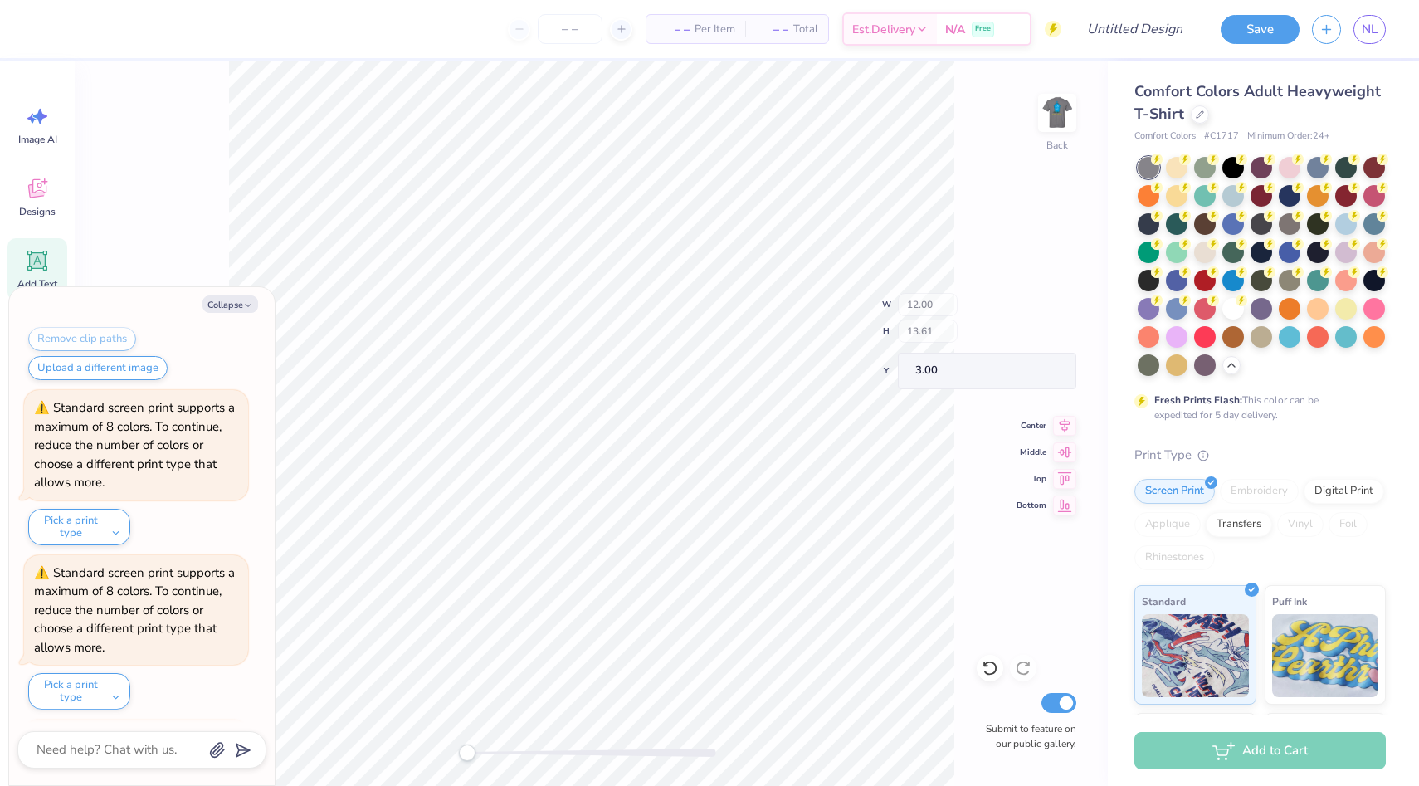
scroll to position [1095, 0]
click at [230, 315] on div "Collapse How can we help you? We can only standard screen print vectorized imag…" at bounding box center [142, 536] width 266 height 498
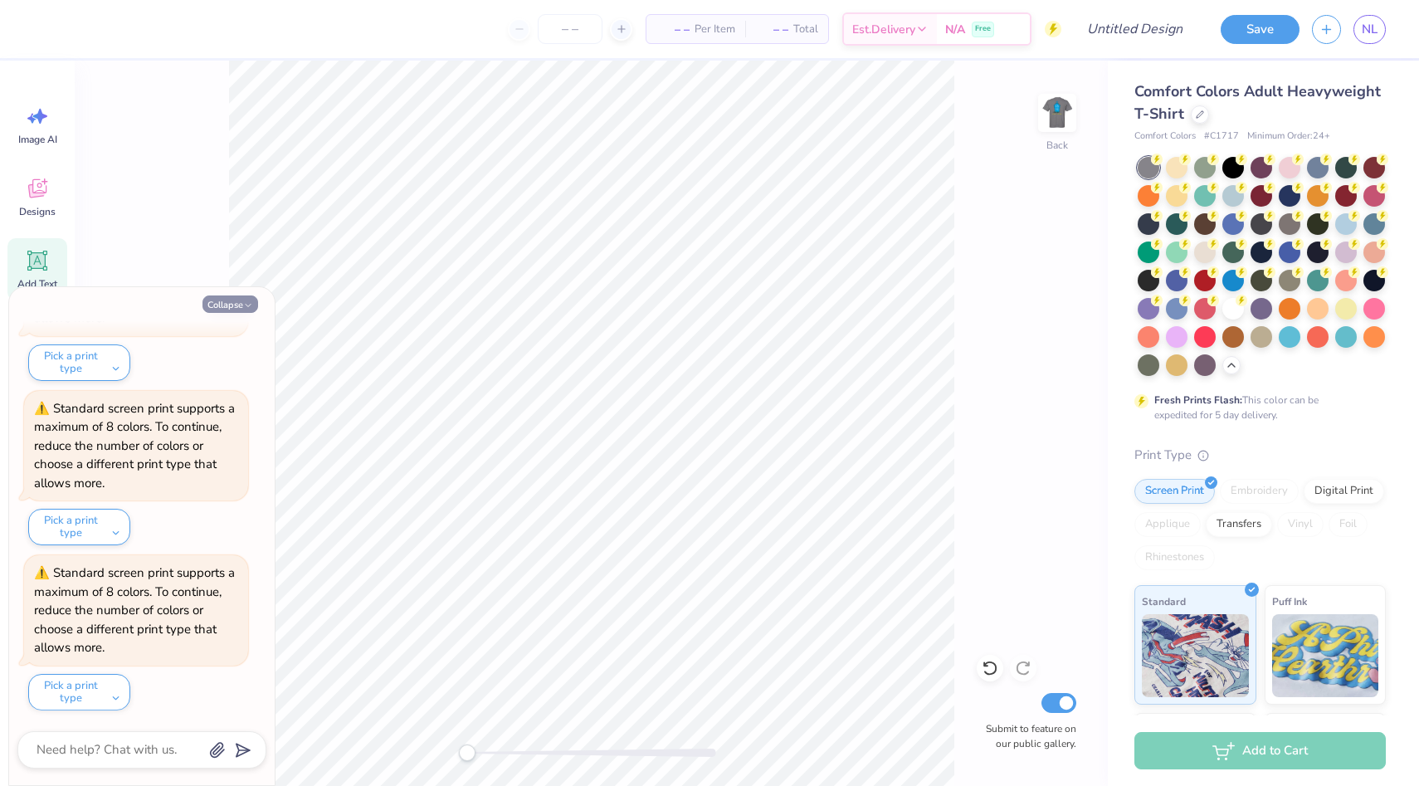
click at [230, 310] on button "Collapse" at bounding box center [231, 303] width 56 height 17
type textarea "x"
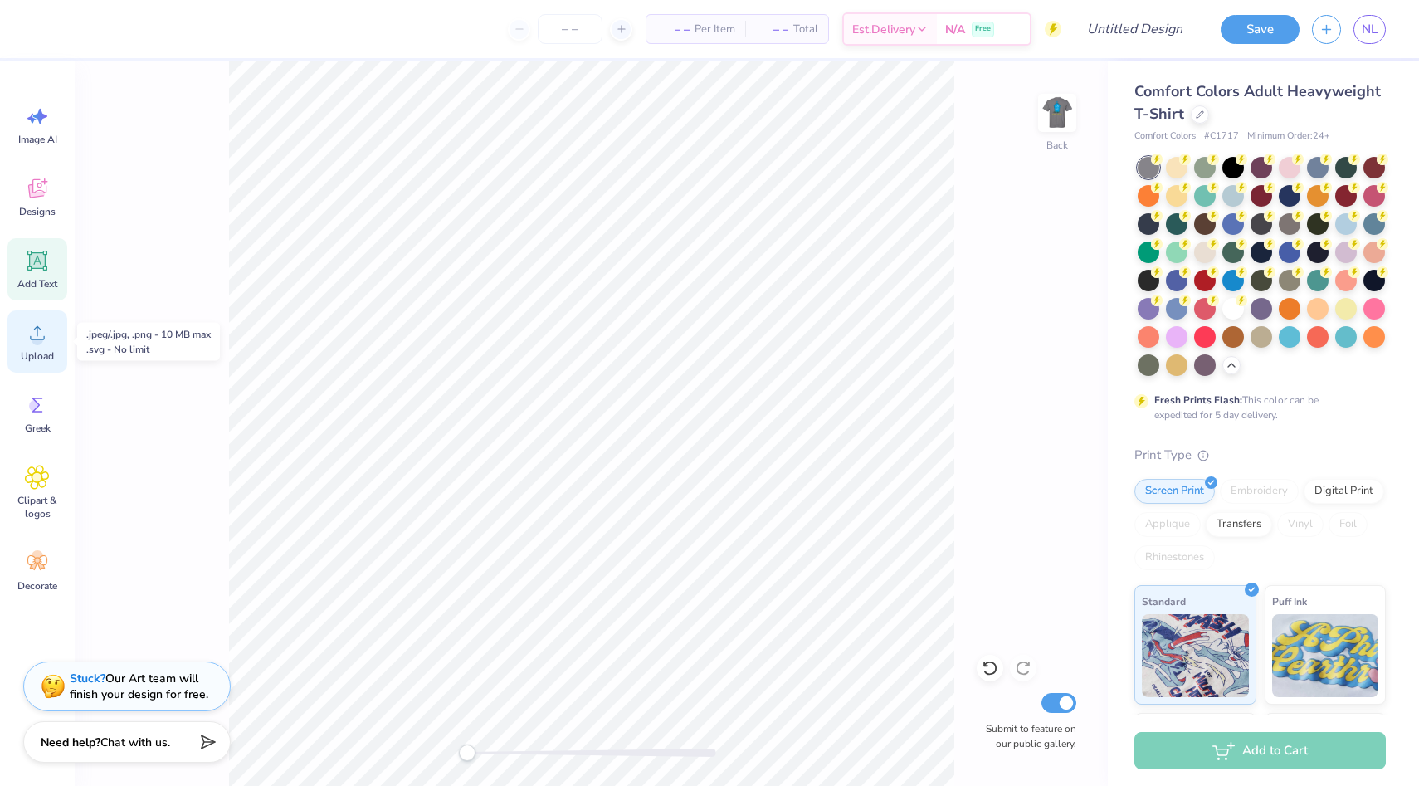
click at [46, 349] on div "Upload" at bounding box center [37, 341] width 60 height 62
click at [28, 195] on icon at bounding box center [37, 188] width 25 height 25
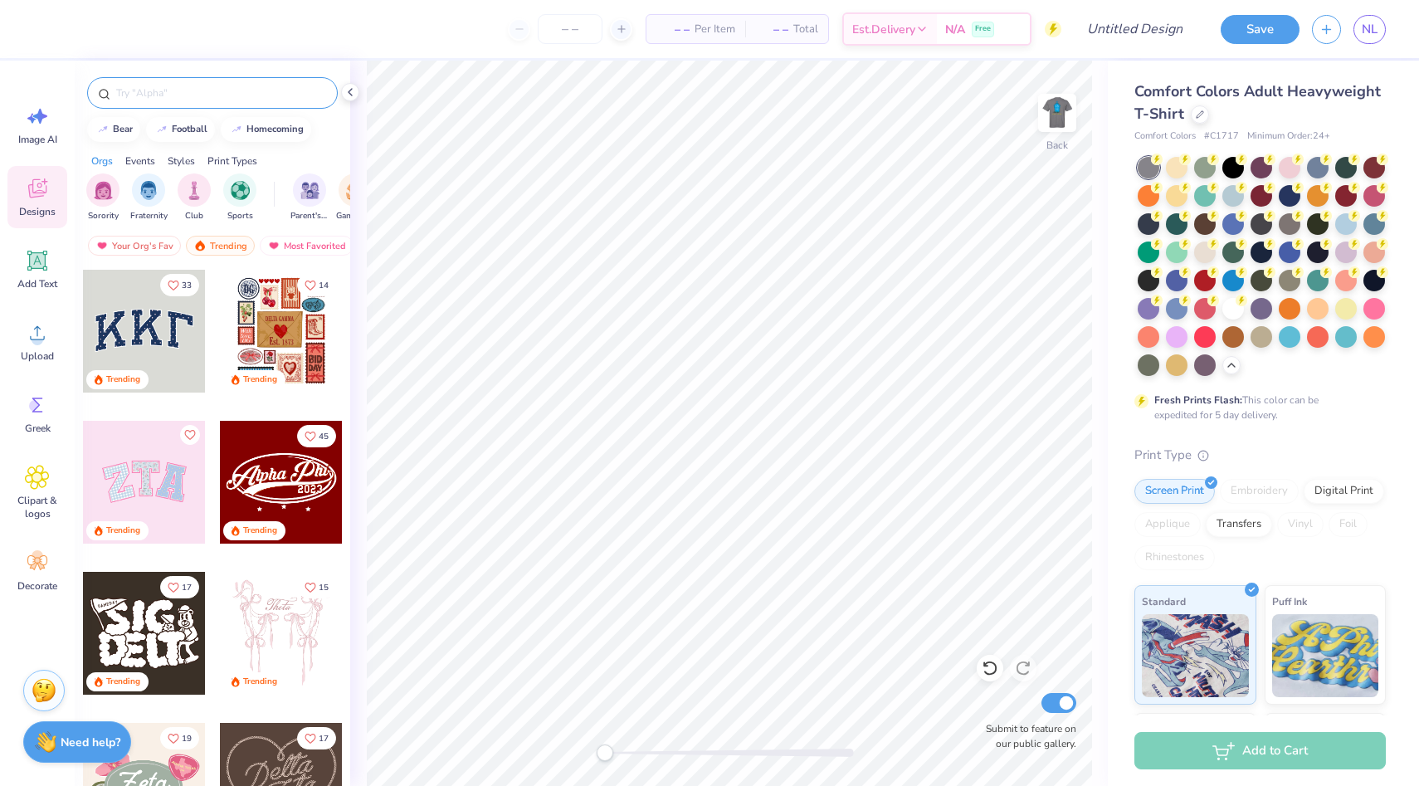
click at [256, 95] on input "text" at bounding box center [221, 93] width 212 height 17
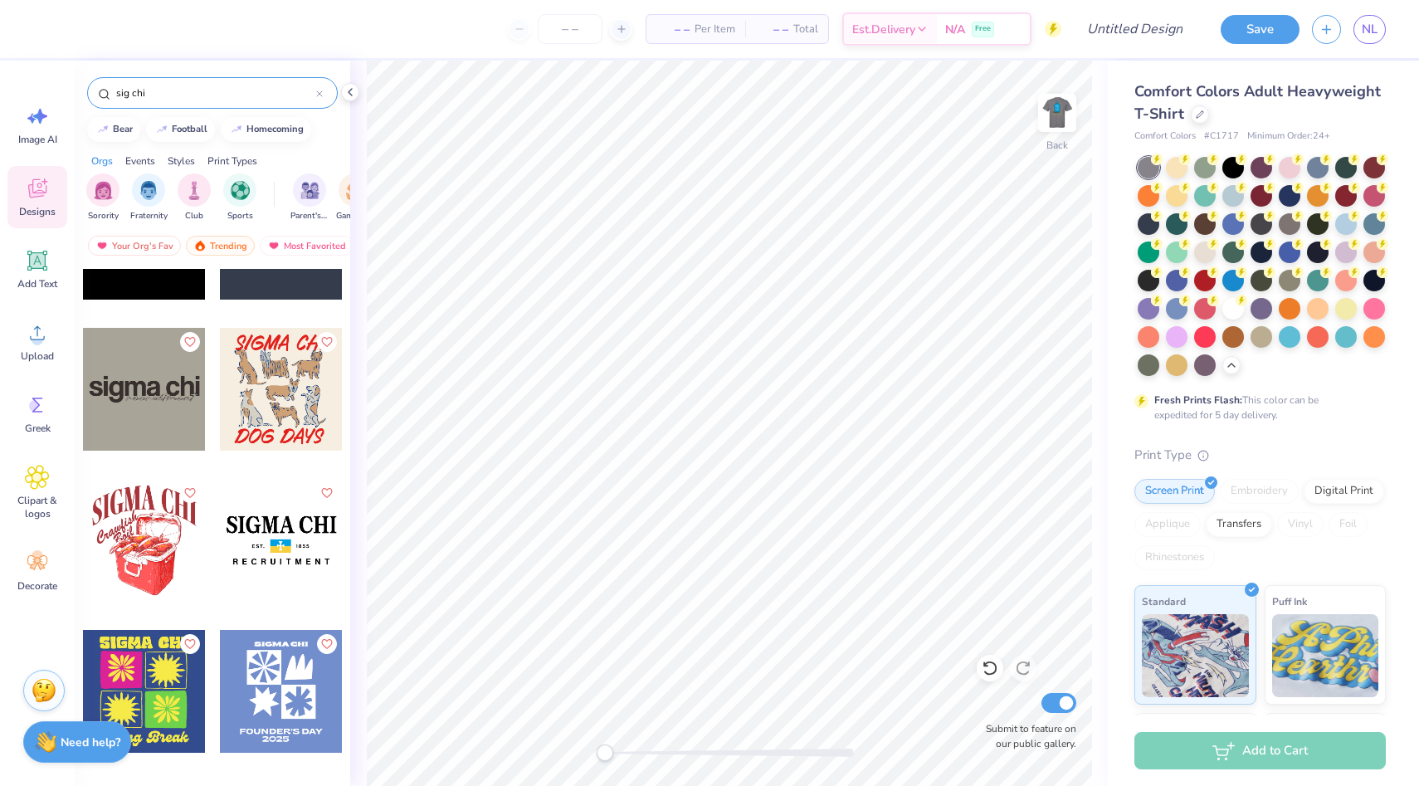
scroll to position [2059, 0]
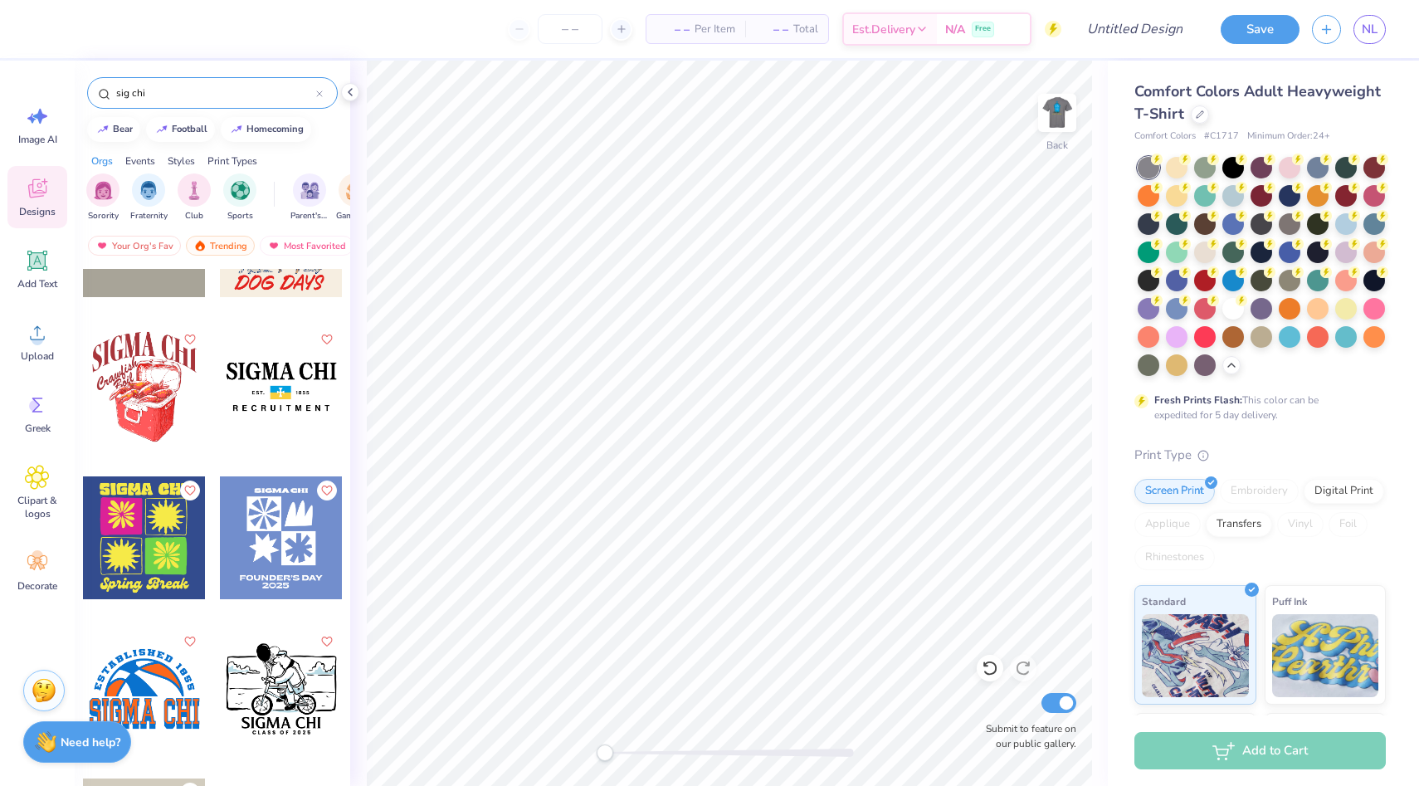
type input "sig chi"
click at [276, 369] on div at bounding box center [281, 386] width 123 height 123
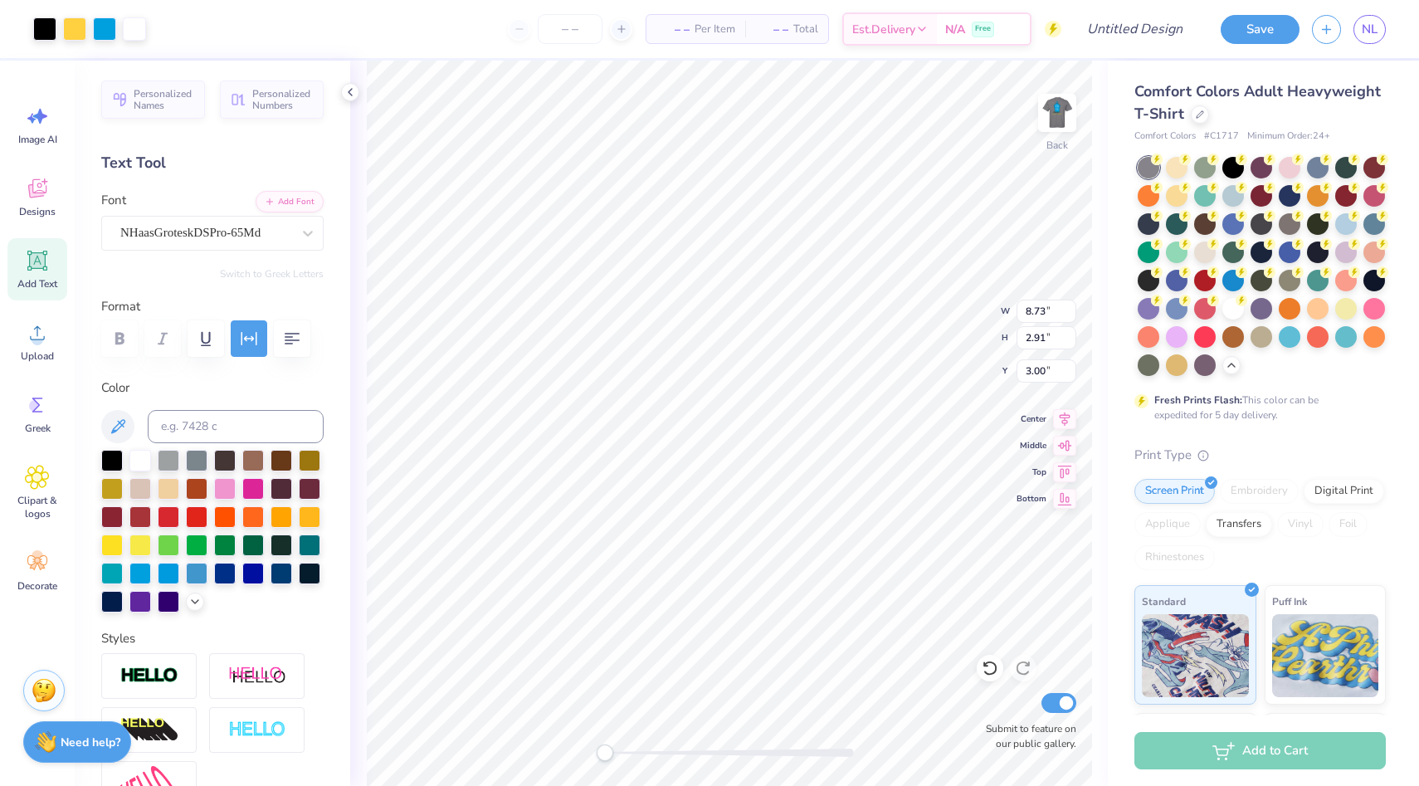
type input "3.04"
type input "1.01"
drag, startPoint x: 611, startPoint y: 746, endPoint x: 670, endPoint y: 746, distance: 58.9
click at [670, 746] on div at bounding box center [729, 753] width 249 height 17
type input "2.18"
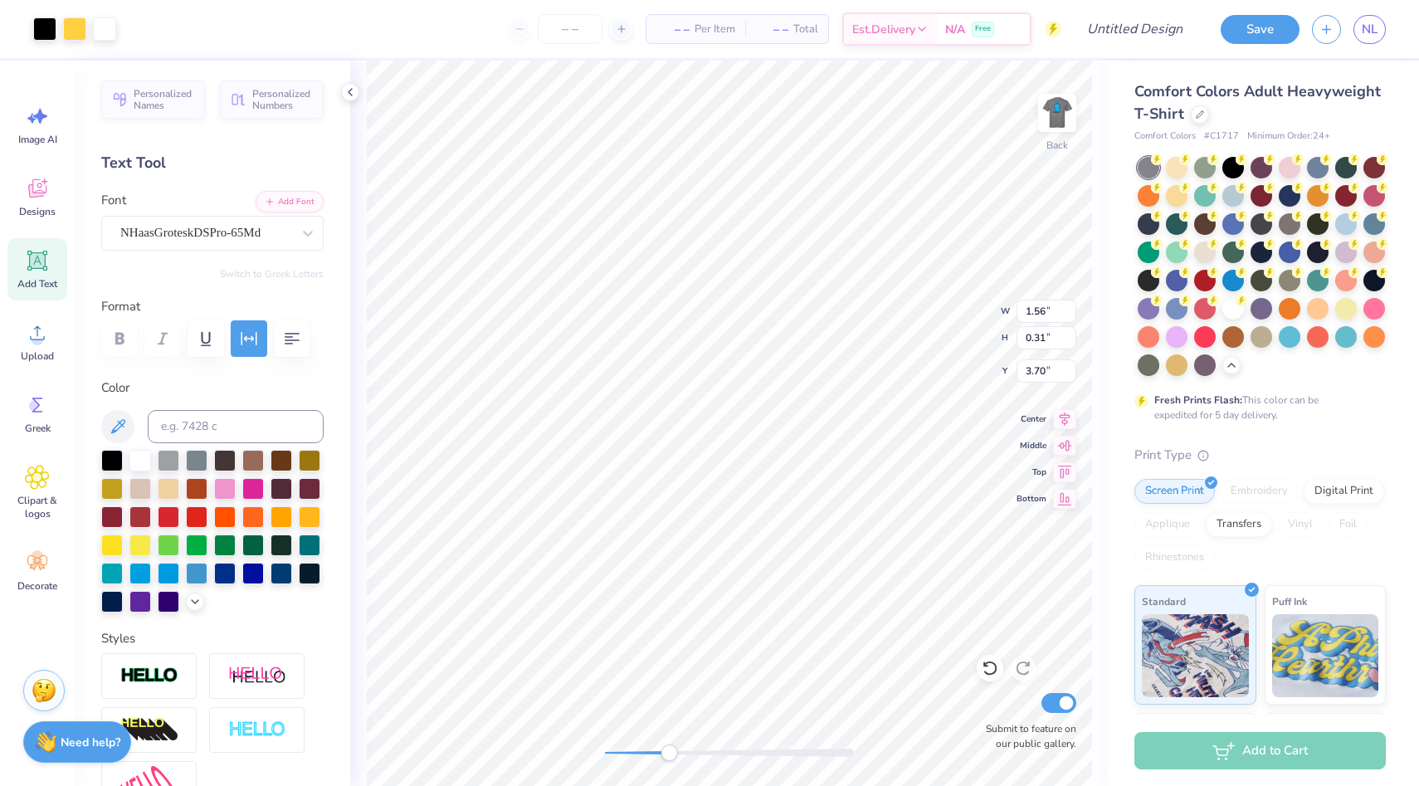
type input "0.44"
type input "1.56"
type input "0.31"
type input "2.08"
type input "0.49"
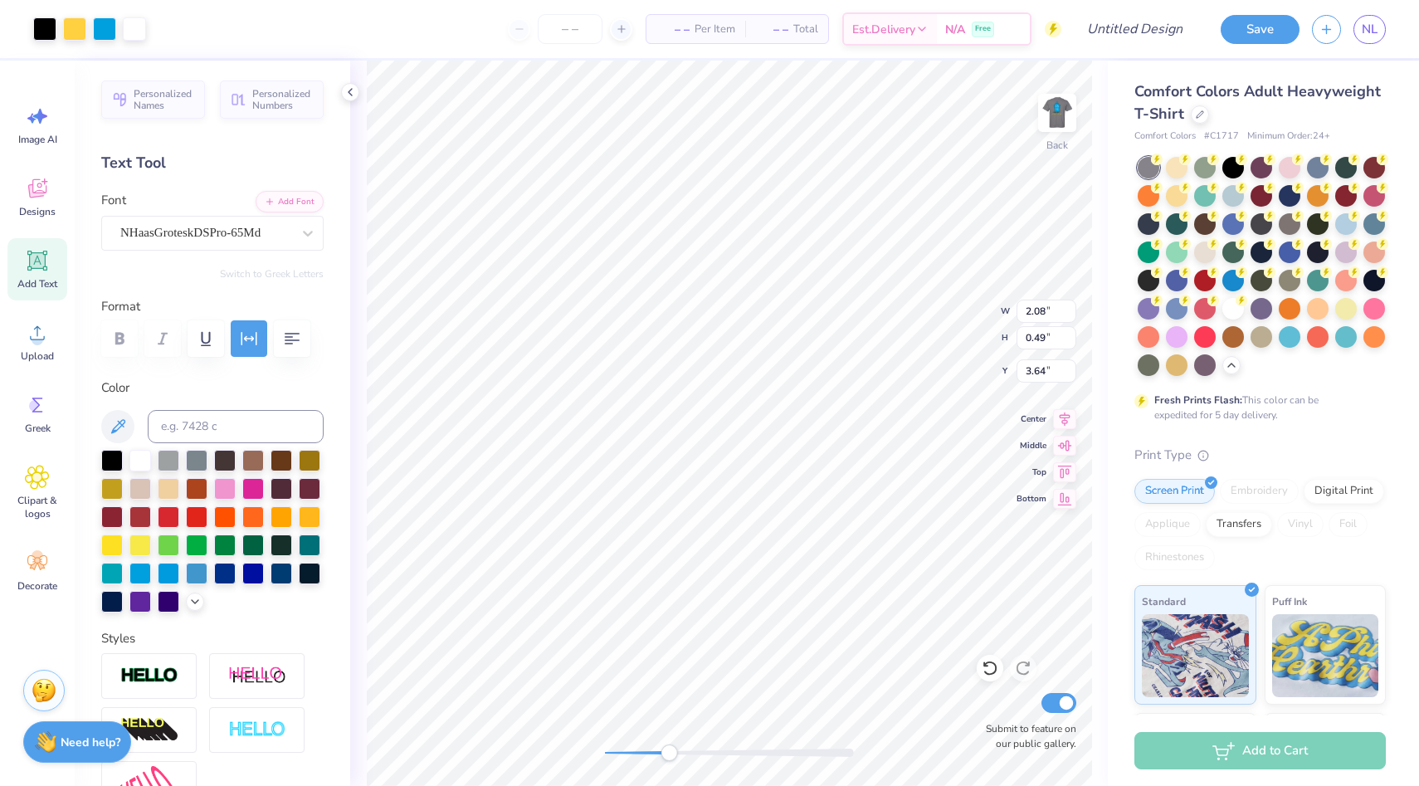
type input "2.60"
type input "0.61"
click at [500, 753] on div "Back Submit to feature on our public gallery." at bounding box center [729, 423] width 758 height 725
click at [56, 39] on div at bounding box center [44, 27] width 23 height 23
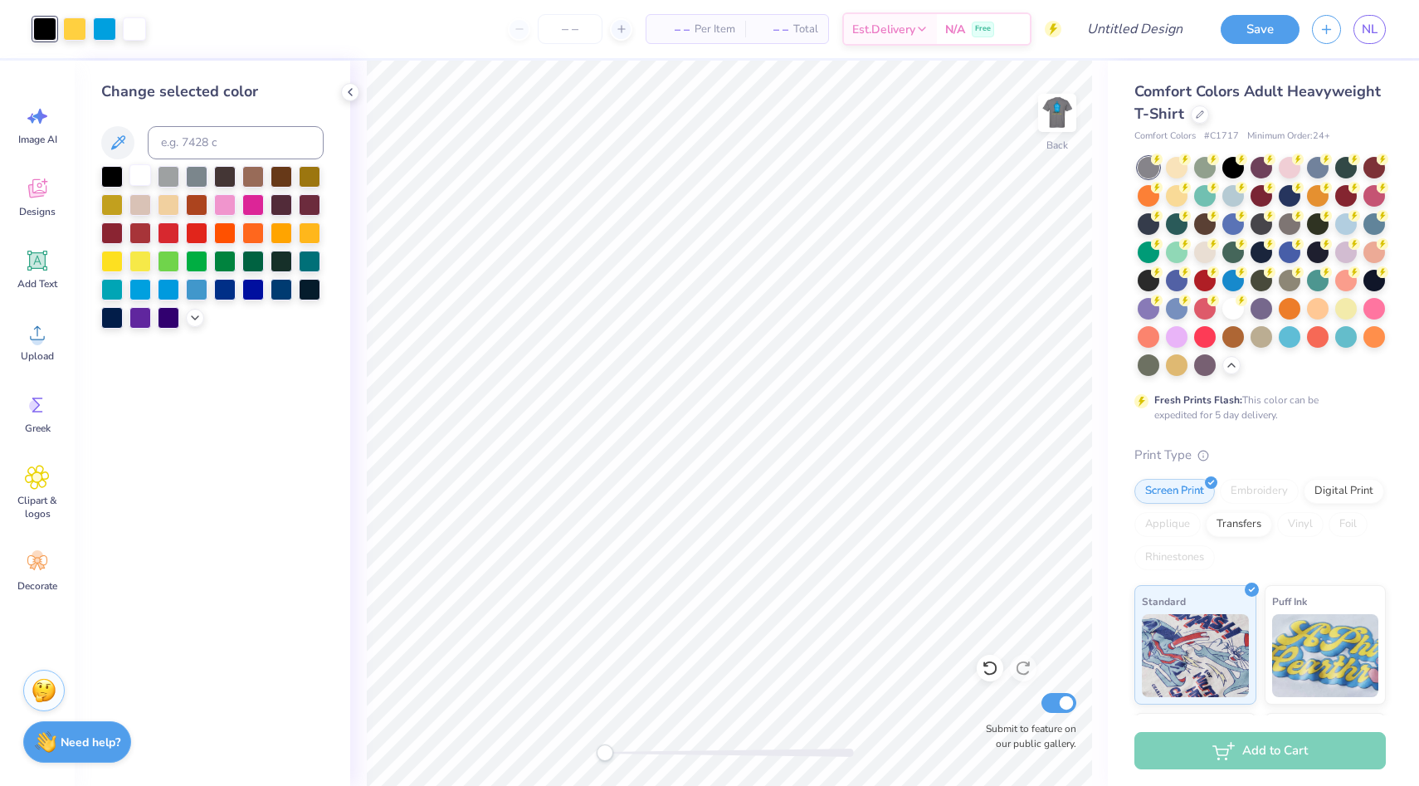
click at [139, 174] on div at bounding box center [140, 175] width 22 height 22
click at [344, 95] on icon at bounding box center [350, 91] width 13 height 13
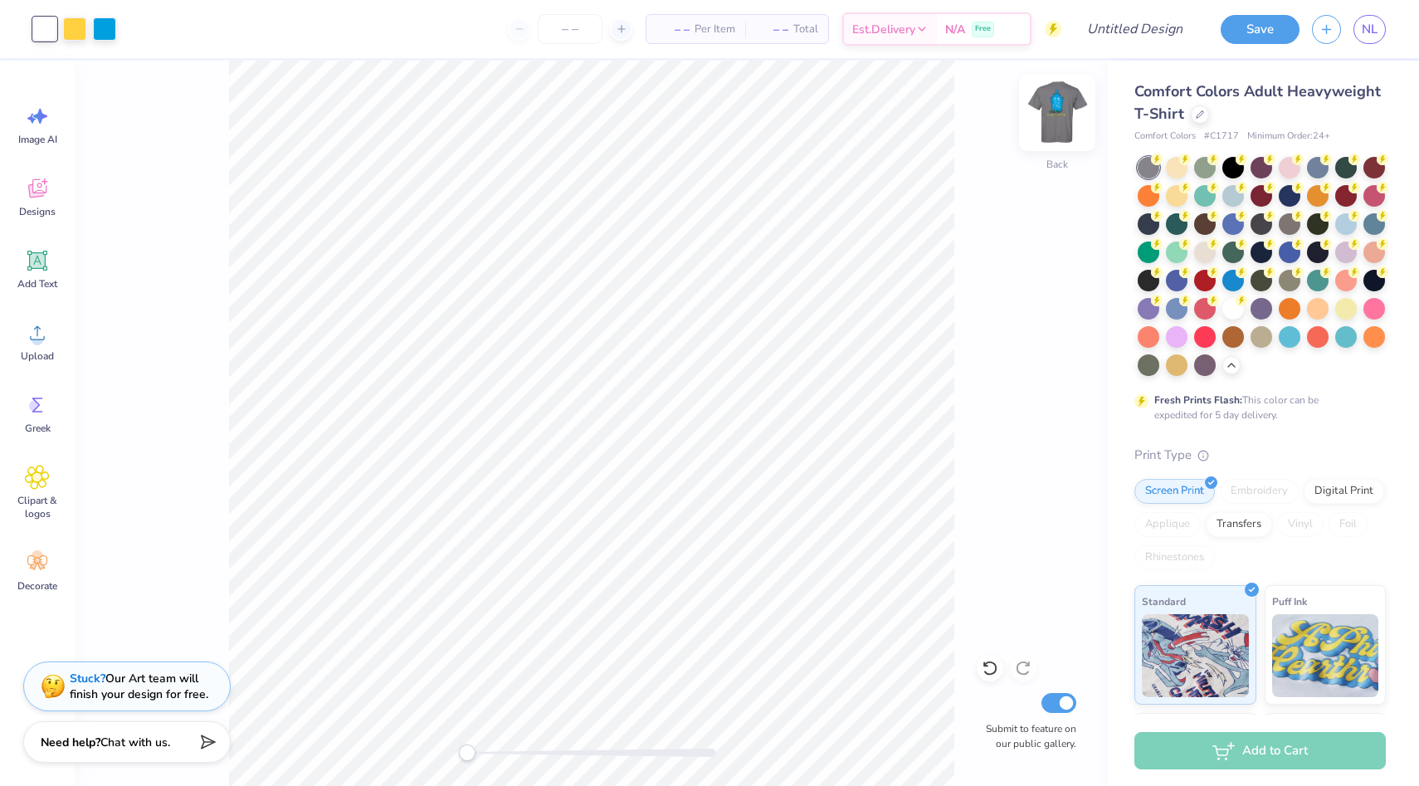
click at [1067, 120] on img at bounding box center [1057, 113] width 66 height 66
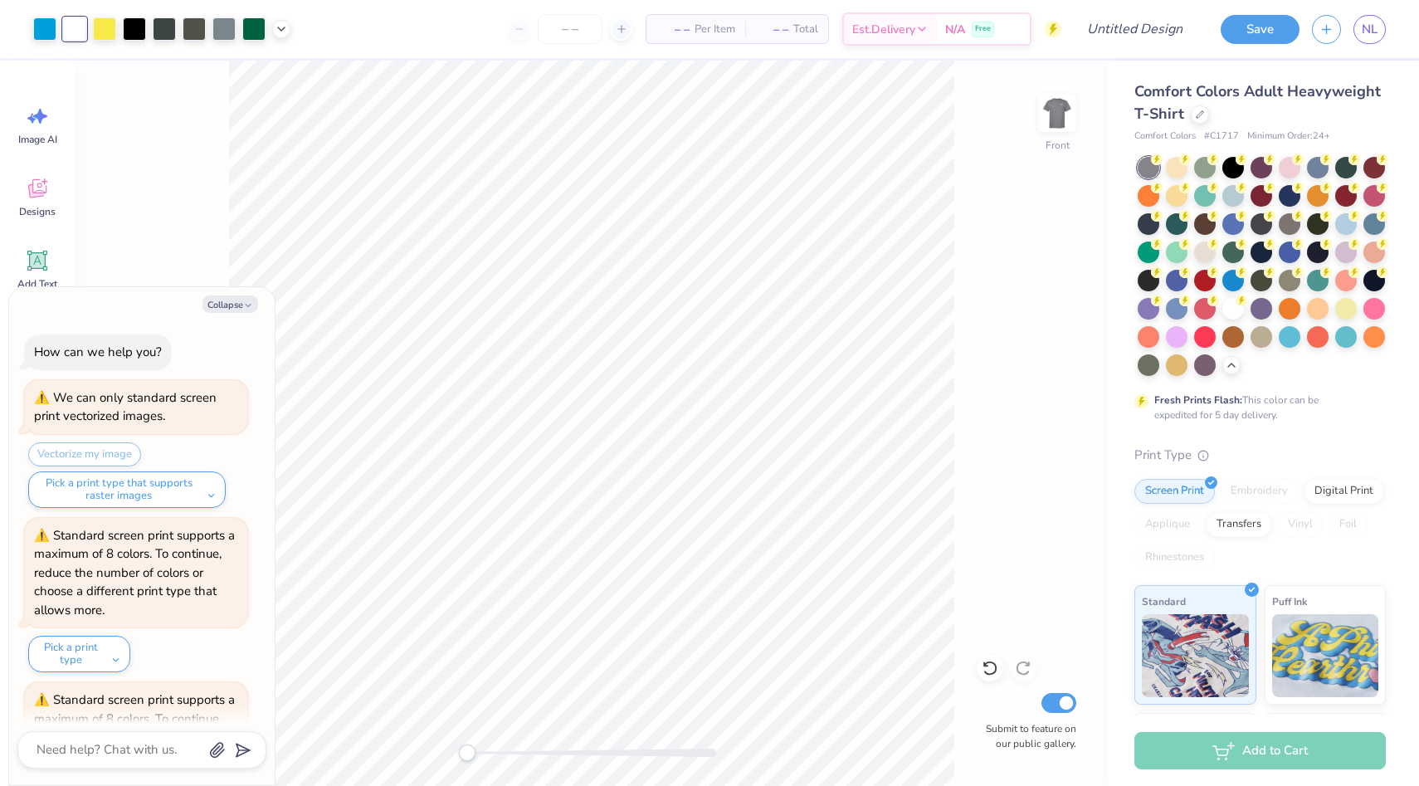
scroll to position [1260, 0]
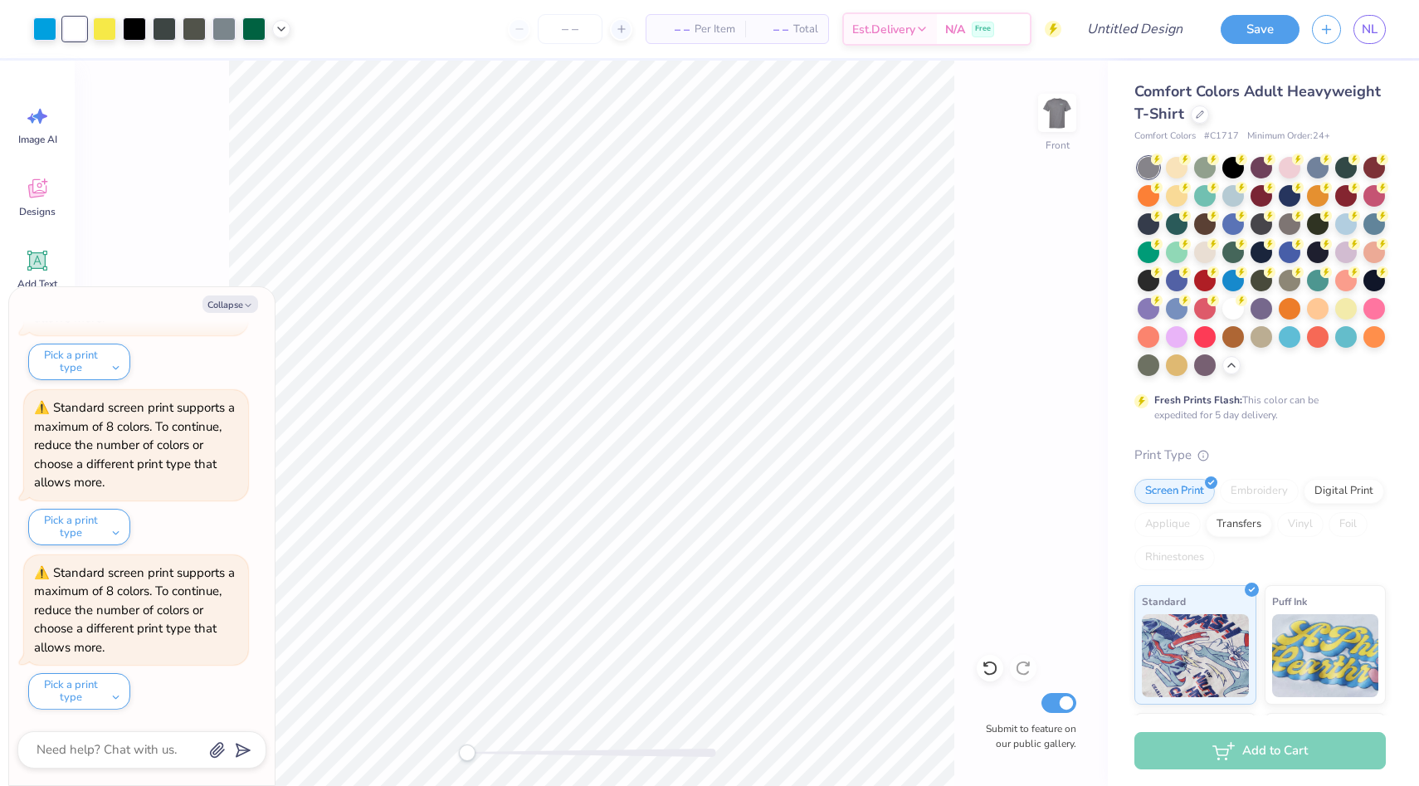
type textarea "x"
click at [1192, 38] on input "Design Title" at bounding box center [1114, 28] width 163 height 33
type input "s"
type textarea "x"
type input "si"
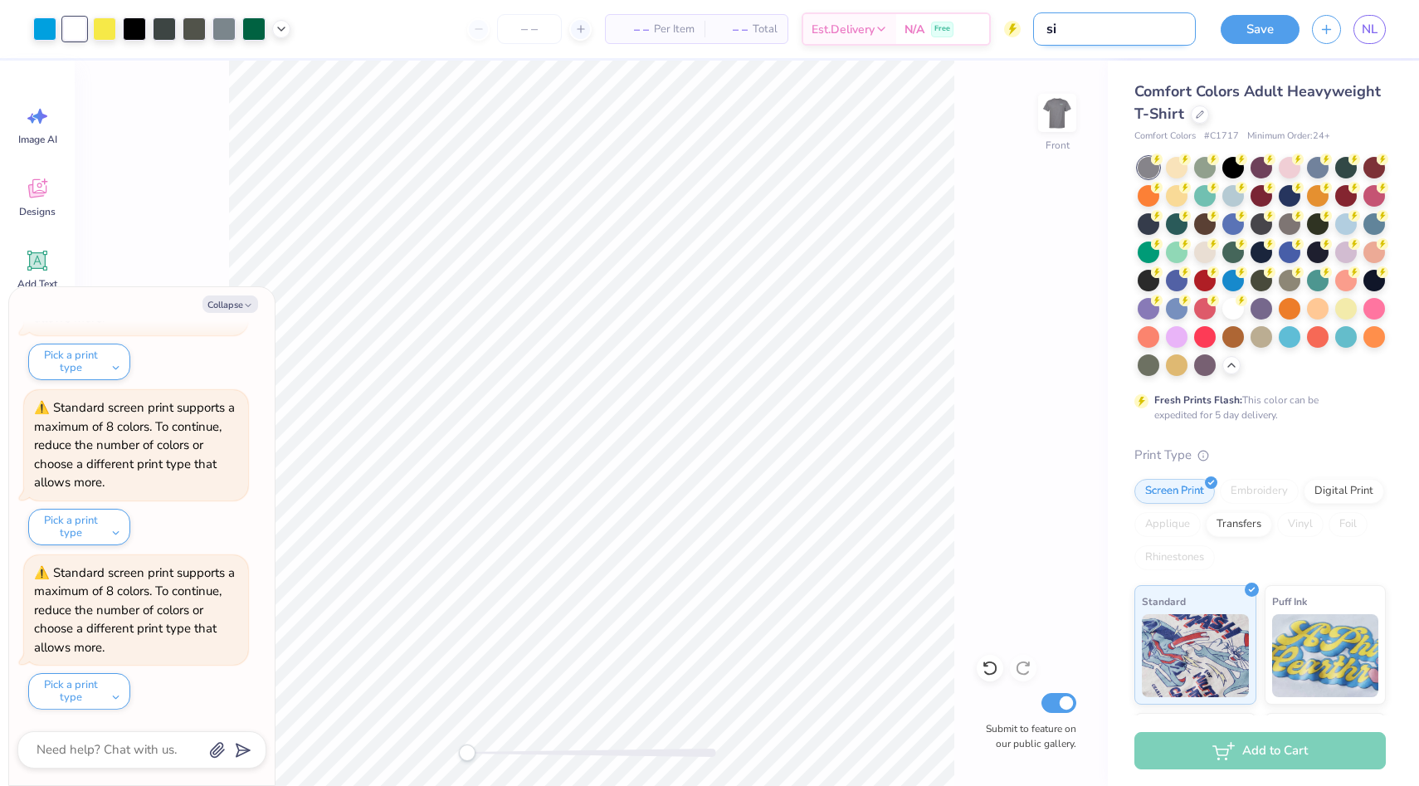
type textarea "x"
type input "sig"
type textarea "x"
type input "sigc"
type textarea "x"
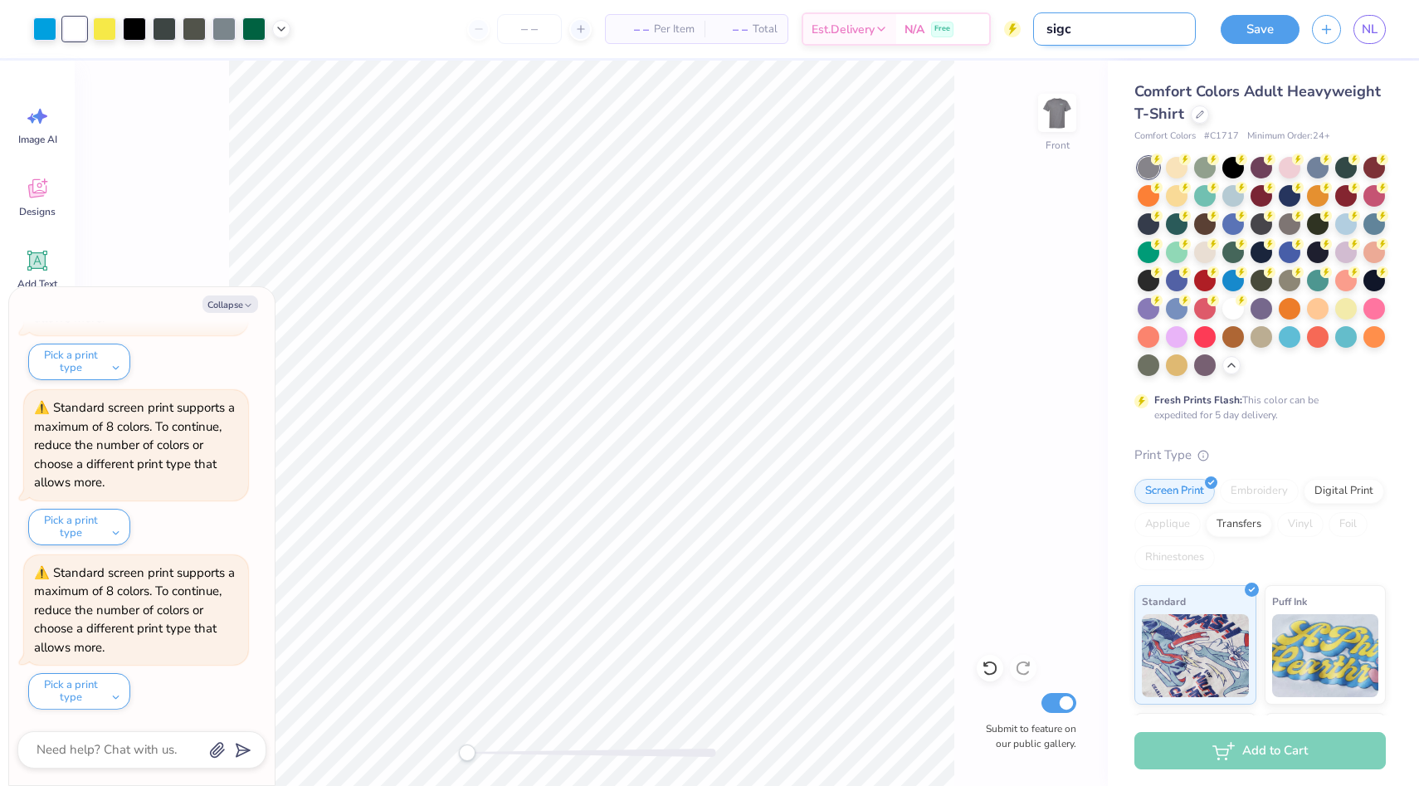
type input "sigch"
type textarea "x"
type input "sigchi"
type textarea "x"
type input "sigchi2"
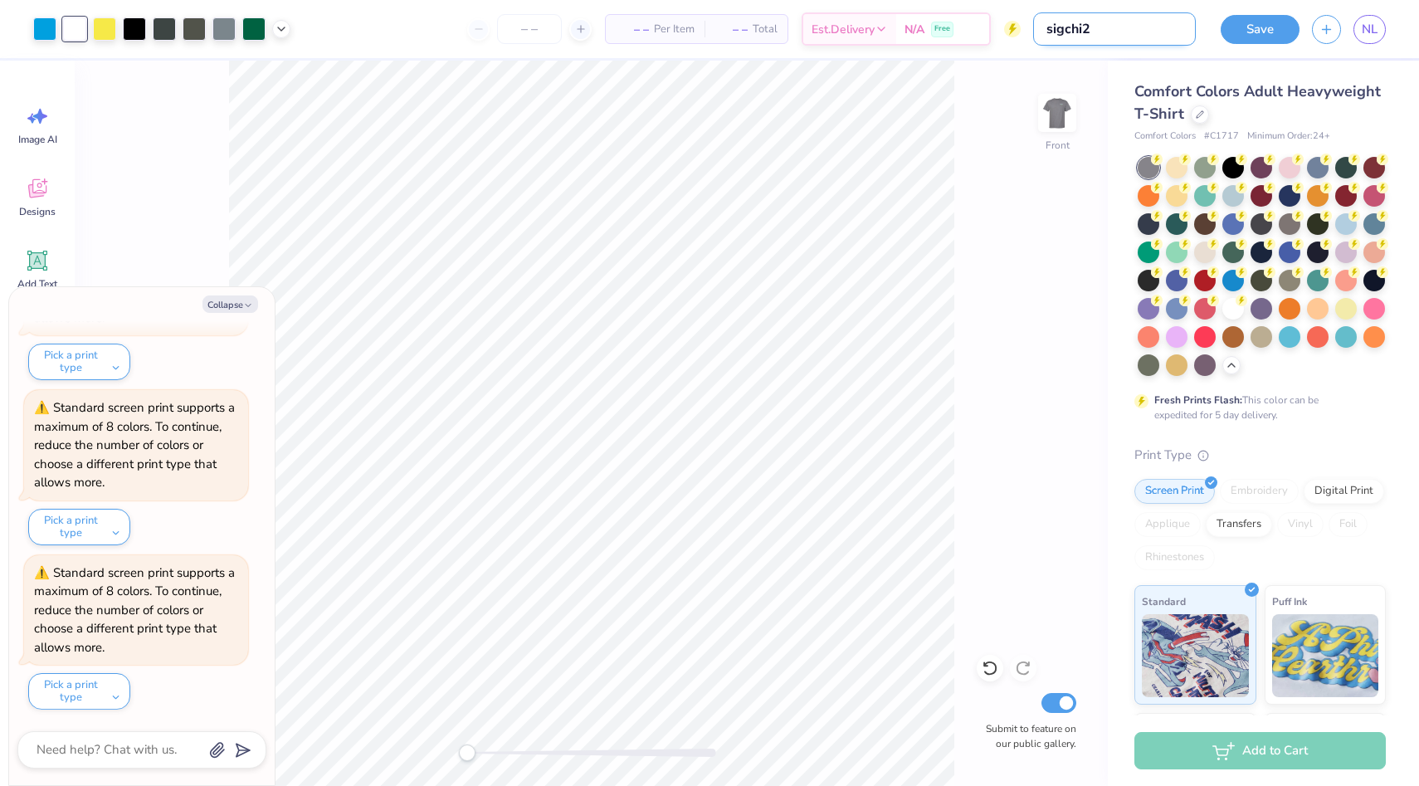
type textarea "x"
type input "sigchi2"
click at [1268, 48] on div "Save NL" at bounding box center [1313, 29] width 211 height 58
click at [1268, 36] on button "Save" at bounding box center [1260, 26] width 79 height 29
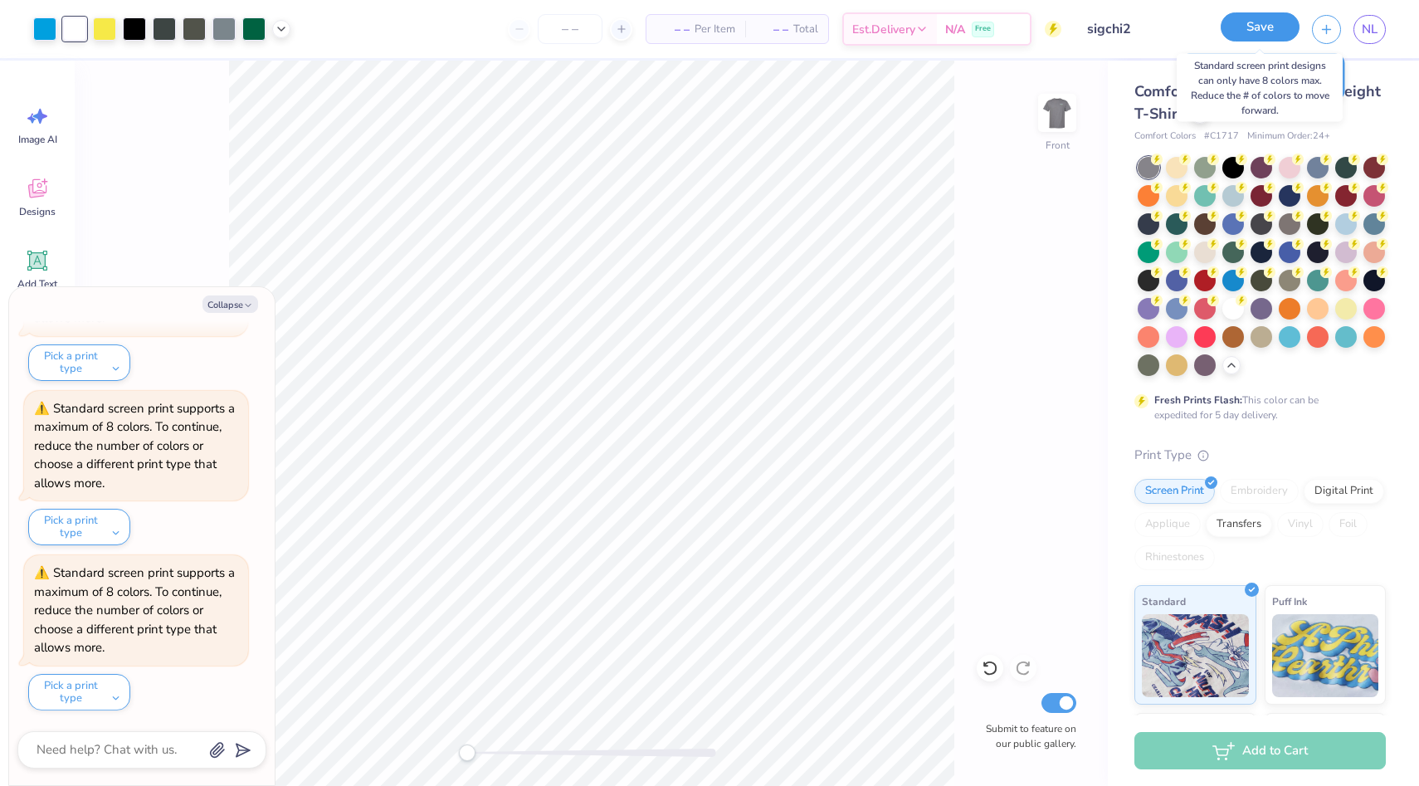
click at [1240, 38] on button "Save" at bounding box center [1260, 26] width 79 height 29
click at [1243, 32] on button "Save" at bounding box center [1260, 26] width 79 height 29
click at [1264, 25] on button "Save" at bounding box center [1260, 26] width 79 height 29
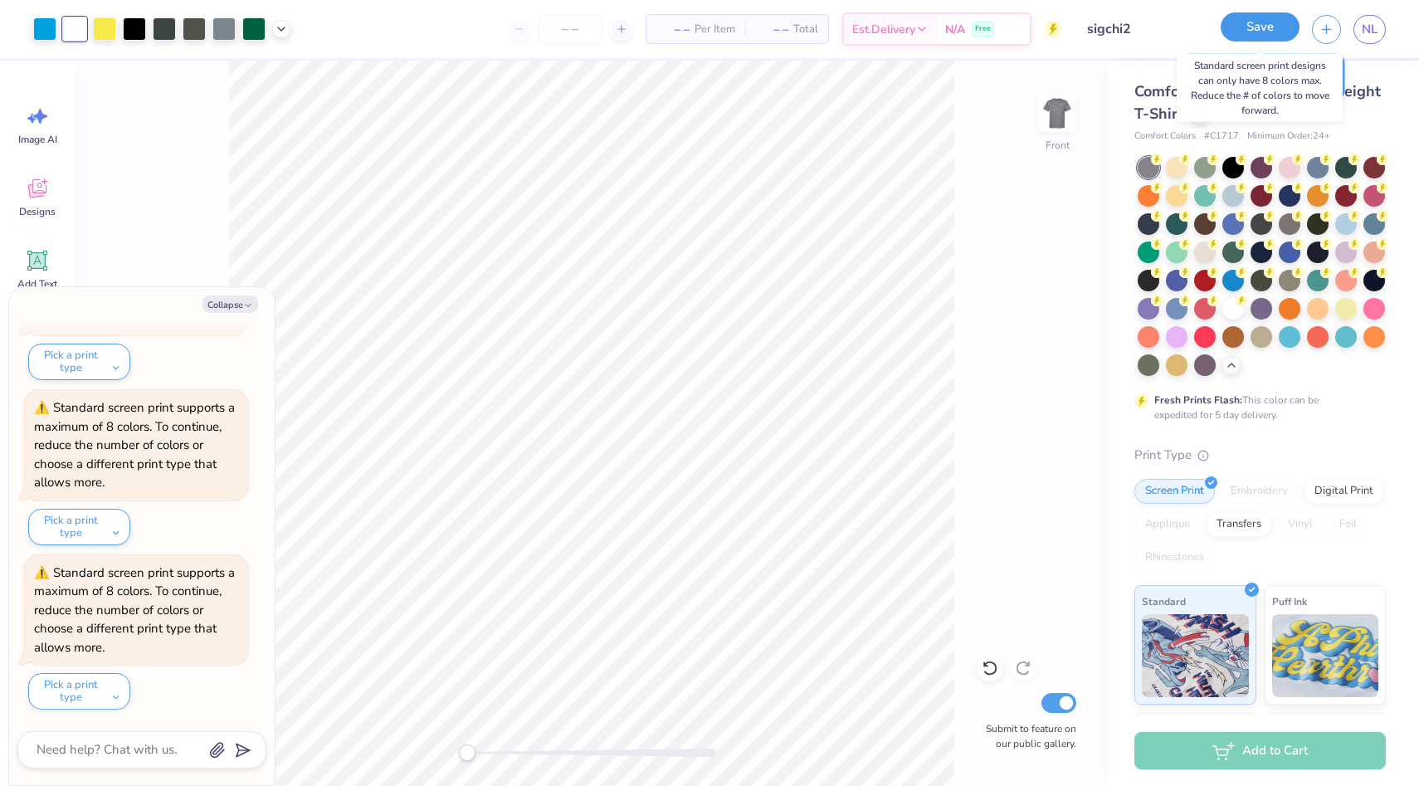
scroll to position [2083, 0]
click at [1255, 100] on div "☝️ Save before you leave." at bounding box center [1262, 77] width 165 height 47
click at [1313, 500] on div "Digital Print" at bounding box center [1344, 488] width 81 height 25
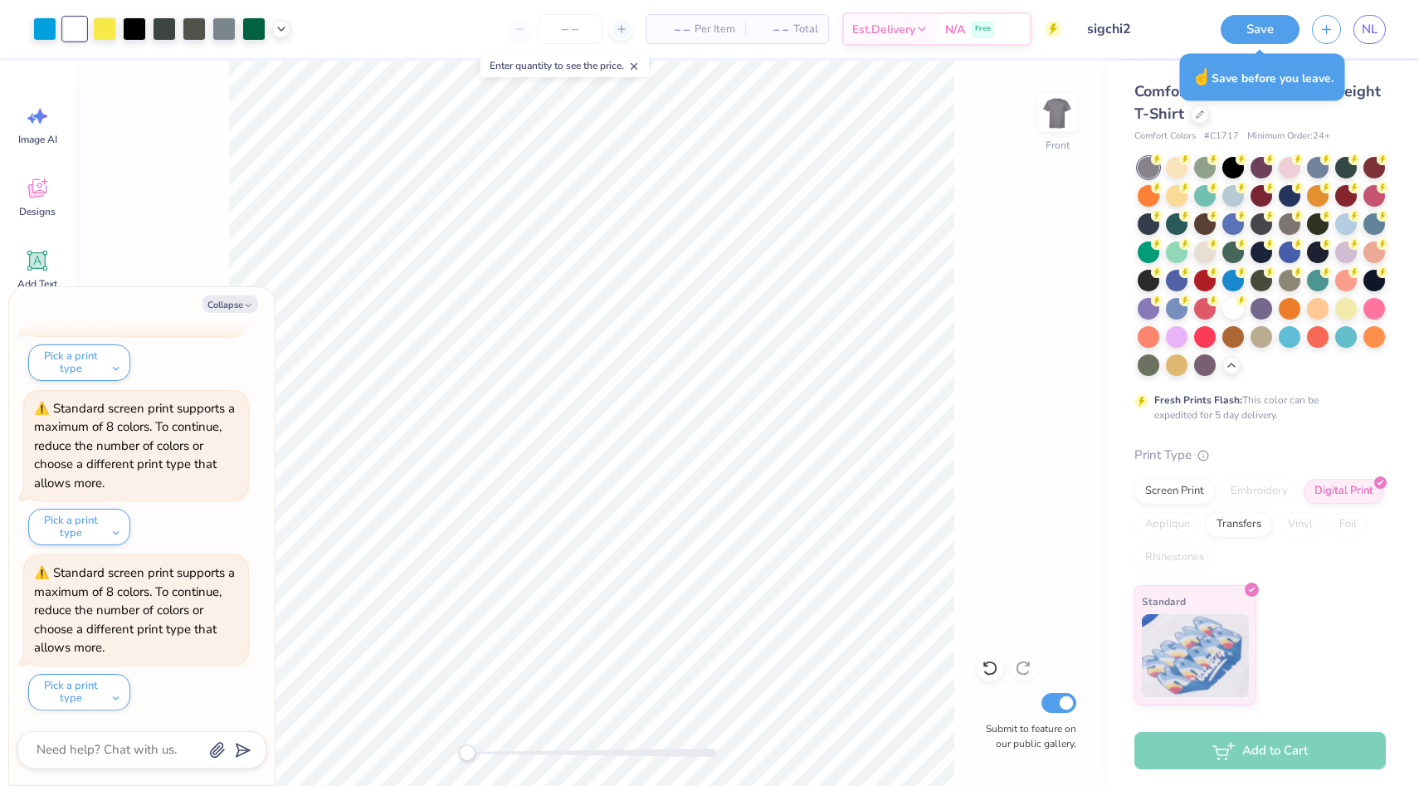
click at [1274, 120] on div "Comfort Colors Adult Heavyweight T-Shirt" at bounding box center [1260, 103] width 251 height 45
click at [1257, 32] on button "Save" at bounding box center [1260, 26] width 79 height 29
type textarea "x"
